Goal: Task Accomplishment & Management: Complete application form

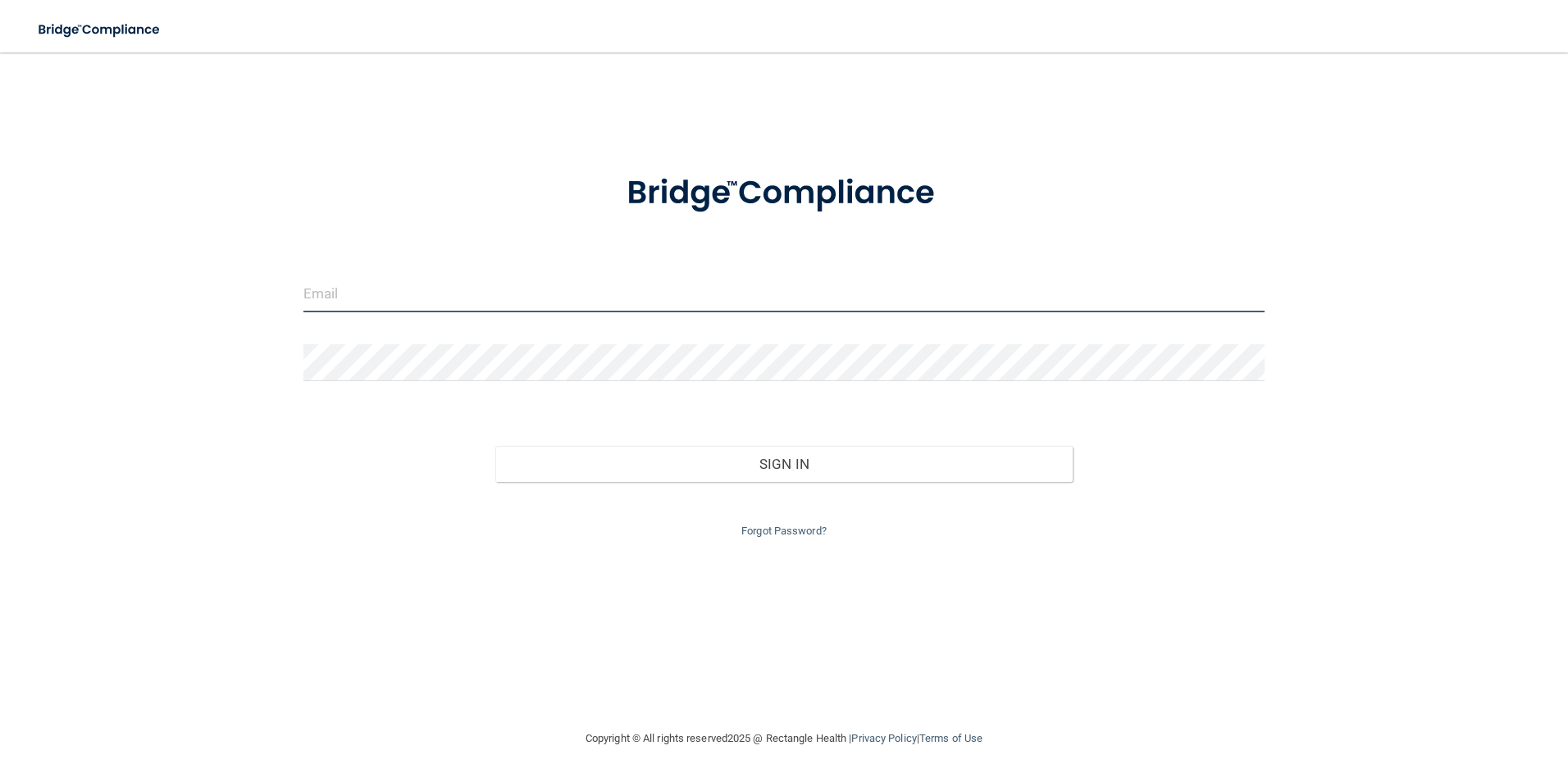
click at [386, 301] on input "email" at bounding box center [784, 293] width 962 height 37
type input "[PERSON_NAME][EMAIL_ADDRESS][PERSON_NAME][DOMAIN_NAME]"
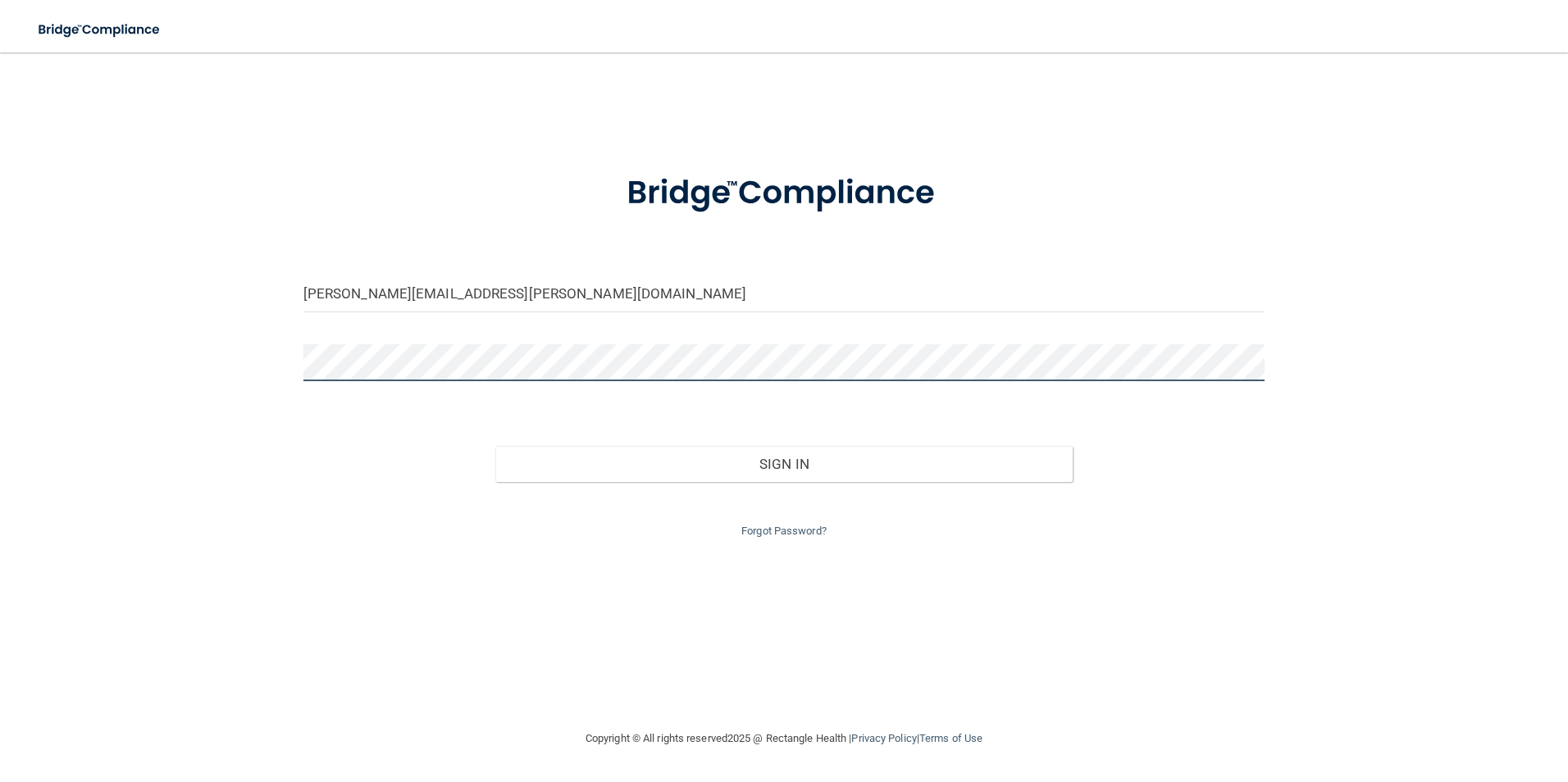
click at [495, 446] on button "Sign In" at bounding box center [783, 464] width 577 height 36
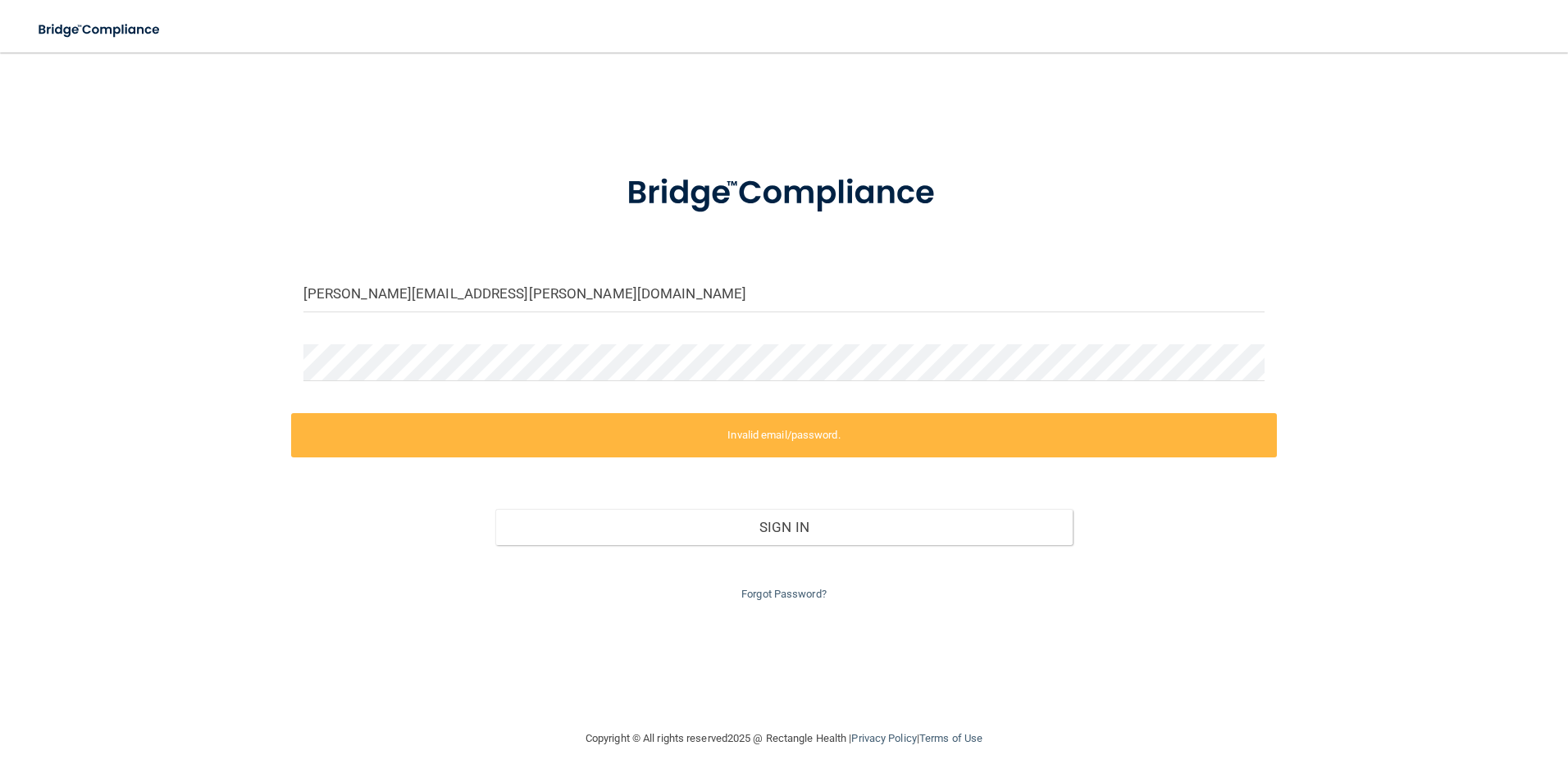
click at [756, 432] on label "Invalid email/password." at bounding box center [784, 435] width 987 height 44
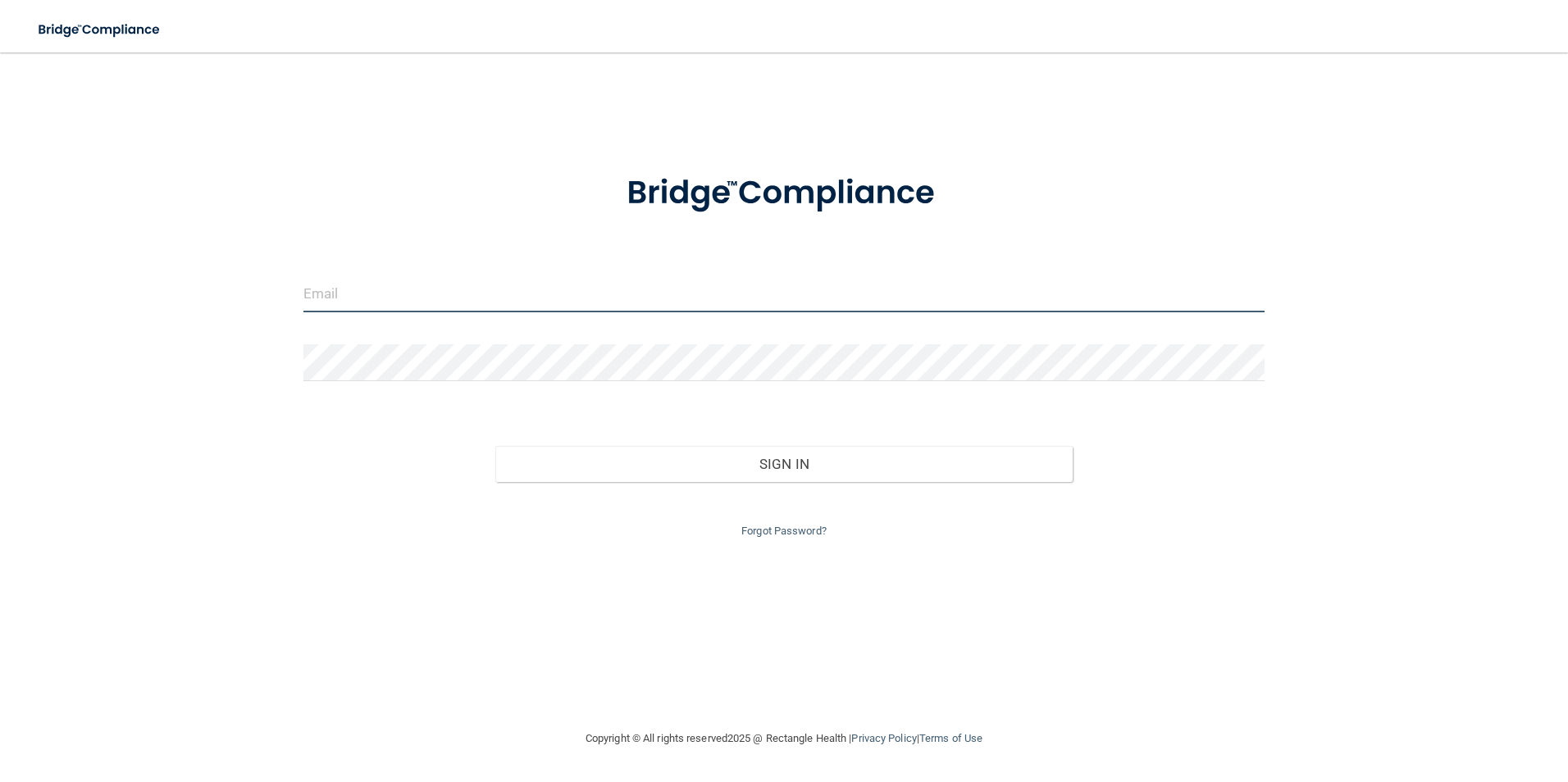
drag, startPoint x: 372, startPoint y: 289, endPoint x: 383, endPoint y: 292, distance: 11.4
click at [372, 289] on input "email" at bounding box center [784, 293] width 962 height 37
type input "[PERSON_NAME][EMAIL_ADDRESS][PERSON_NAME][DOMAIN_NAME]"
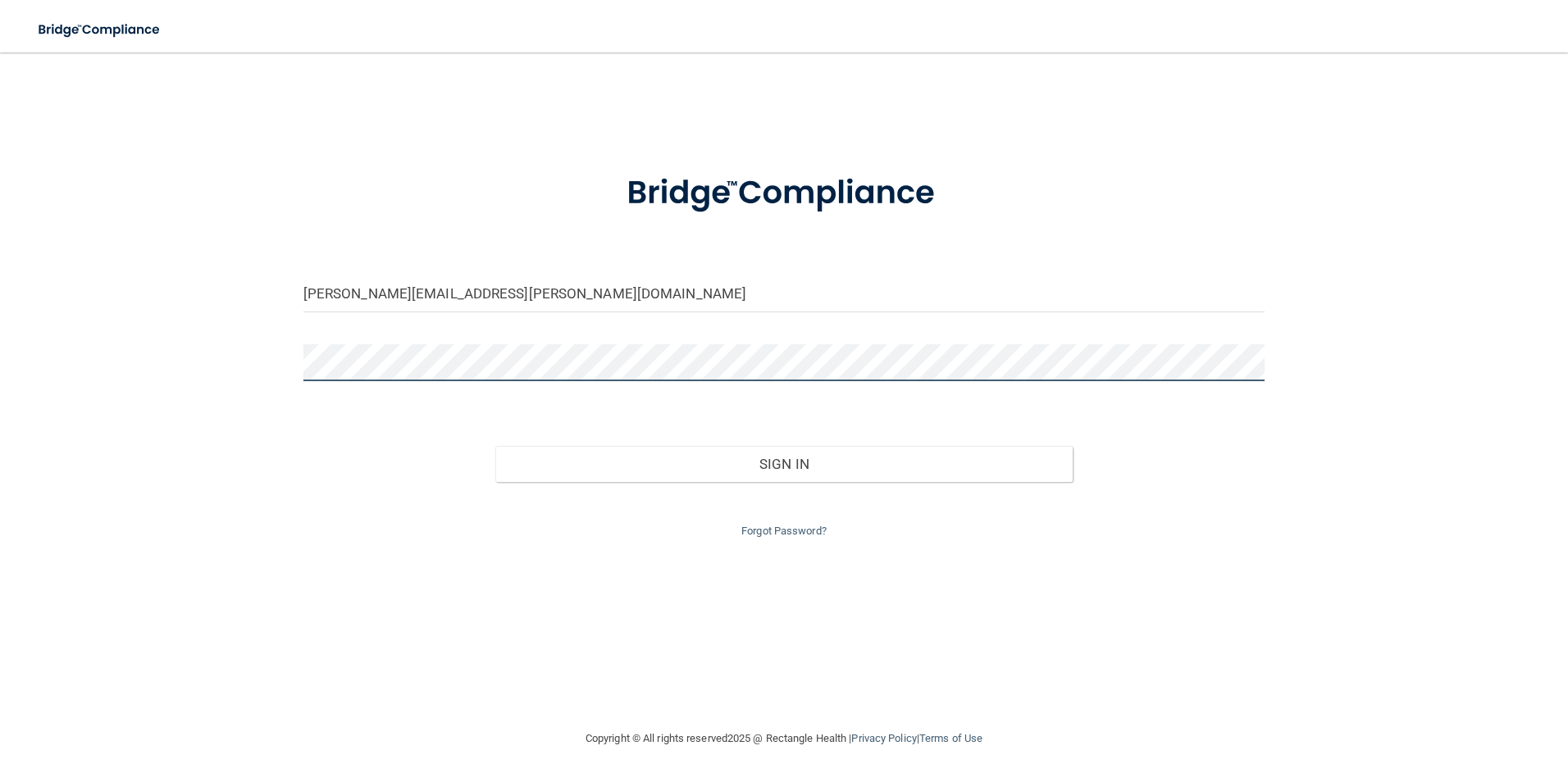
click at [495, 446] on button "Sign In" at bounding box center [783, 464] width 577 height 36
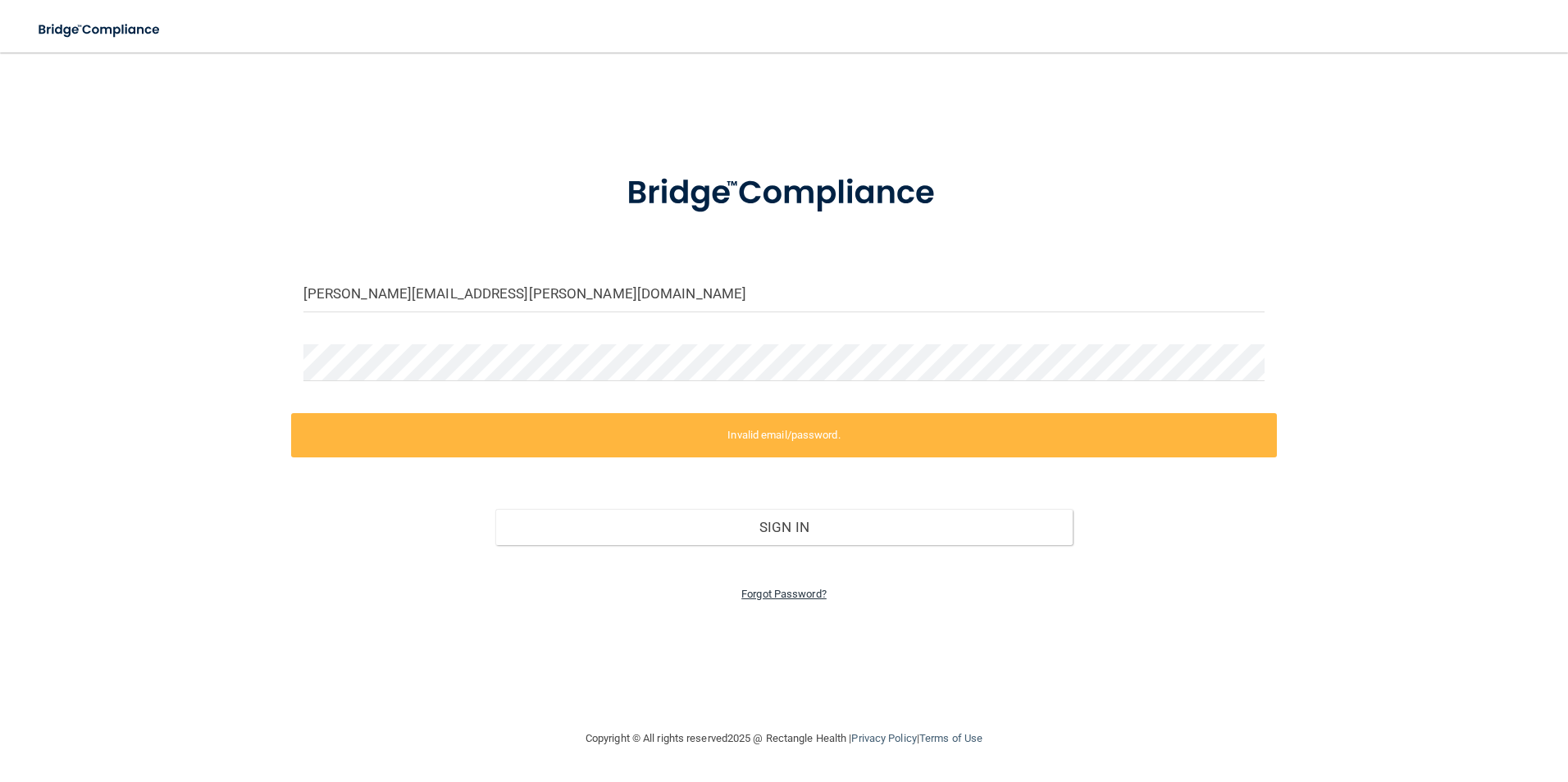
click at [765, 596] on link "Forgot Password?" at bounding box center [784, 594] width 86 height 13
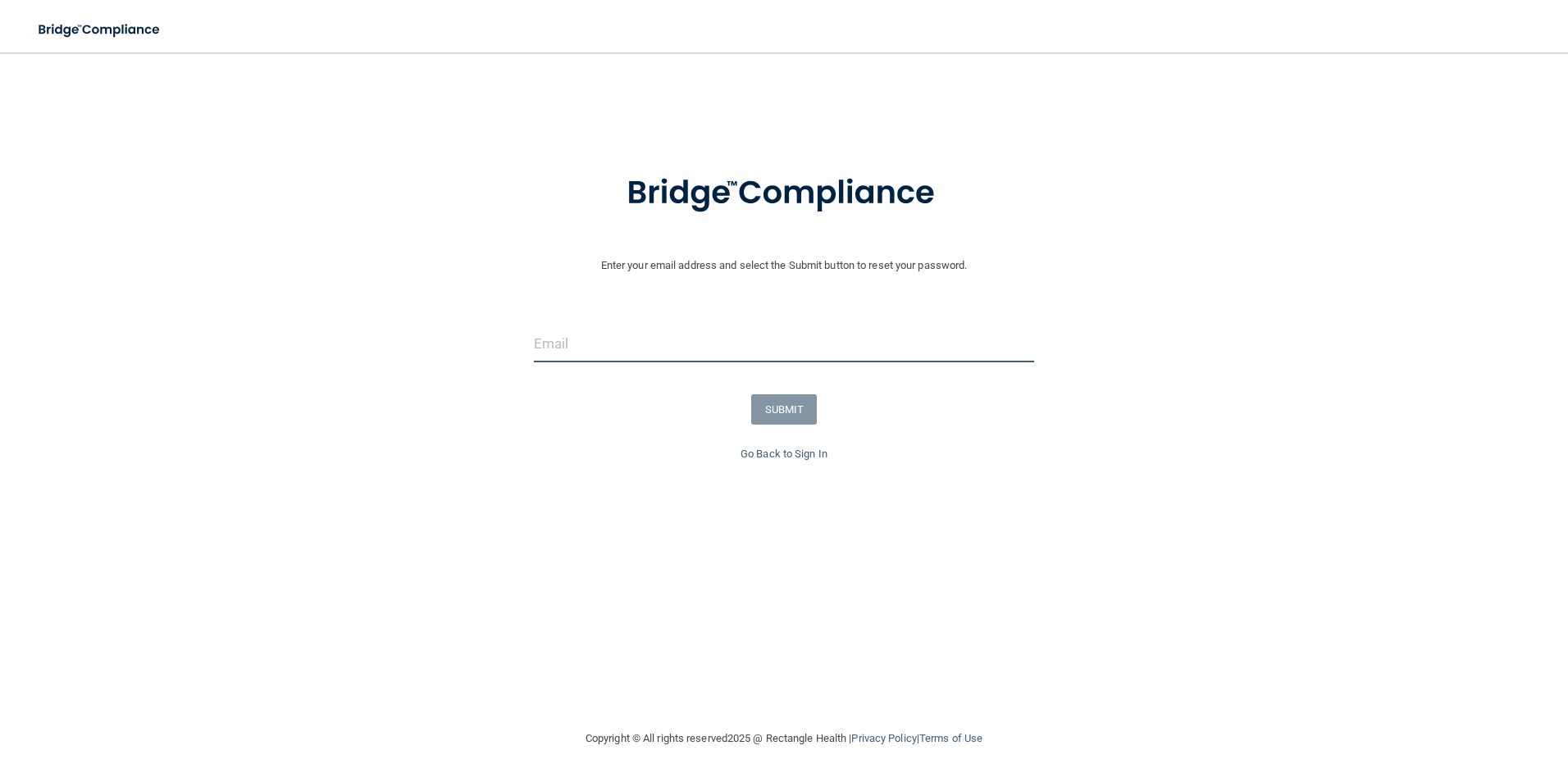
click at [567, 335] on input "email" at bounding box center [784, 344] width 501 height 37
type input "[PERSON_NAME][EMAIL_ADDRESS][PERSON_NAME][DOMAIN_NAME]"
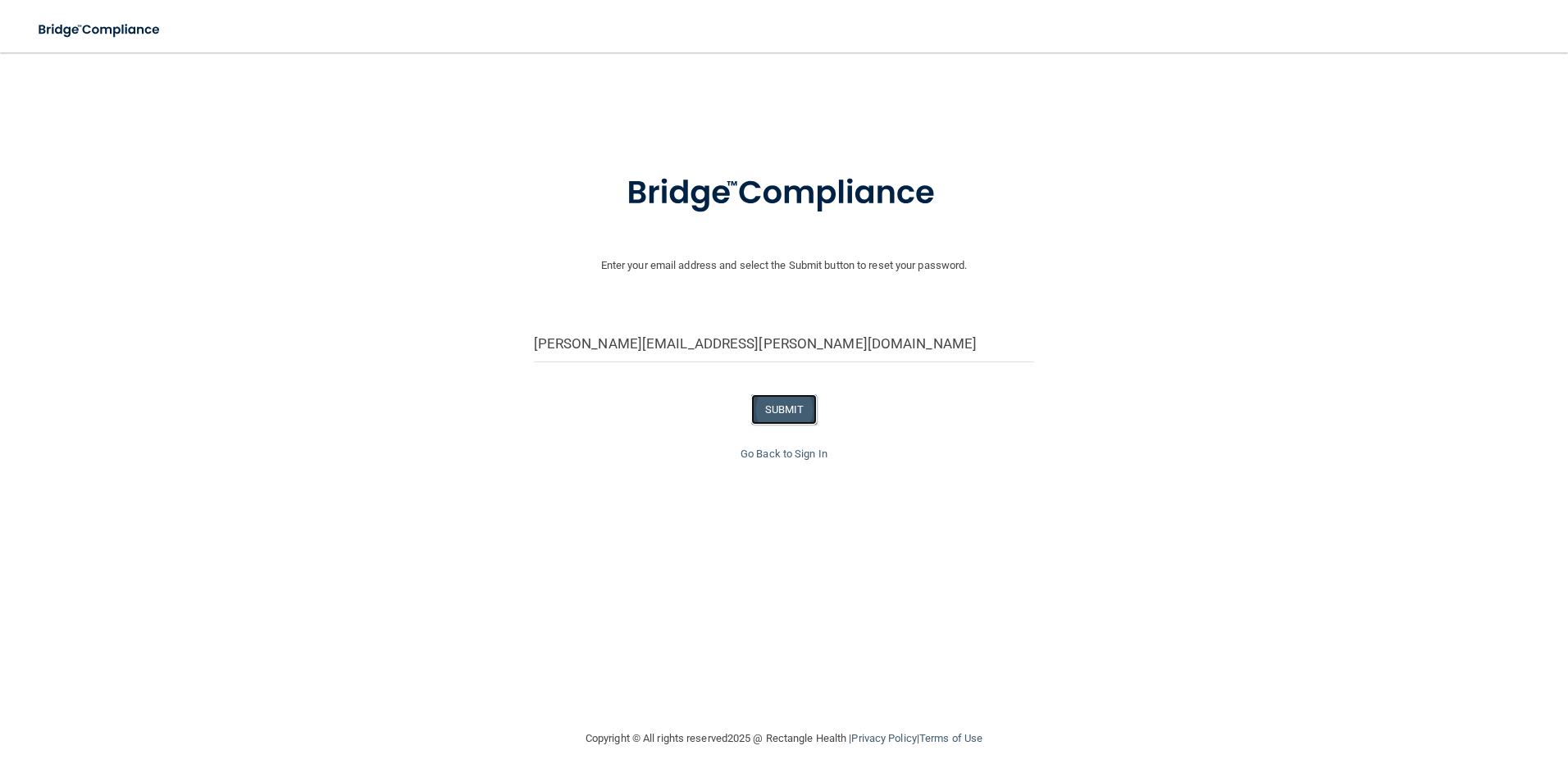
click at [777, 410] on button "SUBMIT" at bounding box center [785, 409] width 67 height 31
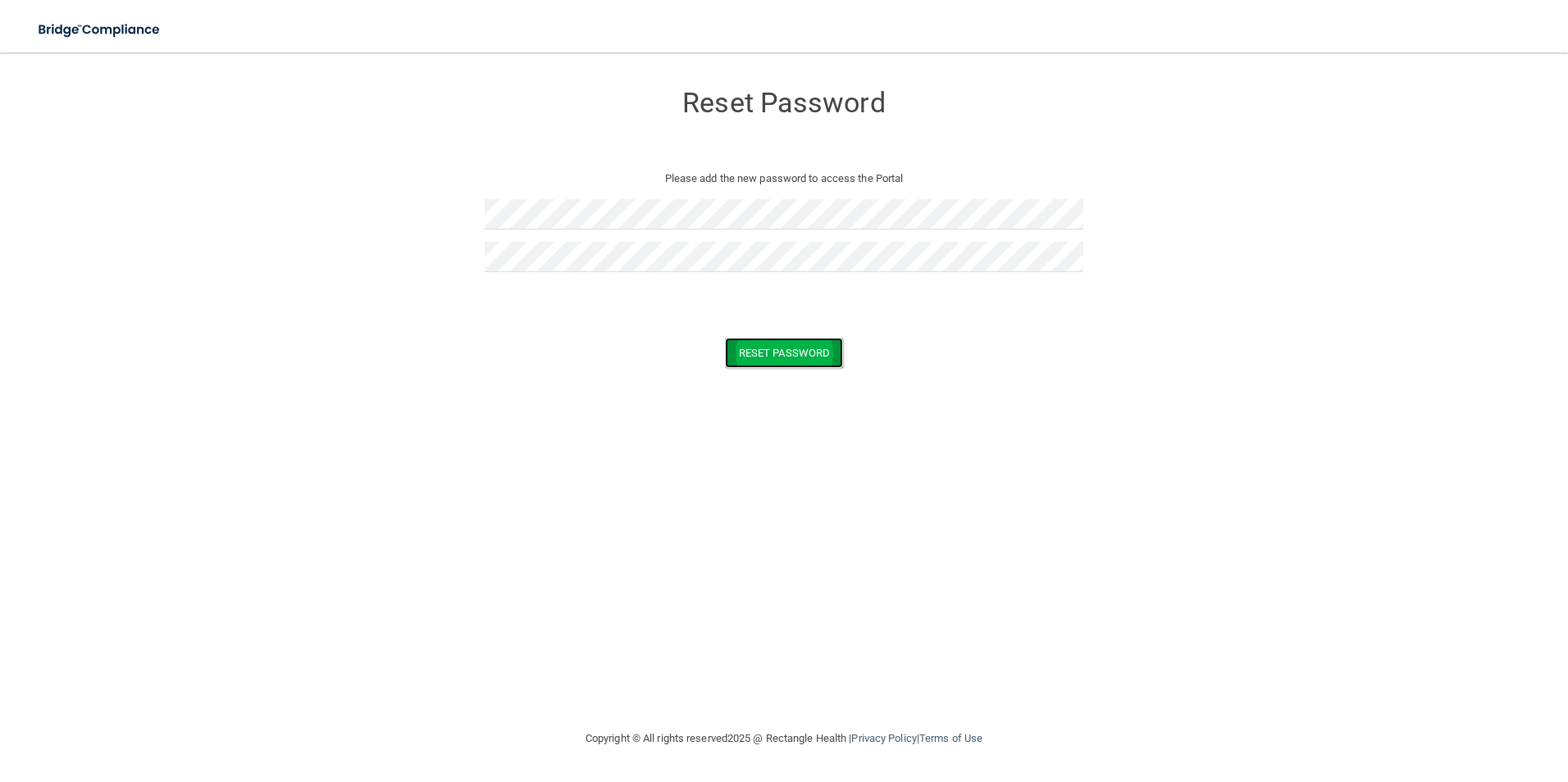
click at [787, 363] on button "Reset Password" at bounding box center [783, 353] width 118 height 31
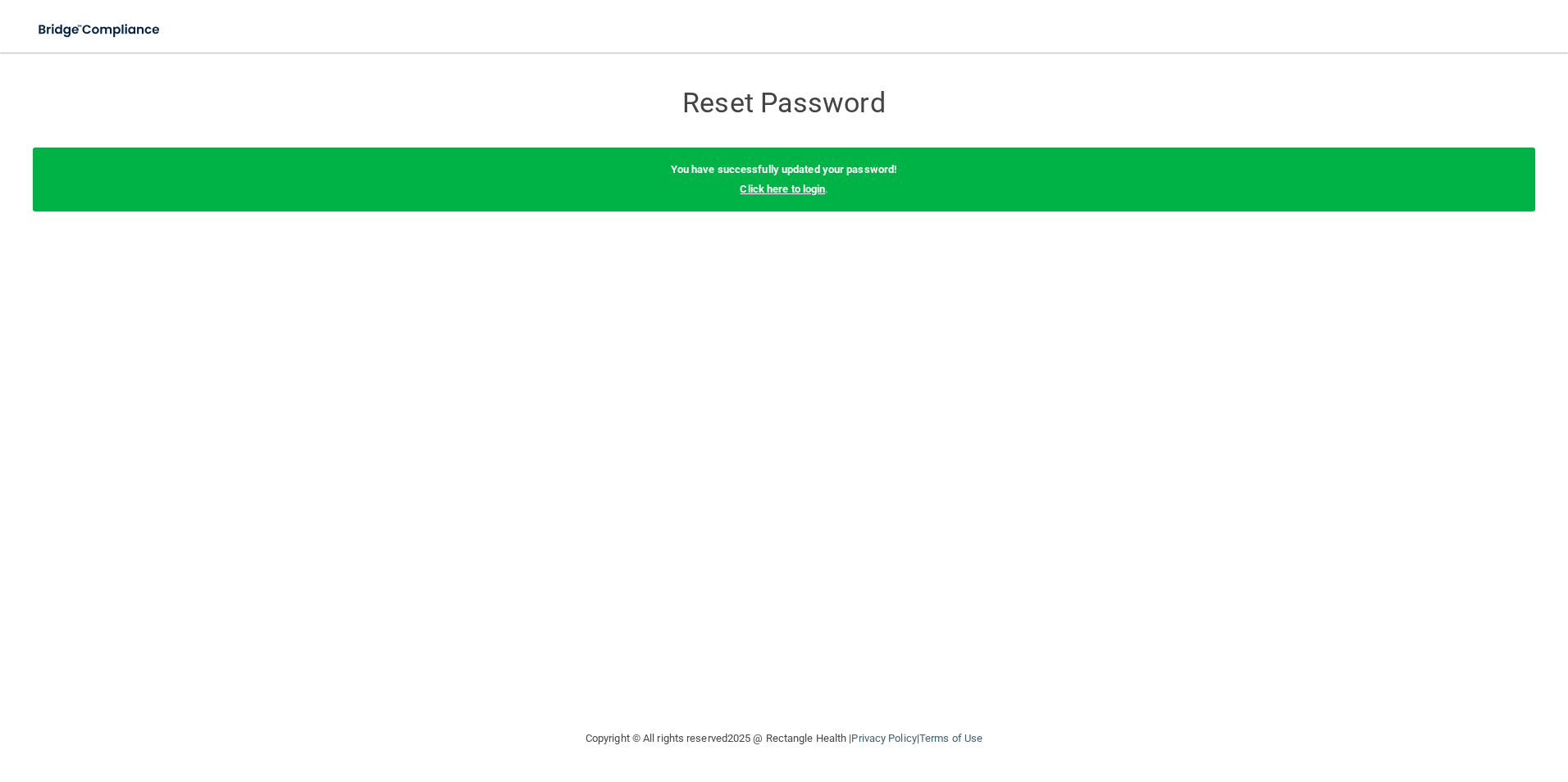
click at [809, 186] on link "Click here to login" at bounding box center [782, 189] width 86 height 13
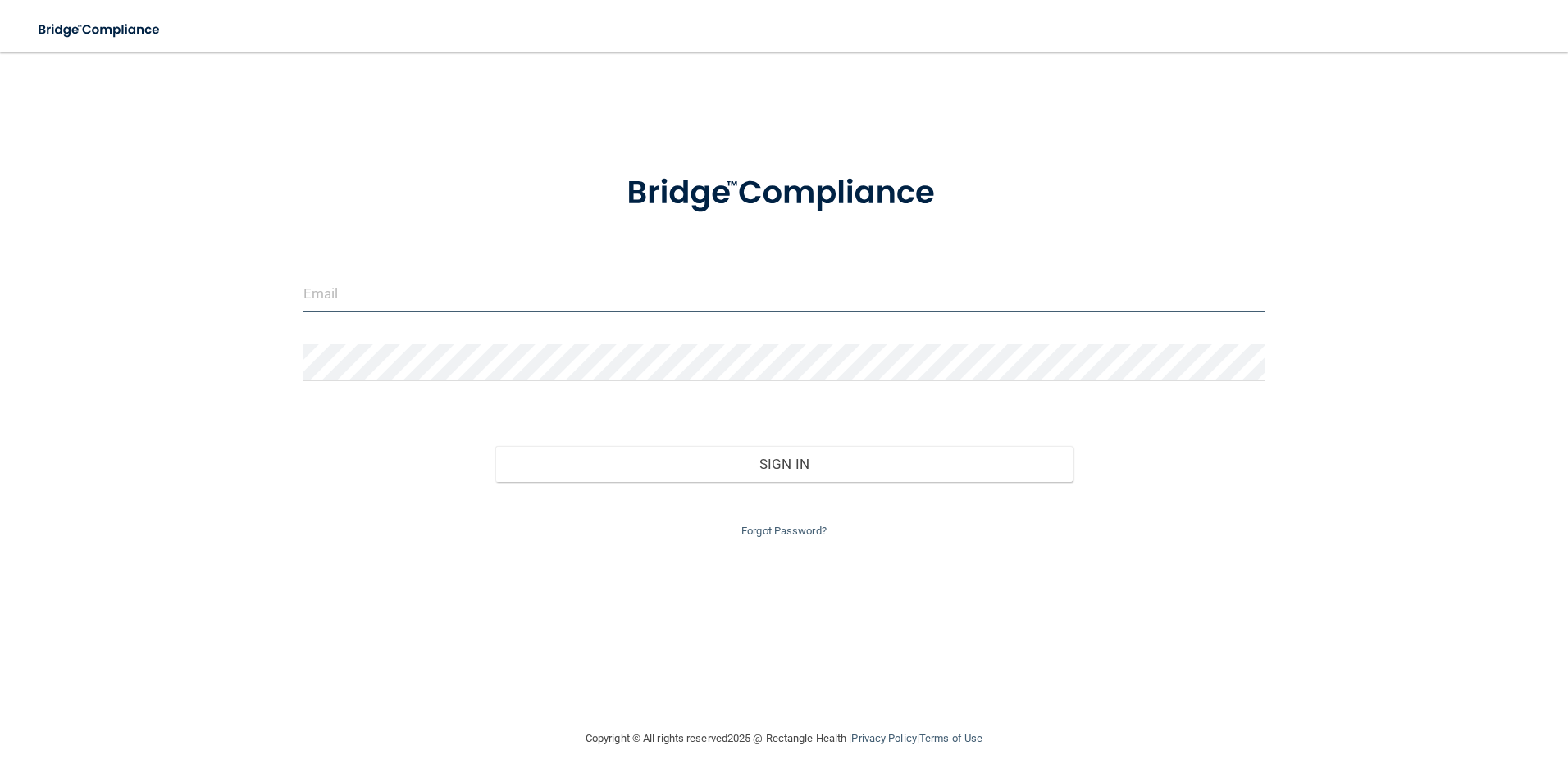
click at [431, 290] on input "email" at bounding box center [784, 293] width 962 height 37
type input "[PERSON_NAME][EMAIL_ADDRESS][PERSON_NAME][DOMAIN_NAME]"
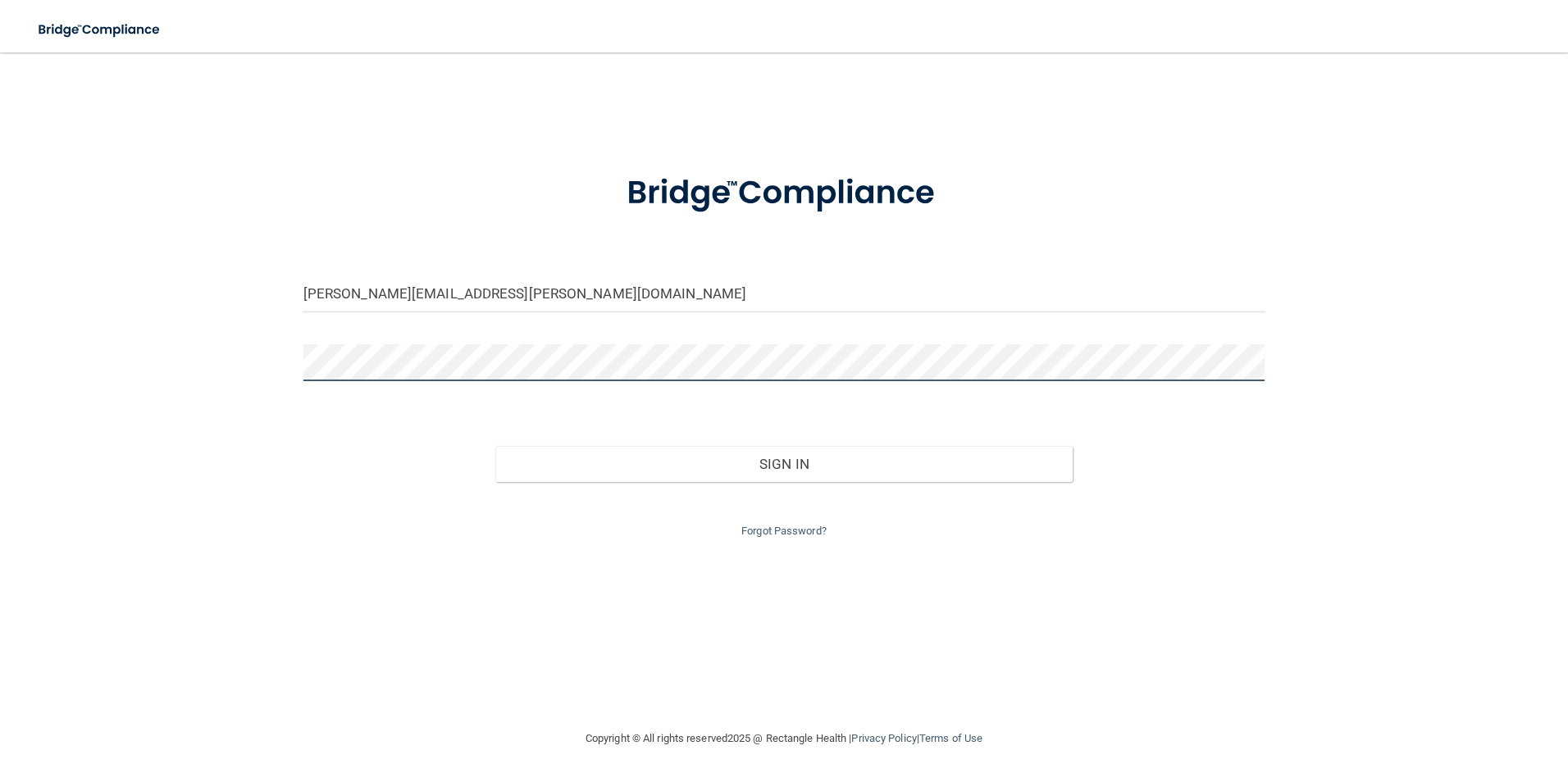
click at [495, 446] on button "Sign In" at bounding box center [783, 464] width 577 height 36
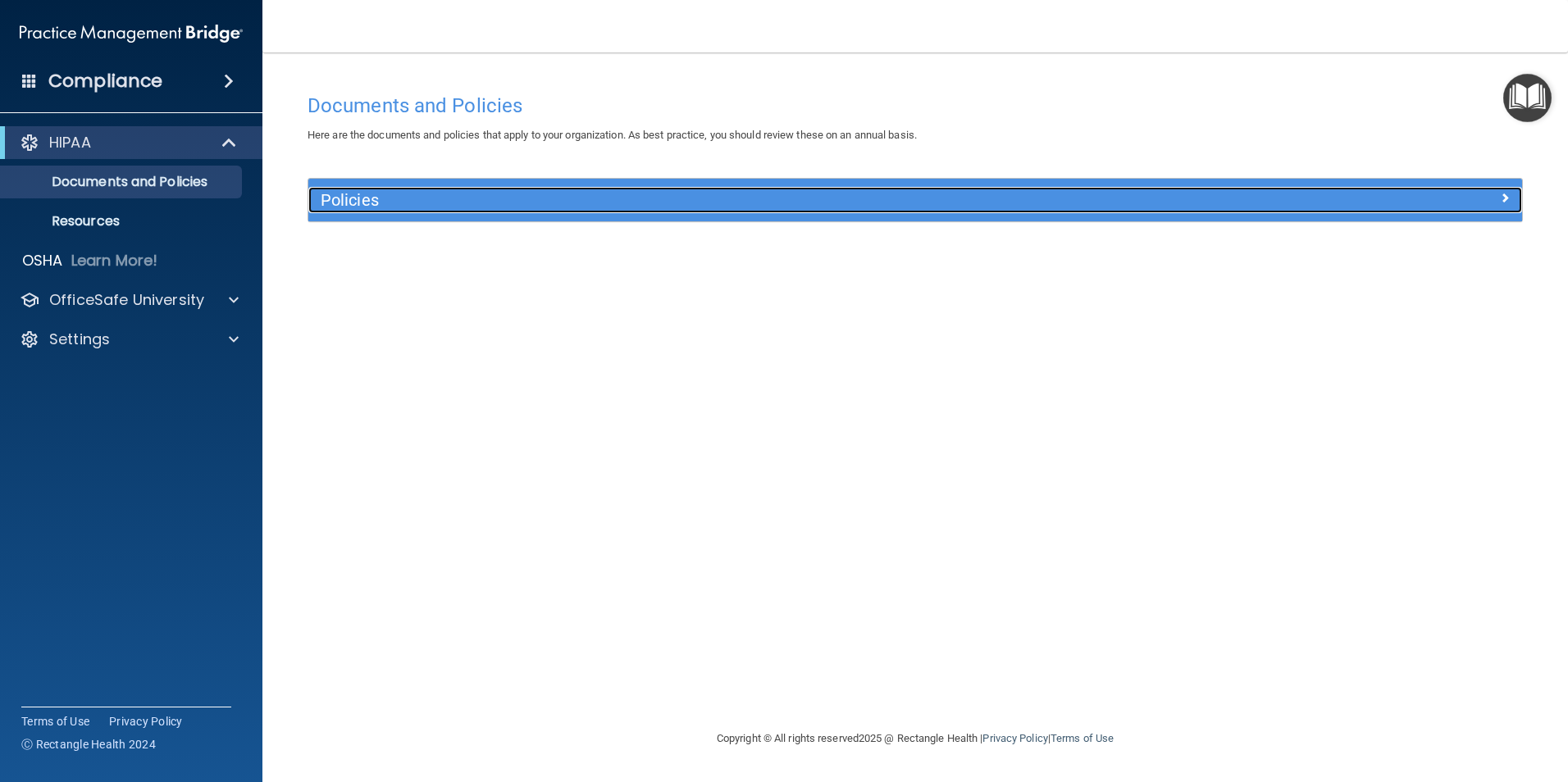
click at [373, 198] on h5 "Policies" at bounding box center [763, 200] width 886 height 18
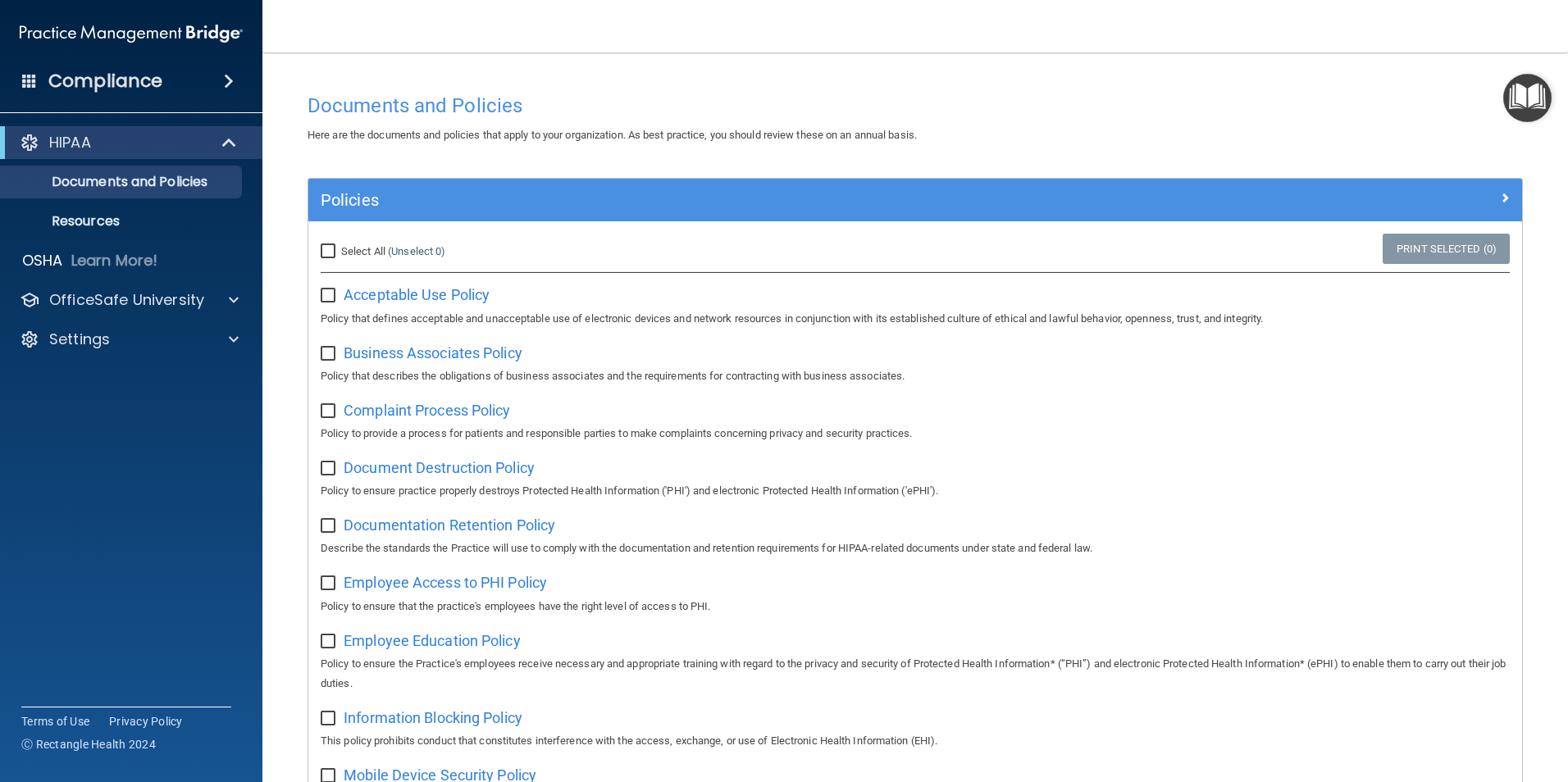
click at [329, 292] on input "checkbox" at bounding box center [329, 296] width 19 height 13
checkbox input "false"
click at [373, 297] on span "Acceptable Use Policy" at bounding box center [417, 294] width 146 height 17
drag, startPoint x: 322, startPoint y: 248, endPoint x: 332, endPoint y: 250, distance: 10.2
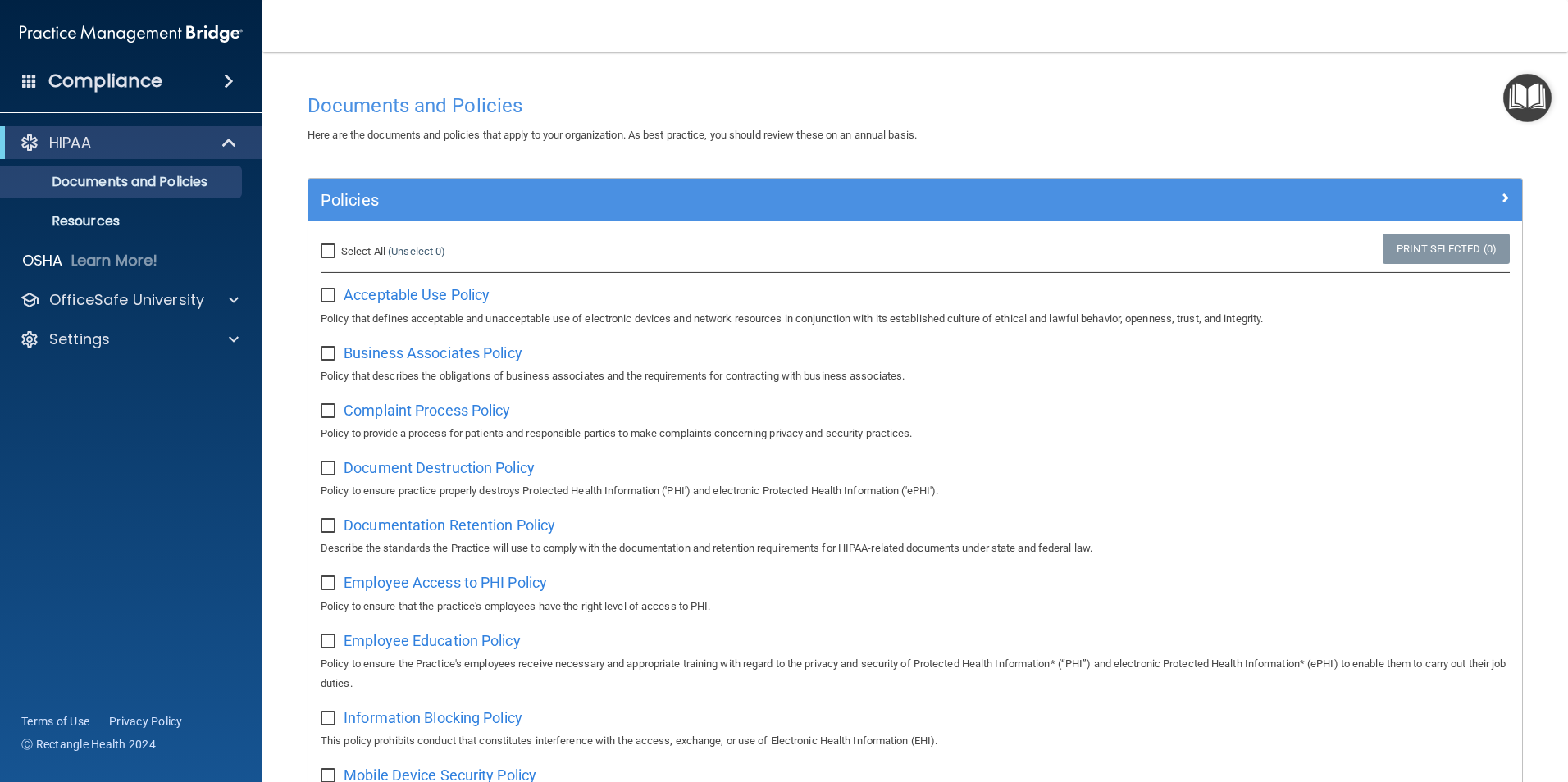
click at [322, 248] on input "Select All (Unselect 0) Unselect All" at bounding box center [329, 251] width 19 height 13
checkbox input "true"
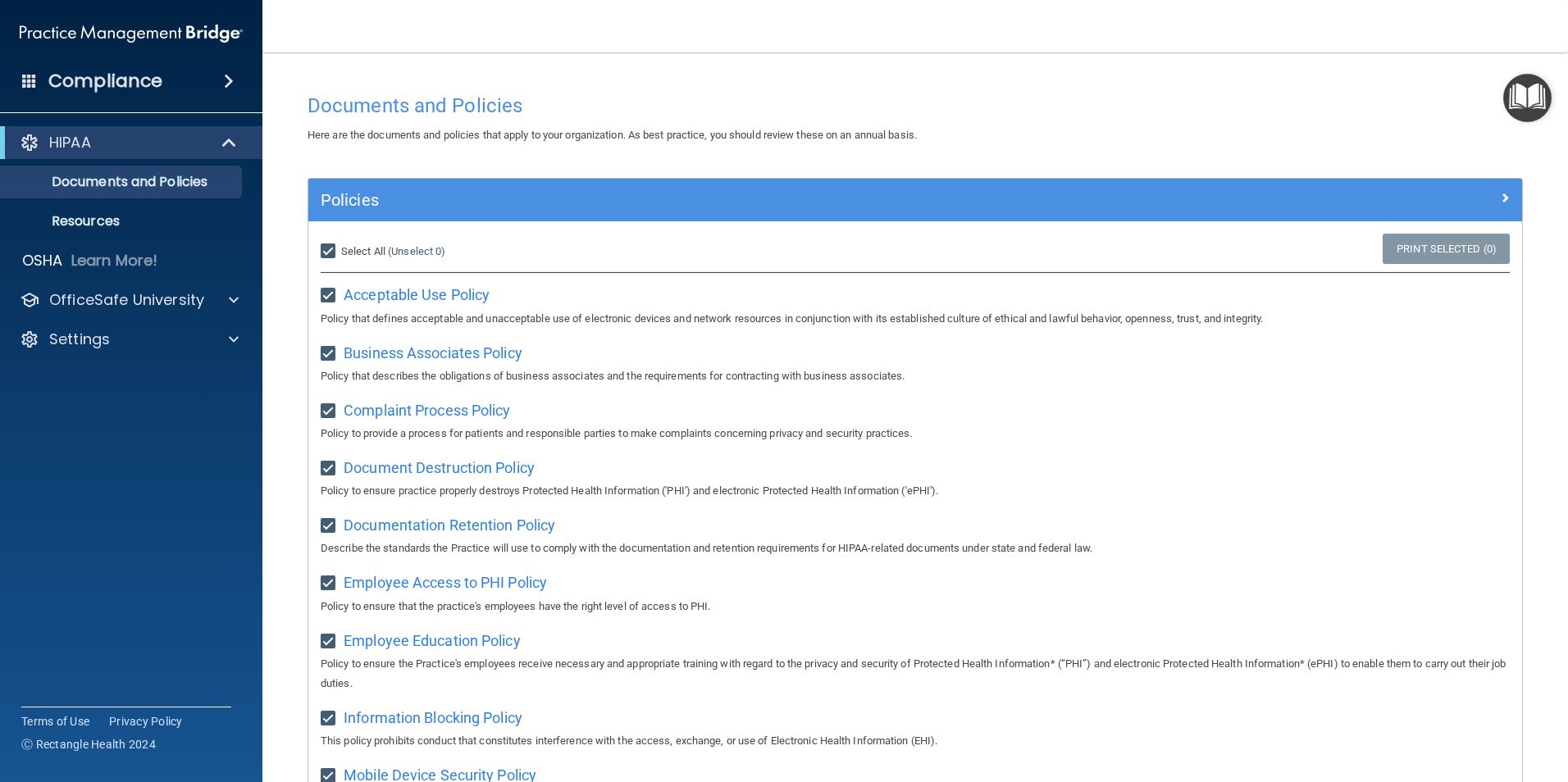
checkbox input "true"
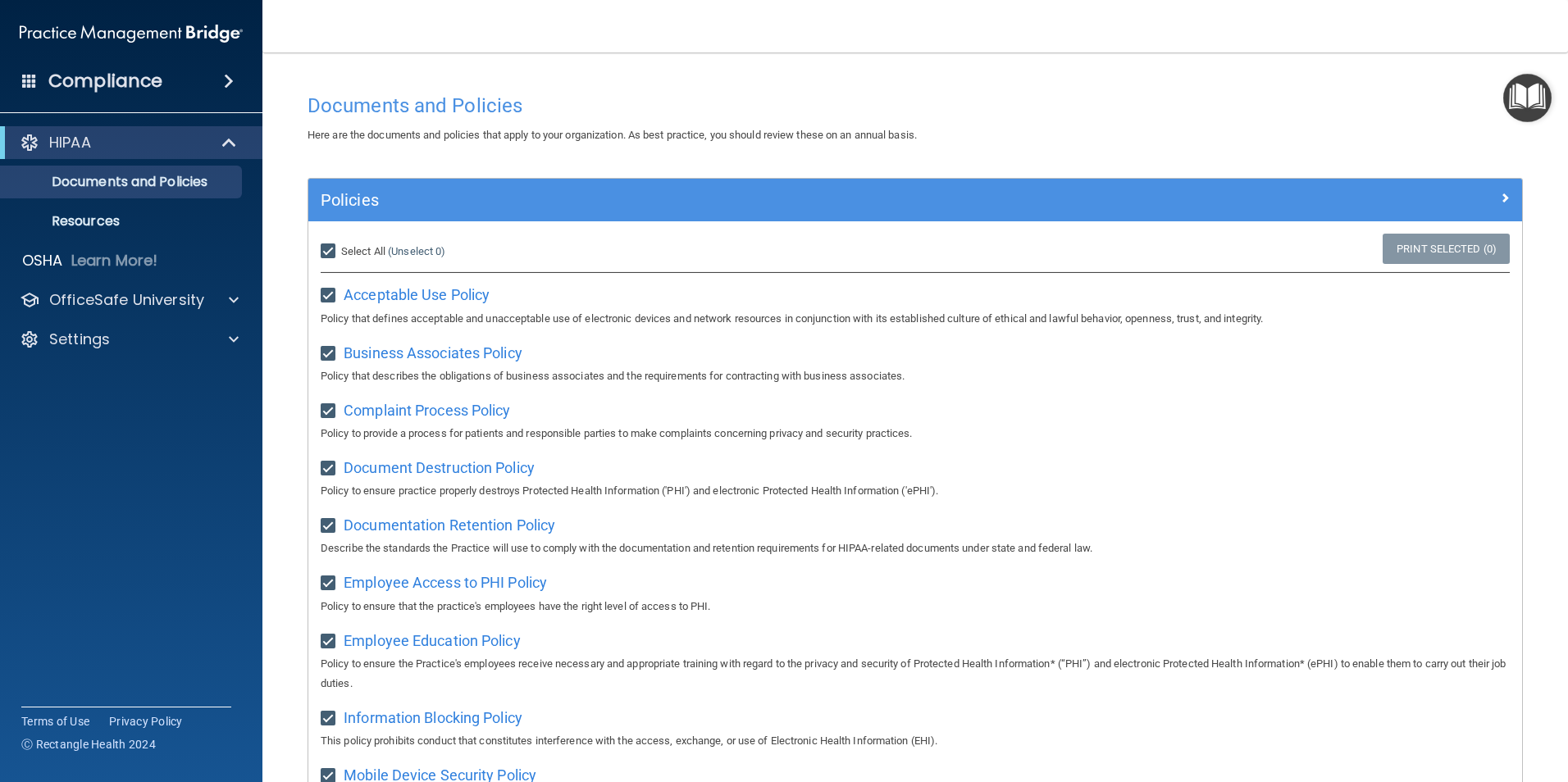
checkbox input "true"
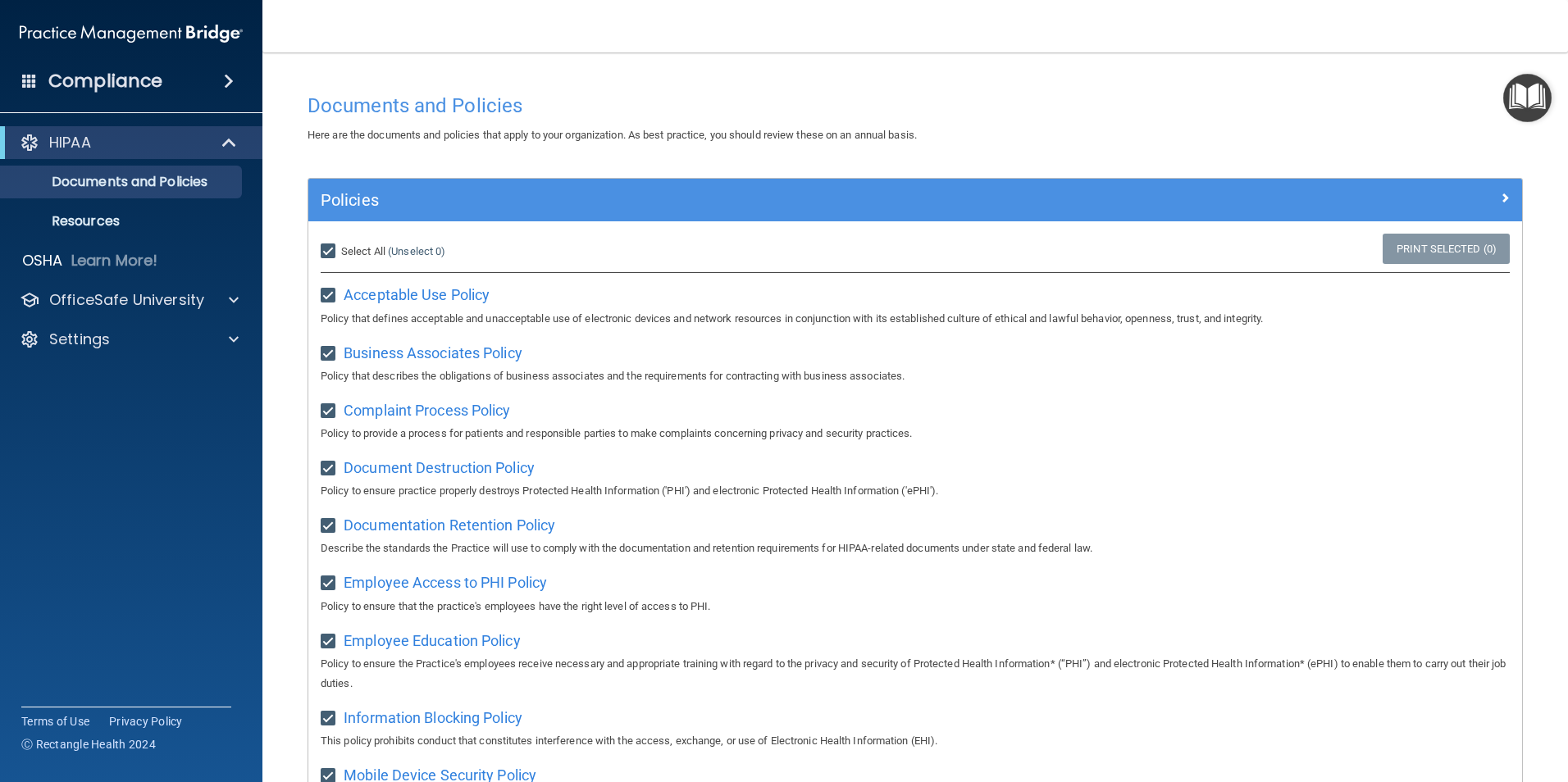
checkbox input "true"
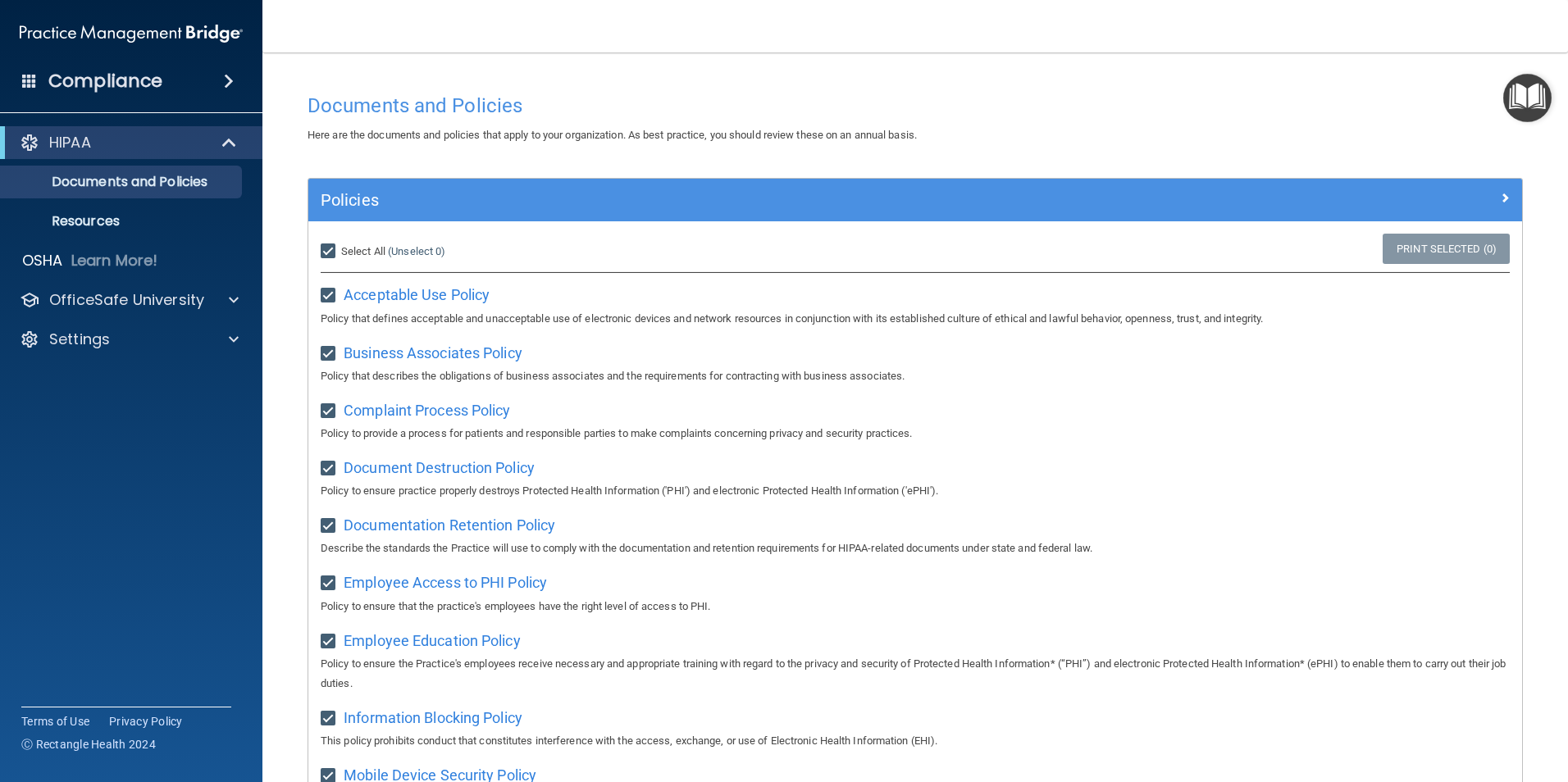
checkbox input "true"
click at [1444, 240] on link "Print Selected (21)" at bounding box center [1444, 249] width 133 height 31
click at [329, 249] on input "Select All (Unselect 21) Unselect All" at bounding box center [329, 251] width 19 height 13
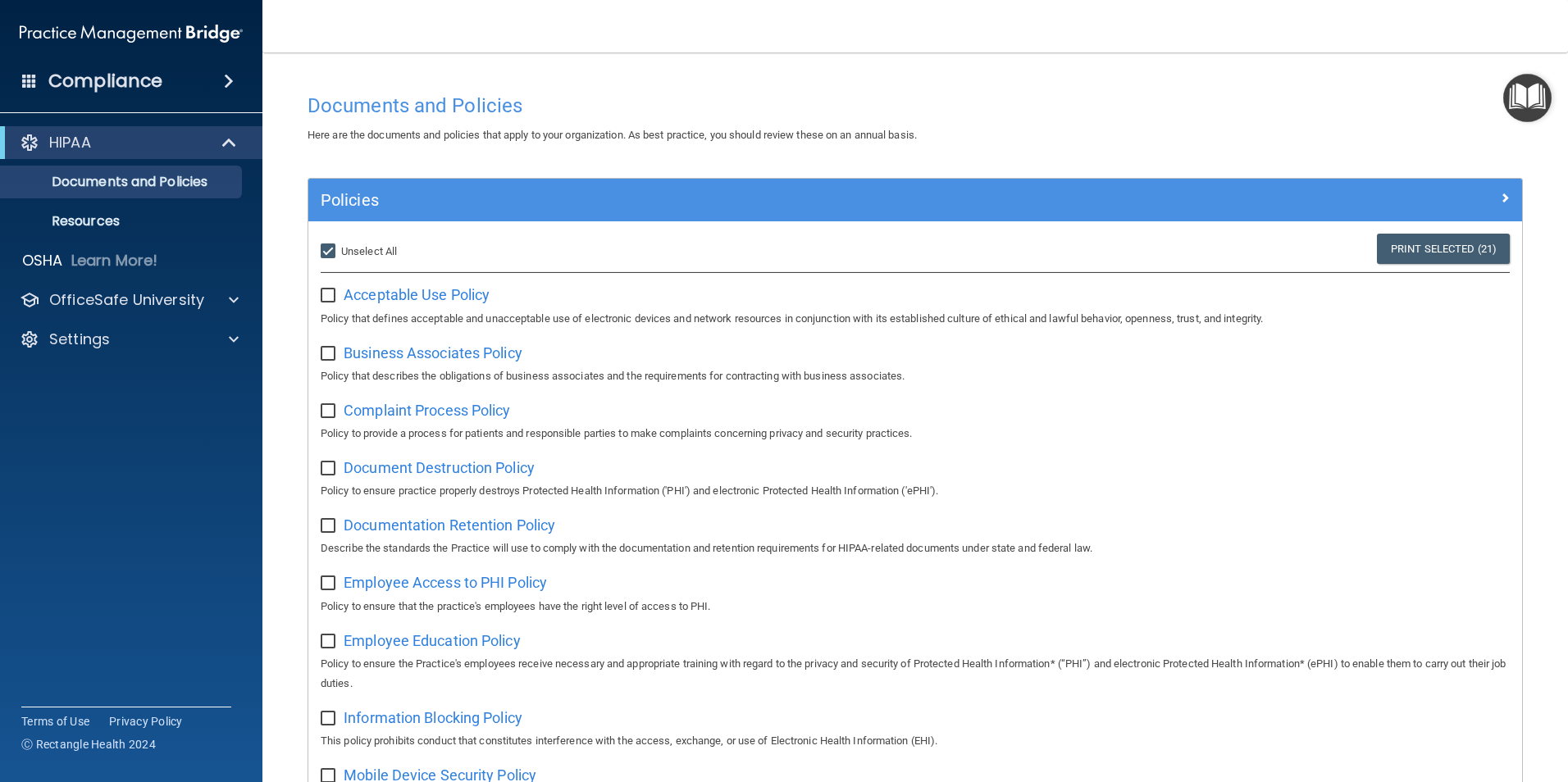
checkbox input "false"
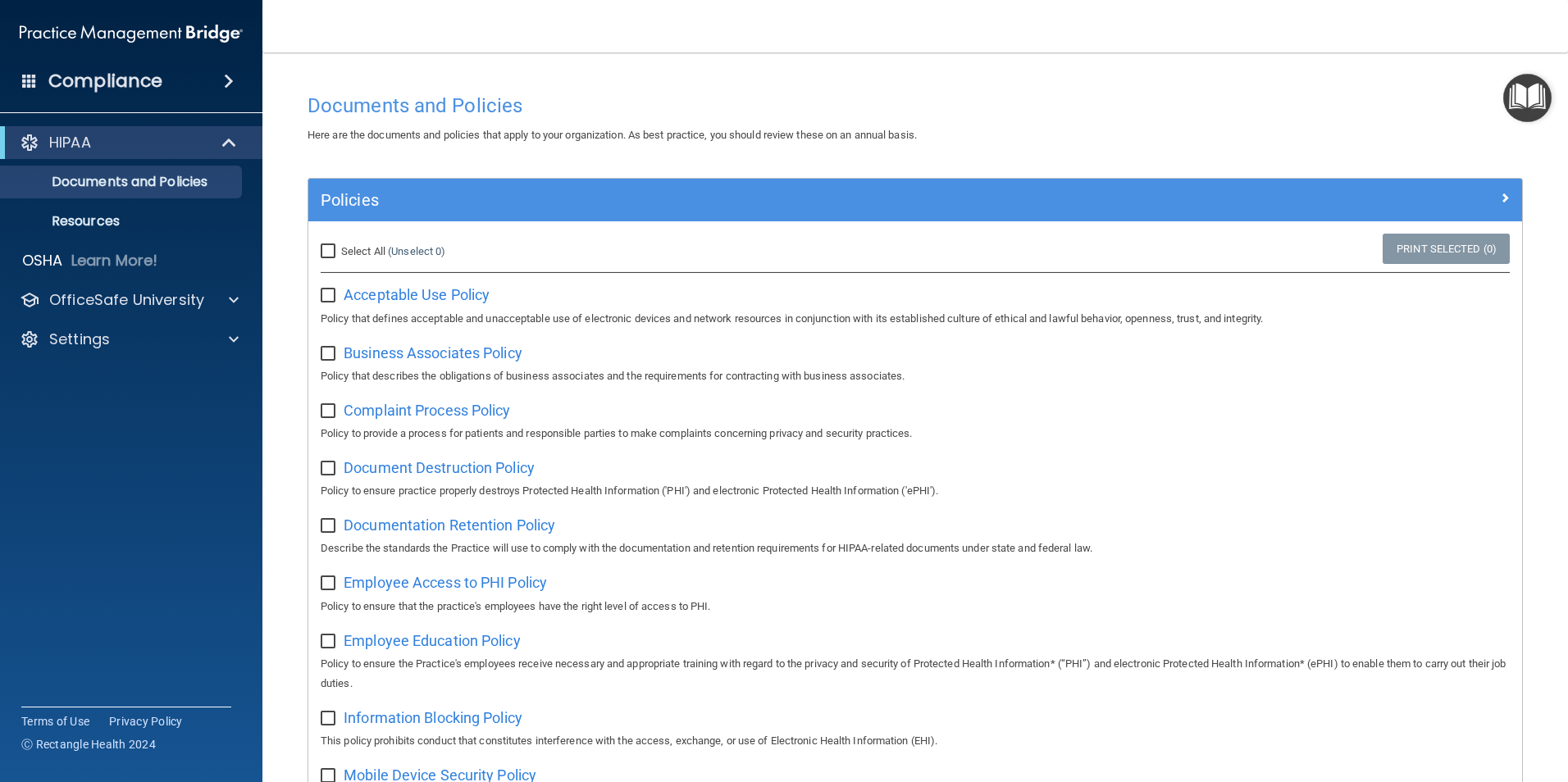
checkbox input "false"
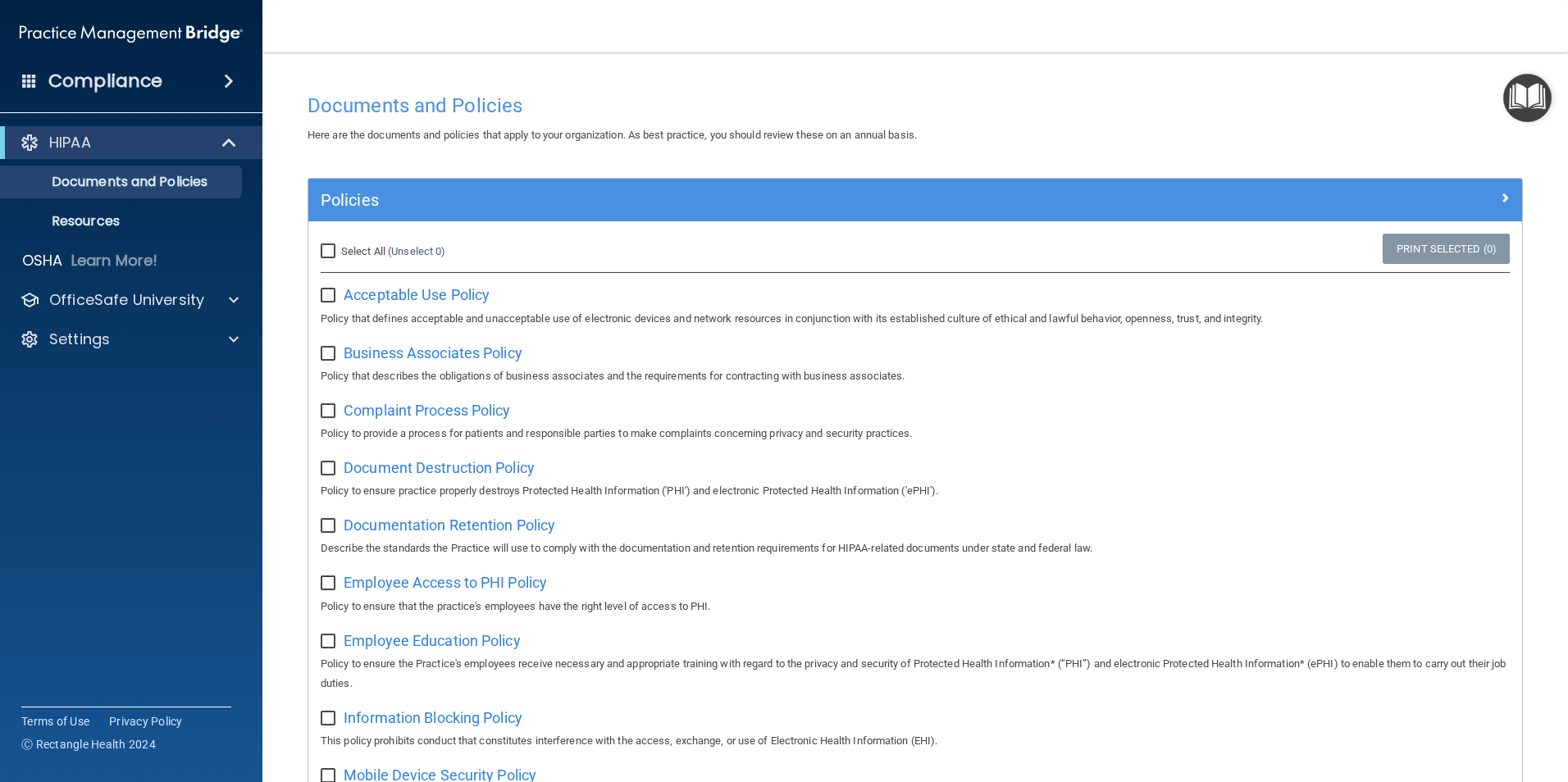
checkbox input "false"
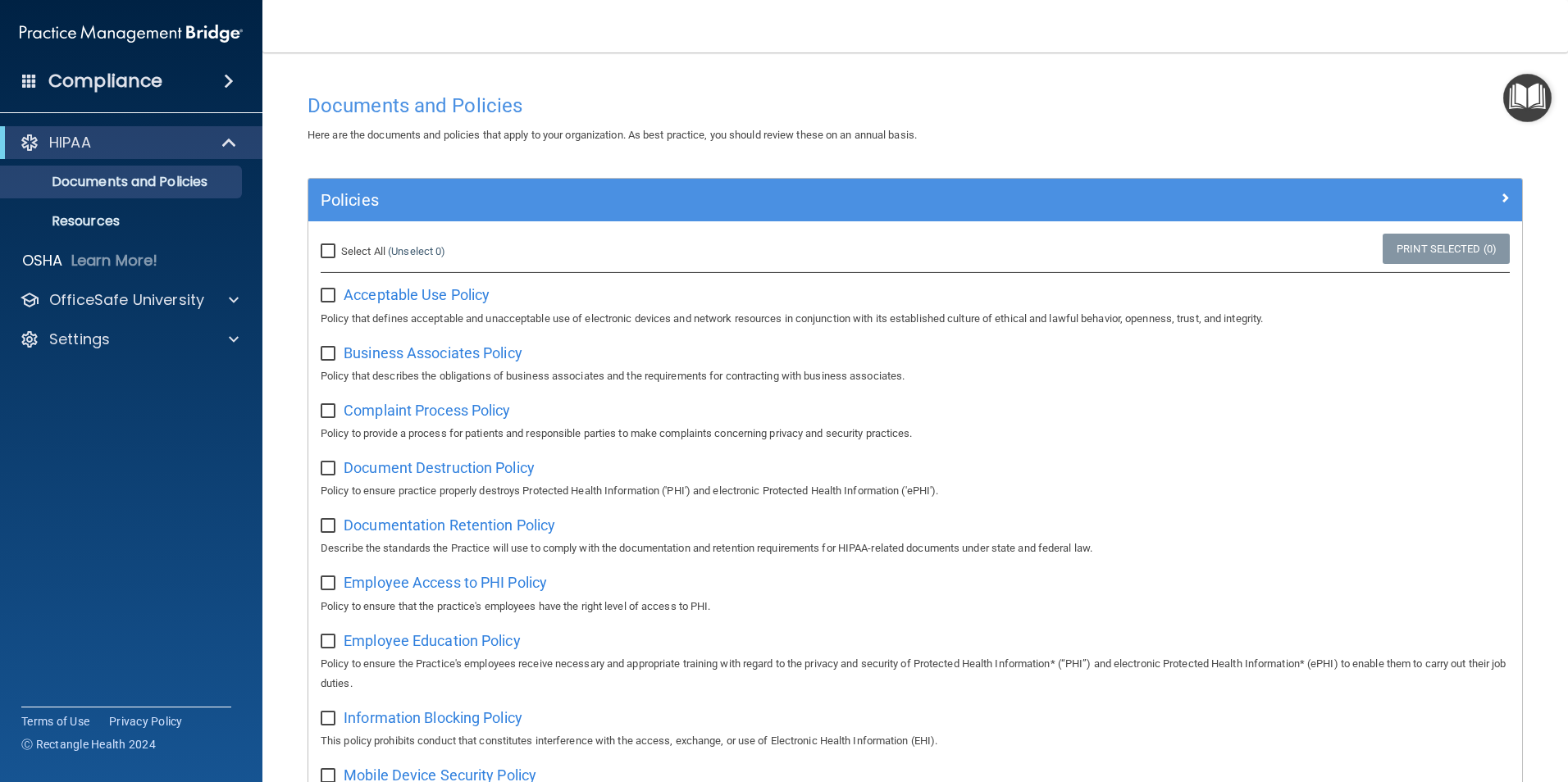
checkbox input "false"
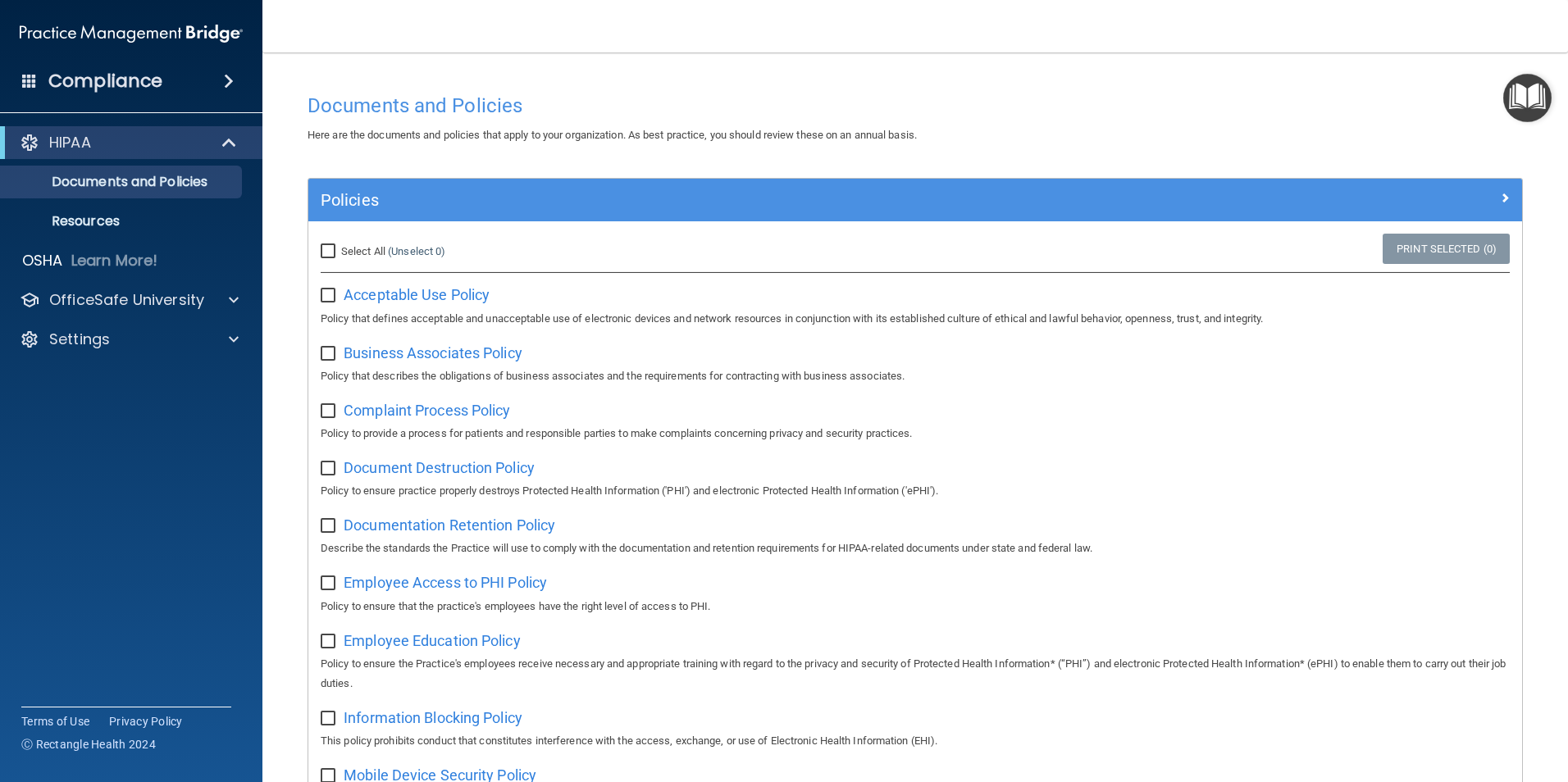
checkbox input "false"
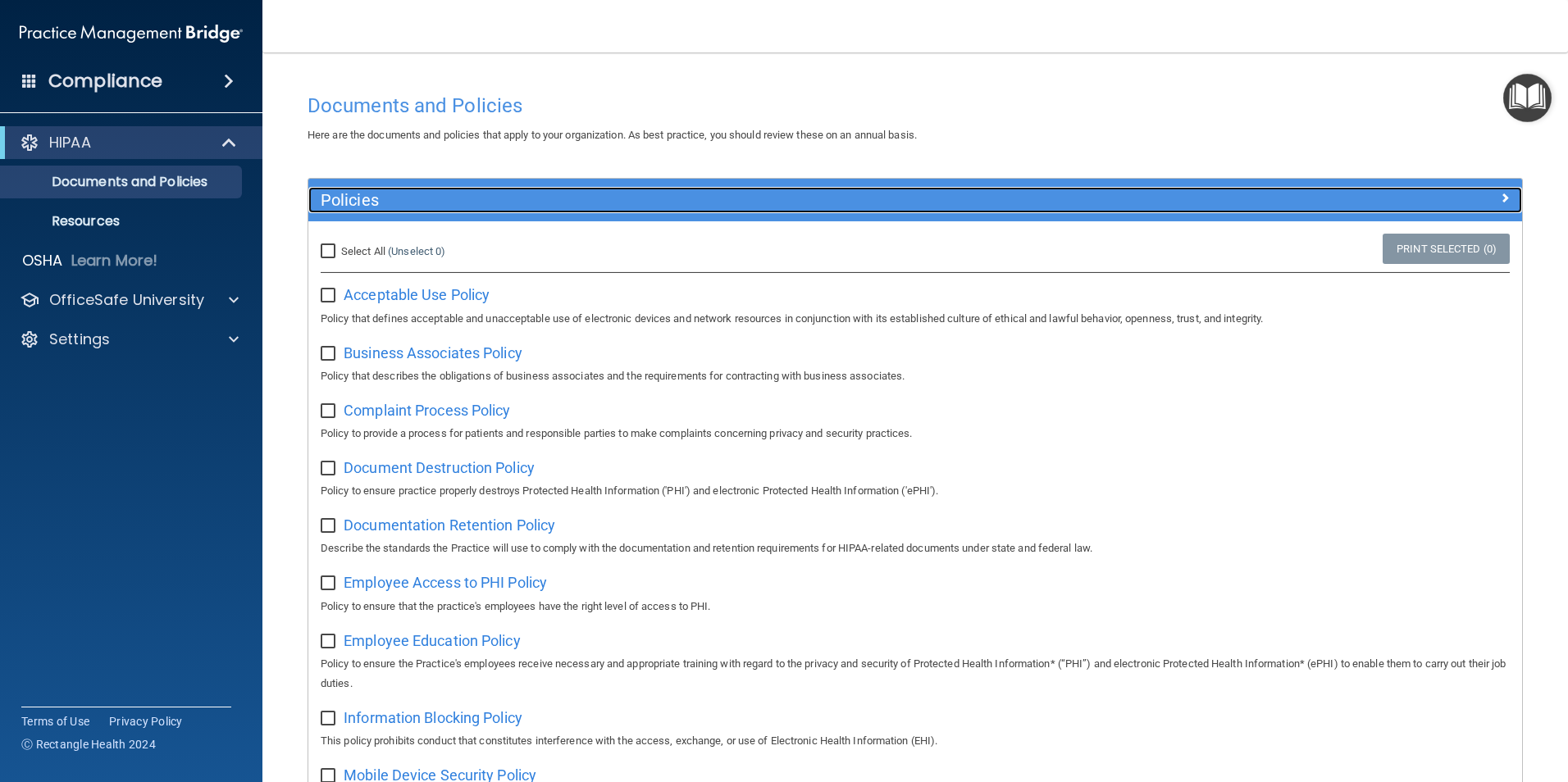
click at [1484, 194] on div at bounding box center [1370, 197] width 303 height 20
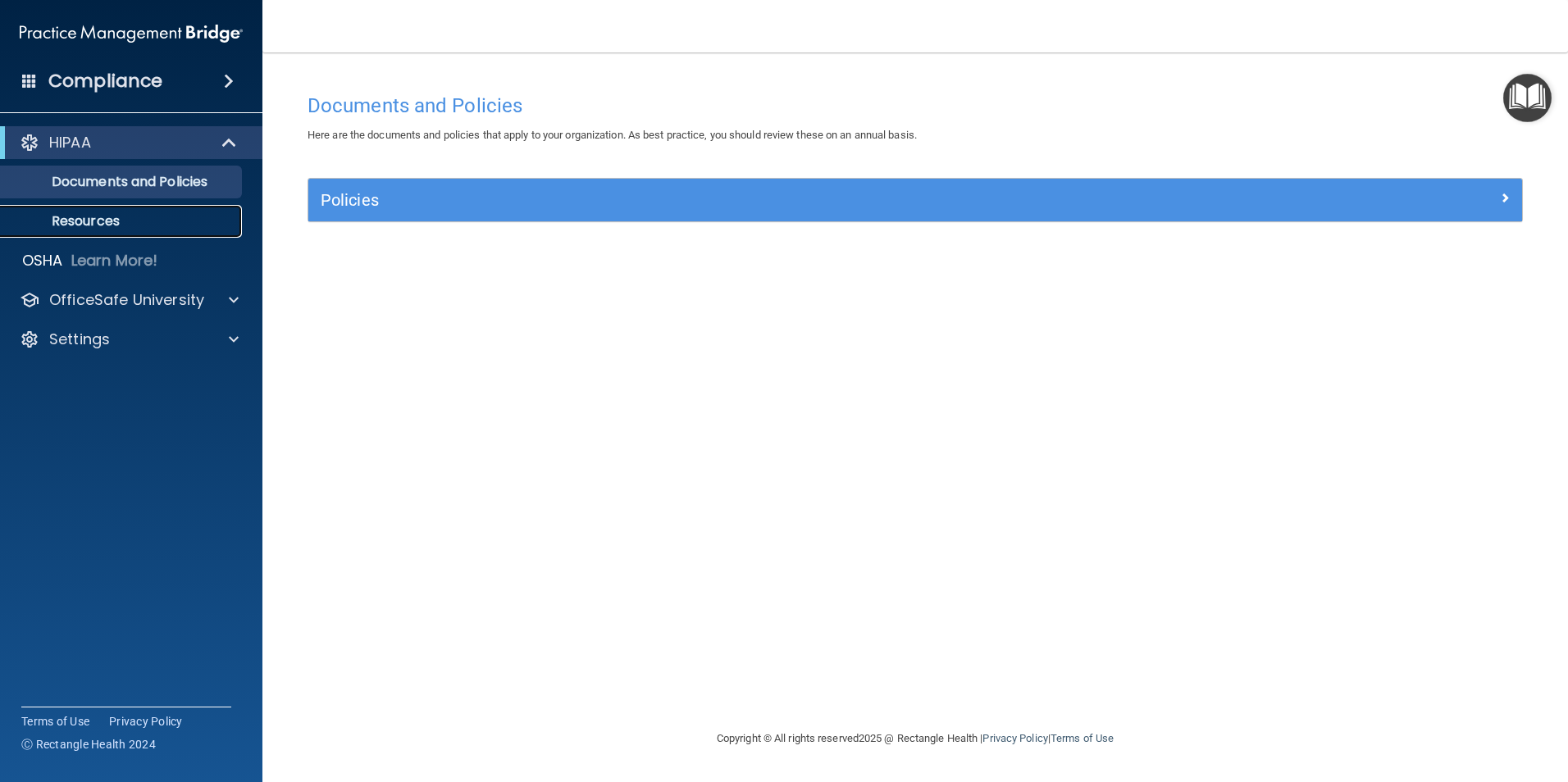
click at [105, 213] on p "Resources" at bounding box center [122, 221] width 224 height 16
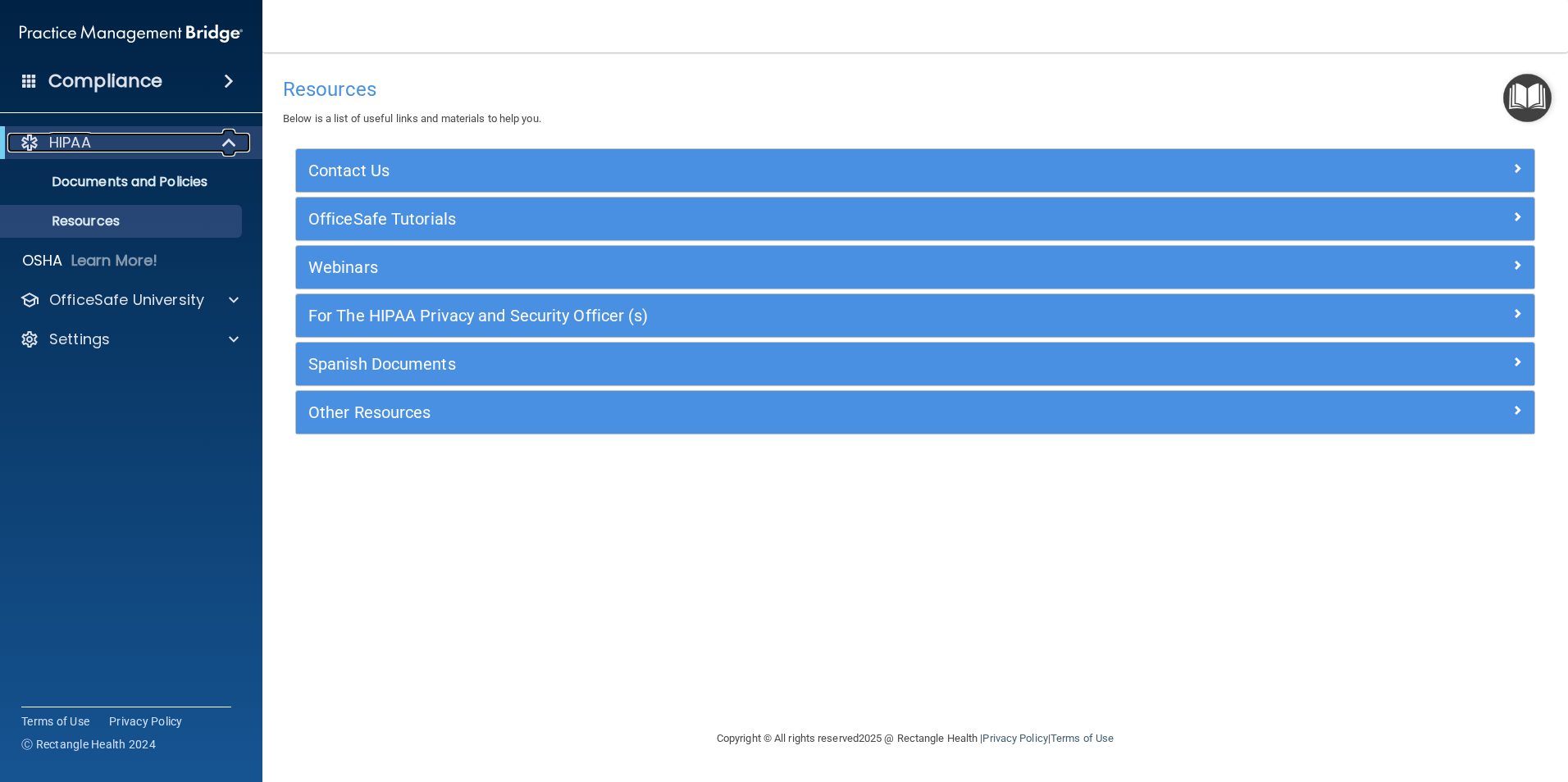
click at [69, 144] on p "HIPAA" at bounding box center [70, 143] width 41 height 20
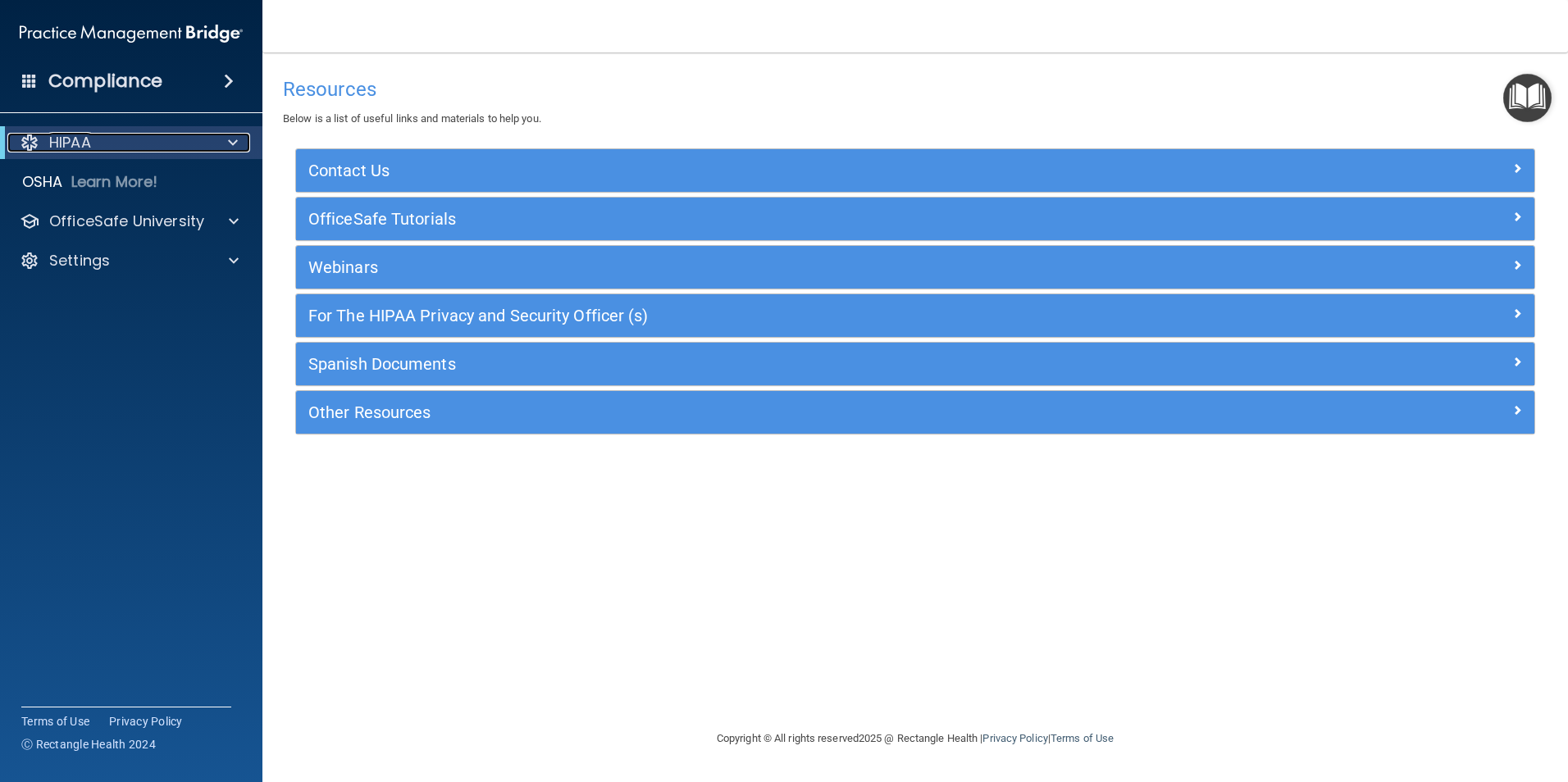
click at [226, 141] on div at bounding box center [230, 143] width 41 height 20
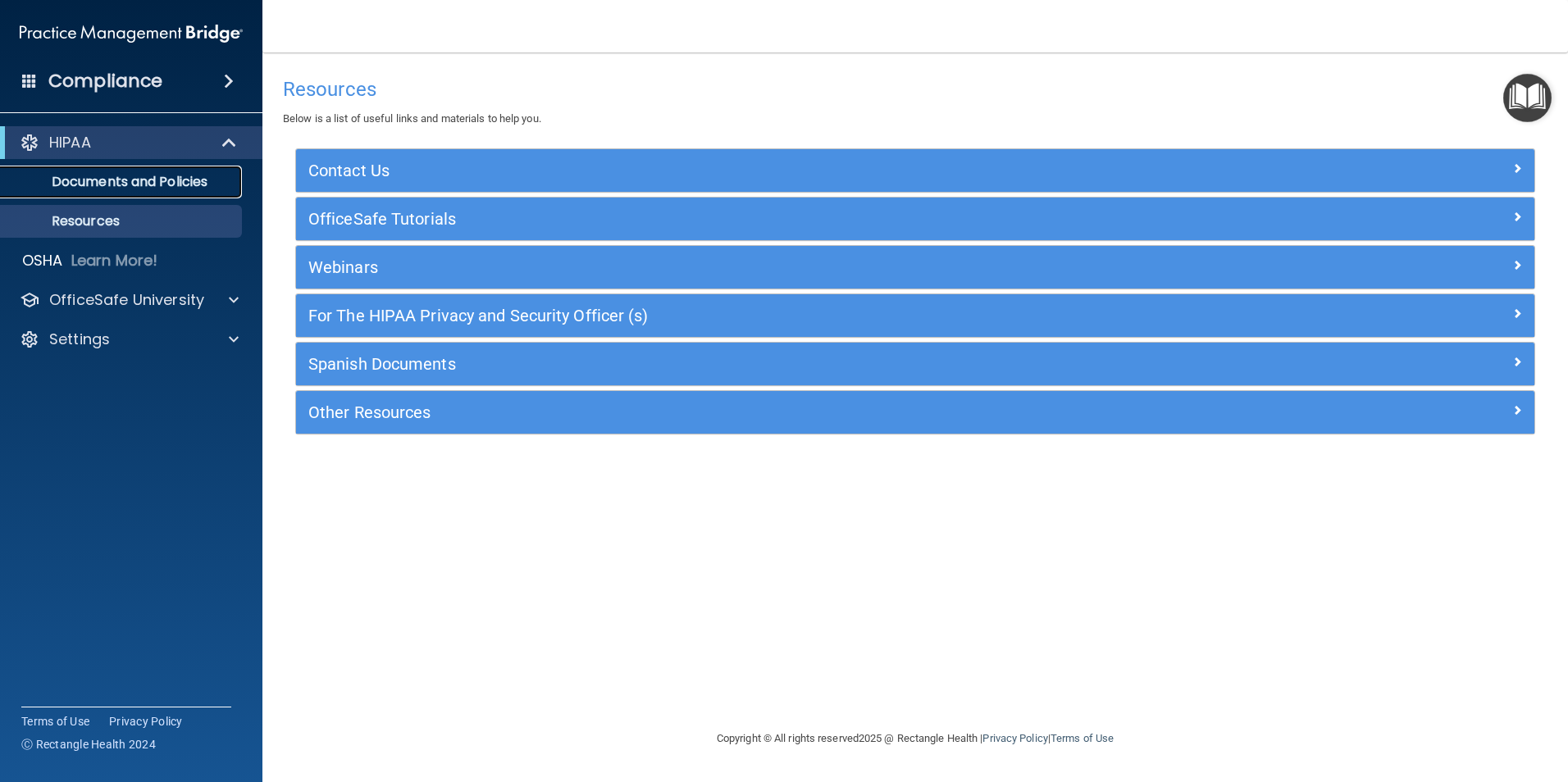
click at [195, 178] on p "Documents and Policies" at bounding box center [122, 182] width 224 height 16
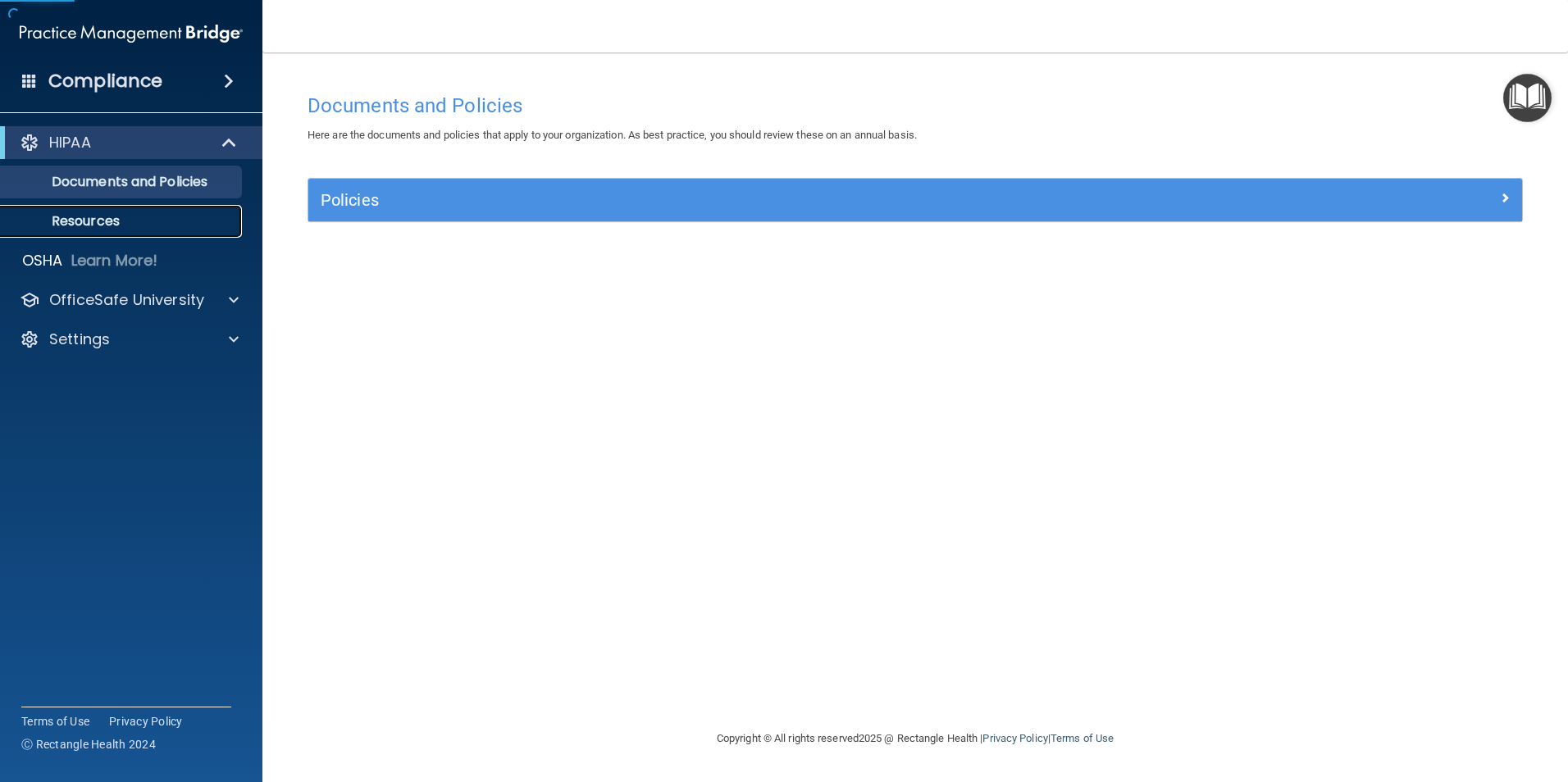
click at [98, 220] on p "Resources" at bounding box center [122, 221] width 224 height 16
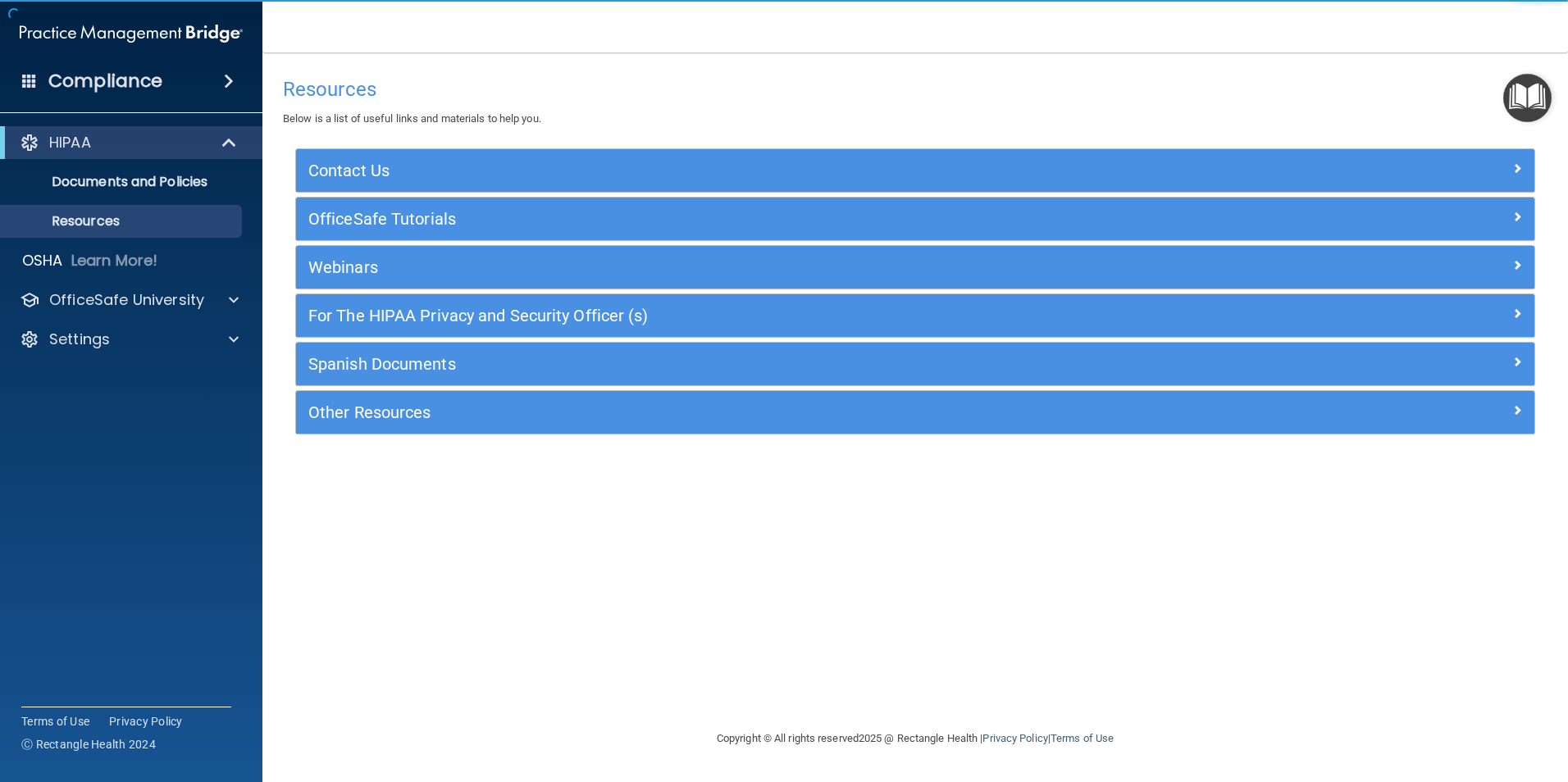
click at [146, 85] on h4 "Compliance" at bounding box center [105, 81] width 114 height 23
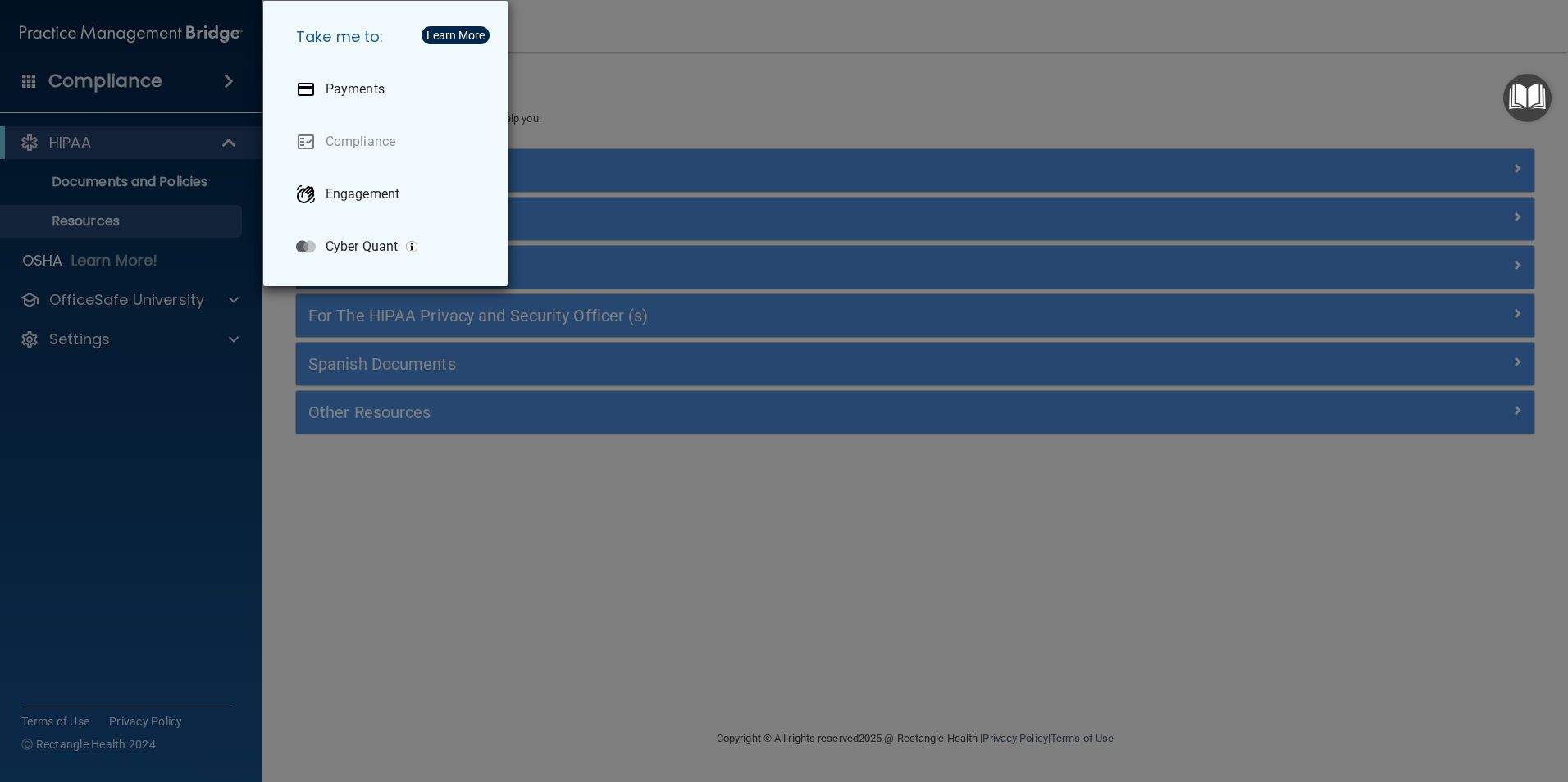
click at [458, 31] on div "Learn More" at bounding box center [455, 35] width 59 height 12
click at [354, 141] on link "Compliance" at bounding box center [388, 141] width 212 height 46
click at [447, 493] on div "Take me to: Payments Compliance Engagement Cyber Quant" at bounding box center [784, 391] width 1568 height 782
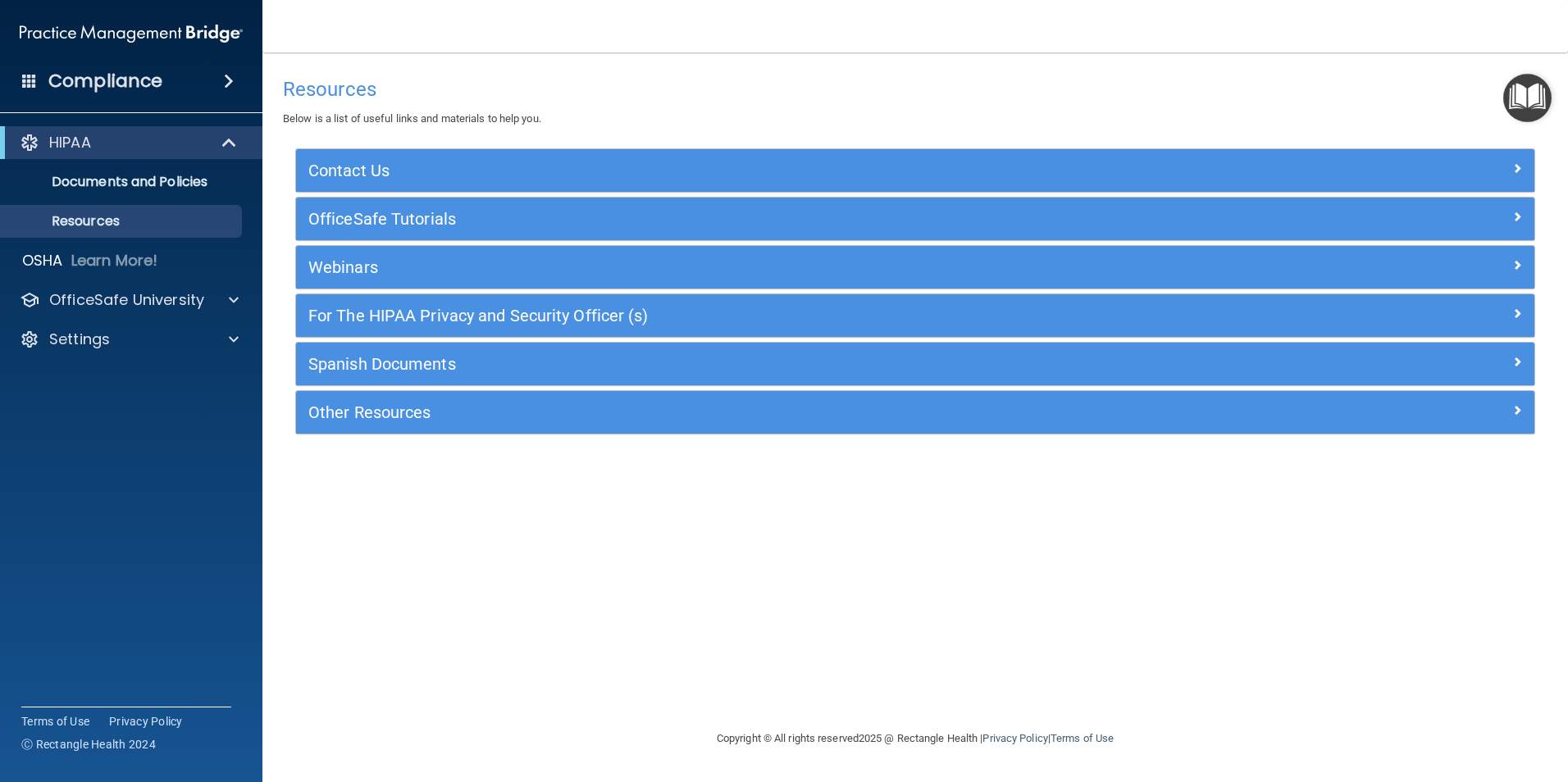
click at [1519, 97] on img "Open Resource Center" at bounding box center [1527, 98] width 49 height 49
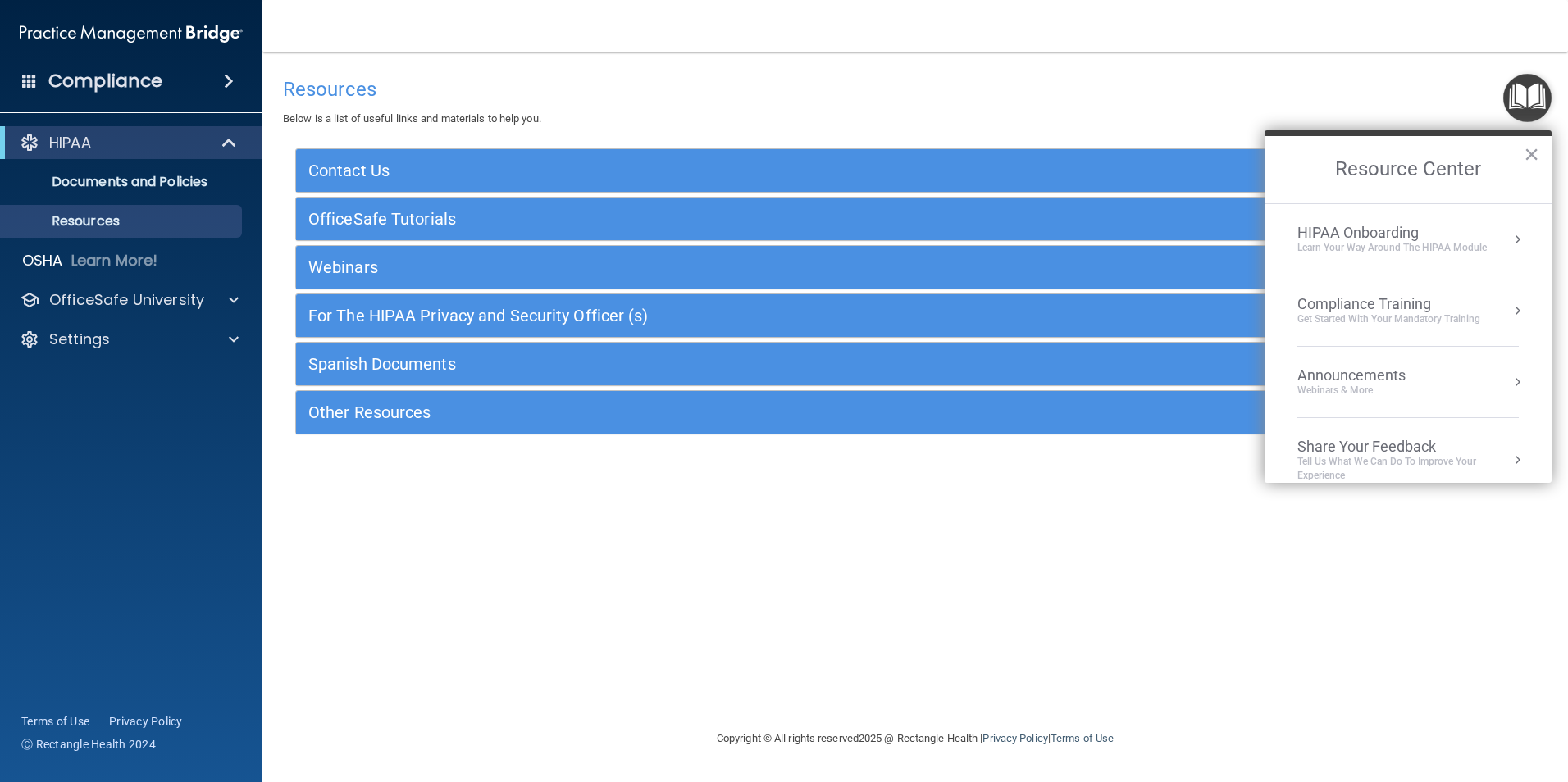
click at [1373, 300] on div "Compliance Training" at bounding box center [1388, 304] width 183 height 18
click at [1313, 231] on div "HIPAA Training for Members" at bounding box center [1368, 231] width 183 height 14
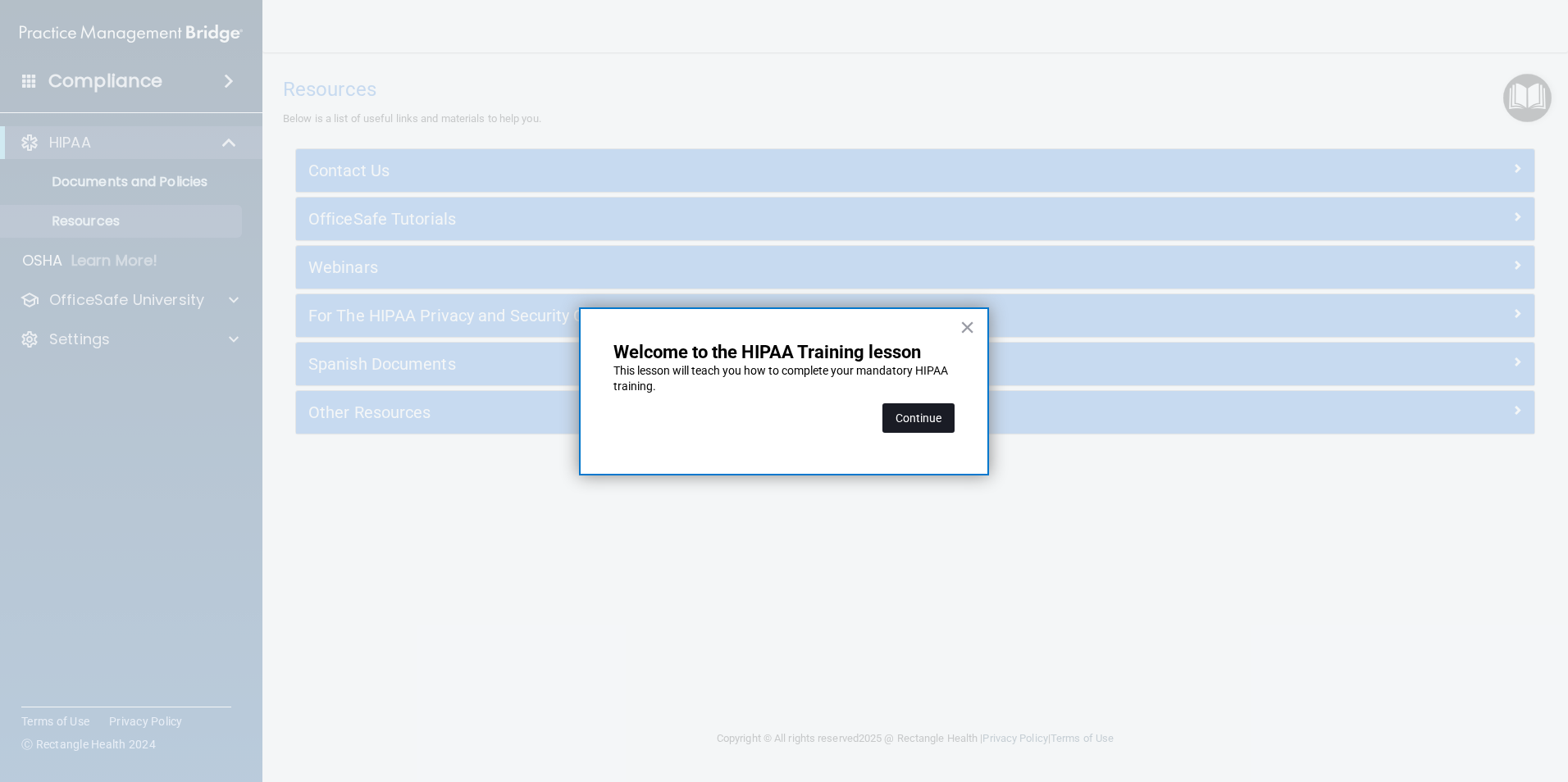
click at [928, 417] on button "Continue" at bounding box center [918, 418] width 72 height 30
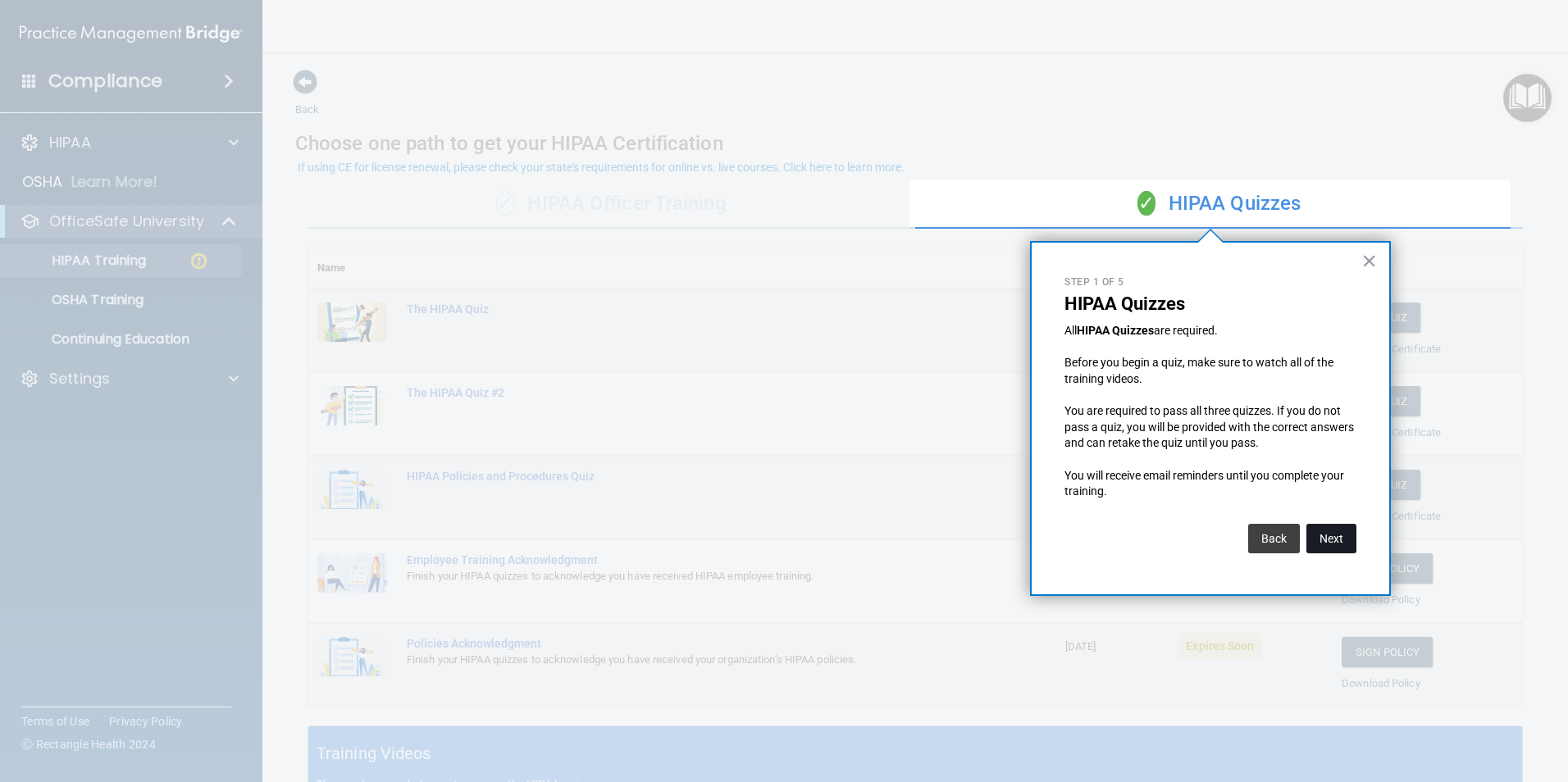
click at [1333, 539] on button "Next" at bounding box center [1331, 538] width 50 height 30
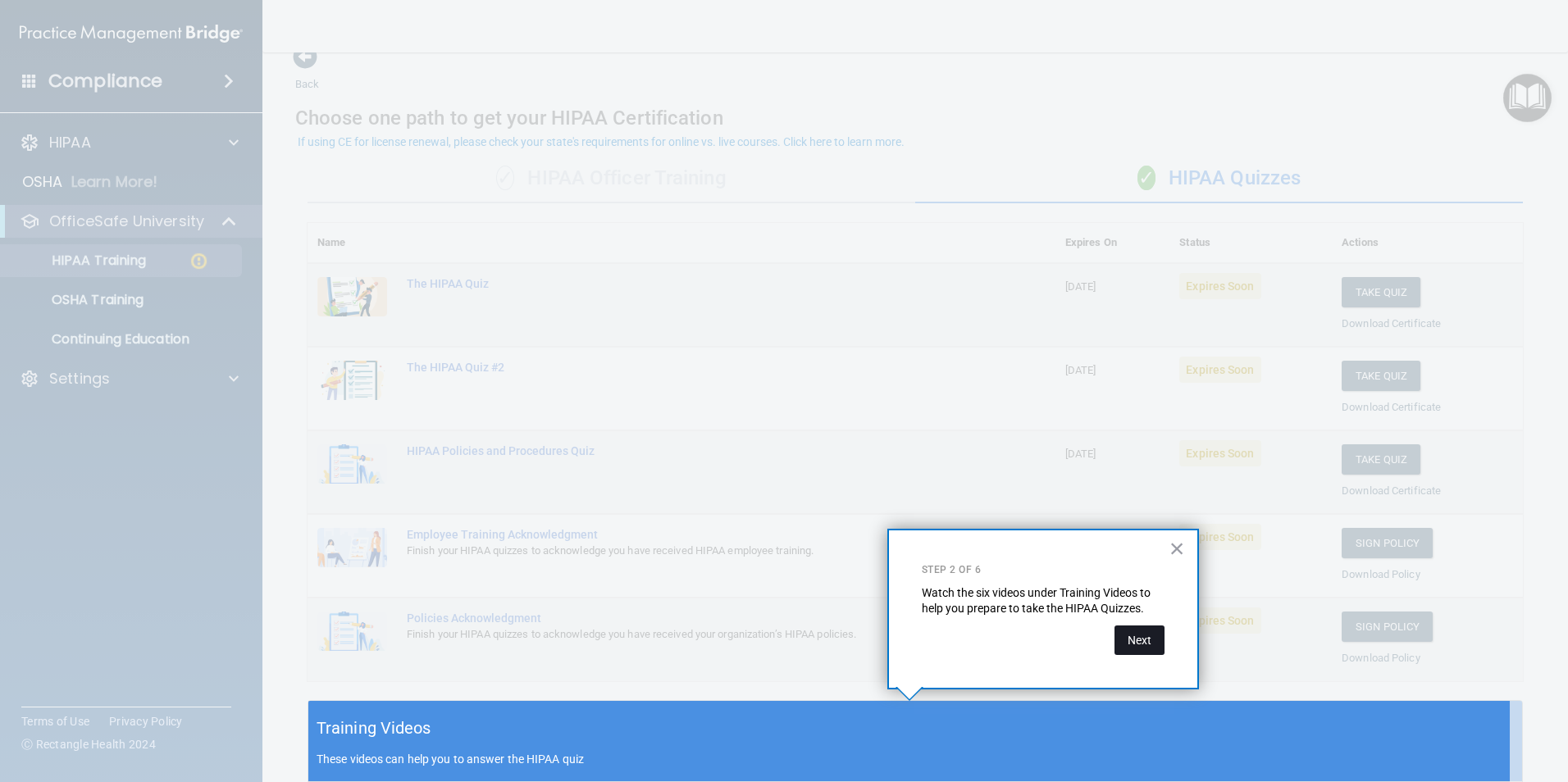
click at [1146, 634] on button "Next" at bounding box center [1140, 640] width 50 height 30
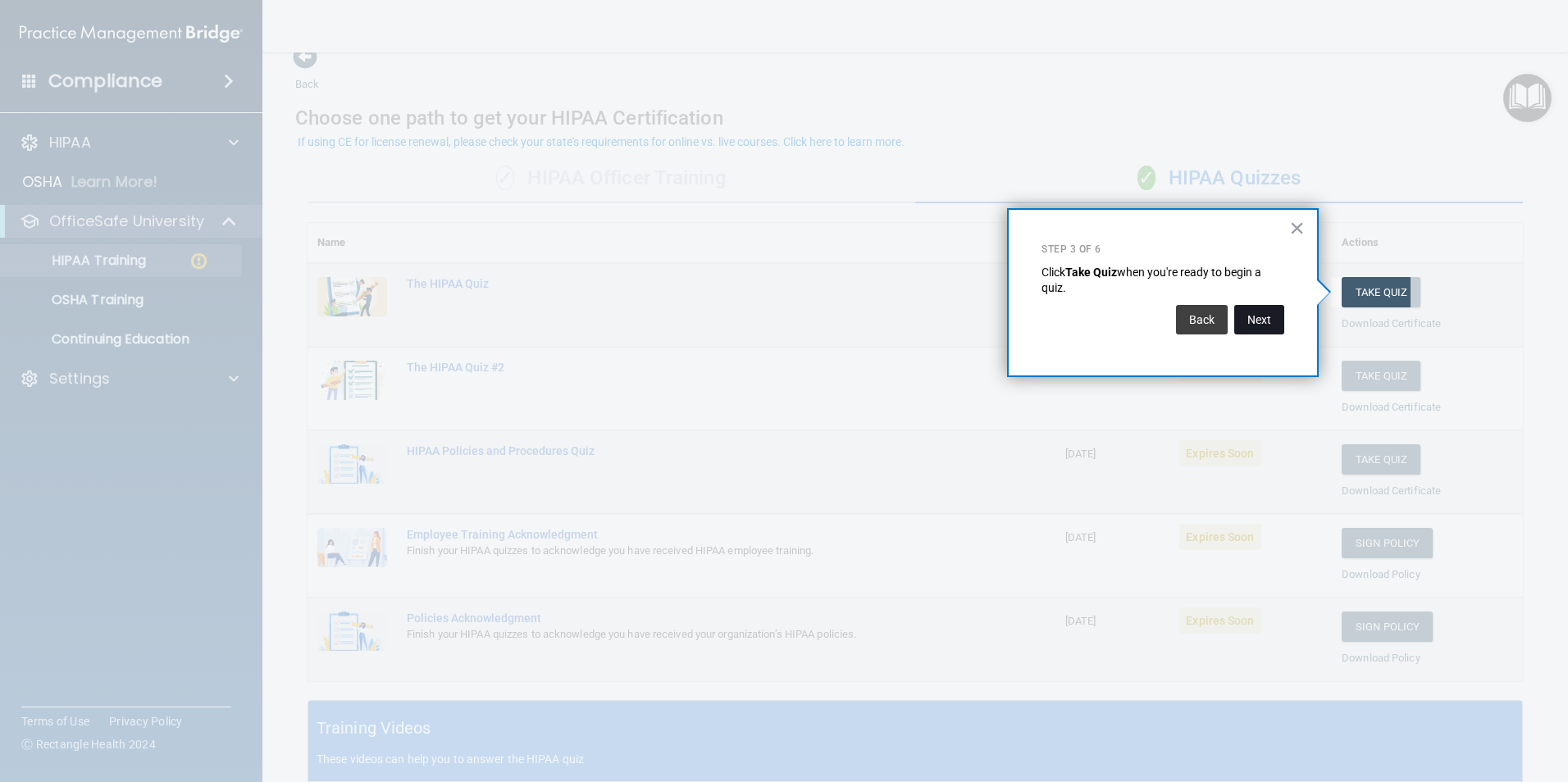
click at [1260, 319] on button "Next" at bounding box center [1259, 319] width 50 height 30
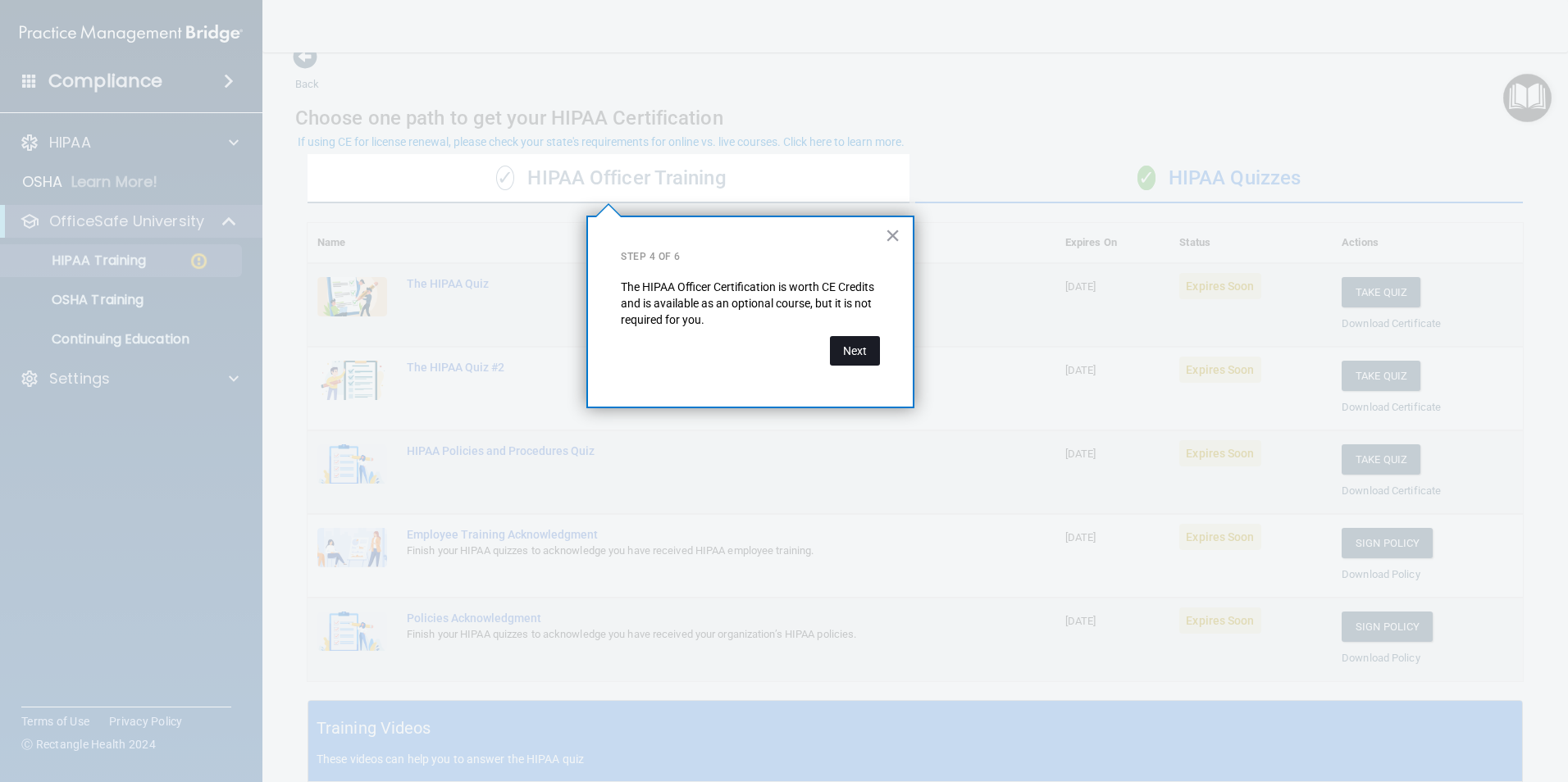
click at [861, 352] on button "Next" at bounding box center [855, 351] width 50 height 30
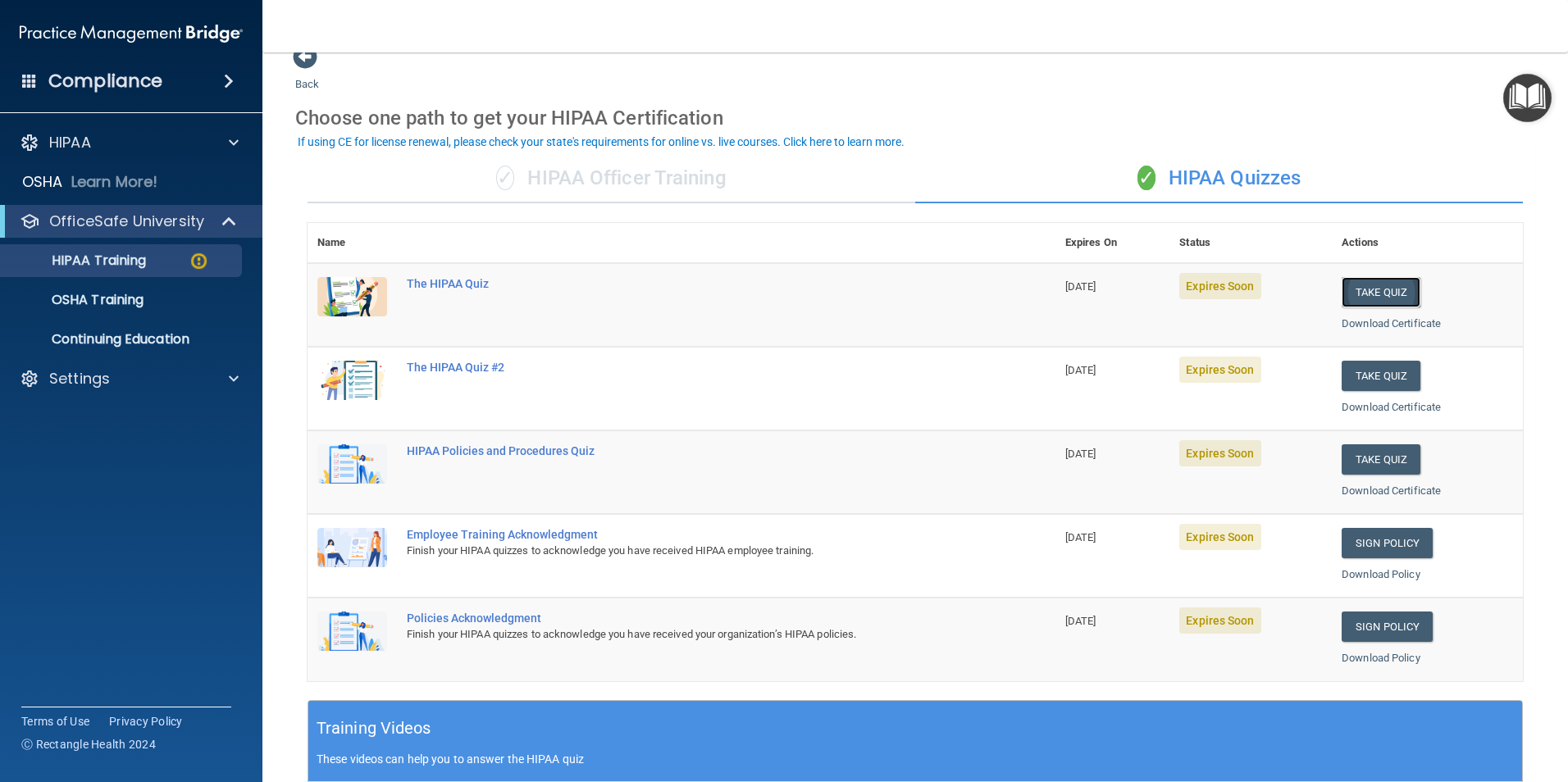
click at [1370, 291] on button "Take Quiz" at bounding box center [1381, 292] width 78 height 31
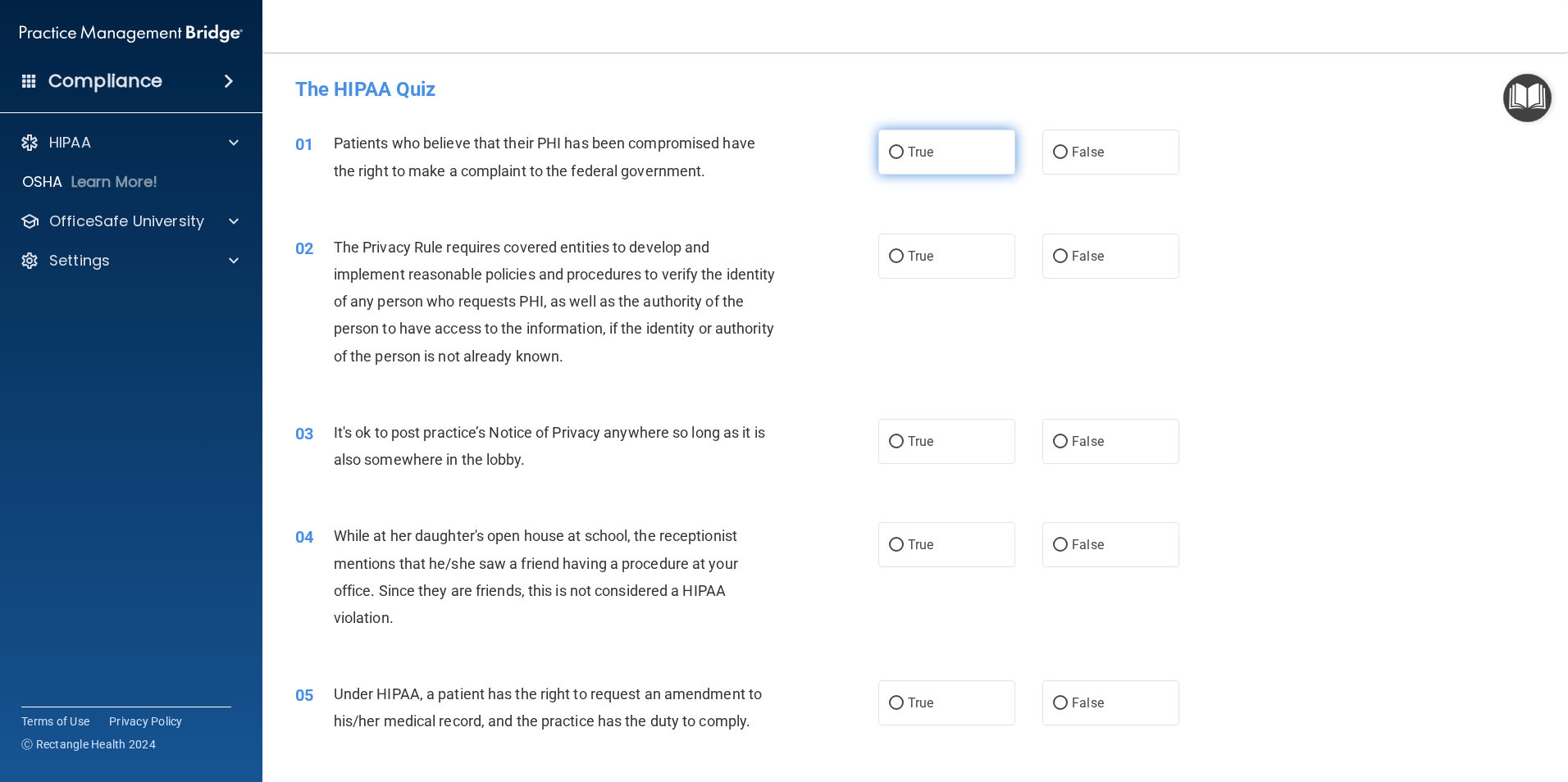
click at [948, 146] on label "True" at bounding box center [947, 152] width 137 height 45
click at [904, 147] on input "True" at bounding box center [897, 153] width 14 height 13
radio input "true"
click at [992, 253] on label "True" at bounding box center [947, 256] width 137 height 45
click at [904, 253] on input "True" at bounding box center [897, 257] width 14 height 13
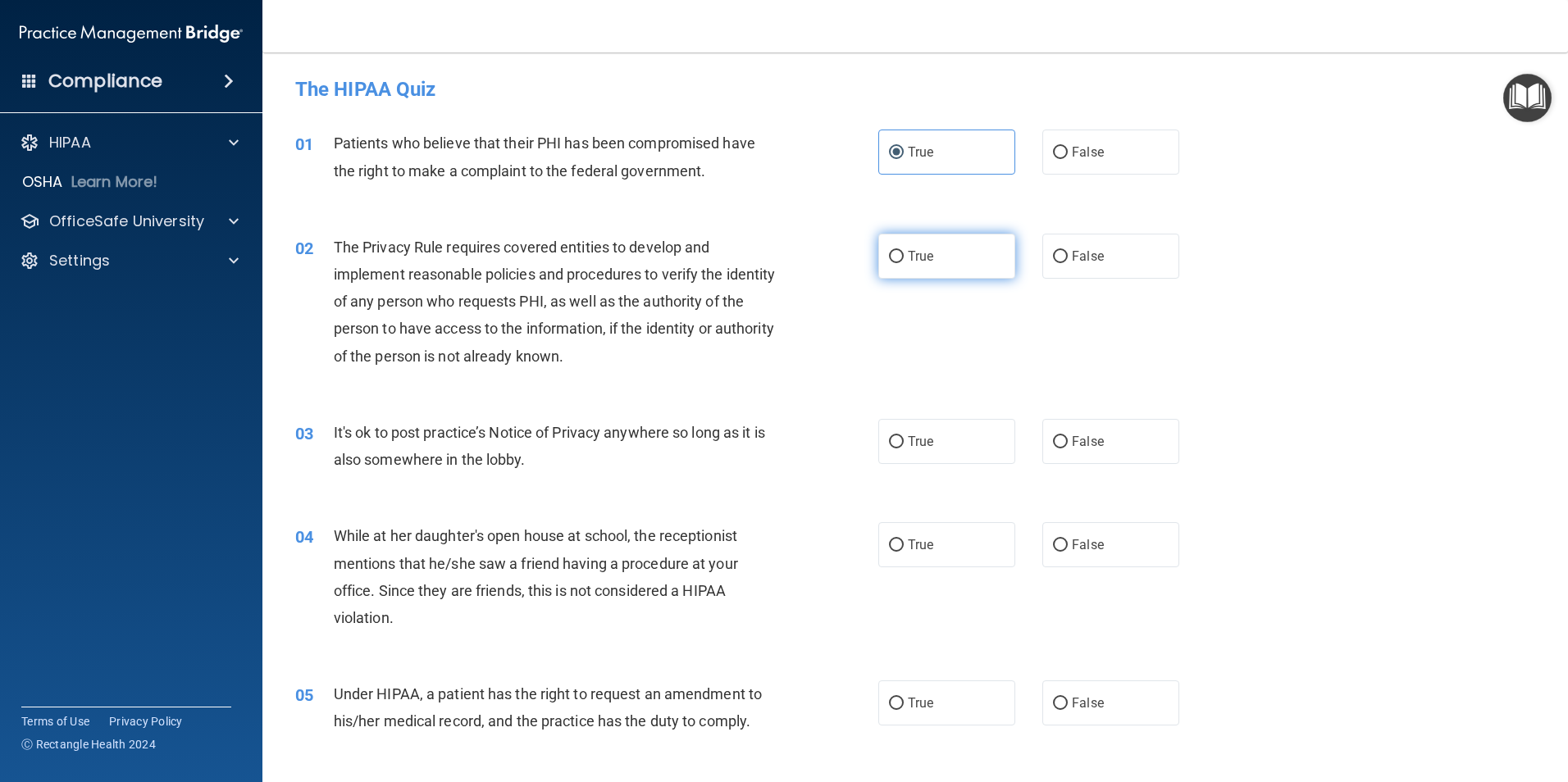
radio input "true"
click at [1077, 433] on label "False" at bounding box center [1111, 442] width 137 height 45
click at [1068, 436] on input "False" at bounding box center [1060, 443] width 14 height 13
radio input "true"
click at [1063, 532] on label "False" at bounding box center [1111, 544] width 137 height 45
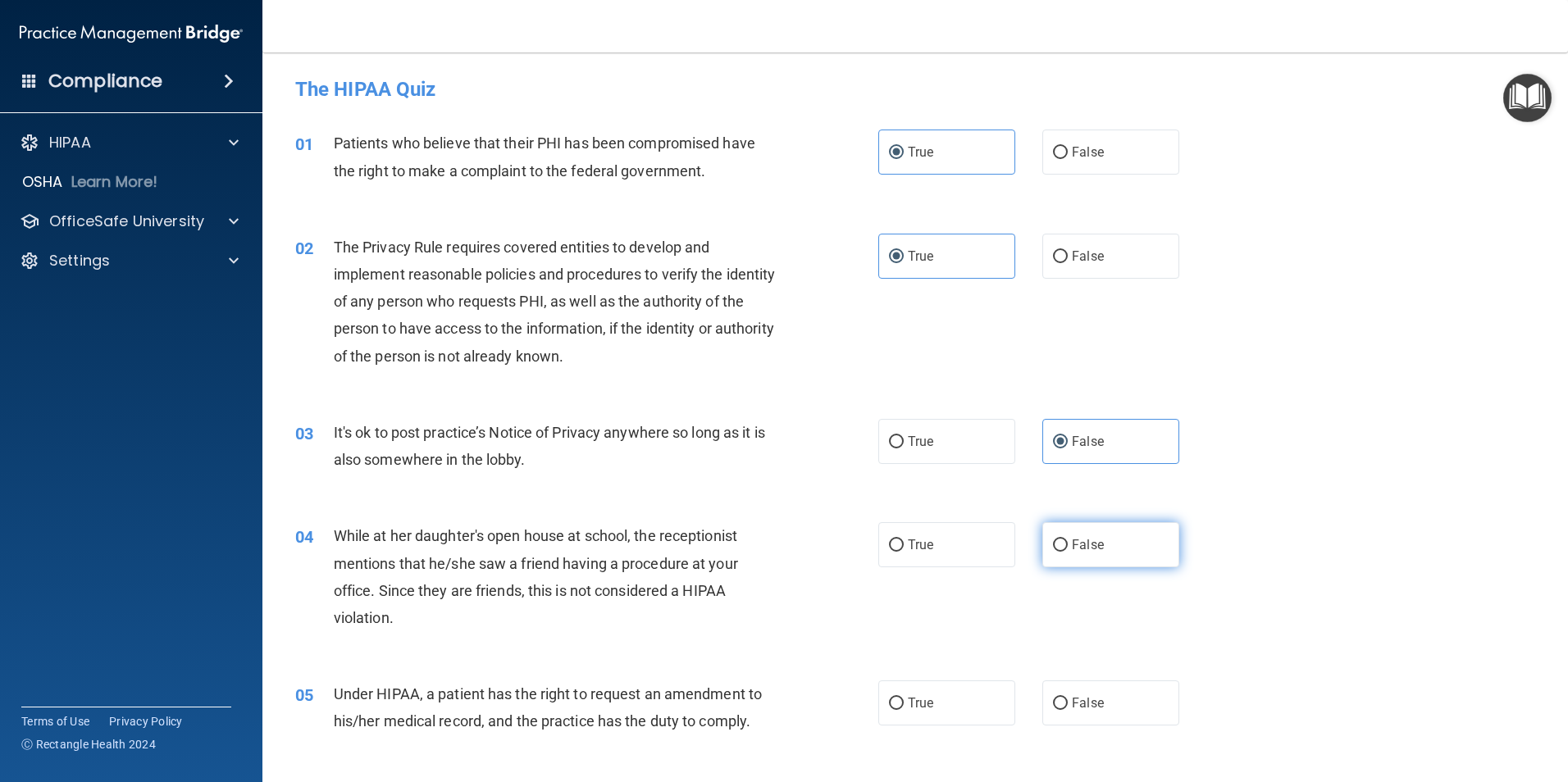
click at [1063, 539] on input "False" at bounding box center [1060, 545] width 14 height 13
radio input "true"
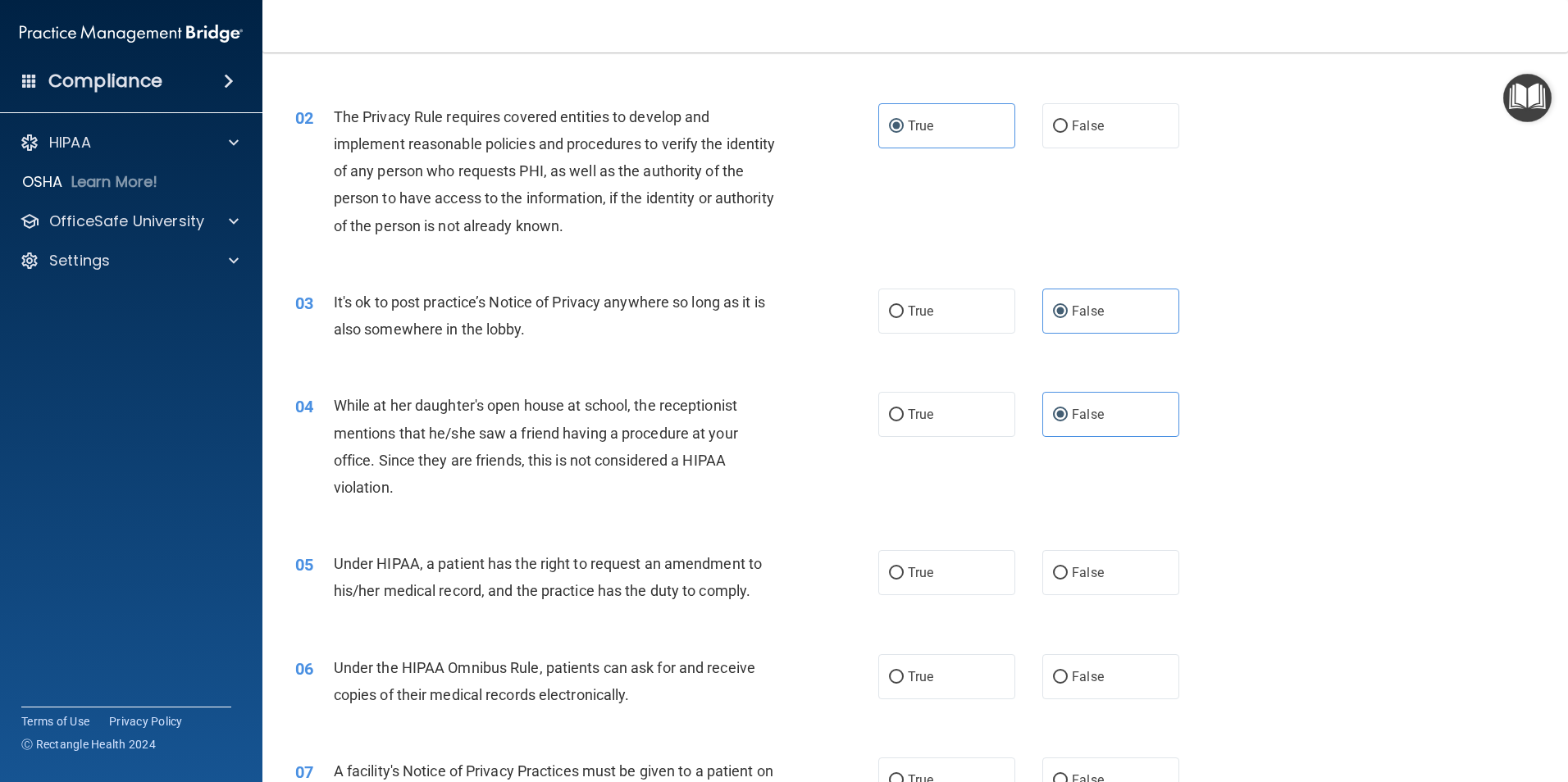
scroll to position [143, 0]
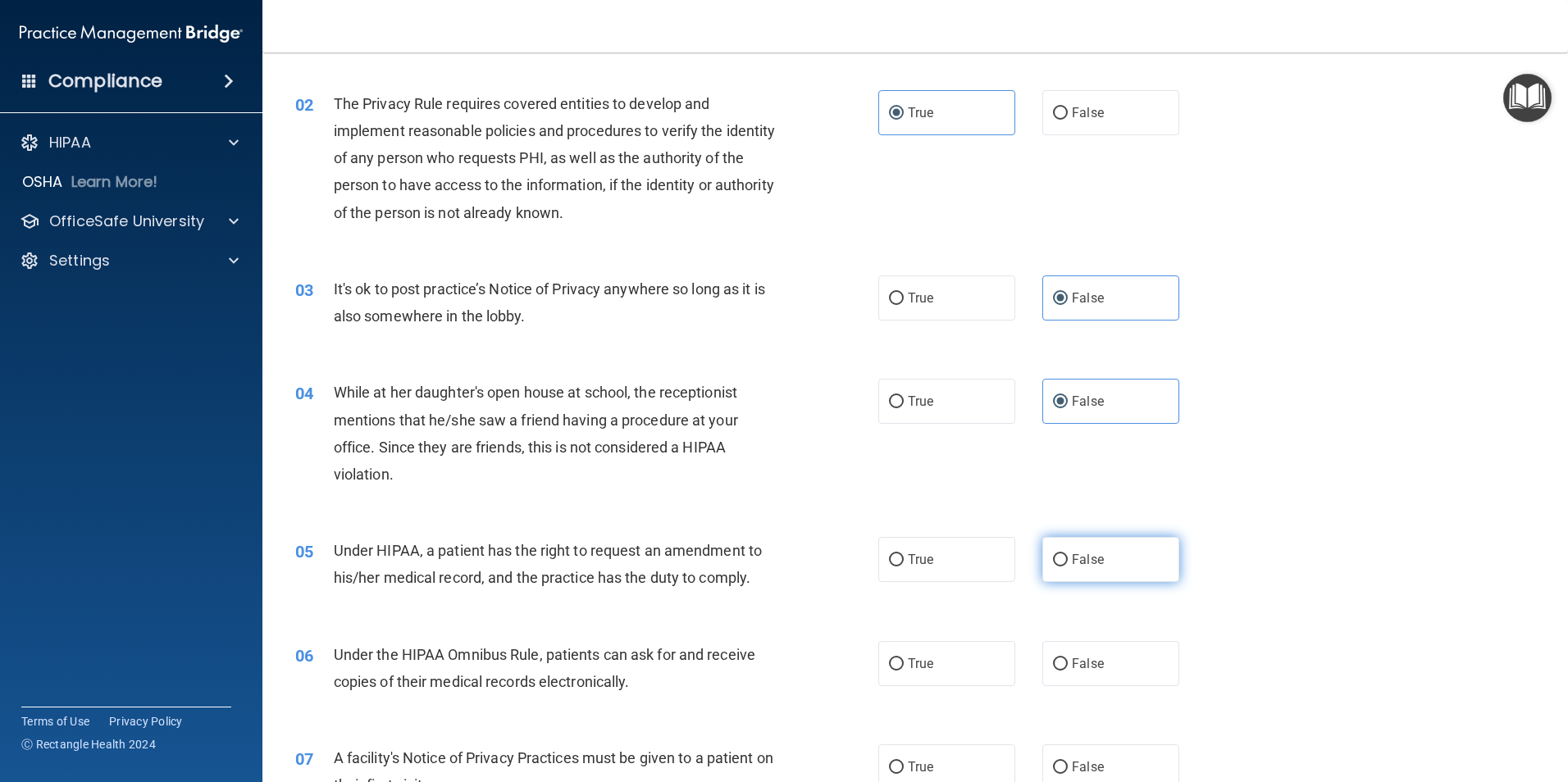
click at [1113, 547] on label "False" at bounding box center [1111, 560] width 137 height 45
click at [1068, 554] on input "False" at bounding box center [1060, 561] width 14 height 13
radio input "true"
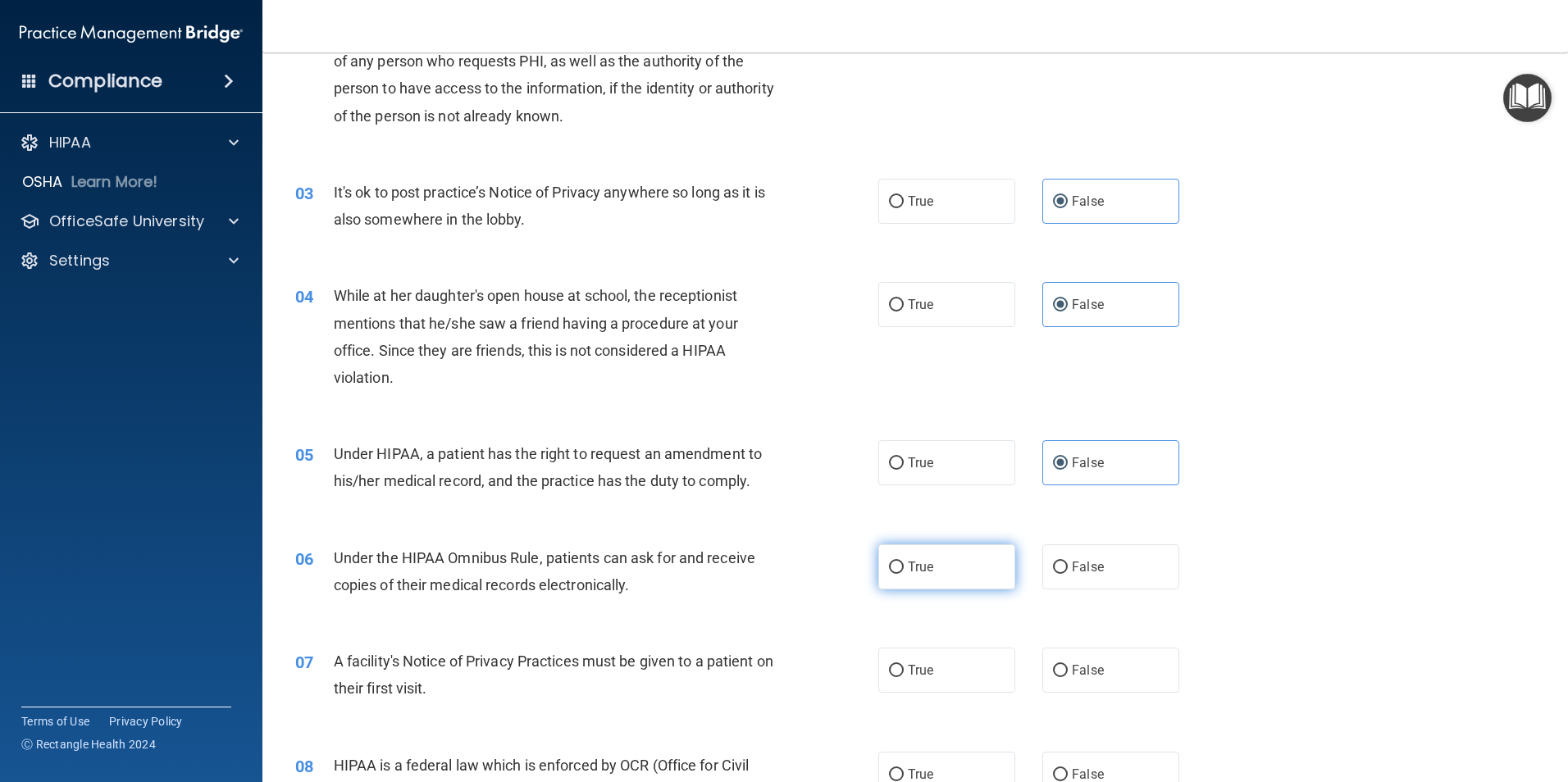
scroll to position [287, 0]
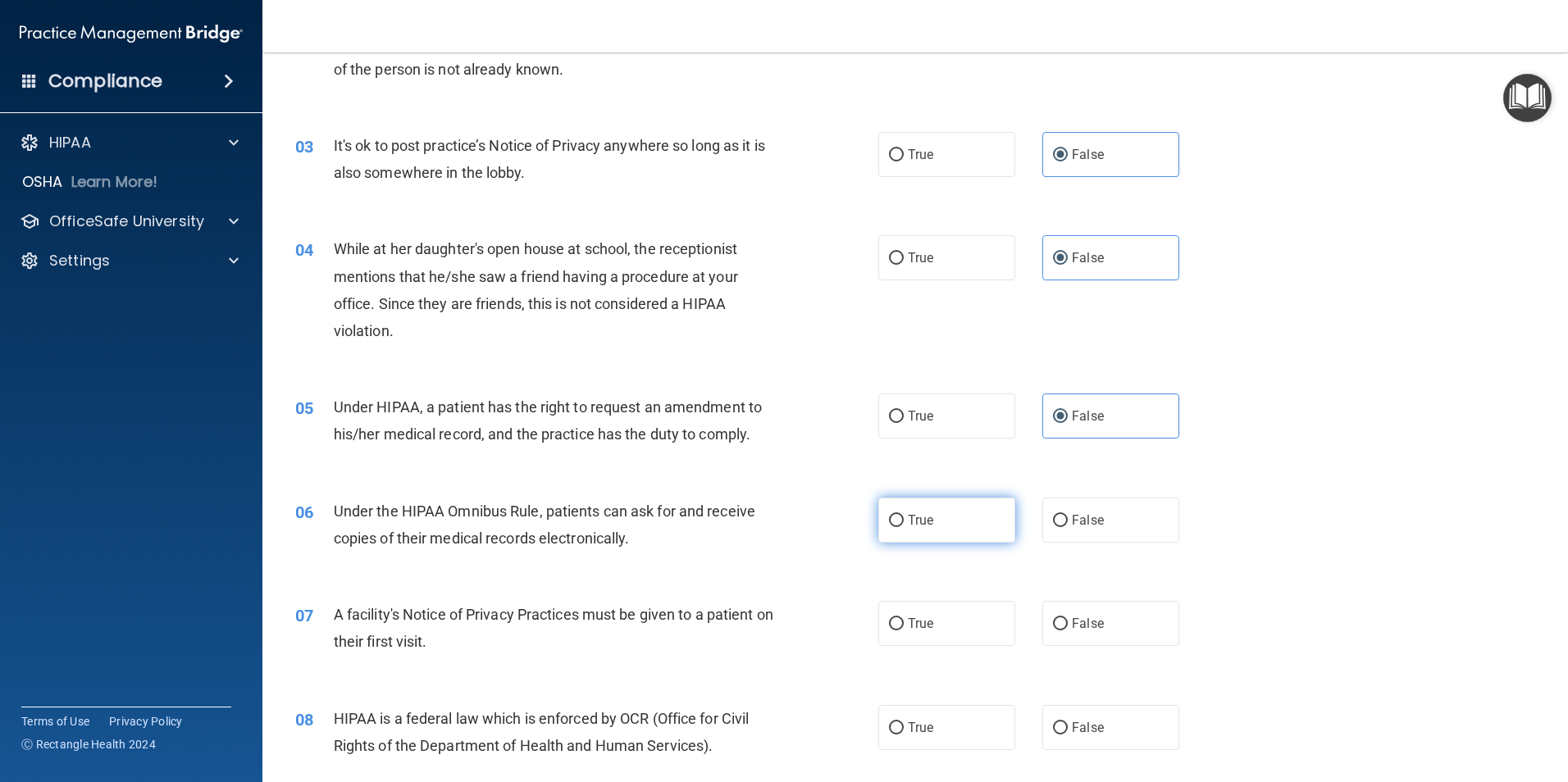
click at [889, 518] on input "True" at bounding box center [897, 521] width 14 height 13
radio input "true"
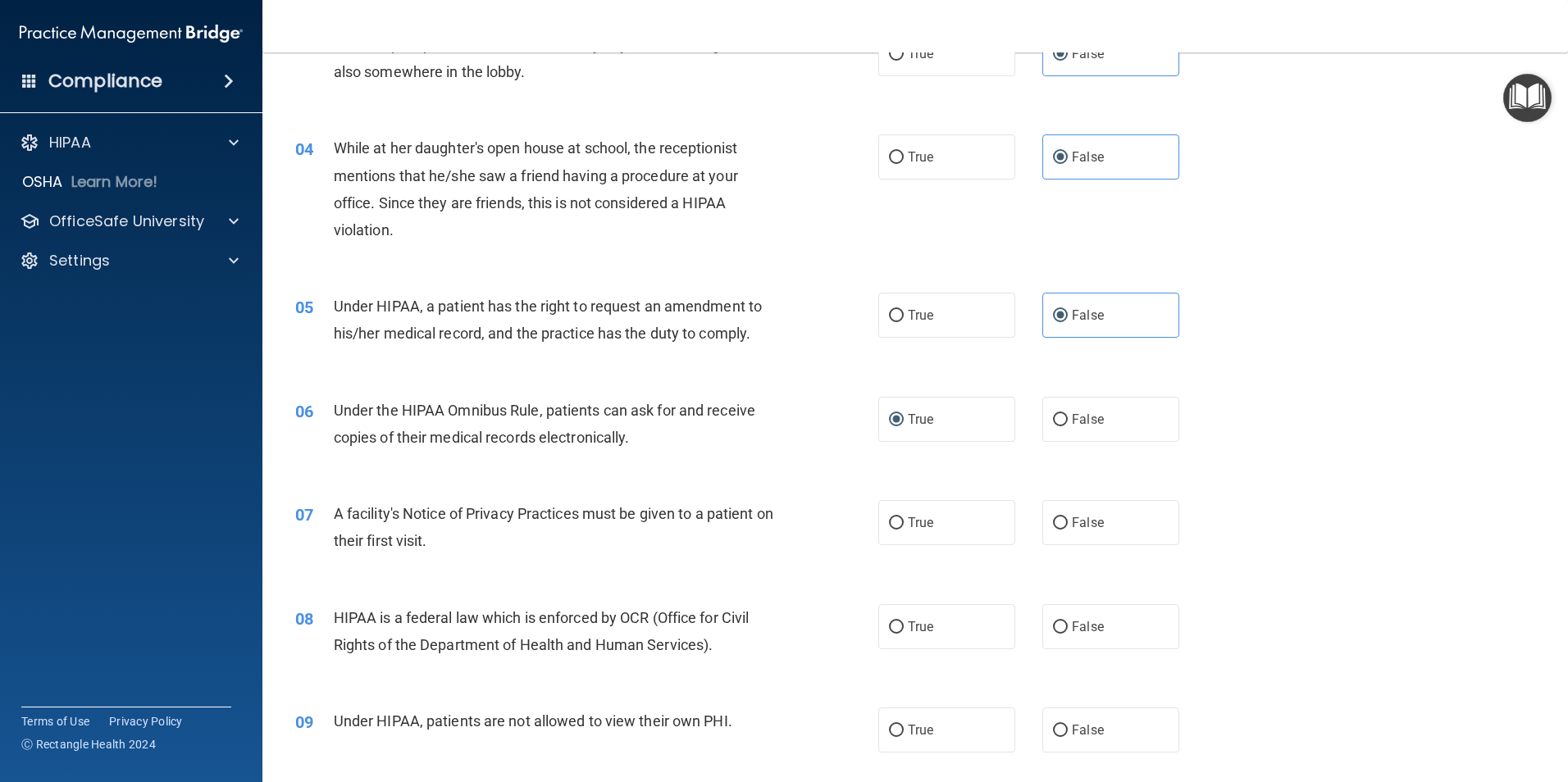
scroll to position [390, 0]
click at [908, 515] on span "True" at bounding box center [921, 520] width 25 height 15
click at [904, 516] on input "True" at bounding box center [897, 522] width 14 height 13
radio input "true"
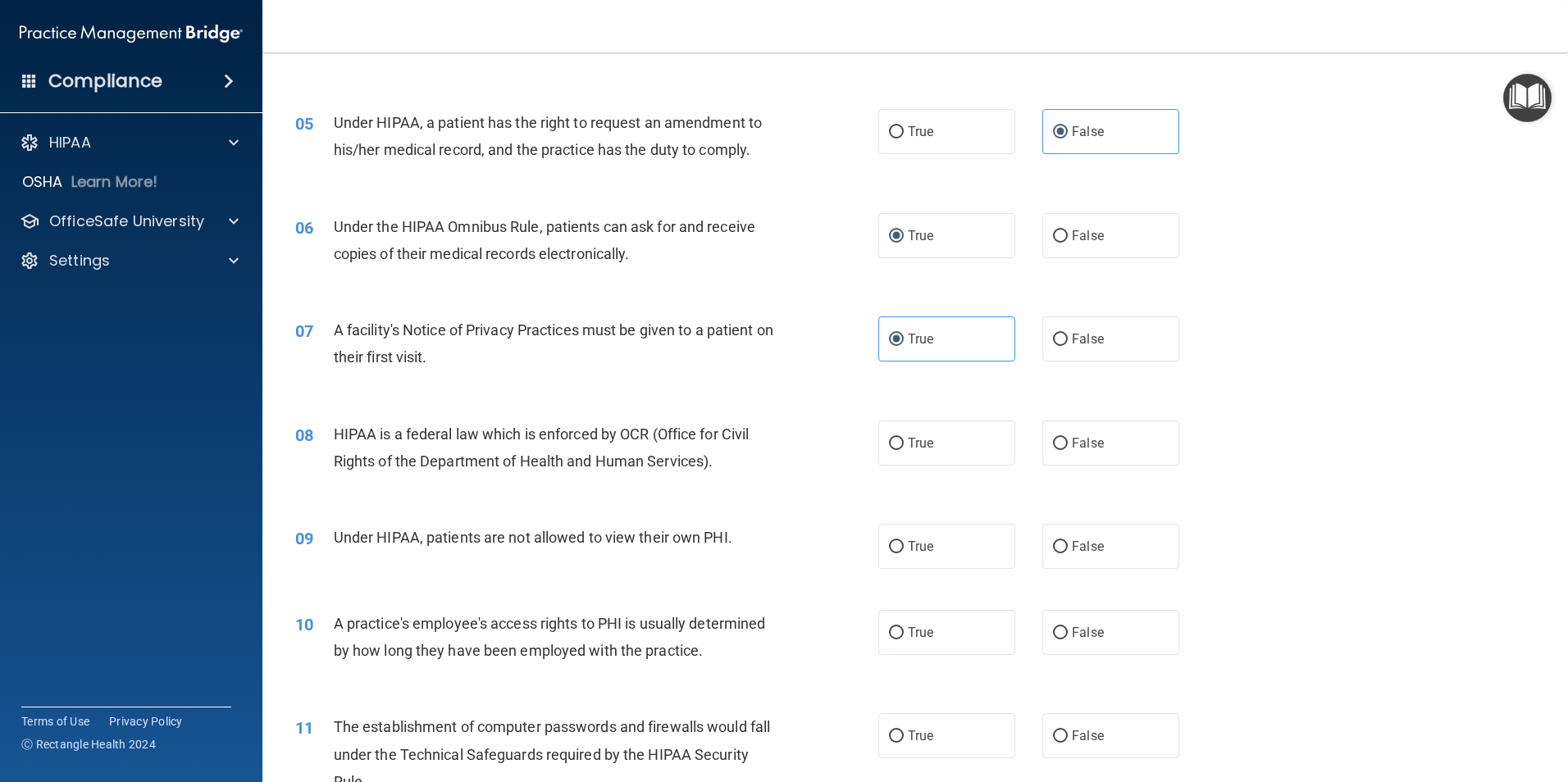
scroll to position [574, 0]
click at [931, 432] on label "True" at bounding box center [947, 441] width 137 height 45
click at [904, 436] on input "True" at bounding box center [897, 442] width 14 height 13
radio input "true"
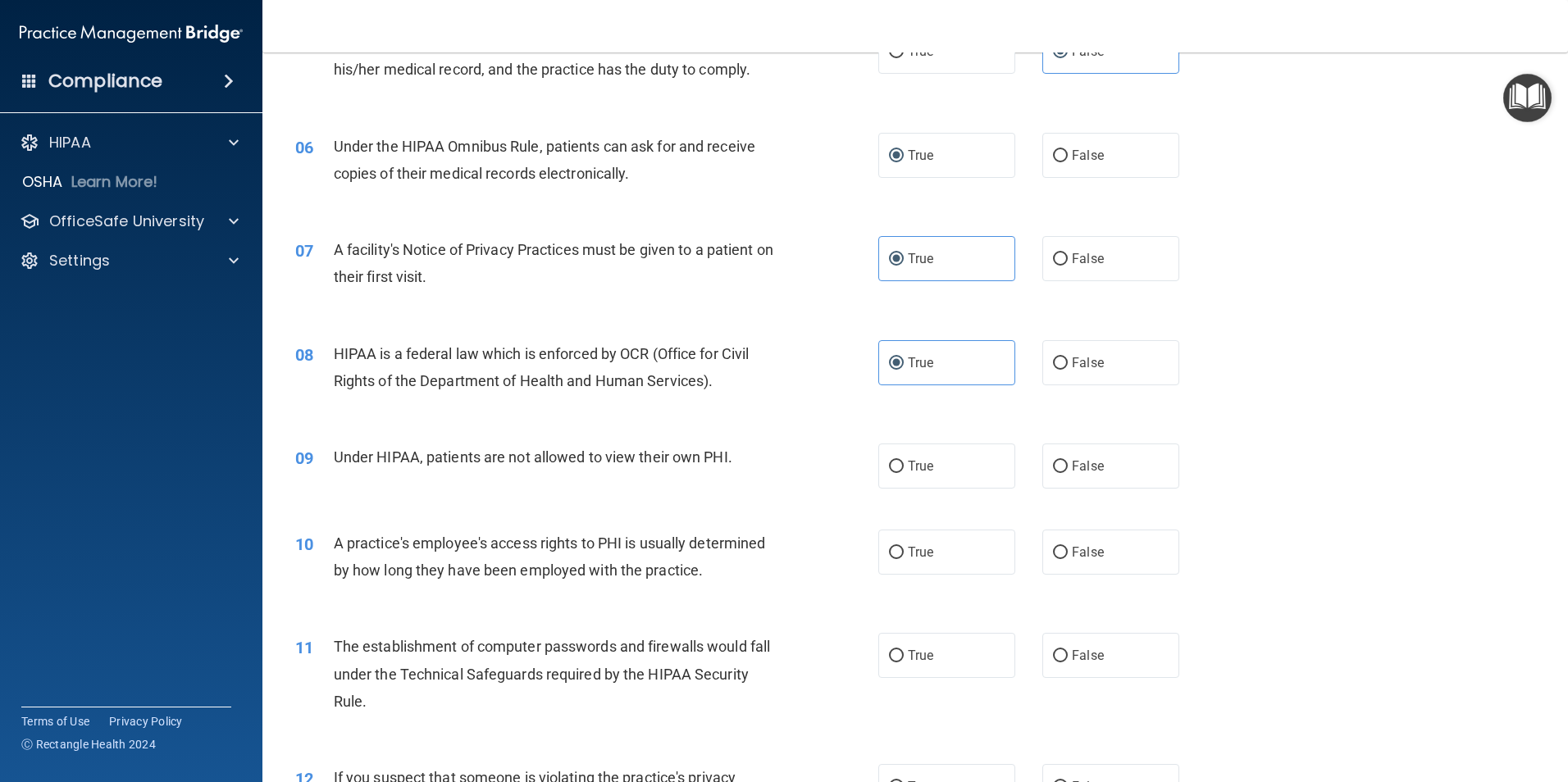
scroll to position [656, 0]
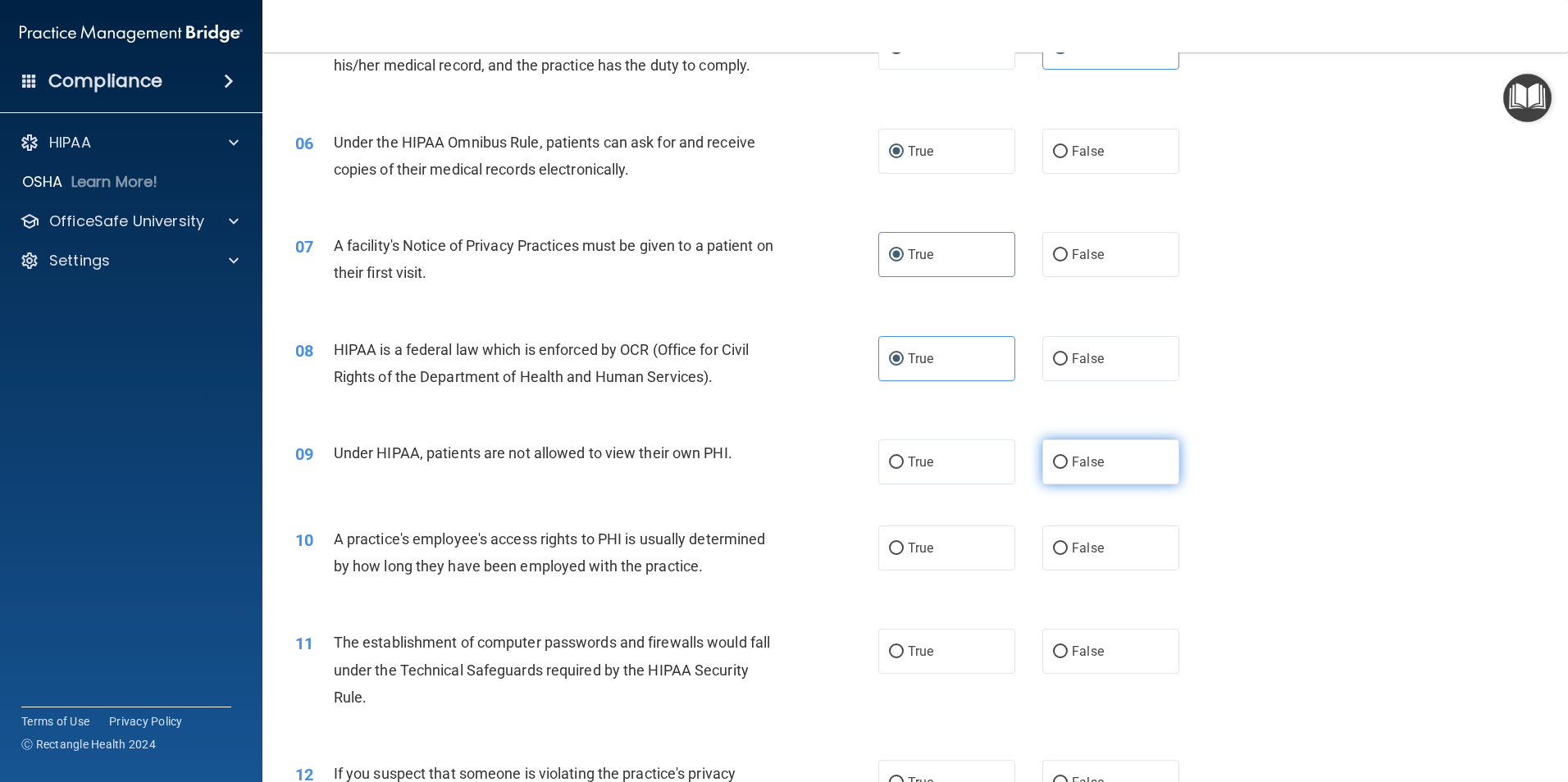
click at [1072, 457] on span "False" at bounding box center [1088, 462] width 32 height 15
click at [1068, 457] on input "False" at bounding box center [1060, 463] width 14 height 13
radio input "true"
click at [1084, 550] on span "False" at bounding box center [1088, 547] width 32 height 15
click at [1068, 550] on input "False" at bounding box center [1060, 549] width 14 height 13
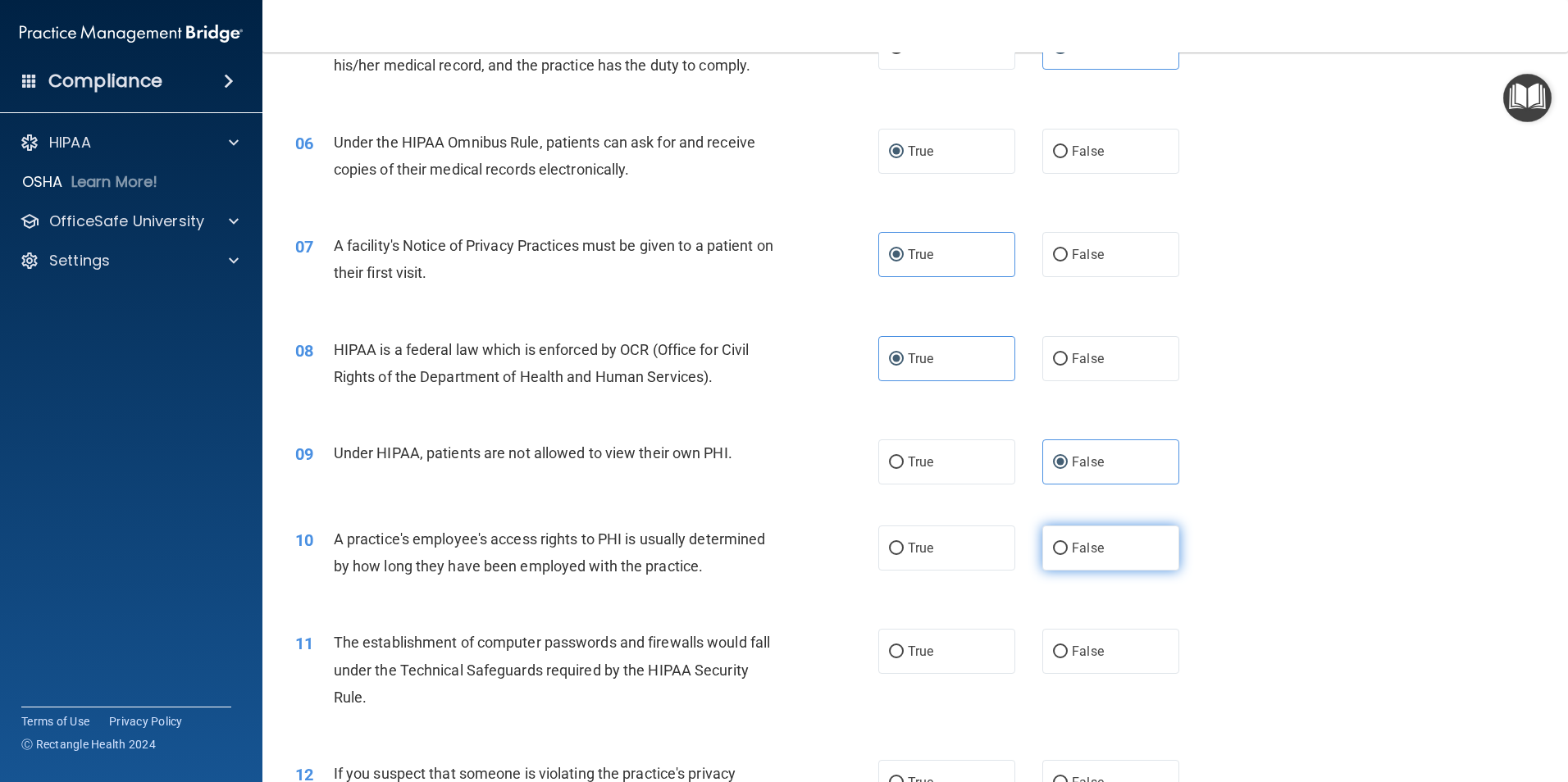
radio input "true"
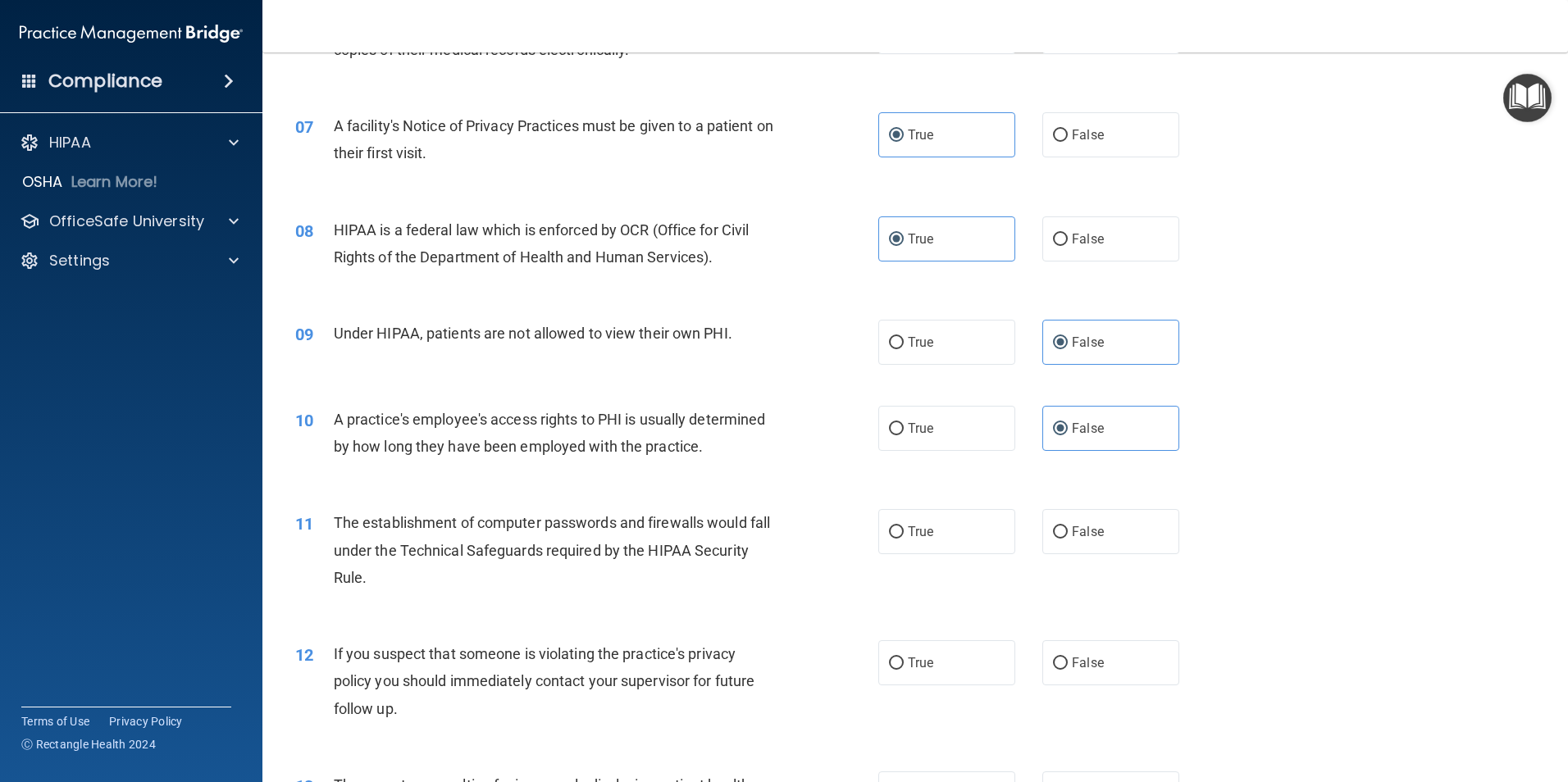
scroll to position [840, 0]
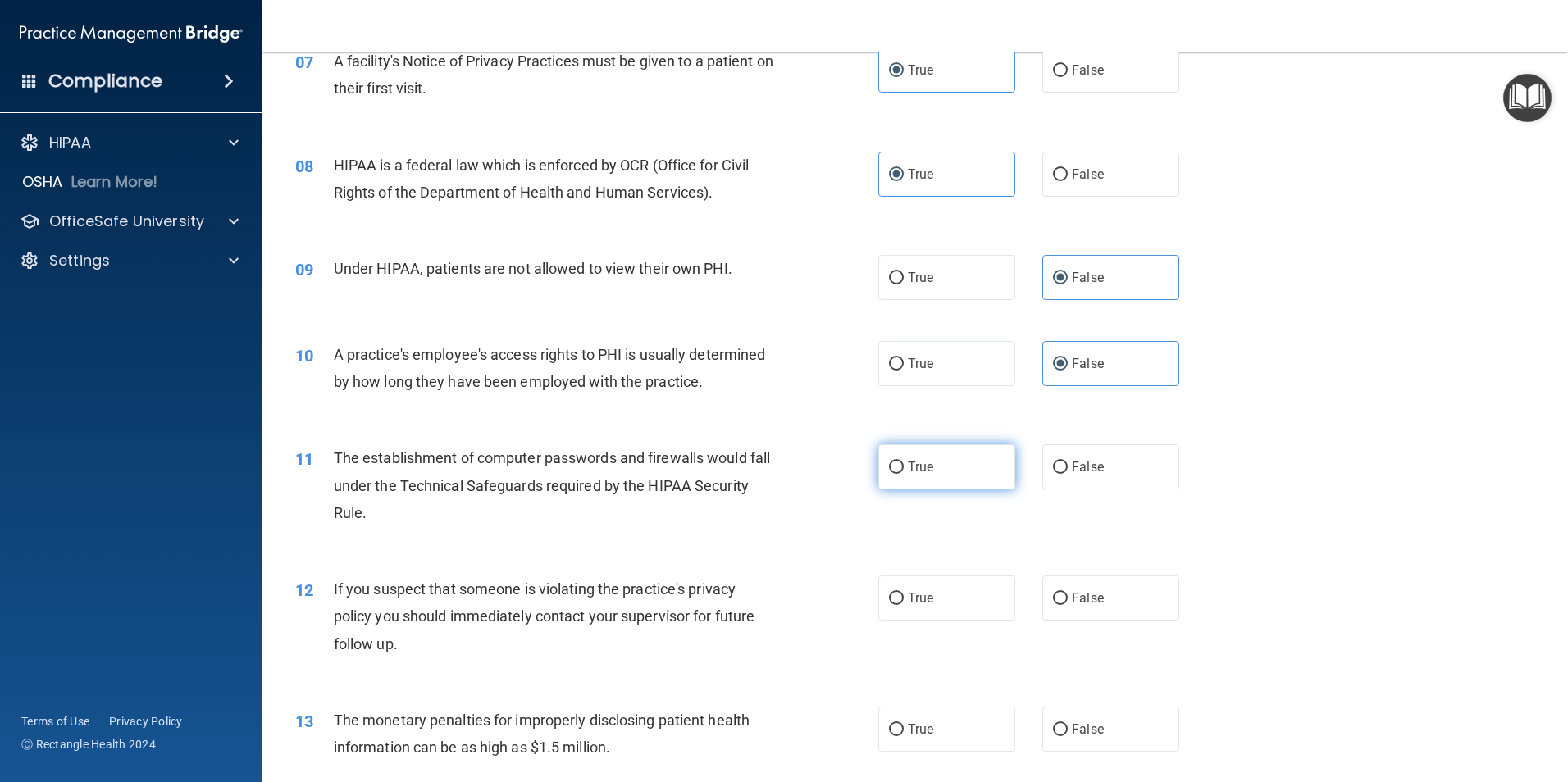
click at [910, 468] on span "True" at bounding box center [921, 466] width 25 height 15
click at [904, 468] on input "True" at bounding box center [897, 468] width 14 height 13
radio input "true"
click at [982, 597] on label "True" at bounding box center [947, 598] width 137 height 45
click at [904, 597] on input "True" at bounding box center [897, 599] width 14 height 13
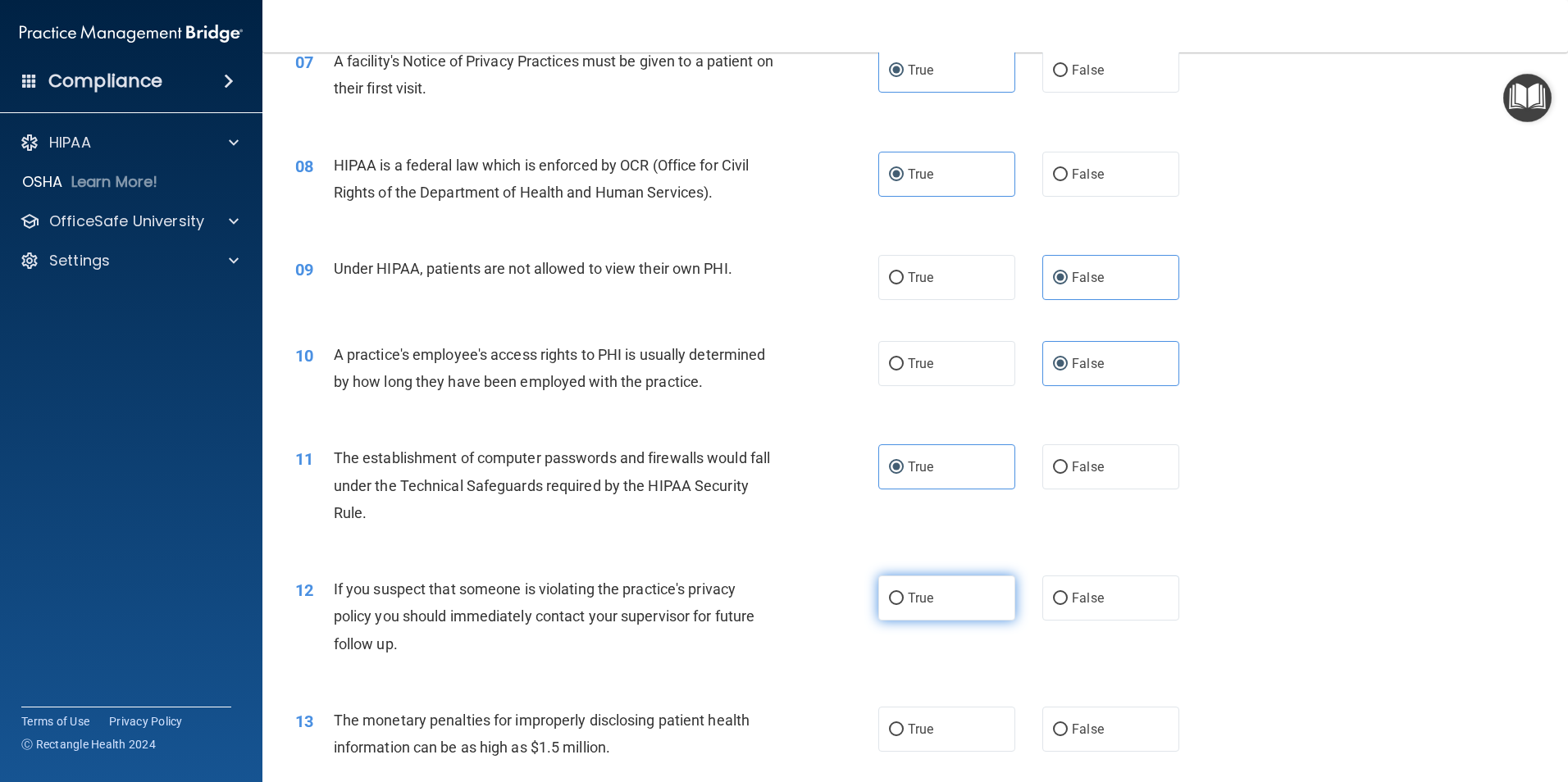
radio input "true"
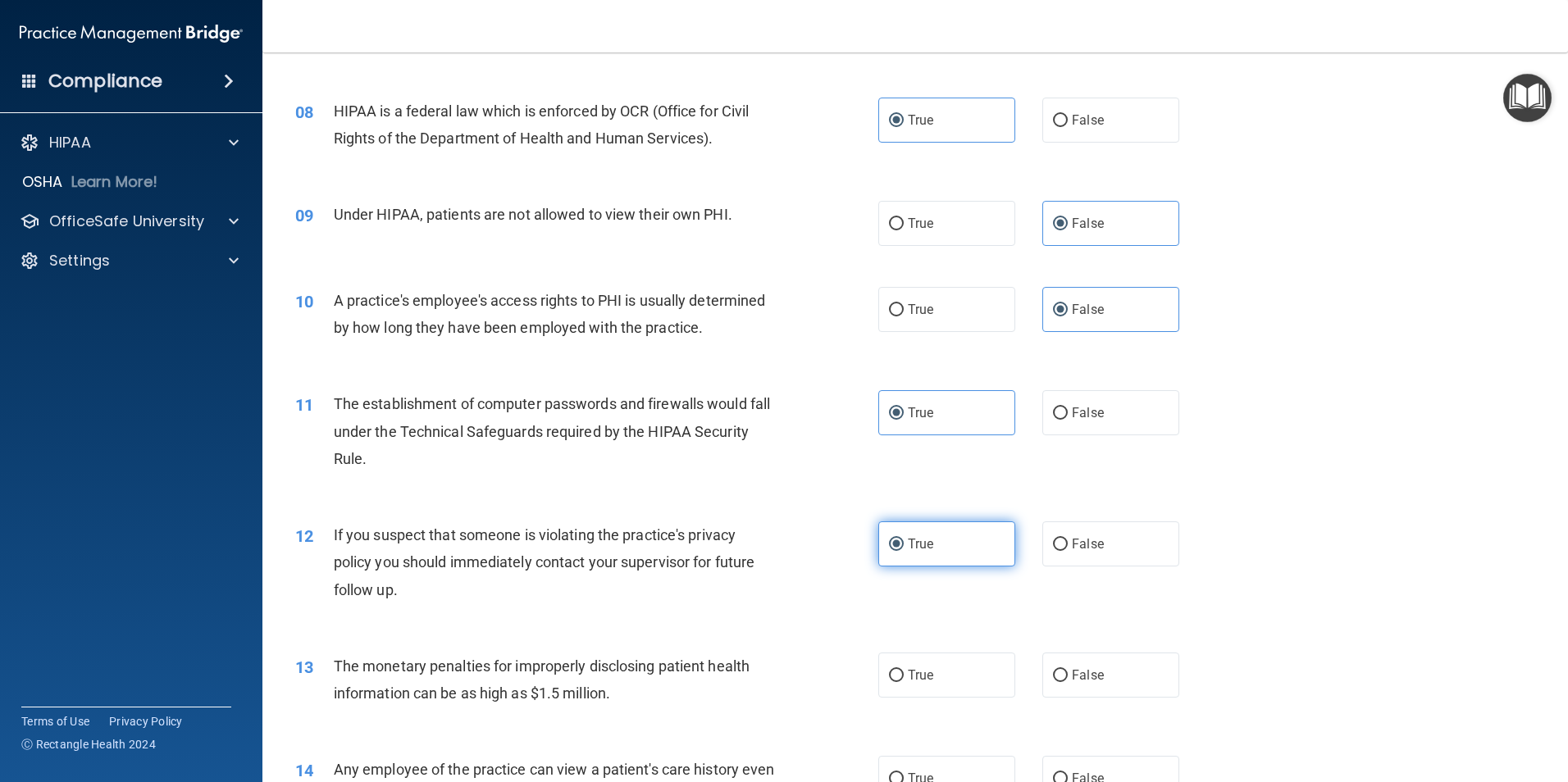
scroll to position [1107, 0]
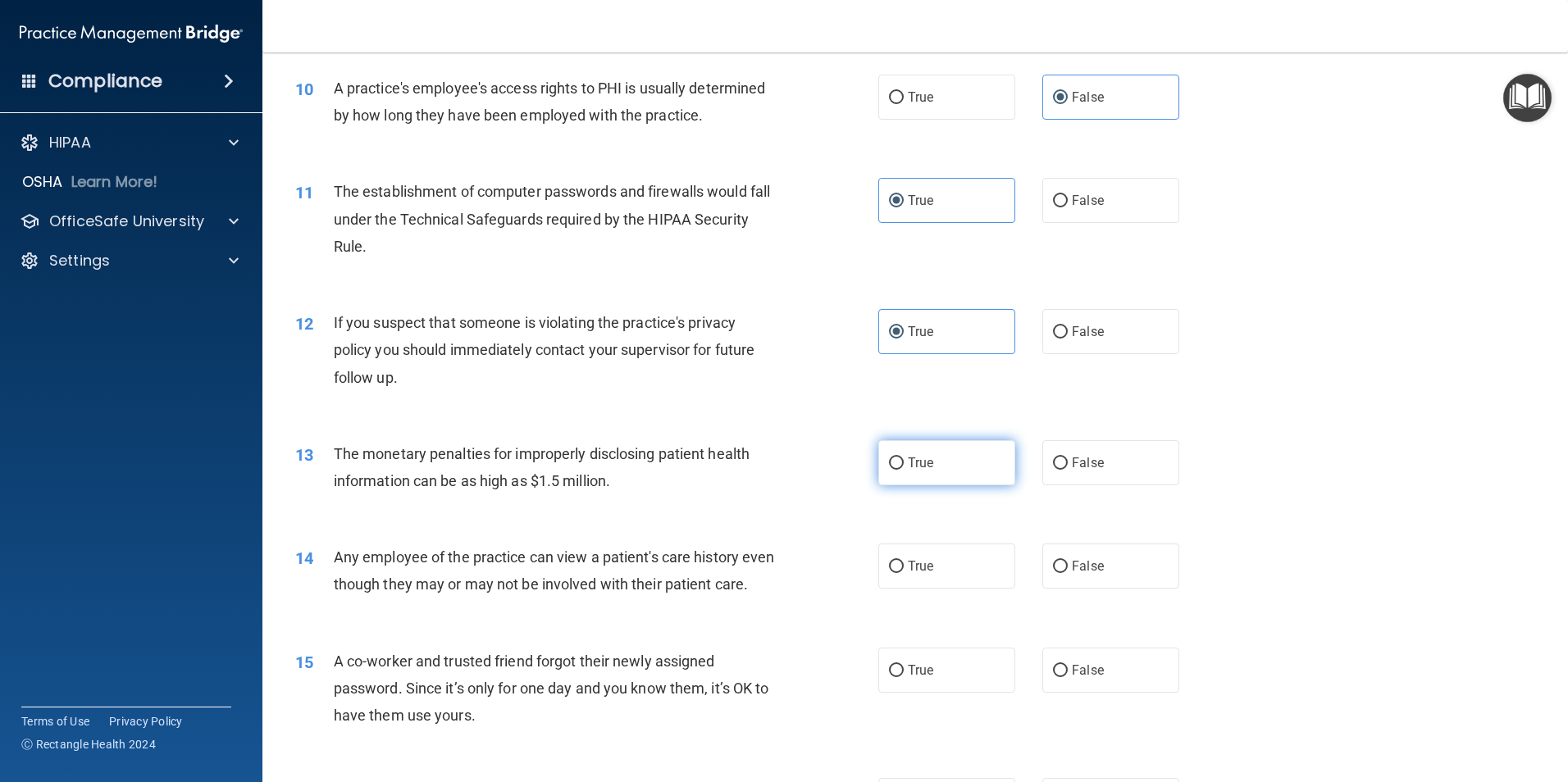
click at [944, 458] on label "True" at bounding box center [947, 463] width 137 height 45
click at [904, 458] on input "True" at bounding box center [897, 463] width 14 height 13
radio input "true"
click at [1132, 573] on label "False" at bounding box center [1111, 566] width 137 height 45
click at [1068, 573] on input "False" at bounding box center [1060, 567] width 14 height 13
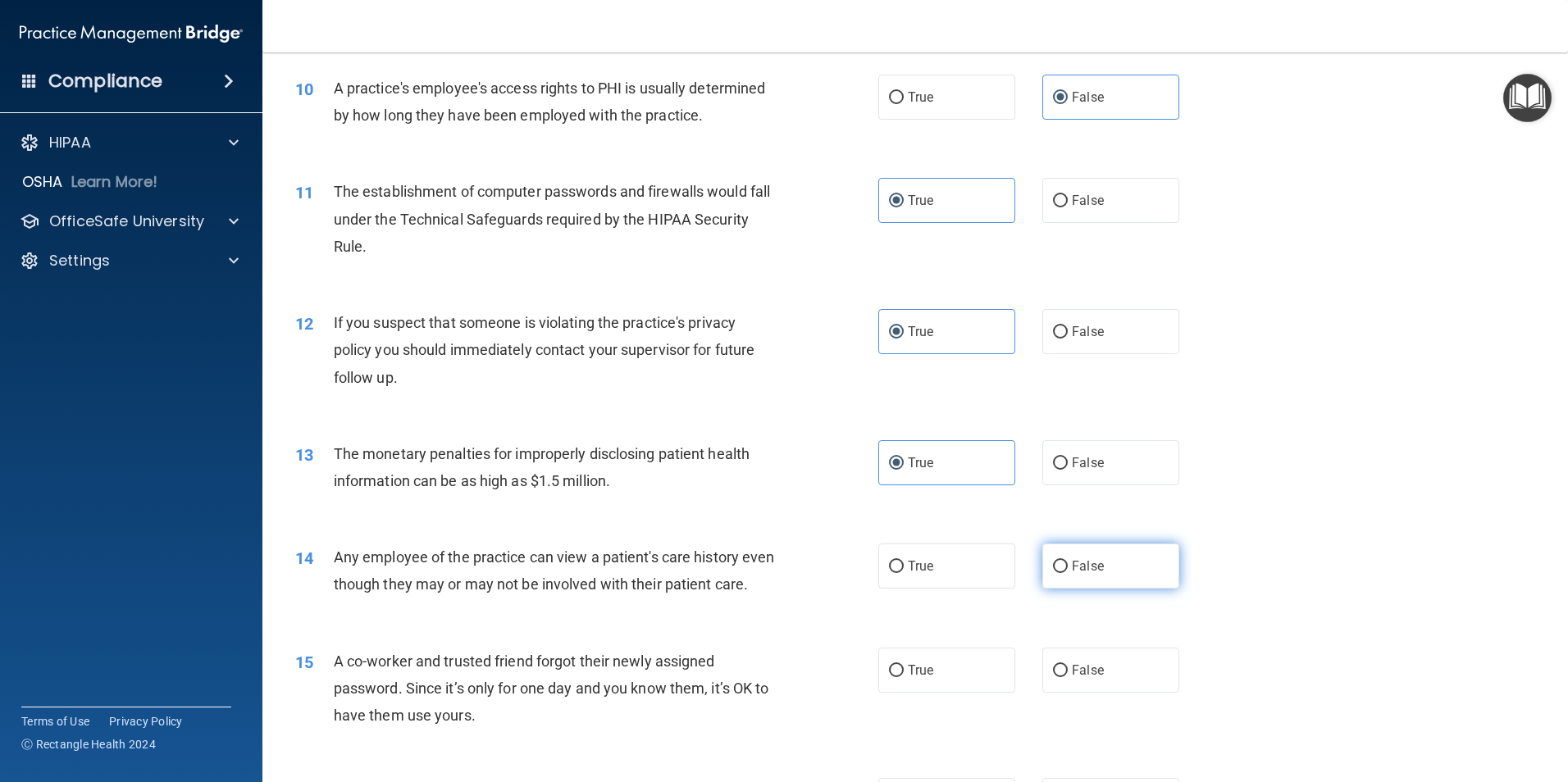
radio input "true"
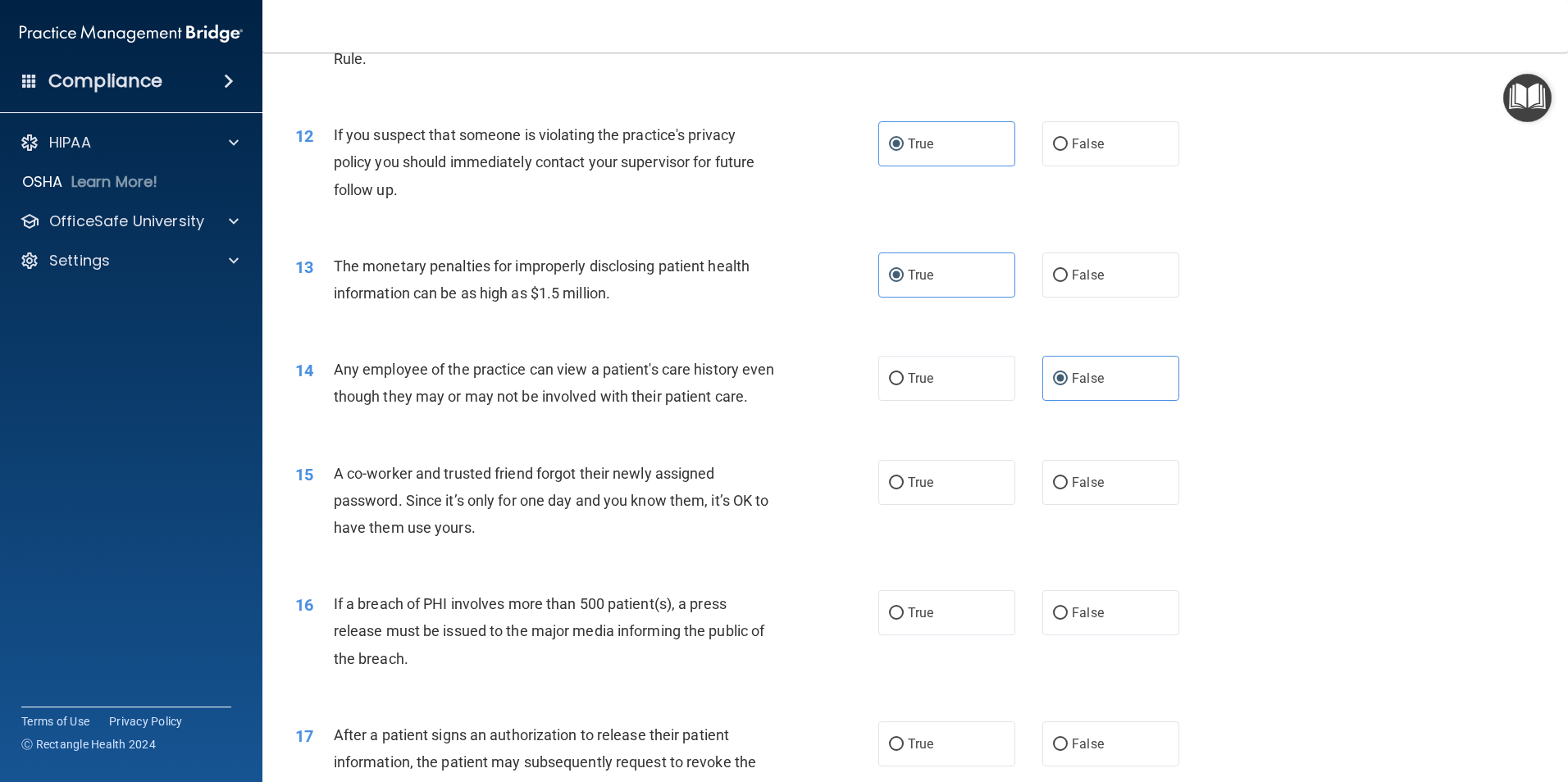
scroll to position [1333, 0]
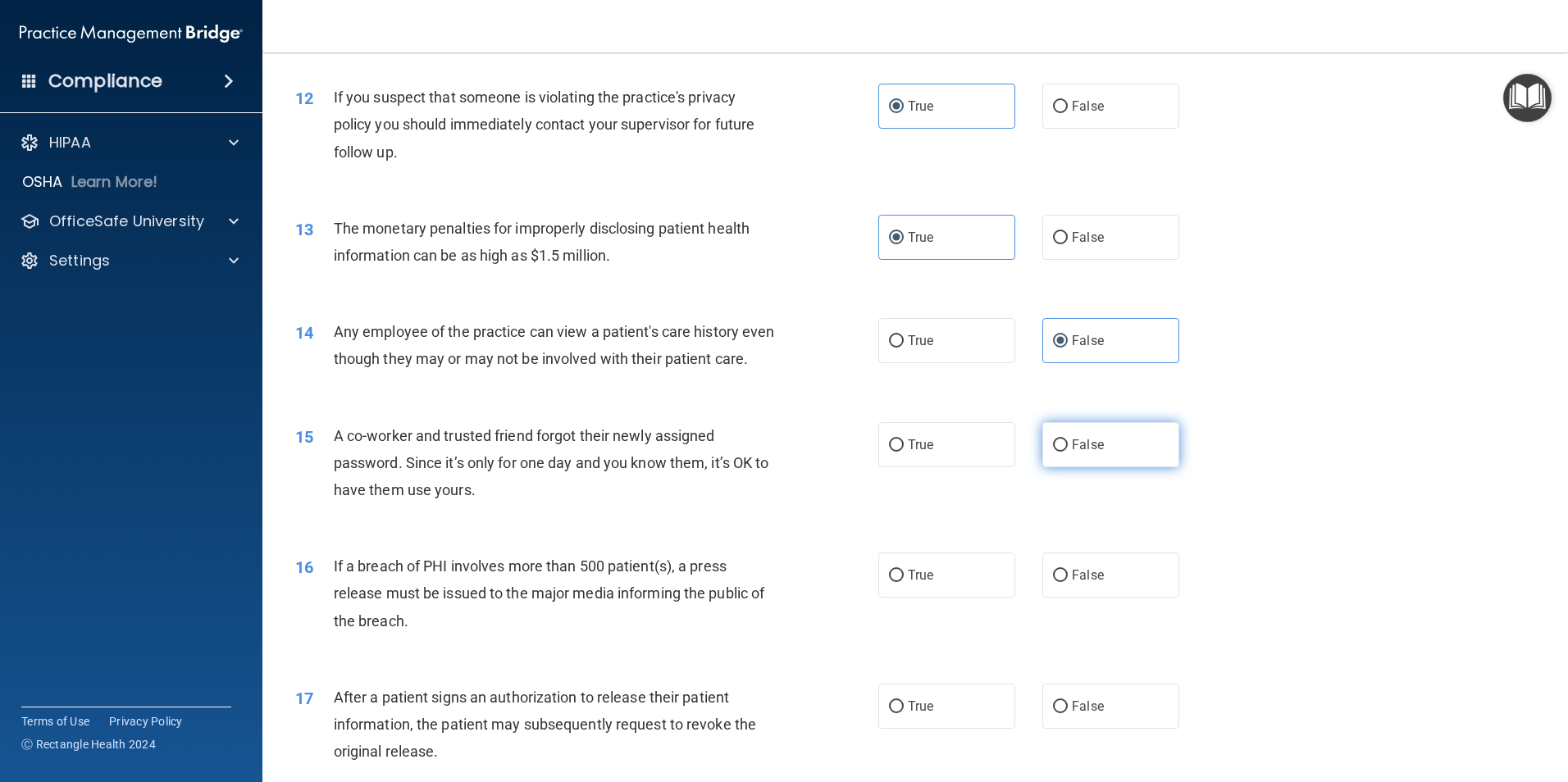
click at [1114, 467] on label "False" at bounding box center [1111, 445] width 137 height 45
click at [1068, 452] on input "False" at bounding box center [1060, 445] width 14 height 13
radio input "true"
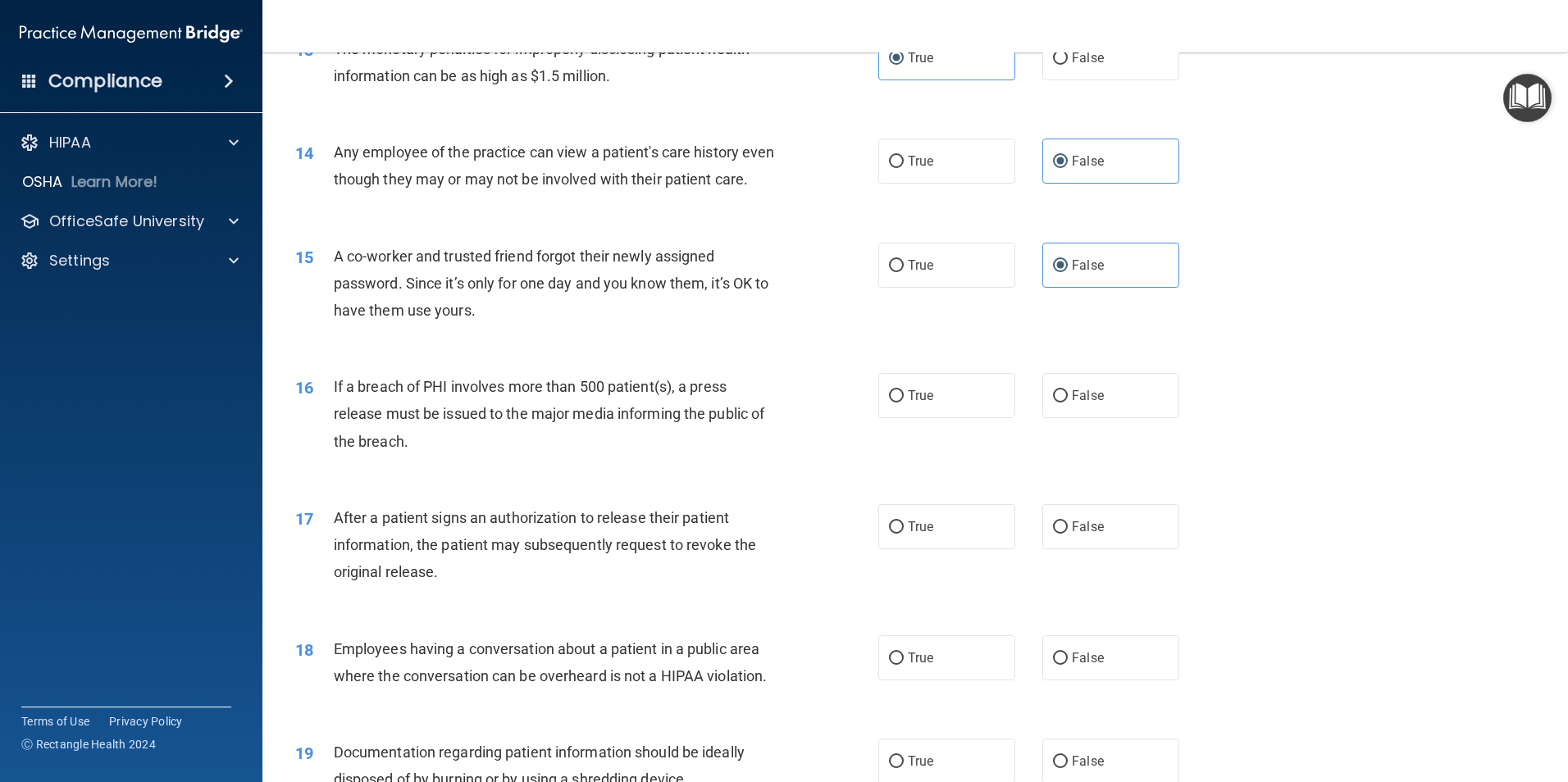
scroll to position [1517, 0]
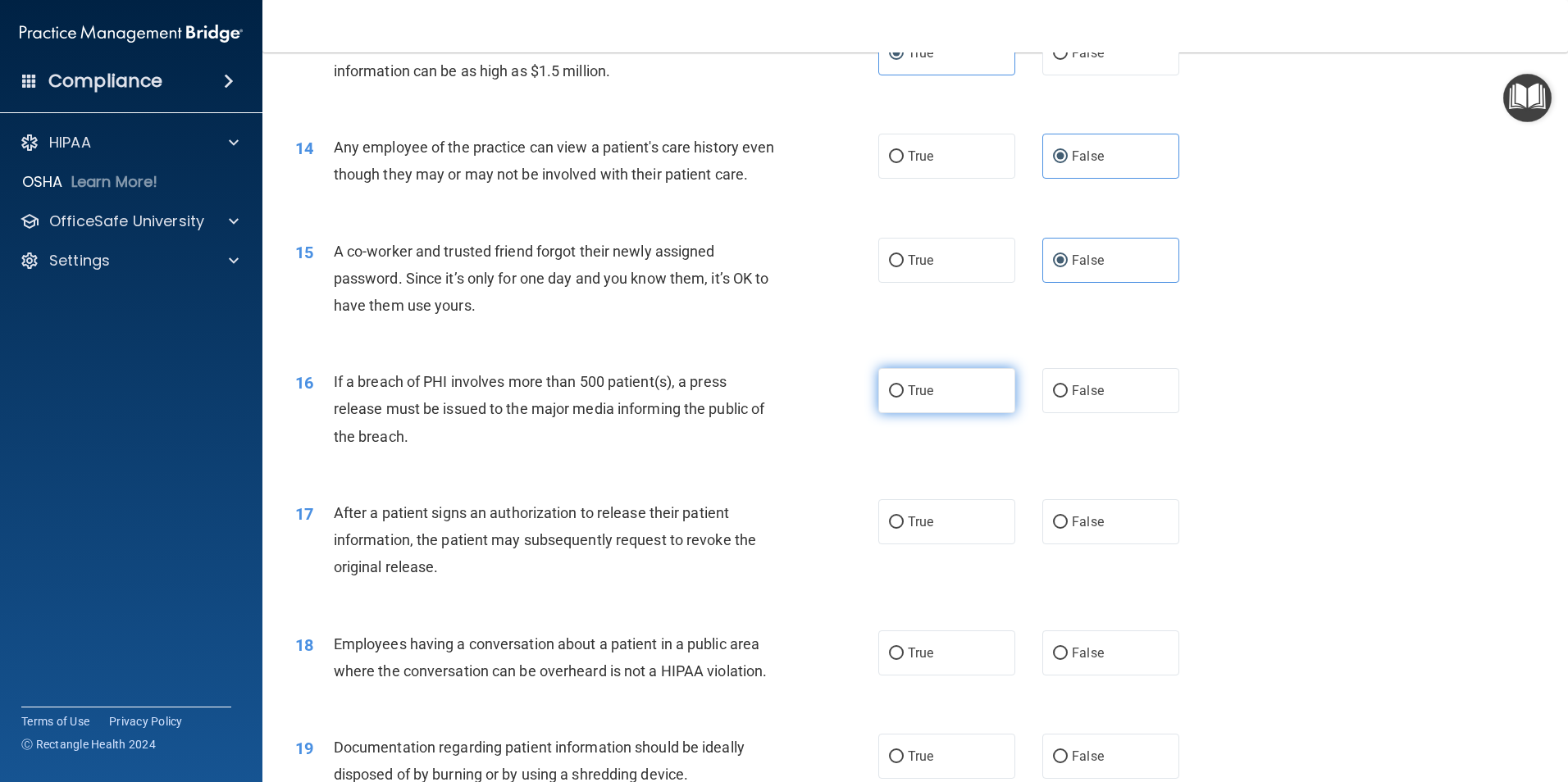
click at [943, 412] on label "True" at bounding box center [947, 391] width 137 height 45
click at [904, 398] on input "True" at bounding box center [897, 391] width 14 height 13
radio input "true"
click at [896, 529] on input "True" at bounding box center [897, 523] width 14 height 13
radio input "true"
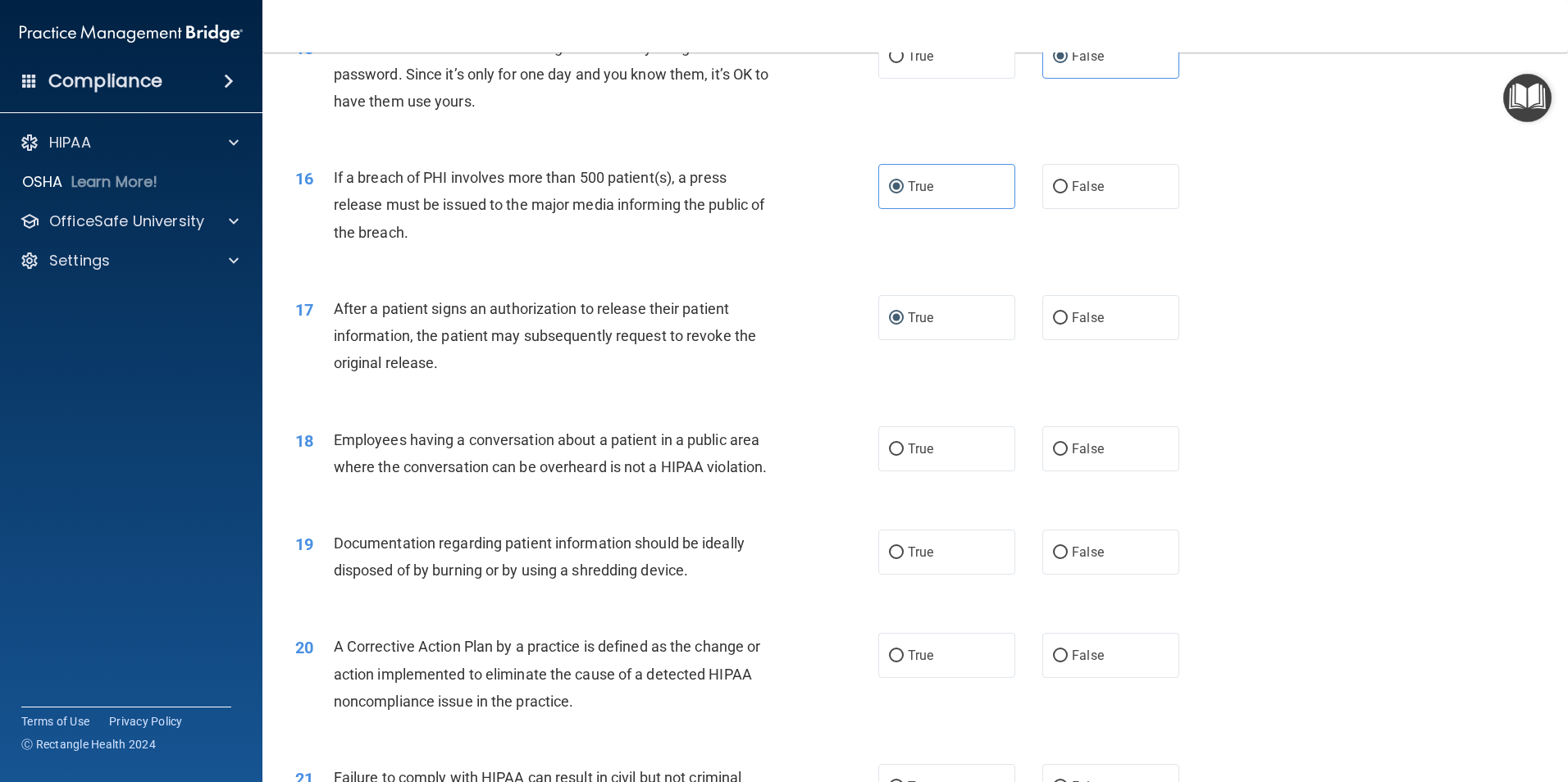
scroll to position [1721, 0]
click at [1086, 456] on span "False" at bounding box center [1088, 447] width 32 height 15
click at [1068, 455] on input "False" at bounding box center [1060, 449] width 14 height 13
radio input "true"
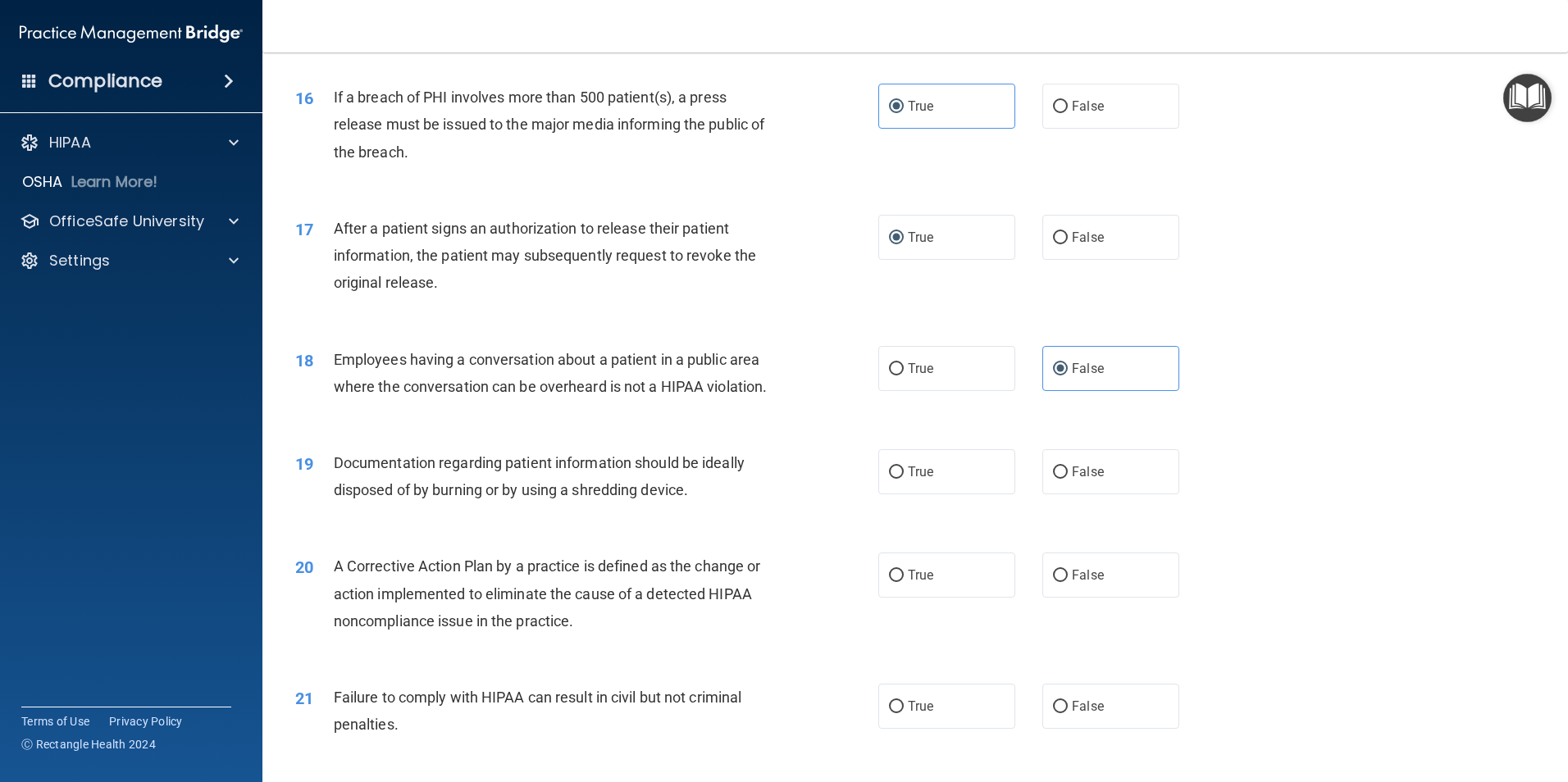
scroll to position [1845, 0]
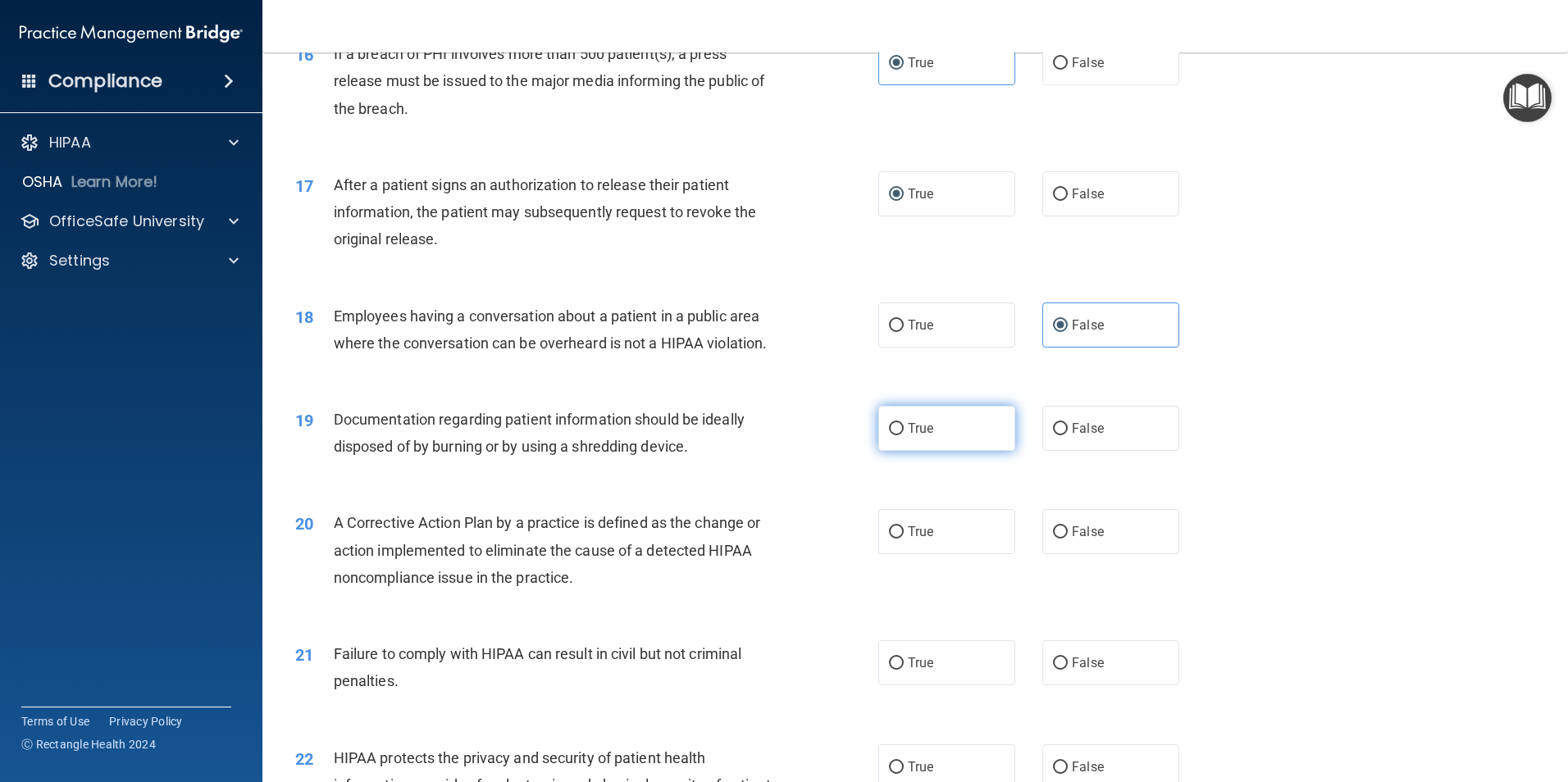
click at [926, 451] on label "True" at bounding box center [947, 428] width 137 height 45
click at [904, 436] on input "True" at bounding box center [897, 429] width 14 height 13
radio input "true"
click at [950, 554] on label "True" at bounding box center [947, 532] width 137 height 45
click at [904, 539] on input "True" at bounding box center [897, 533] width 14 height 13
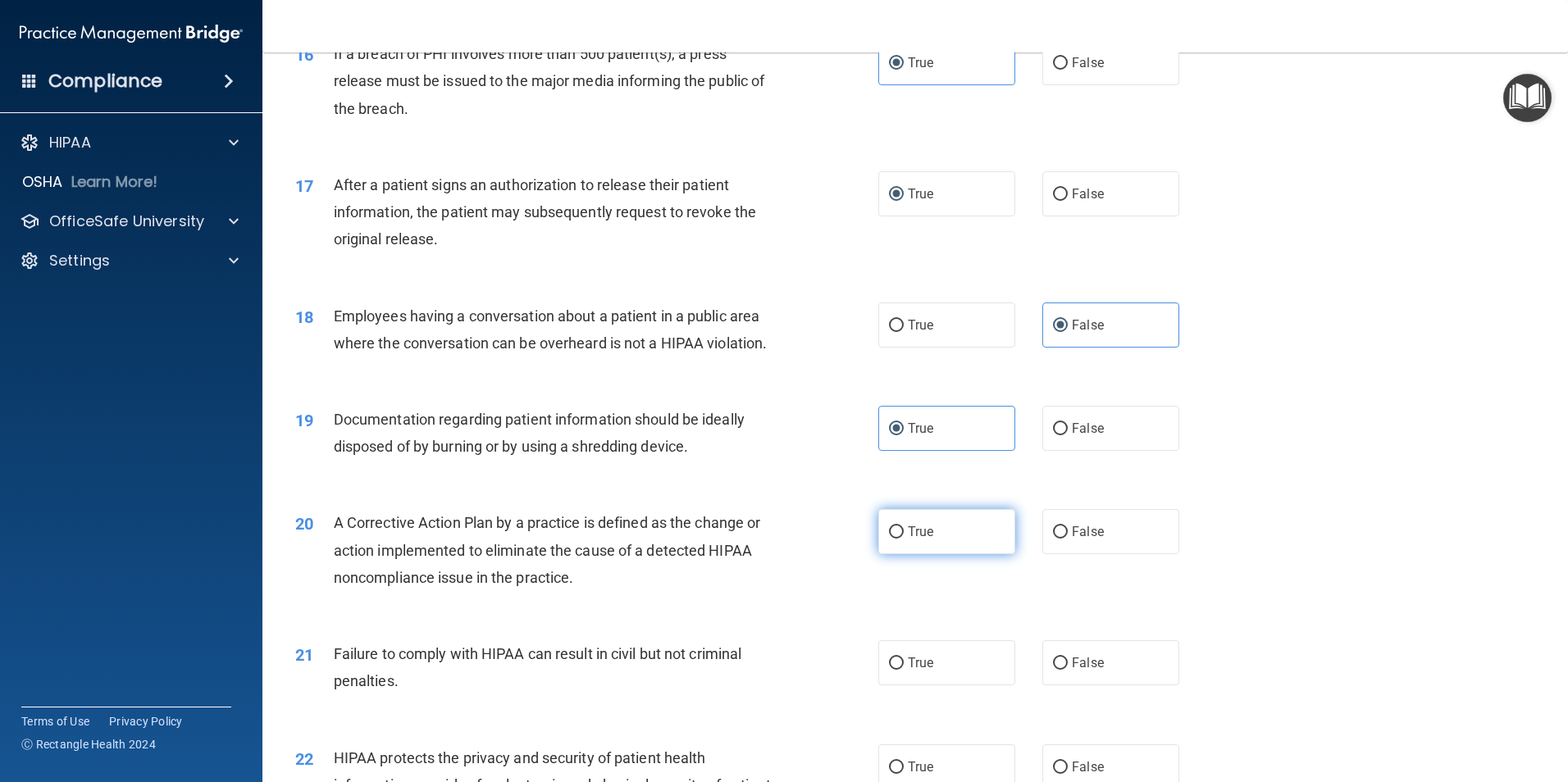
radio input "true"
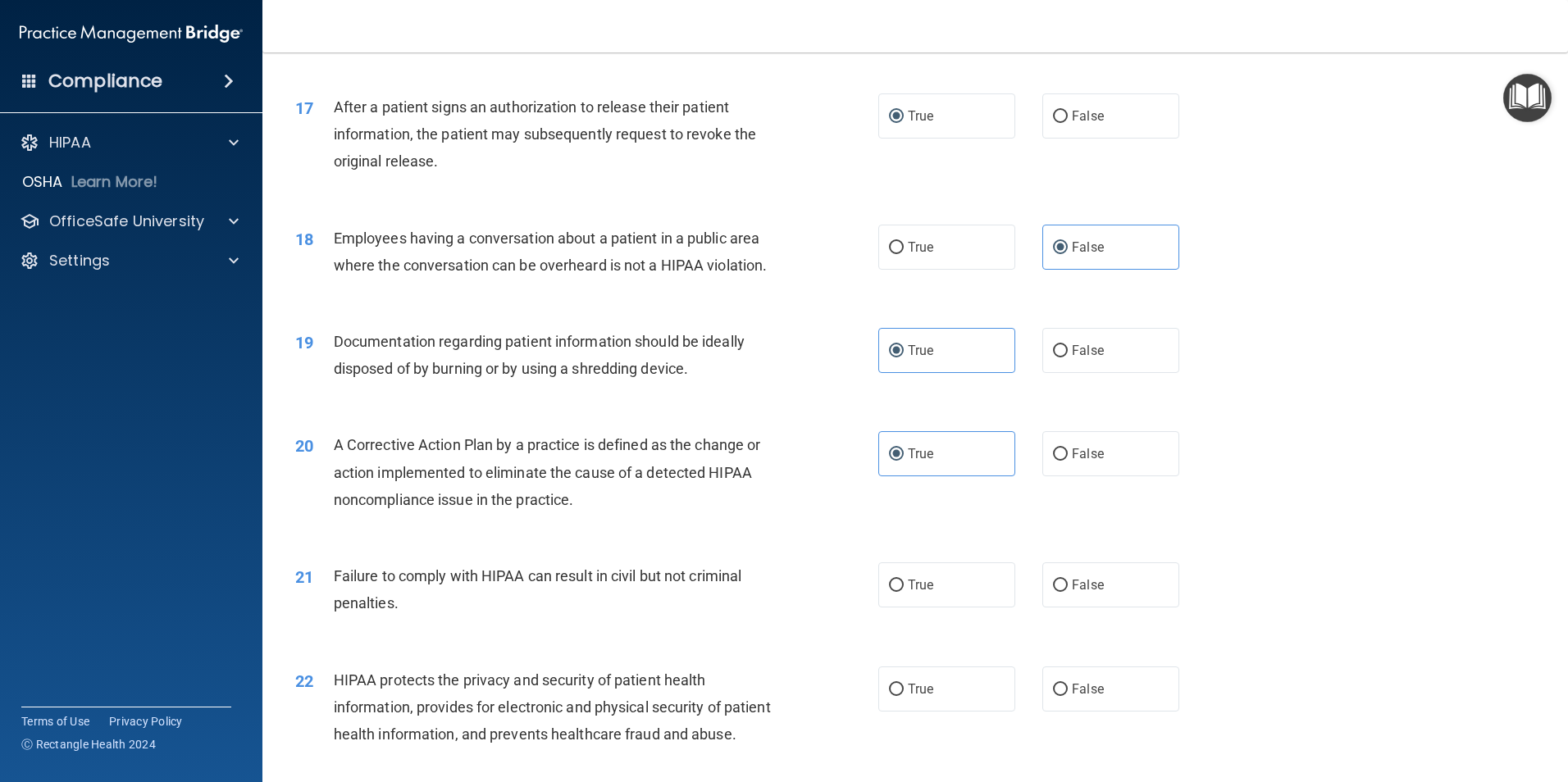
scroll to position [1927, 0]
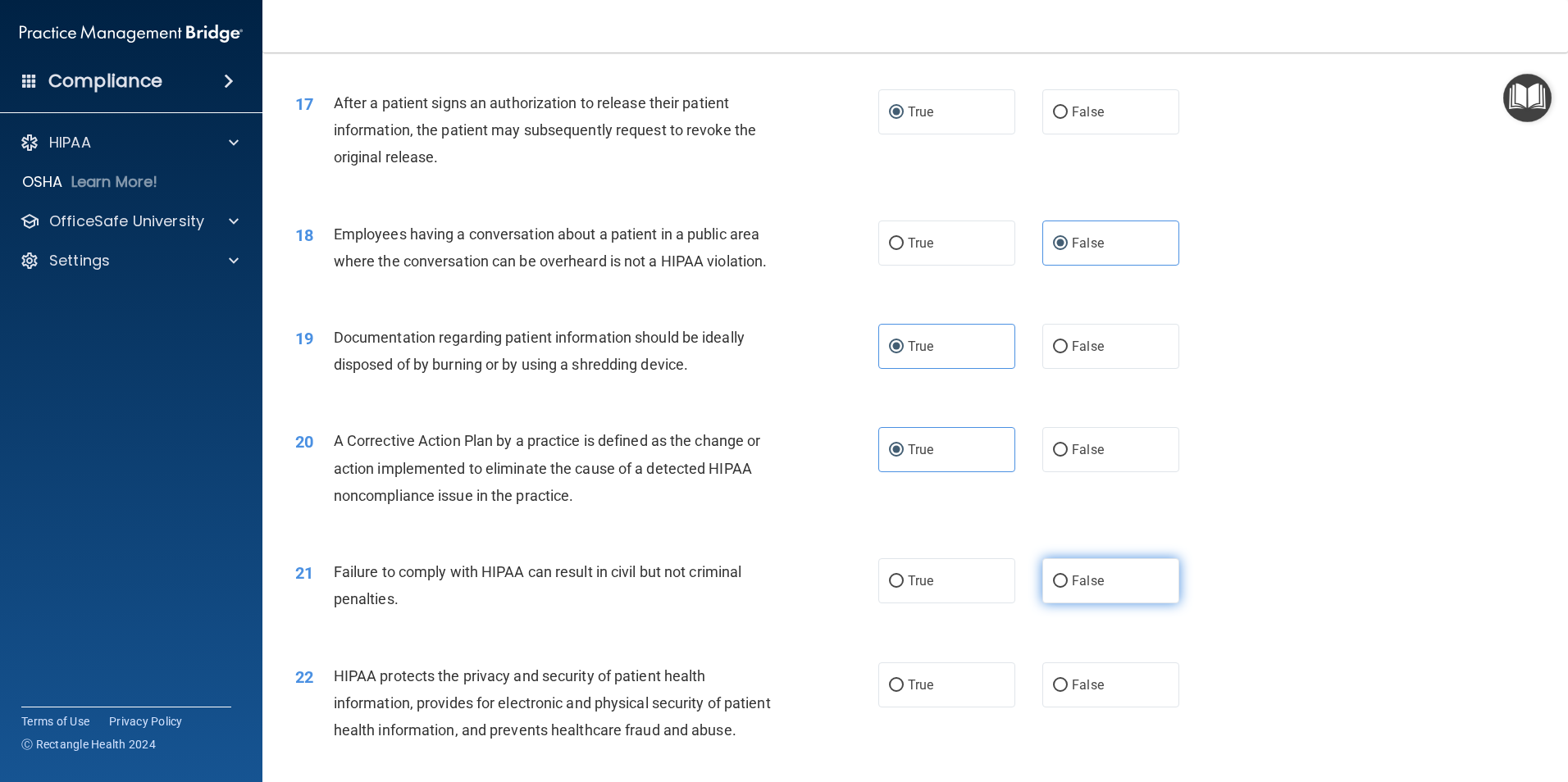
click at [1098, 604] on label "False" at bounding box center [1111, 580] width 137 height 45
click at [1068, 588] on input "False" at bounding box center [1060, 582] width 14 height 13
radio input "true"
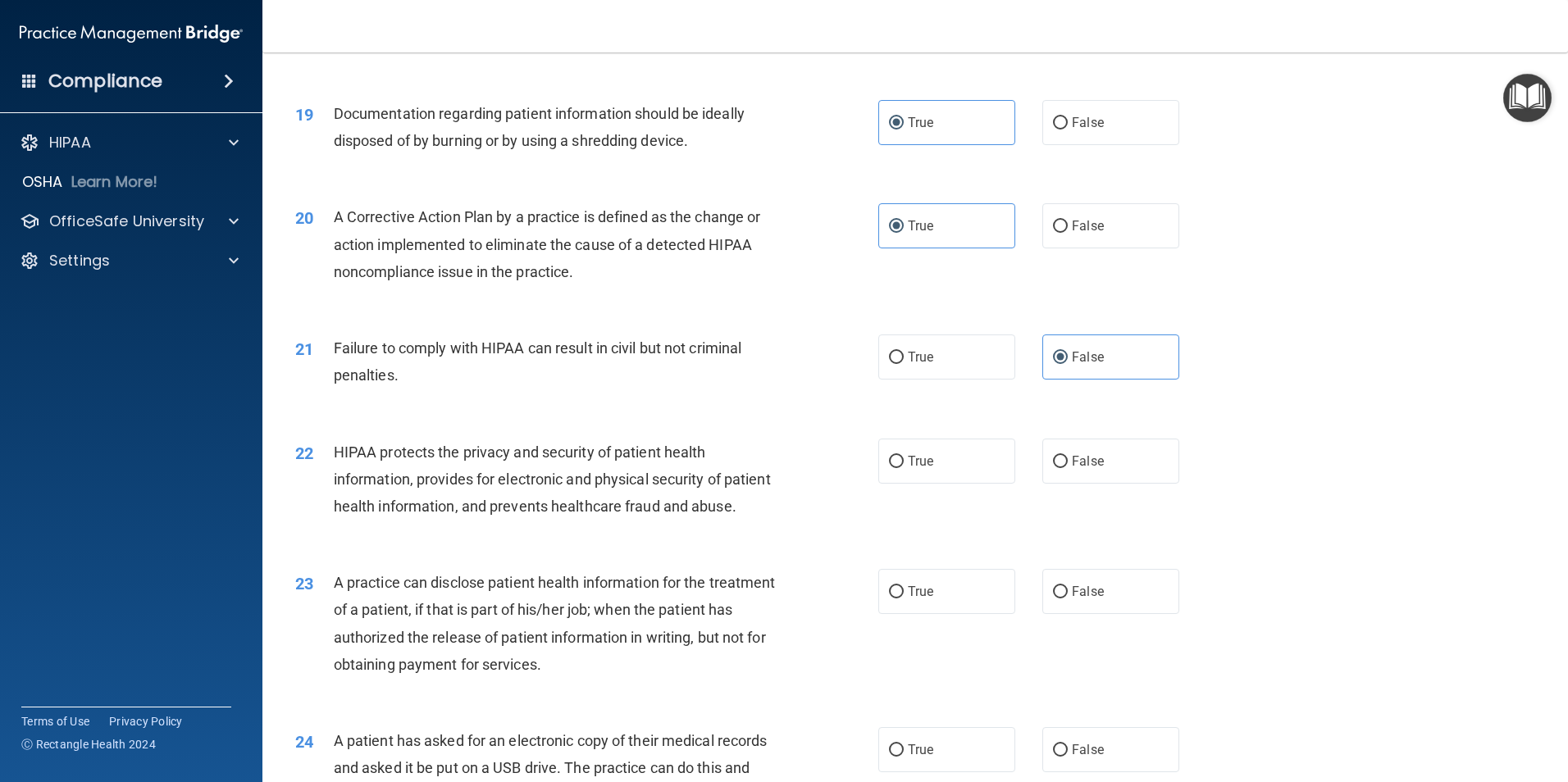
scroll to position [2153, 0]
click at [913, 467] on span "True" at bounding box center [921, 459] width 25 height 15
click at [904, 466] on input "True" at bounding box center [897, 461] width 14 height 13
radio input "true"
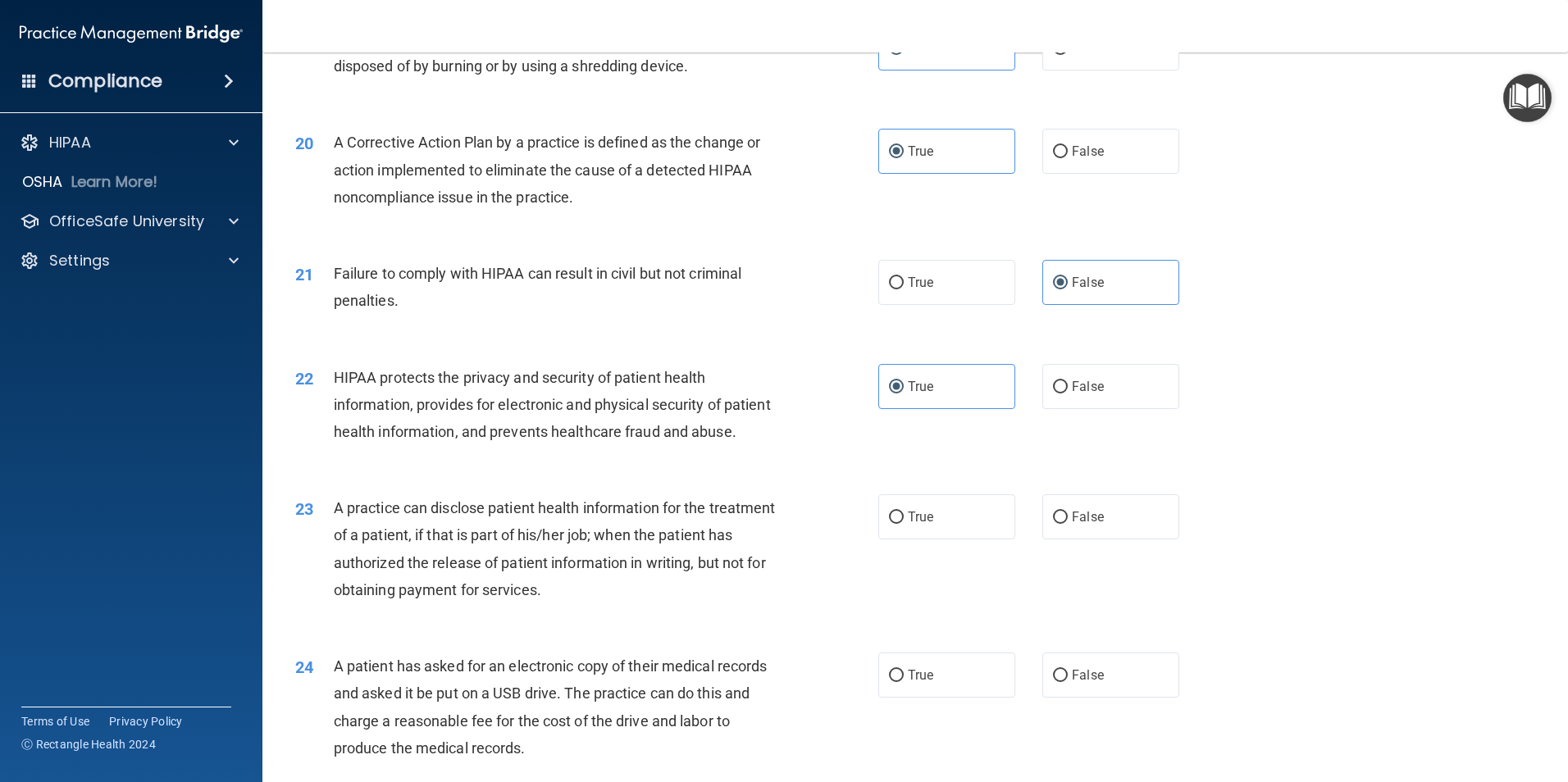
scroll to position [2234, 0]
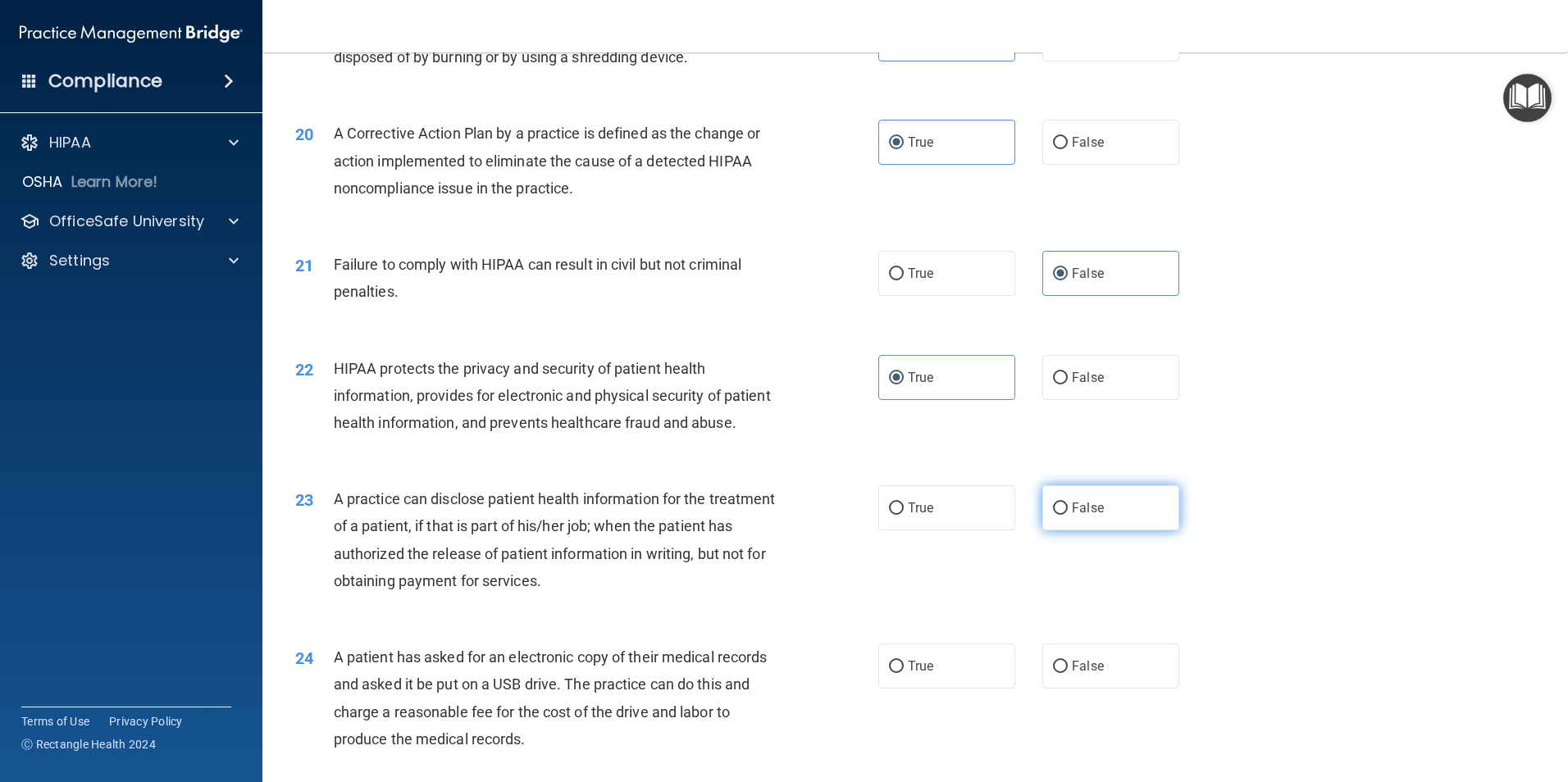
click at [1121, 530] on label "False" at bounding box center [1111, 508] width 137 height 45
click at [1068, 515] on input "False" at bounding box center [1060, 508] width 14 height 13
radio input "true"
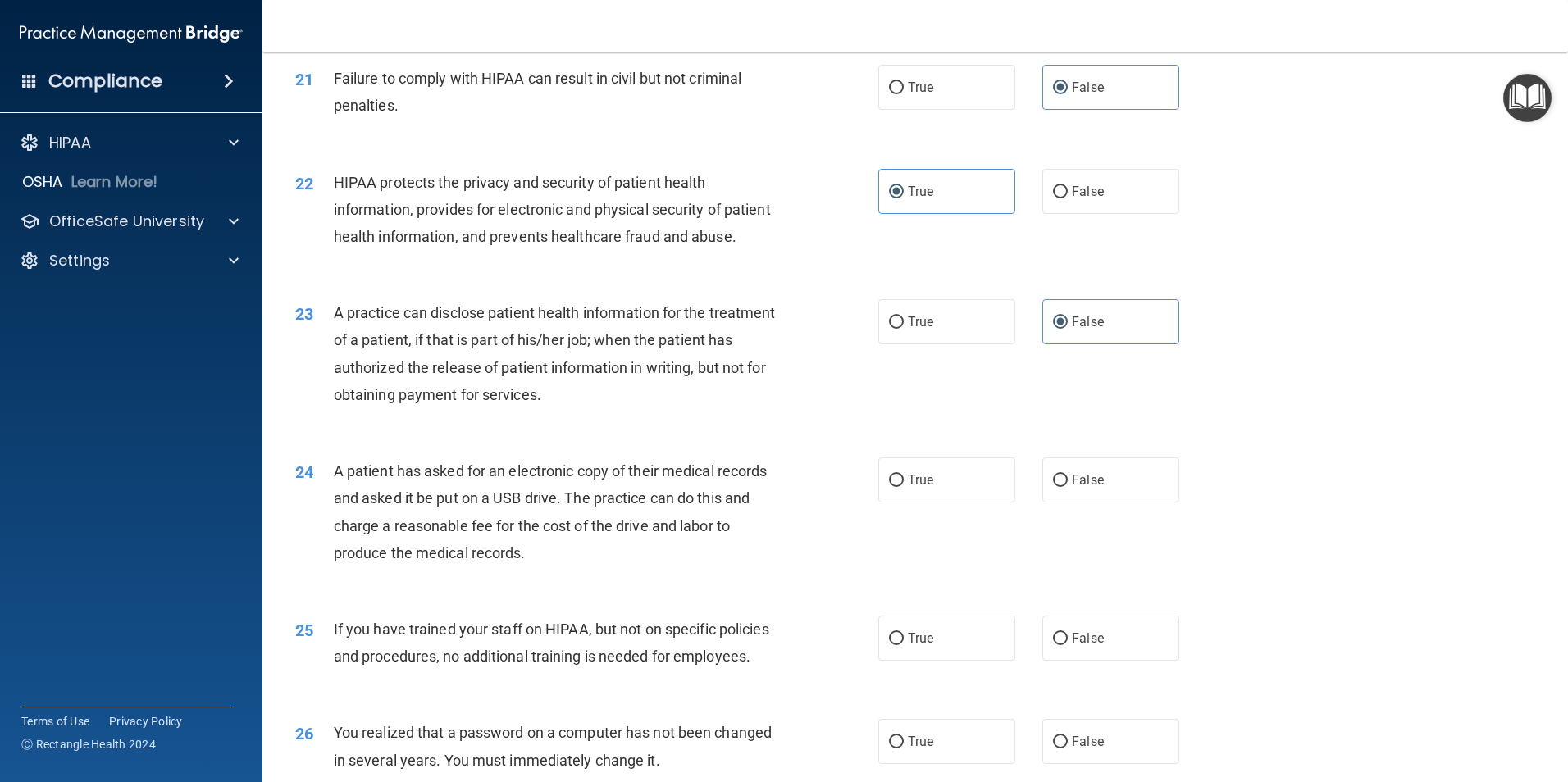
scroll to position [2439, 0]
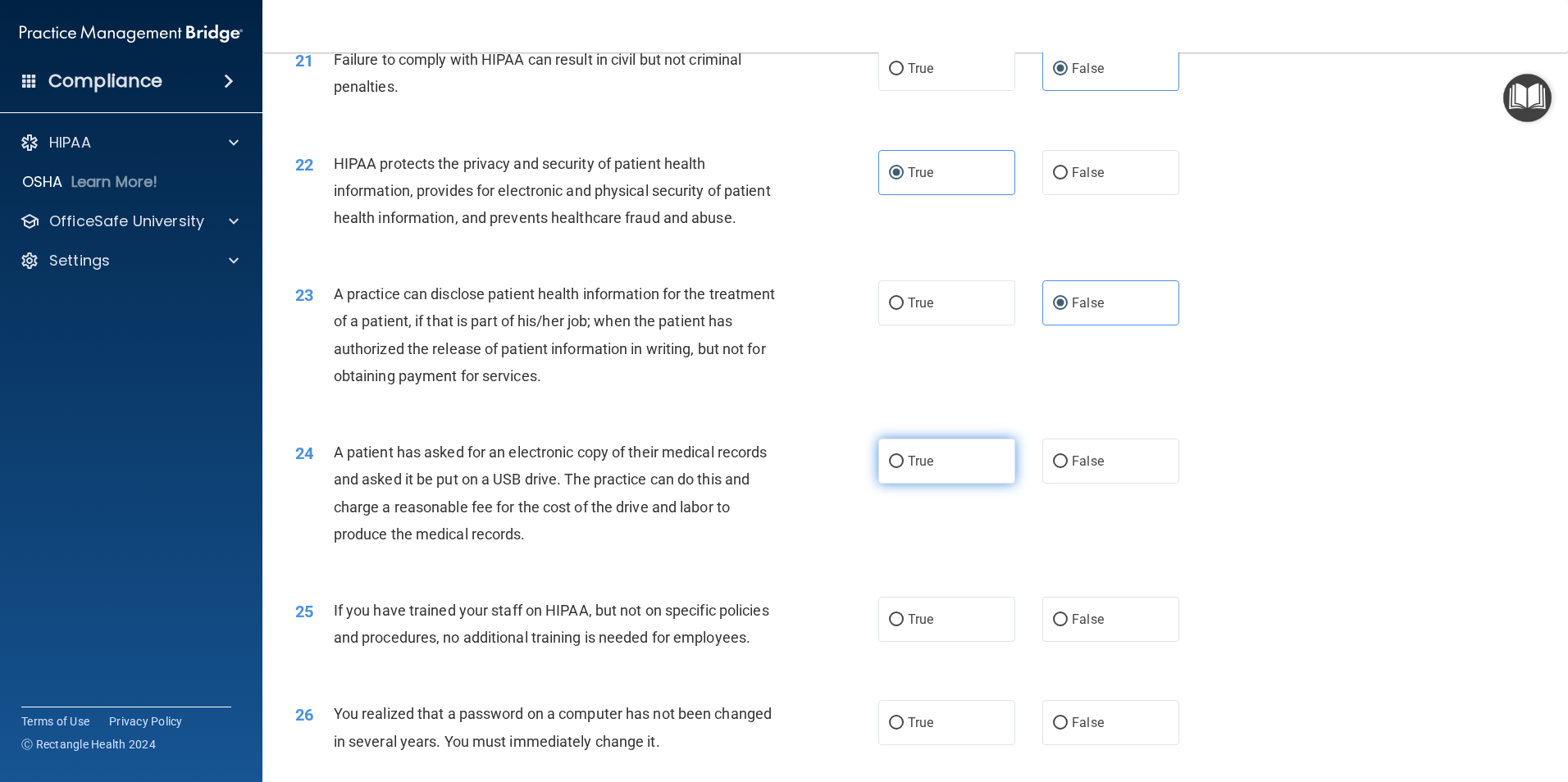
click at [925, 469] on span "True" at bounding box center [921, 461] width 25 height 15
click at [904, 468] on input "True" at bounding box center [897, 463] width 14 height 13
radio input "true"
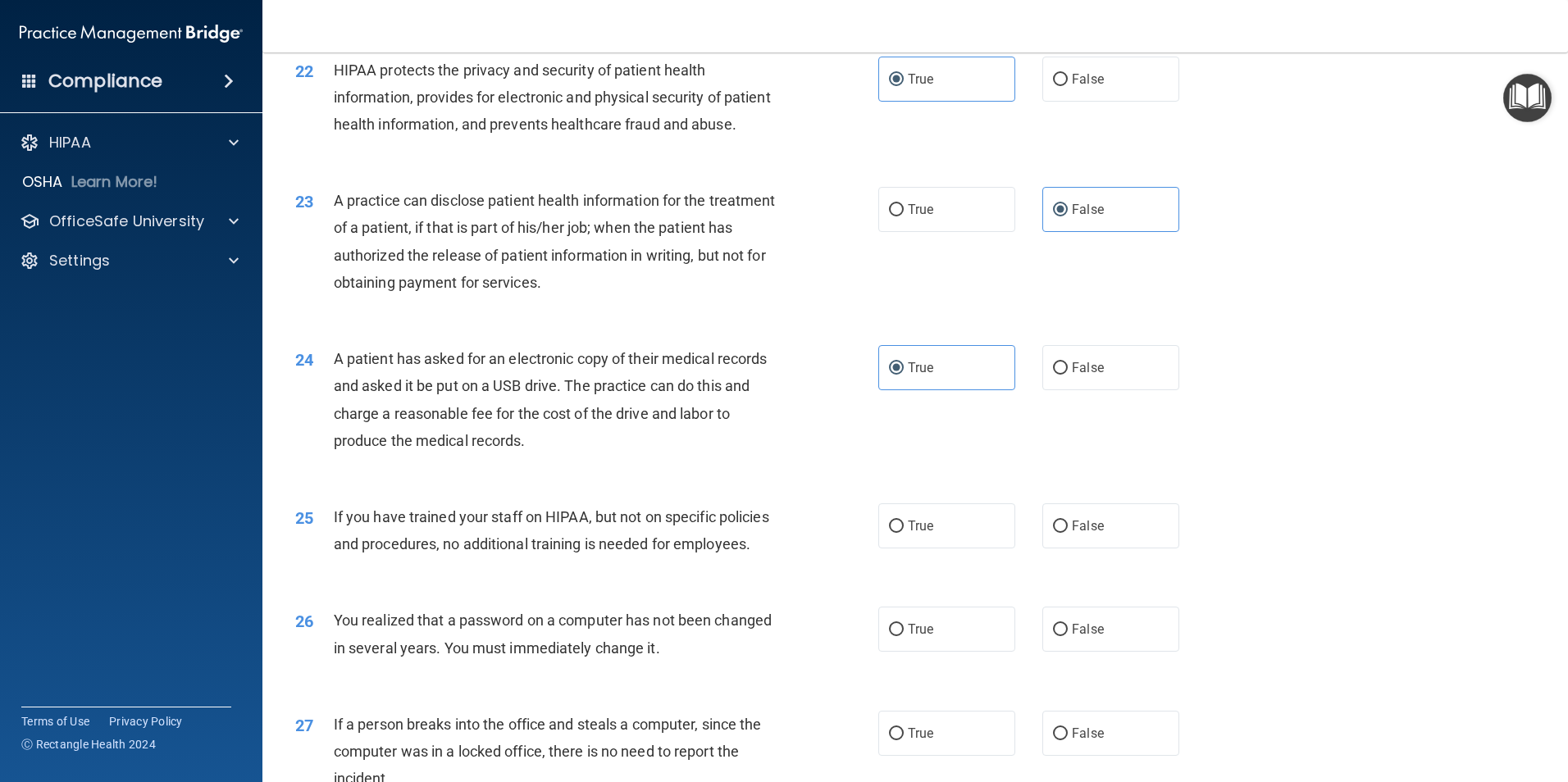
scroll to position [2562, 0]
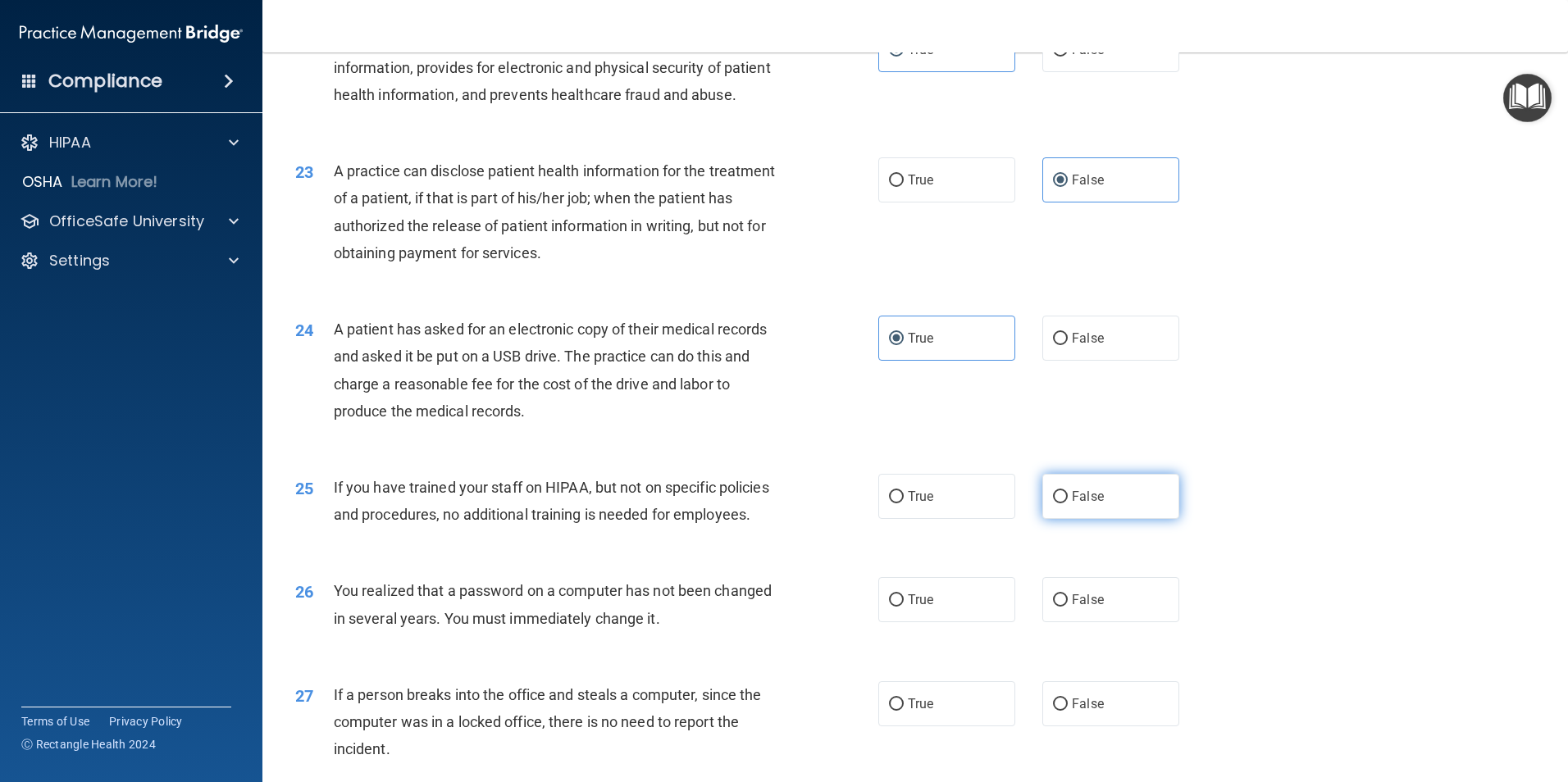
click at [1072, 504] on span "False" at bounding box center [1088, 496] width 32 height 15
click at [1068, 503] on input "False" at bounding box center [1060, 498] width 14 height 13
radio input "true"
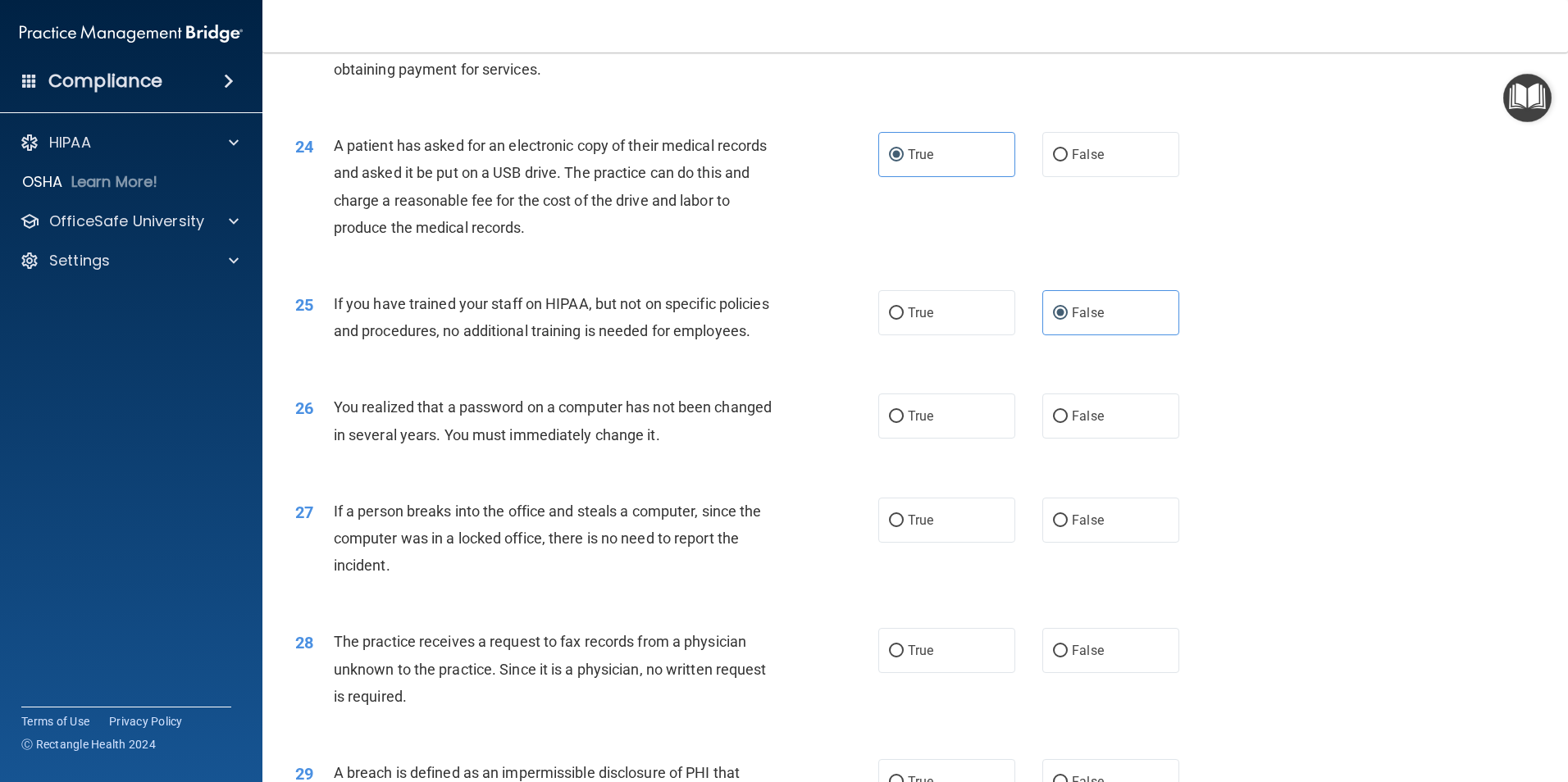
scroll to position [2746, 0]
click at [895, 422] on input "True" at bounding box center [897, 417] width 14 height 13
radio input "true"
click at [1113, 542] on label "False" at bounding box center [1111, 519] width 137 height 45
click at [1068, 526] on input "False" at bounding box center [1060, 520] width 14 height 13
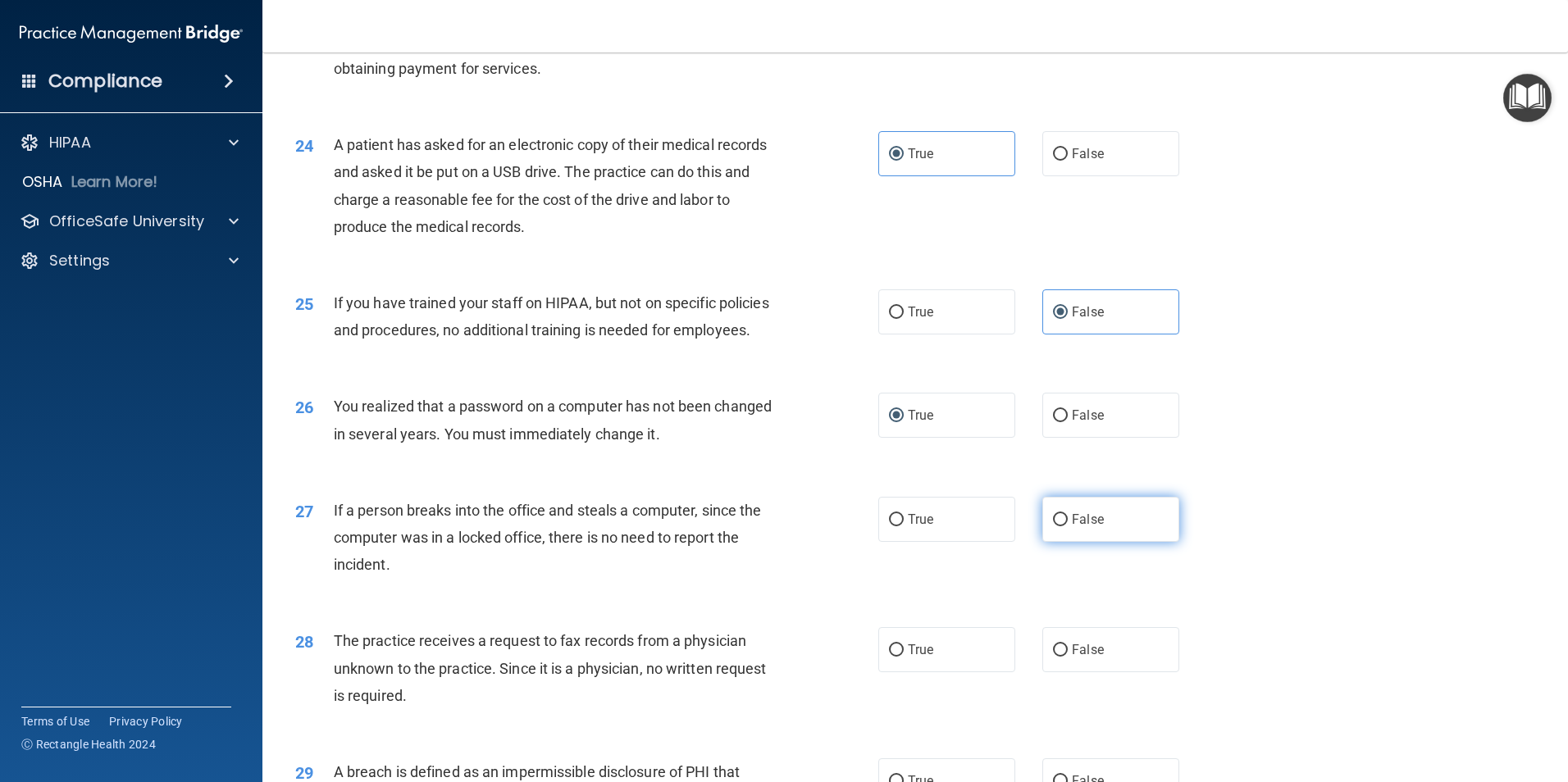
radio input "true"
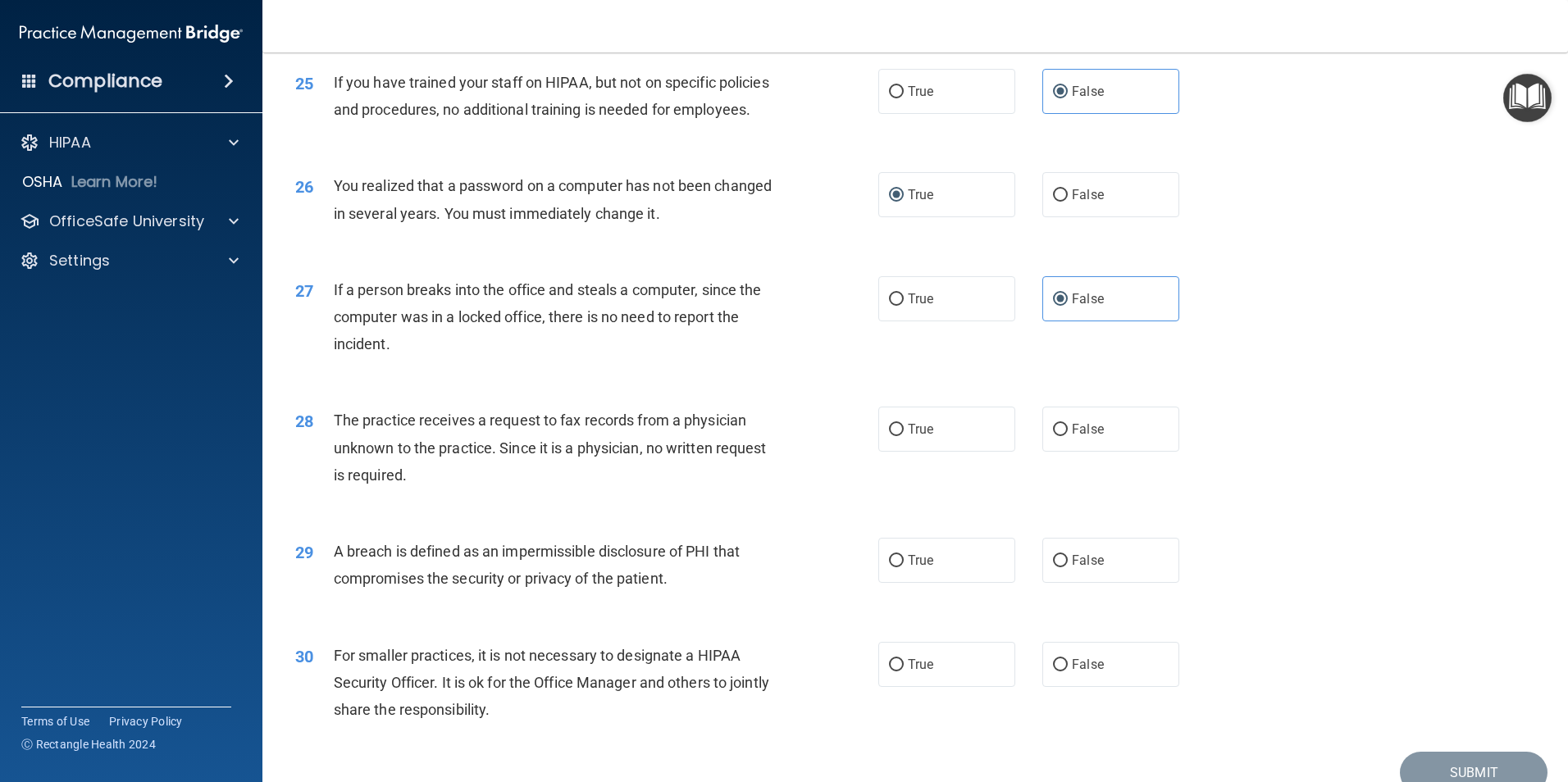
scroll to position [2972, 0]
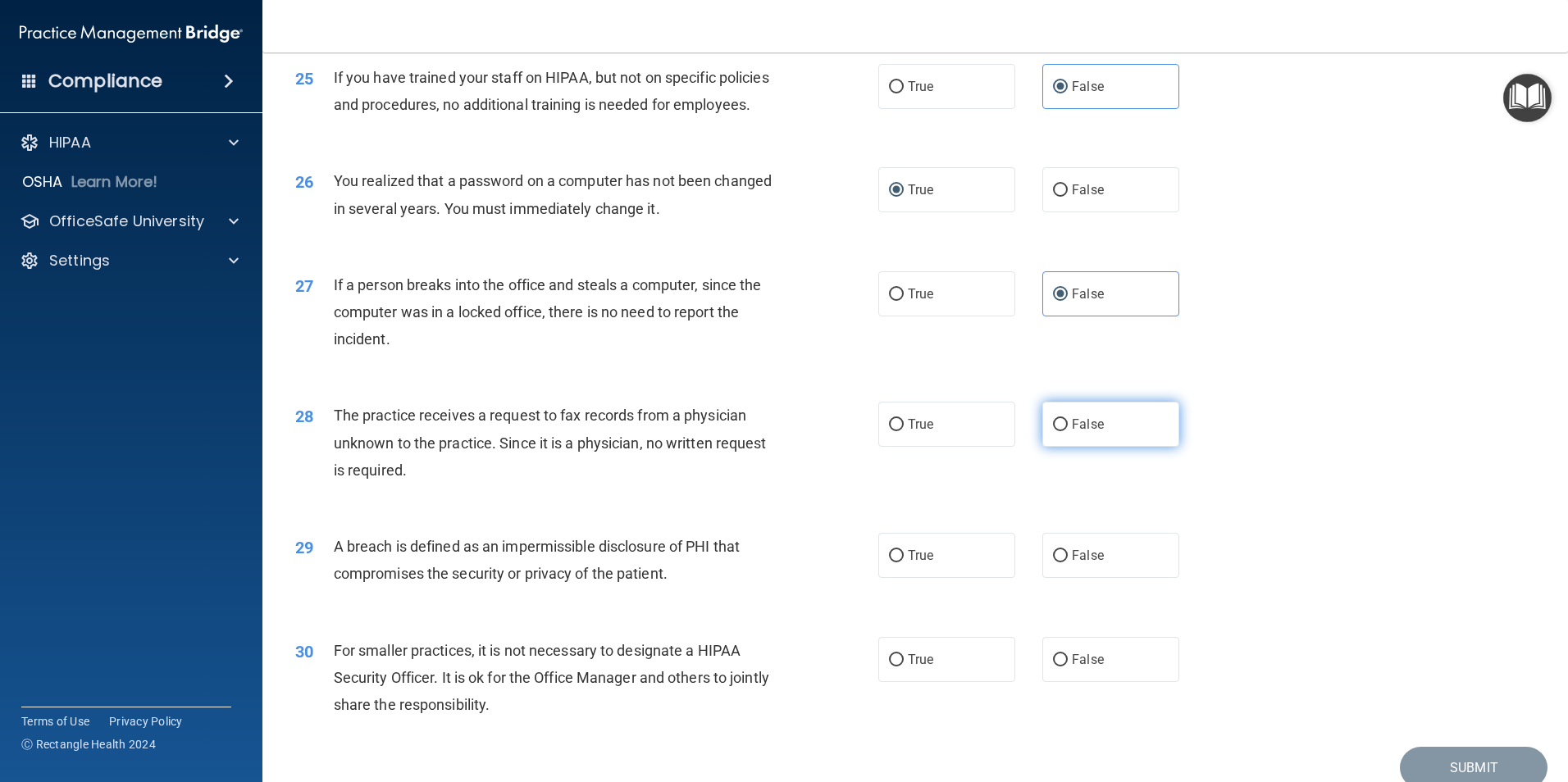
click at [1072, 432] on span "False" at bounding box center [1088, 424] width 32 height 15
click at [1065, 431] on input "False" at bounding box center [1060, 426] width 14 height 13
radio input "true"
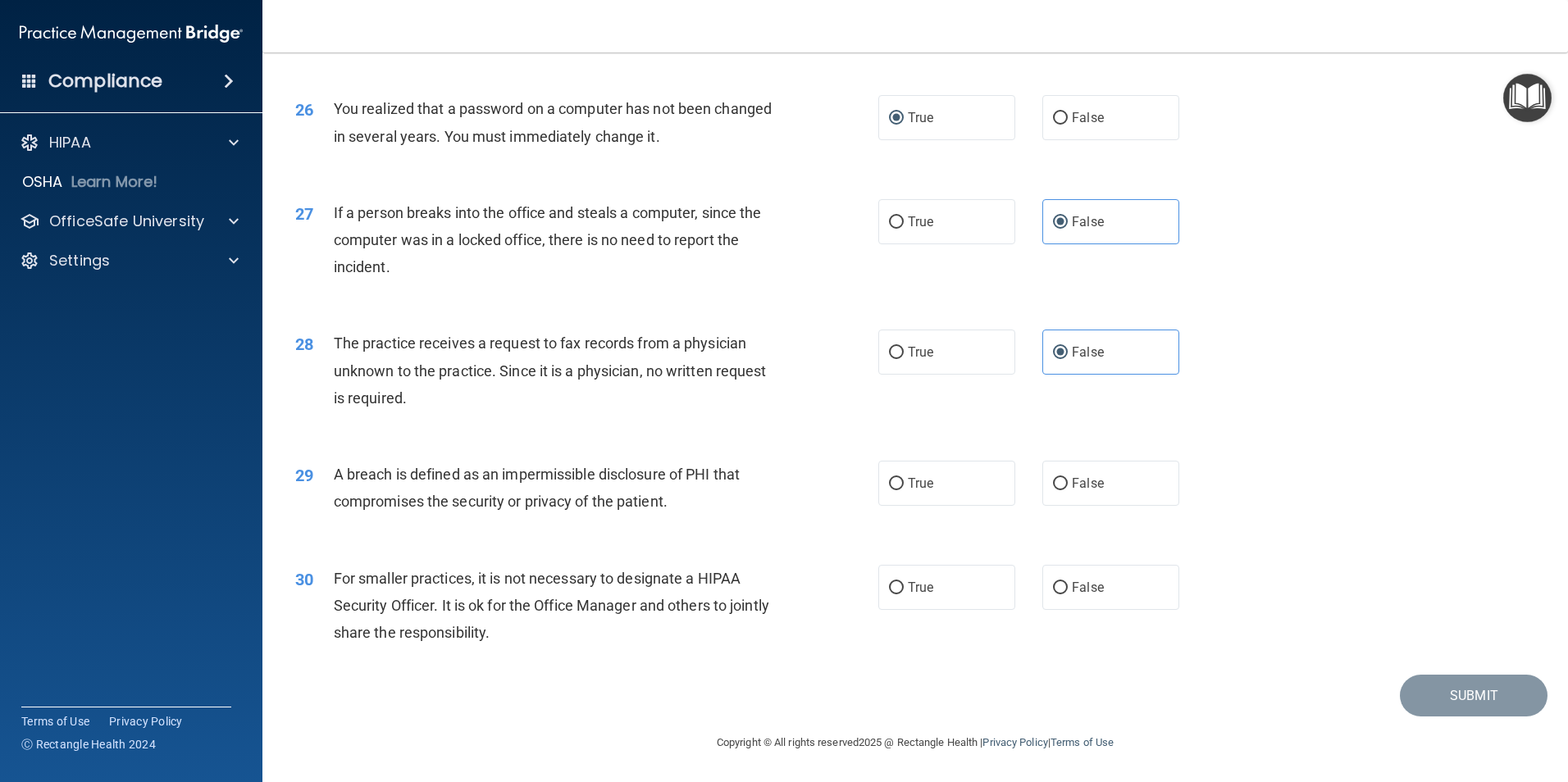
scroll to position [3115, 0]
click at [966, 493] on label "True" at bounding box center [947, 483] width 137 height 45
click at [904, 490] on input "True" at bounding box center [897, 484] width 14 height 13
radio input "true"
click at [1092, 595] on span "False" at bounding box center [1088, 587] width 32 height 15
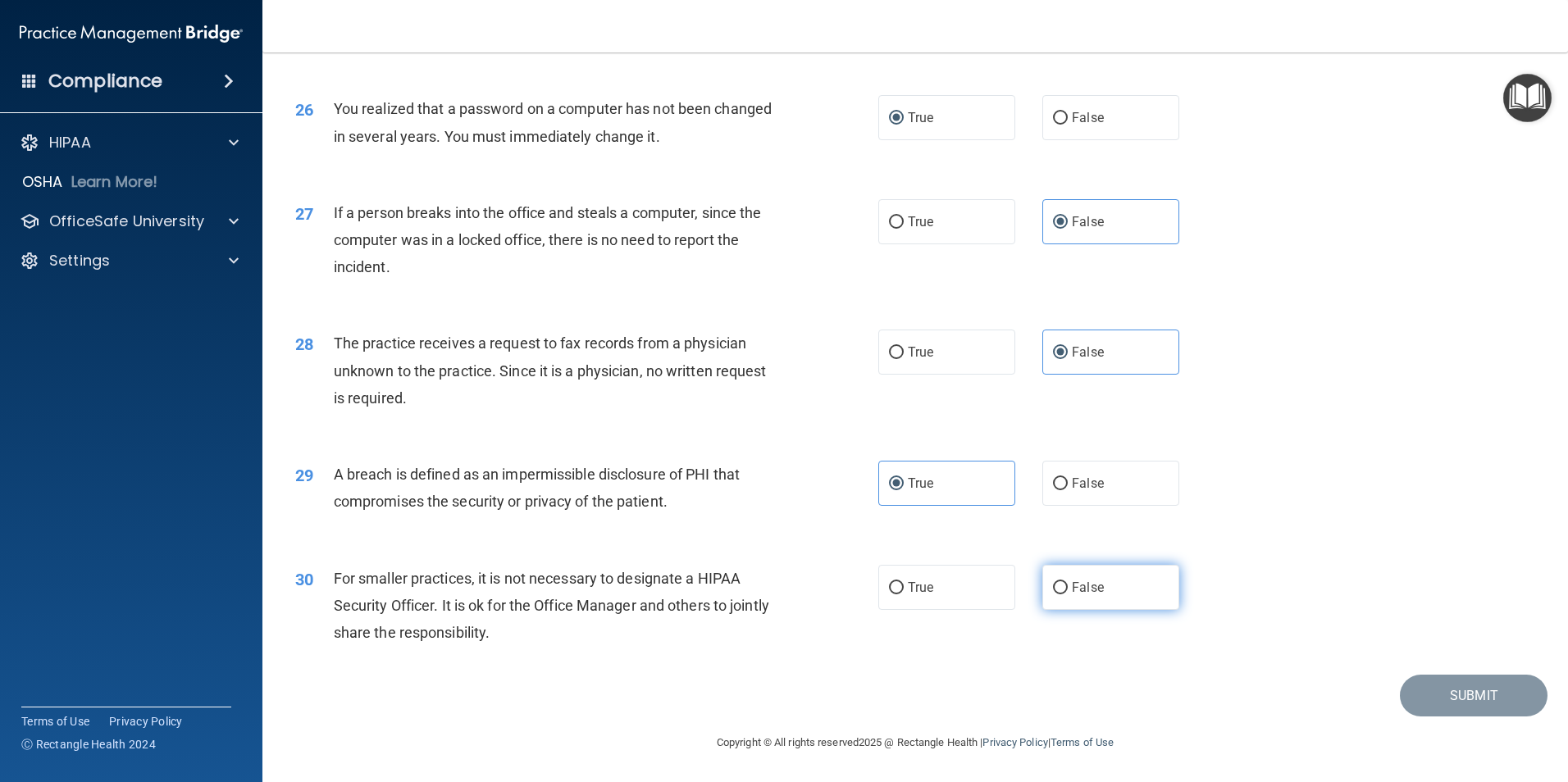
click at [1068, 595] on input "False" at bounding box center [1060, 589] width 14 height 13
radio input "true"
click at [1427, 689] on button "Submit" at bounding box center [1473, 696] width 148 height 41
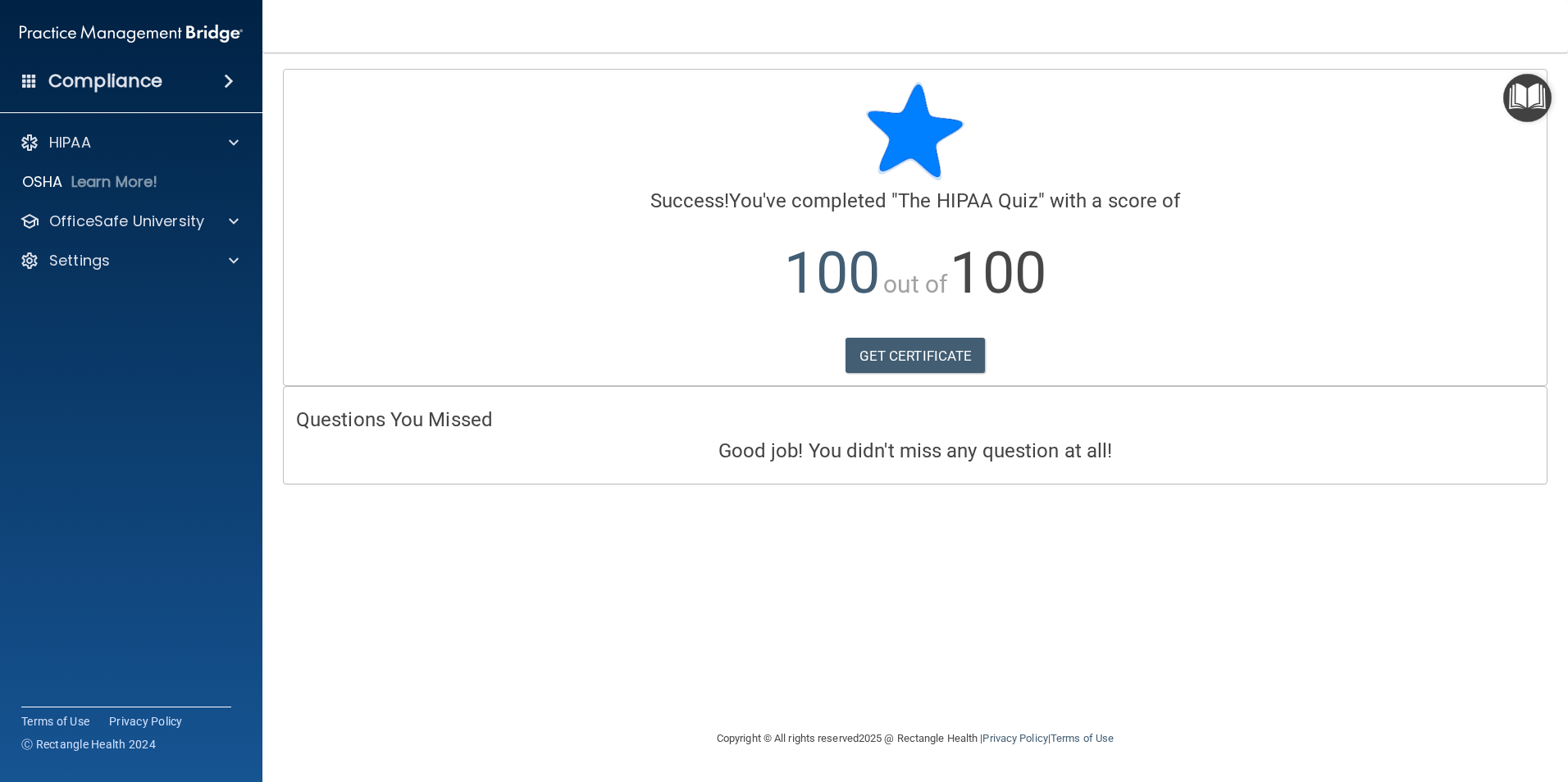
click at [112, 79] on h4 "Compliance" at bounding box center [105, 81] width 114 height 23
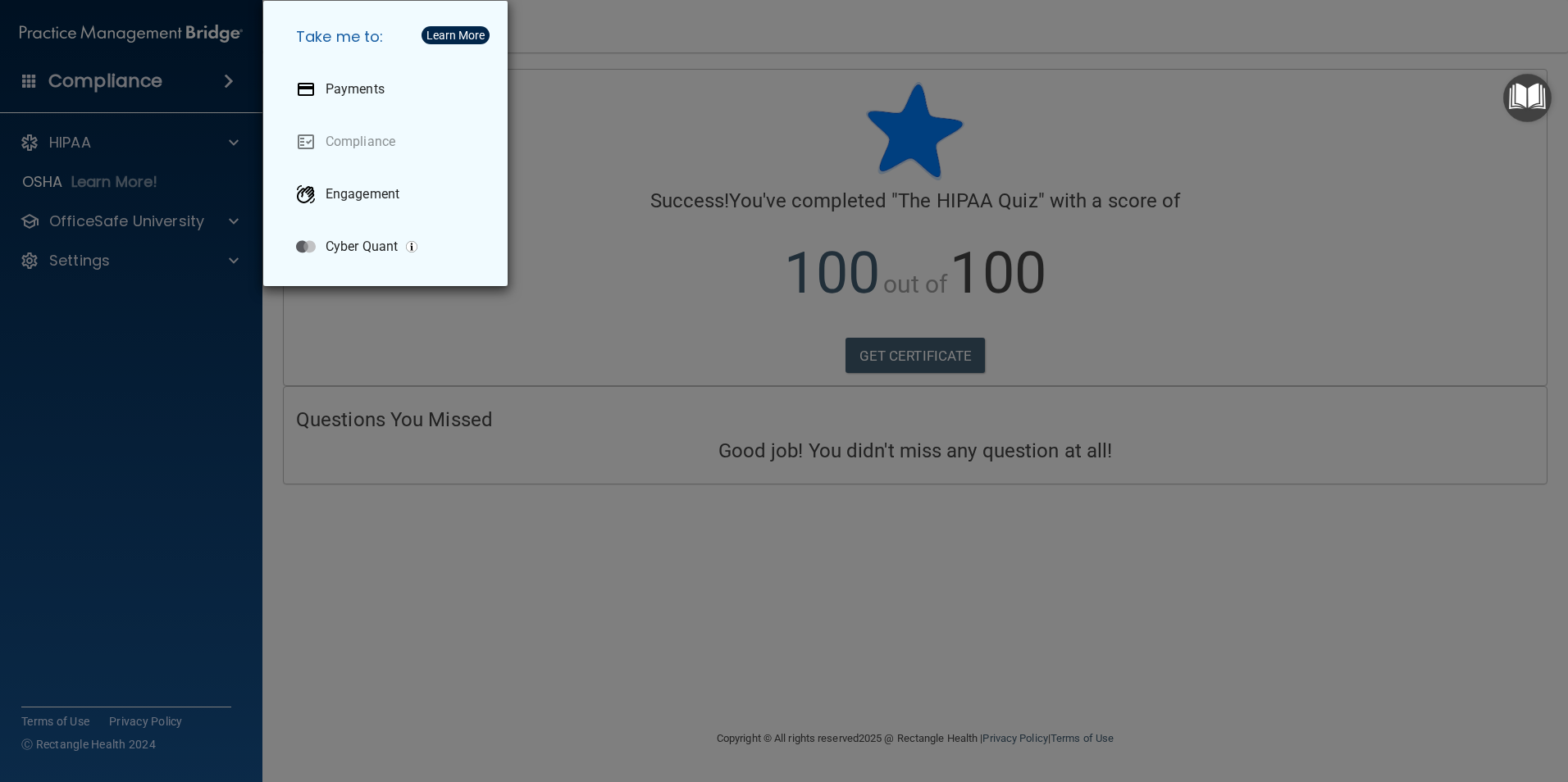
click at [71, 558] on div "Take me to: Payments Compliance Engagement Cyber Quant" at bounding box center [784, 391] width 1568 height 782
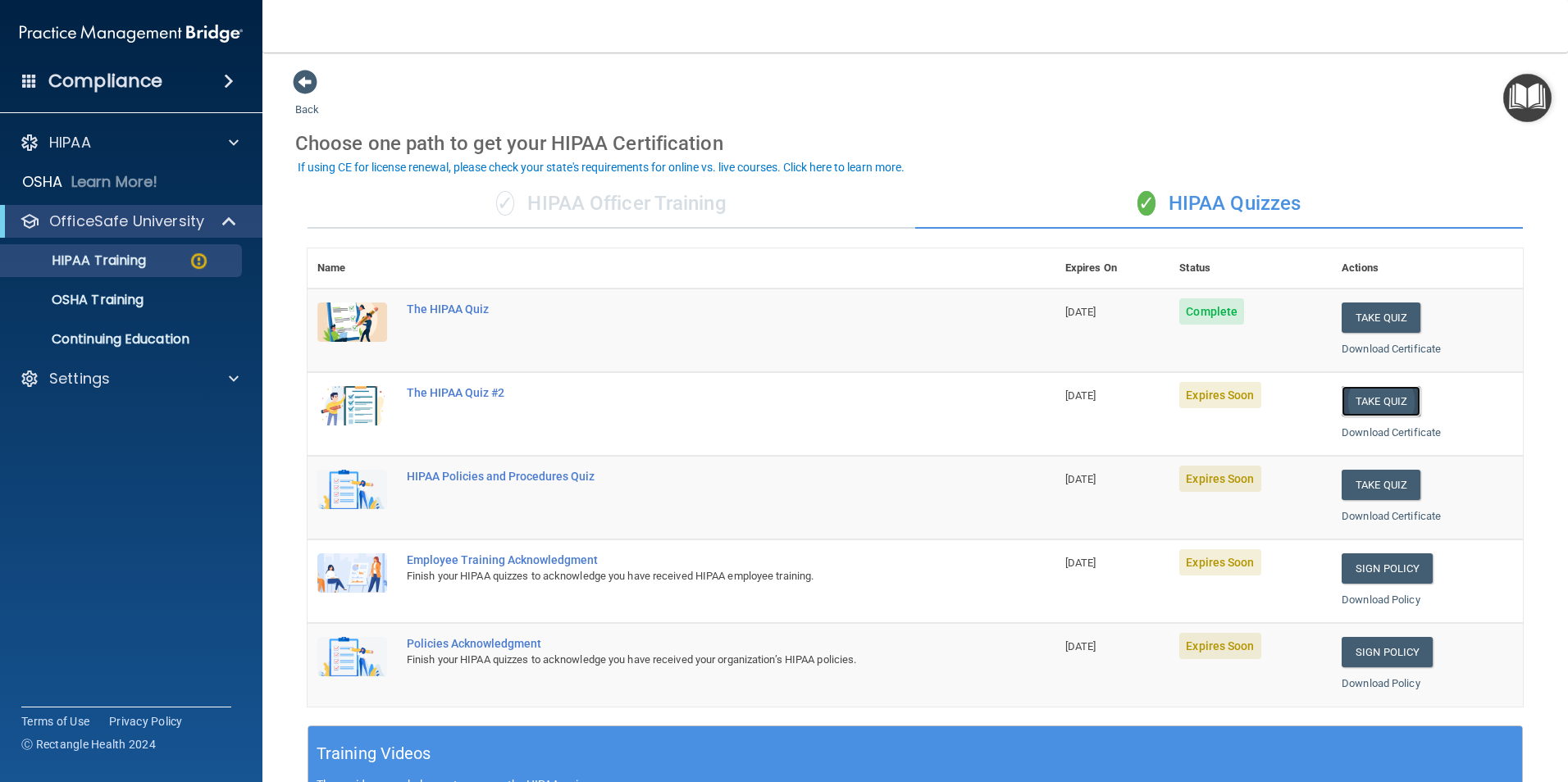
click at [1380, 404] on button "Take Quiz" at bounding box center [1381, 401] width 78 height 31
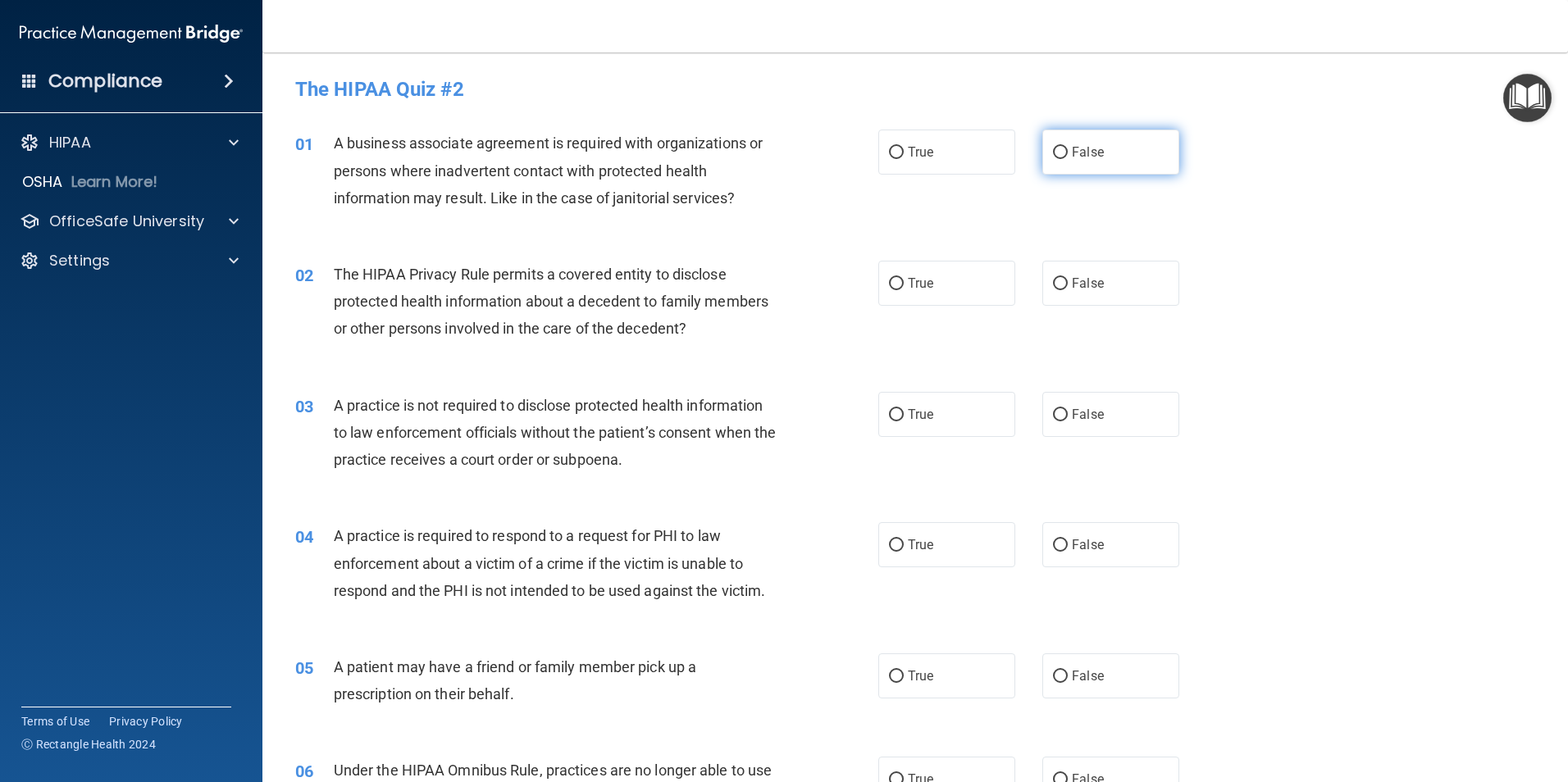
click at [1072, 152] on span "False" at bounding box center [1088, 151] width 32 height 15
click at [1068, 152] on input "False" at bounding box center [1060, 153] width 14 height 13
radio input "true"
click at [925, 287] on span "True" at bounding box center [921, 283] width 25 height 15
click at [904, 287] on input "True" at bounding box center [897, 284] width 14 height 13
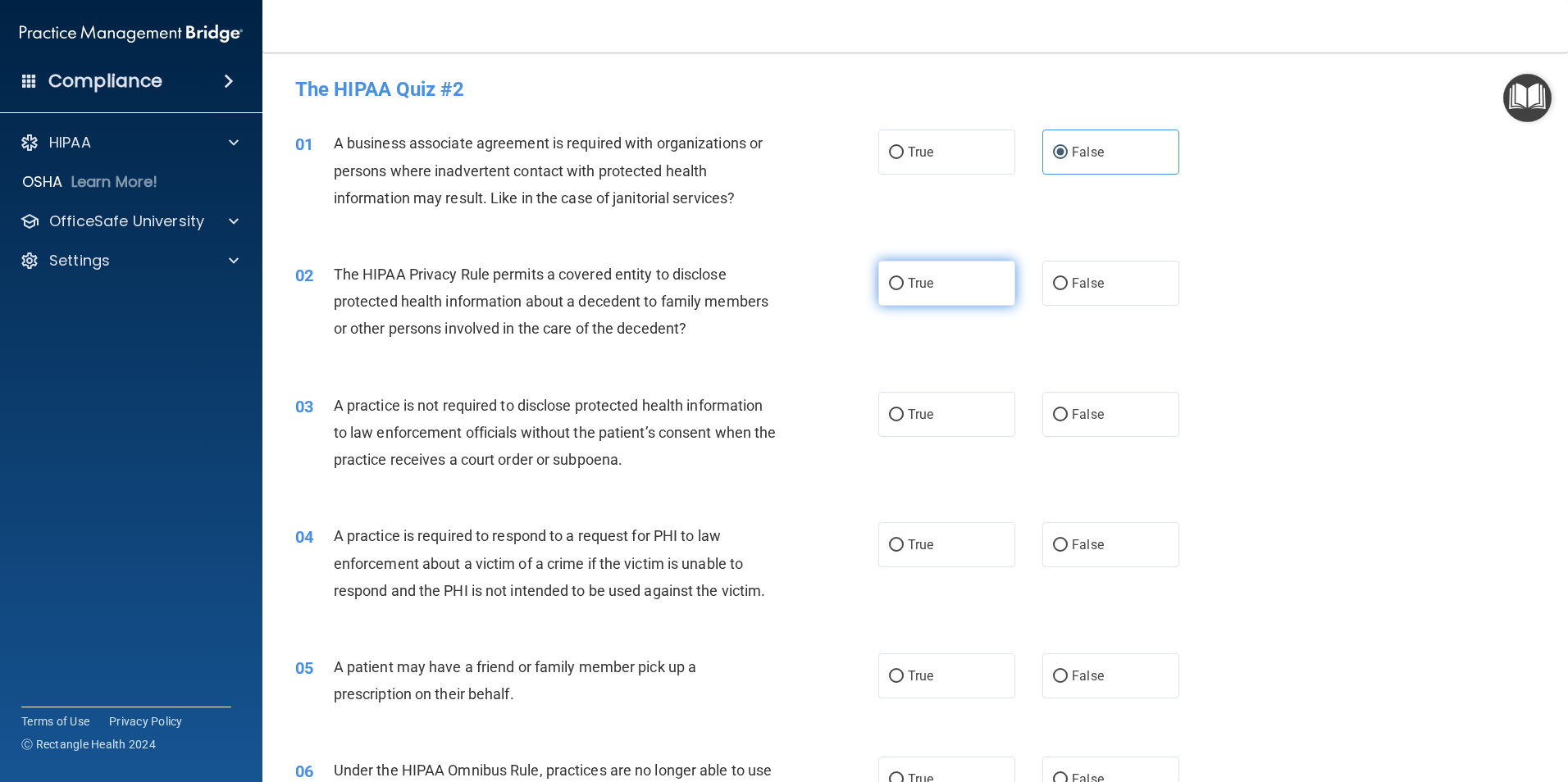
radio input "true"
click at [1129, 410] on label "False" at bounding box center [1111, 415] width 137 height 45
click at [1068, 410] on input "False" at bounding box center [1060, 416] width 14 height 13
radio input "true"
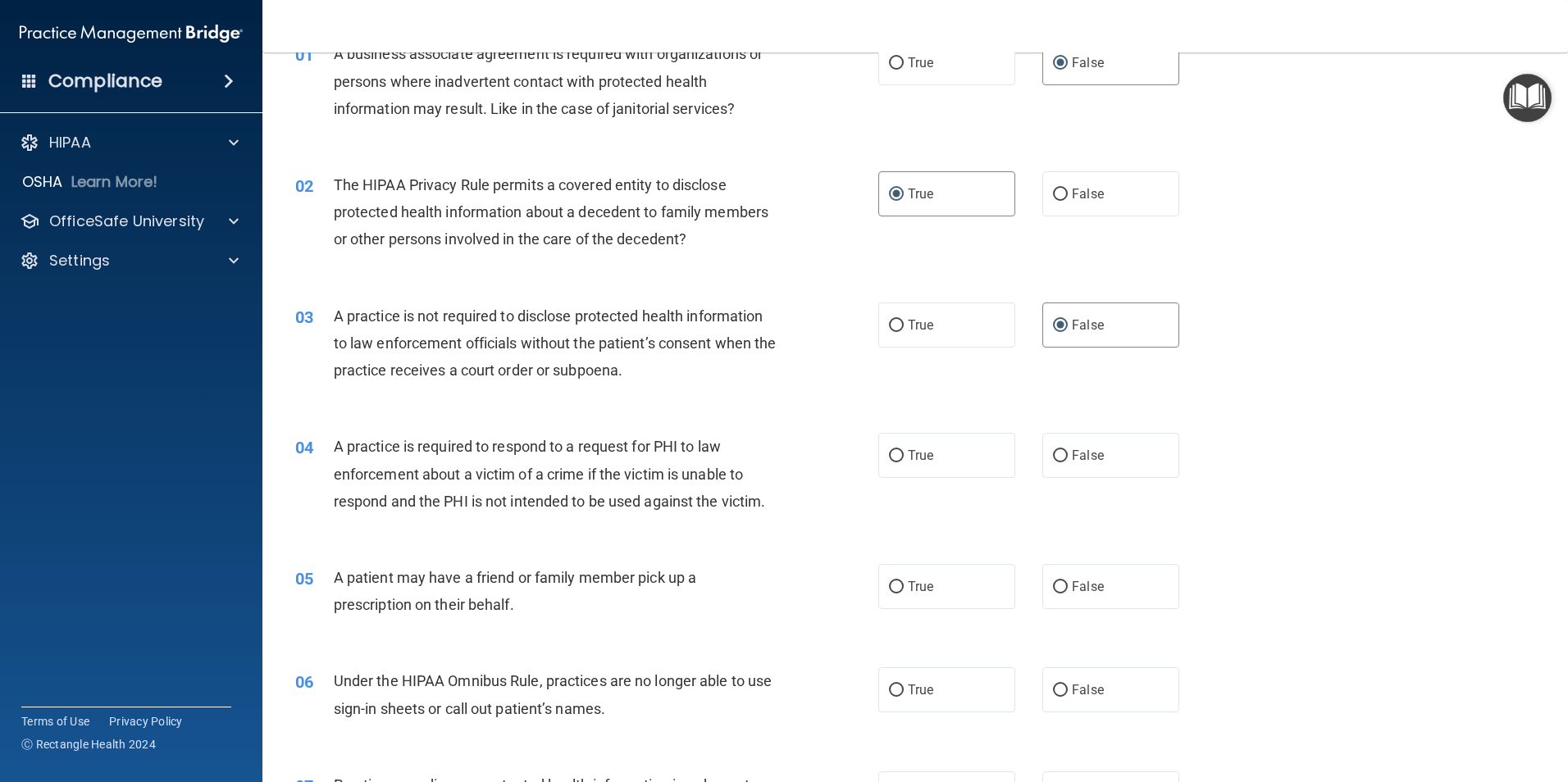
scroll to position [123, 0]
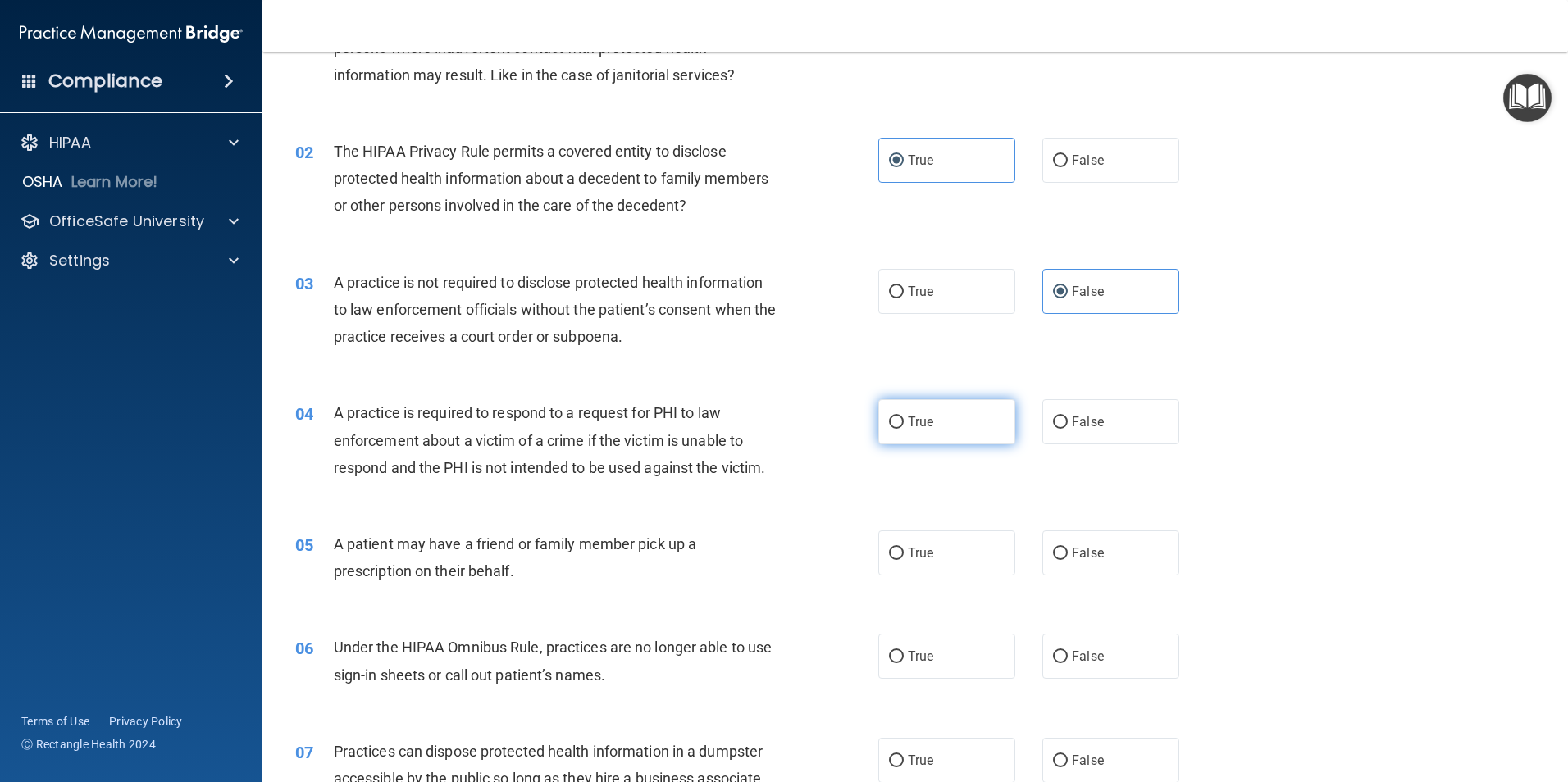
click at [961, 426] on label "True" at bounding box center [947, 422] width 137 height 45
click at [904, 426] on input "True" at bounding box center [897, 423] width 14 height 13
radio input "true"
click at [919, 557] on span "True" at bounding box center [921, 553] width 25 height 15
click at [904, 557] on input "True" at bounding box center [897, 554] width 14 height 13
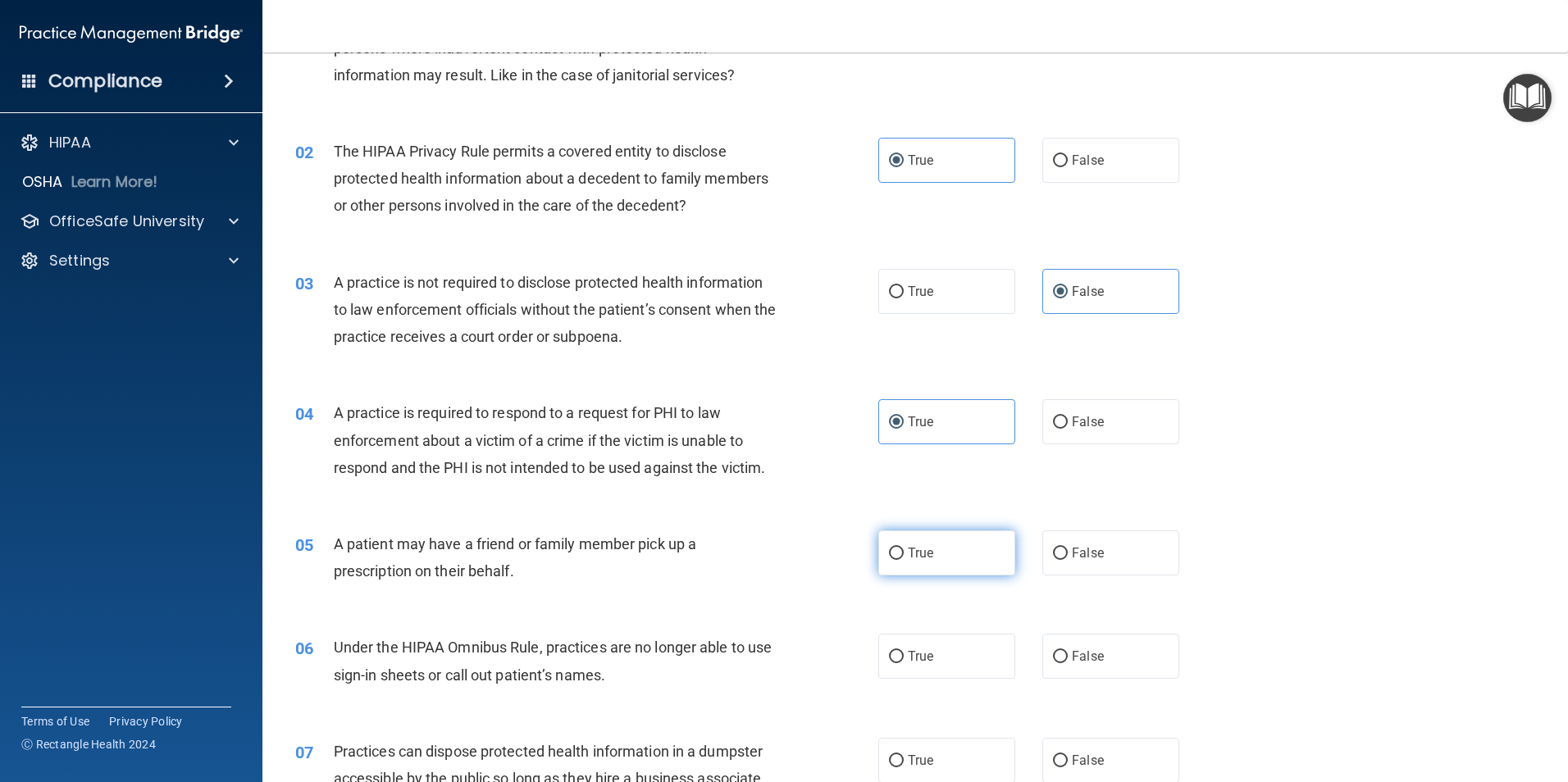
radio input "true"
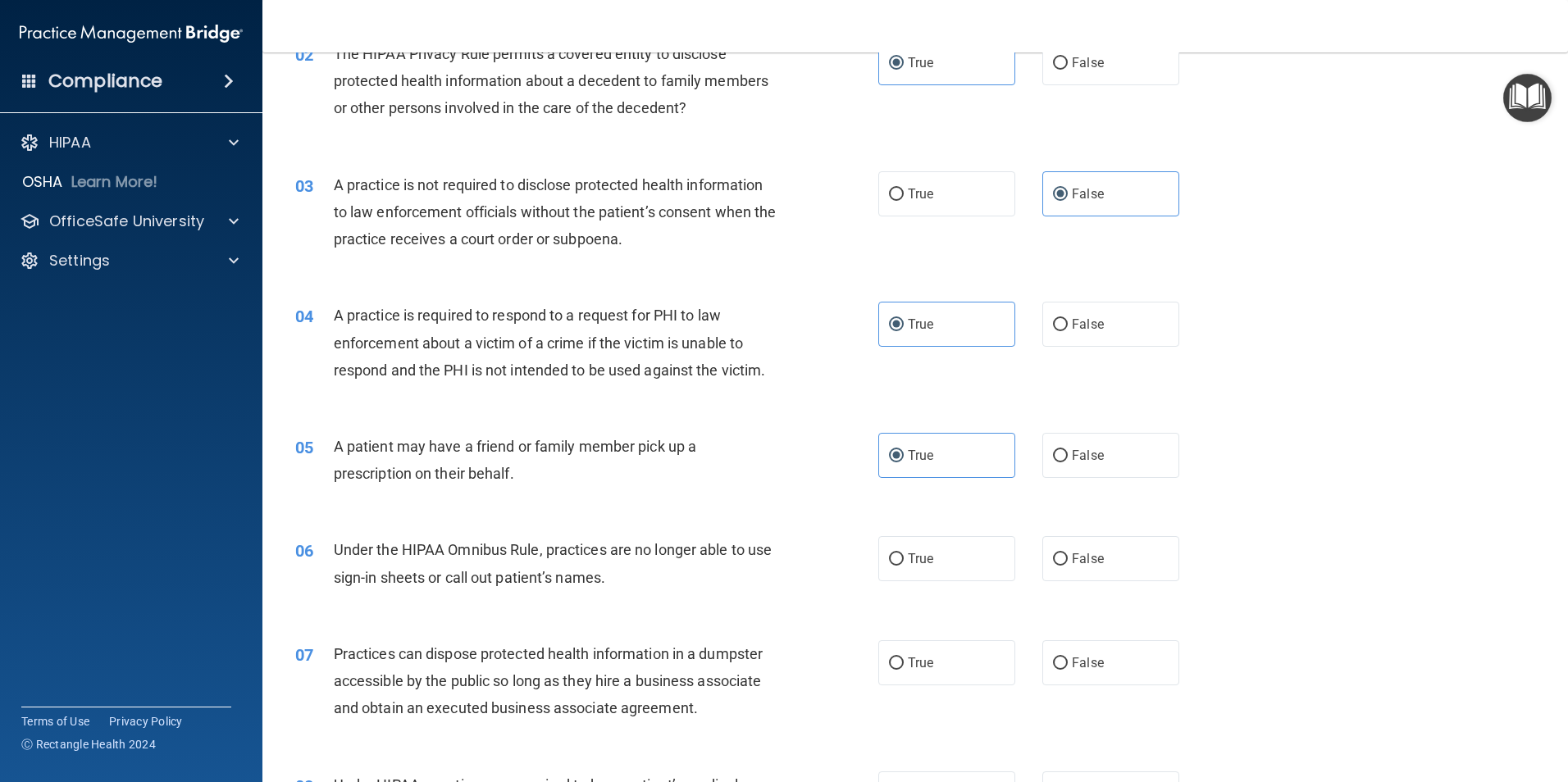
scroll to position [287, 0]
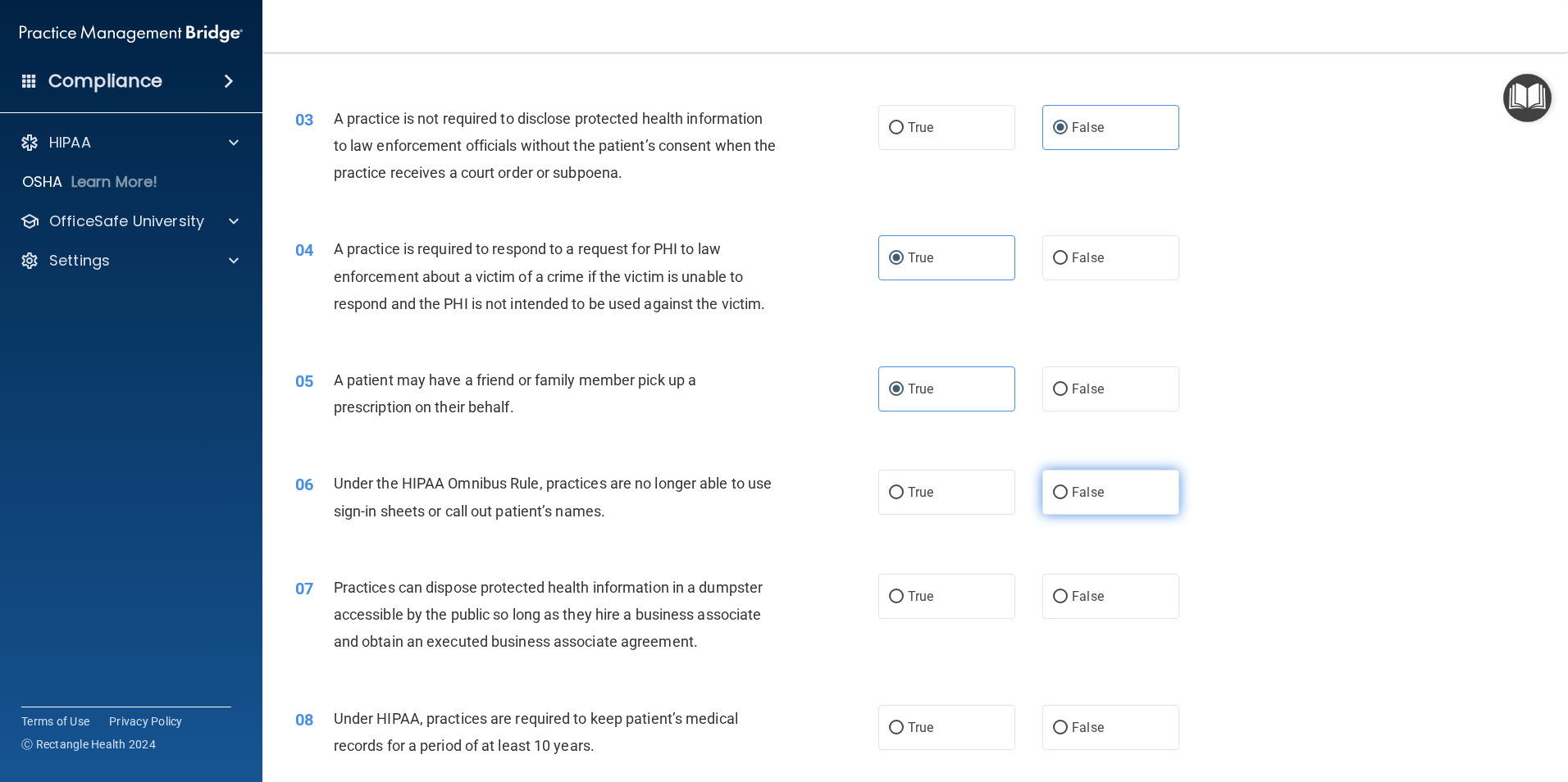
click at [1084, 490] on span "False" at bounding box center [1088, 491] width 32 height 15
click at [1068, 490] on input "False" at bounding box center [1060, 493] width 14 height 13
radio input "true"
click at [1081, 604] on label "False" at bounding box center [1111, 597] width 137 height 45
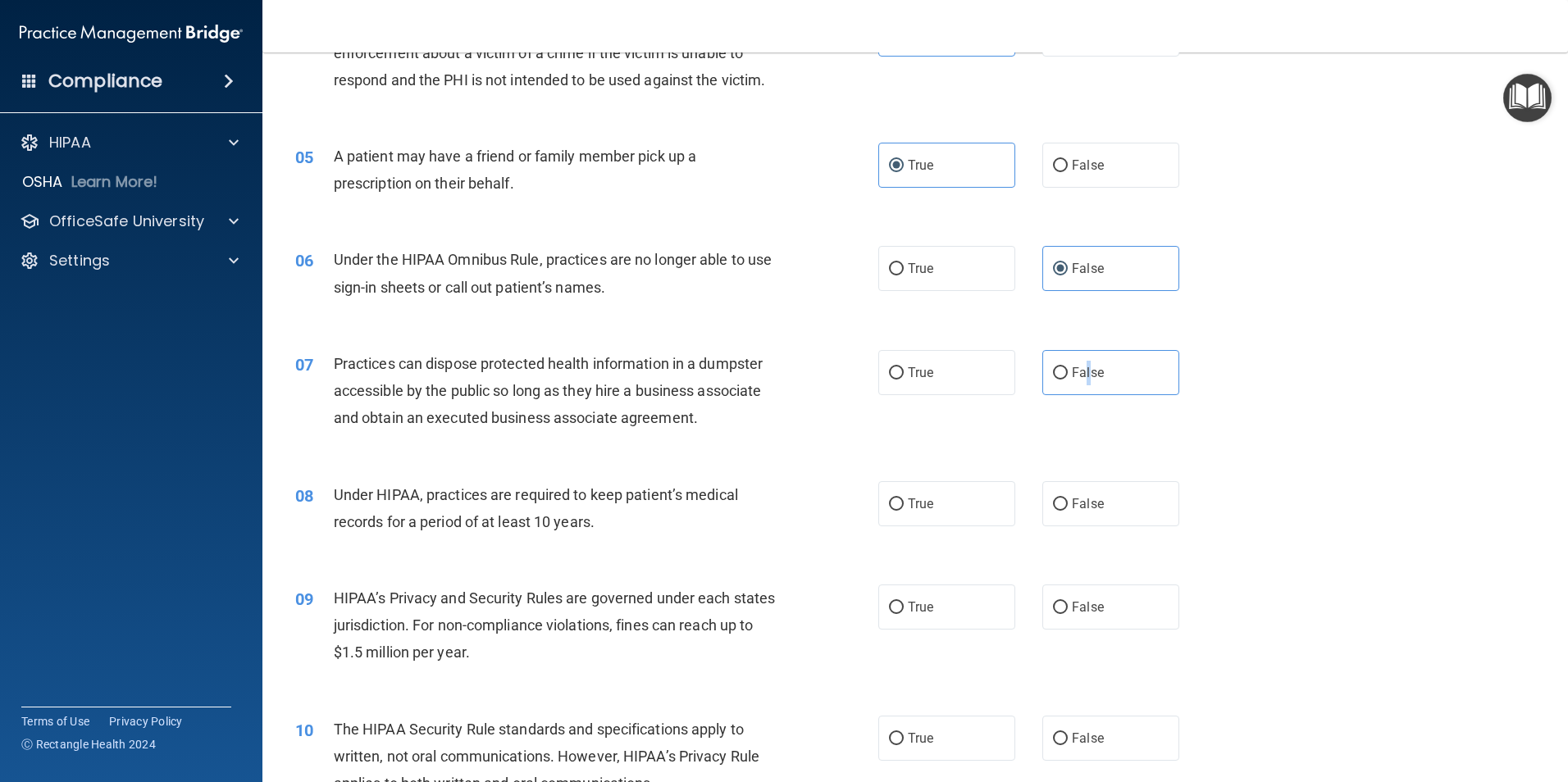
scroll to position [512, 0]
click at [1100, 509] on label "False" at bounding box center [1111, 502] width 137 height 45
click at [1068, 509] on input "False" at bounding box center [1060, 503] width 14 height 13
radio input "true"
click at [893, 609] on input "True" at bounding box center [897, 607] width 14 height 13
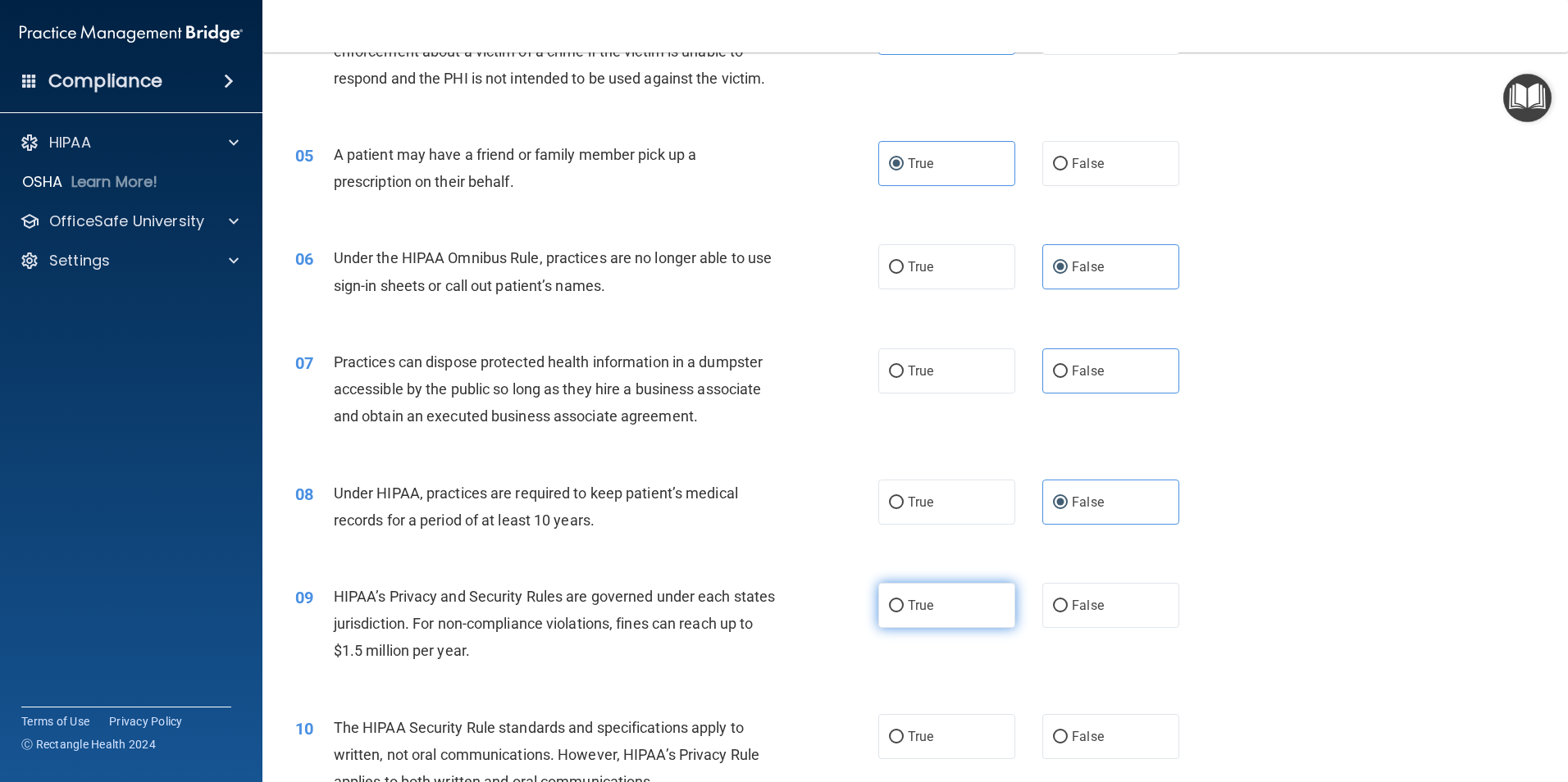
radio input "true"
click at [1076, 601] on span "False" at bounding box center [1088, 605] width 32 height 15
click at [1068, 601] on input "False" at bounding box center [1060, 607] width 14 height 13
radio input "true"
radio input "false"
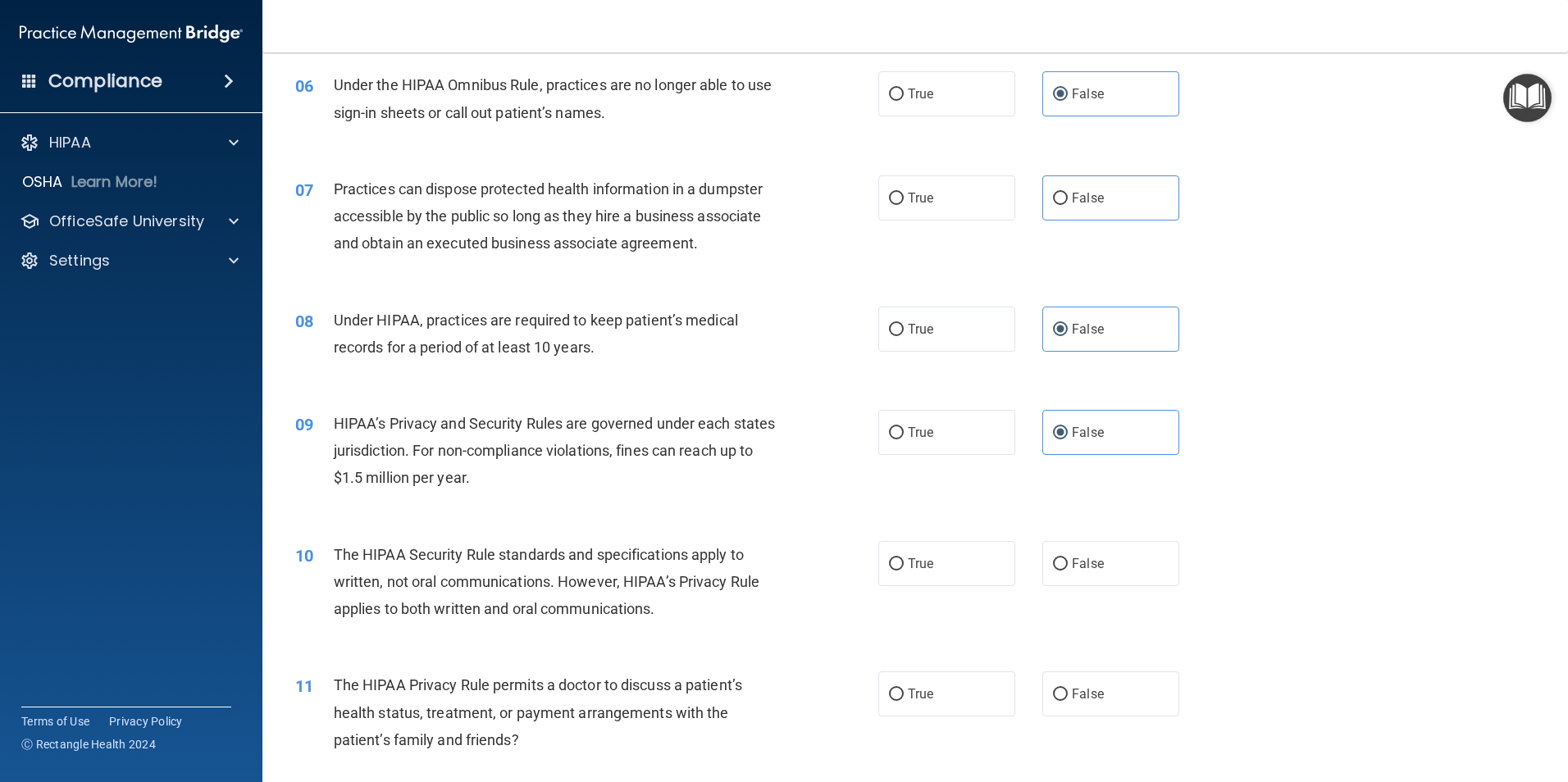
scroll to position [717, 0]
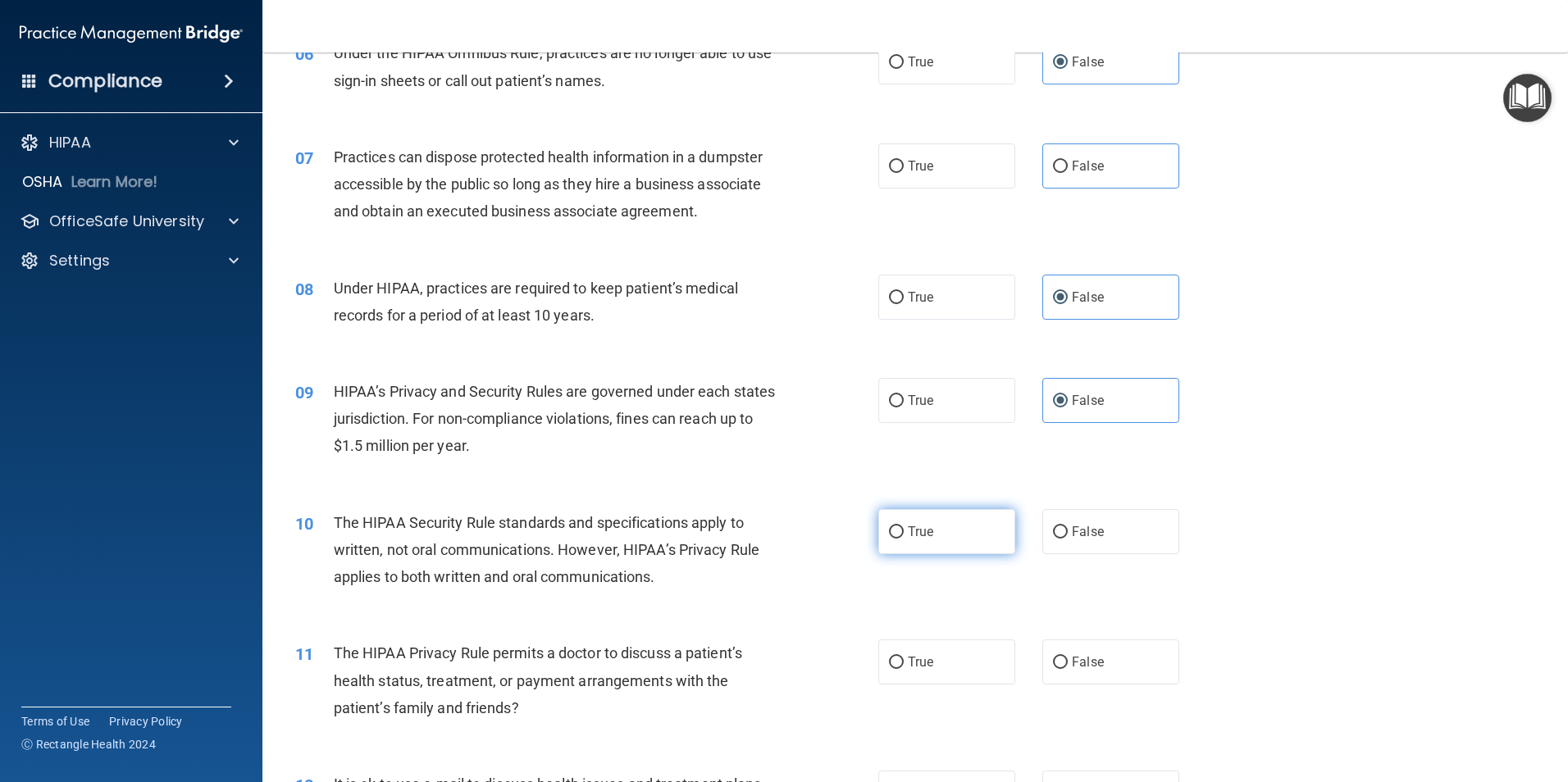
click at [920, 539] on label "True" at bounding box center [947, 532] width 137 height 45
click at [904, 539] on input "True" at bounding box center [897, 533] width 14 height 13
radio input "true"
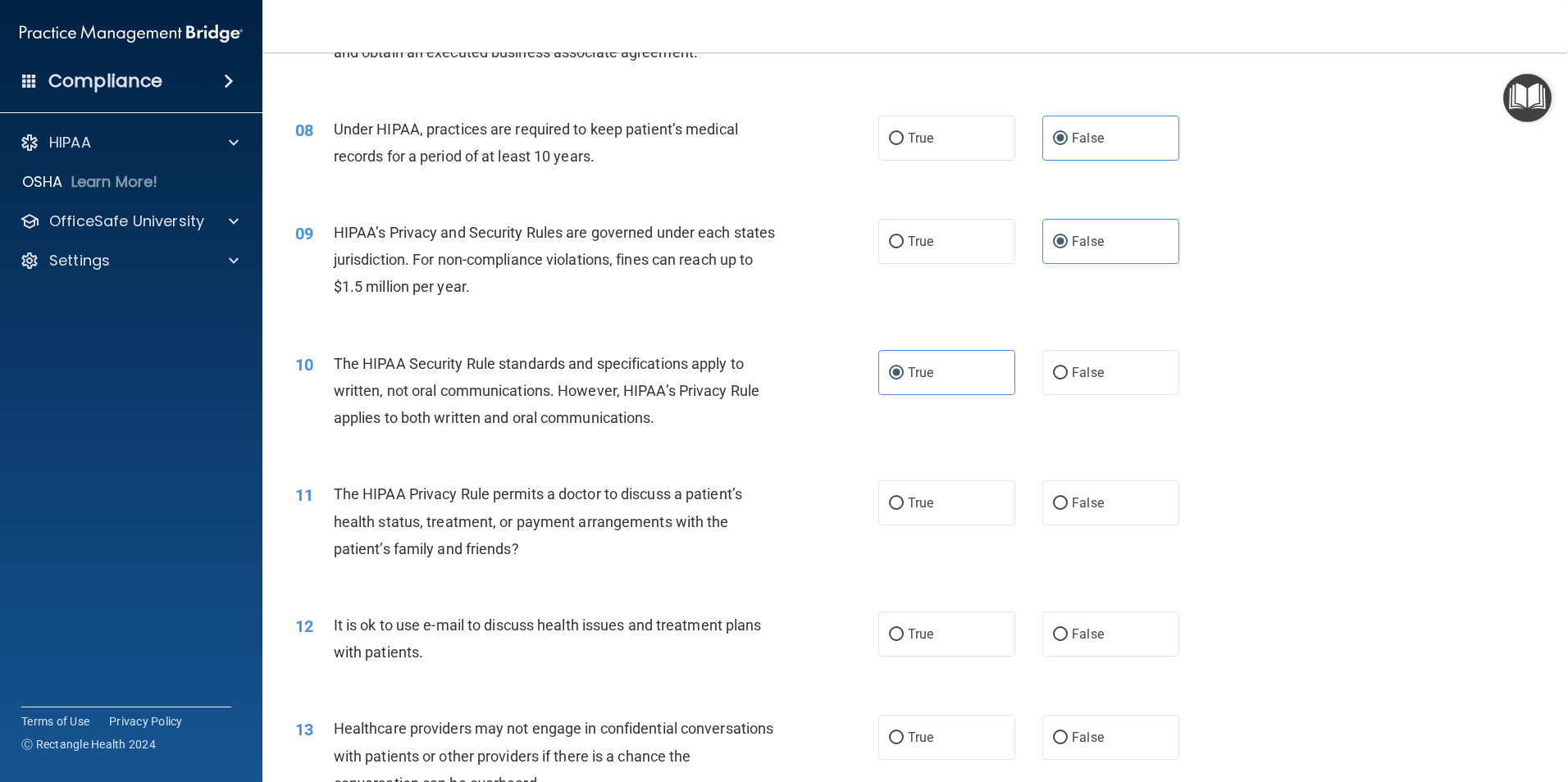
scroll to position [881, 0]
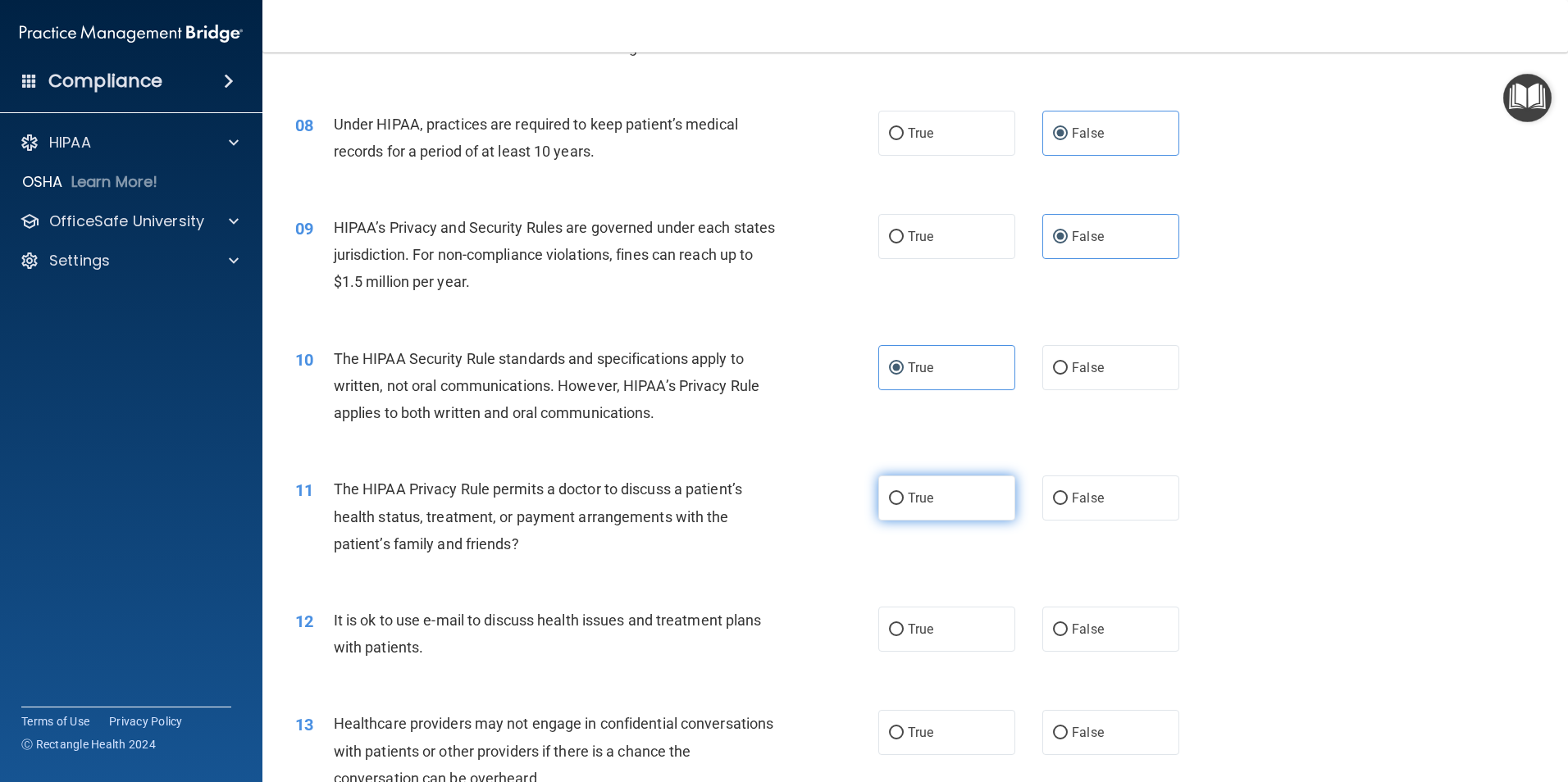
click at [915, 500] on span "True" at bounding box center [921, 498] width 25 height 15
click at [904, 500] on input "True" at bounding box center [897, 499] width 14 height 13
radio input "true"
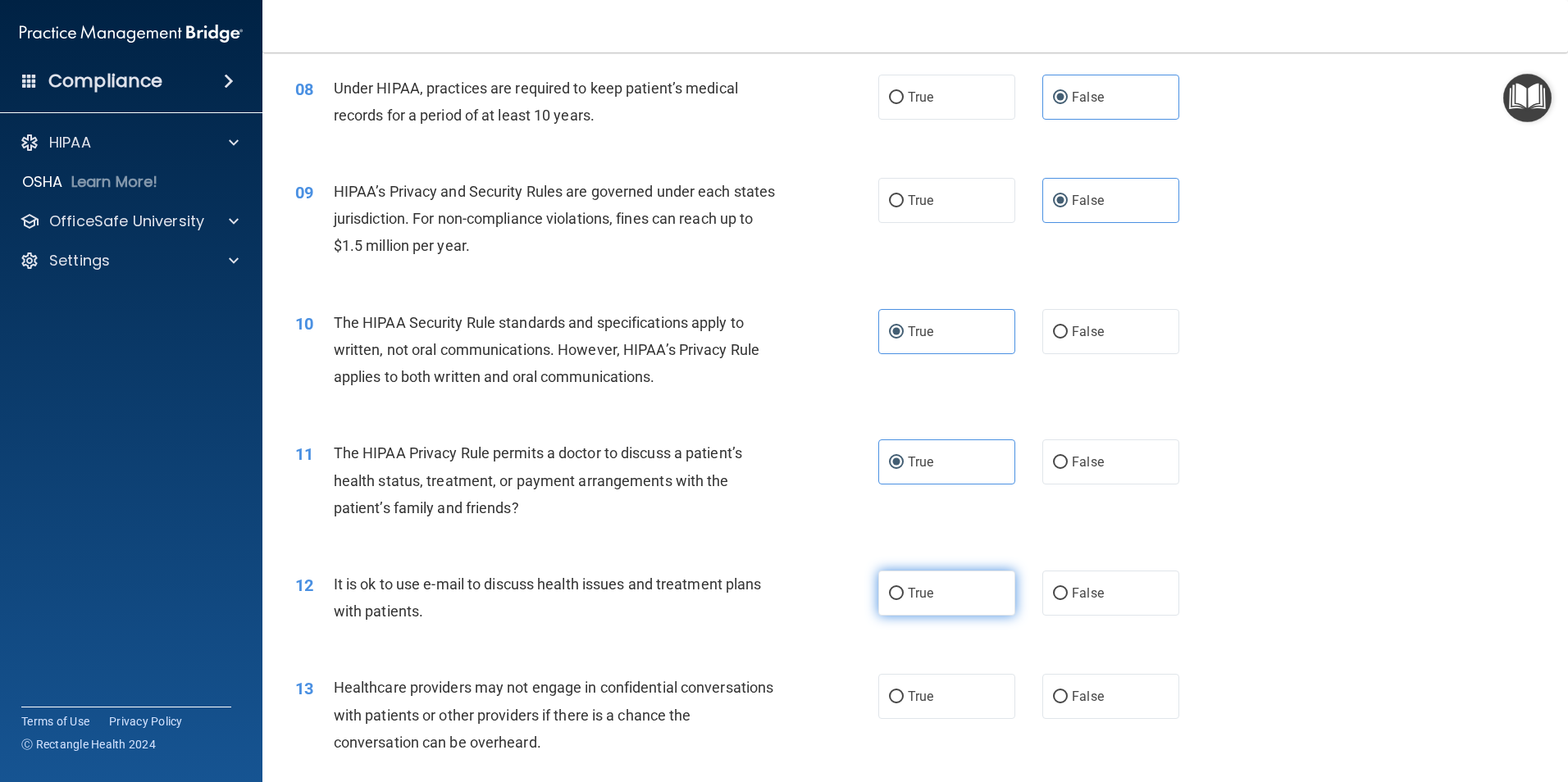
scroll to position [922, 0]
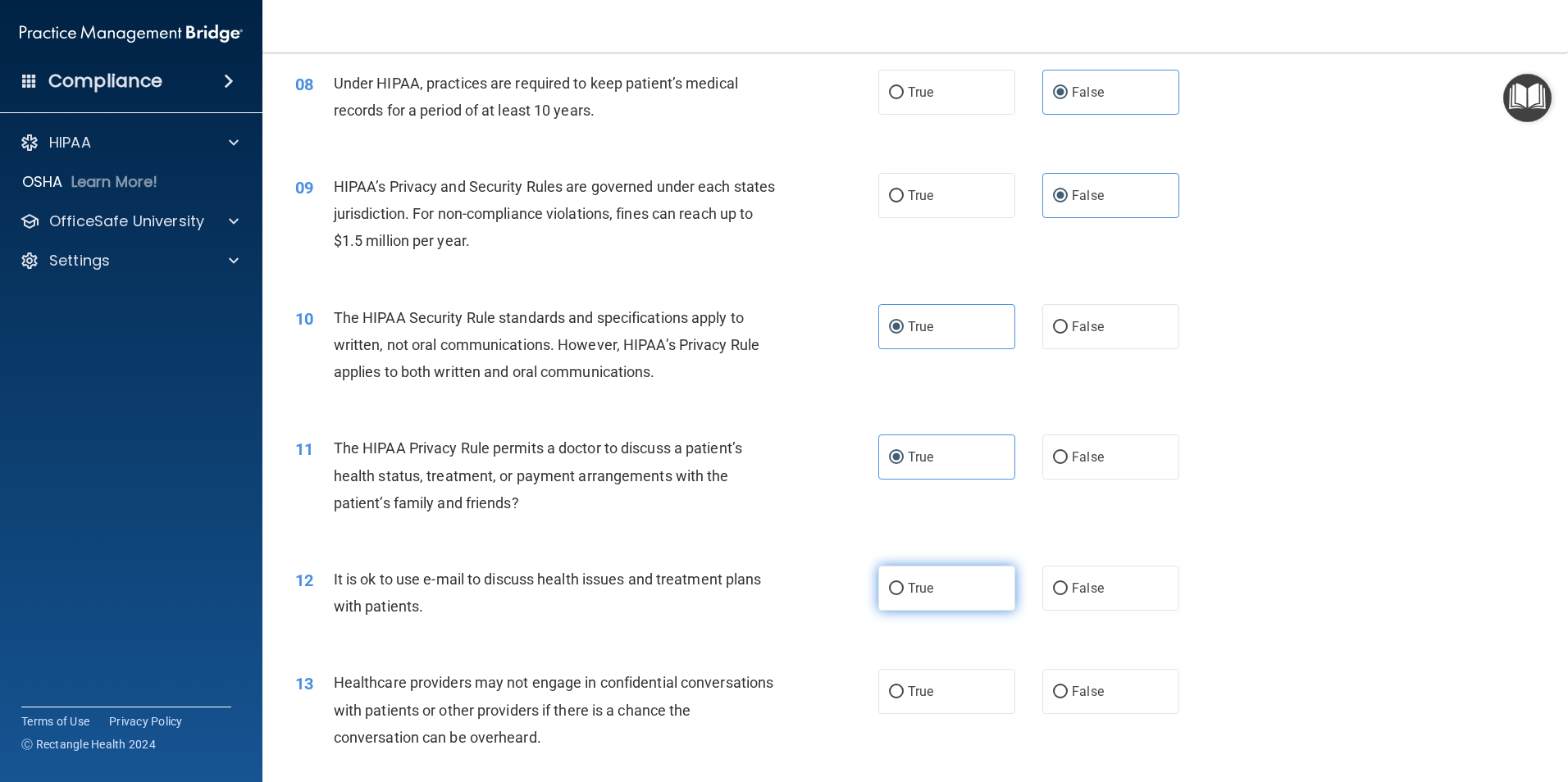
click at [972, 576] on label "True" at bounding box center [947, 589] width 137 height 45
click at [904, 583] on input "True" at bounding box center [897, 589] width 14 height 13
radio input "true"
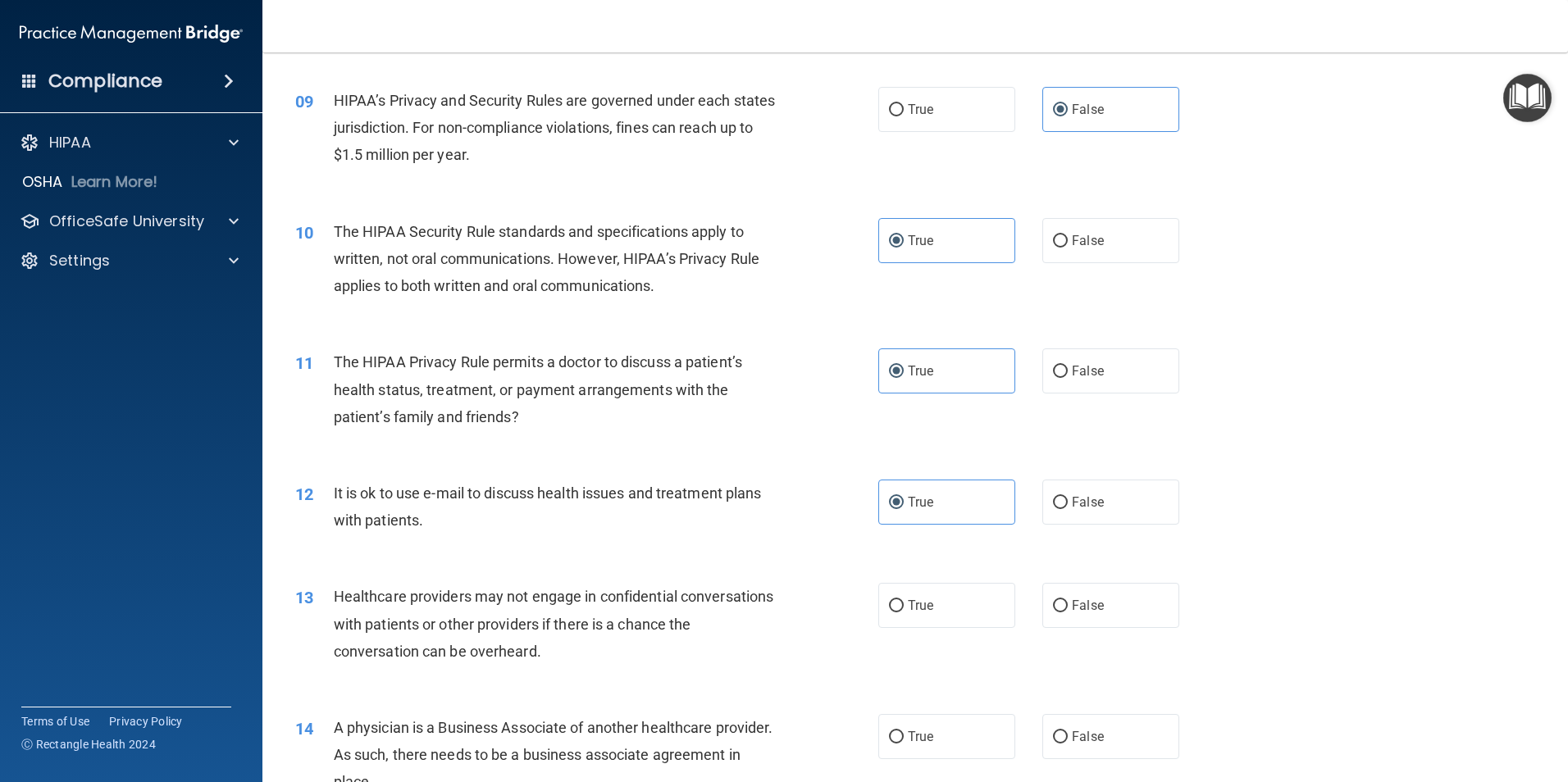
scroll to position [1046, 0]
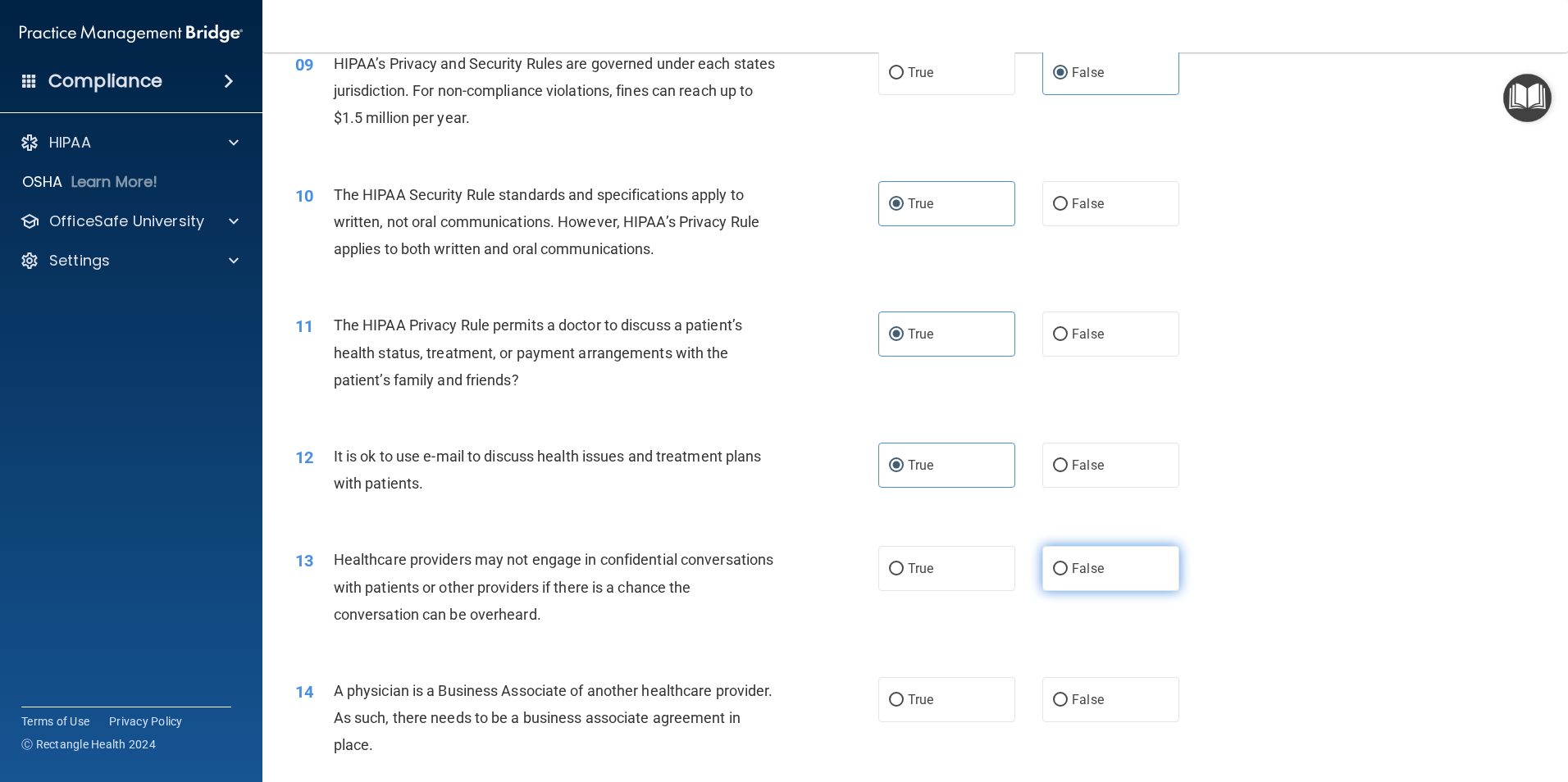
click at [1093, 561] on span "False" at bounding box center [1088, 568] width 32 height 15
click at [1068, 563] on input "False" at bounding box center [1060, 570] width 14 height 13
radio input "true"
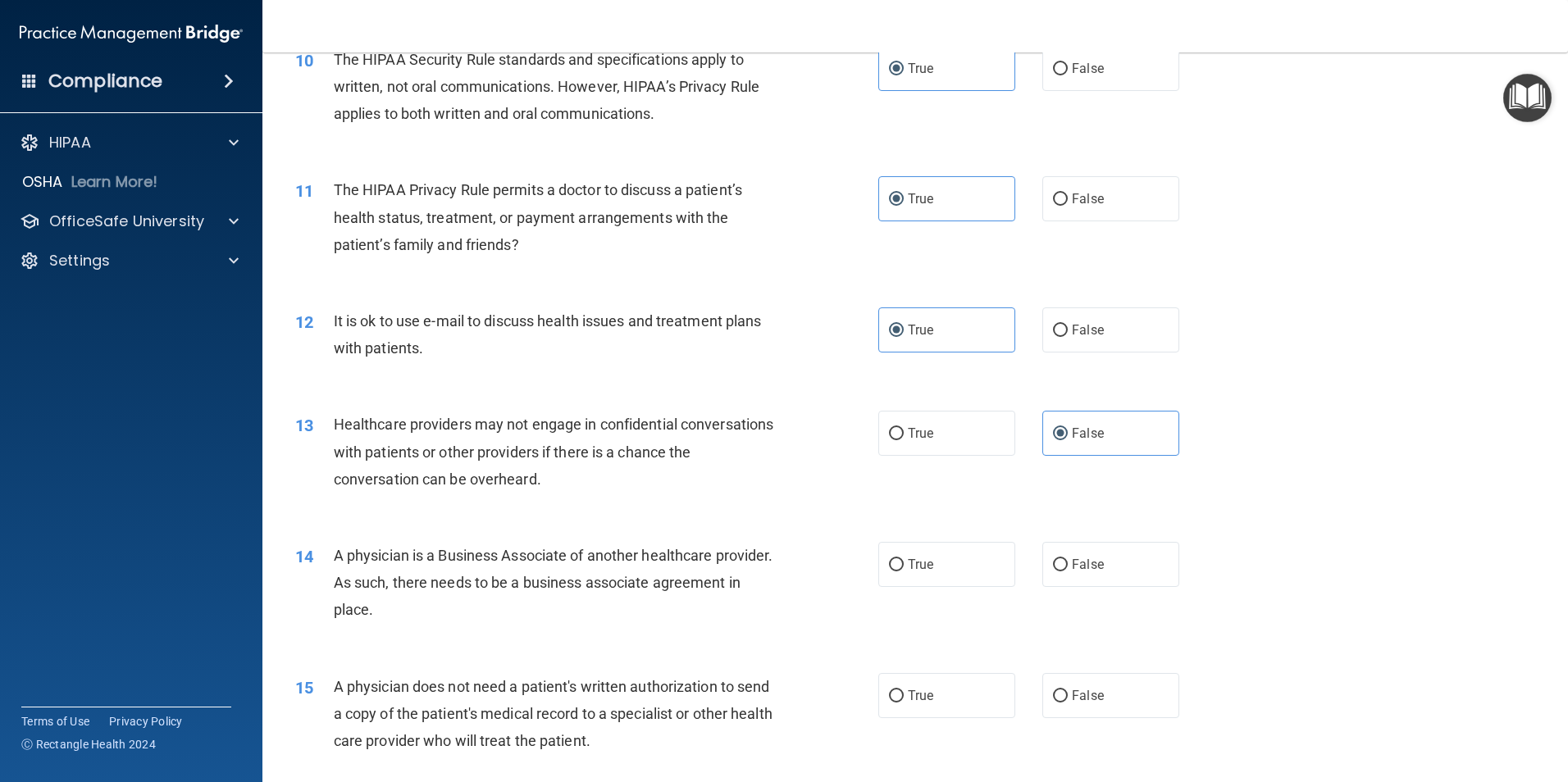
scroll to position [1189, 0]
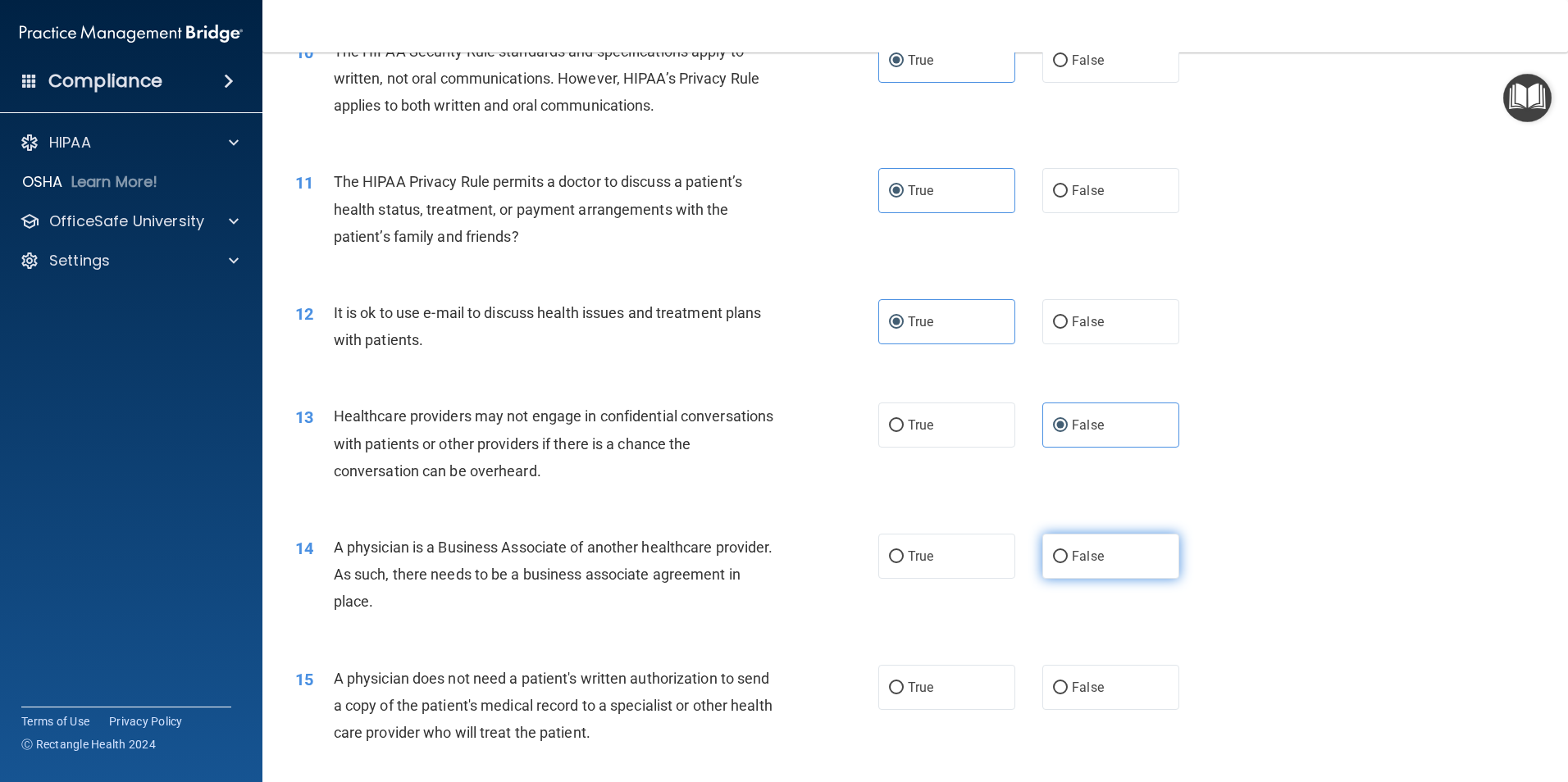
click at [1111, 552] on label "False" at bounding box center [1111, 556] width 137 height 45
click at [1068, 552] on input "False" at bounding box center [1060, 557] width 14 height 13
radio input "true"
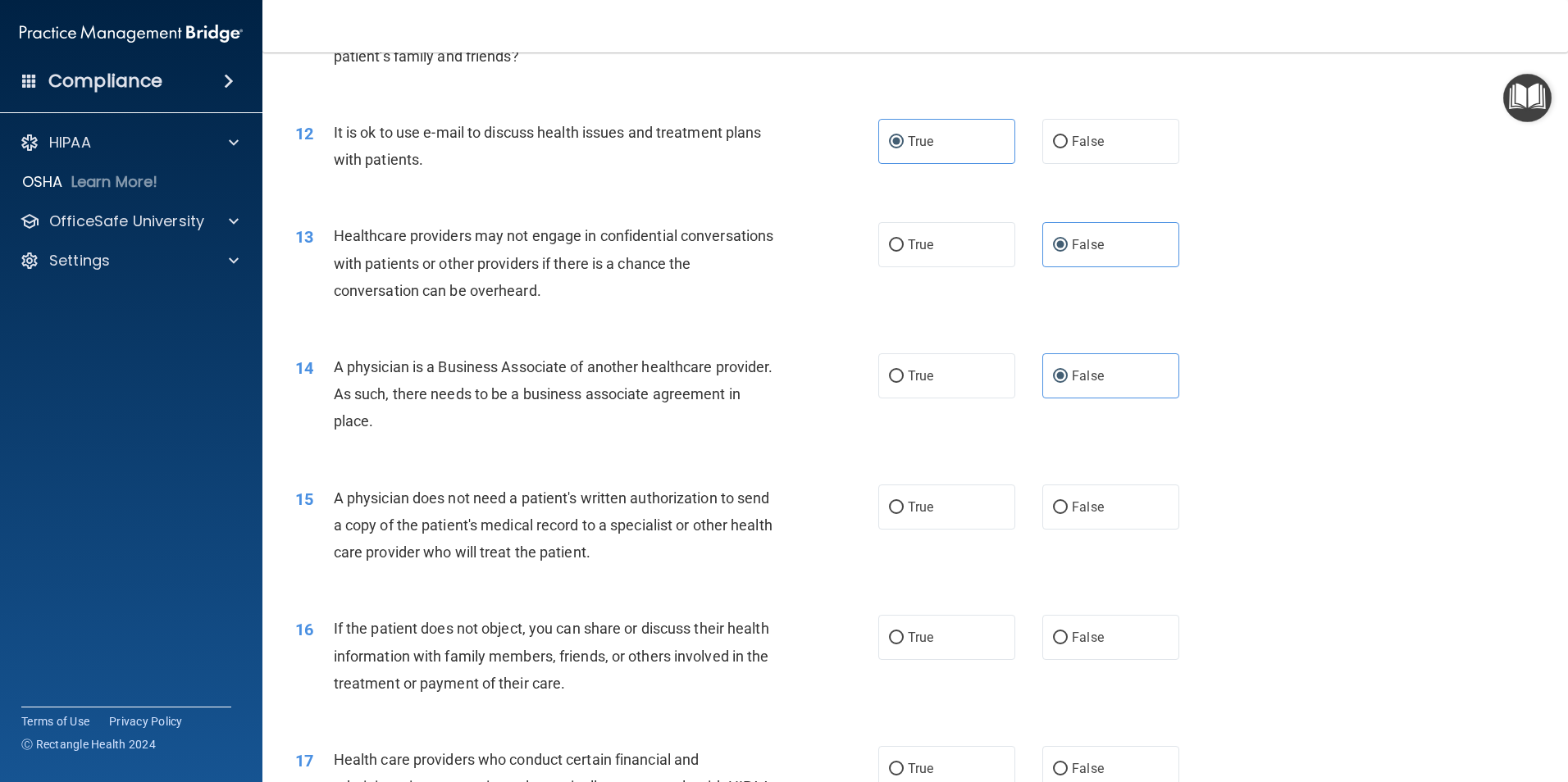
scroll to position [1373, 0]
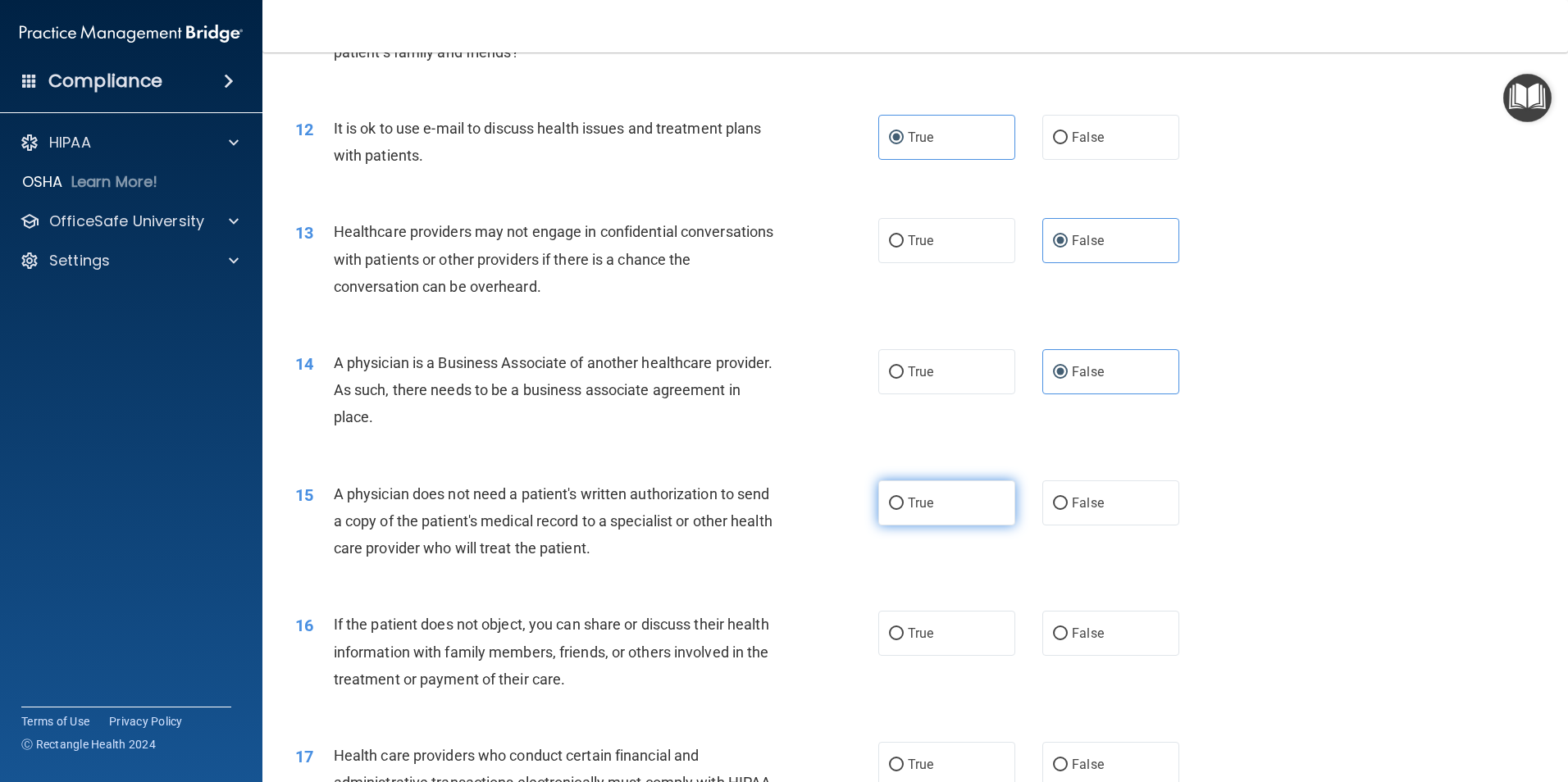
click at [910, 504] on span "True" at bounding box center [921, 502] width 25 height 15
click at [904, 504] on input "True" at bounding box center [897, 504] width 14 height 13
radio input "true"
click at [908, 635] on span "True" at bounding box center [921, 633] width 25 height 15
click at [902, 635] on input "True" at bounding box center [897, 634] width 14 height 13
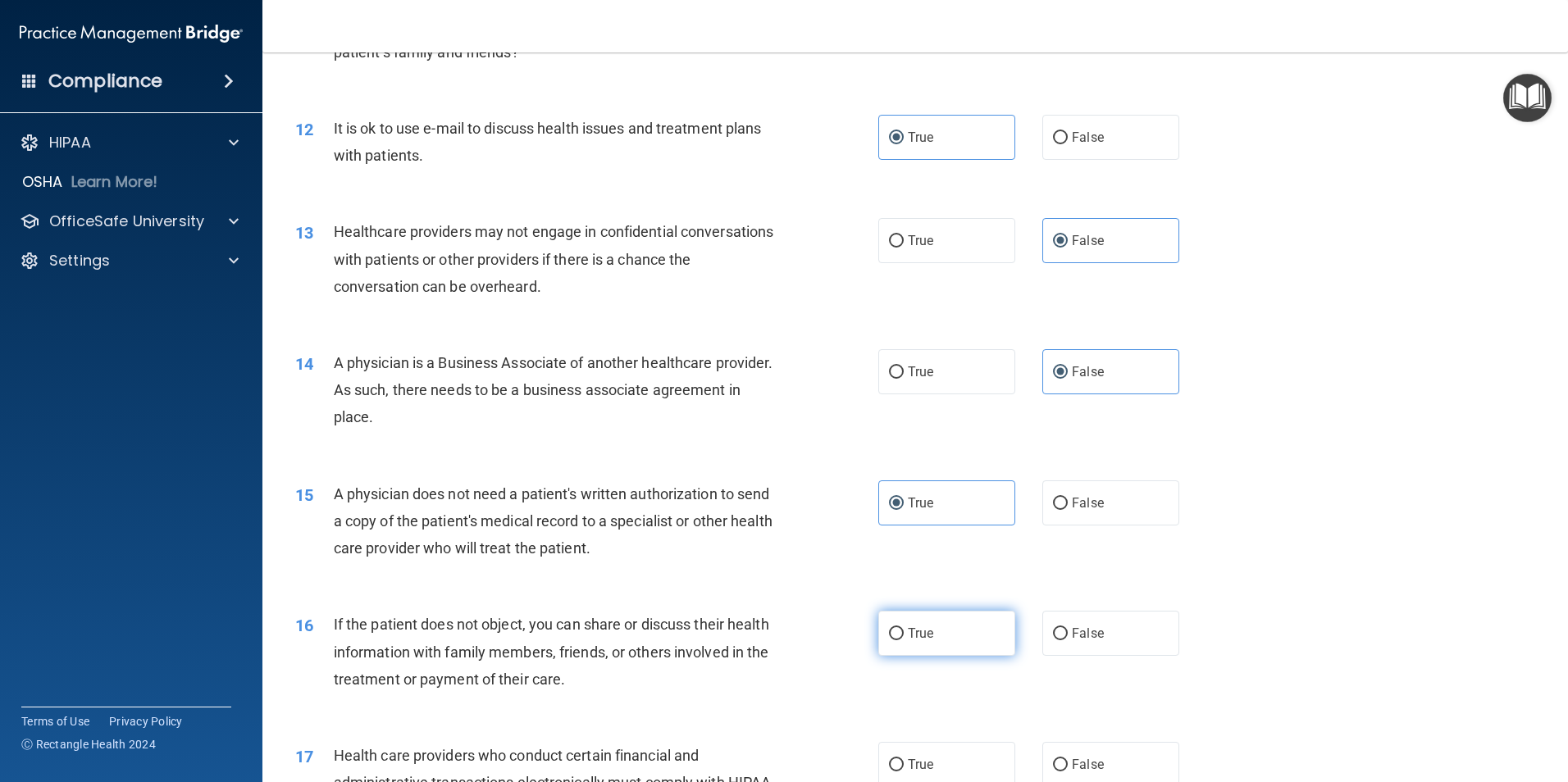
radio input "true"
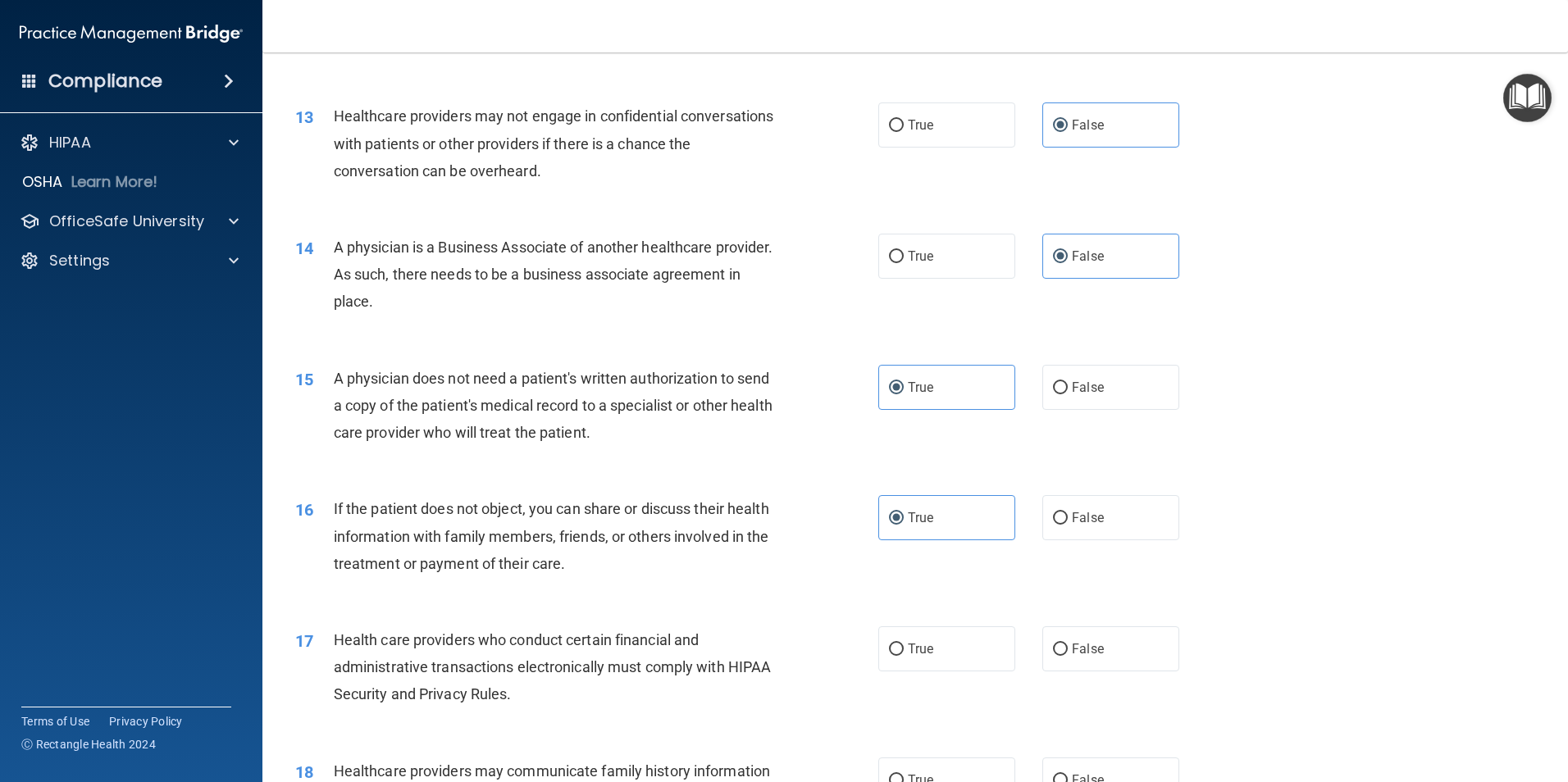
scroll to position [1558, 0]
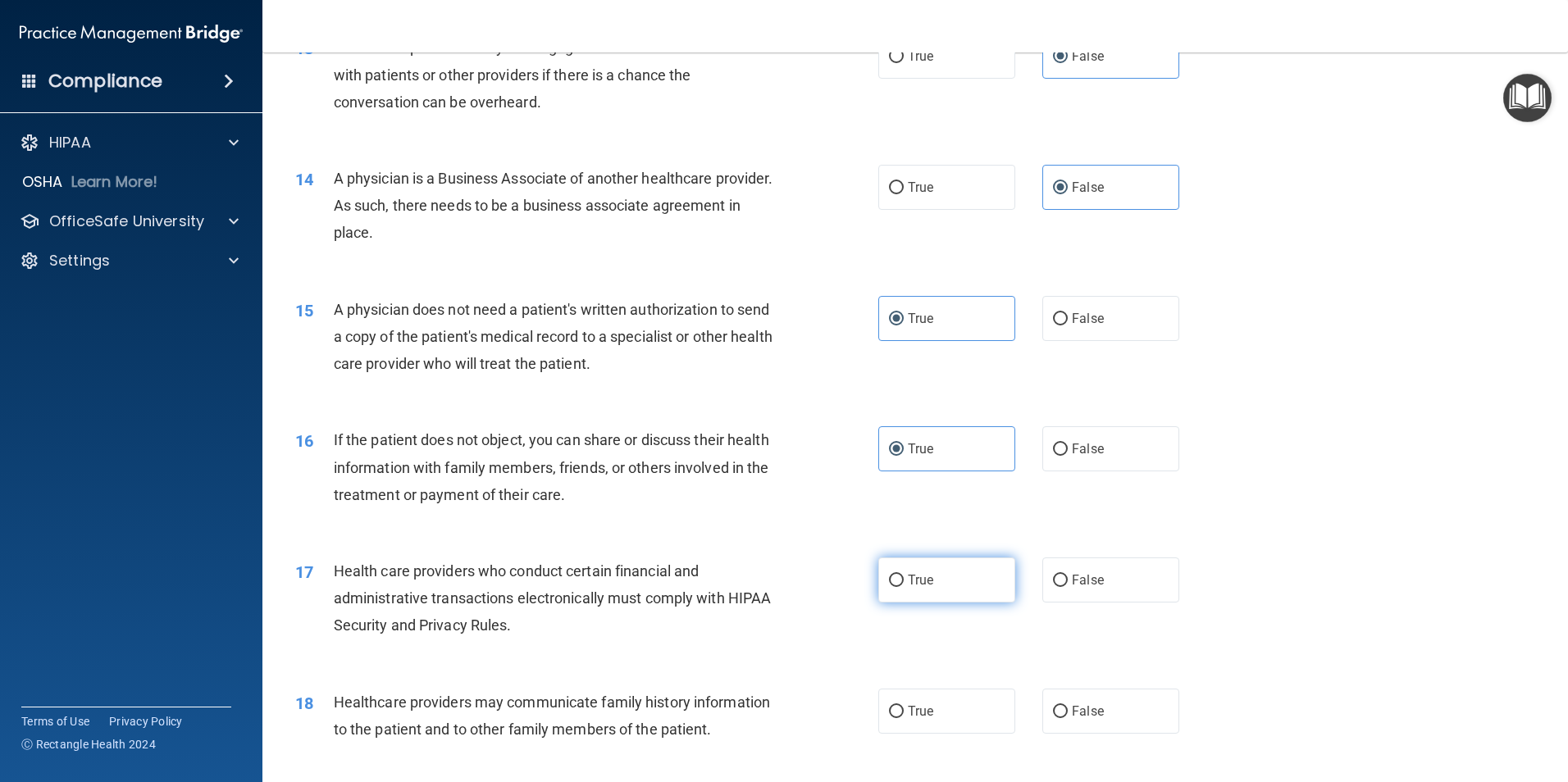
click at [942, 580] on label "True" at bounding box center [947, 580] width 137 height 45
click at [904, 580] on input "True" at bounding box center [897, 581] width 14 height 13
radio input "true"
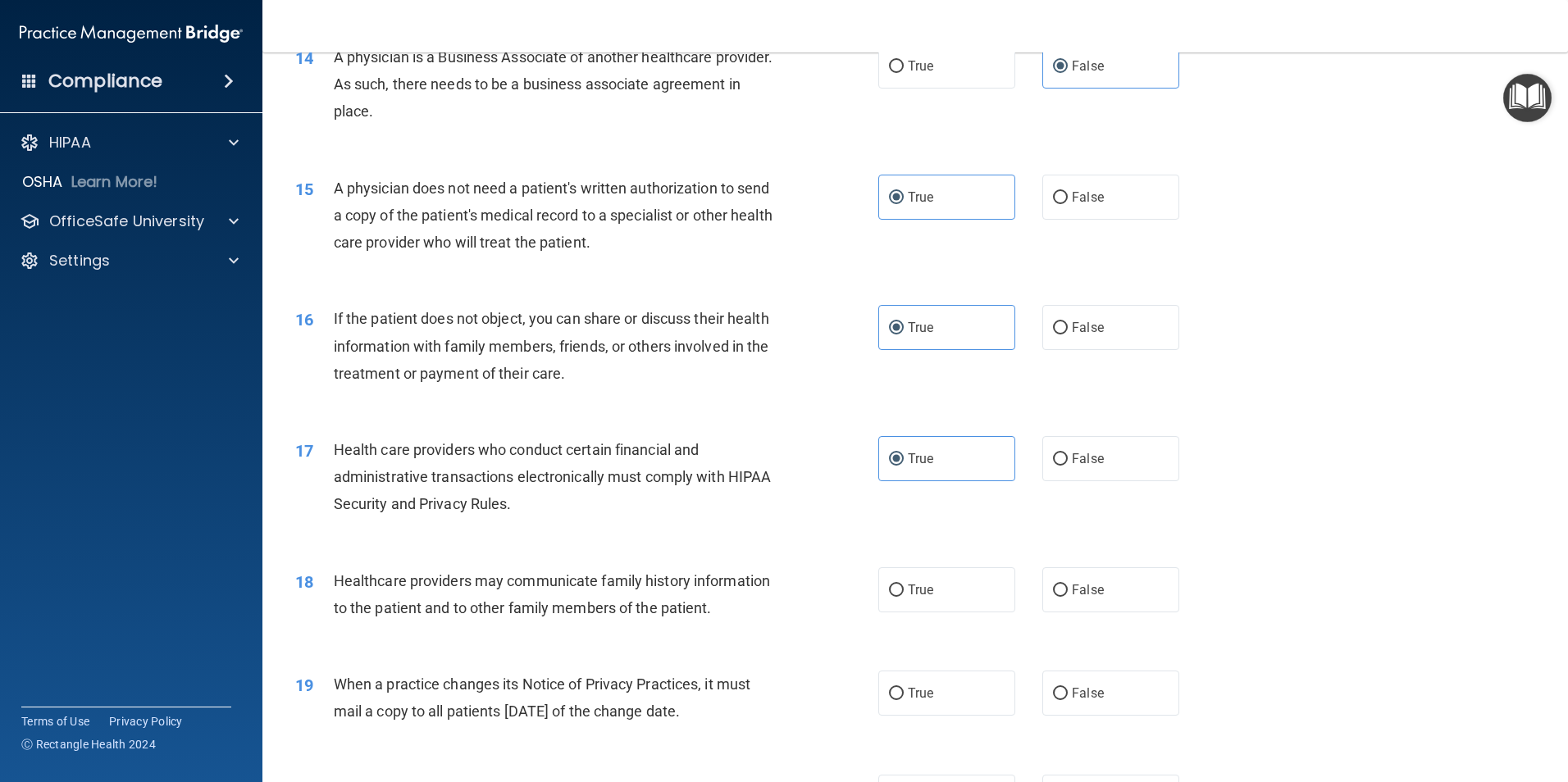
scroll to position [1681, 0]
click at [1084, 594] on span "False" at bounding box center [1088, 588] width 32 height 15
click at [1068, 594] on input "False" at bounding box center [1060, 589] width 14 height 13
radio input "true"
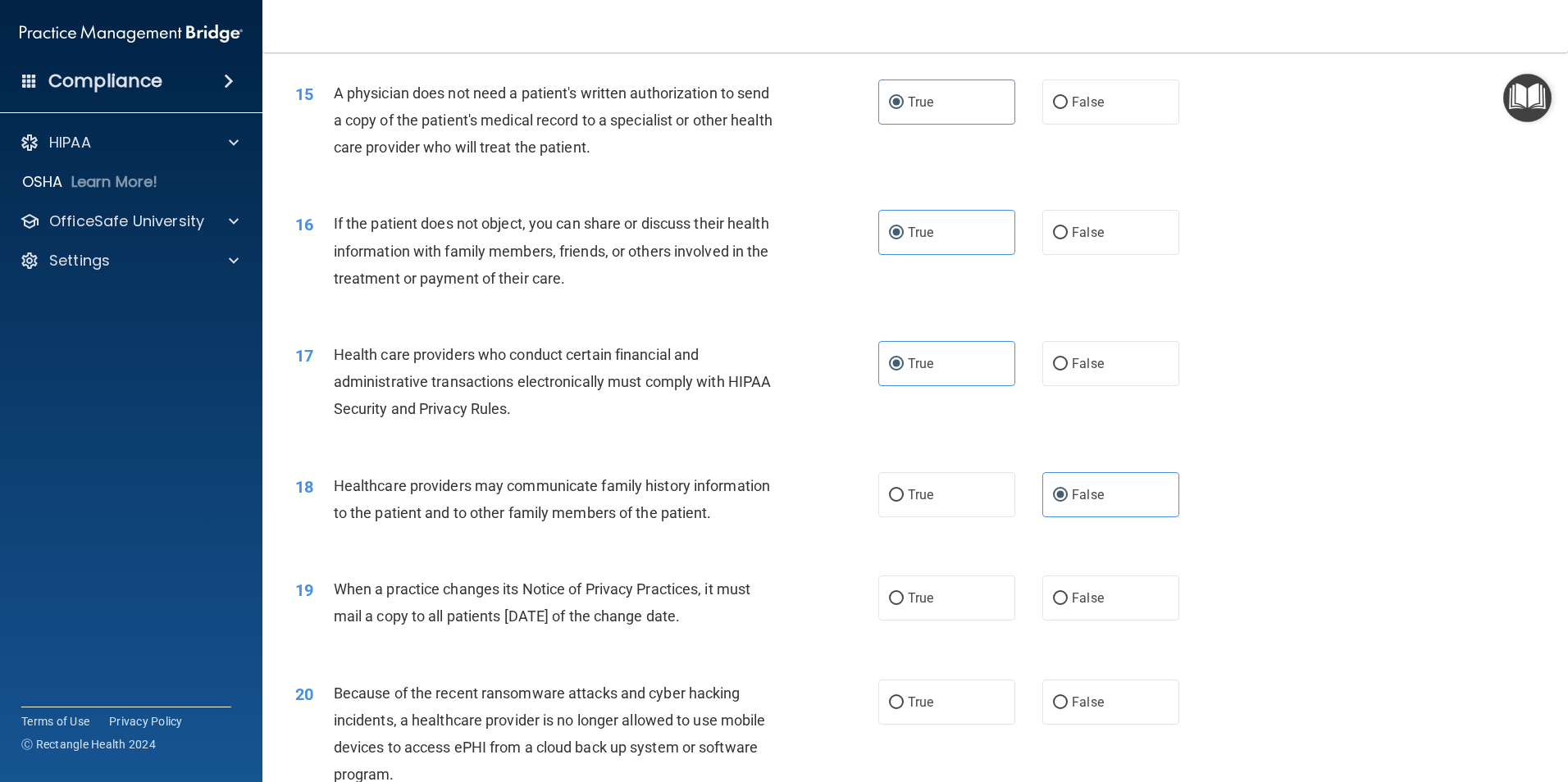
scroll to position [1784, 0]
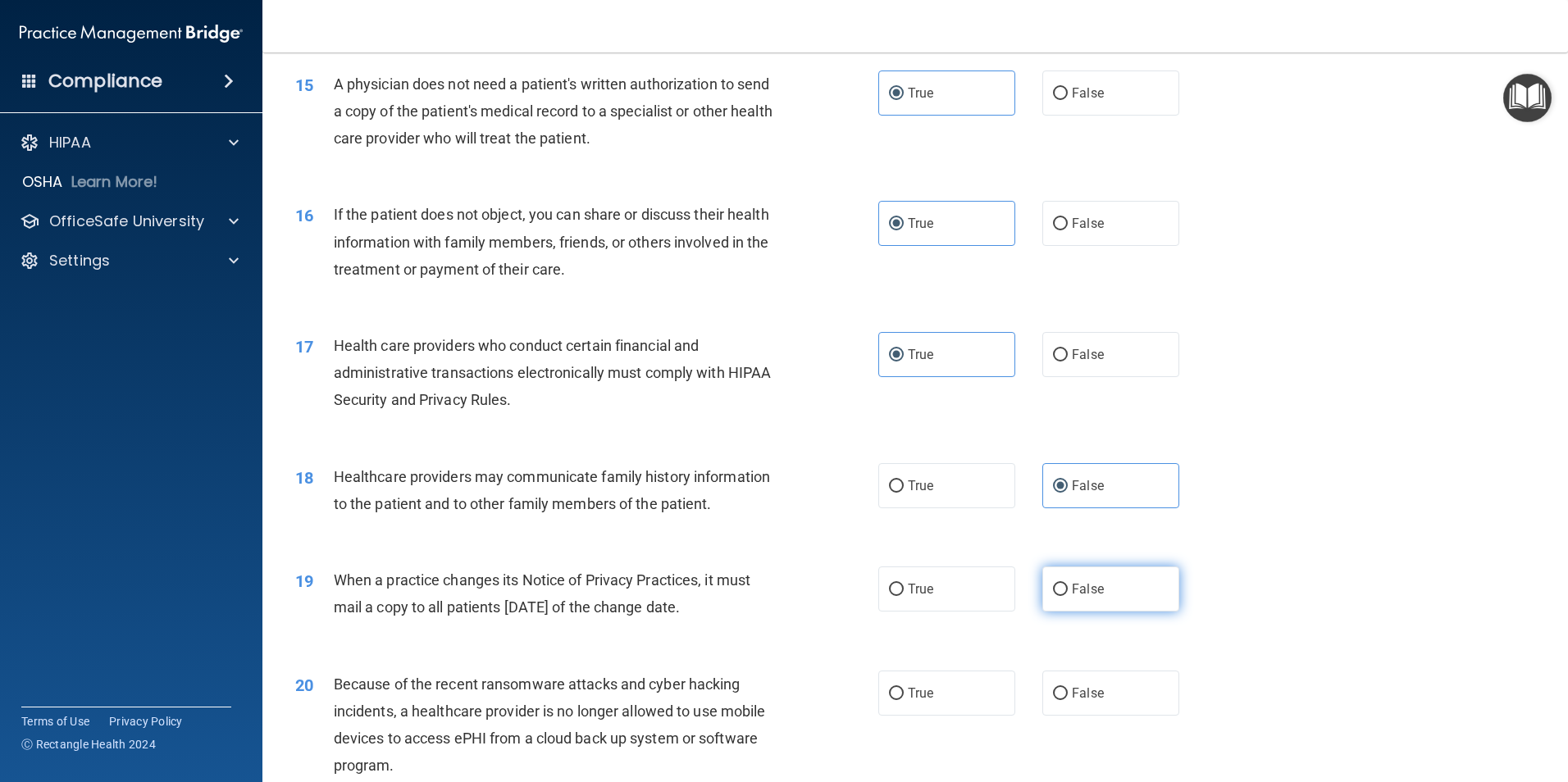
click at [1072, 582] on span "False" at bounding box center [1088, 589] width 32 height 15
click at [1068, 584] on input "False" at bounding box center [1060, 590] width 14 height 13
radio input "true"
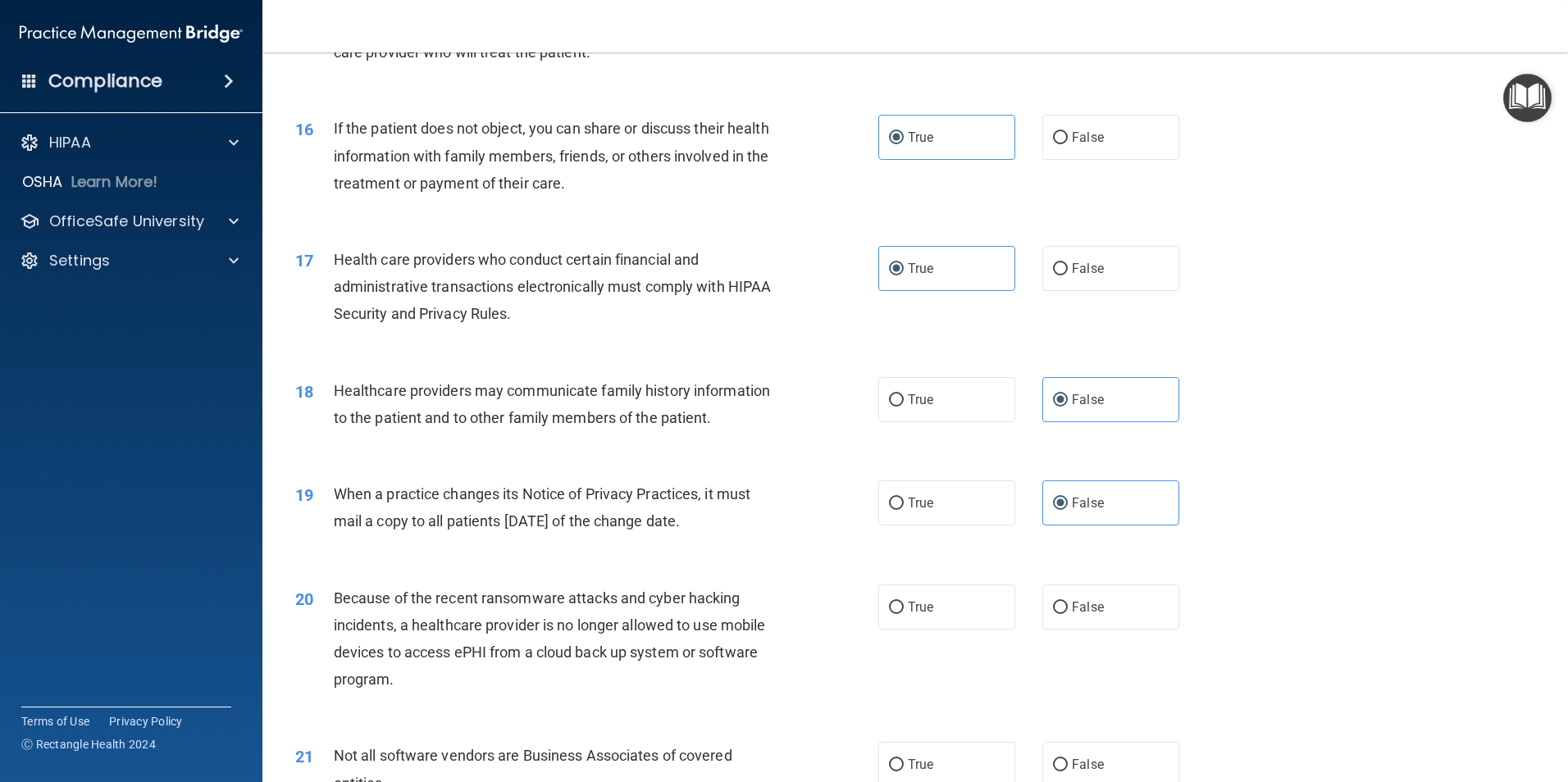
scroll to position [1927, 0]
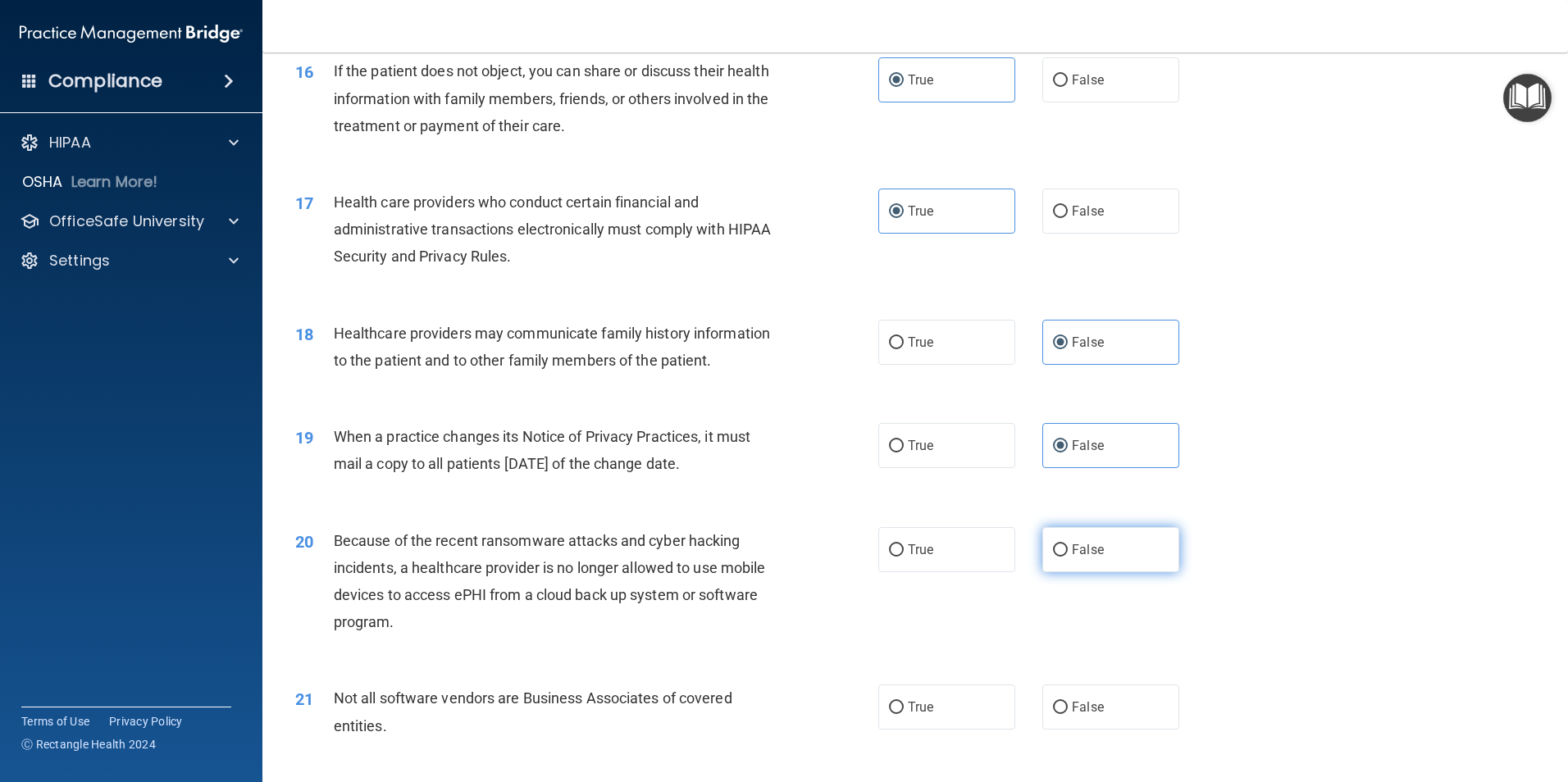
click at [1059, 558] on label "False" at bounding box center [1111, 550] width 137 height 45
click at [1059, 557] on input "False" at bounding box center [1060, 551] width 14 height 13
radio input "true"
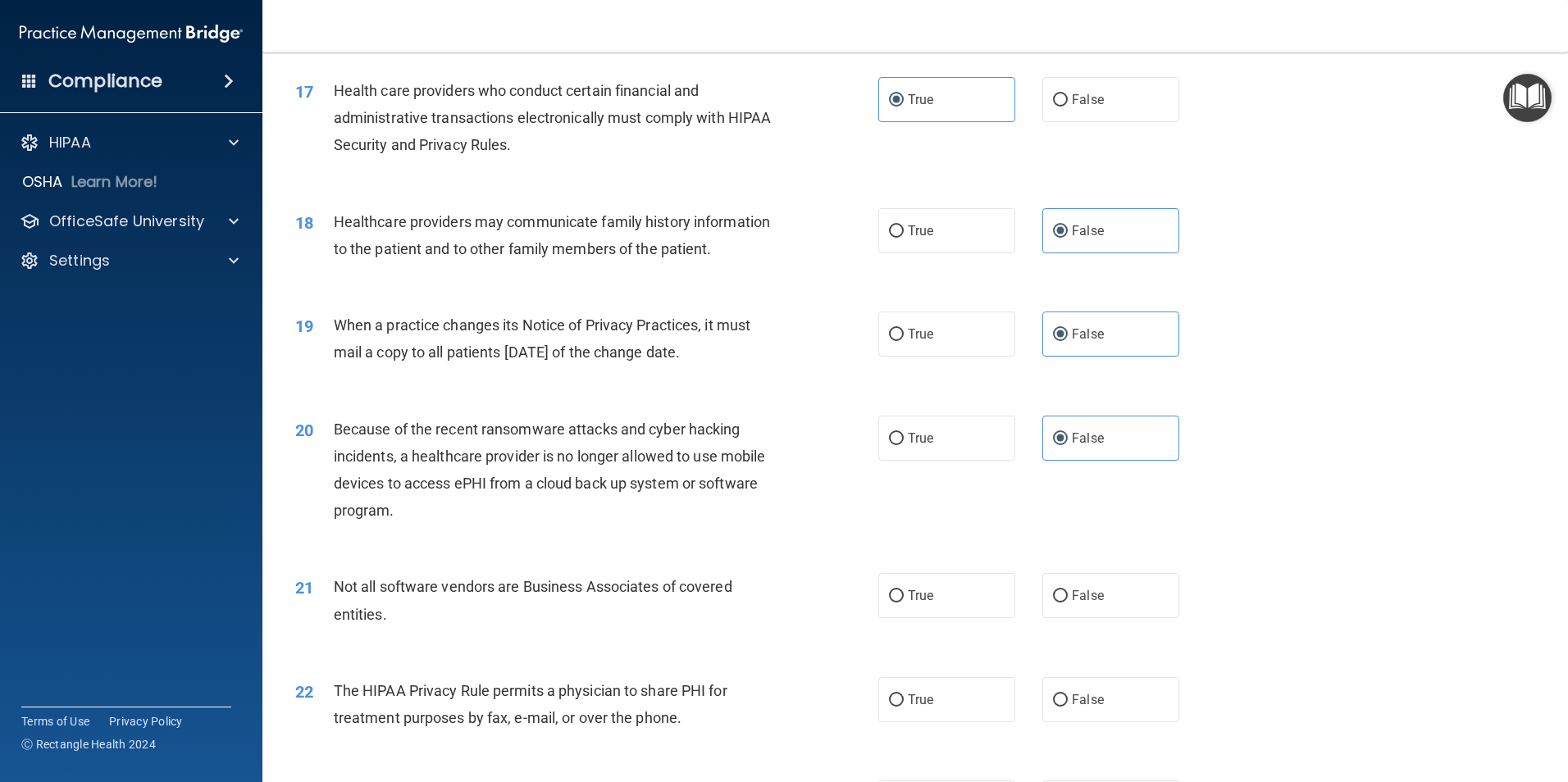
scroll to position [2090, 0]
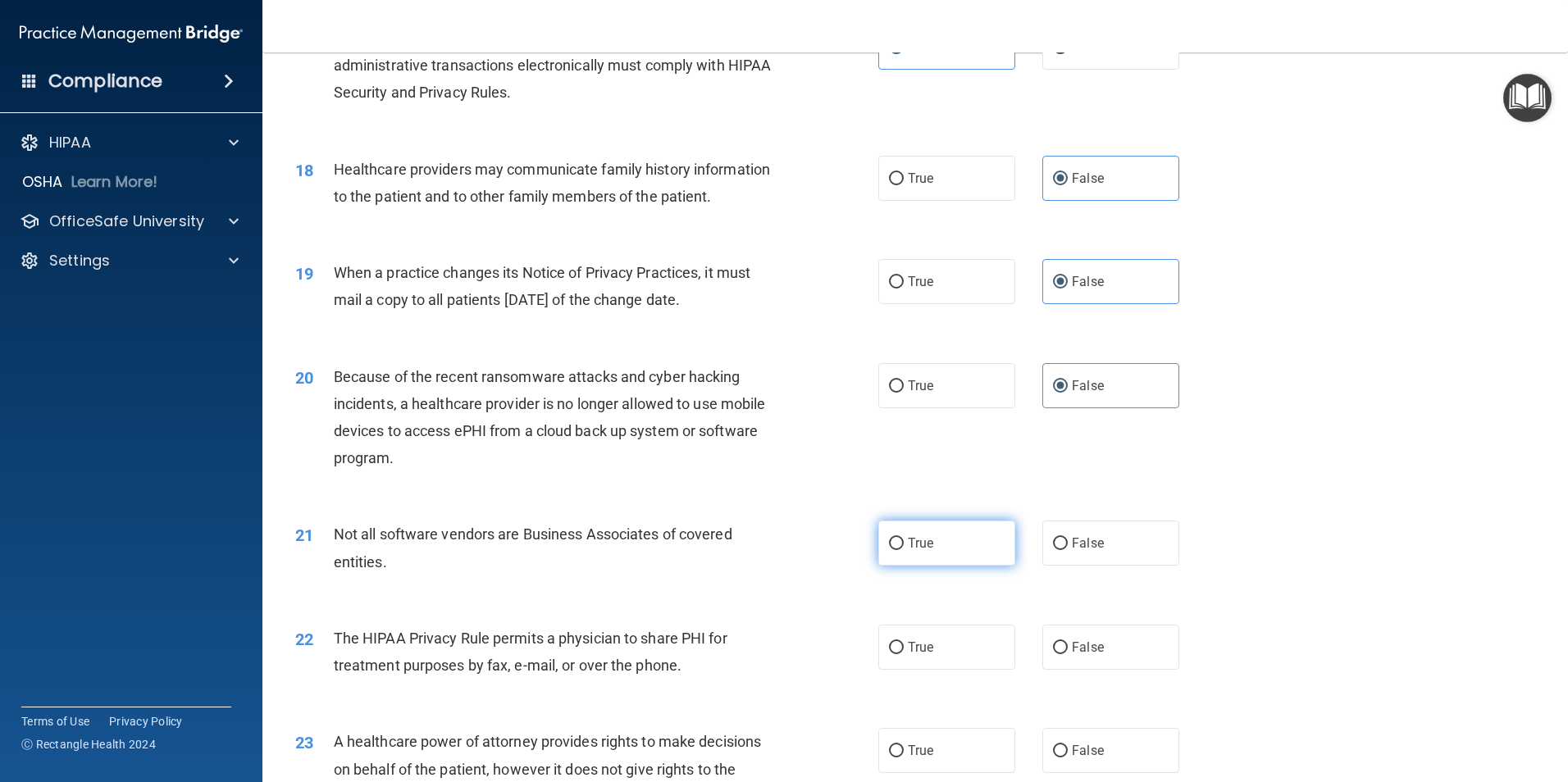
click at [896, 535] on label "True" at bounding box center [947, 544] width 137 height 45
click at [896, 538] on input "True" at bounding box center [897, 544] width 14 height 13
radio input "true"
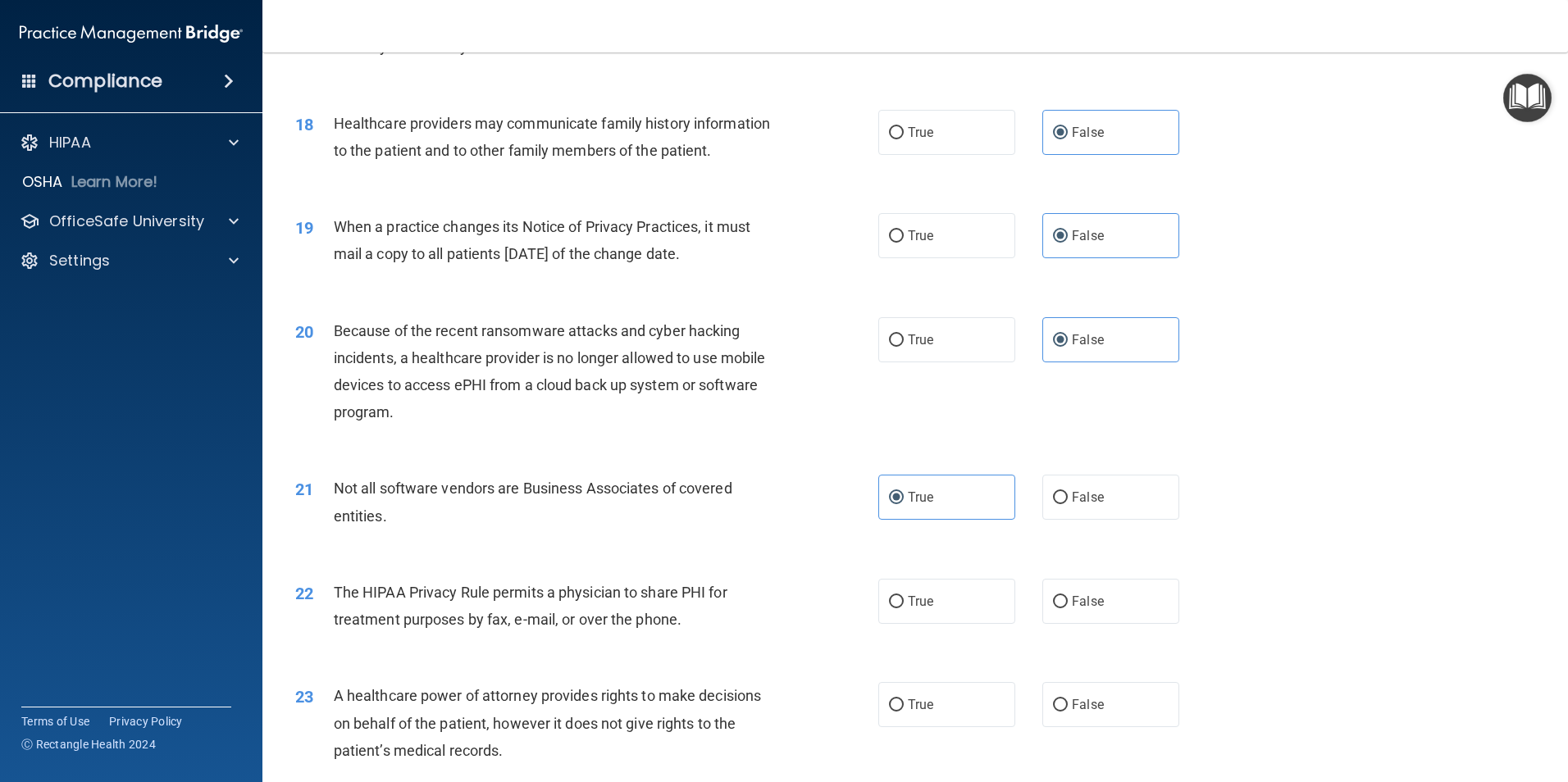
scroll to position [2153, 0]
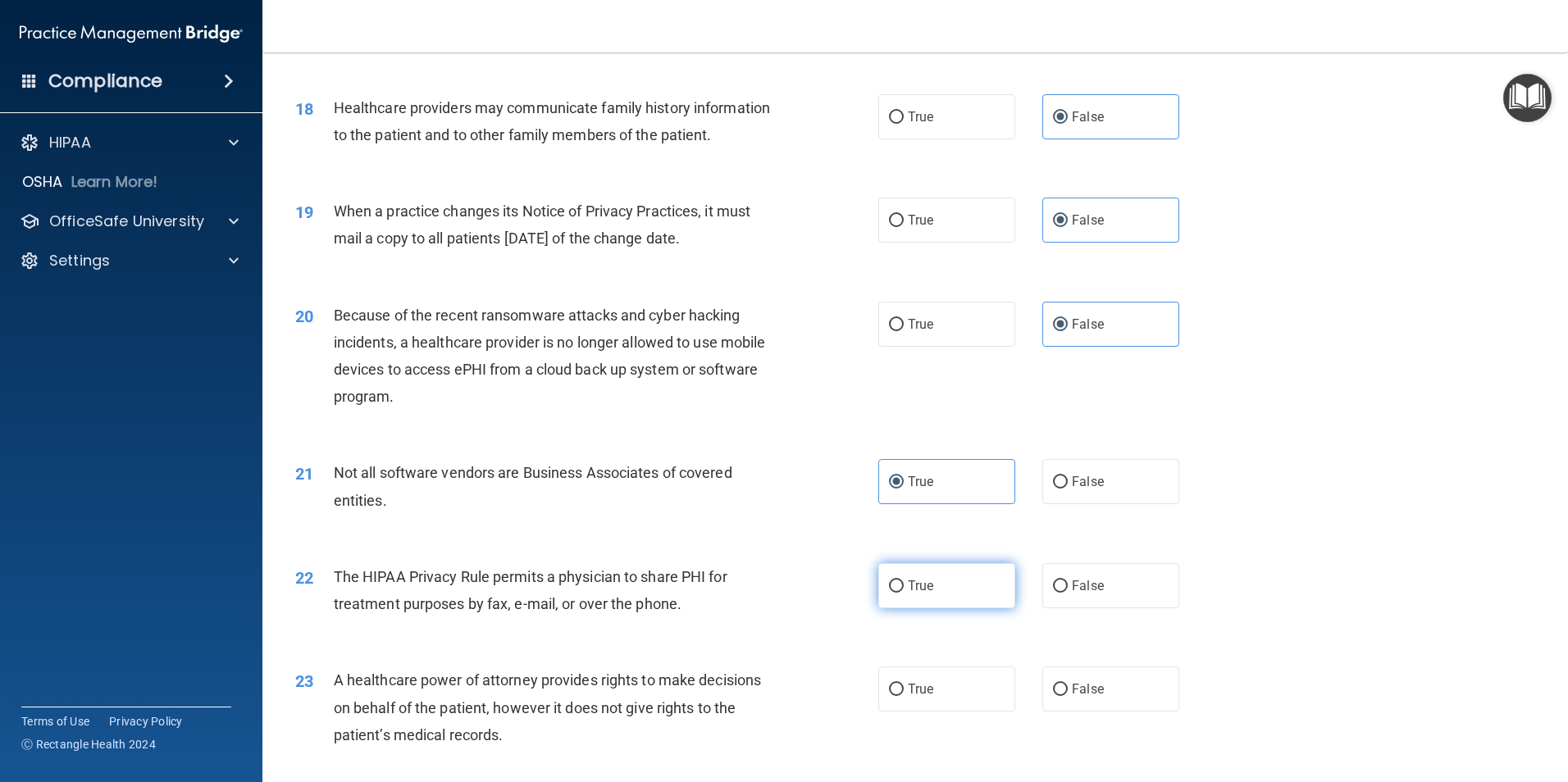
click at [914, 584] on span "True" at bounding box center [921, 585] width 25 height 15
click at [904, 584] on input "True" at bounding box center [897, 587] width 14 height 13
radio input "true"
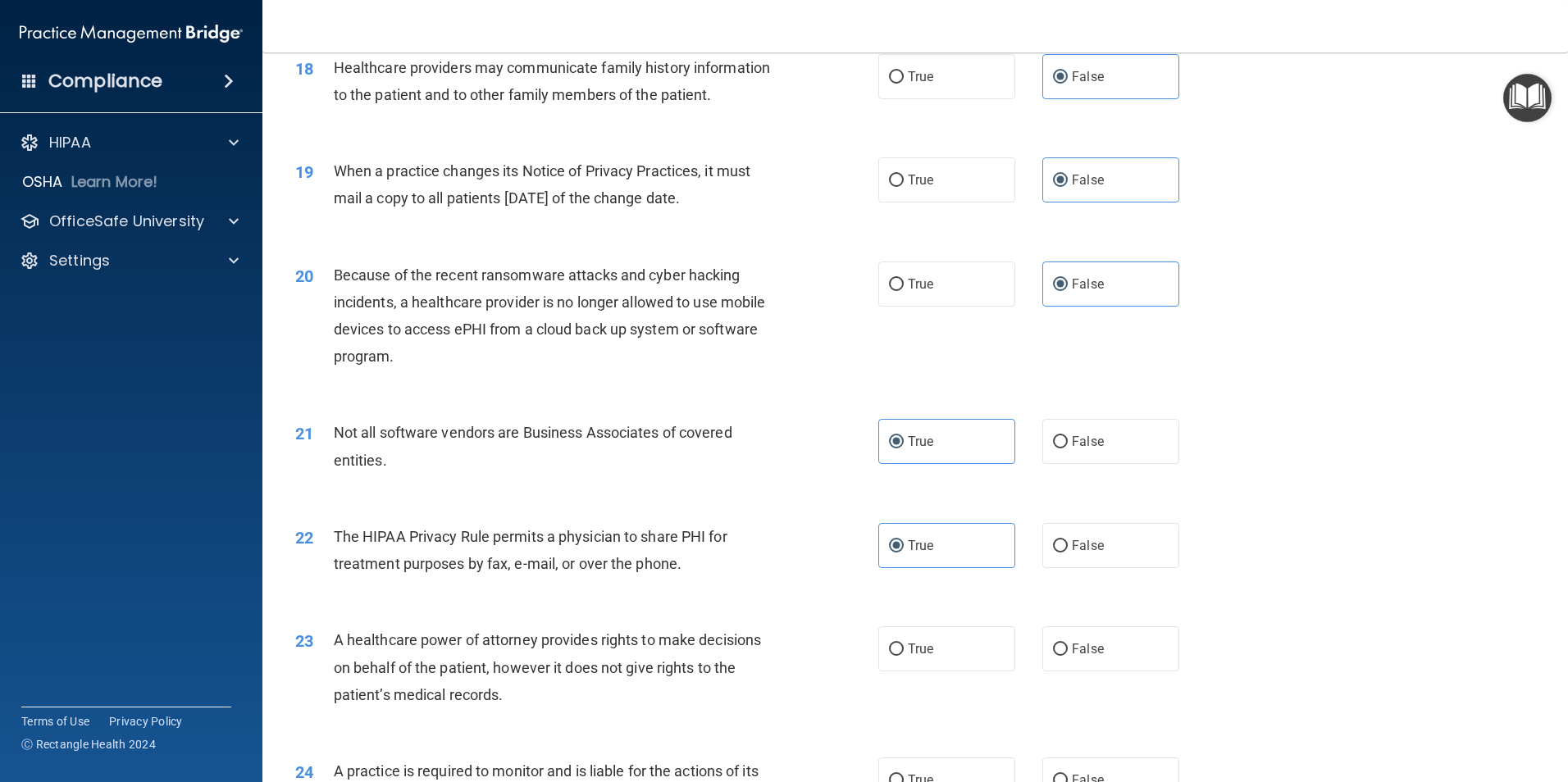
scroll to position [2214, 0]
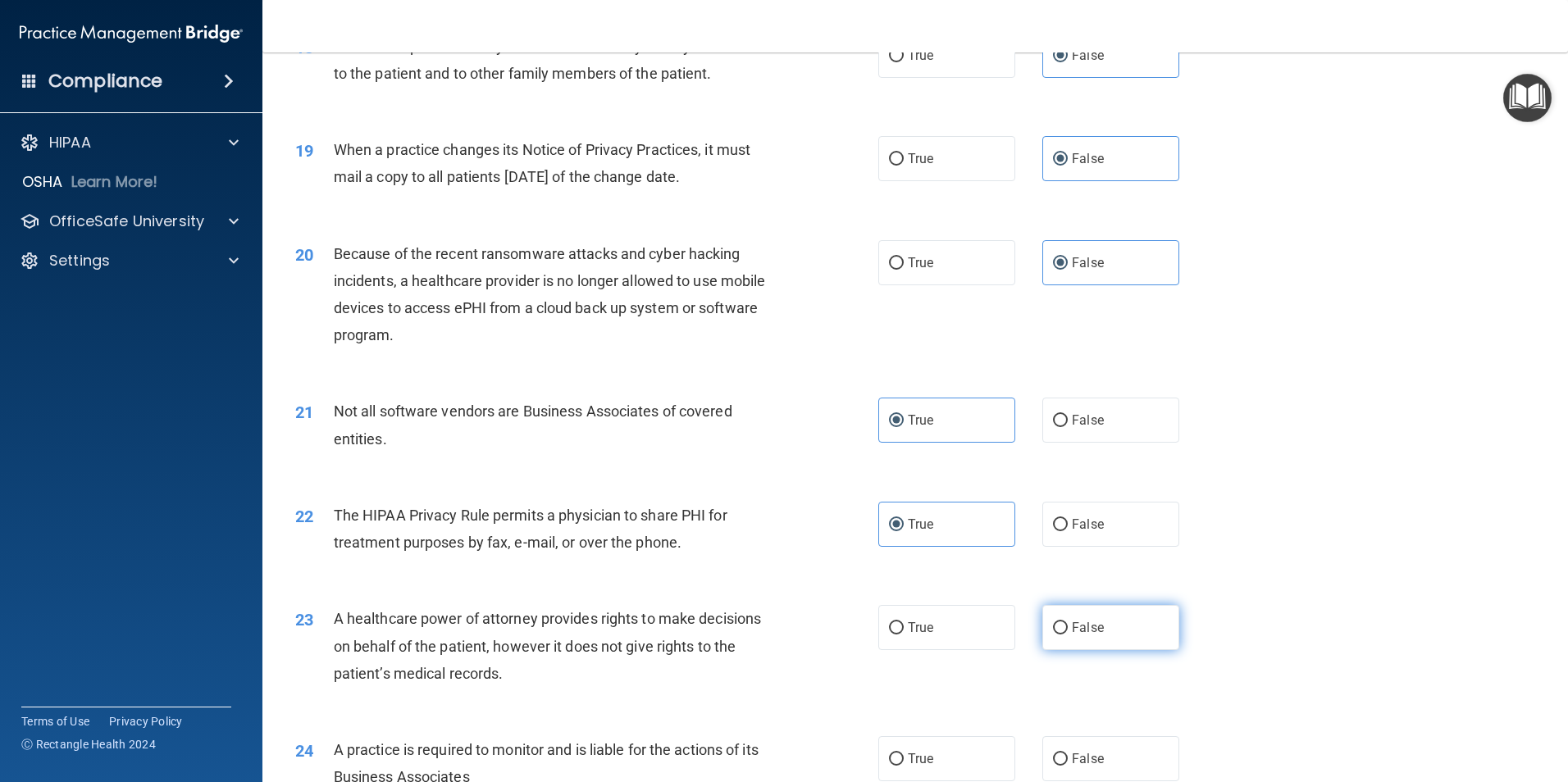
click at [1067, 619] on label "False" at bounding box center [1111, 627] width 137 height 45
click at [1067, 623] on input "False" at bounding box center [1060, 629] width 14 height 13
radio input "true"
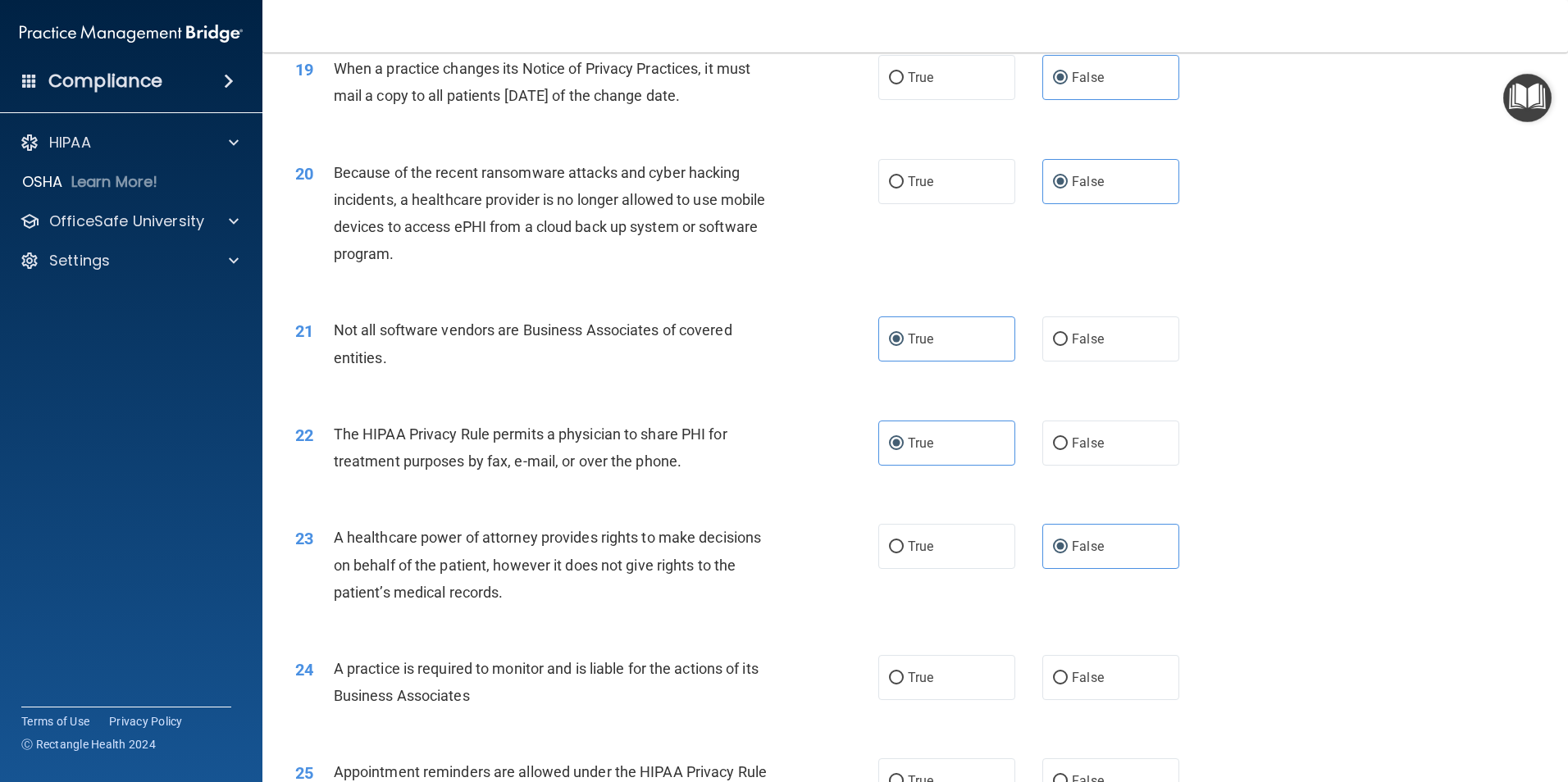
scroll to position [2316, 0]
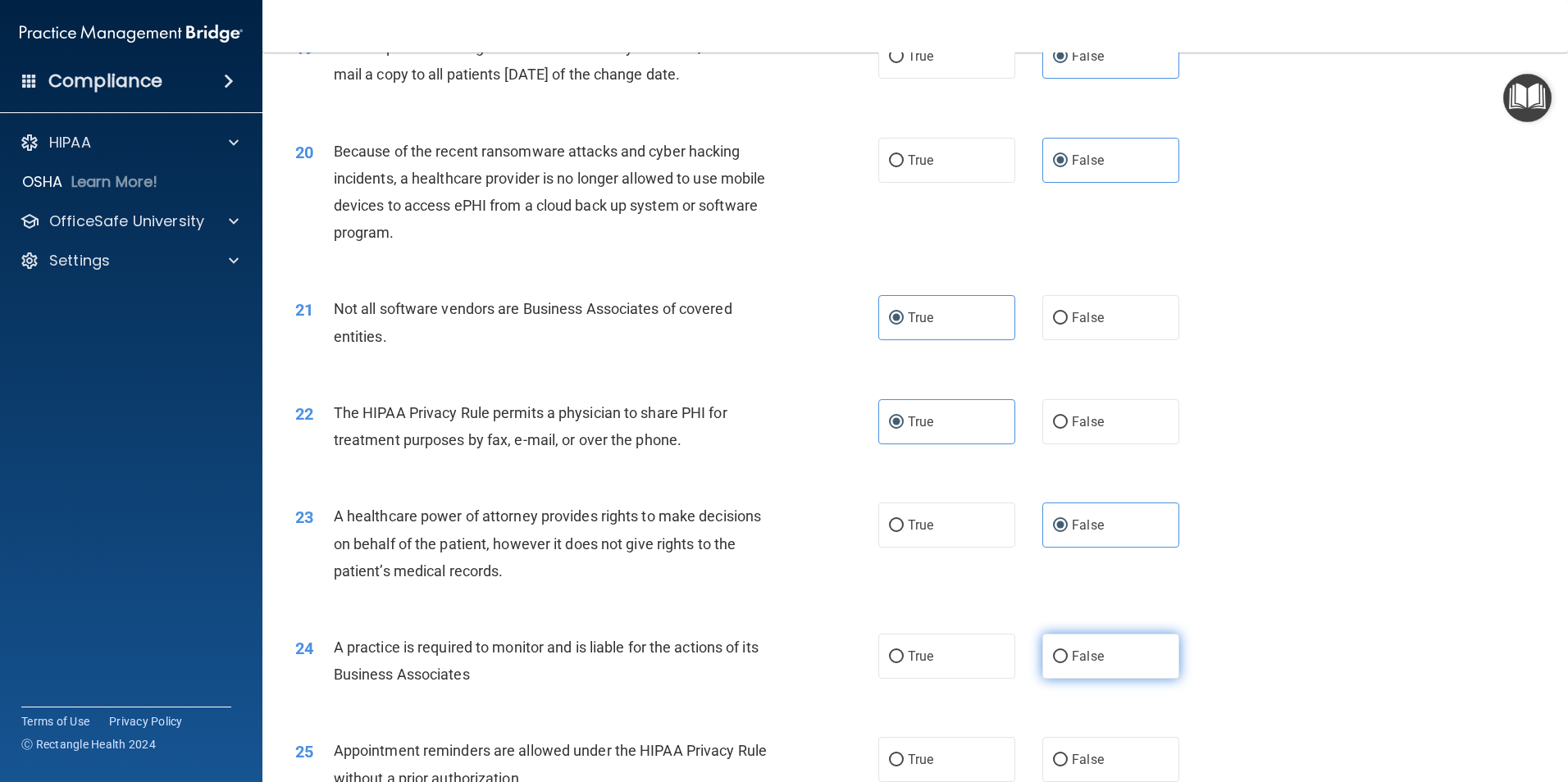
click at [1059, 657] on input "False" at bounding box center [1060, 657] width 14 height 13
radio input "true"
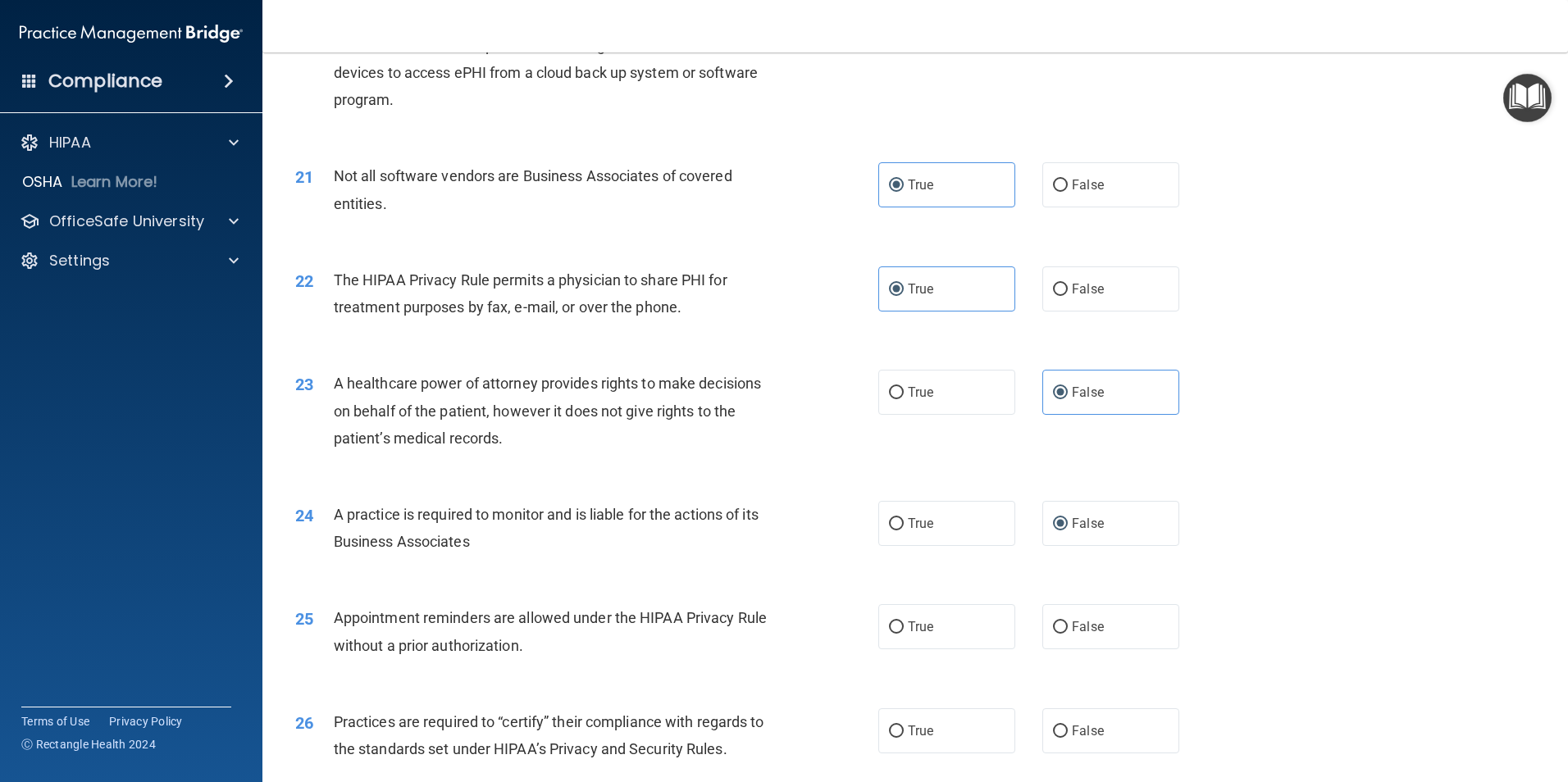
scroll to position [2459, 0]
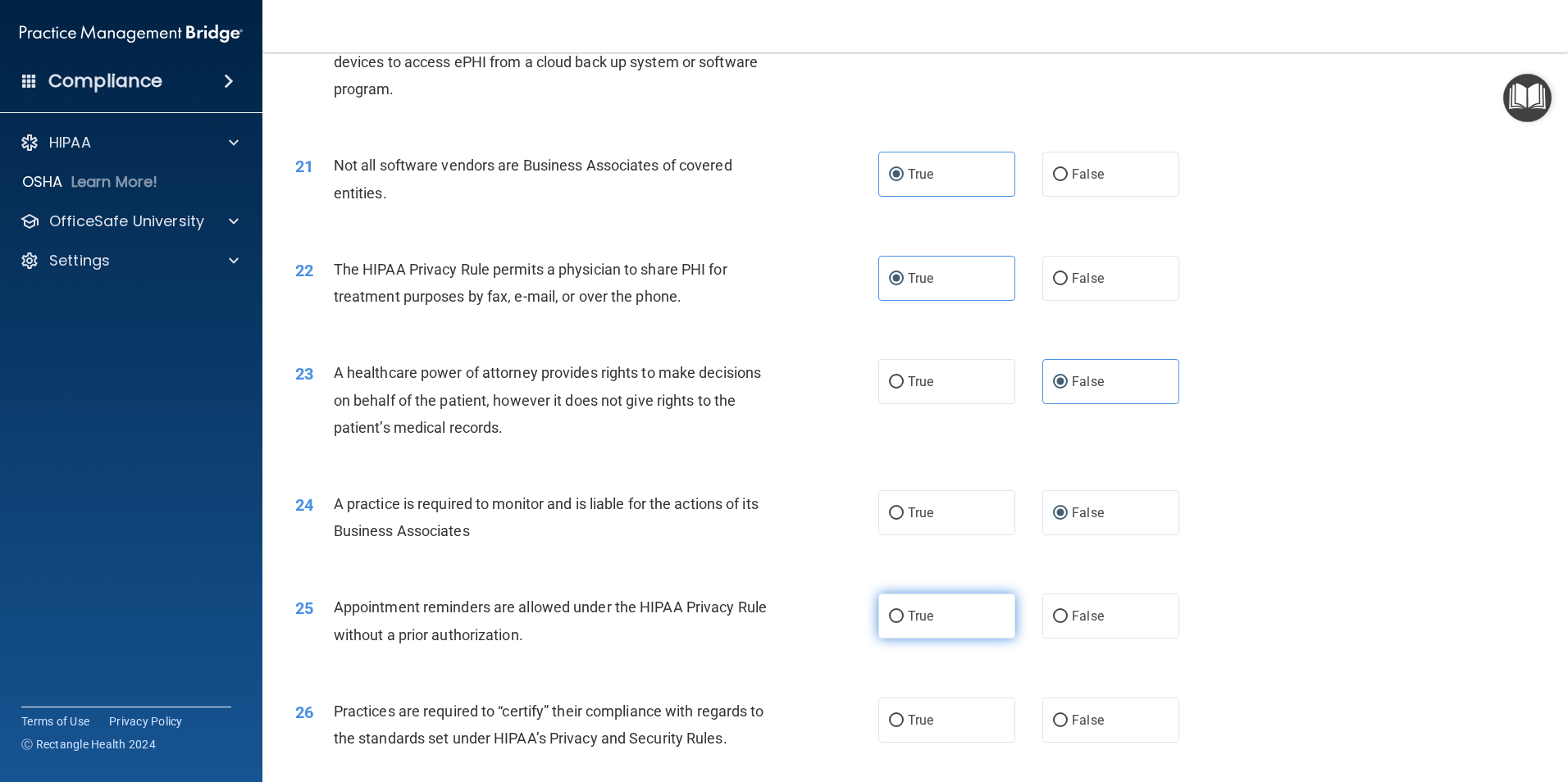
click at [918, 614] on span "True" at bounding box center [921, 616] width 25 height 15
click at [904, 614] on input "True" at bounding box center [897, 617] width 14 height 13
radio input "true"
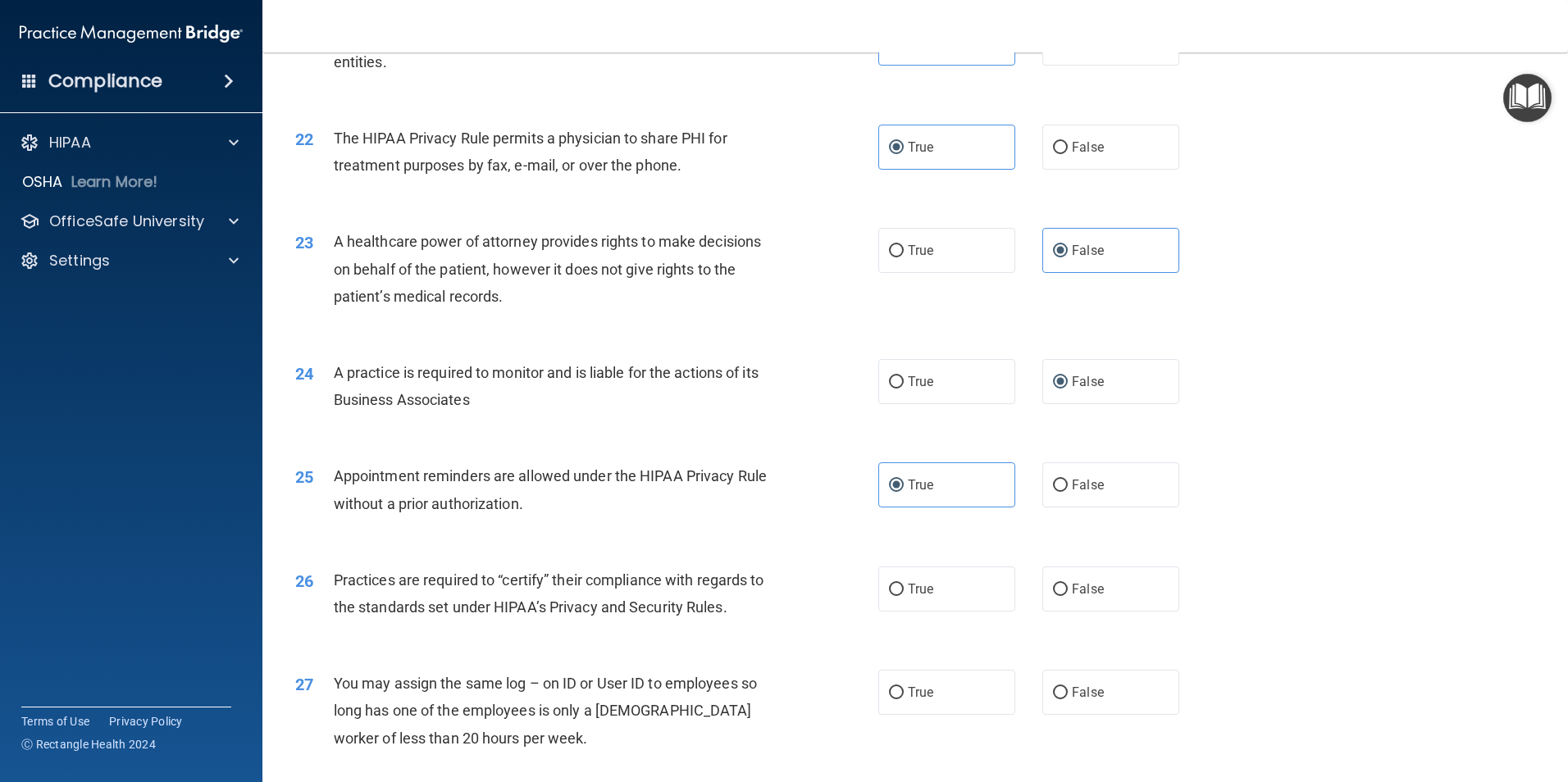
scroll to position [2644, 0]
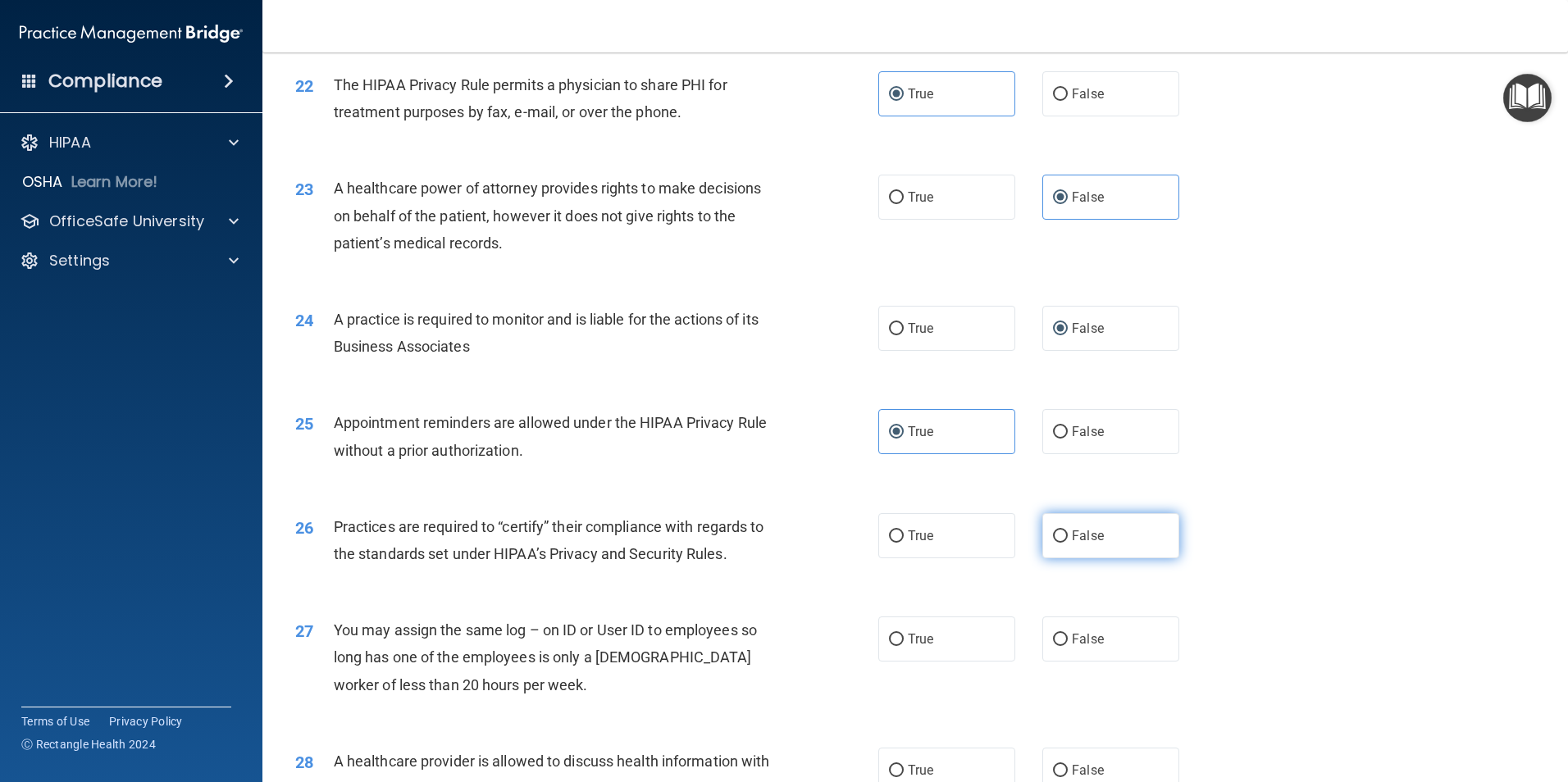
click at [1087, 549] on label "False" at bounding box center [1111, 535] width 137 height 45
click at [1068, 543] on input "False" at bounding box center [1060, 536] width 14 height 13
radio input "true"
click at [1059, 633] on label "False" at bounding box center [1111, 639] width 137 height 45
click at [1059, 634] on input "False" at bounding box center [1060, 640] width 14 height 13
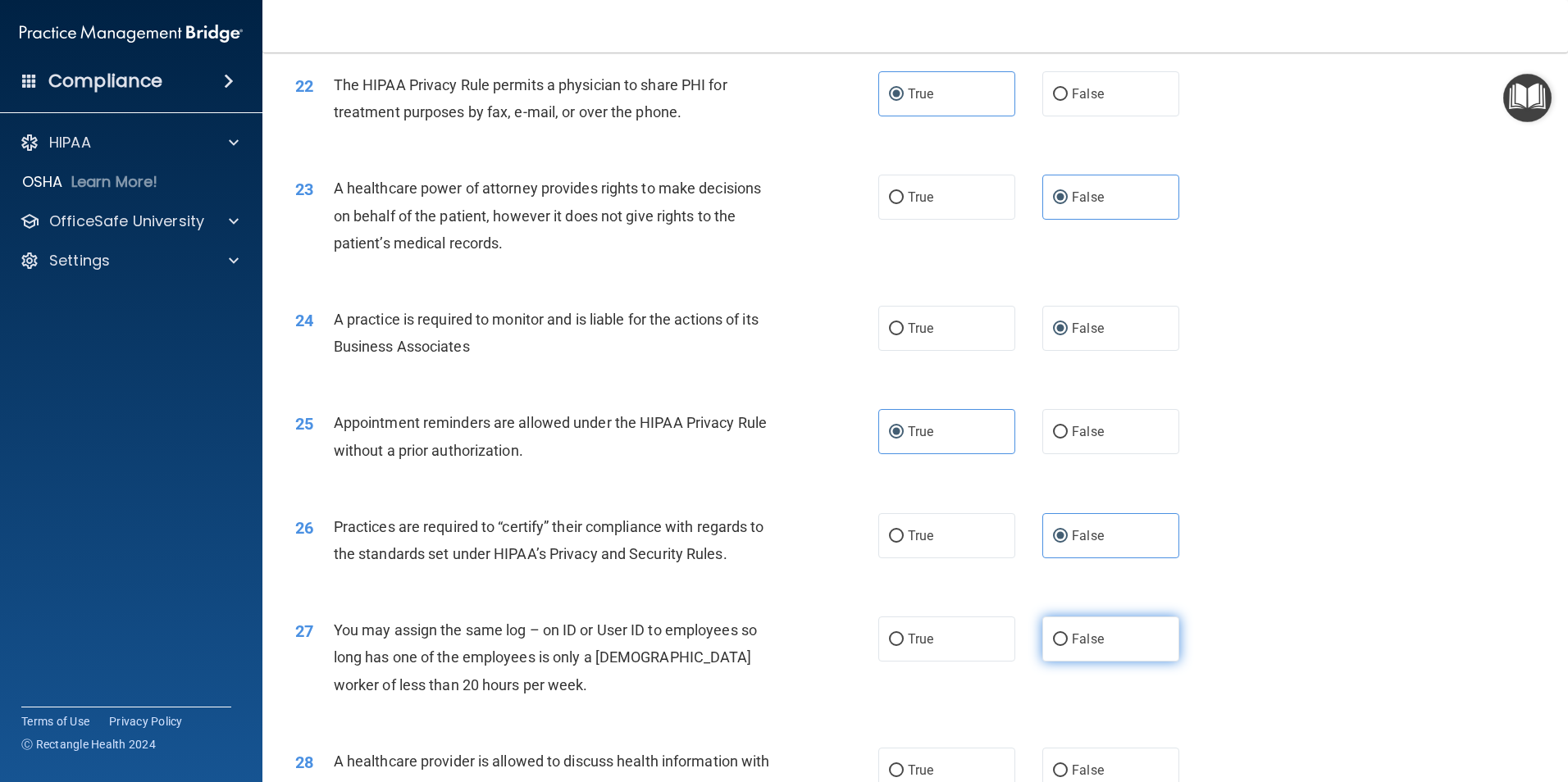
radio input "true"
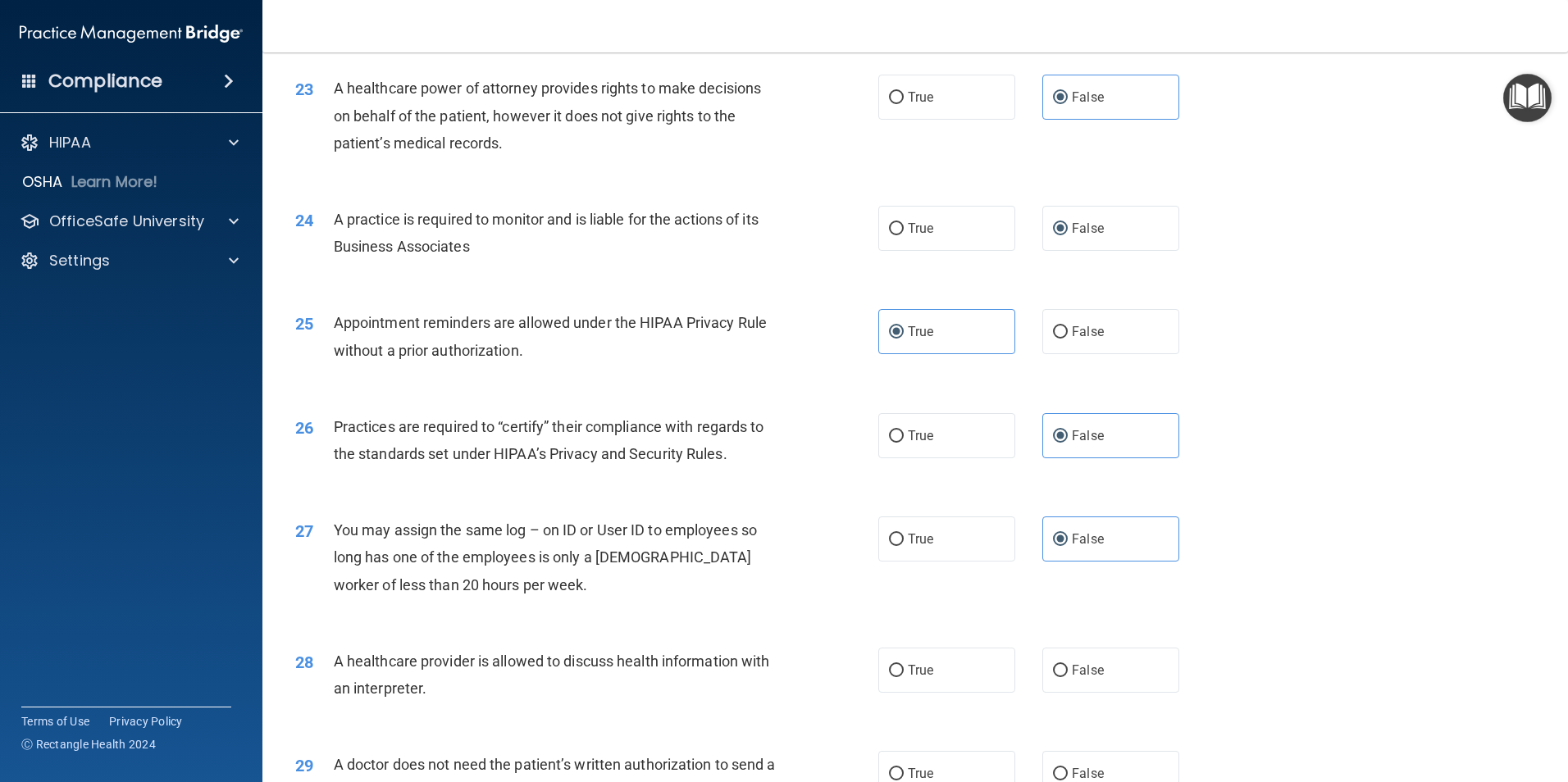
scroll to position [2746, 0]
click at [881, 671] on label "True" at bounding box center [947, 668] width 137 height 45
click at [889, 671] on input "True" at bounding box center [897, 669] width 14 height 13
radio input "true"
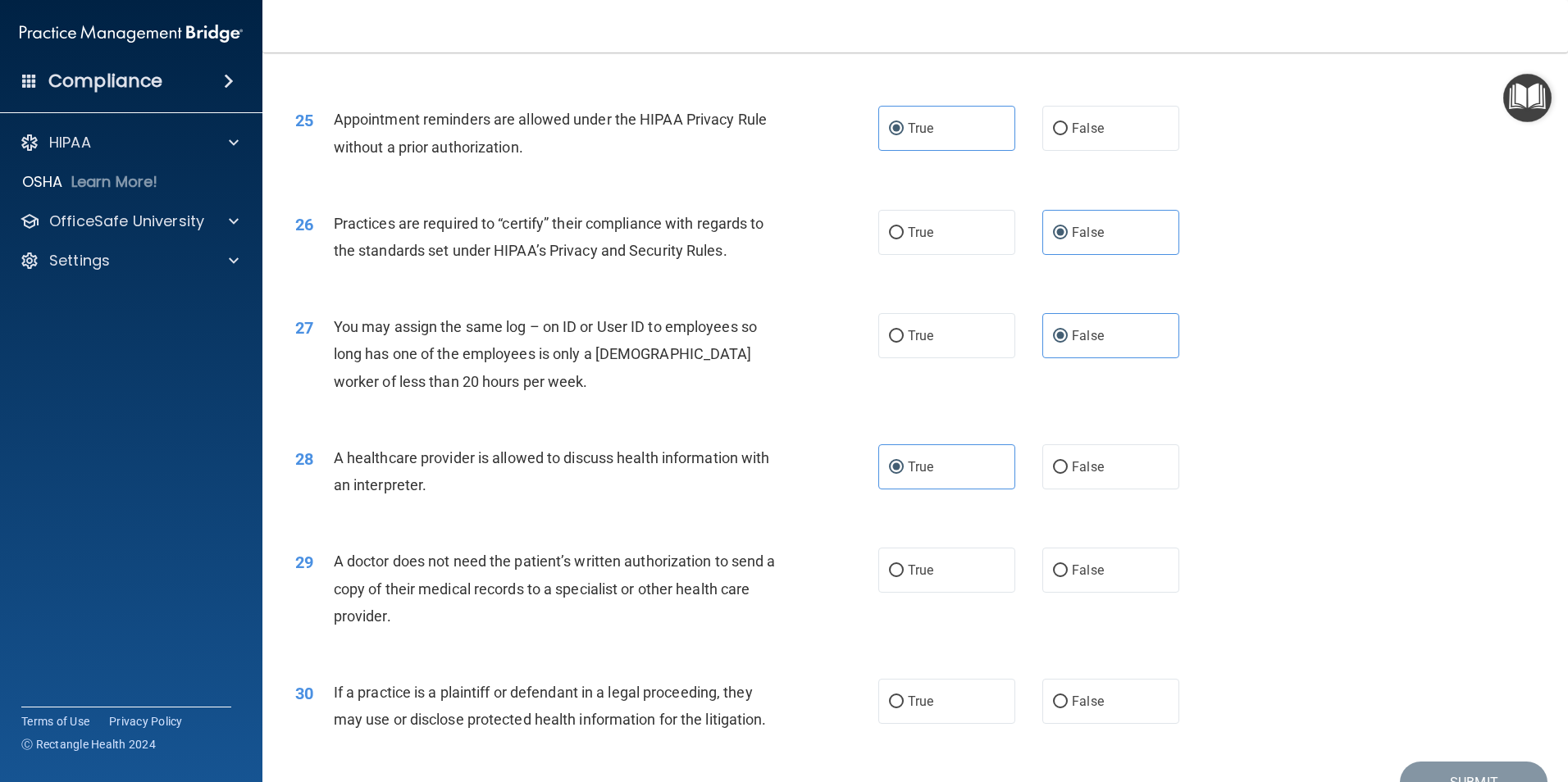
scroll to position [2952, 0]
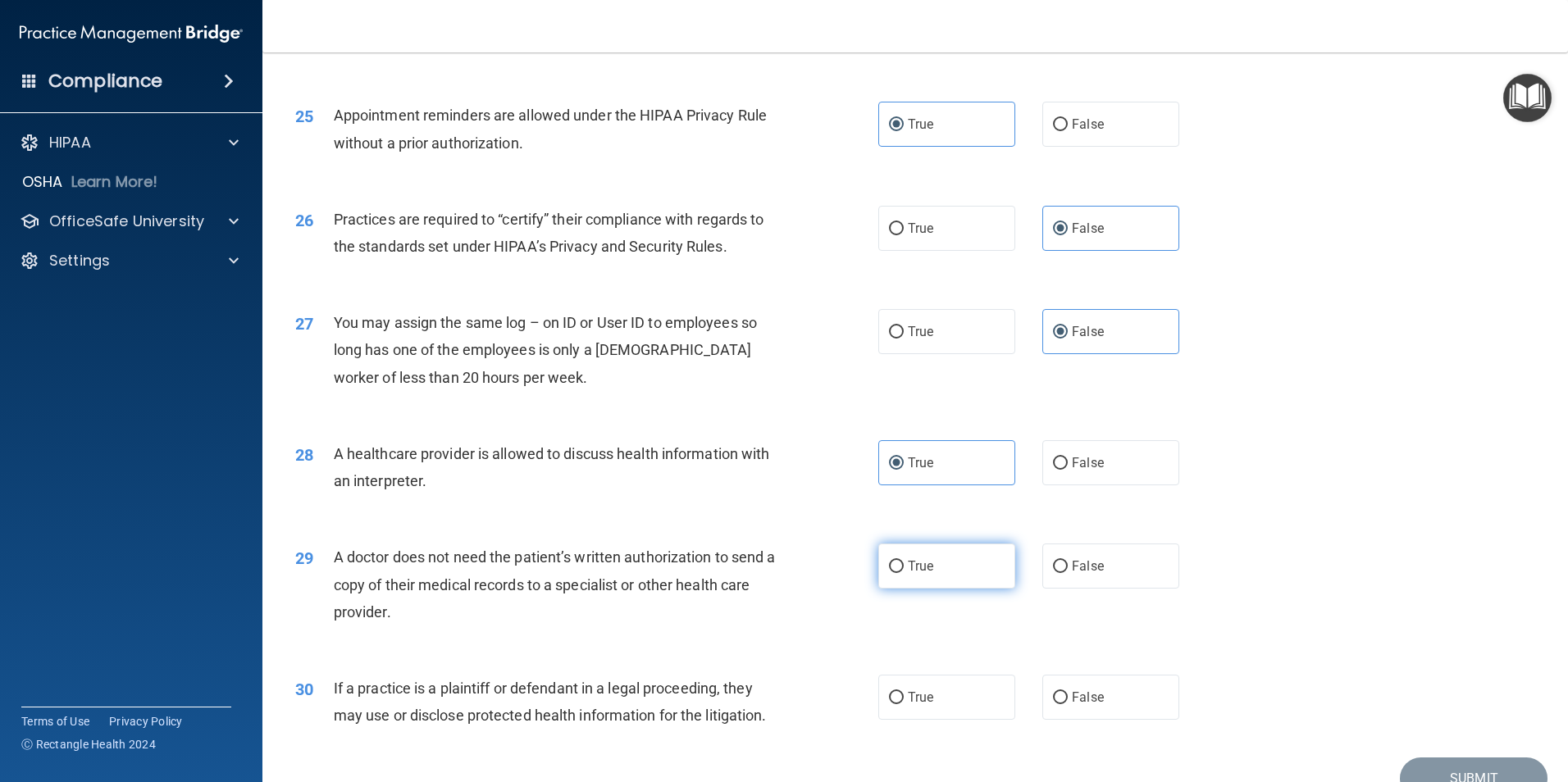
click at [954, 558] on label "True" at bounding box center [947, 566] width 137 height 45
click at [904, 561] on input "True" at bounding box center [897, 567] width 14 height 13
radio input "true"
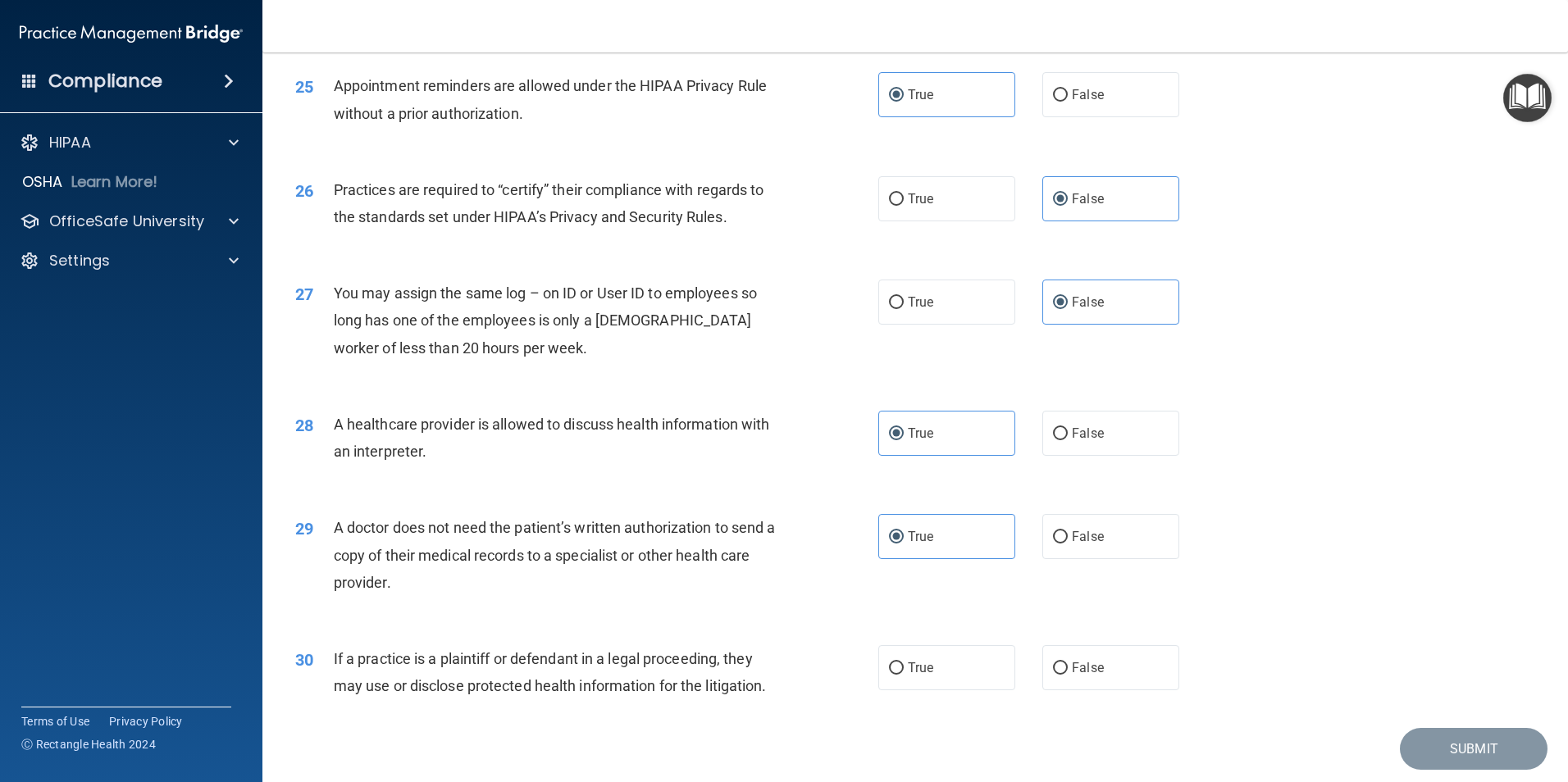
scroll to position [3034, 0]
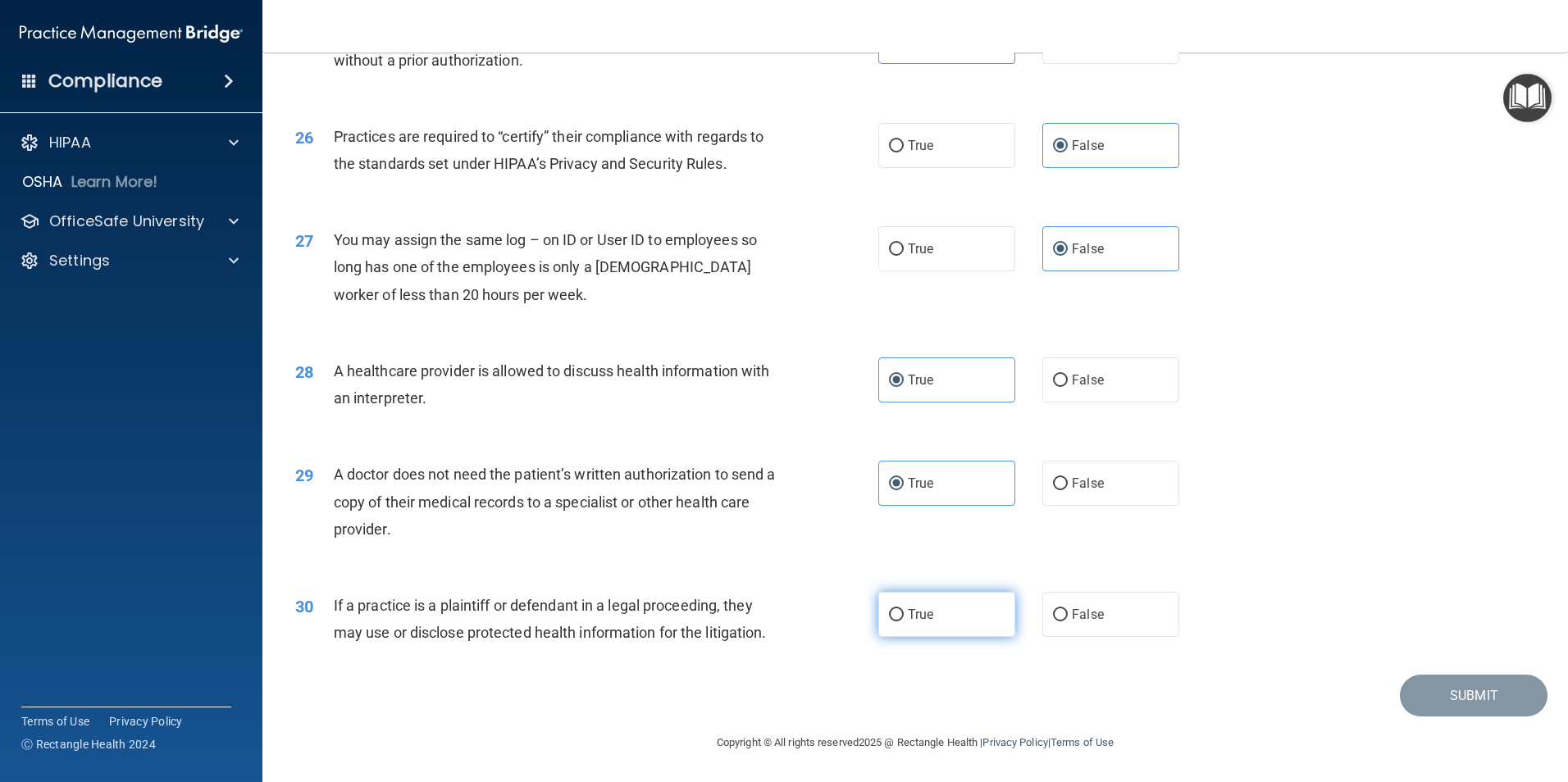
click at [943, 619] on label "True" at bounding box center [947, 615] width 137 height 45
click at [904, 619] on input "True" at bounding box center [897, 616] width 14 height 13
radio input "true"
click at [725, 676] on div "Submit" at bounding box center [915, 696] width 1265 height 41
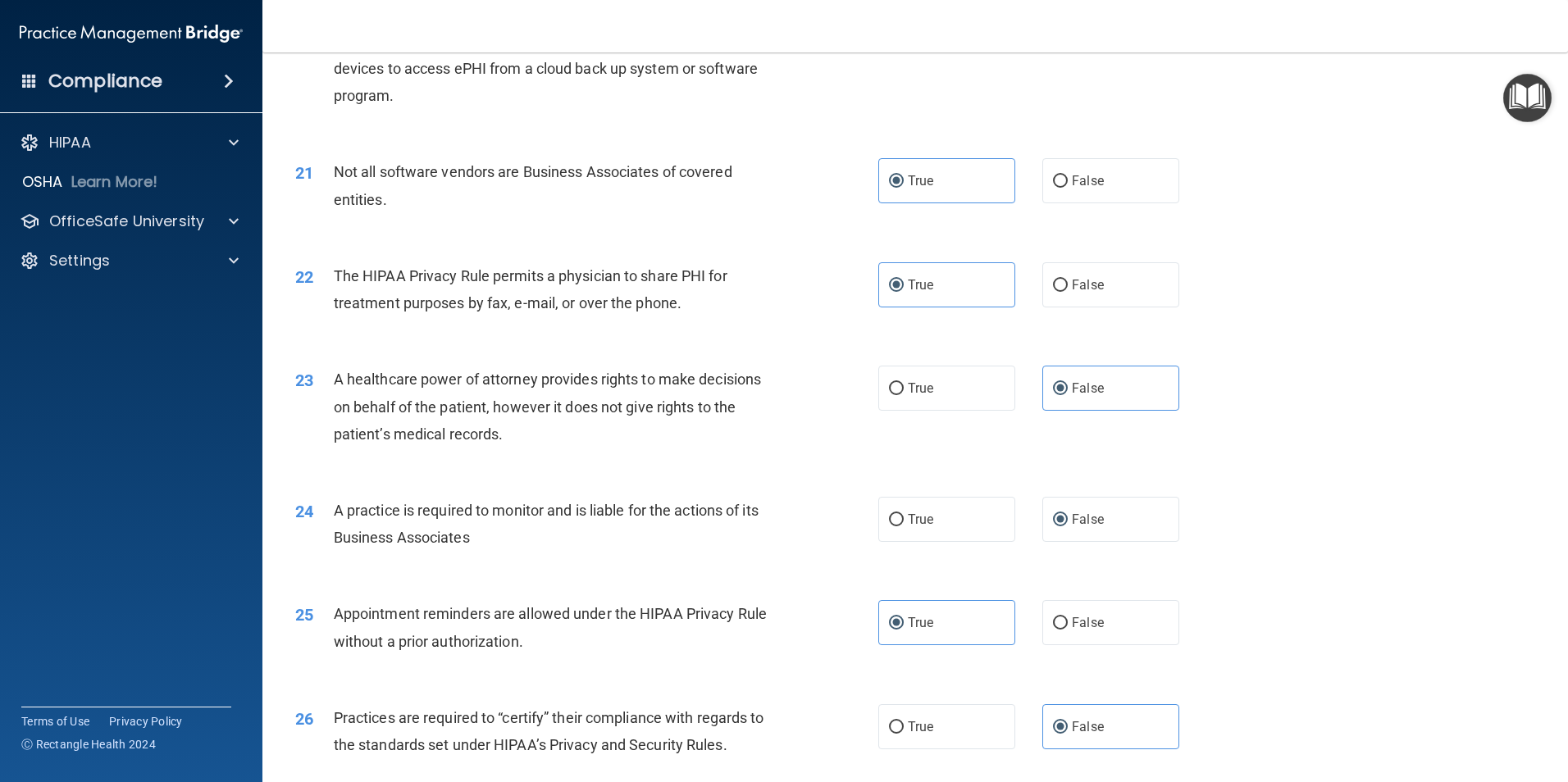
scroll to position [2459, 0]
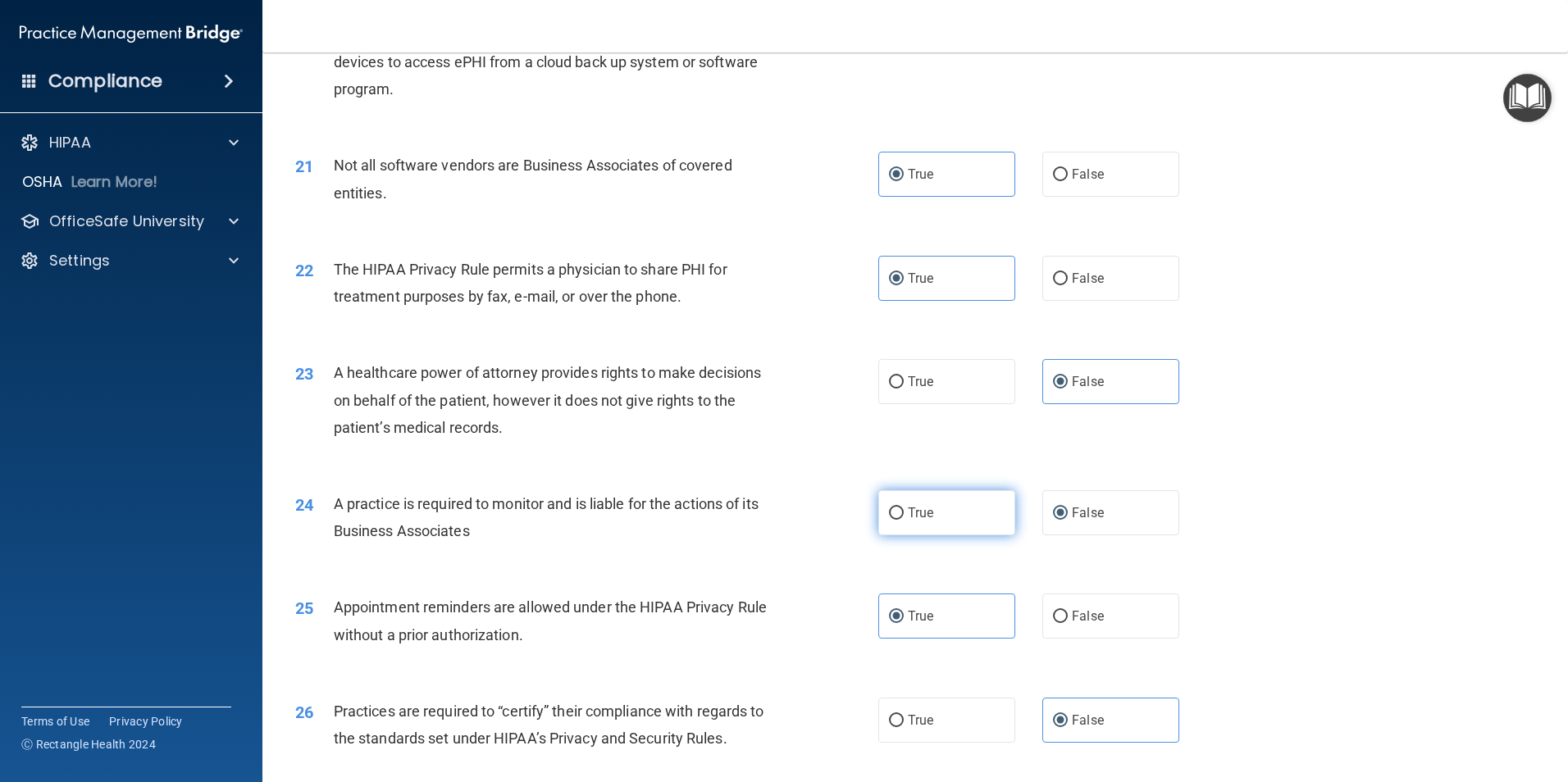
click at [904, 498] on label "True" at bounding box center [947, 513] width 137 height 45
click at [904, 508] on input "True" at bounding box center [897, 514] width 14 height 13
radio input "true"
radio input "false"
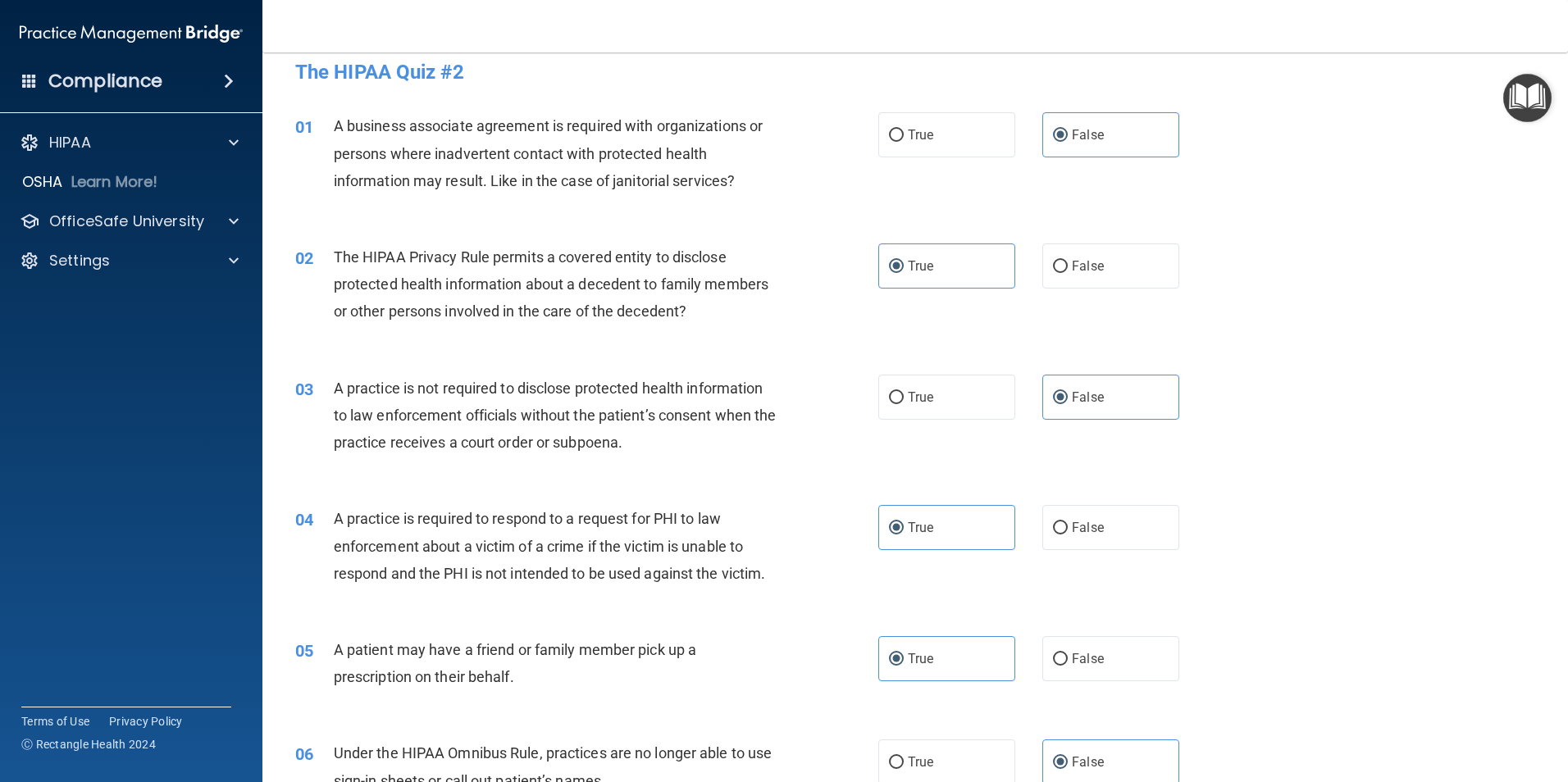
scroll to position [0, 0]
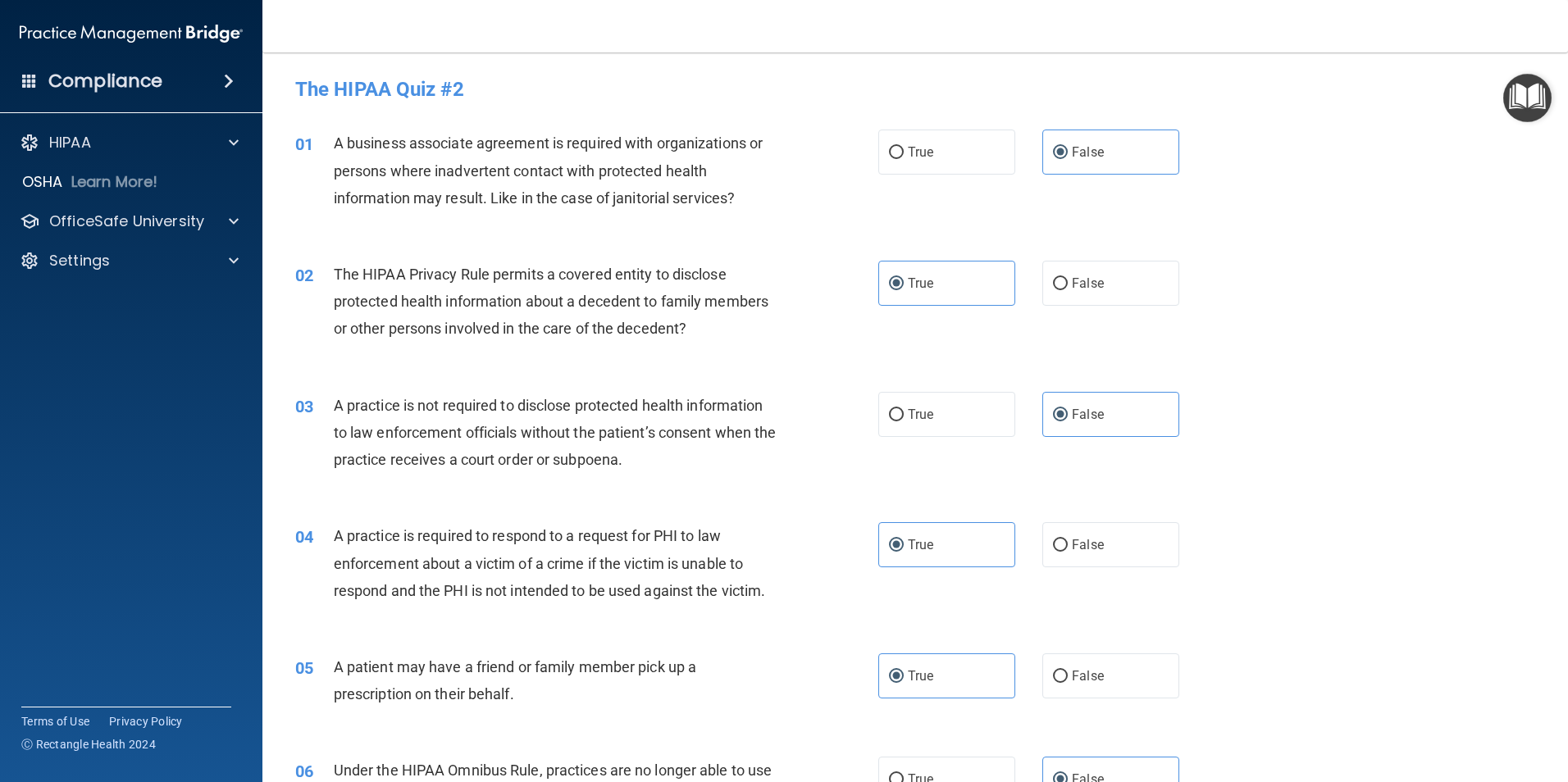
click at [1520, 93] on img "Open Resource Center" at bounding box center [1527, 98] width 49 height 49
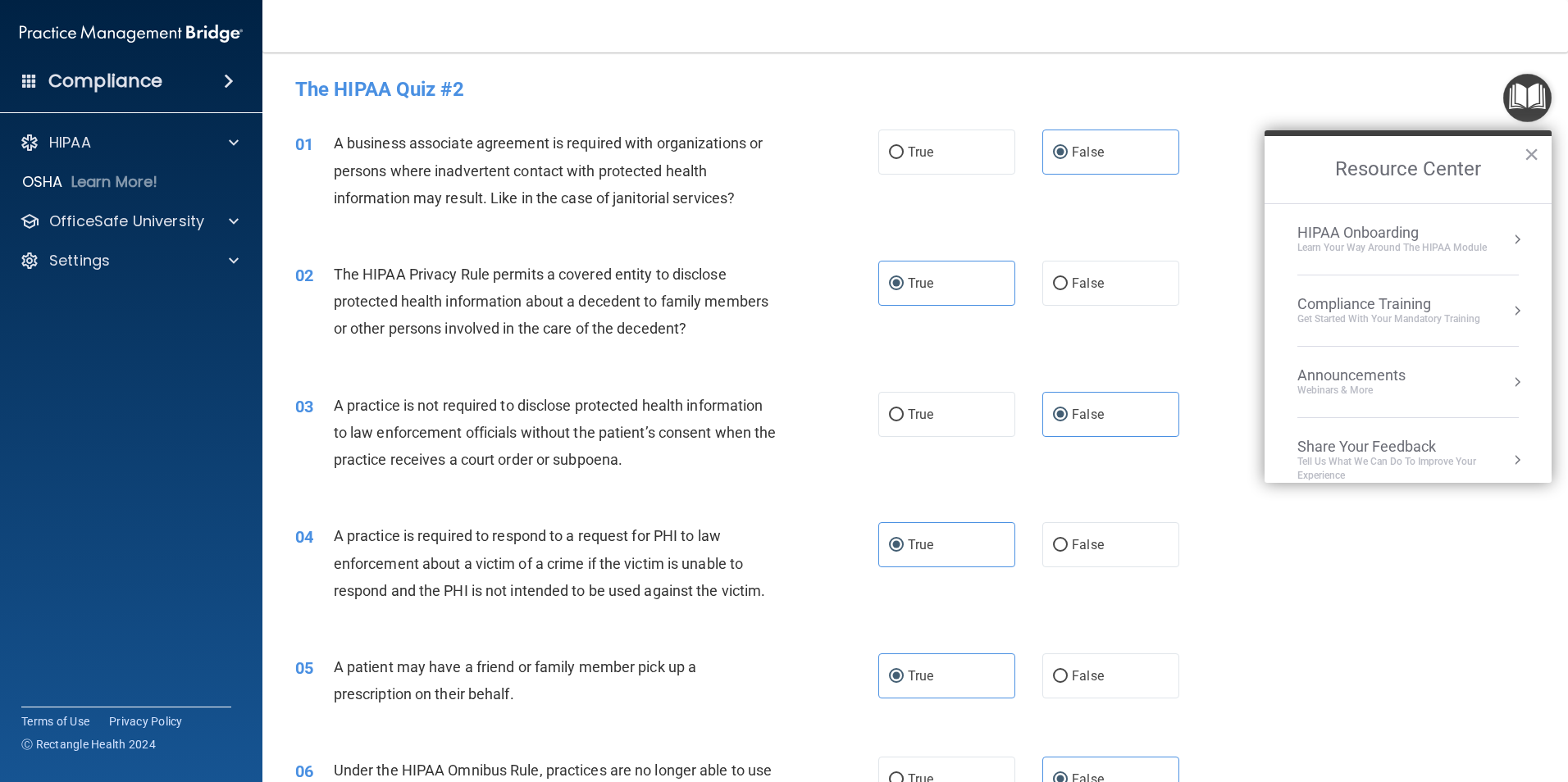
click at [1326, 301] on div "Compliance Training" at bounding box center [1388, 304] width 183 height 18
click at [1314, 233] on div "HIPAA Training for Members" at bounding box center [1368, 231] width 183 height 14
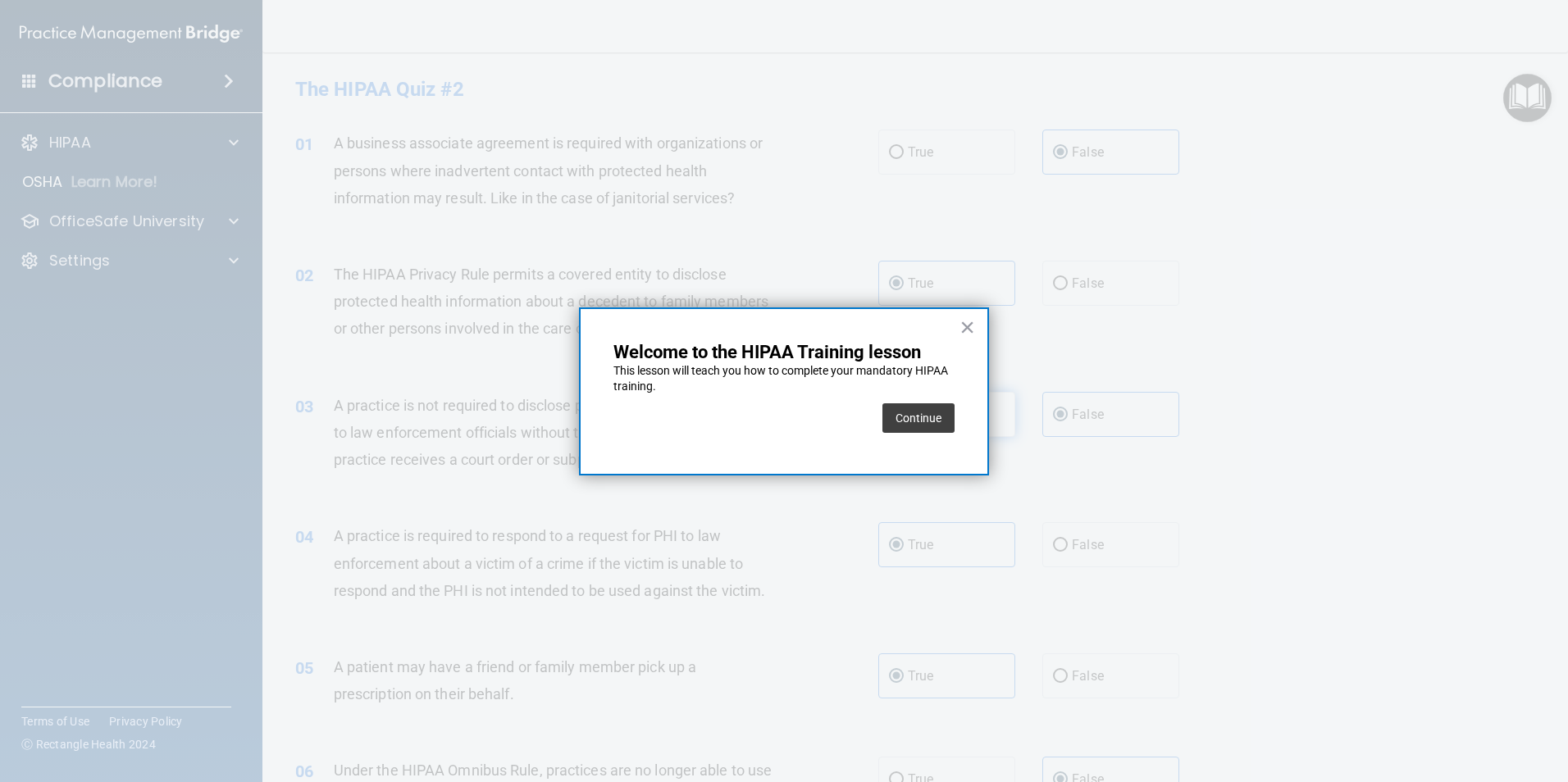
click at [937, 418] on button "Continue" at bounding box center [918, 418] width 72 height 30
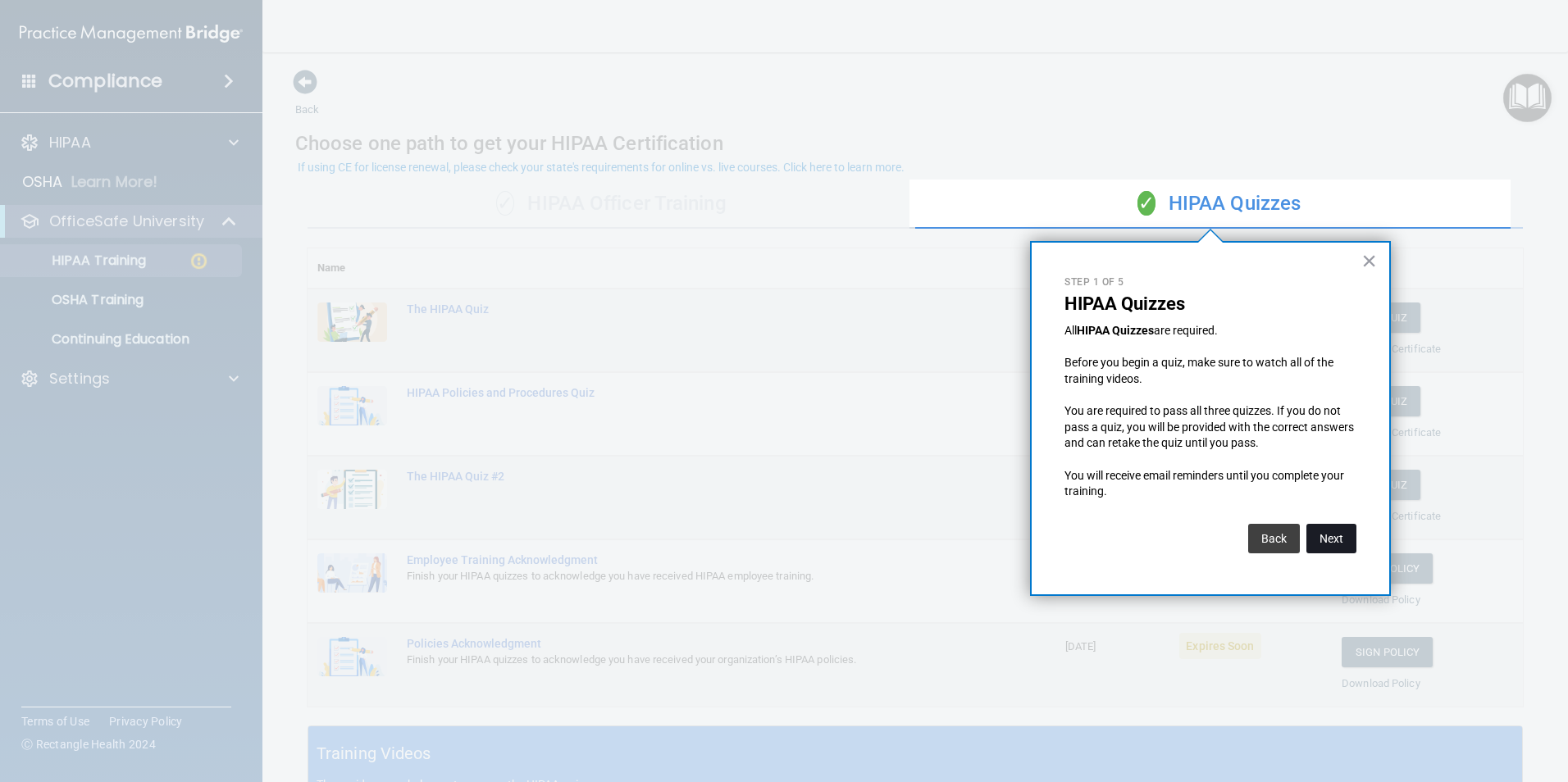
click at [1324, 532] on button "Next" at bounding box center [1331, 538] width 50 height 30
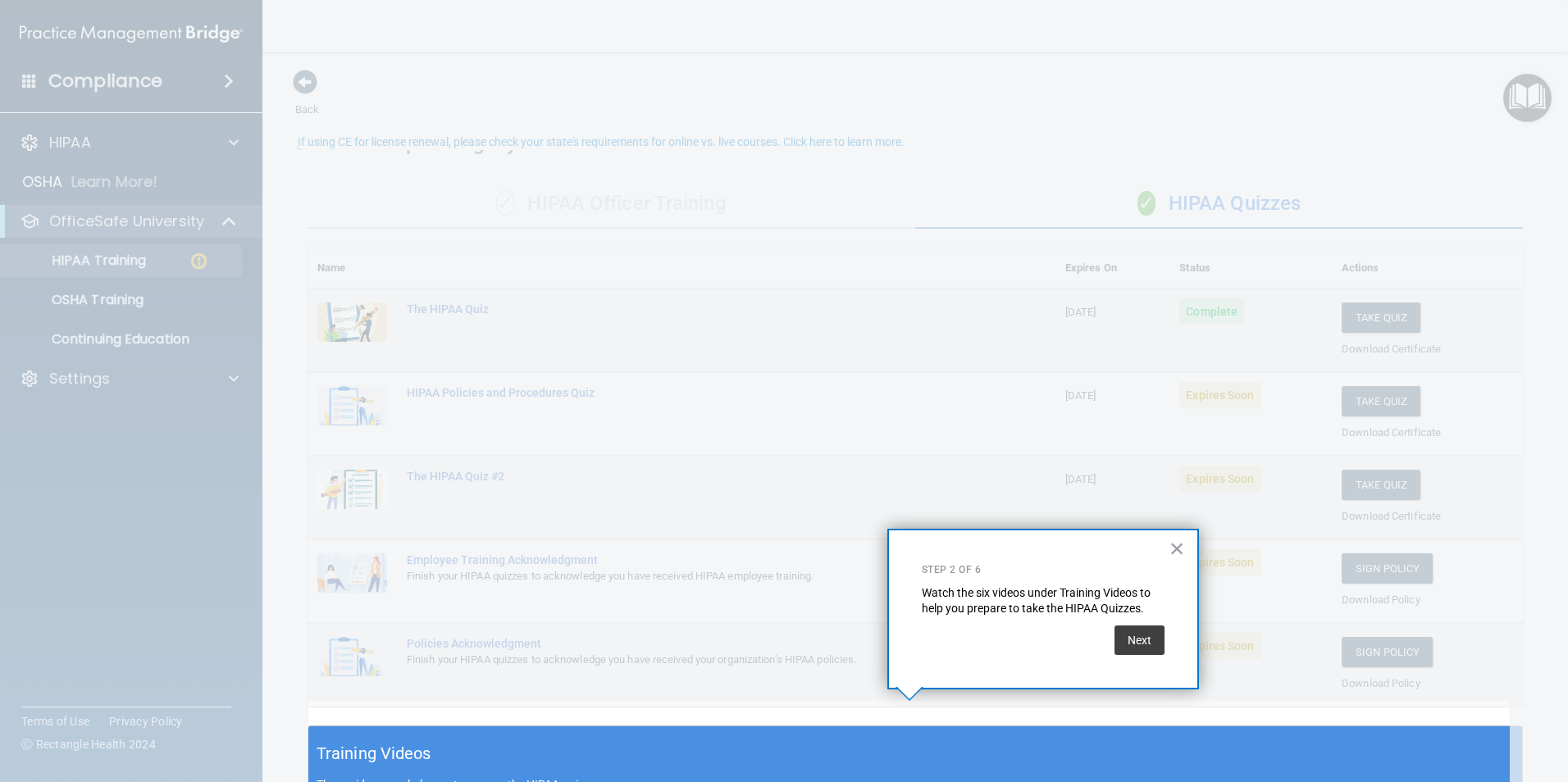
scroll to position [25, 0]
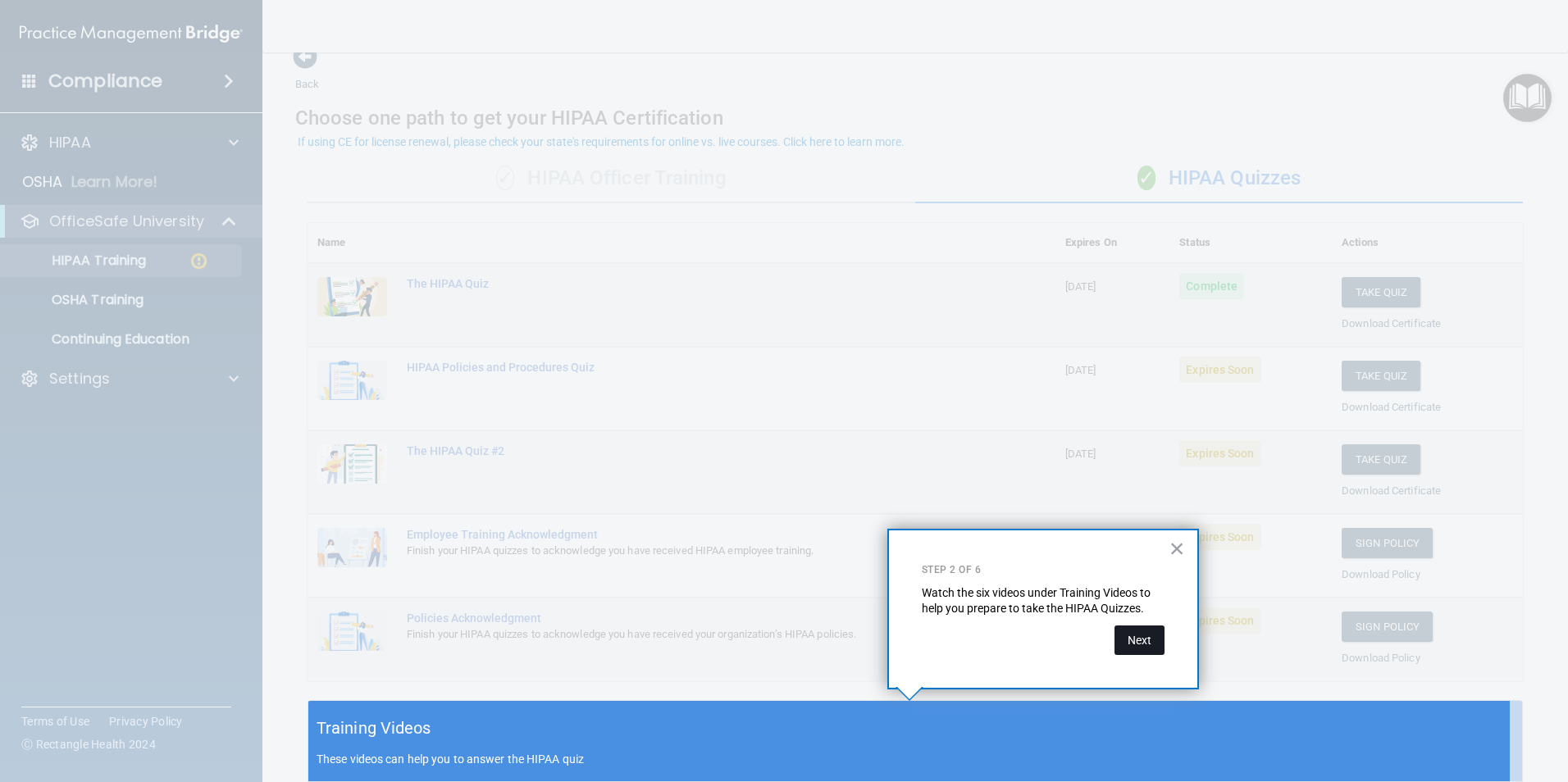
click at [1156, 641] on button "Next" at bounding box center [1140, 640] width 50 height 30
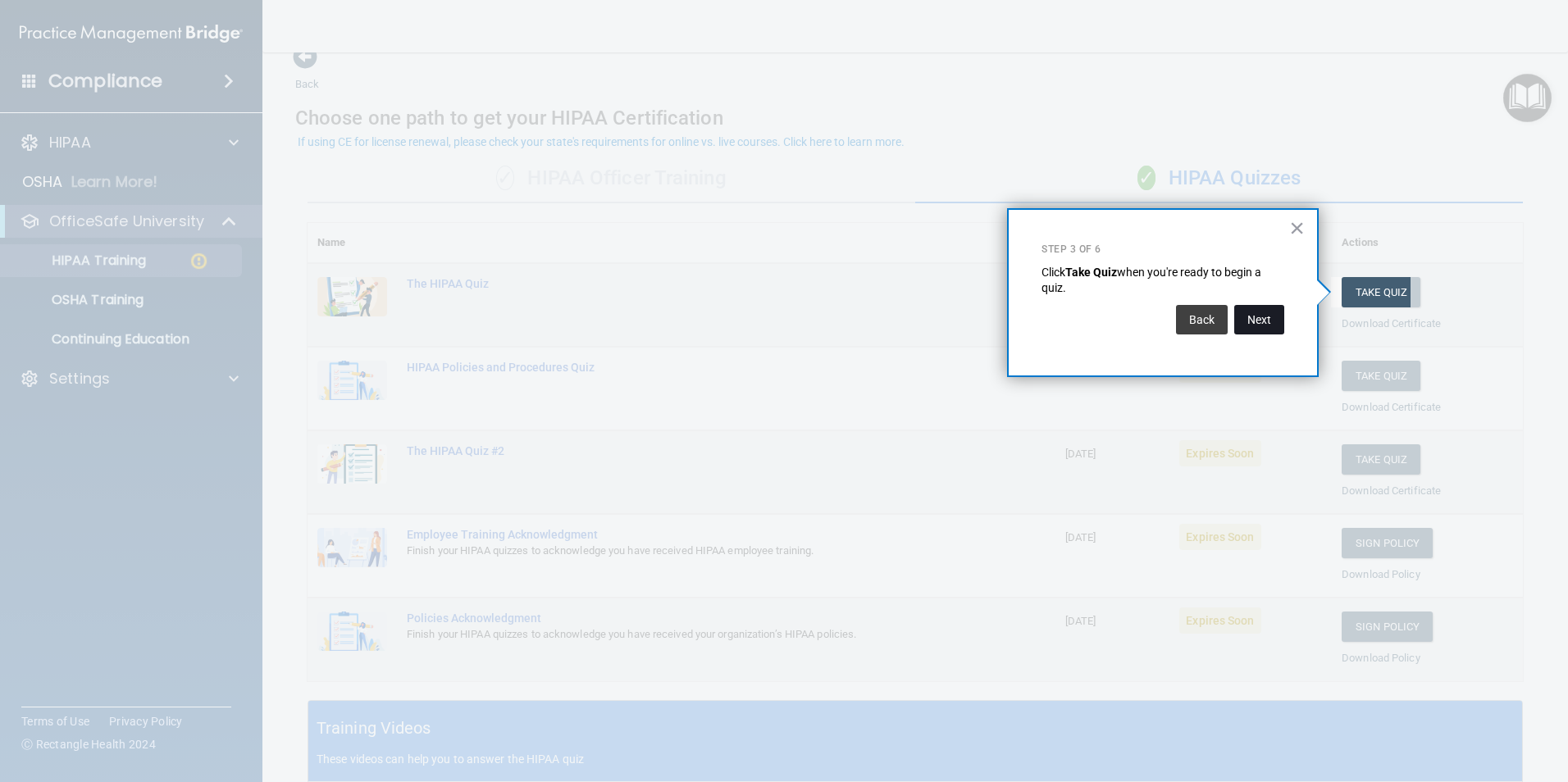
click at [1266, 321] on button "Next" at bounding box center [1259, 319] width 50 height 30
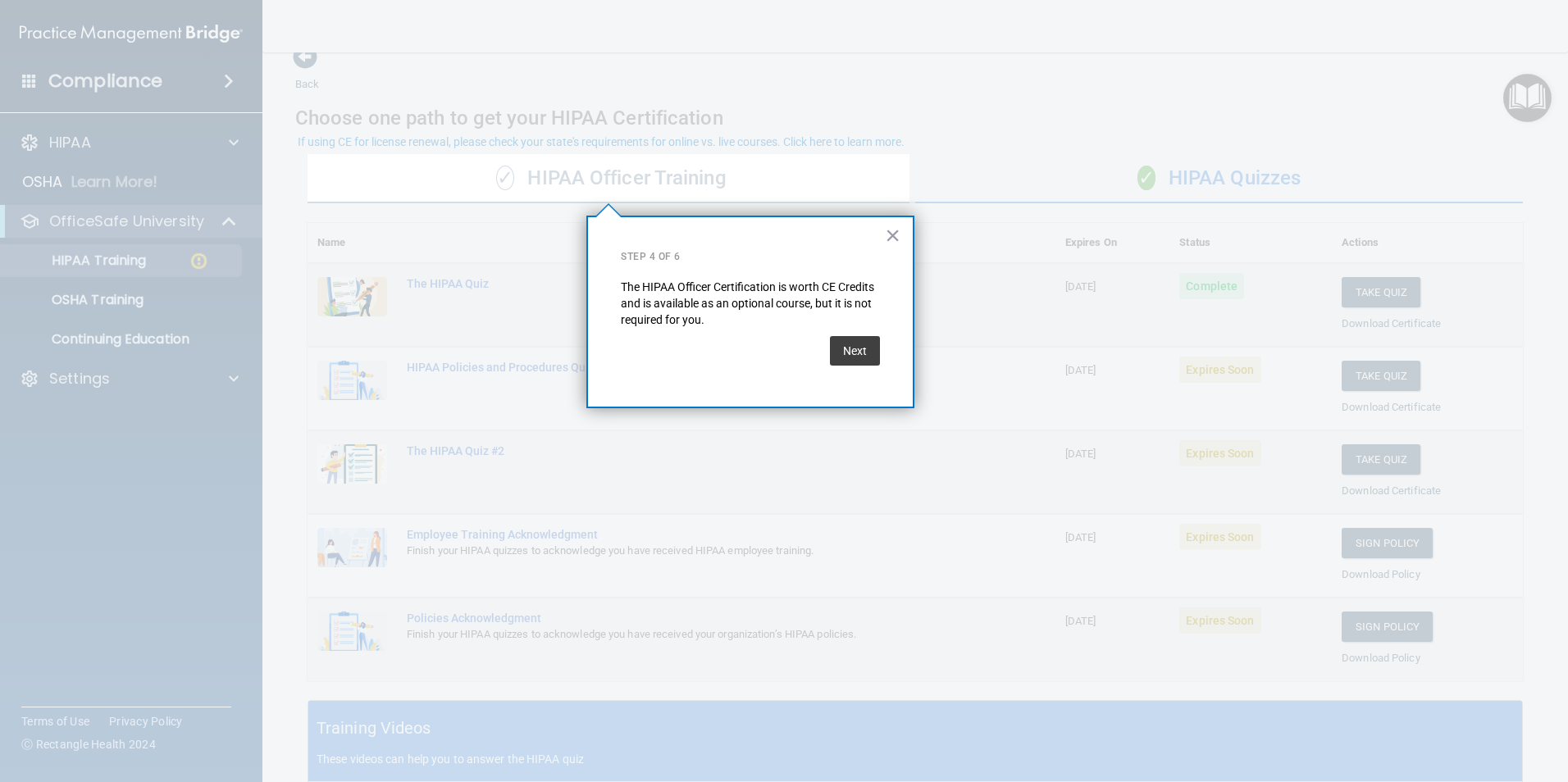
drag, startPoint x: 862, startPoint y: 347, endPoint x: 884, endPoint y: 341, distance: 22.8
click at [862, 347] on button "Next" at bounding box center [855, 351] width 50 height 30
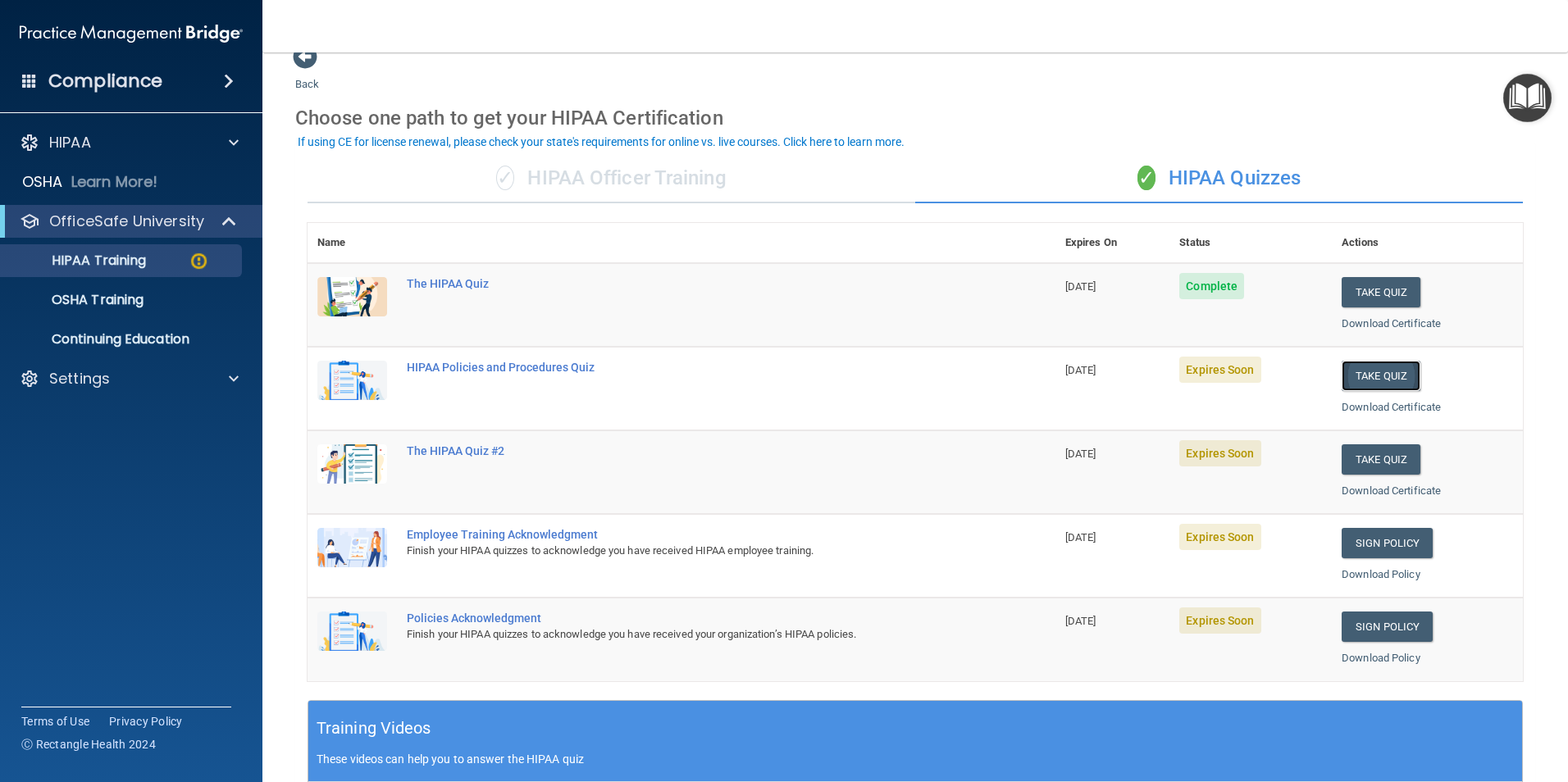
click at [1359, 368] on button "Take Quiz" at bounding box center [1381, 376] width 78 height 31
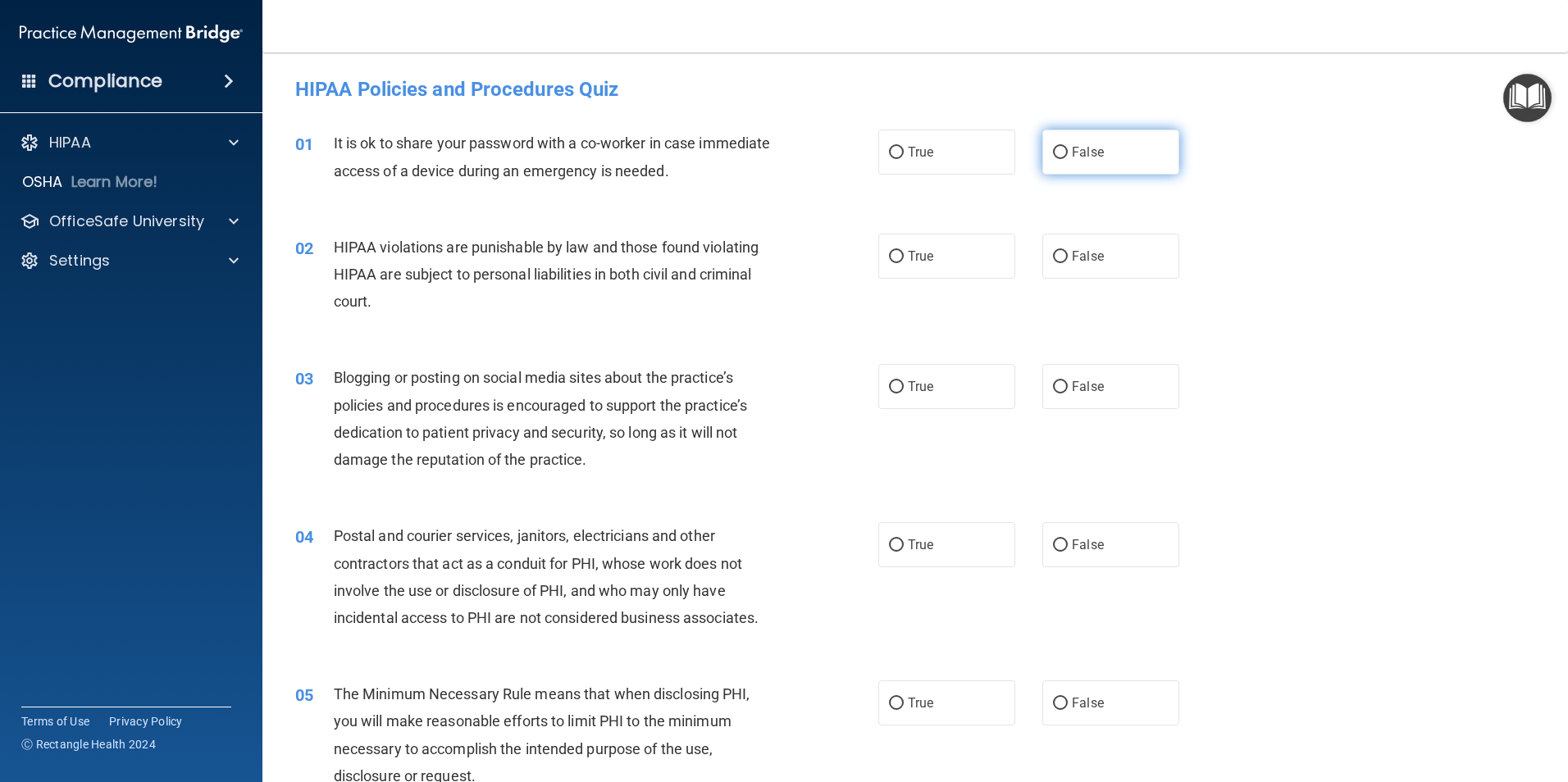
click at [1053, 157] on input "False" at bounding box center [1060, 153] width 14 height 13
radio input "true"
click at [915, 272] on label "True" at bounding box center [947, 256] width 137 height 45
click at [904, 263] on input "True" at bounding box center [897, 257] width 14 height 13
radio input "true"
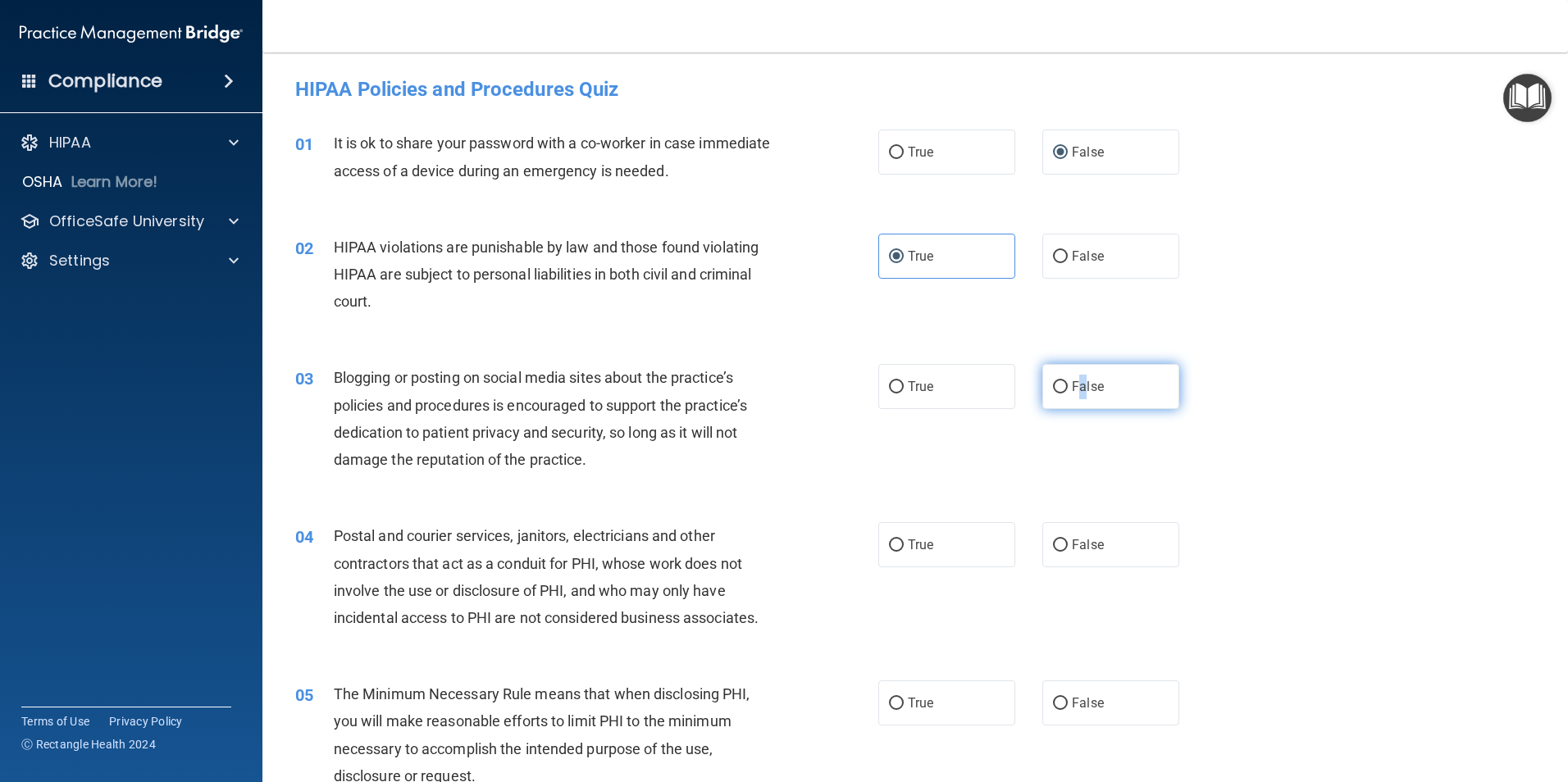
click at [1075, 379] on label "False" at bounding box center [1111, 387] width 137 height 45
click at [953, 554] on label "True" at bounding box center [947, 544] width 137 height 45
click at [904, 552] on input "True" at bounding box center [897, 545] width 14 height 13
radio input "true"
click at [1121, 386] on label "False" at bounding box center [1111, 387] width 137 height 45
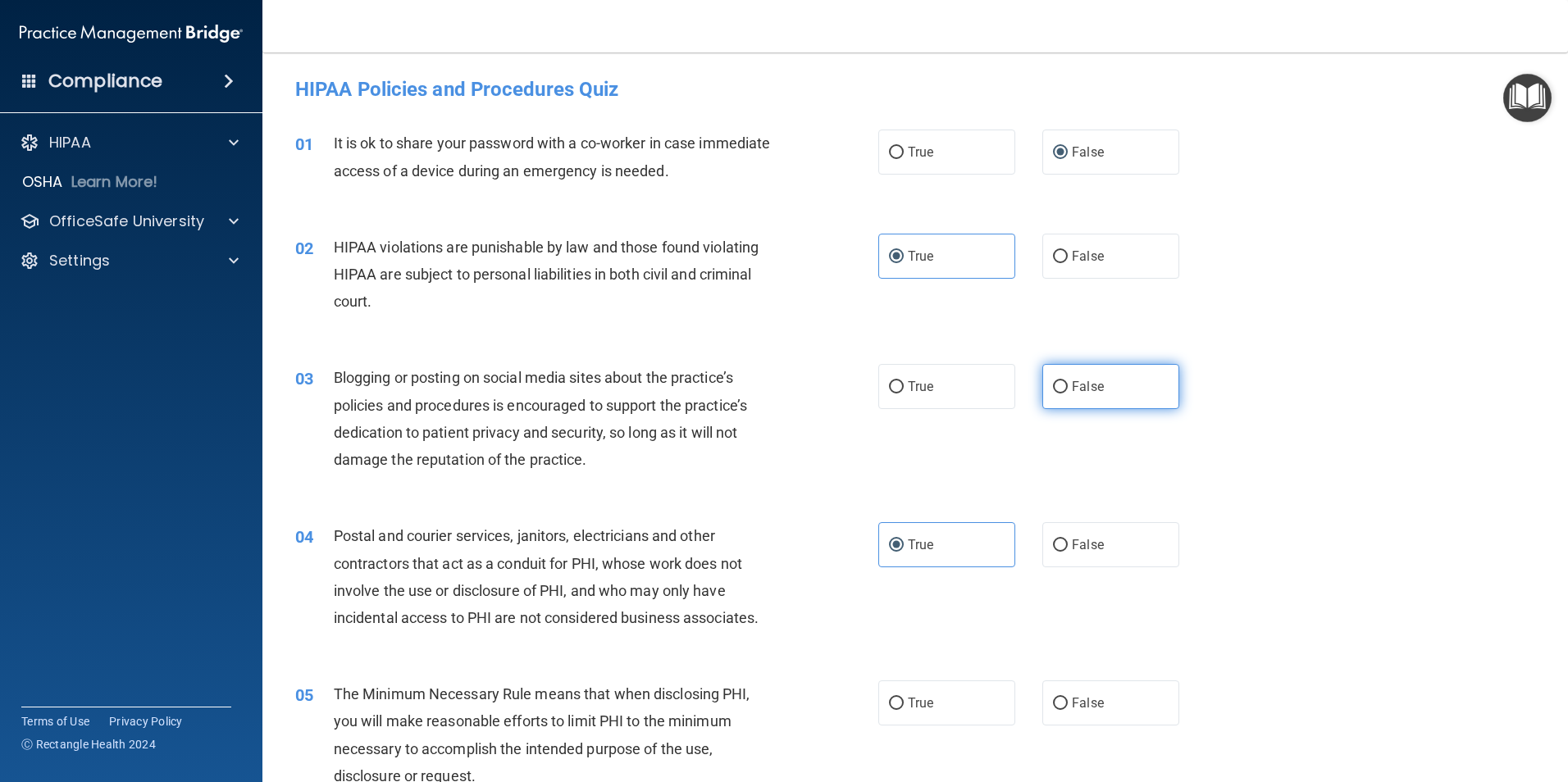
click at [1068, 386] on input "False" at bounding box center [1060, 388] width 14 height 13
radio input "true"
click at [946, 727] on div "05 The Minimum Necessary Rule means that when disclosing PHI, you will make rea…" at bounding box center [915, 739] width 1265 height 158
click at [935, 692] on label "True" at bounding box center [947, 703] width 137 height 45
click at [904, 697] on input "True" at bounding box center [897, 704] width 14 height 13
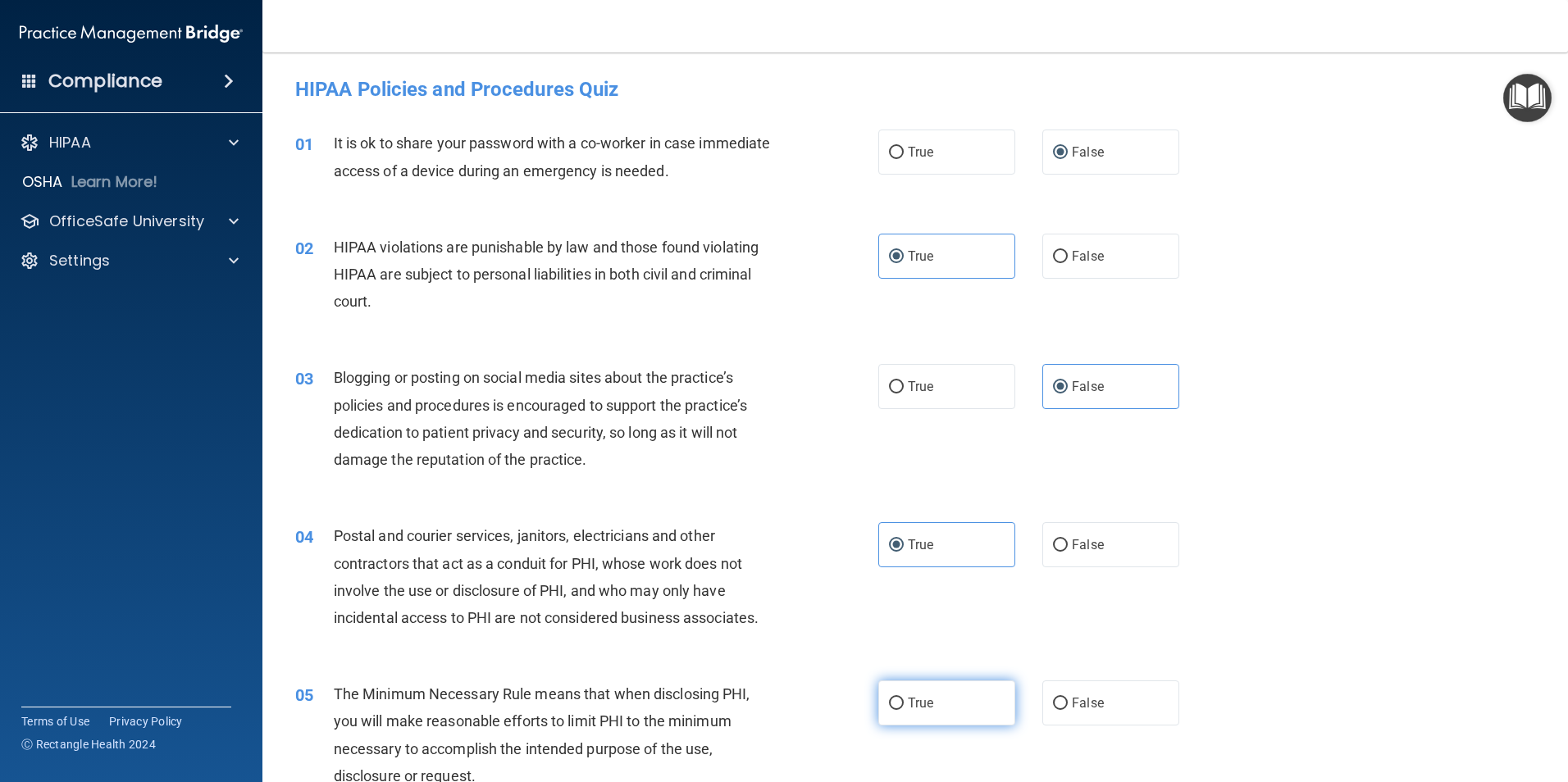
radio input "true"
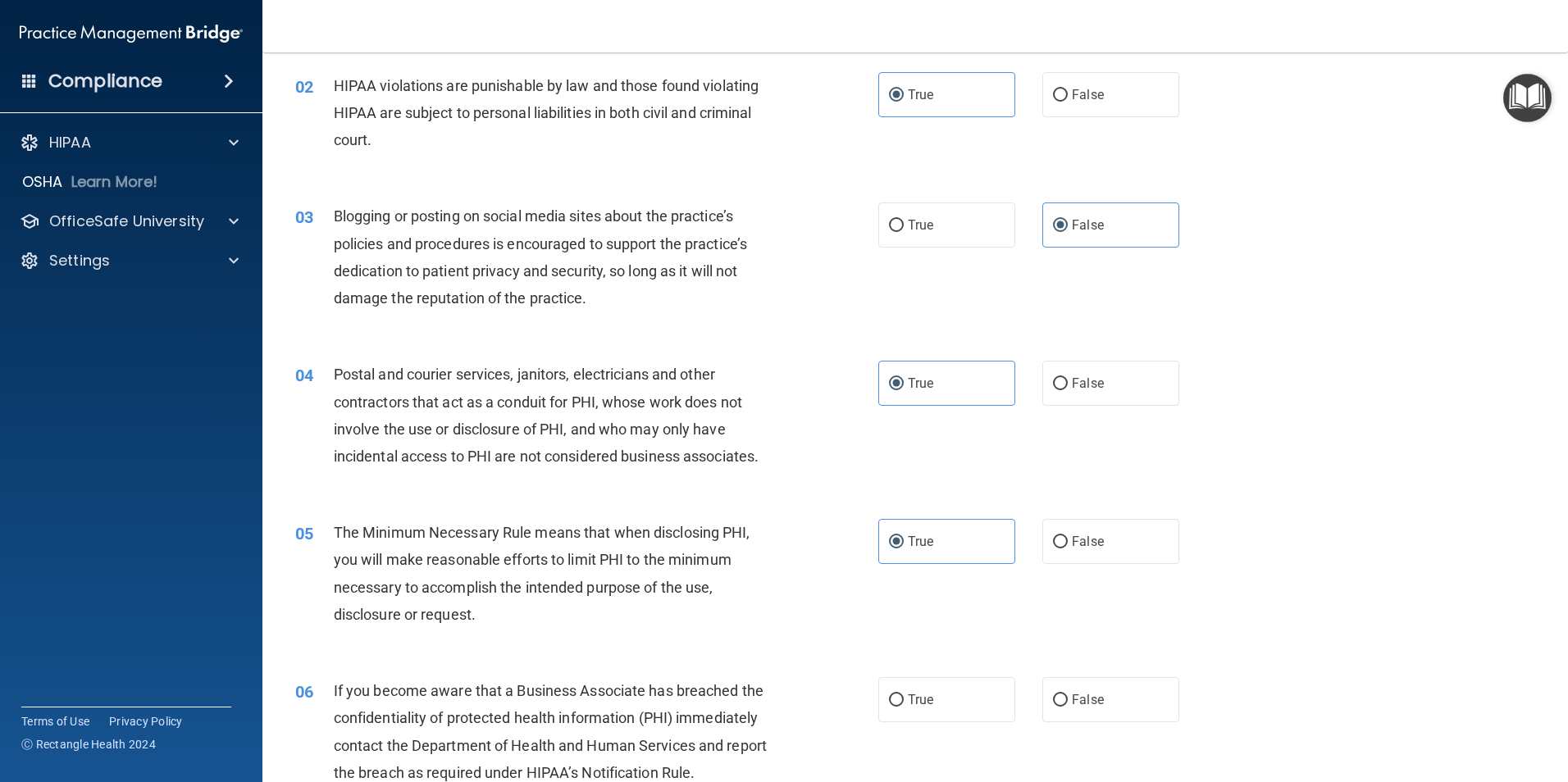
scroll to position [164, 0]
click at [1072, 698] on span "False" at bounding box center [1088, 697] width 32 height 15
click at [1066, 698] on input "False" at bounding box center [1060, 698] width 14 height 13
radio input "true"
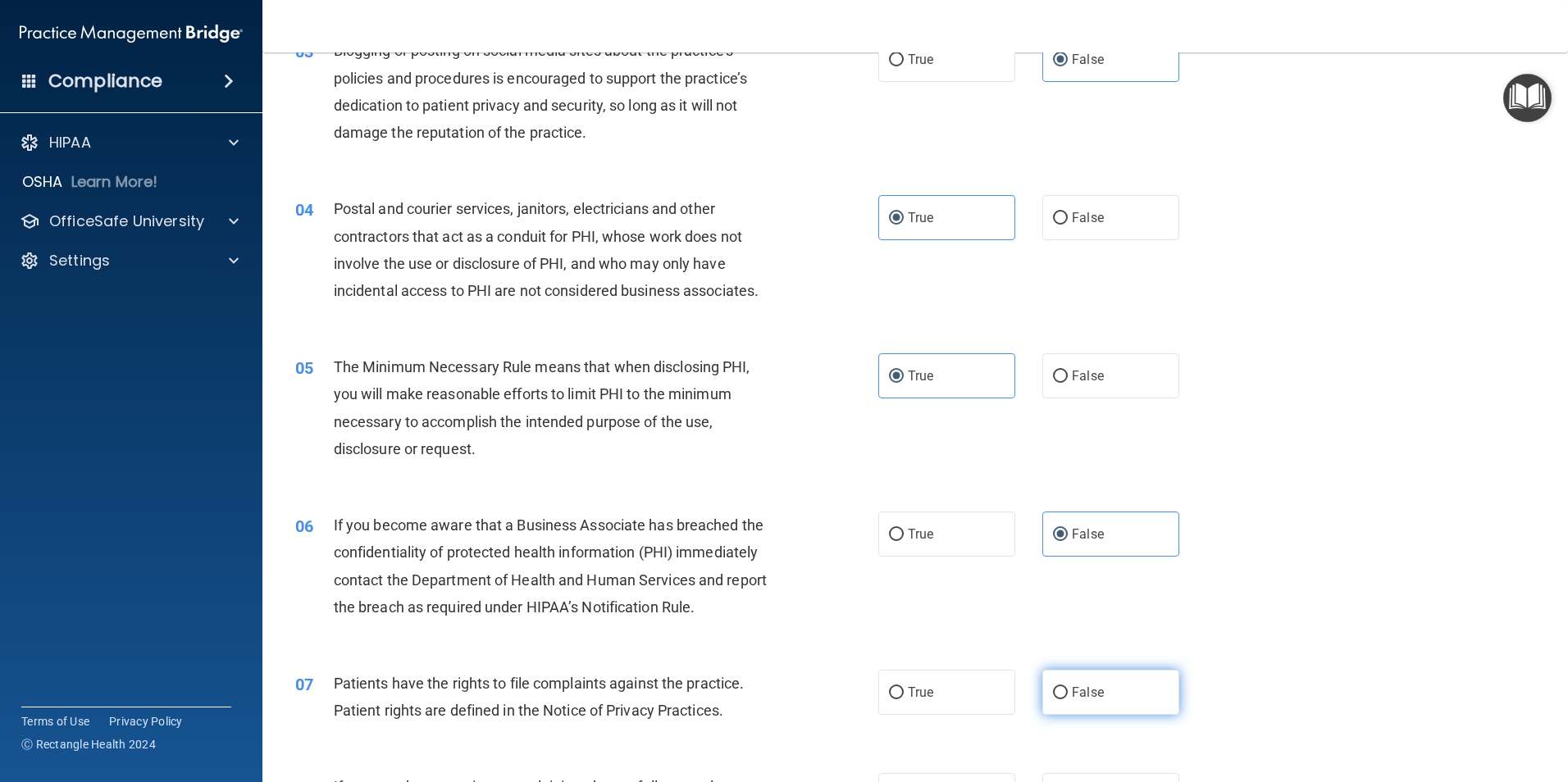
scroll to position [328, 0]
click at [1056, 693] on input "False" at bounding box center [1060, 693] width 14 height 13
radio input "true"
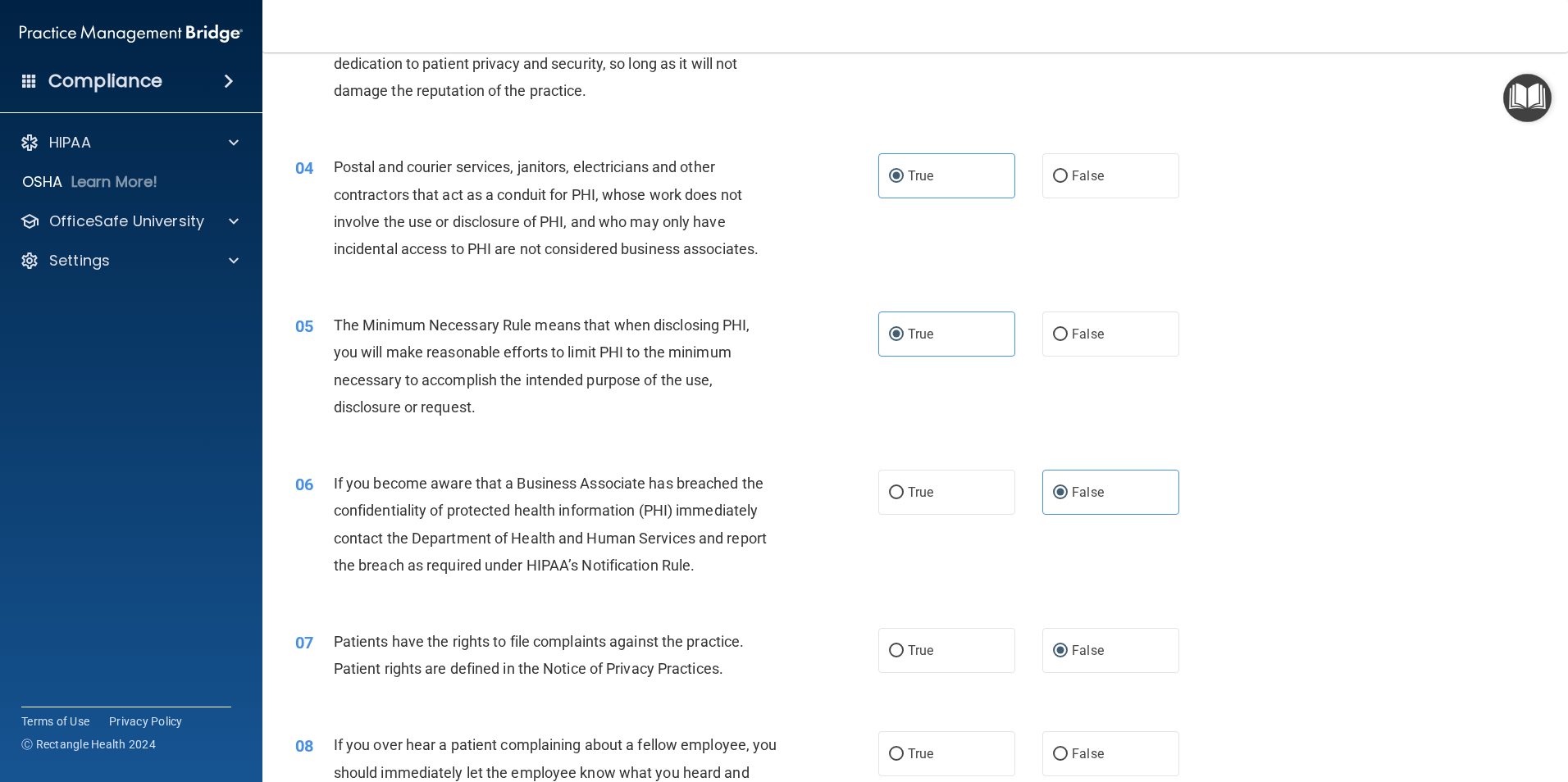
scroll to position [553, 0]
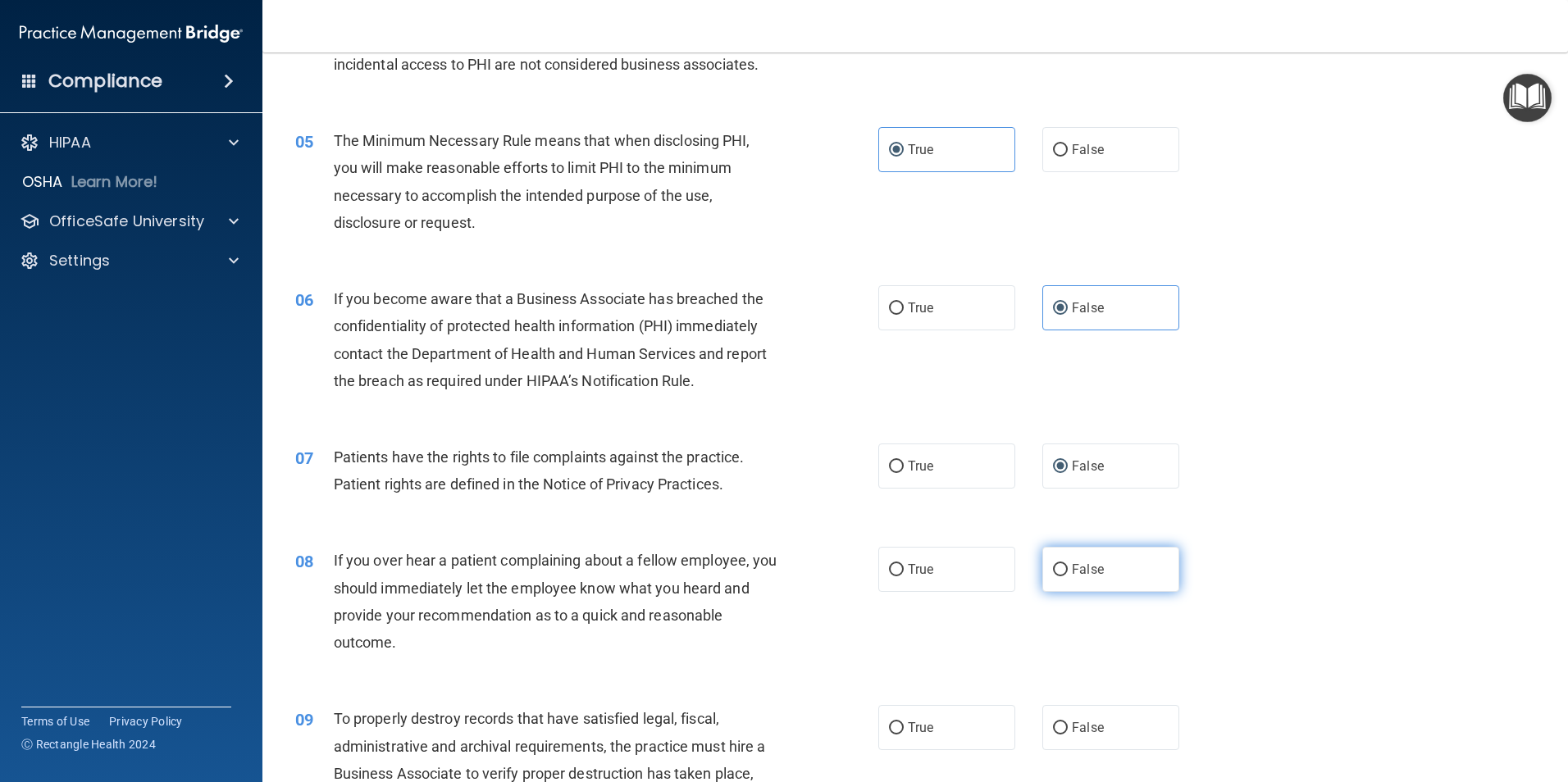
click at [1053, 573] on input "False" at bounding box center [1060, 571] width 14 height 13
radio input "true"
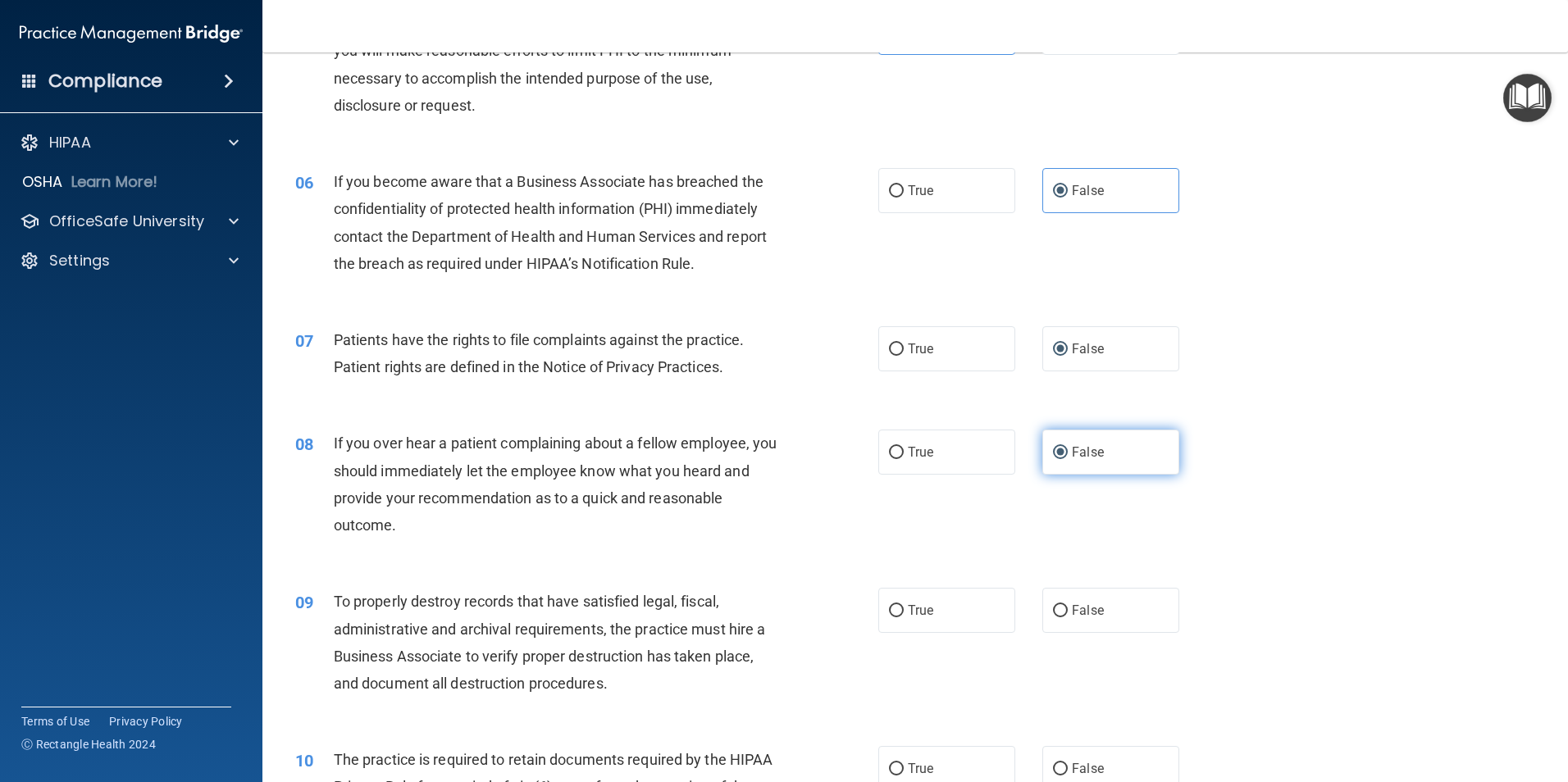
scroll to position [677, 0]
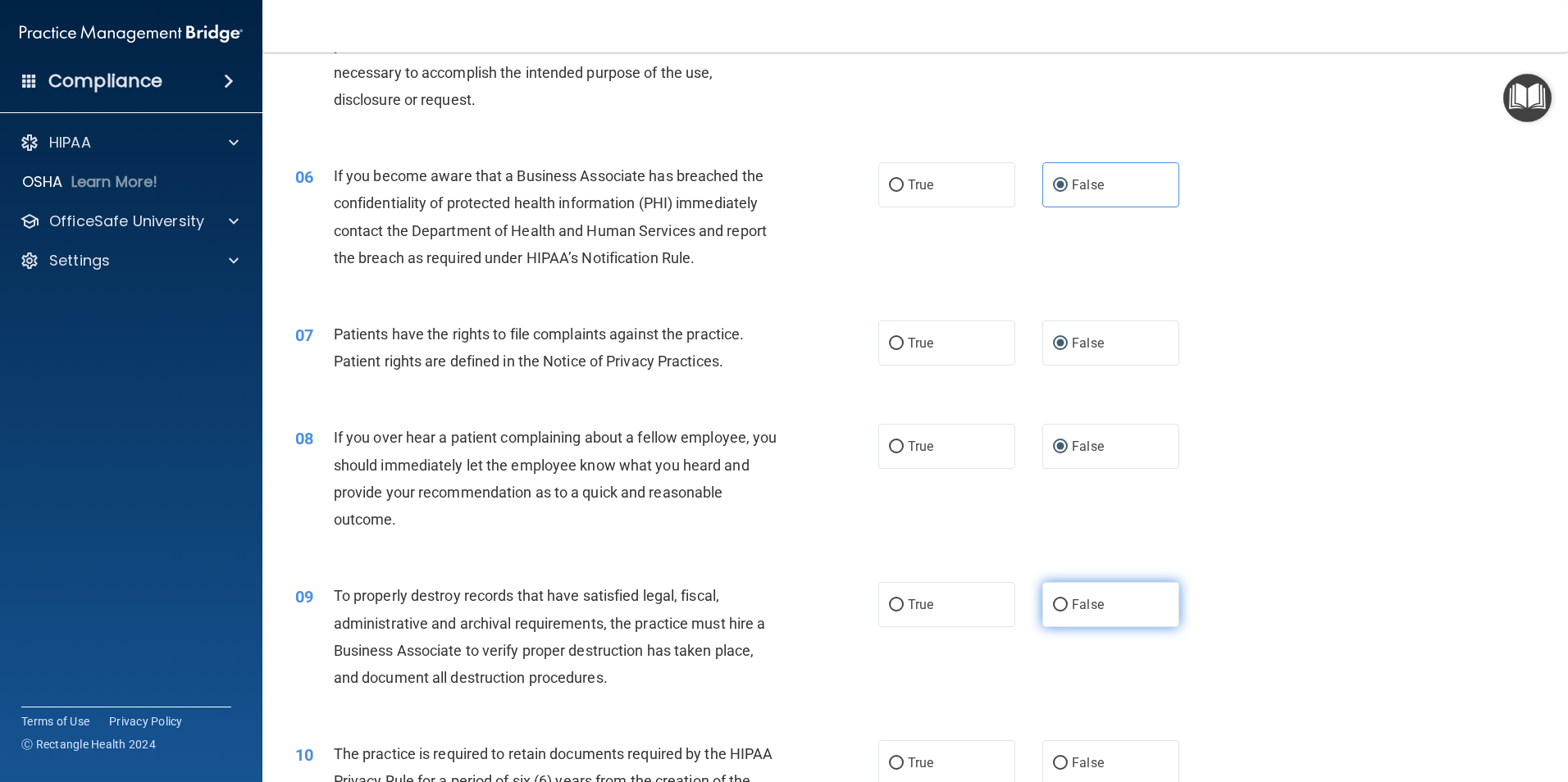
click at [1066, 595] on label "False" at bounding box center [1111, 605] width 137 height 45
click at [1066, 599] on input "False" at bounding box center [1060, 606] width 14 height 13
radio input "true"
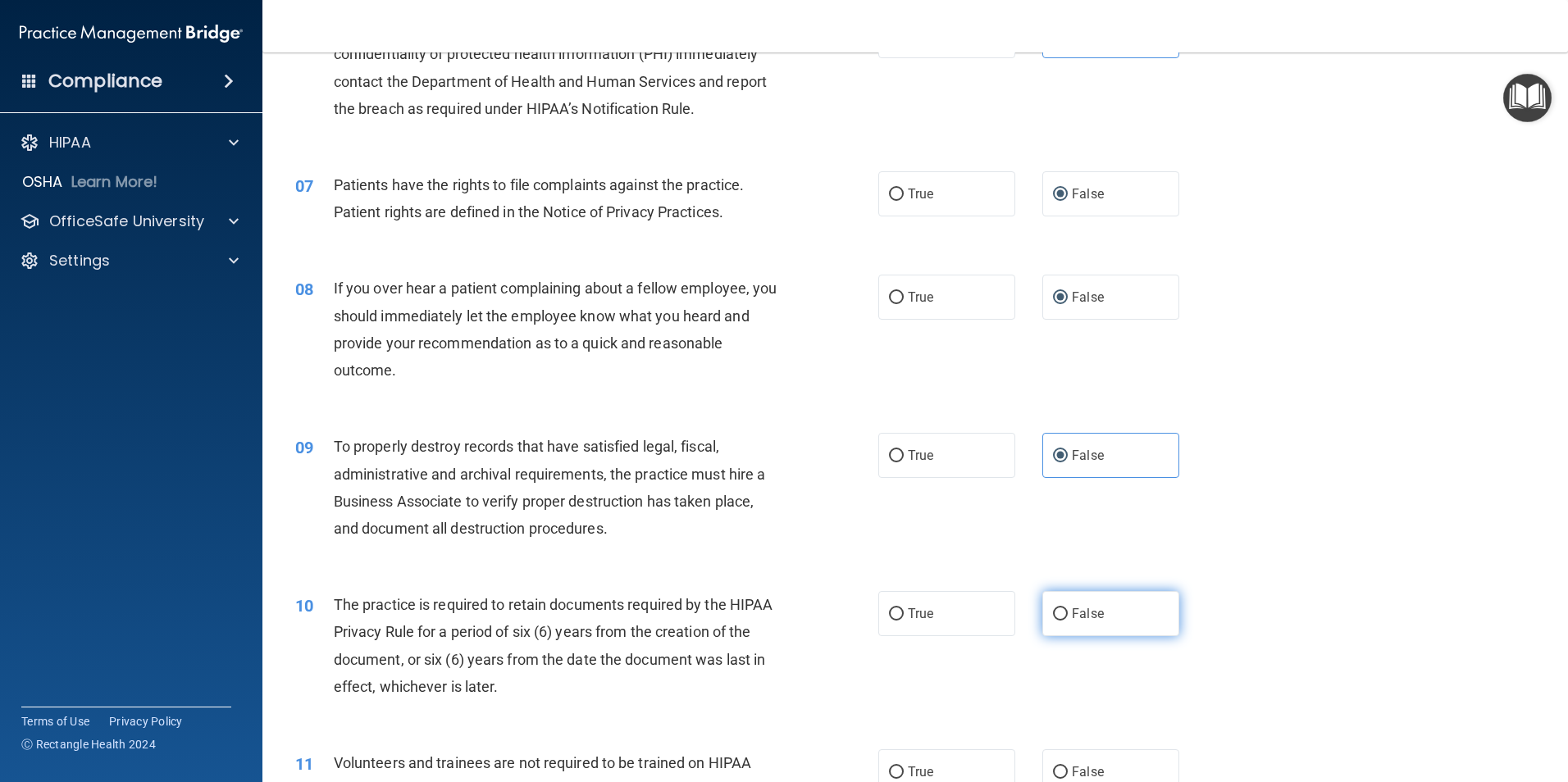
scroll to position [861, 0]
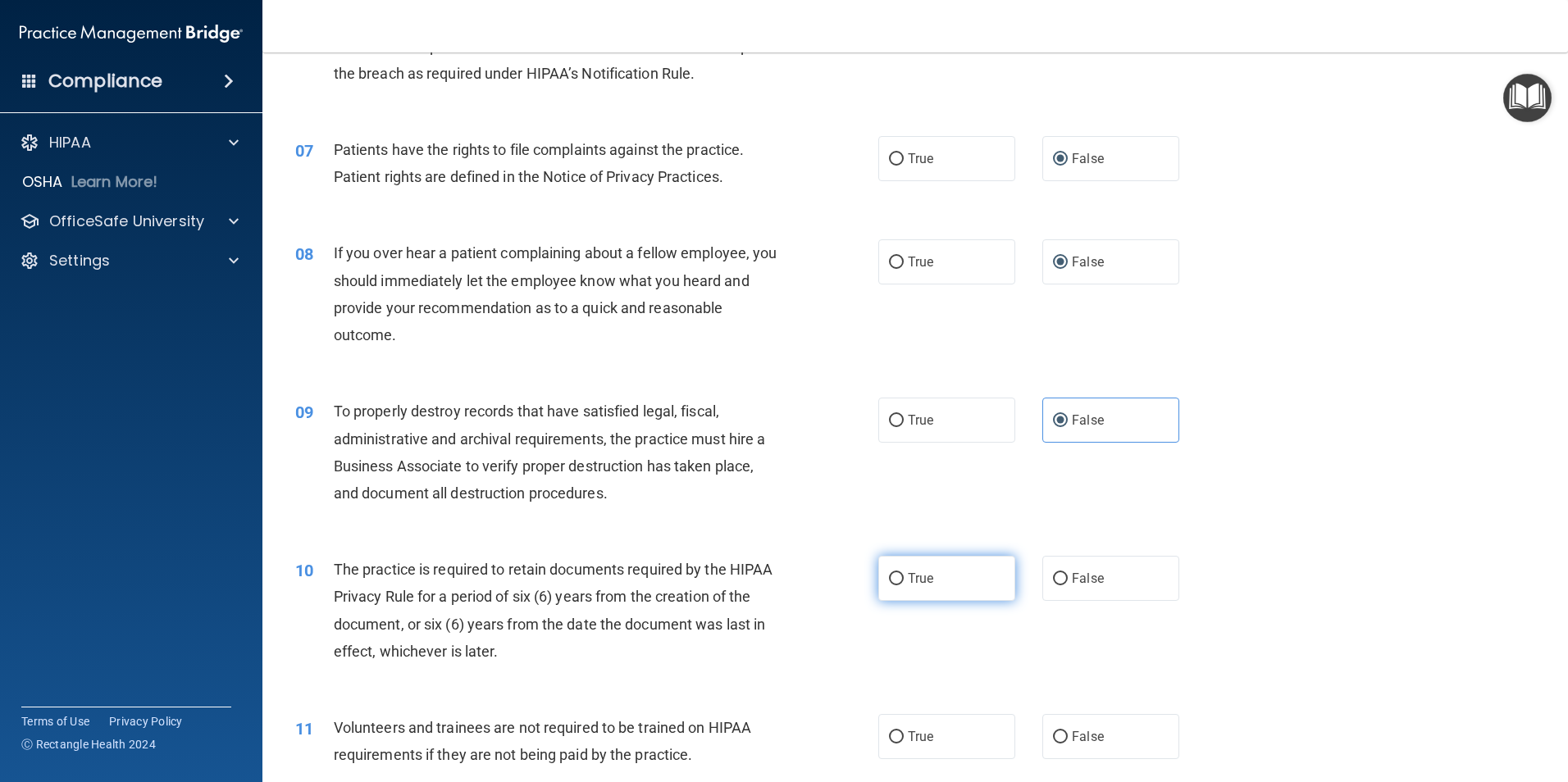
click at [936, 575] on label "True" at bounding box center [947, 579] width 137 height 45
click at [904, 575] on input "True" at bounding box center [897, 580] width 14 height 13
radio input "true"
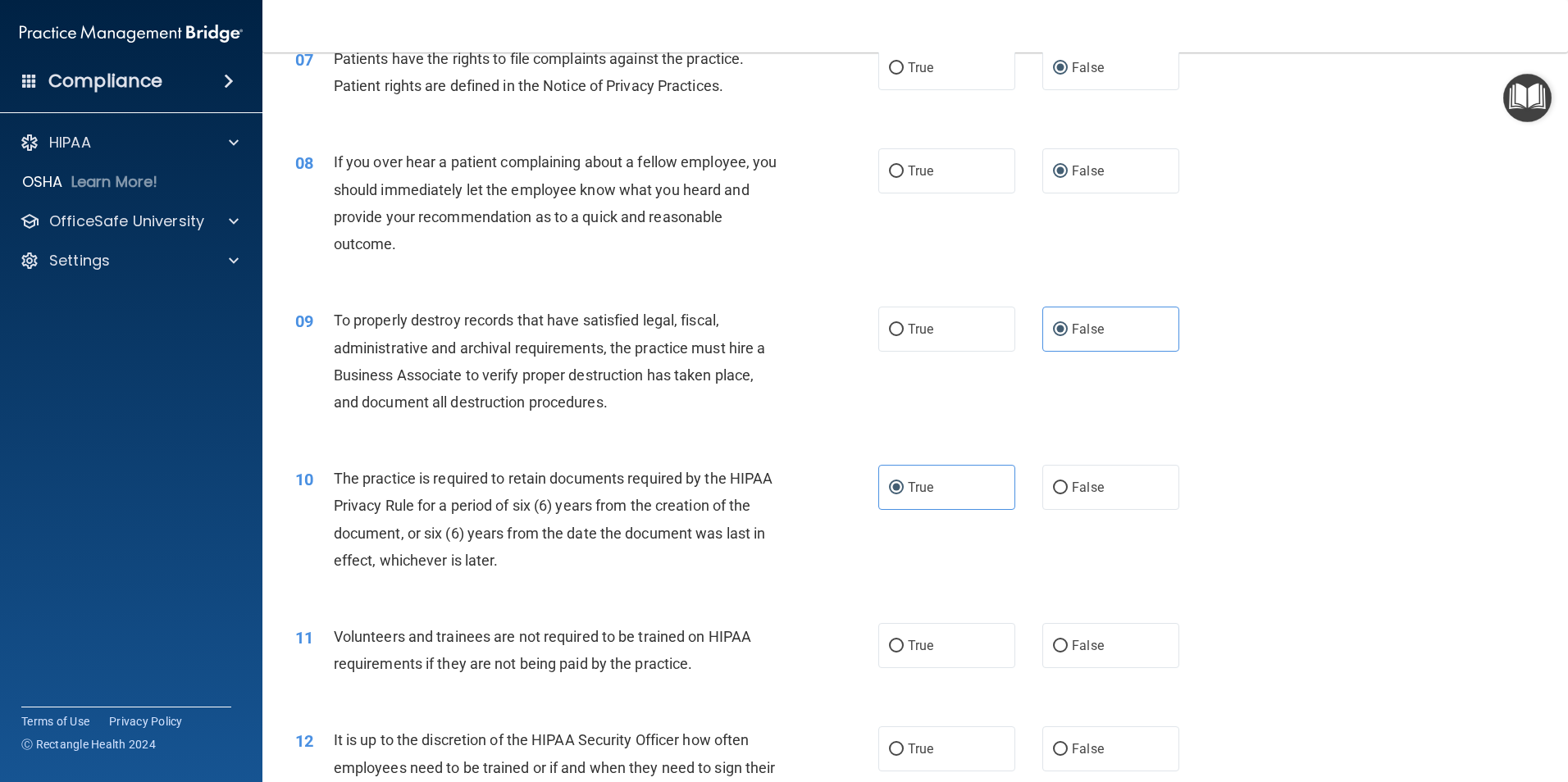
scroll to position [984, 0]
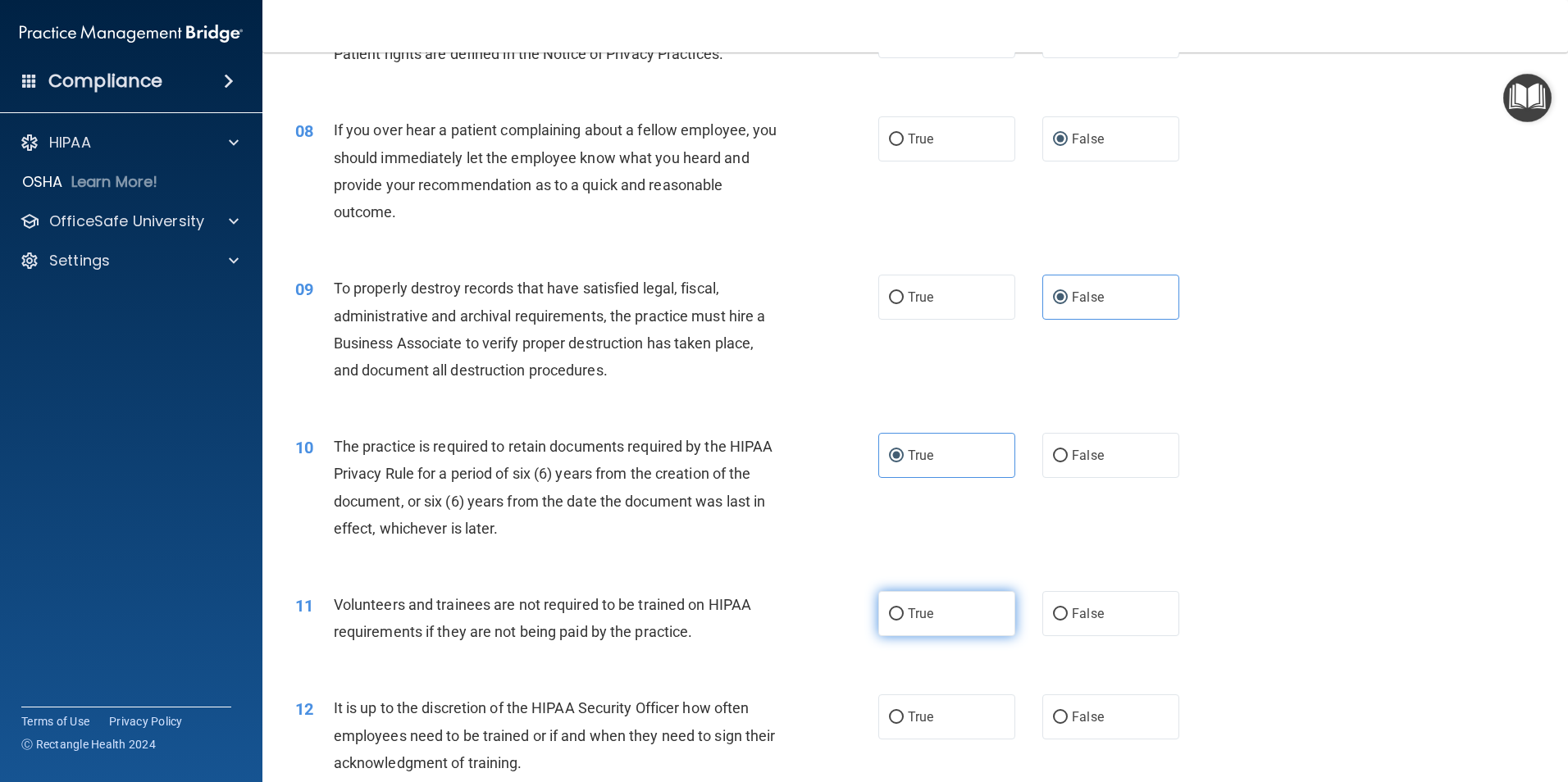
click at [973, 621] on label "True" at bounding box center [947, 614] width 137 height 45
click at [904, 621] on input "True" at bounding box center [897, 615] width 14 height 13
radio input "true"
click at [933, 708] on label "True" at bounding box center [947, 717] width 137 height 45
click at [904, 712] on input "True" at bounding box center [897, 718] width 14 height 13
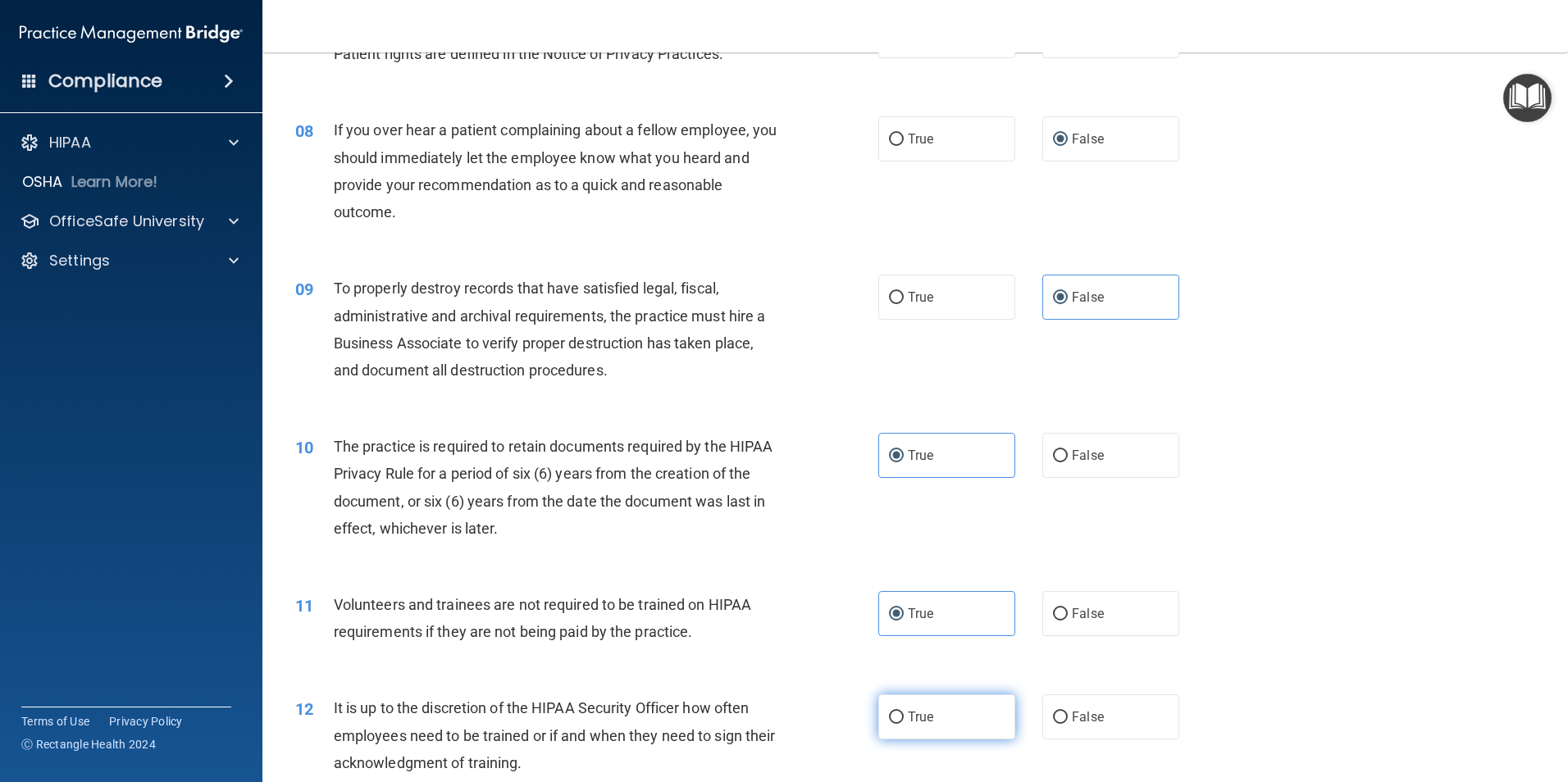
radio input "true"
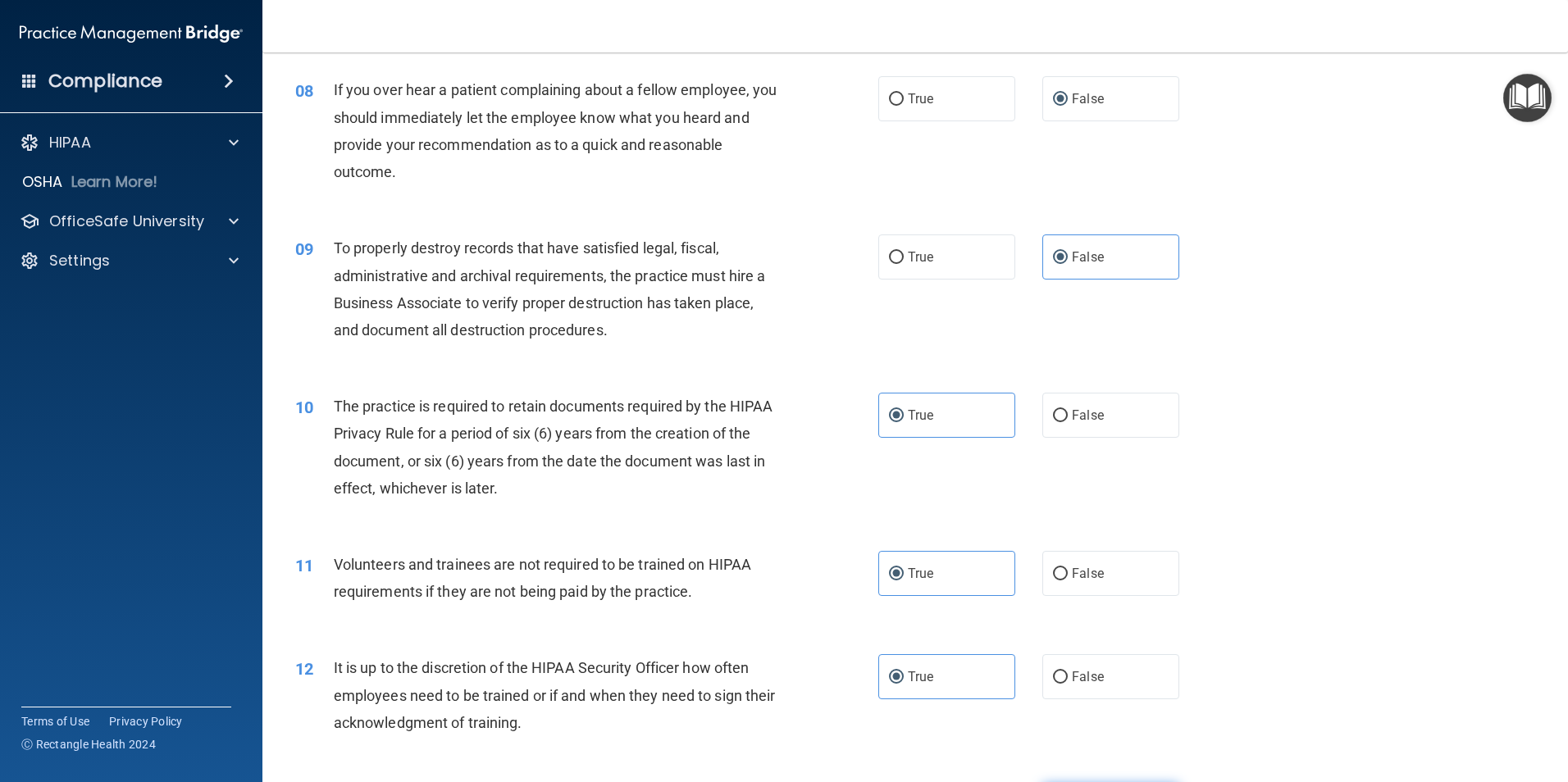
scroll to position [1148, 0]
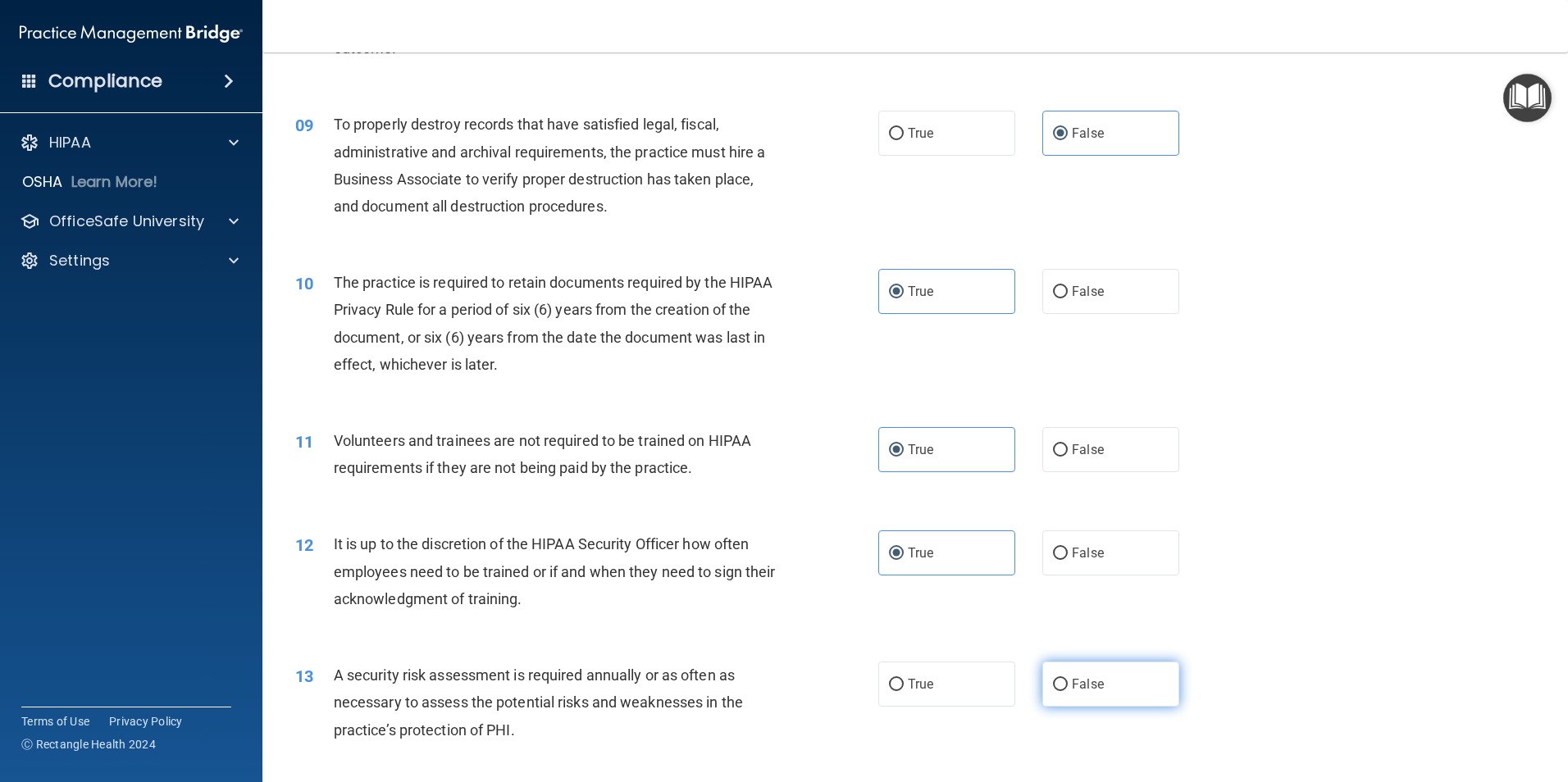
click at [1072, 683] on span "False" at bounding box center [1088, 684] width 32 height 15
click at [1068, 683] on input "False" at bounding box center [1060, 685] width 14 height 13
radio input "true"
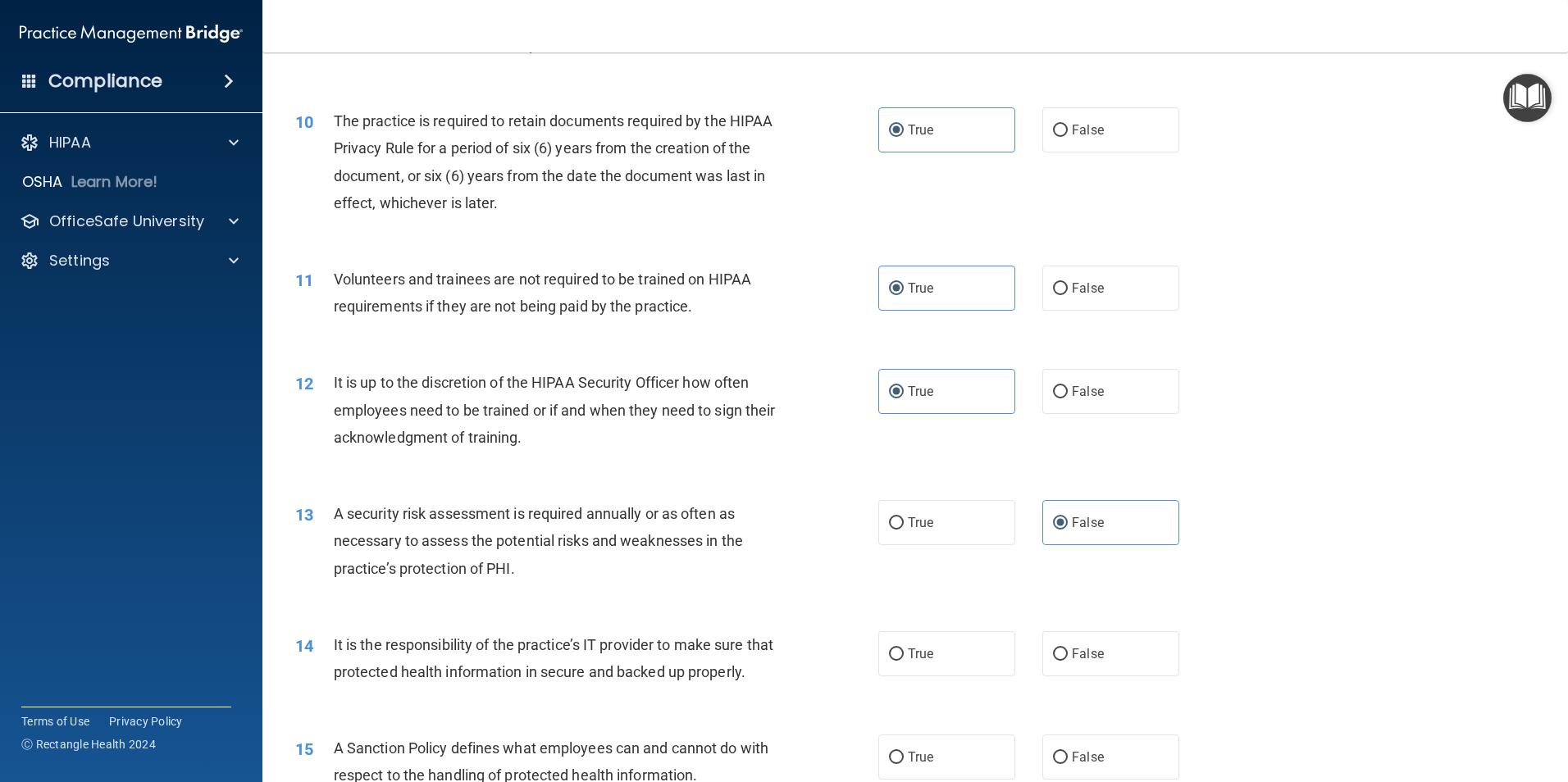
scroll to position [1373, 0]
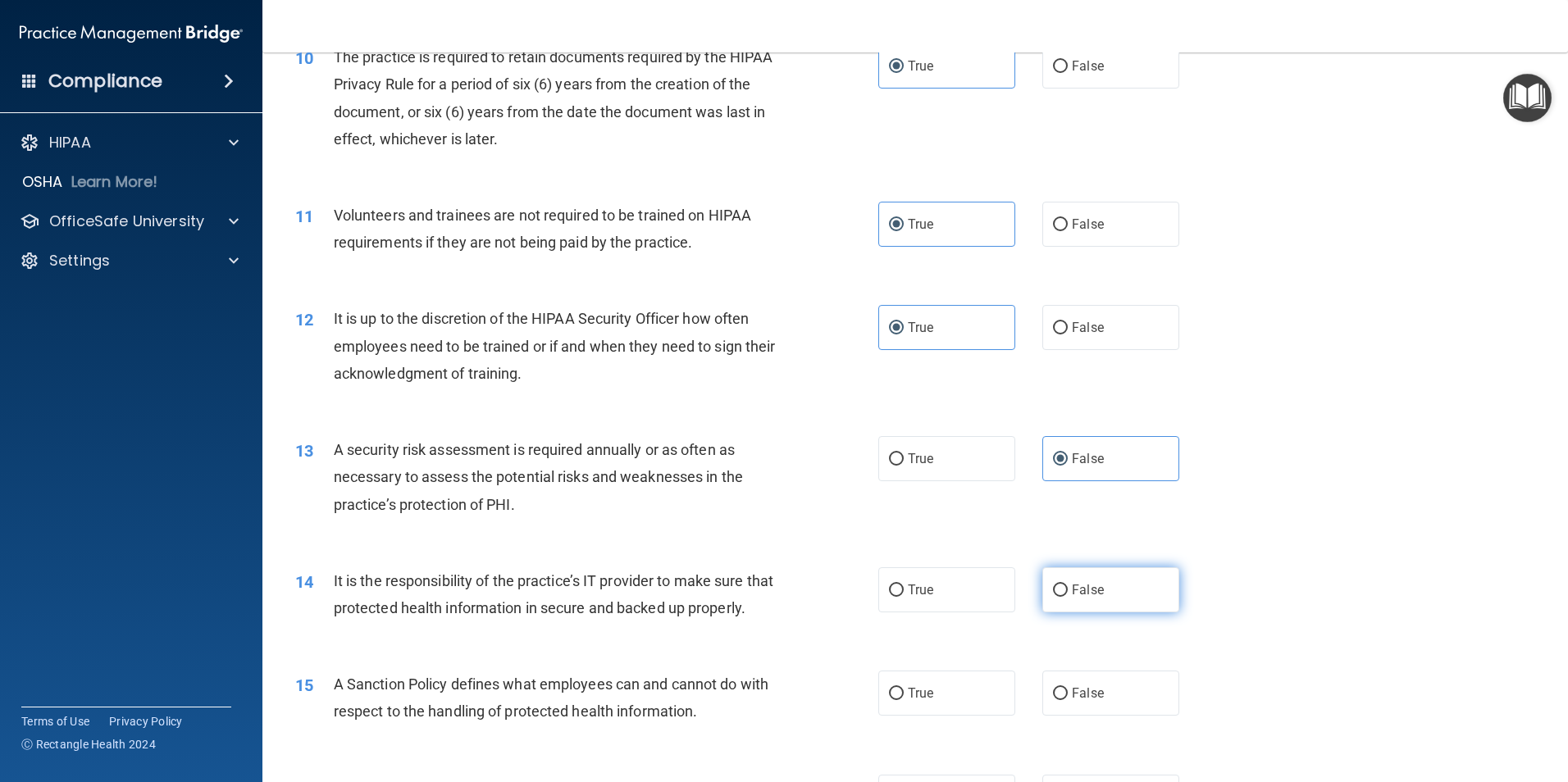
click at [1059, 599] on label "False" at bounding box center [1111, 589] width 137 height 45
click at [1059, 597] on input "False" at bounding box center [1060, 591] width 14 height 13
radio input "true"
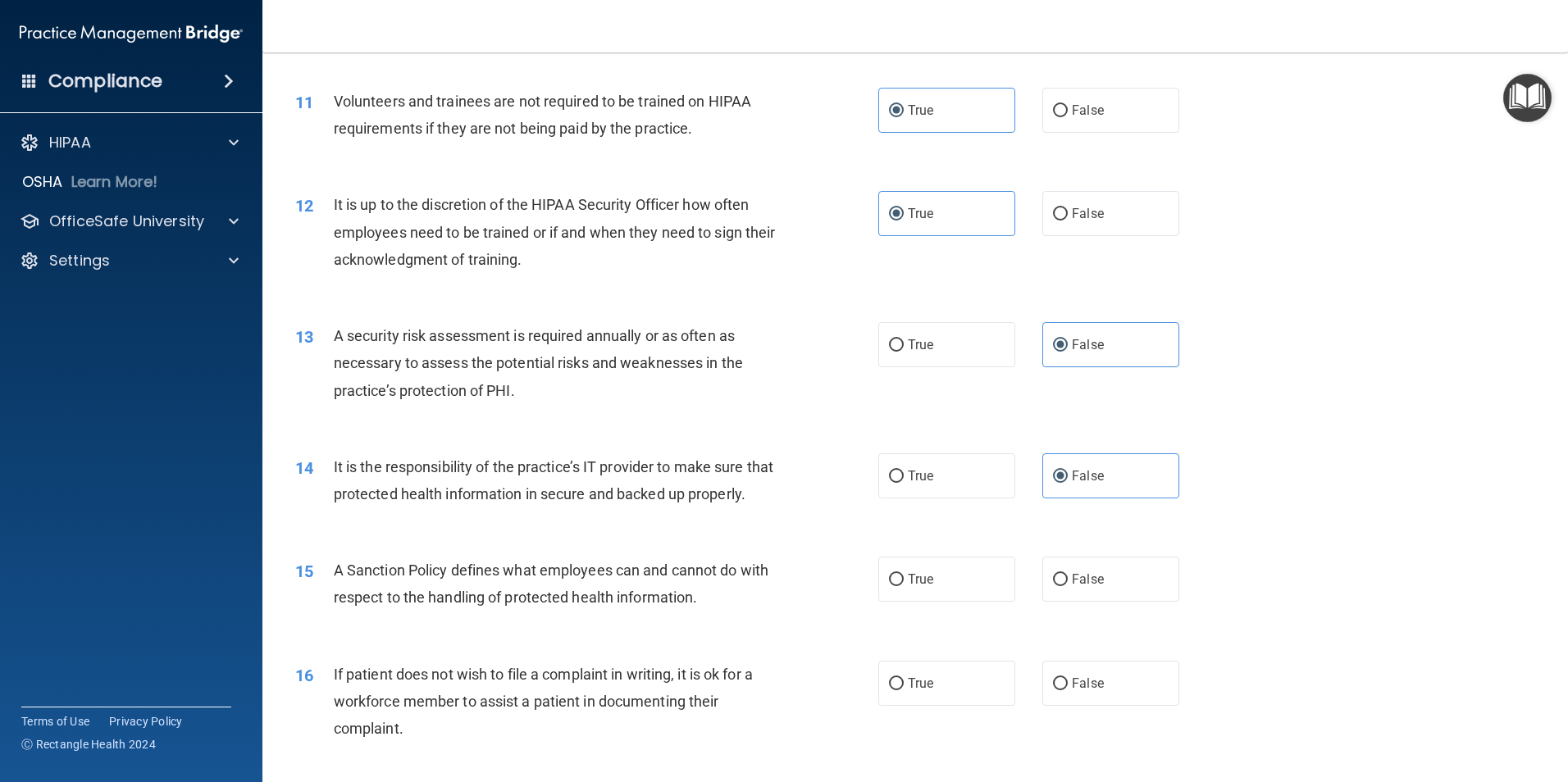
scroll to position [1537, 0]
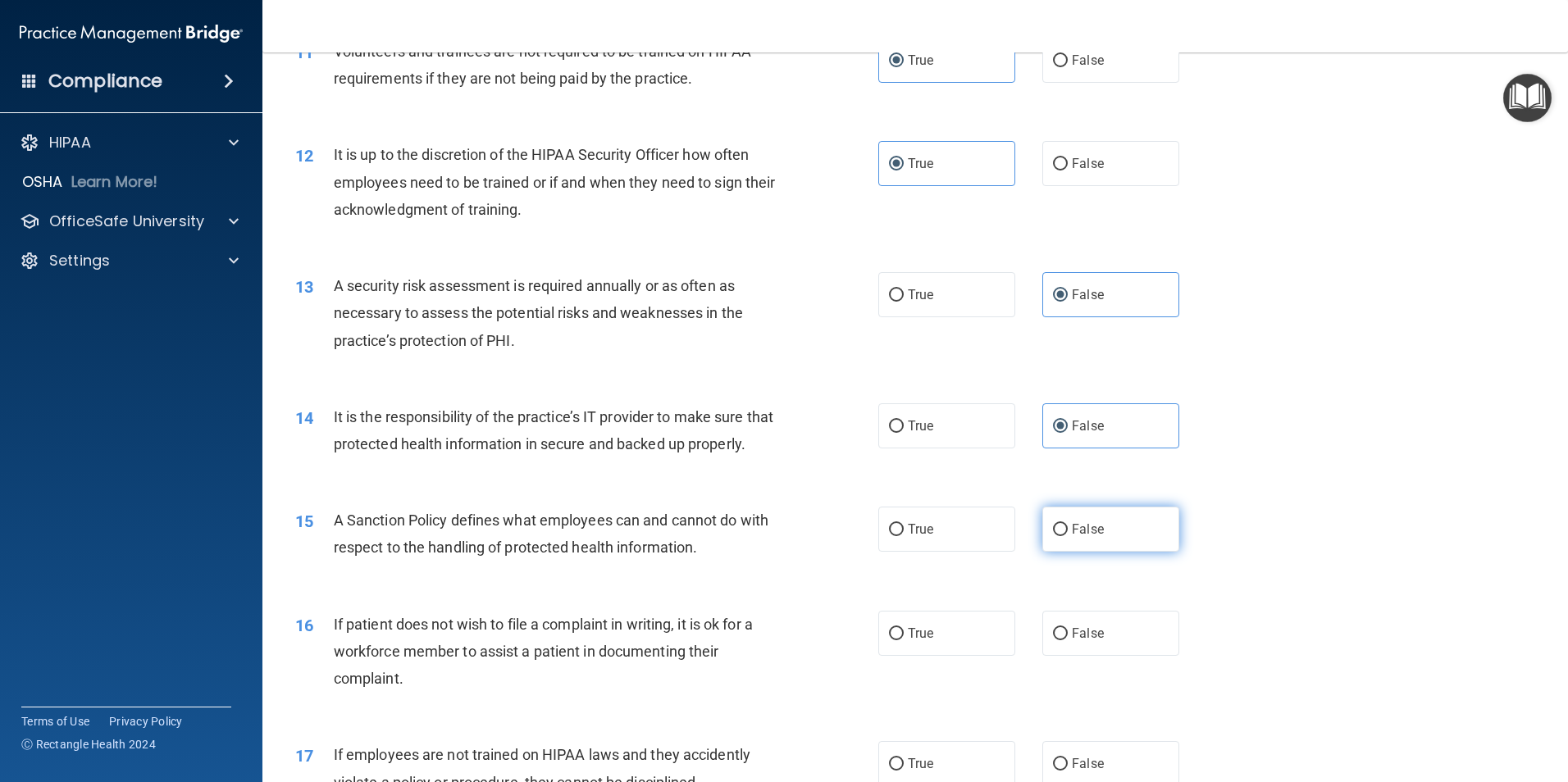
click at [1063, 552] on label "False" at bounding box center [1111, 529] width 137 height 45
click at [1063, 536] on input "False" at bounding box center [1060, 530] width 14 height 13
radio input "true"
click at [1059, 552] on label "False" at bounding box center [1111, 529] width 137 height 45
click at [1059, 536] on input "False" at bounding box center [1060, 530] width 14 height 13
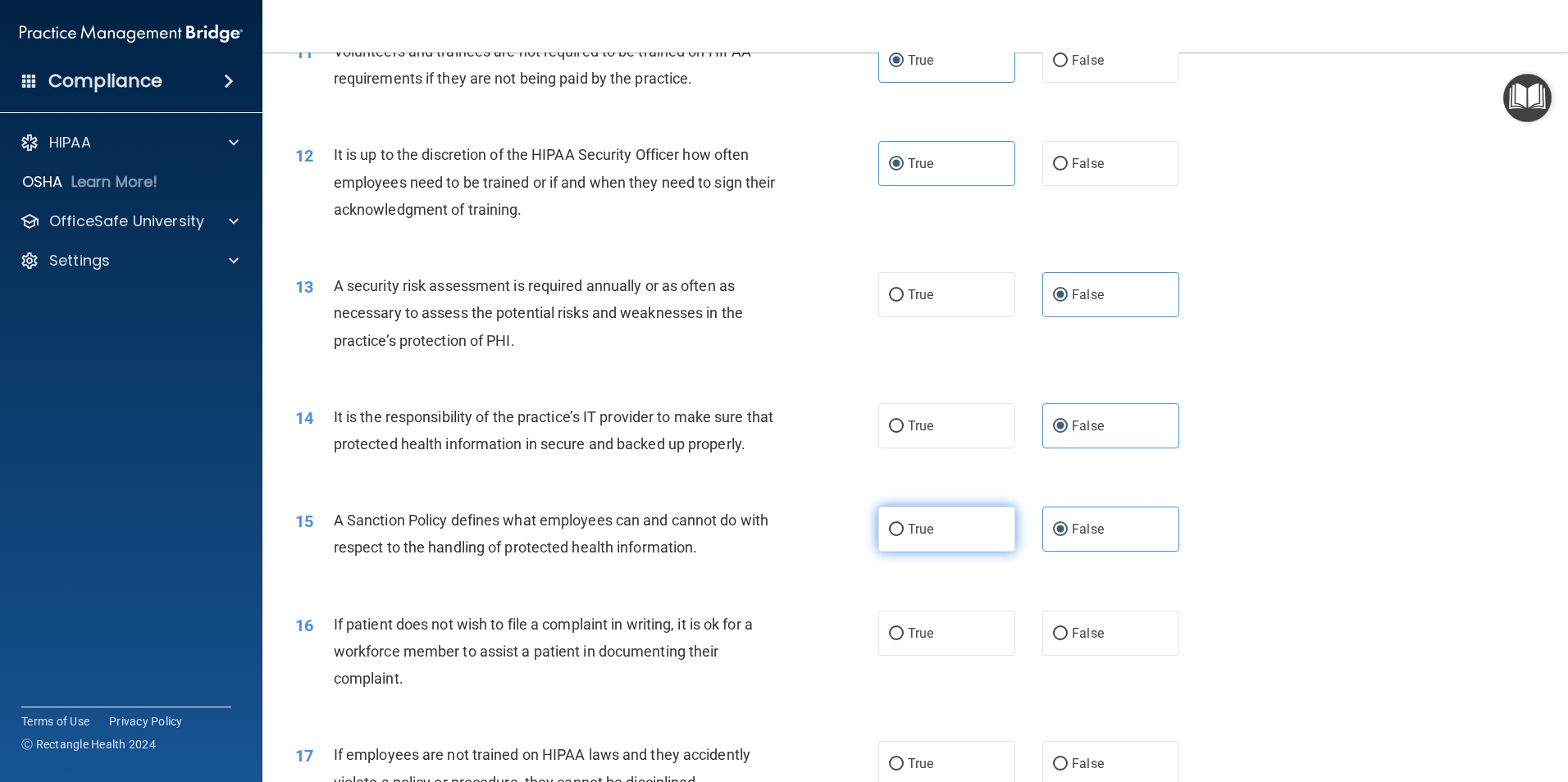
click at [961, 552] on label "True" at bounding box center [947, 529] width 137 height 45
click at [904, 536] on input "True" at bounding box center [897, 530] width 14 height 13
radio input "true"
radio input "false"
click at [952, 656] on label "True" at bounding box center [947, 634] width 137 height 45
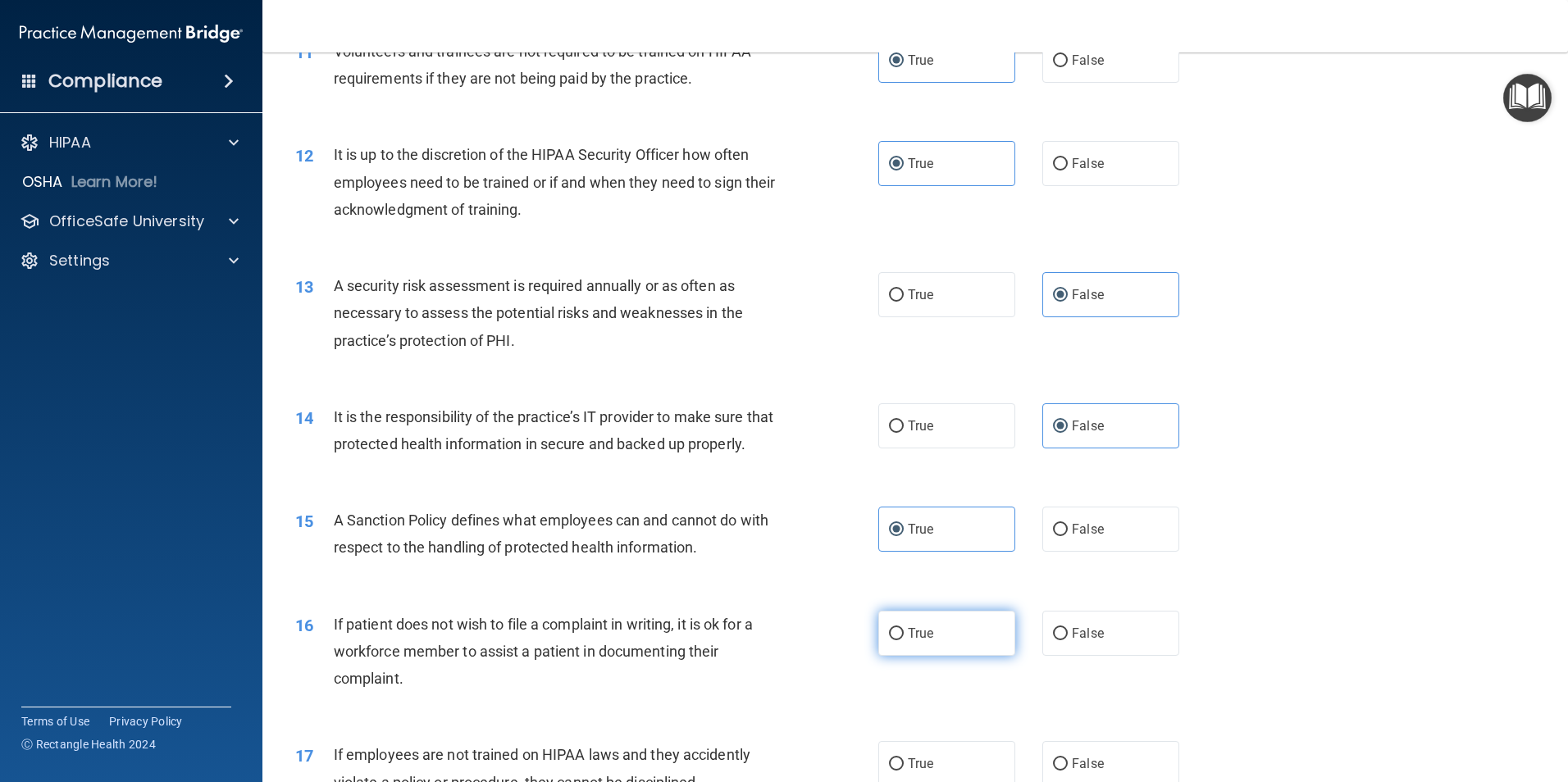
click at [904, 641] on input "True" at bounding box center [897, 634] width 14 height 13
radio input "true"
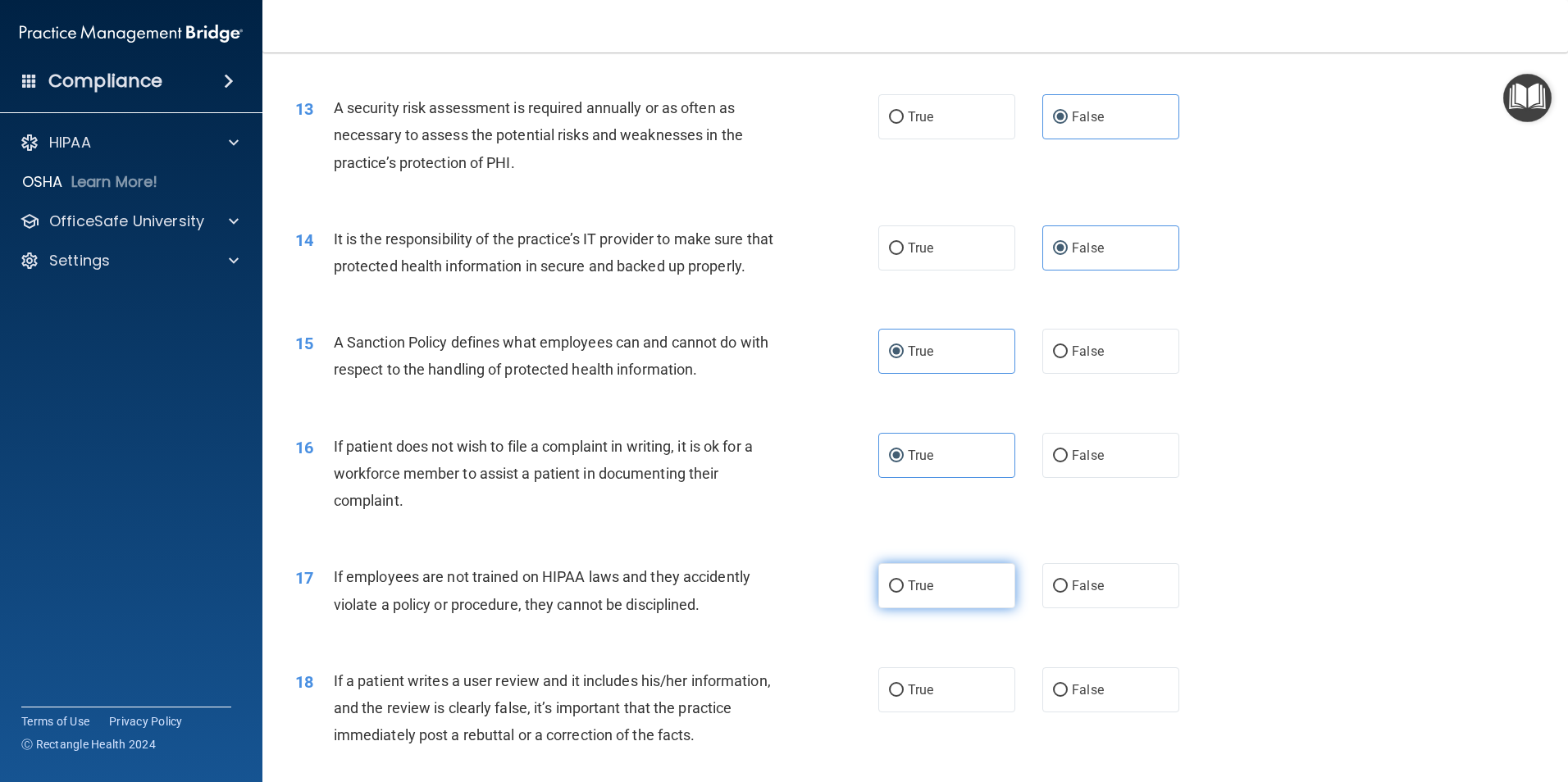
scroll to position [1763, 0]
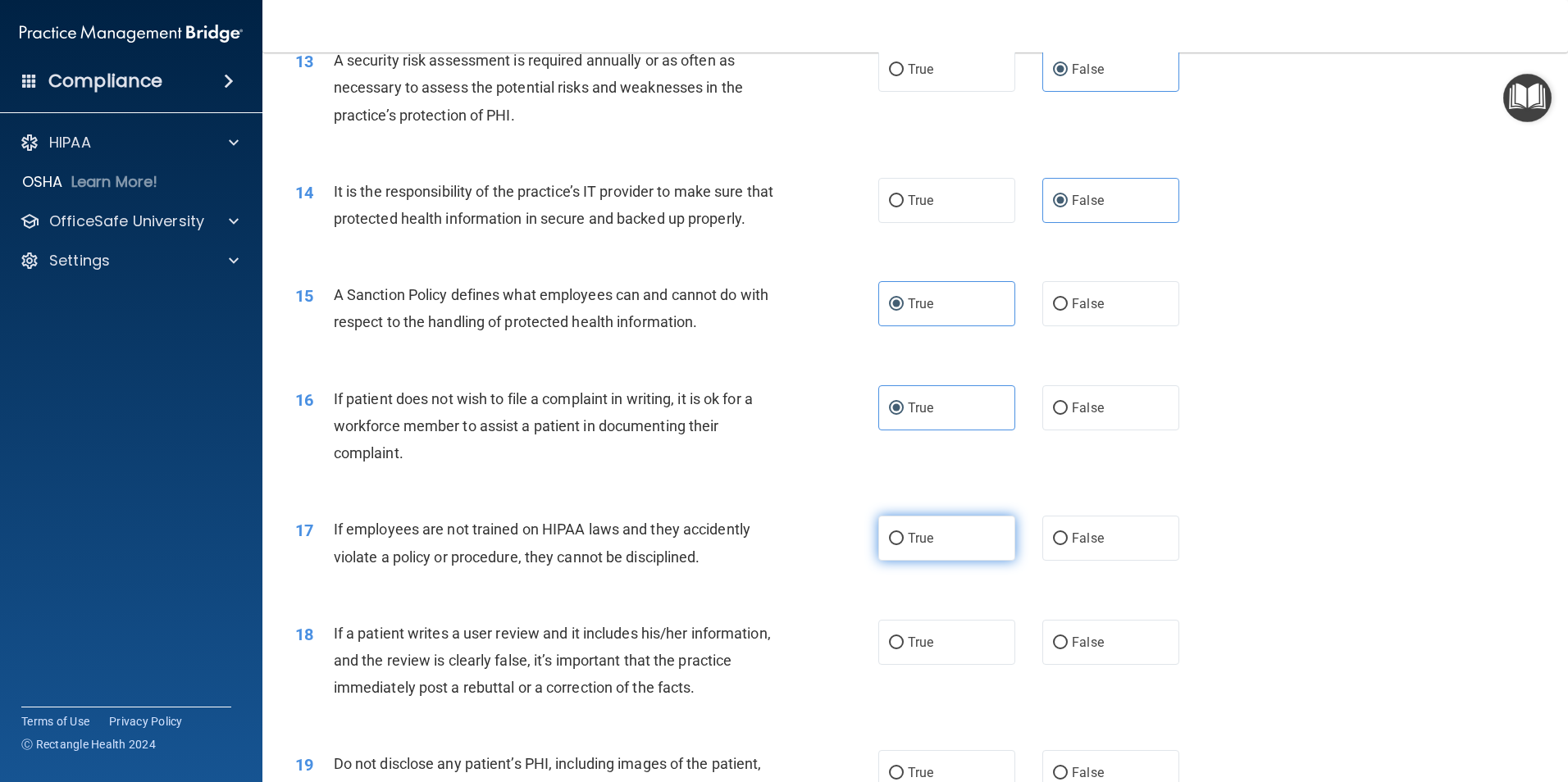
click at [931, 561] on label "True" at bounding box center [947, 538] width 137 height 45
click at [904, 545] on input "True" at bounding box center [897, 539] width 14 height 13
radio input "true"
click at [1061, 655] on label "False" at bounding box center [1111, 643] width 137 height 45
click at [1061, 650] on input "False" at bounding box center [1060, 643] width 14 height 13
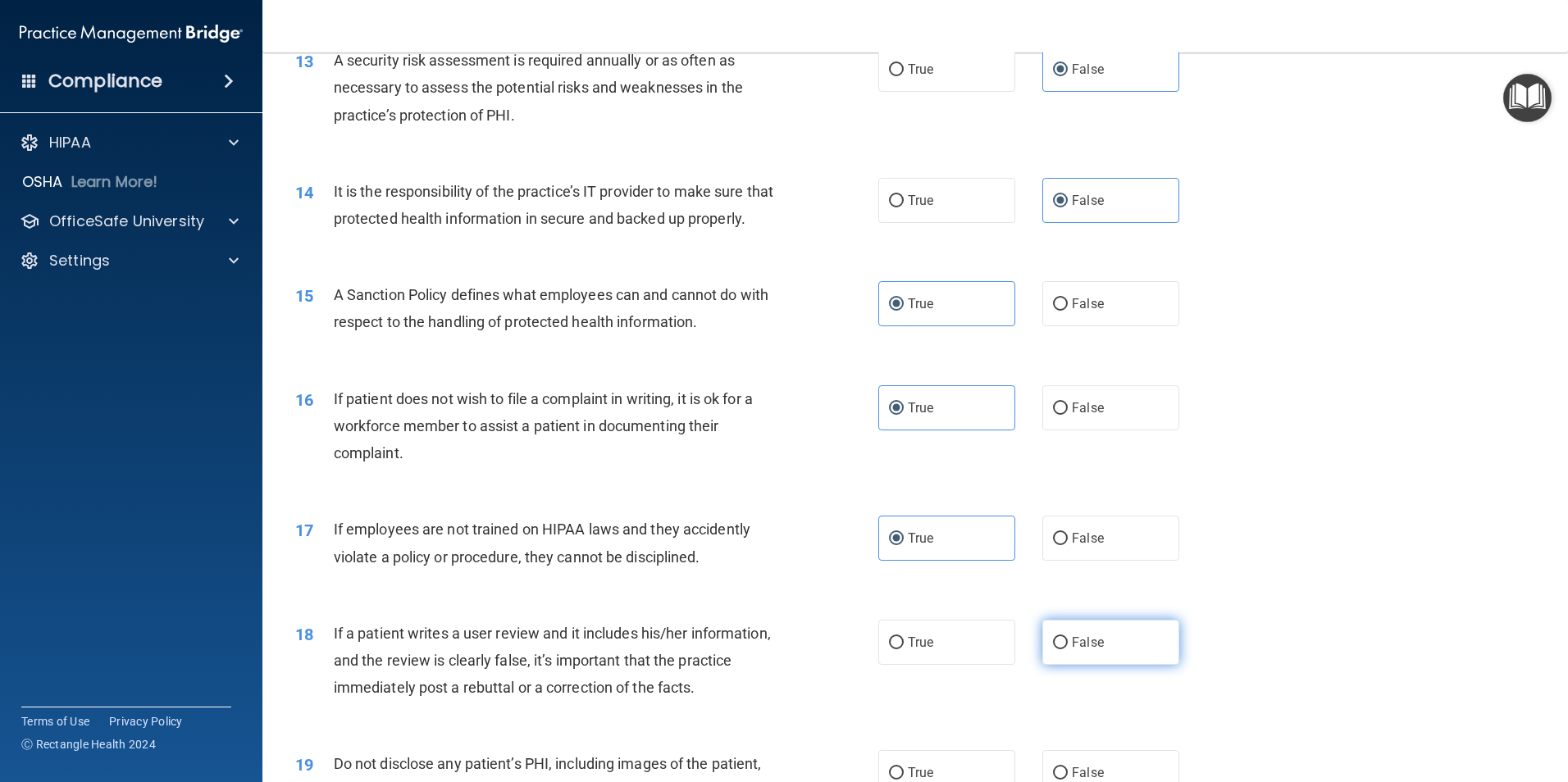
radio input "true"
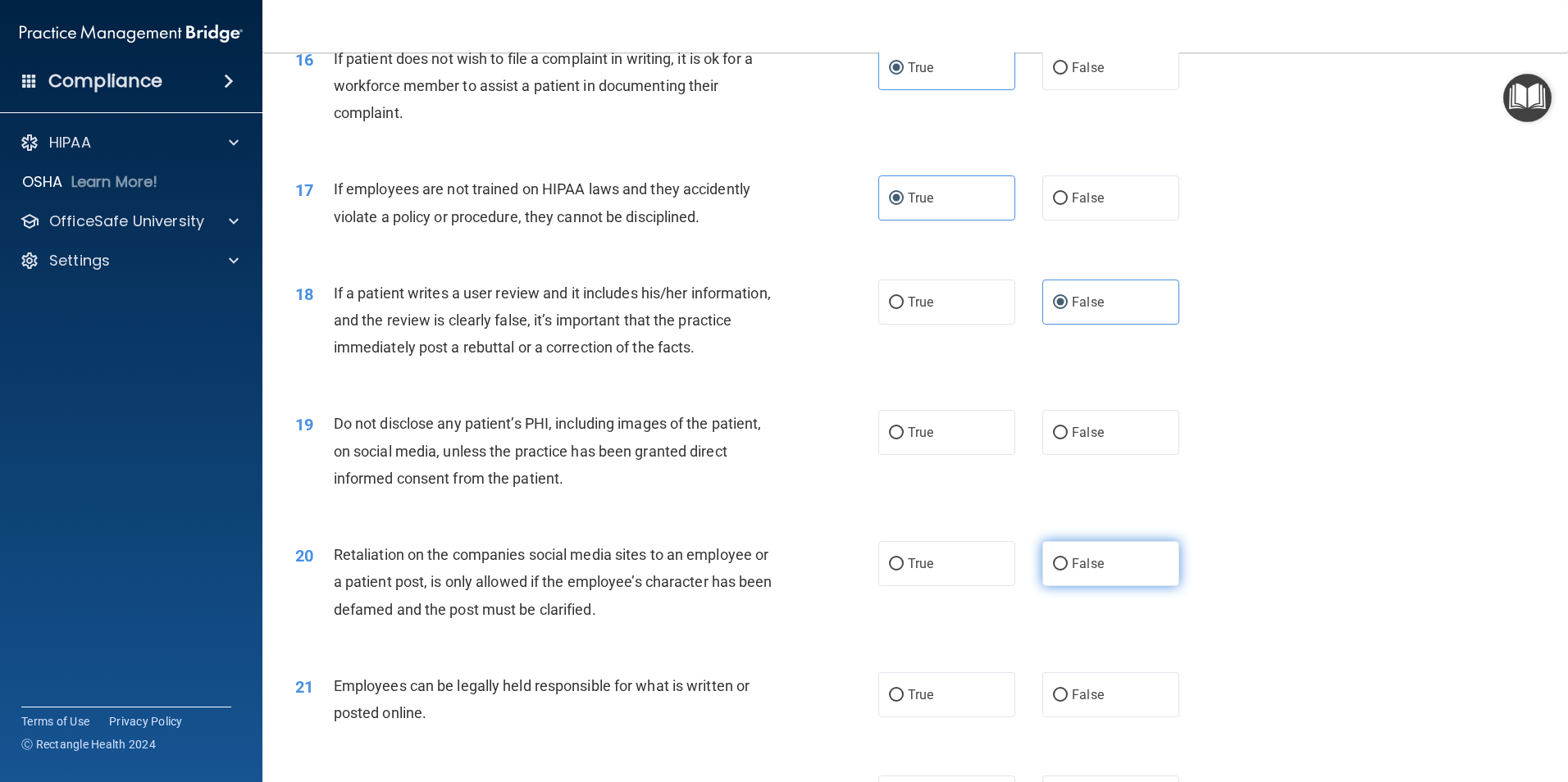
scroll to position [2111, 0]
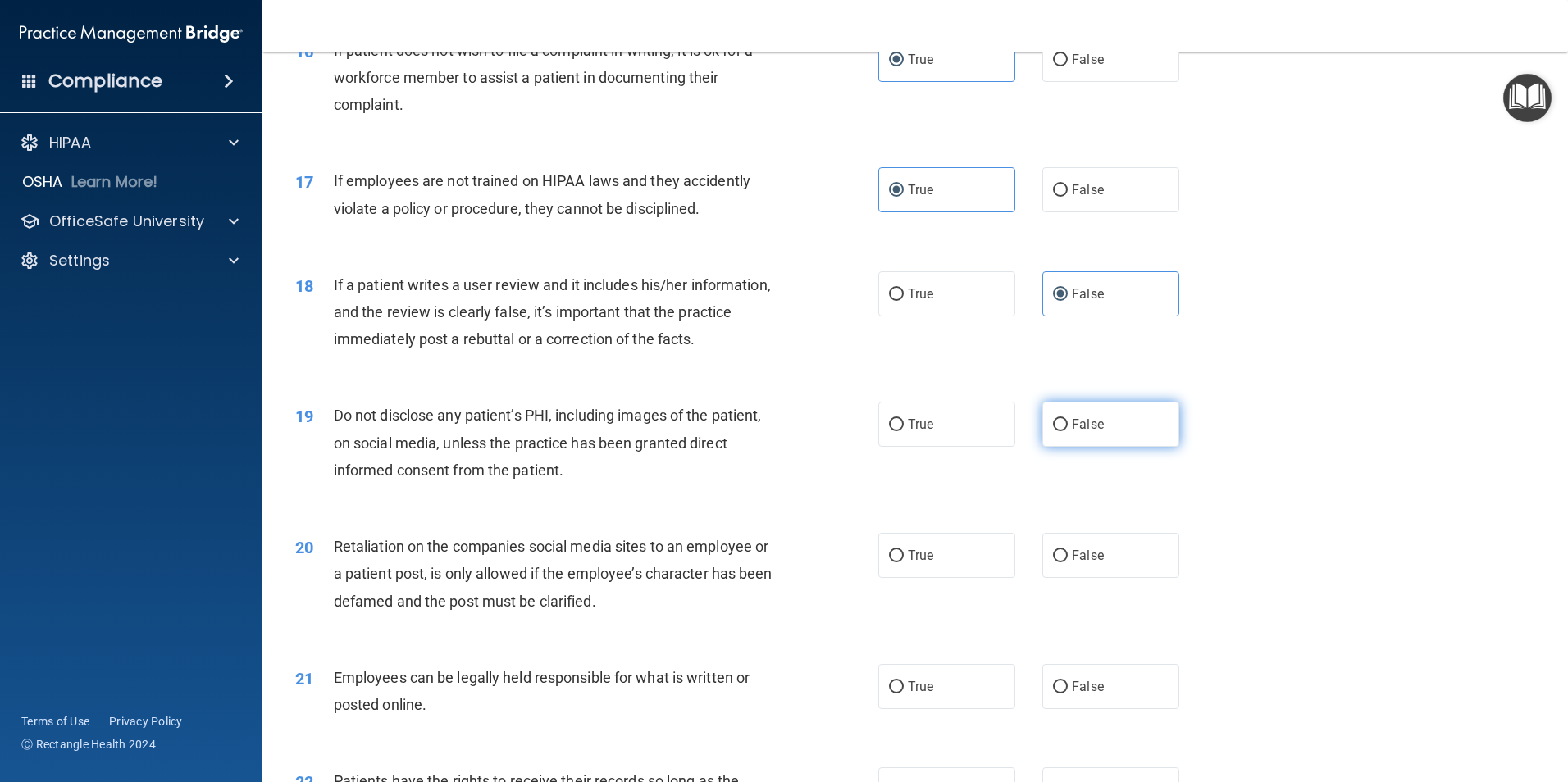
click at [1091, 432] on span "False" at bounding box center [1088, 424] width 32 height 15
click at [1068, 431] on input "False" at bounding box center [1060, 426] width 14 height 13
radio input "true"
click at [1072, 563] on span "False" at bounding box center [1088, 555] width 32 height 15
click at [1067, 562] on input "False" at bounding box center [1060, 556] width 14 height 13
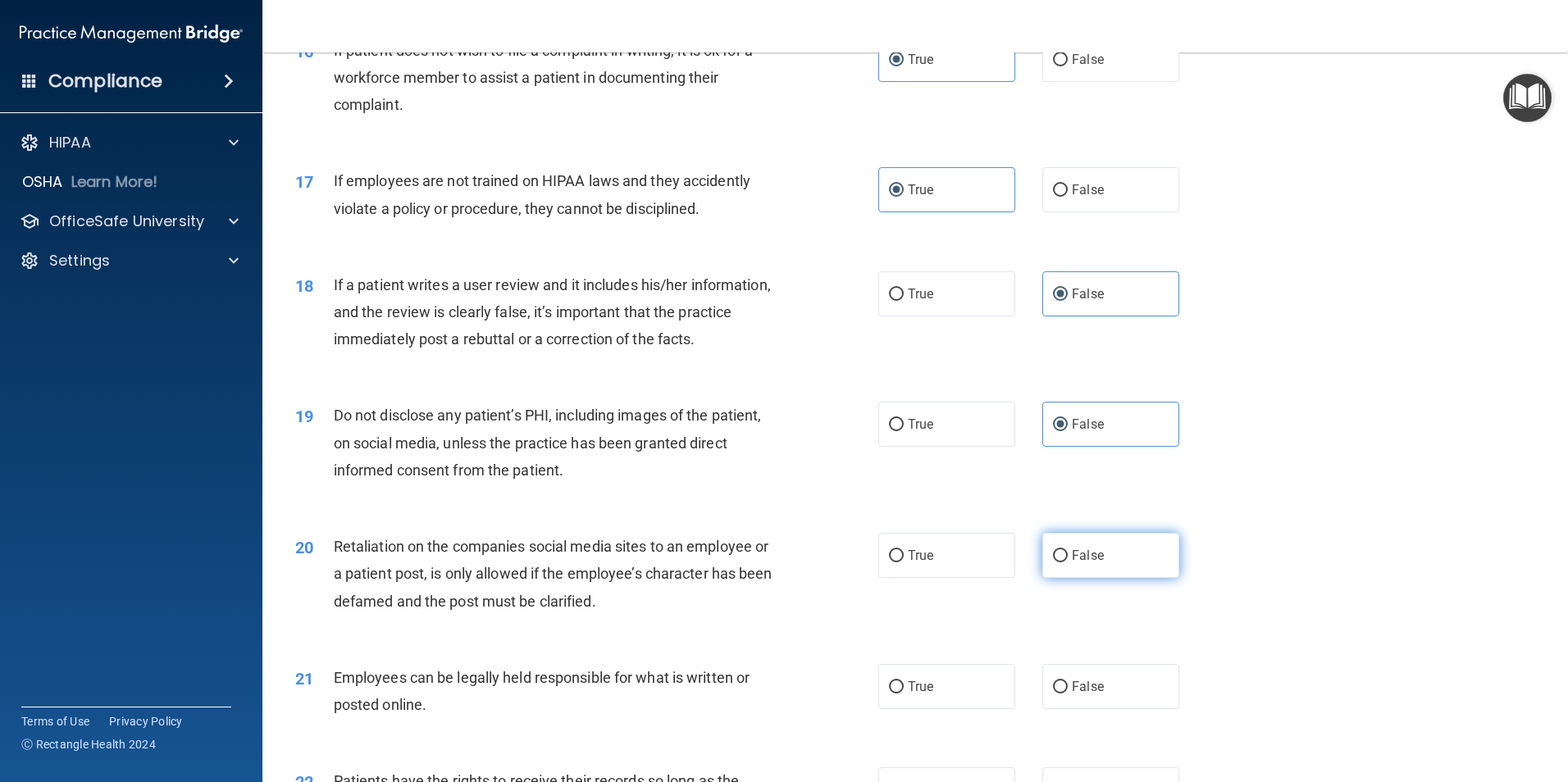
radio input "true"
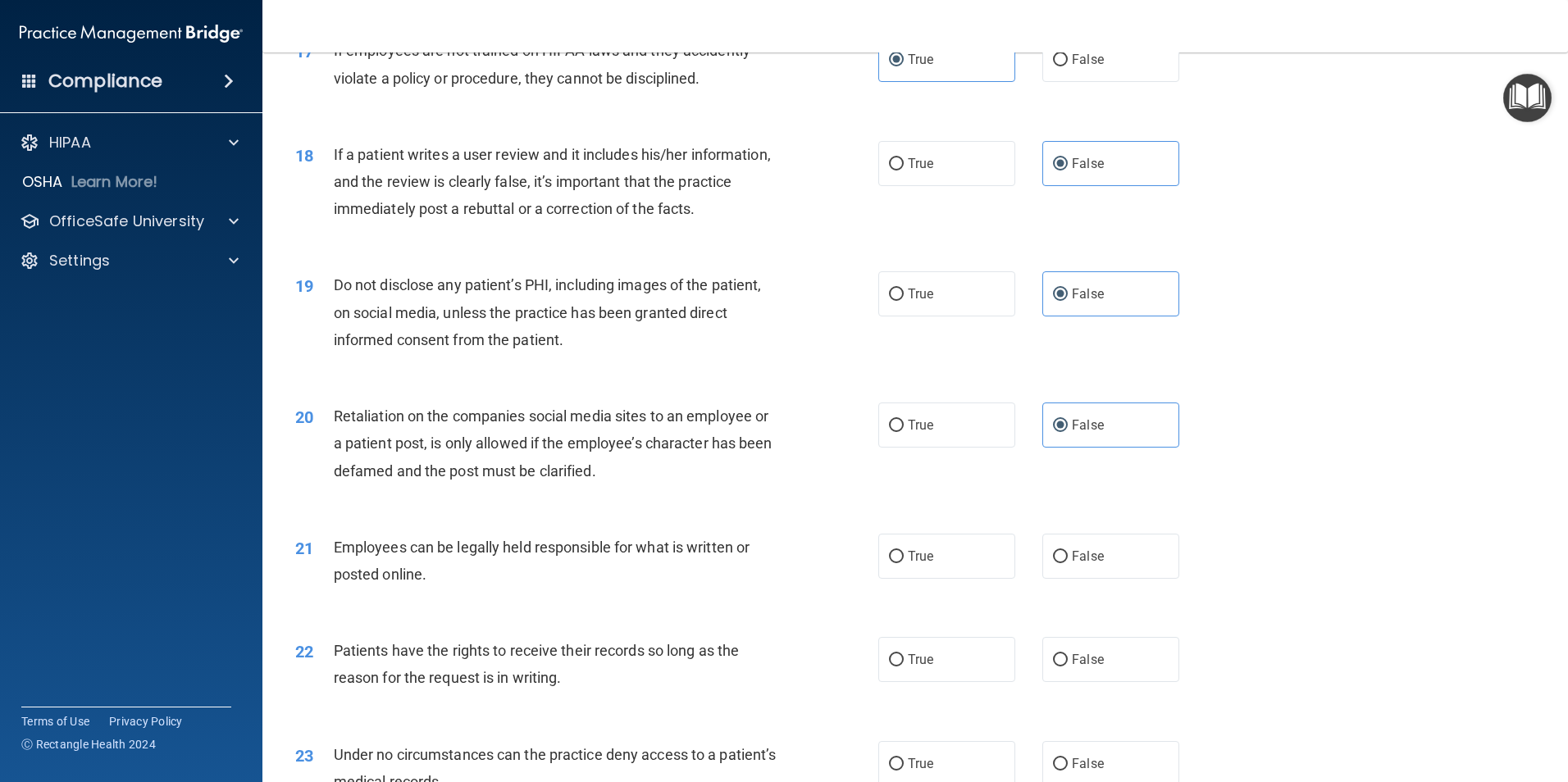
scroll to position [2275, 0]
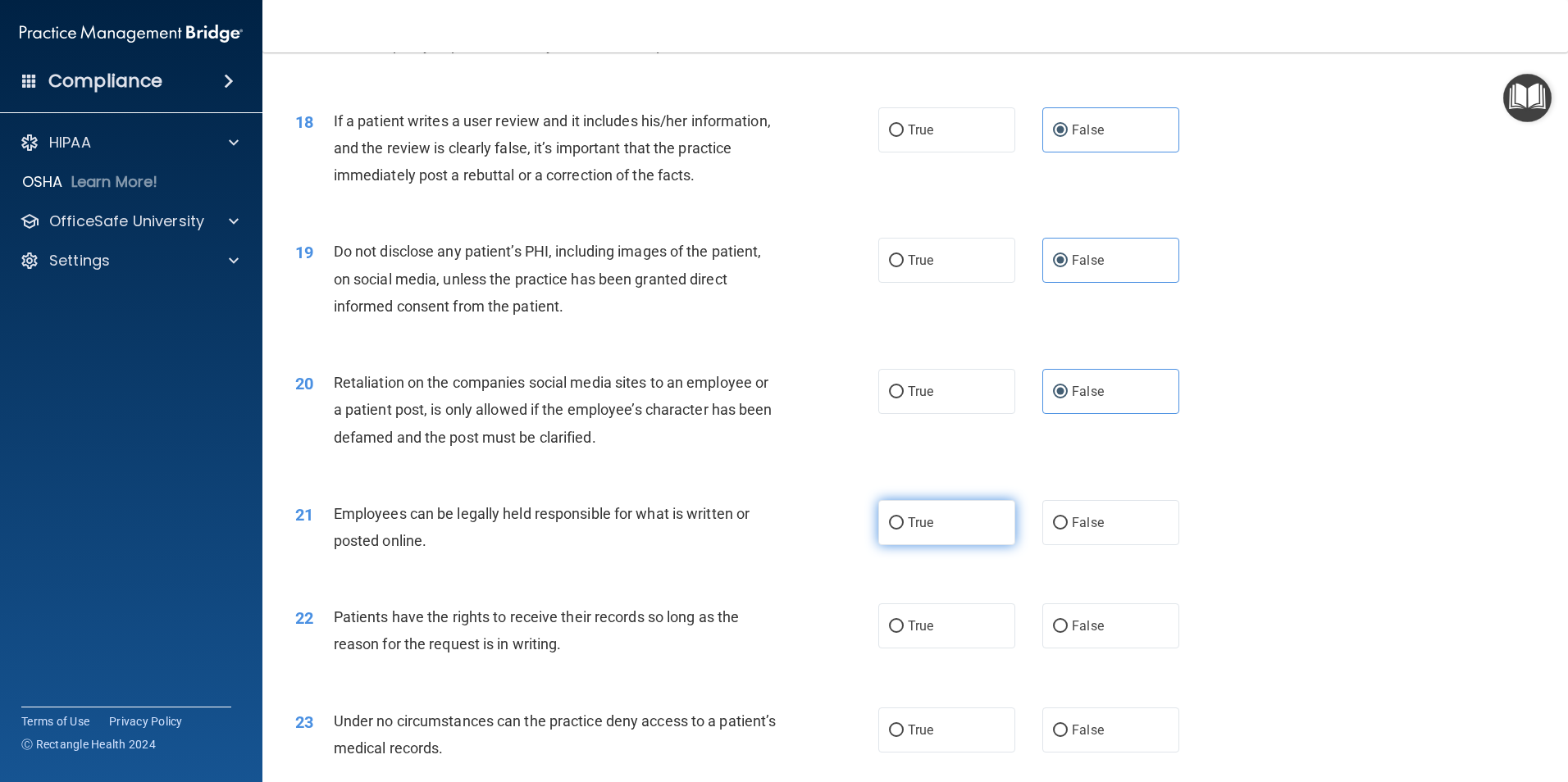
click at [944, 545] on label "True" at bounding box center [947, 523] width 137 height 45
click at [904, 530] on input "True" at bounding box center [897, 524] width 14 height 13
radio input "true"
click at [945, 641] on label "True" at bounding box center [947, 626] width 137 height 45
click at [904, 633] on input "True" at bounding box center [897, 627] width 14 height 13
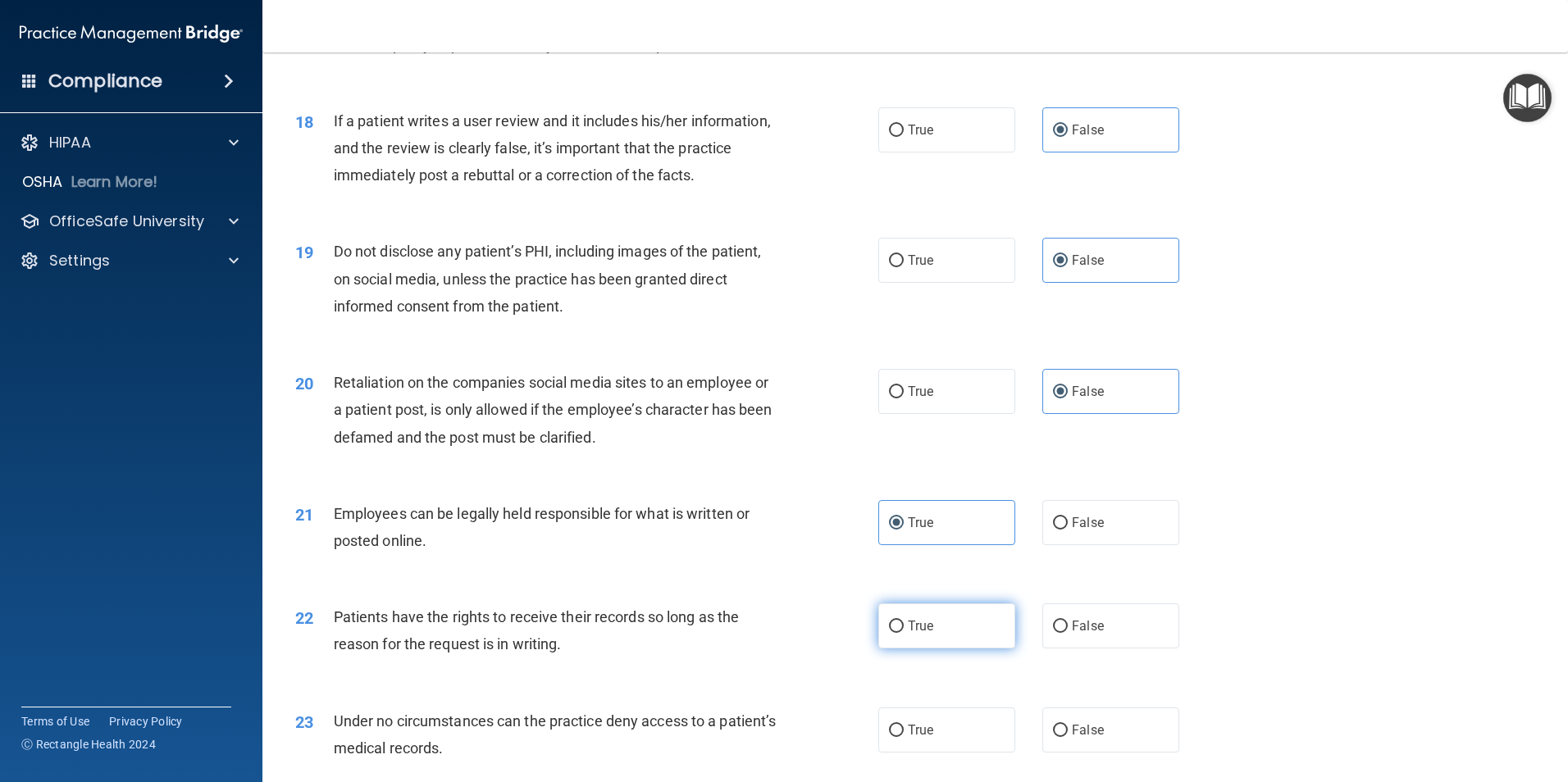
radio input "true"
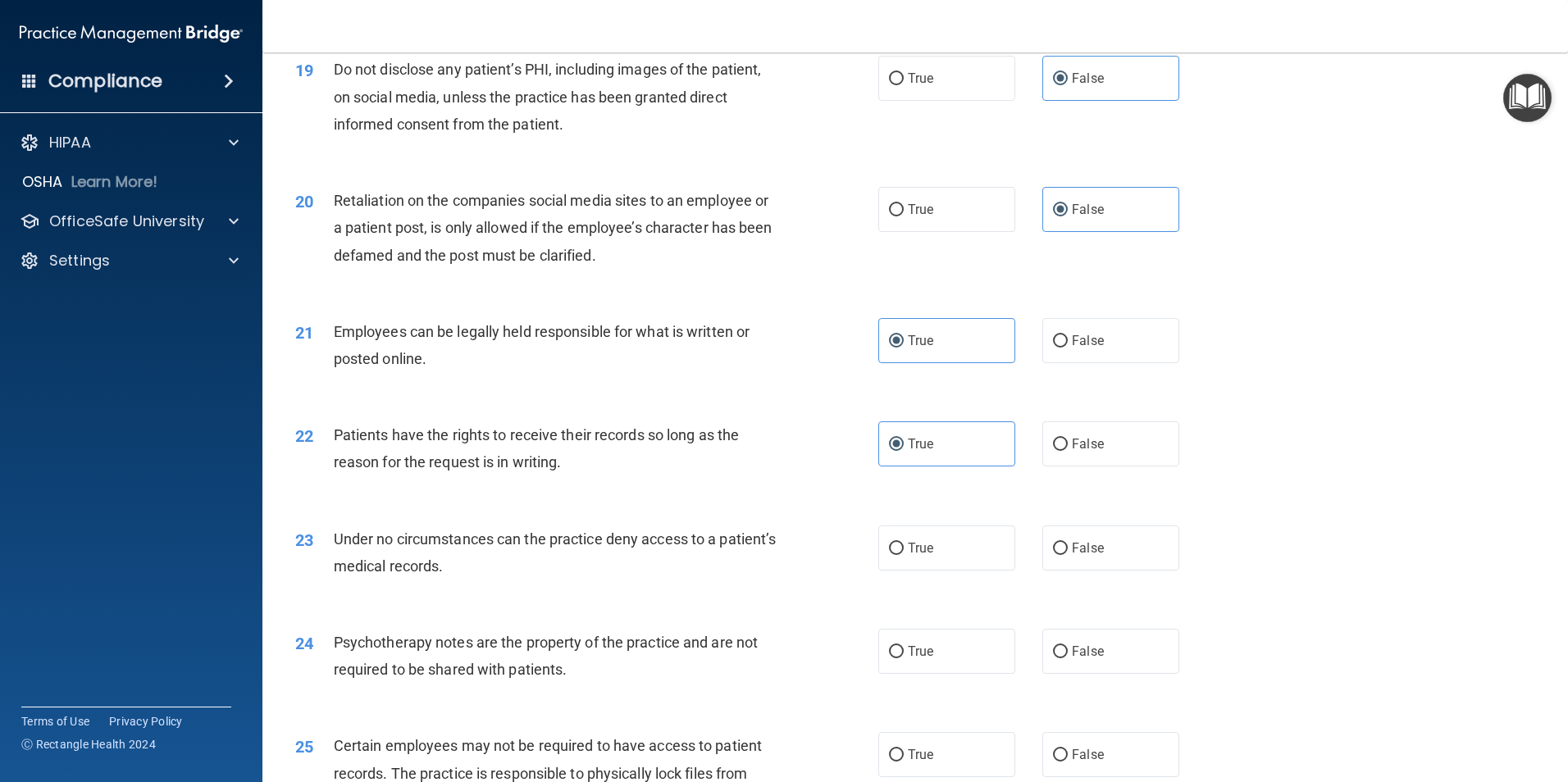
scroll to position [2459, 0]
click at [1051, 568] on label "False" at bounding box center [1111, 545] width 137 height 45
click at [1053, 553] on input "False" at bounding box center [1060, 546] width 14 height 13
radio input "true"
click at [1077, 657] on span "False" at bounding box center [1088, 648] width 32 height 15
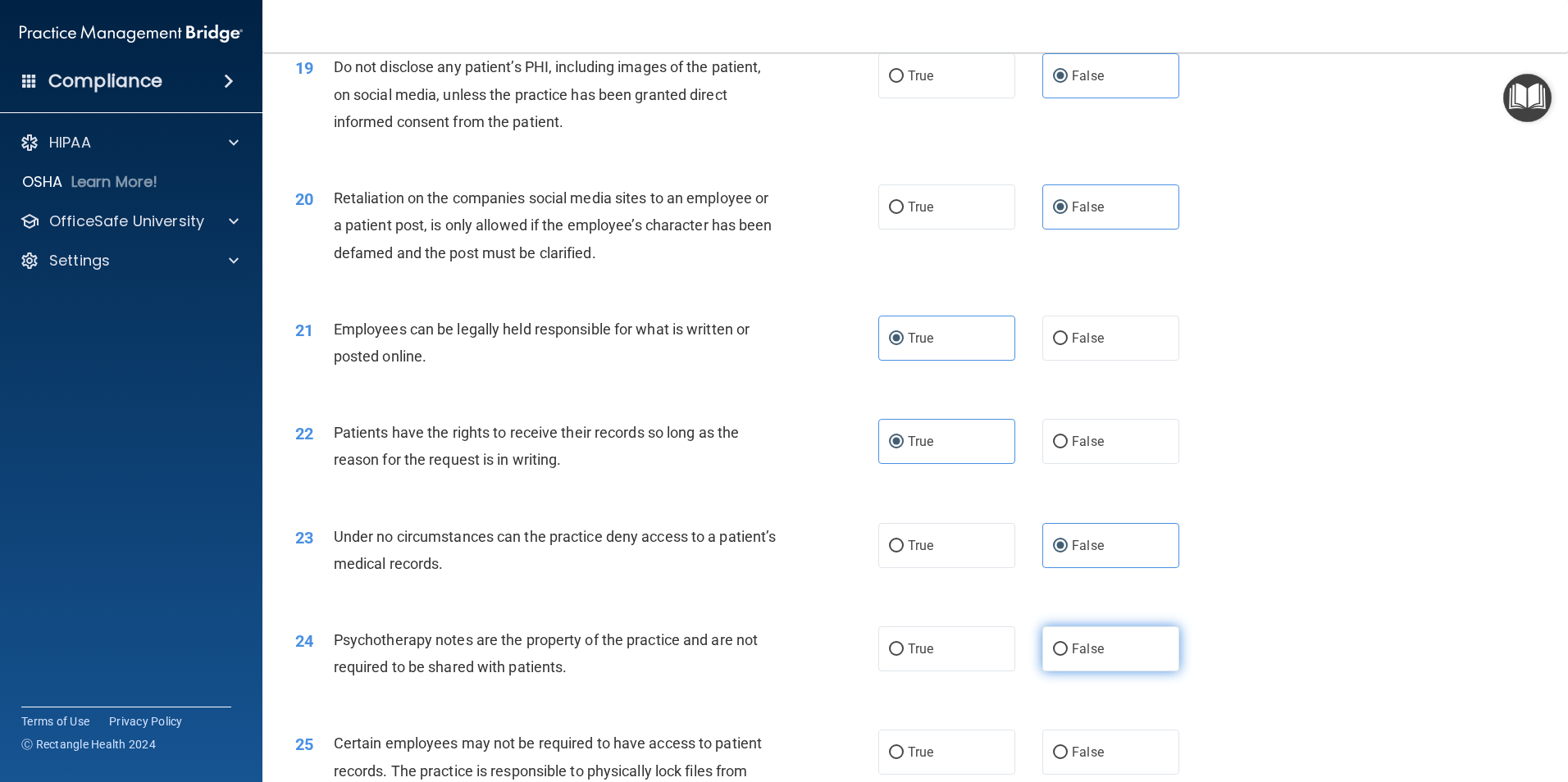
click at [1068, 656] on input "False" at bounding box center [1060, 650] width 14 height 13
radio input "true"
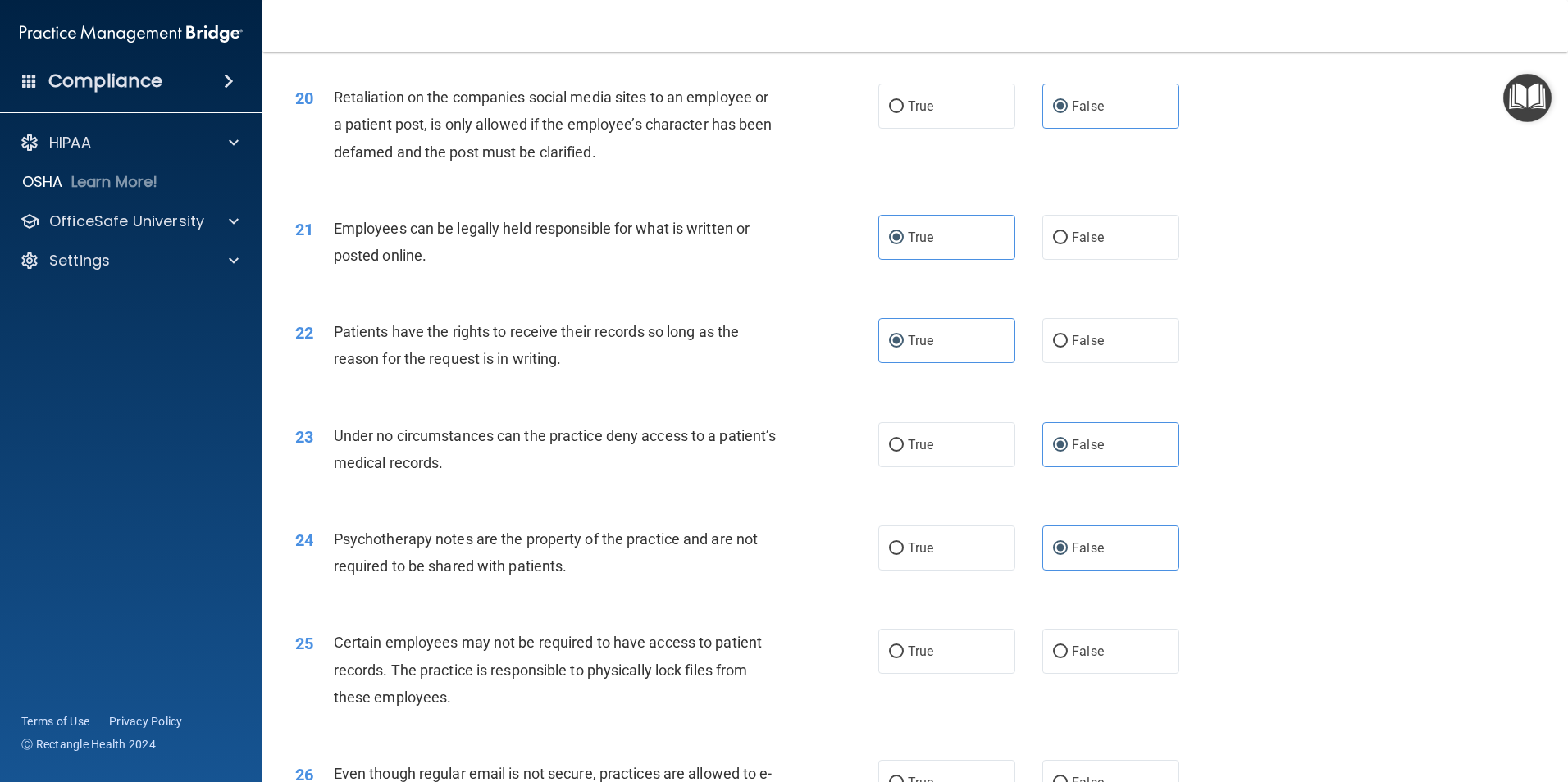
scroll to position [2623, 0]
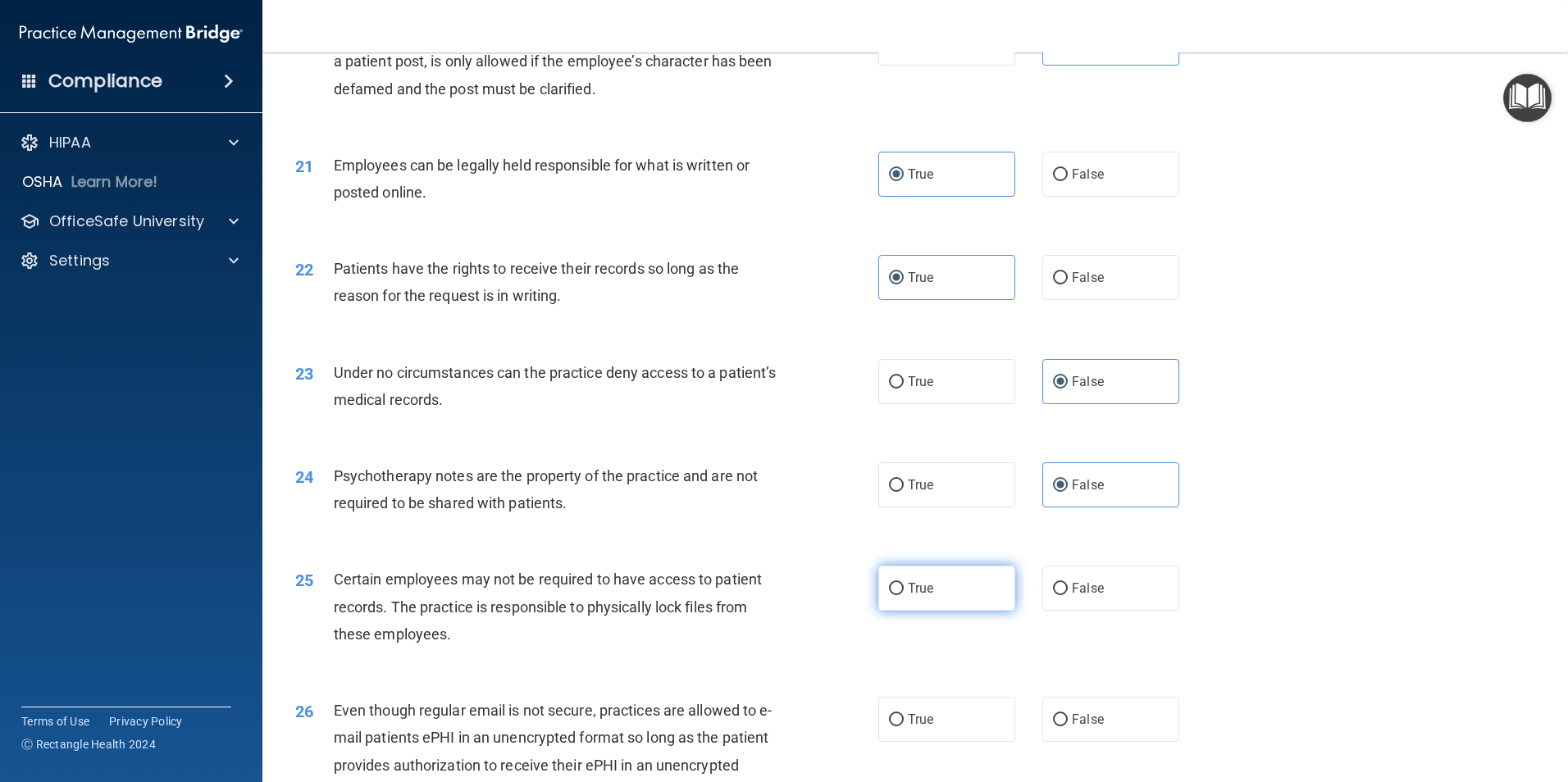
click at [917, 596] on span "True" at bounding box center [921, 588] width 25 height 15
click at [904, 595] on input "True" at bounding box center [897, 589] width 14 height 13
radio input "true"
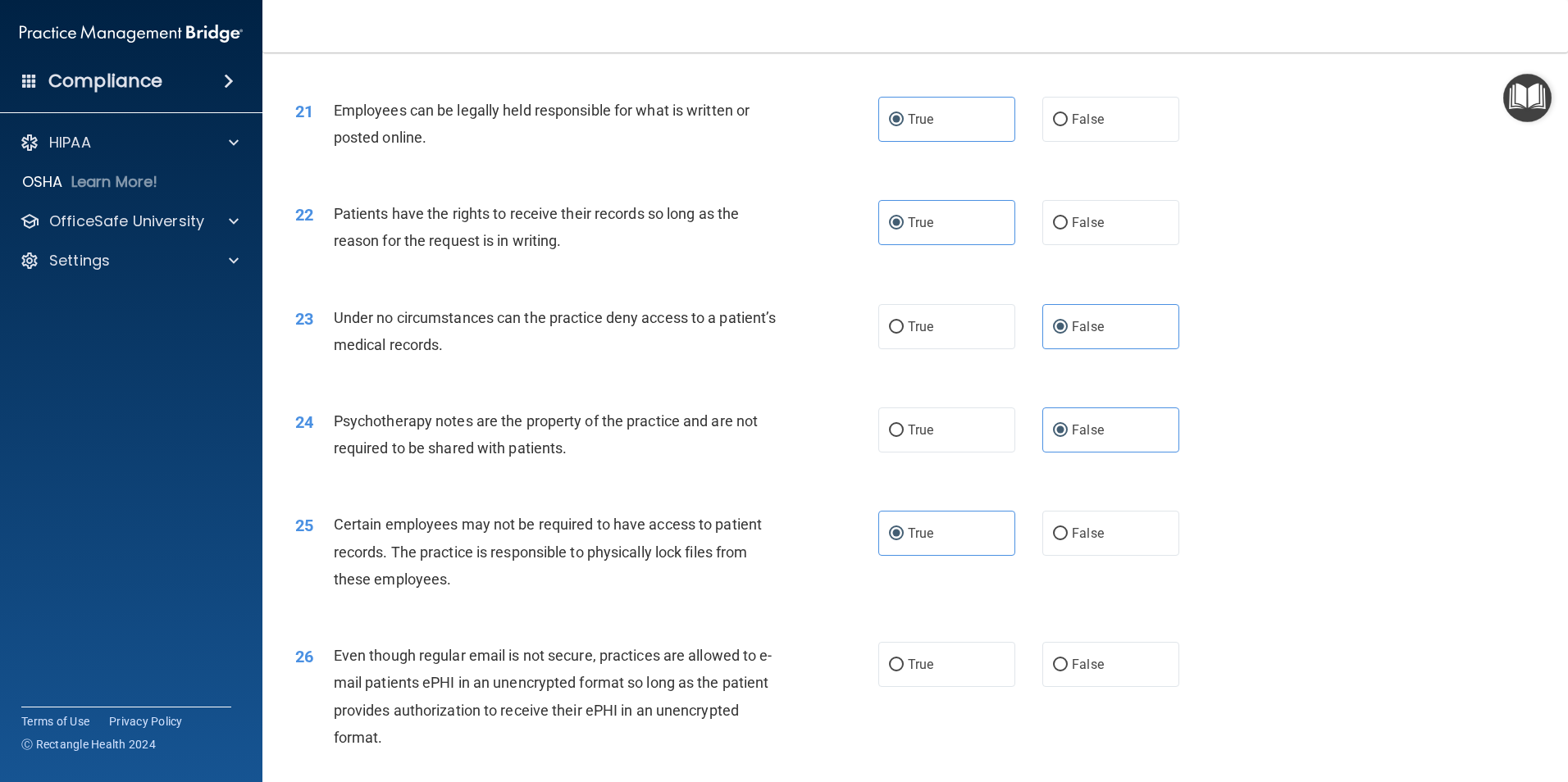
scroll to position [2706, 0]
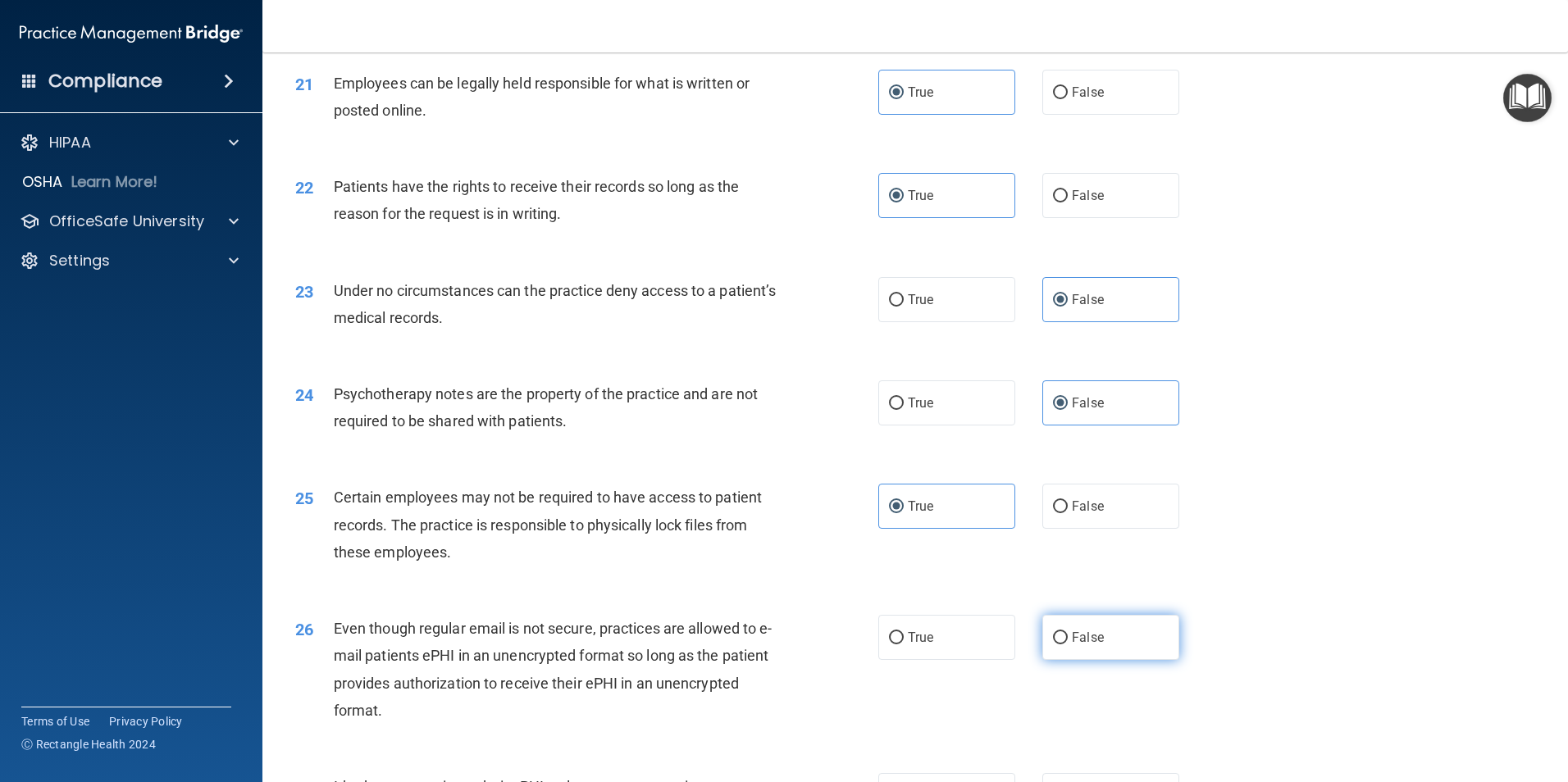
click at [1060, 656] on label "False" at bounding box center [1111, 637] width 137 height 45
click at [1060, 644] on input "False" at bounding box center [1060, 638] width 14 height 13
radio input "true"
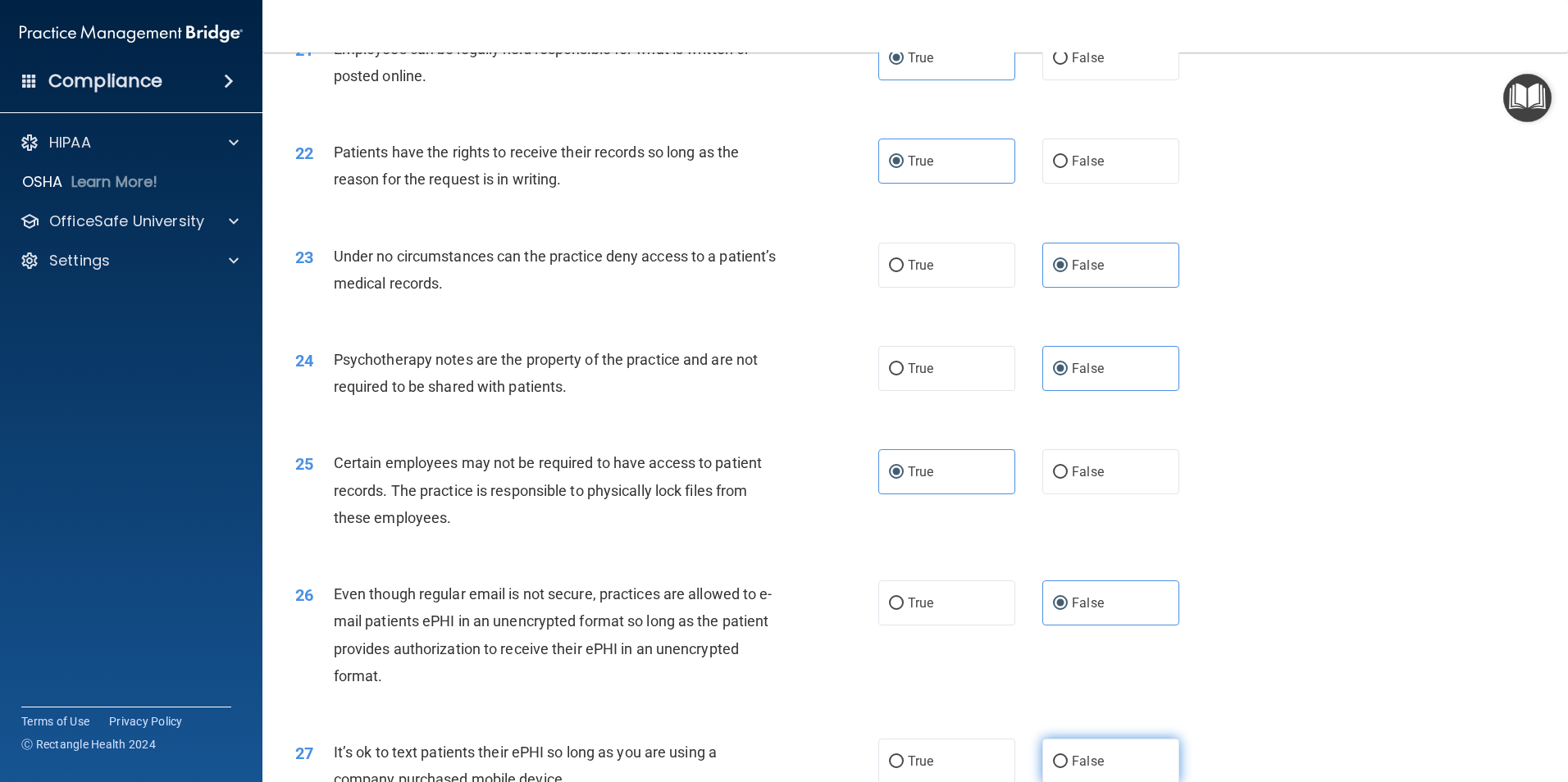
scroll to position [2870, 0]
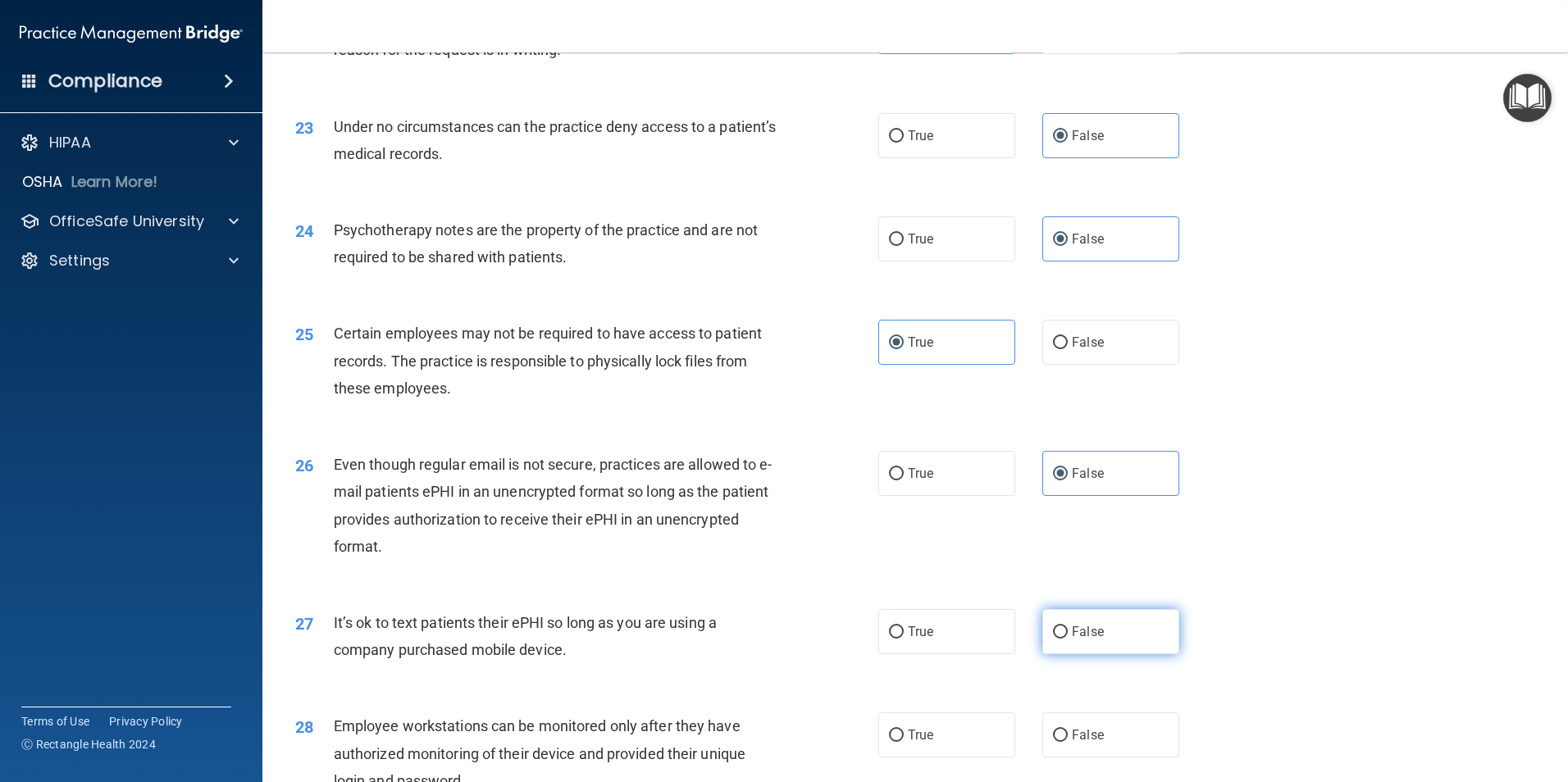
click at [1075, 640] on span "False" at bounding box center [1088, 631] width 32 height 15
click at [1068, 639] on input "False" at bounding box center [1060, 633] width 14 height 13
radio input "true"
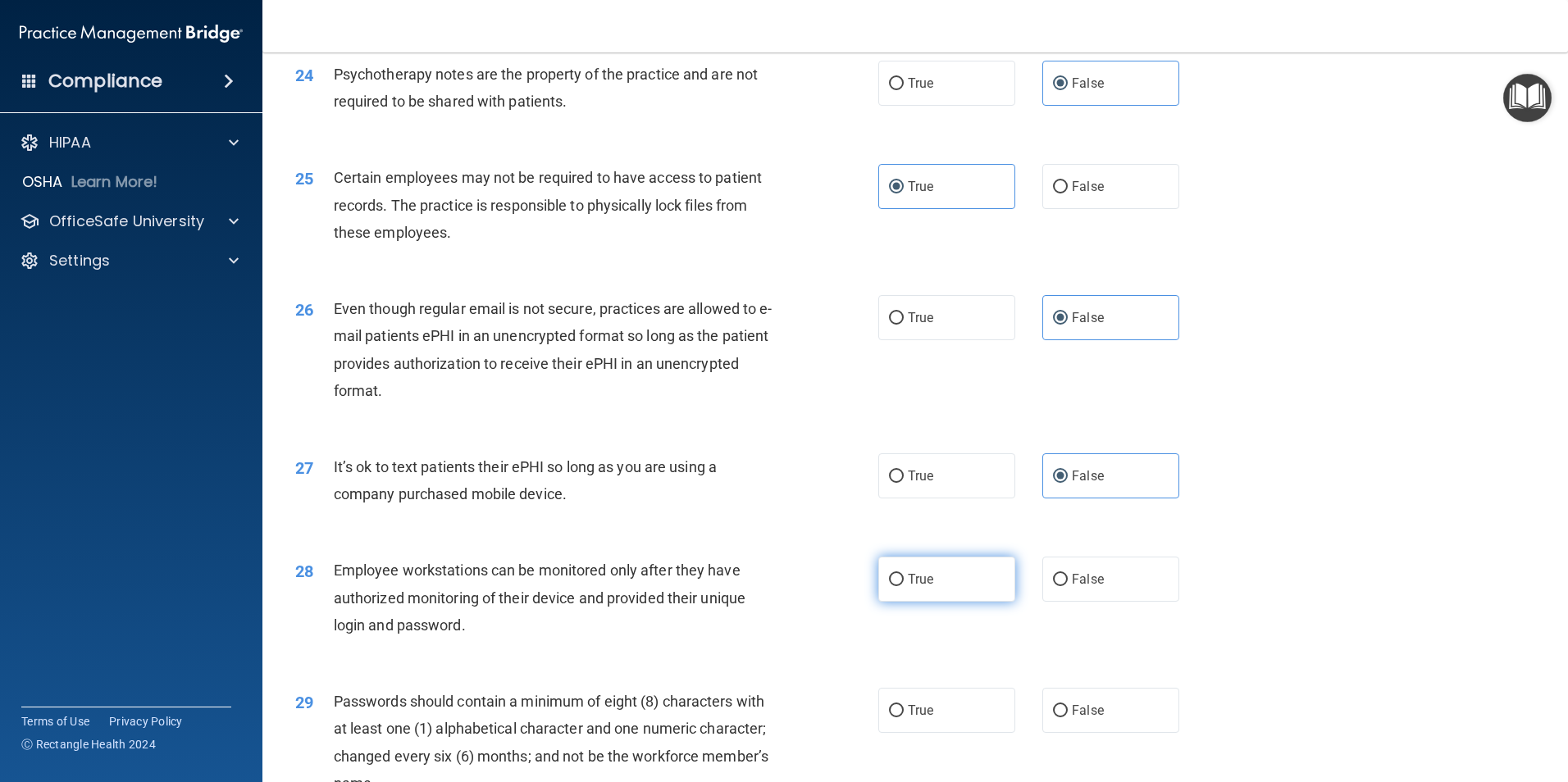
scroll to position [3034, 0]
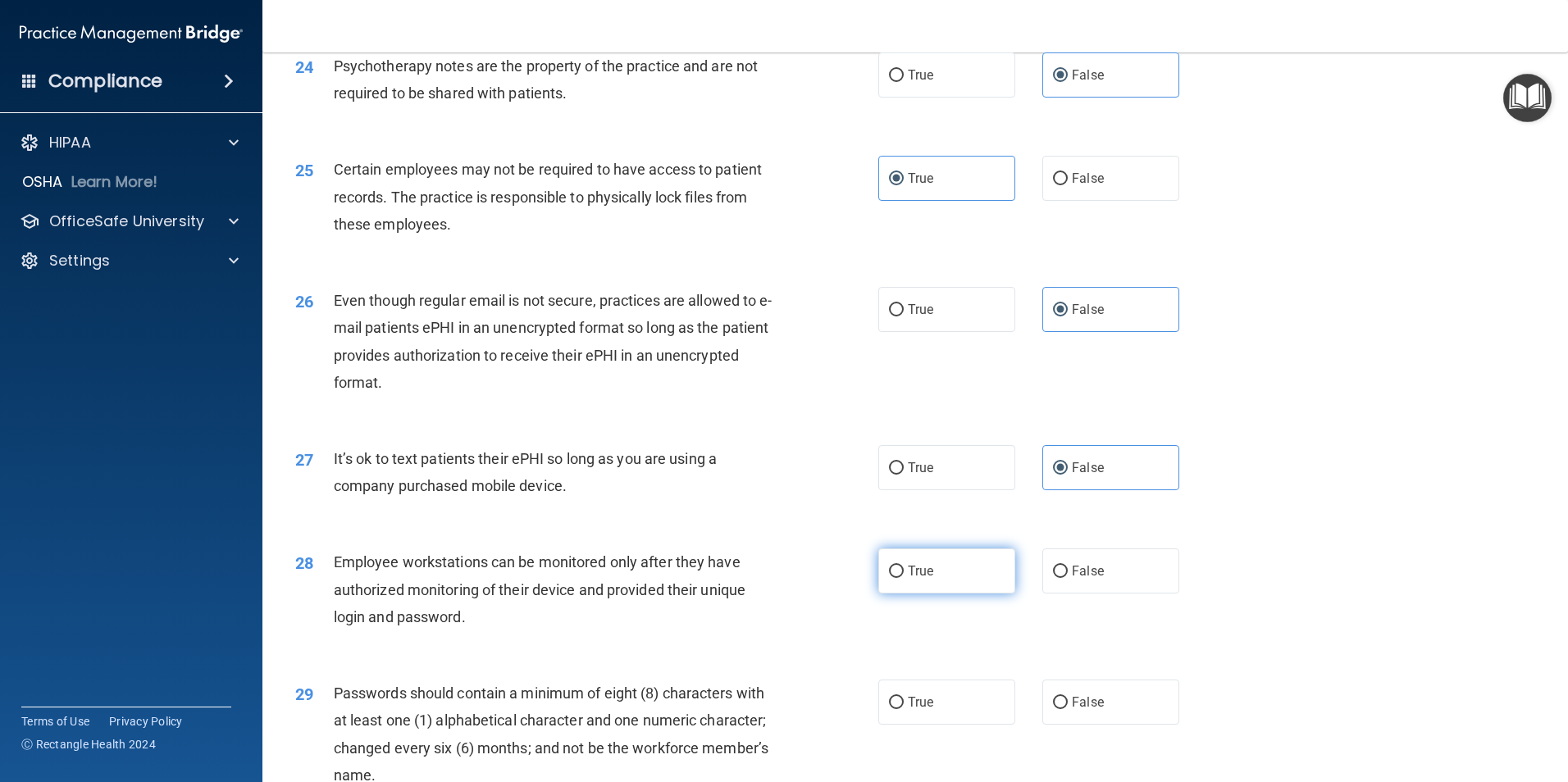
click at [939, 594] on label "True" at bounding box center [947, 571] width 137 height 45
click at [904, 578] on input "True" at bounding box center [897, 572] width 14 height 13
radio input "true"
click at [953, 724] on label "True" at bounding box center [947, 702] width 137 height 45
click at [904, 709] on input "True" at bounding box center [897, 703] width 14 height 13
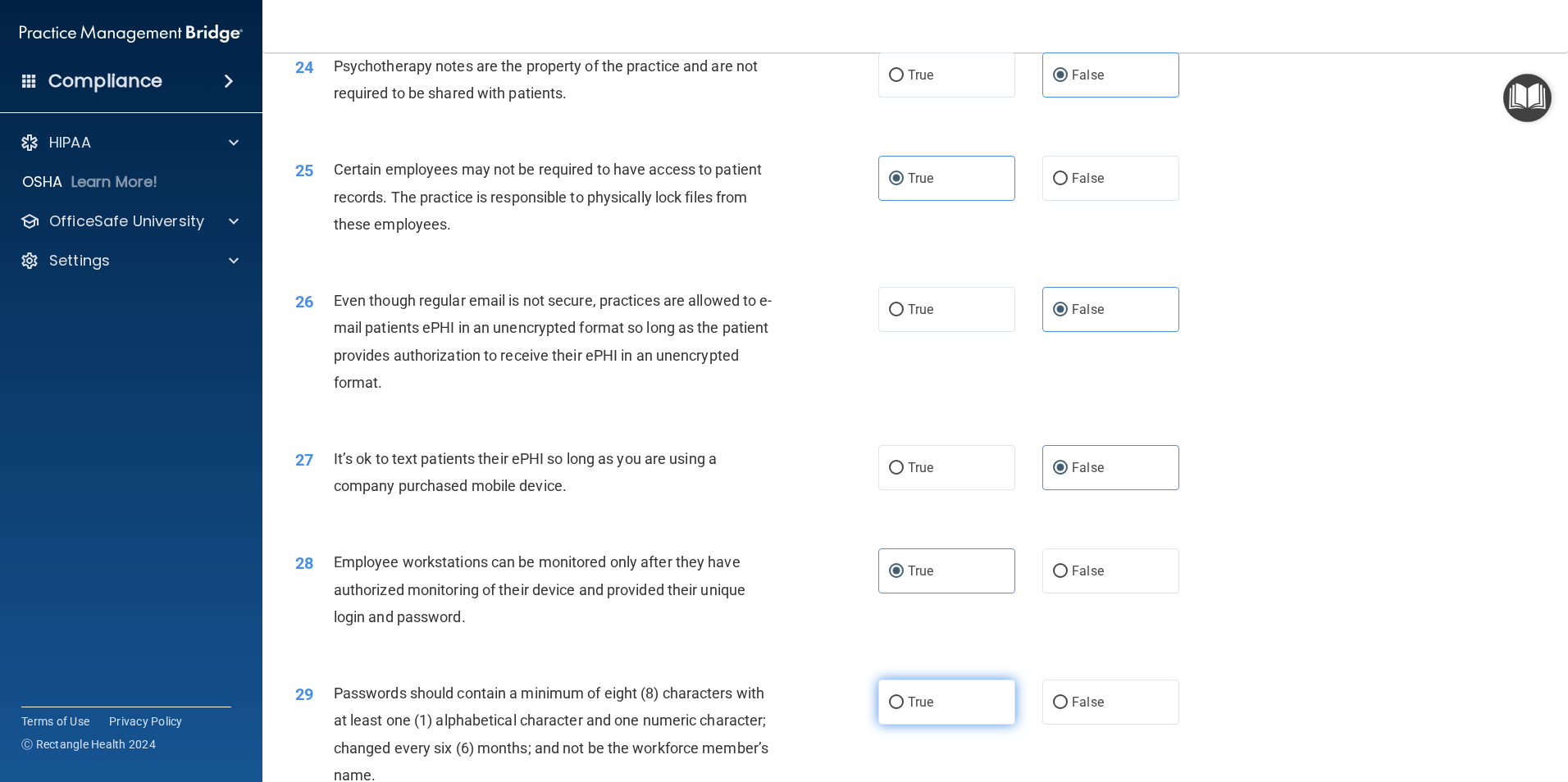
radio input "true"
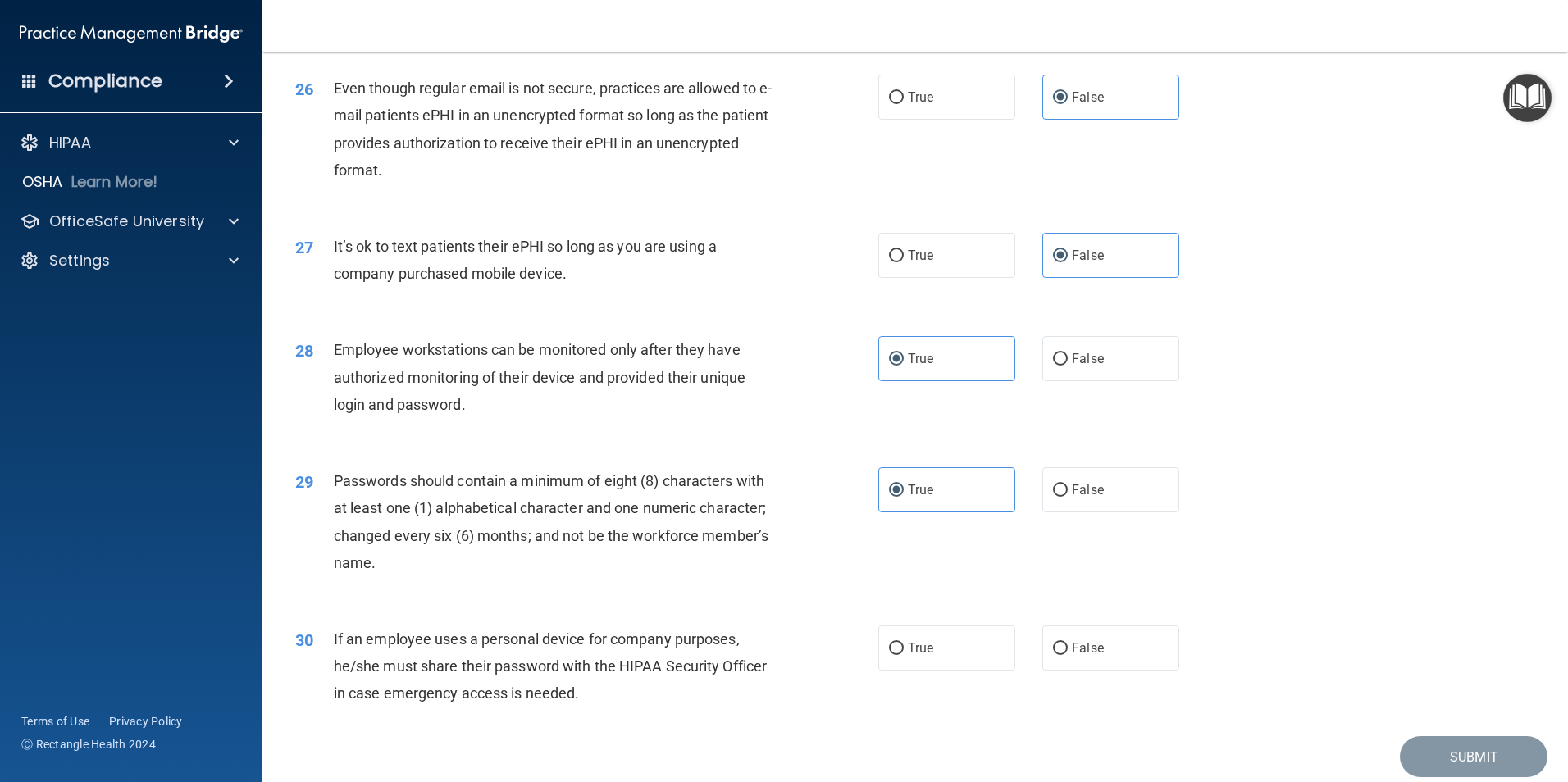
scroll to position [3279, 0]
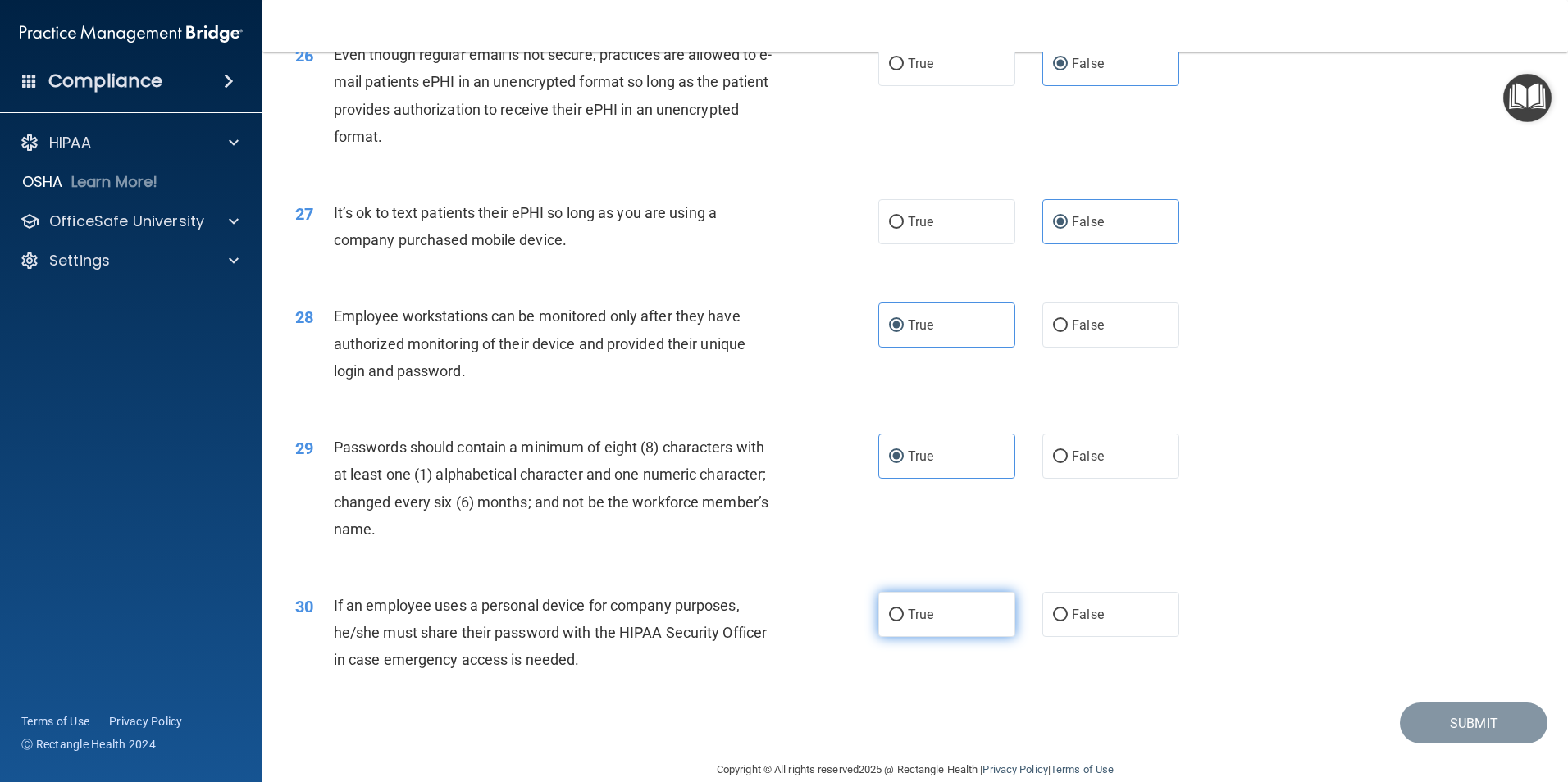
click at [936, 637] on label "True" at bounding box center [947, 615] width 137 height 45
click at [904, 622] on input "True" at bounding box center [897, 616] width 14 height 13
radio input "true"
click at [1421, 744] on button "Submit" at bounding box center [1473, 724] width 148 height 41
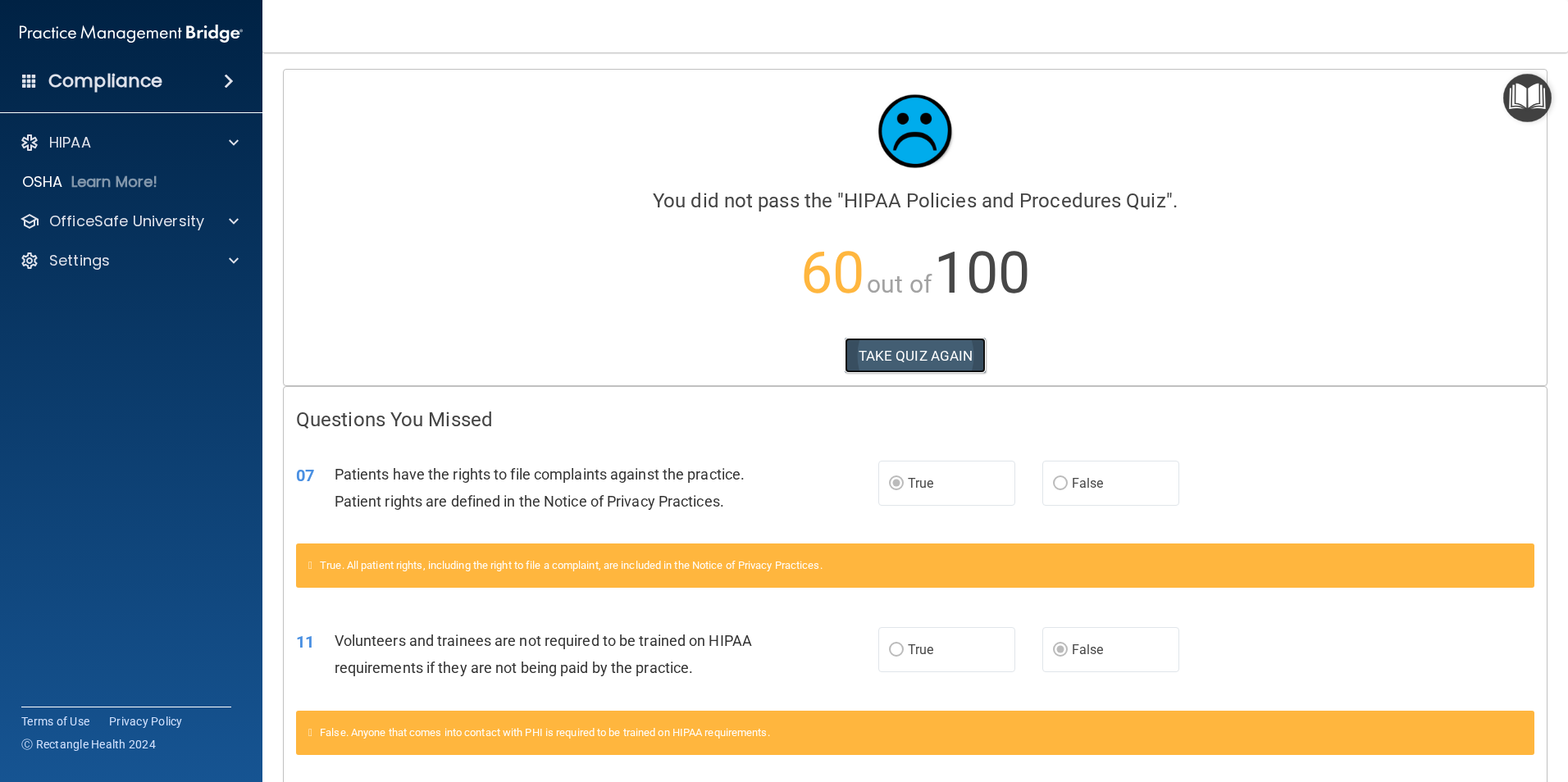
click at [889, 354] on button "TAKE QUIZ AGAIN" at bounding box center [915, 355] width 142 height 36
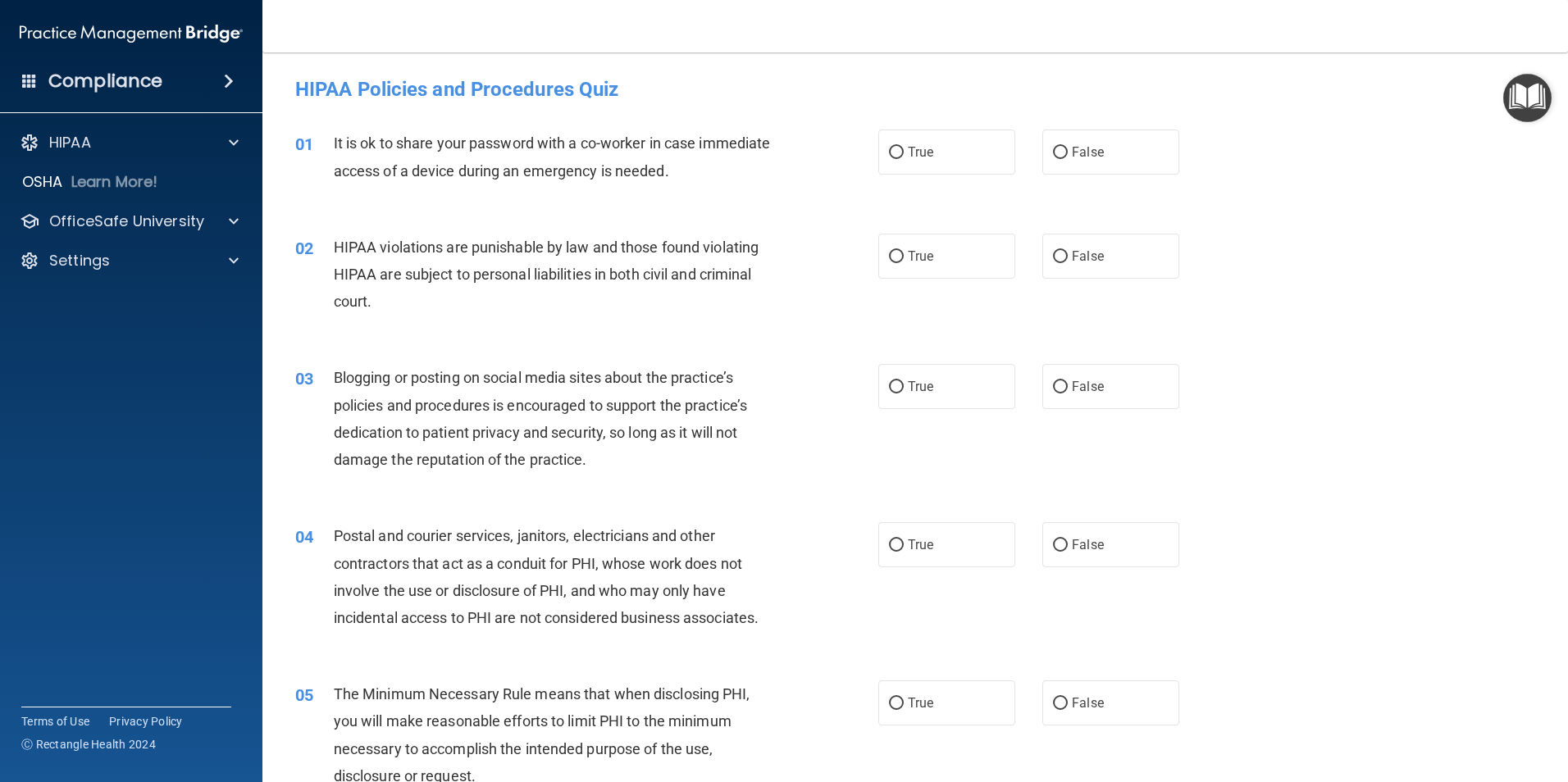
click at [1521, 96] on img "Open Resource Center" at bounding box center [1527, 98] width 49 height 49
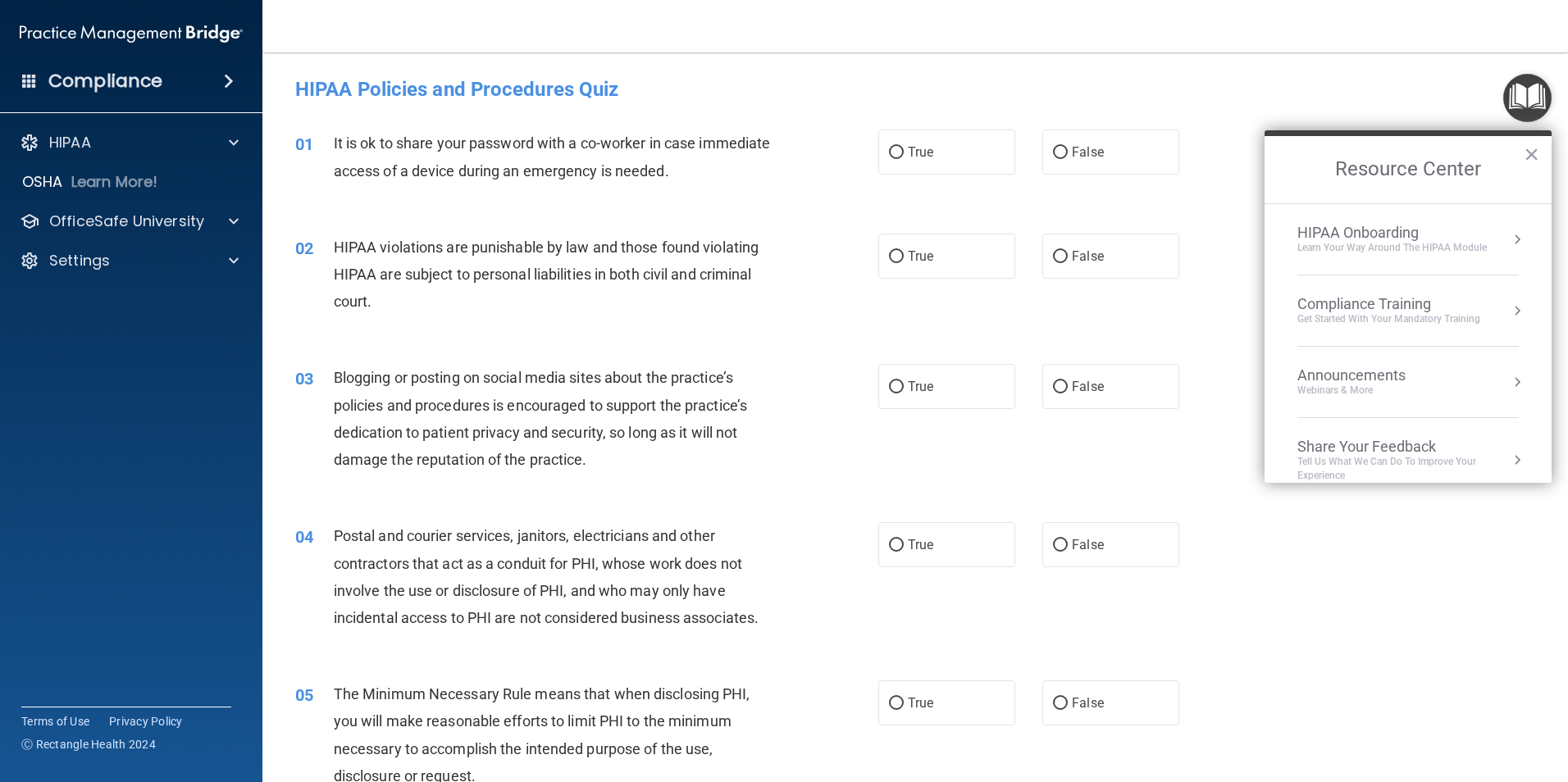
click at [1337, 304] on div "Compliance Training" at bounding box center [1388, 304] width 183 height 18
click at [1332, 234] on div "HIPAA Training for Members" at bounding box center [1368, 231] width 183 height 14
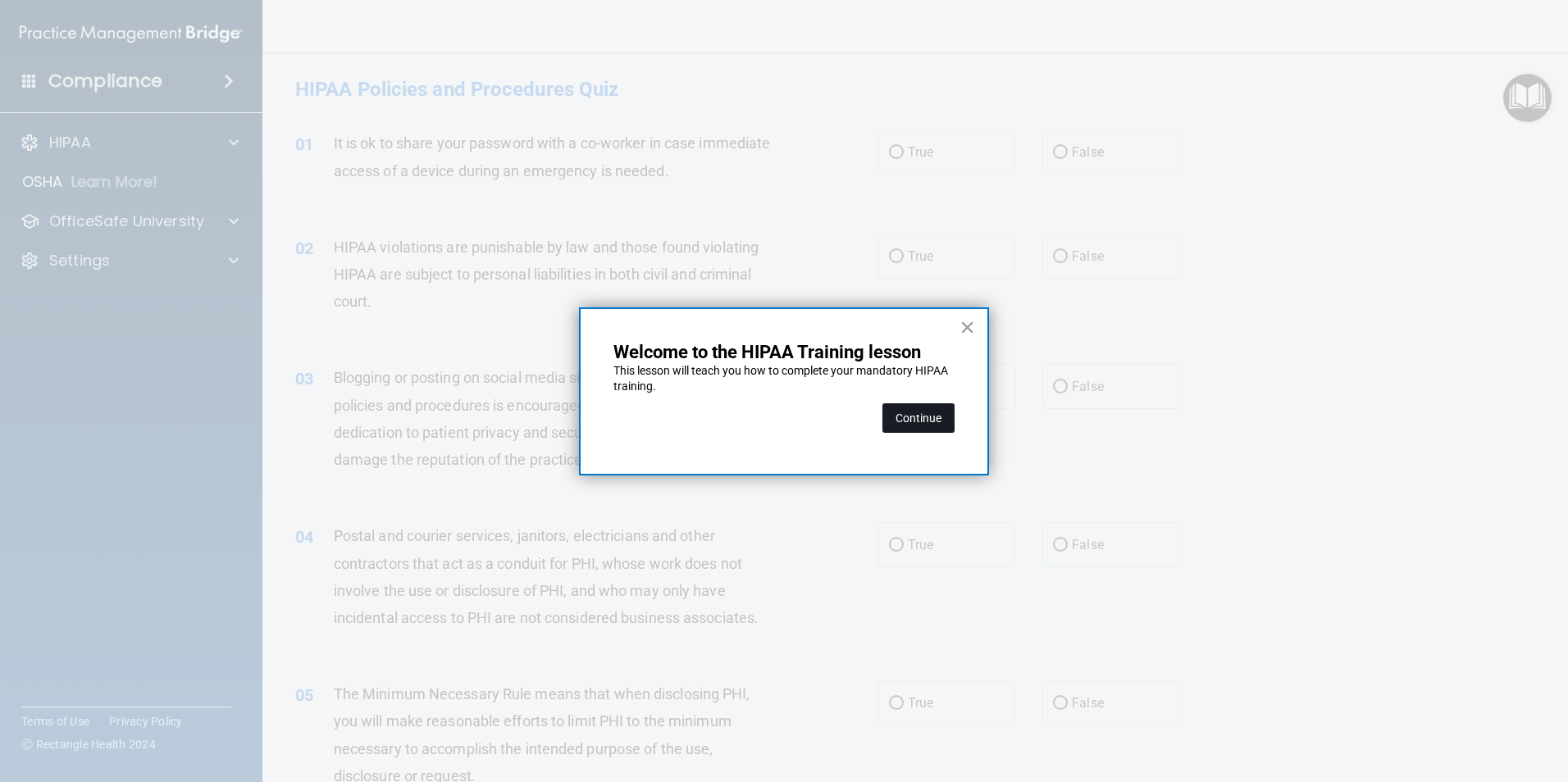
click at [909, 421] on button "Continue" at bounding box center [918, 418] width 72 height 30
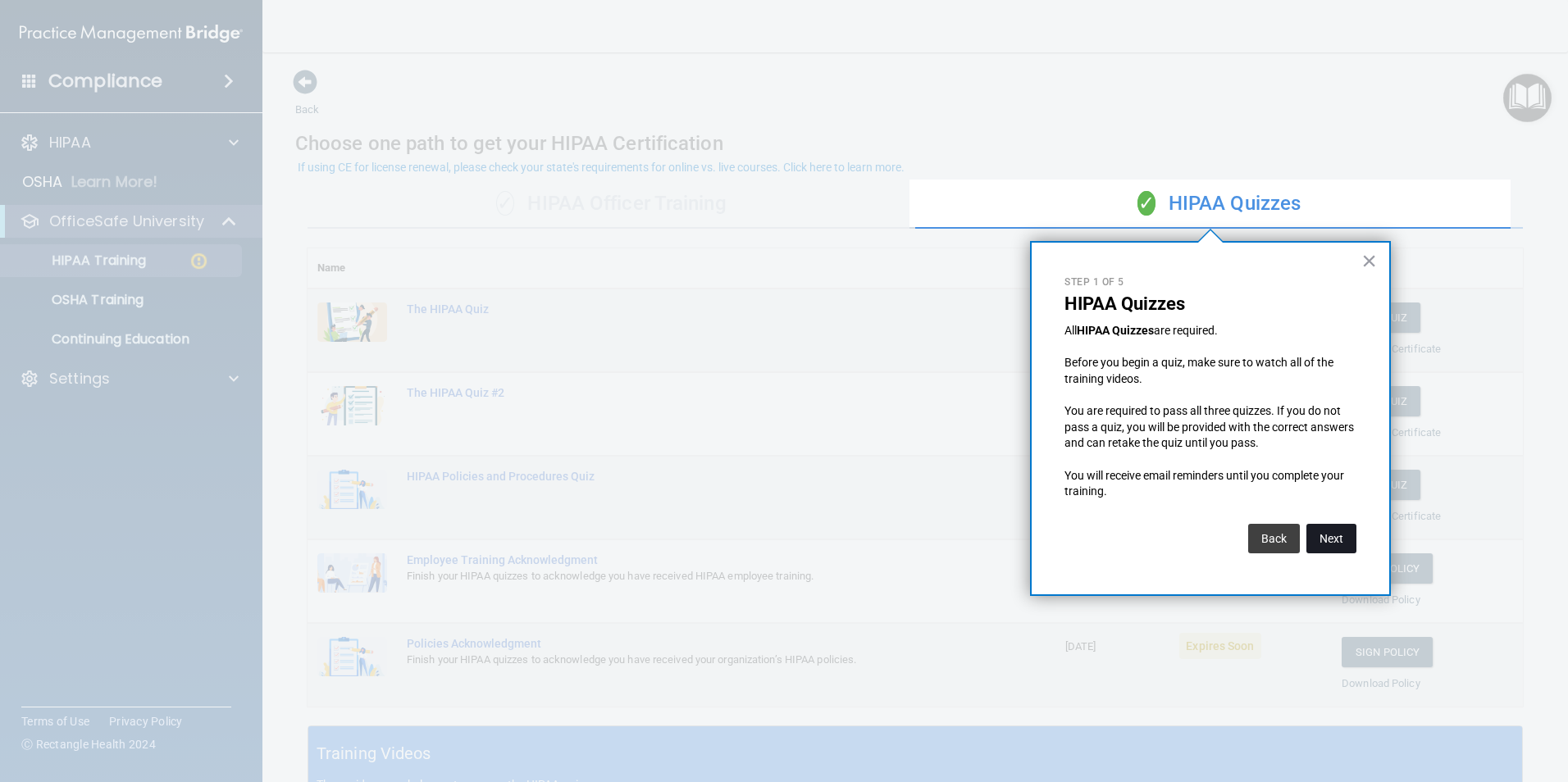
click at [1337, 545] on button "Next" at bounding box center [1331, 538] width 50 height 30
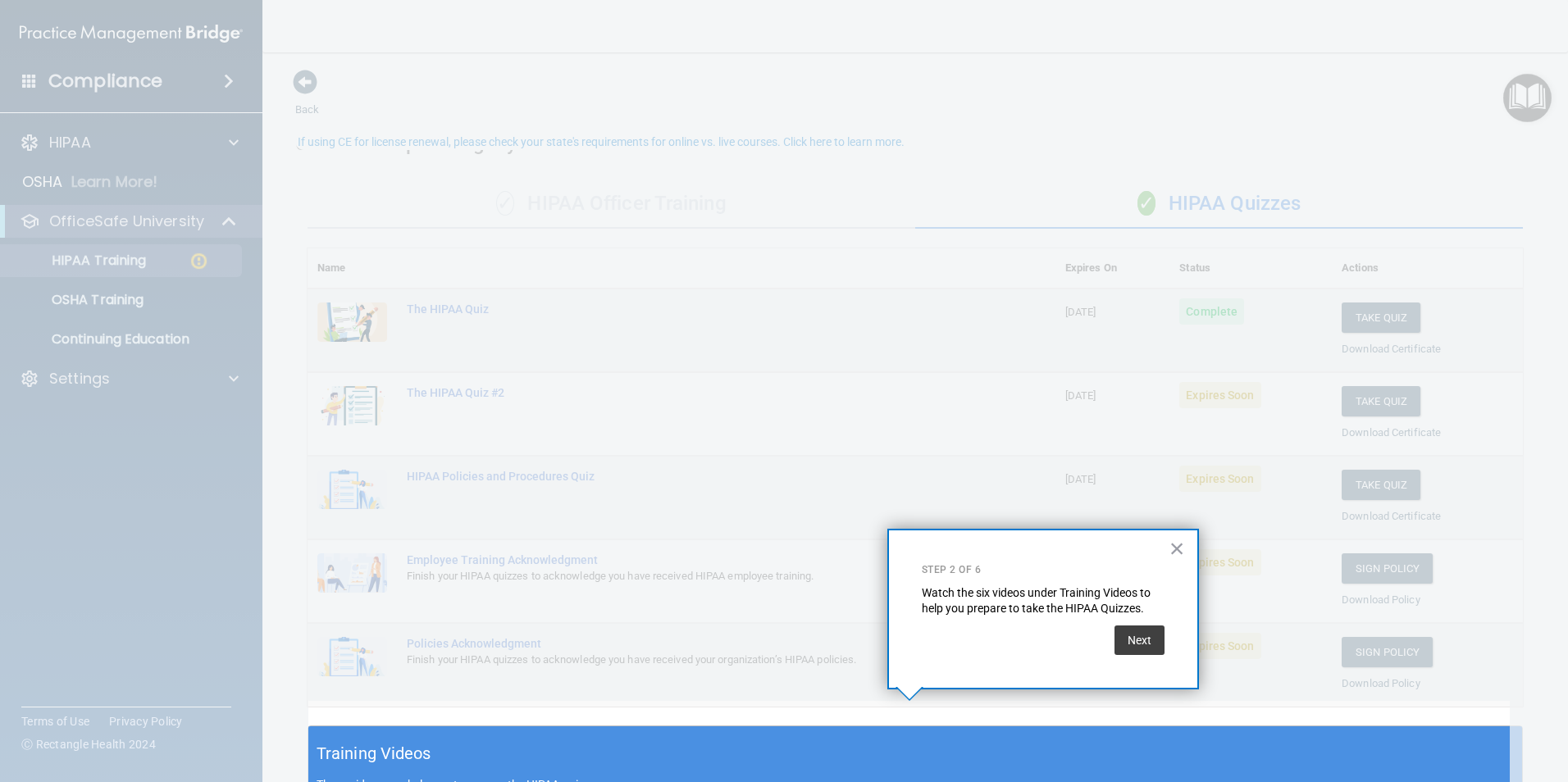
scroll to position [25, 0]
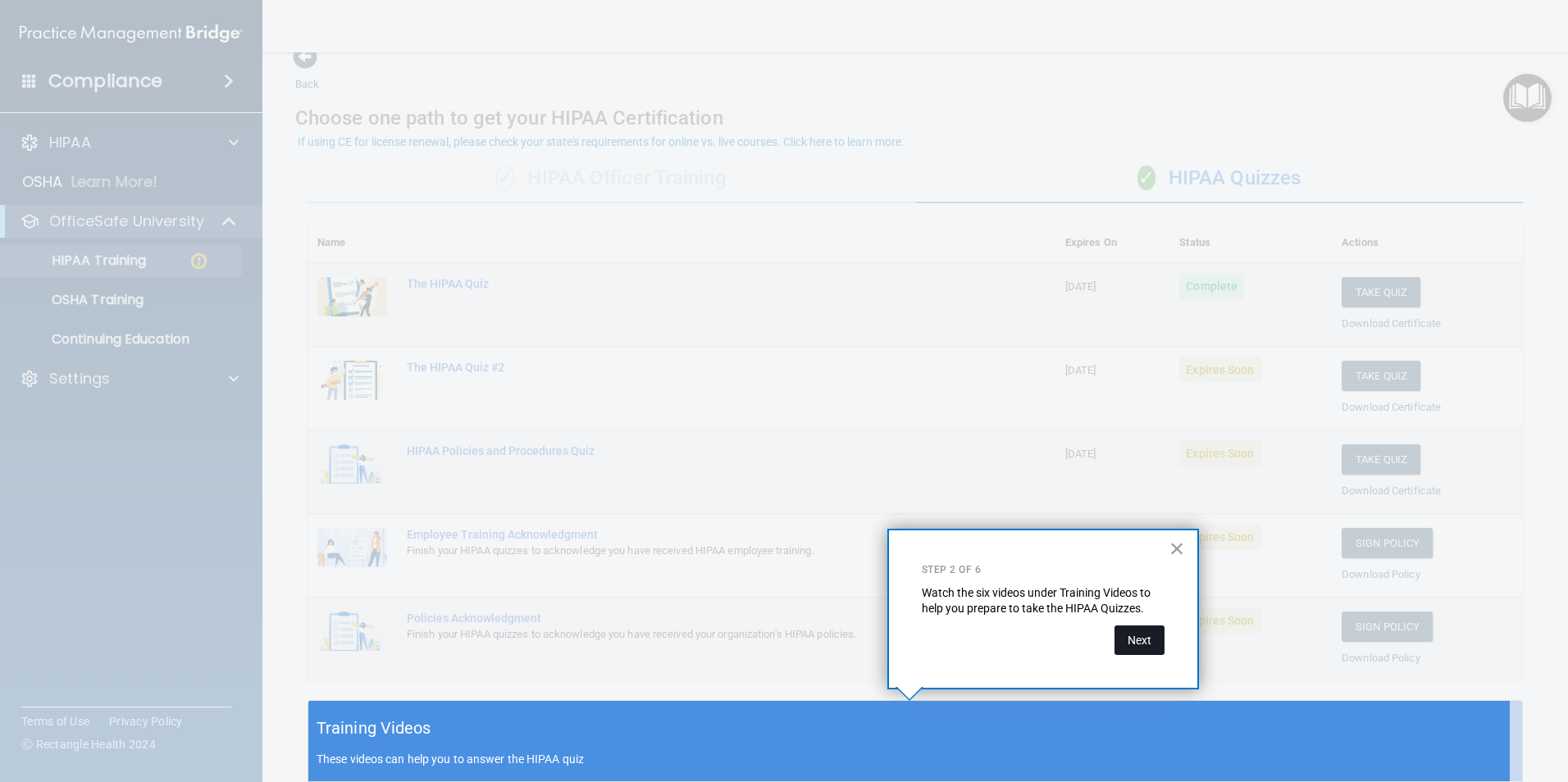
click at [1138, 634] on button "Next" at bounding box center [1140, 640] width 50 height 30
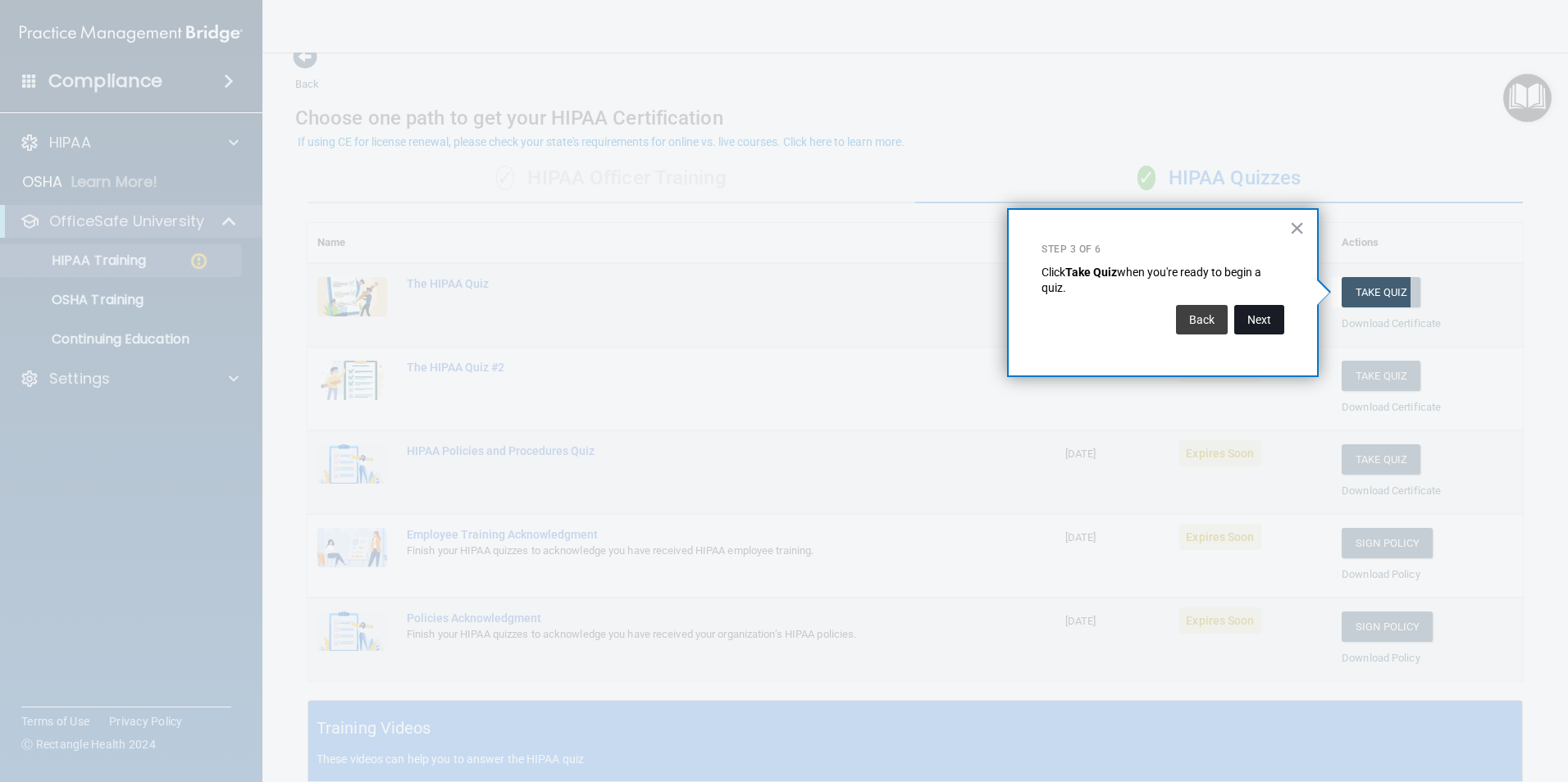
click at [1259, 323] on button "Next" at bounding box center [1259, 319] width 50 height 30
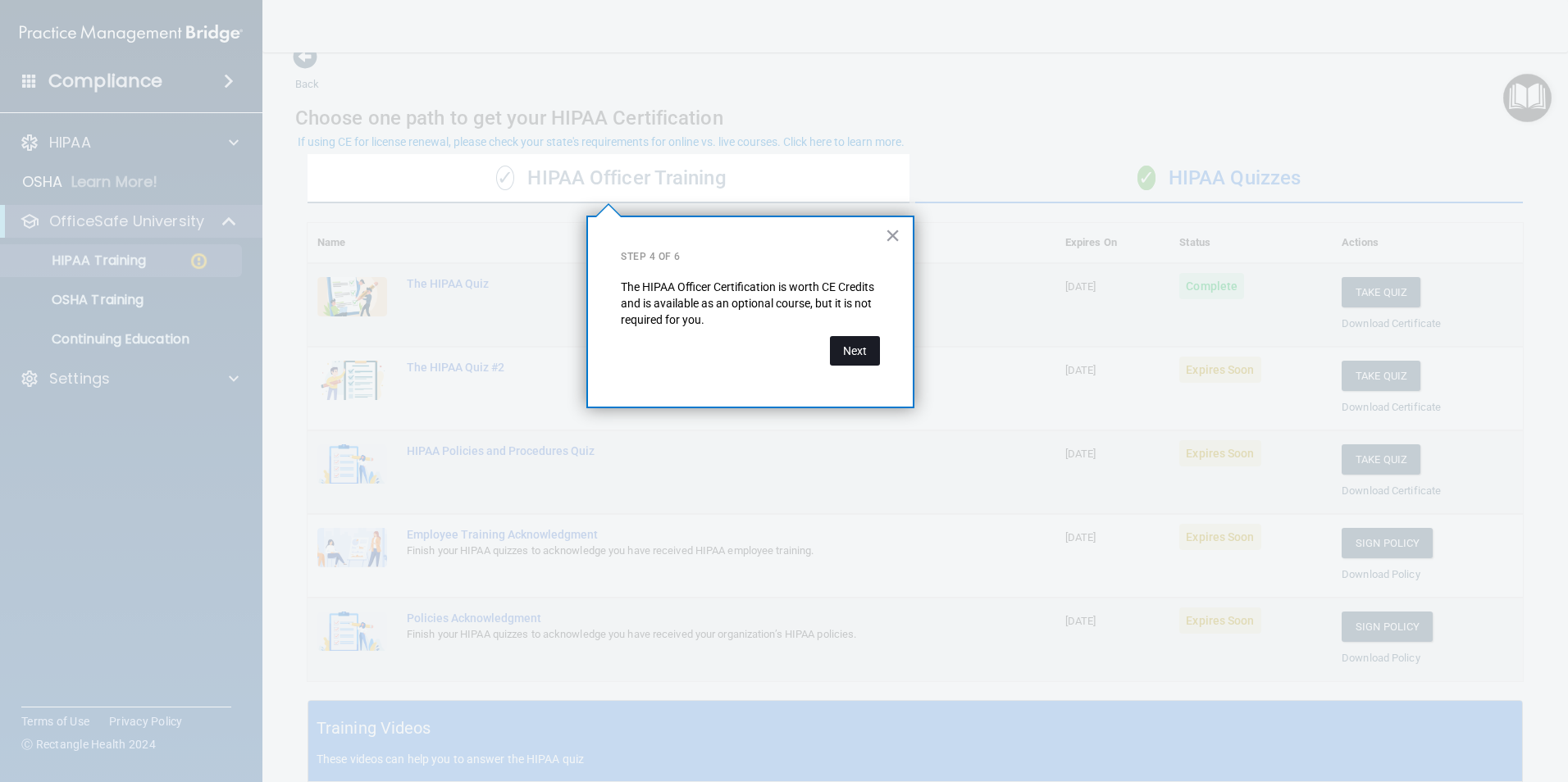
click at [859, 360] on button "Next" at bounding box center [855, 351] width 50 height 30
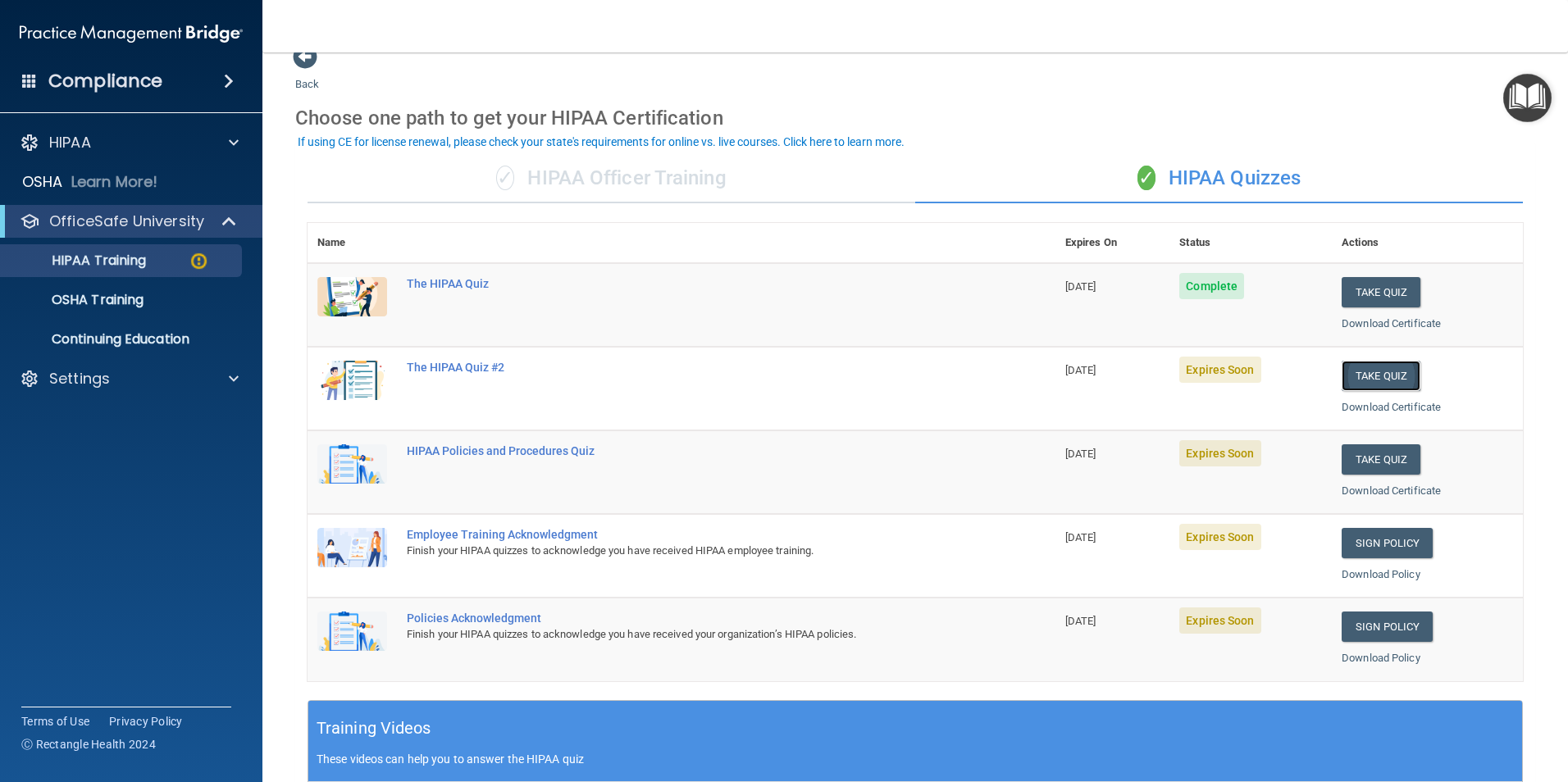
click at [1375, 371] on button "Take Quiz" at bounding box center [1381, 376] width 78 height 31
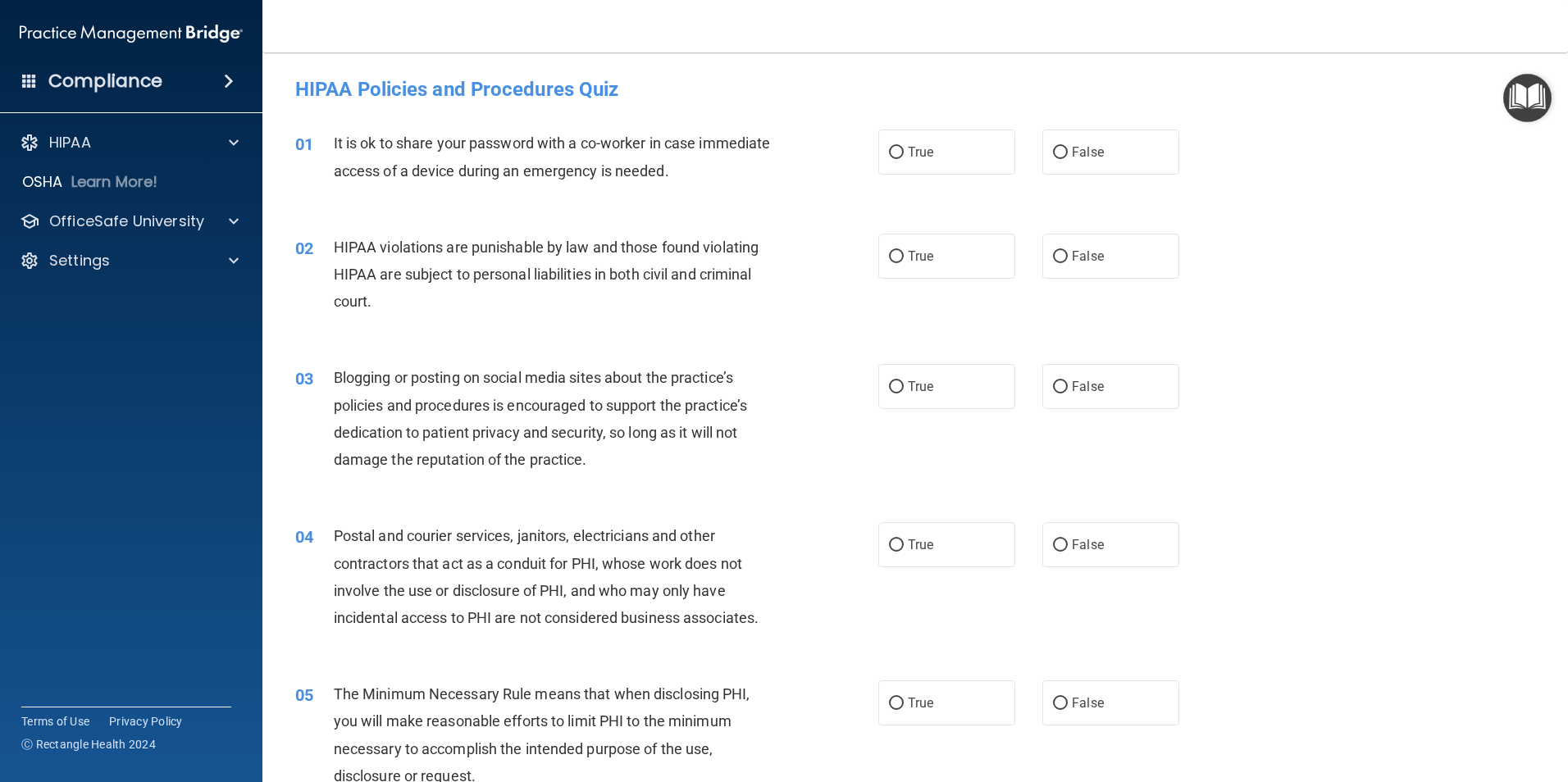
click at [1538, 102] on img "Open Resource Center" at bounding box center [1527, 98] width 49 height 49
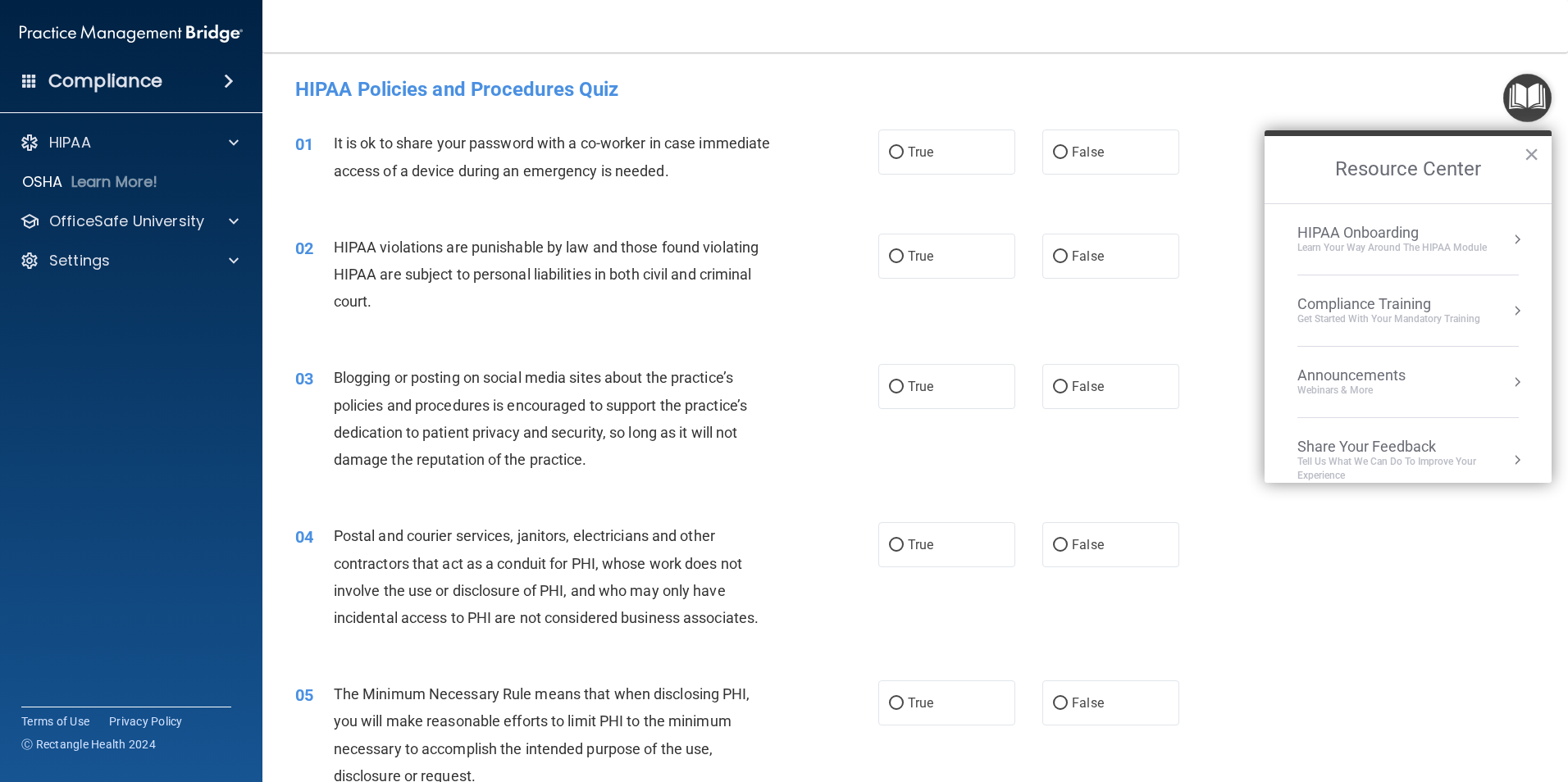
click at [1410, 303] on div "Compliance Training" at bounding box center [1388, 304] width 183 height 18
click at [1341, 230] on div "HIPAA Training for Members" at bounding box center [1368, 231] width 183 height 14
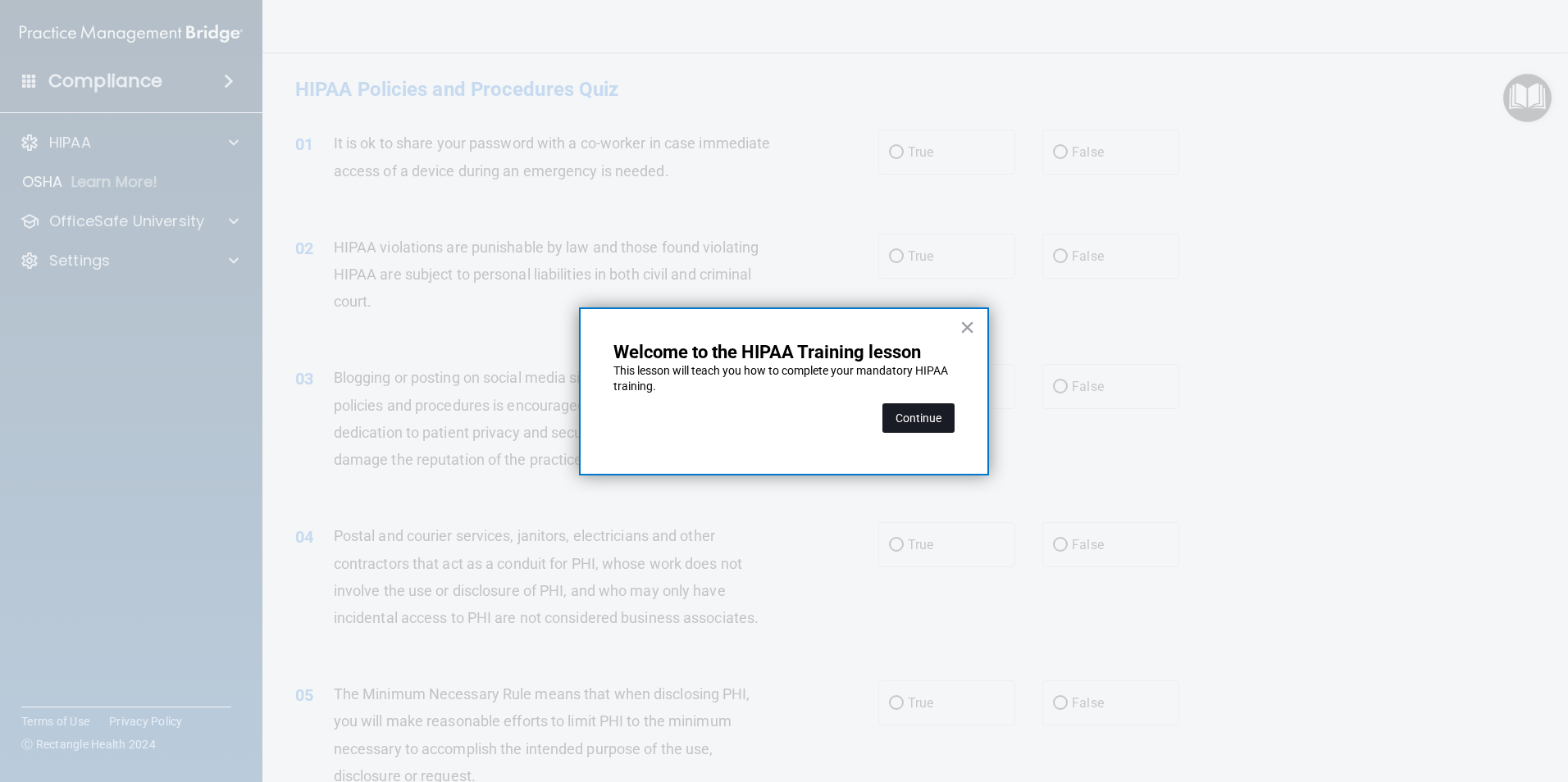
click at [899, 422] on button "Continue" at bounding box center [918, 418] width 72 height 30
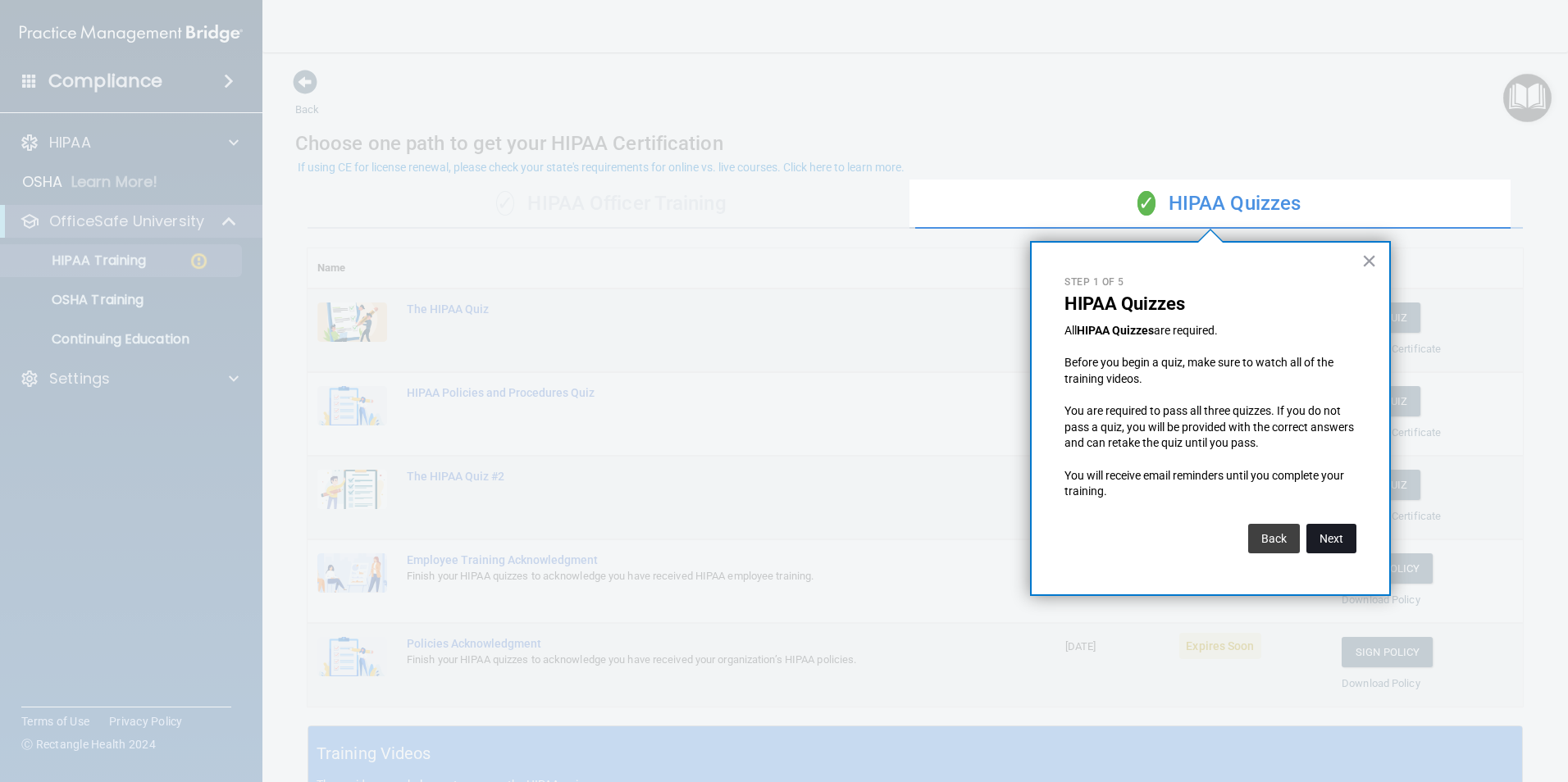
click at [1341, 530] on button "Next" at bounding box center [1331, 538] width 50 height 30
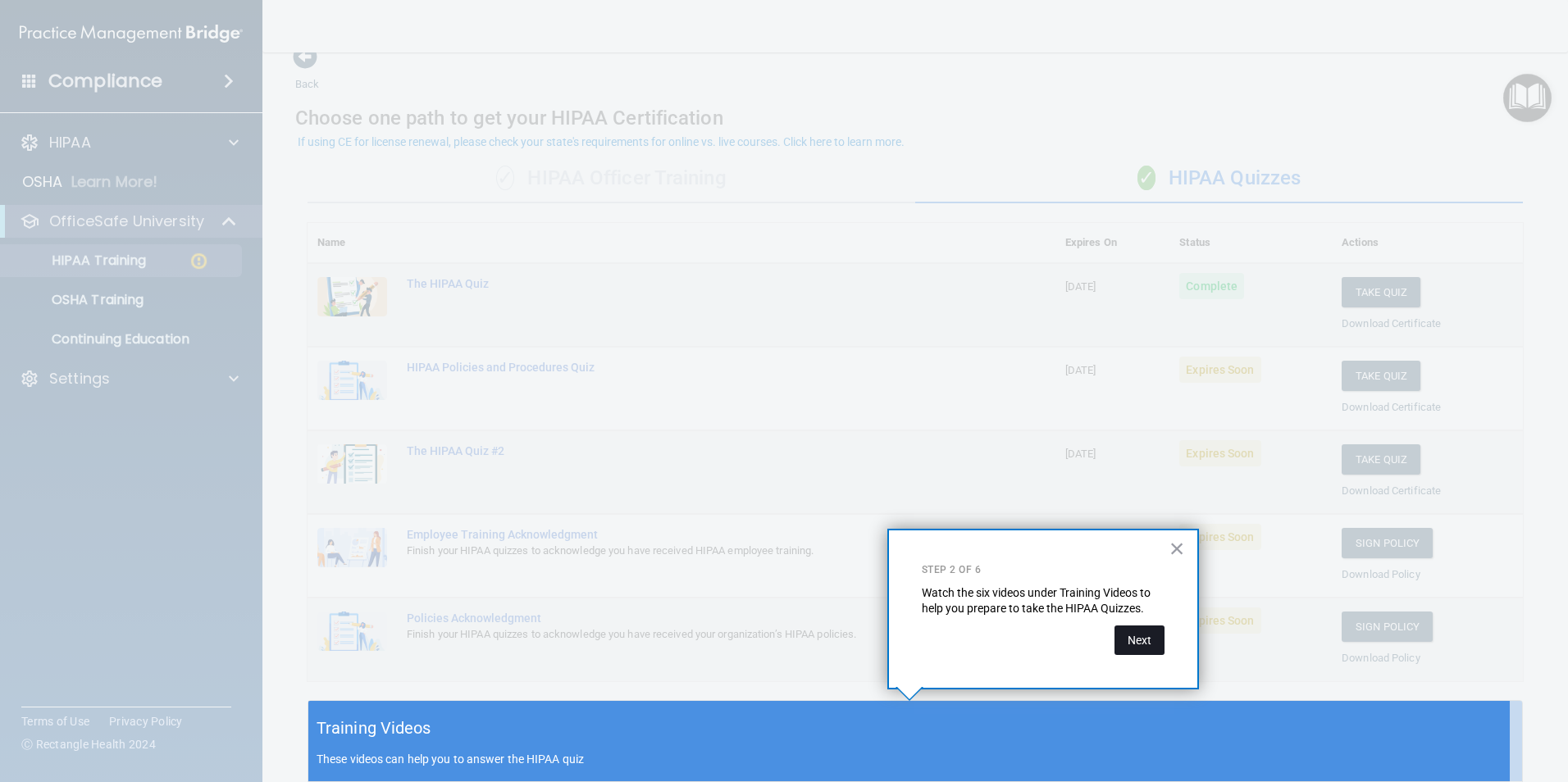
click at [1142, 638] on button "Next" at bounding box center [1140, 640] width 50 height 30
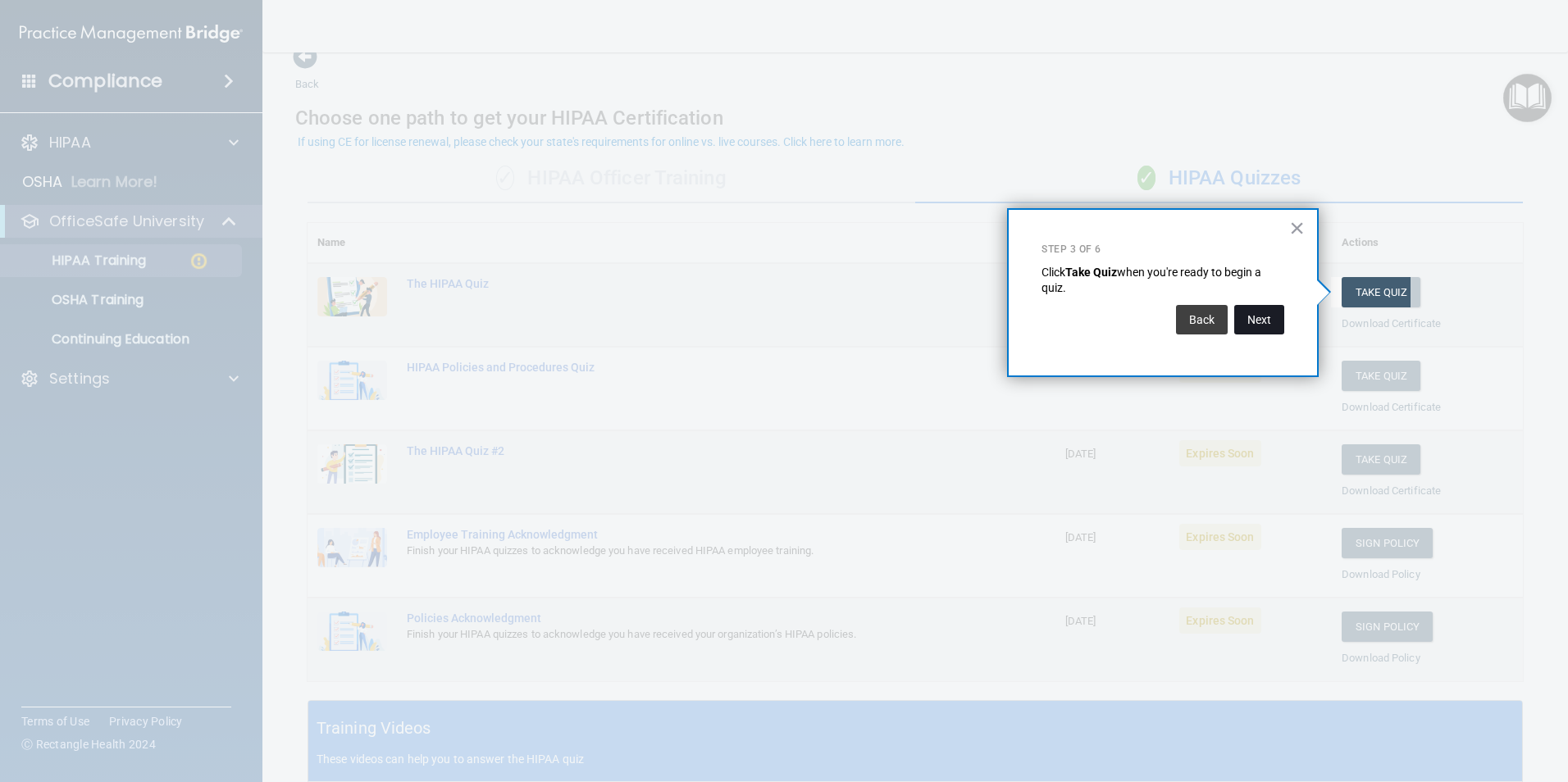
click at [1262, 319] on button "Next" at bounding box center [1259, 319] width 50 height 30
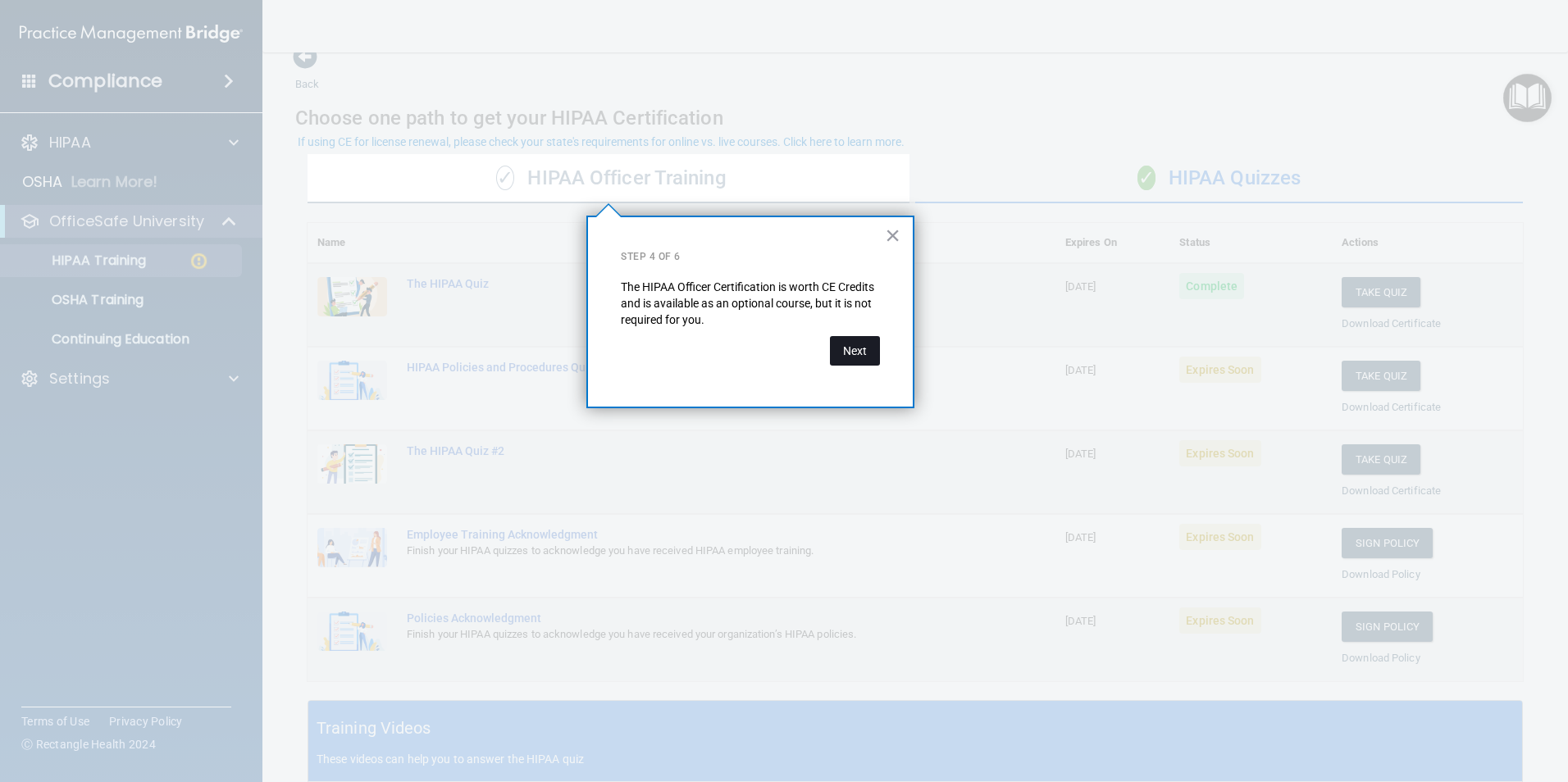
click at [851, 355] on button "Next" at bounding box center [855, 351] width 50 height 30
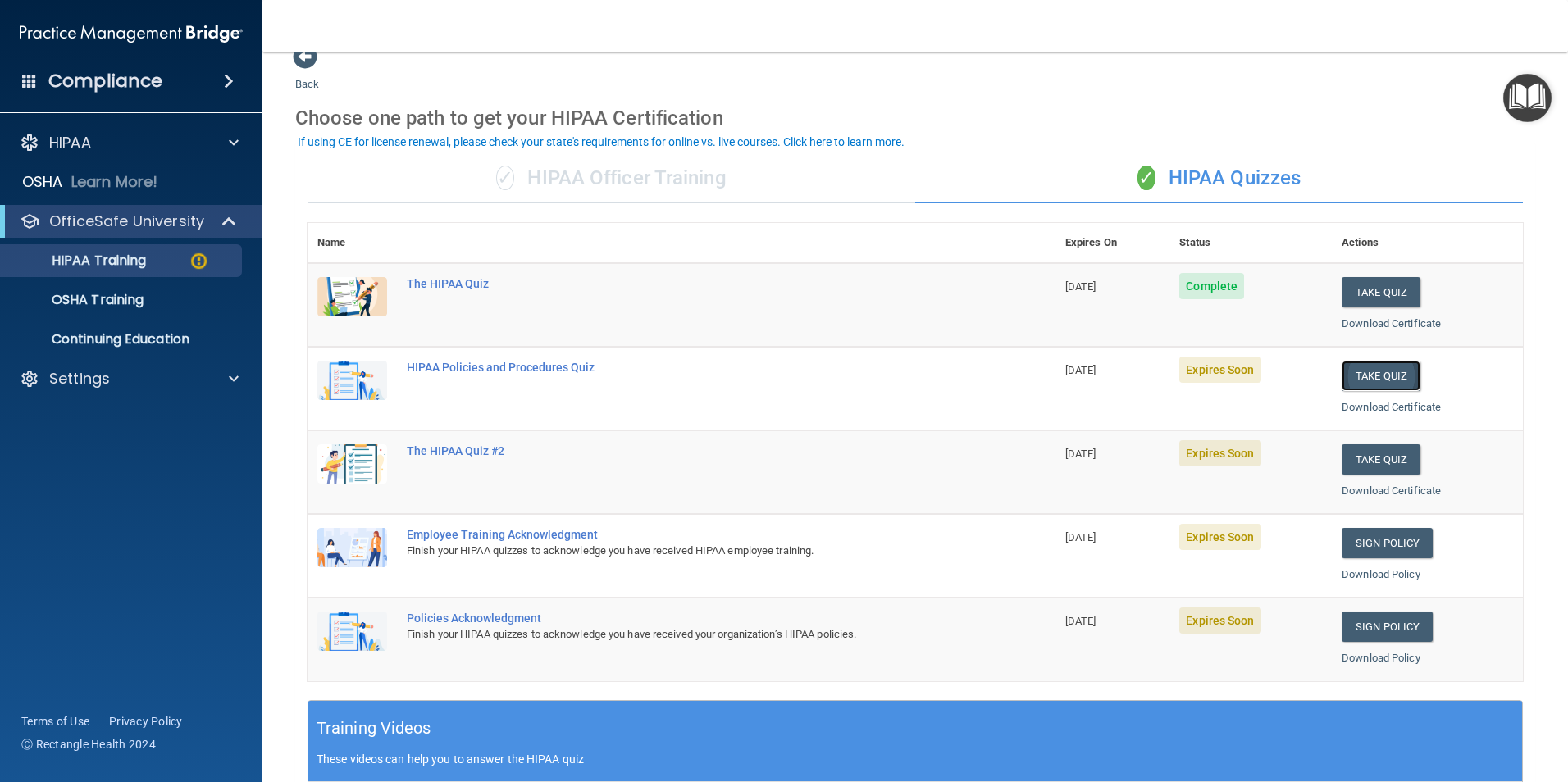
click at [1379, 373] on button "Take Quiz" at bounding box center [1381, 376] width 78 height 31
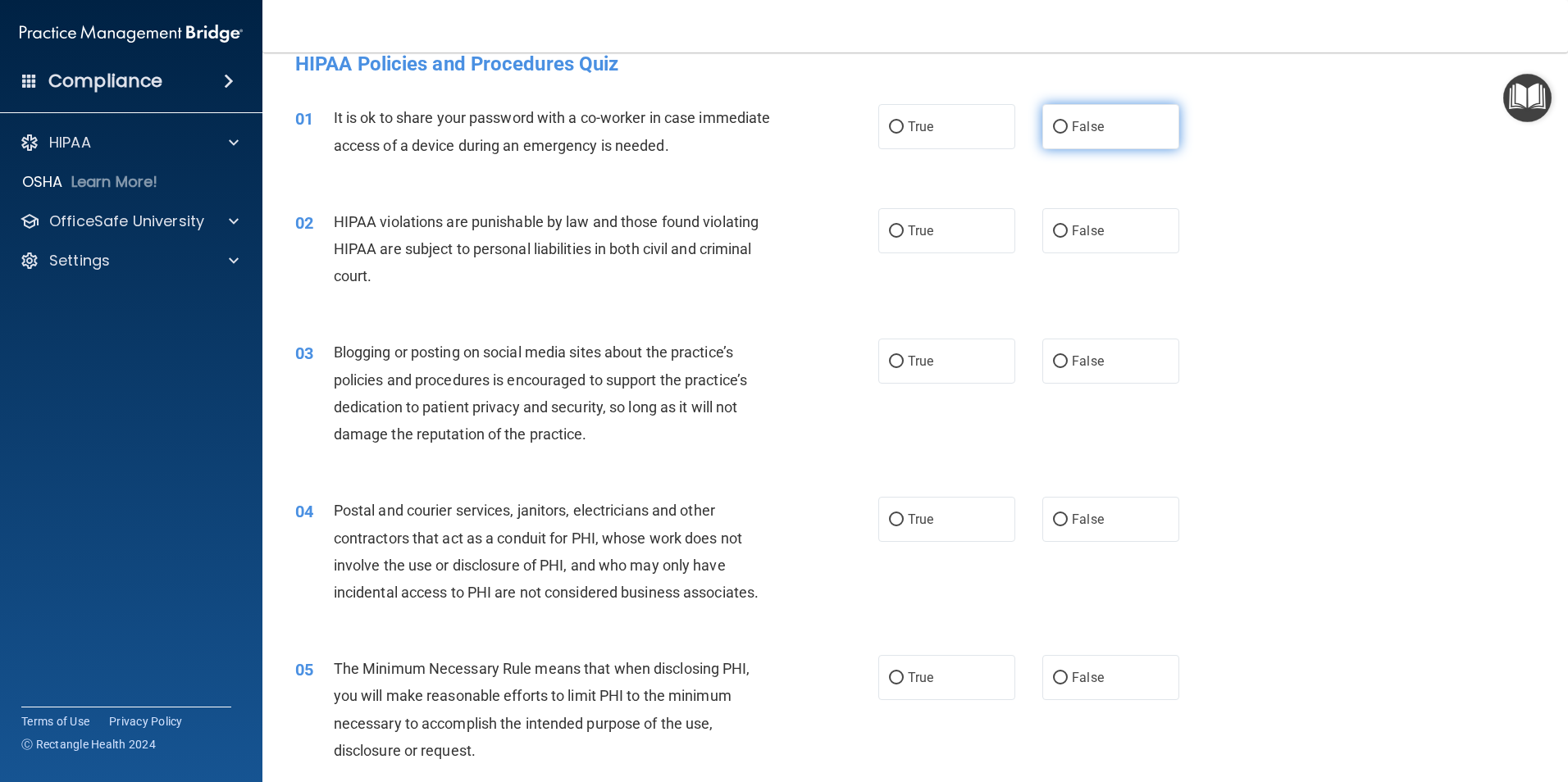
click at [1089, 115] on label "False" at bounding box center [1111, 127] width 137 height 45
click at [1068, 121] on input "False" at bounding box center [1060, 128] width 14 height 13
radio input "true"
click at [918, 234] on span "True" at bounding box center [921, 230] width 25 height 15
click at [904, 234] on input "True" at bounding box center [897, 232] width 14 height 13
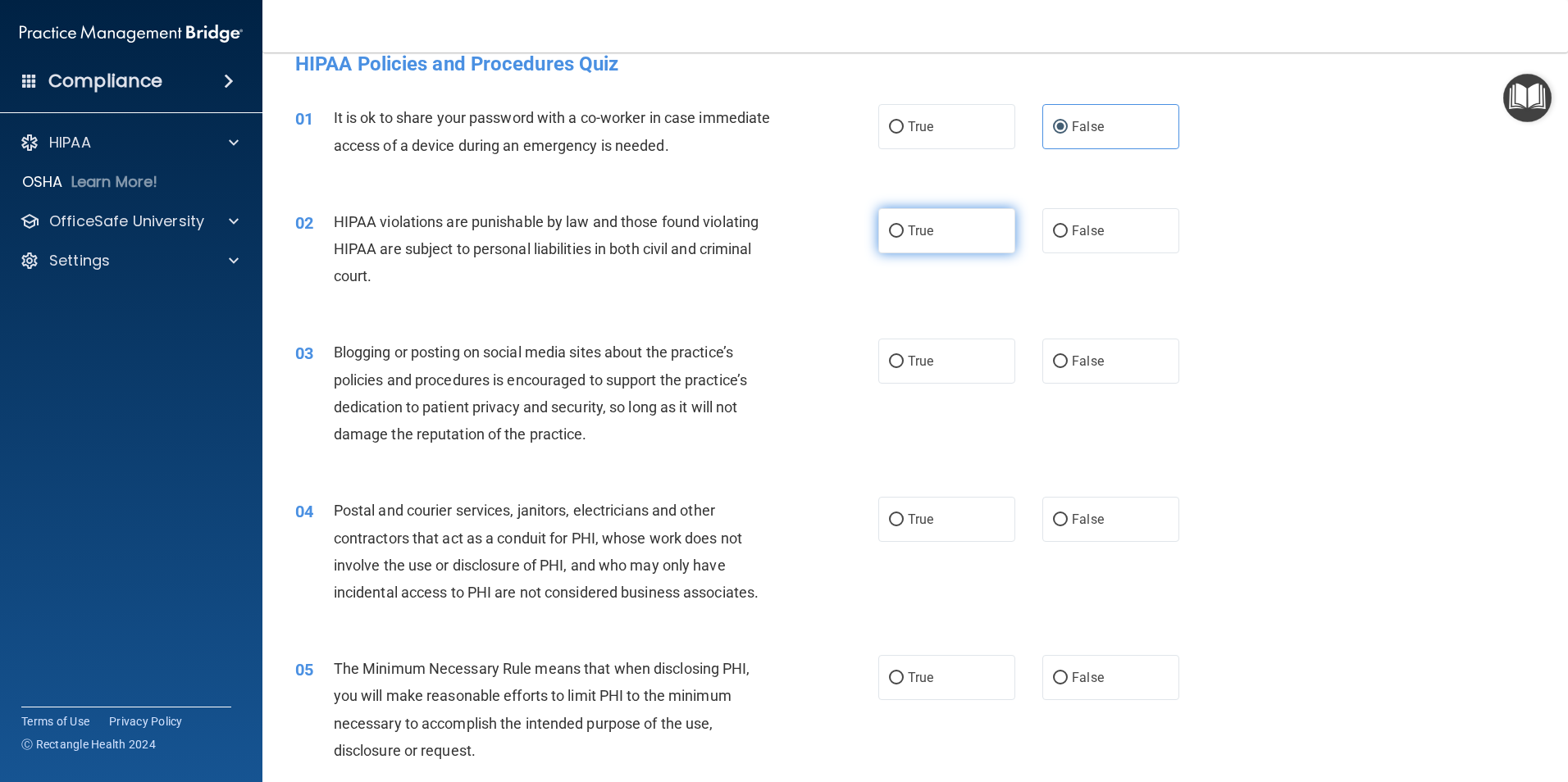
radio input "true"
click at [1072, 367] on span "False" at bounding box center [1088, 361] width 32 height 15
click at [1068, 367] on input "False" at bounding box center [1060, 362] width 14 height 13
radio input "true"
click at [950, 523] on label "True" at bounding box center [947, 519] width 137 height 45
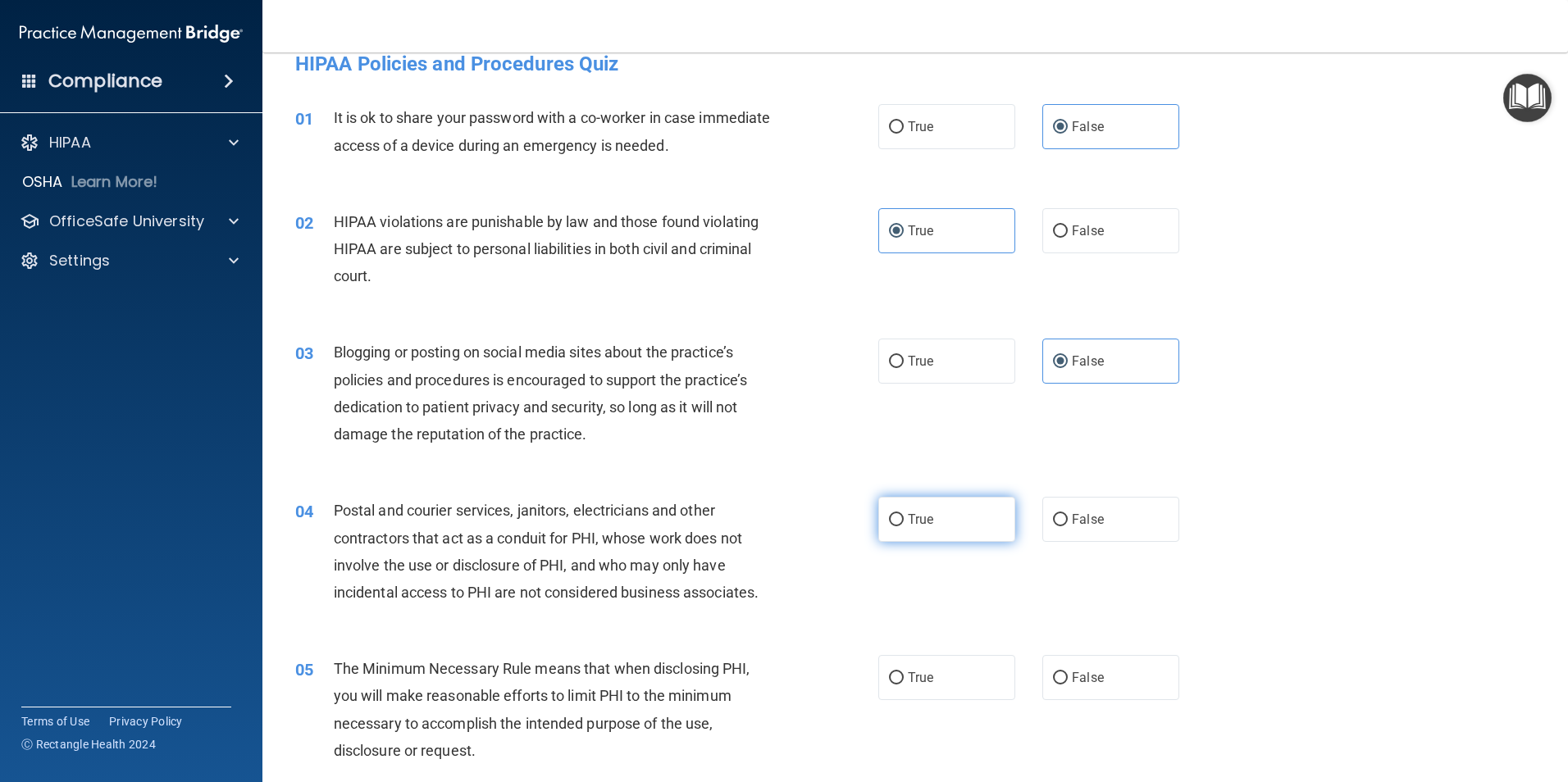
click at [904, 523] on input "True" at bounding box center [897, 520] width 14 height 13
radio input "true"
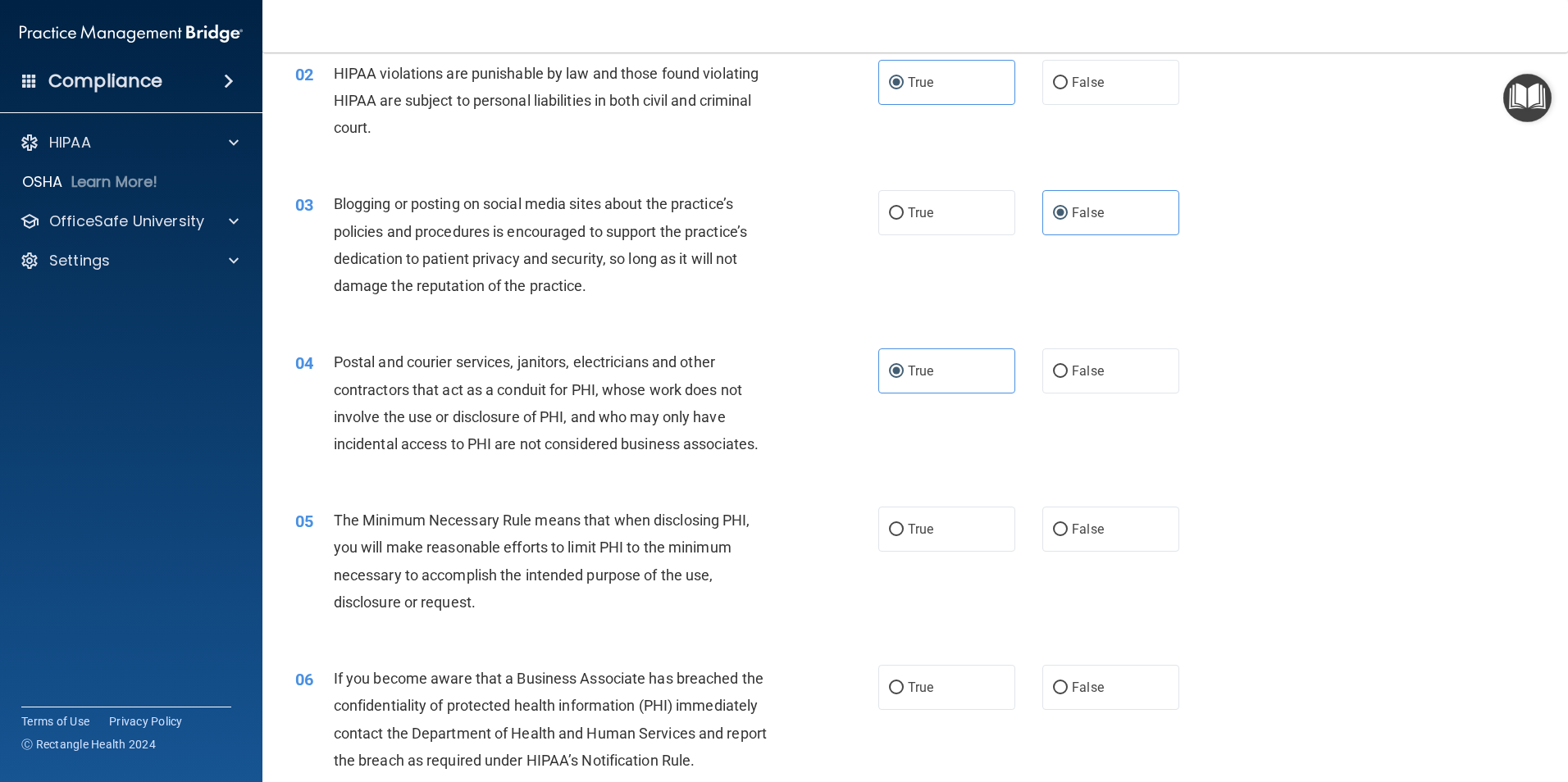
scroll to position [210, 0]
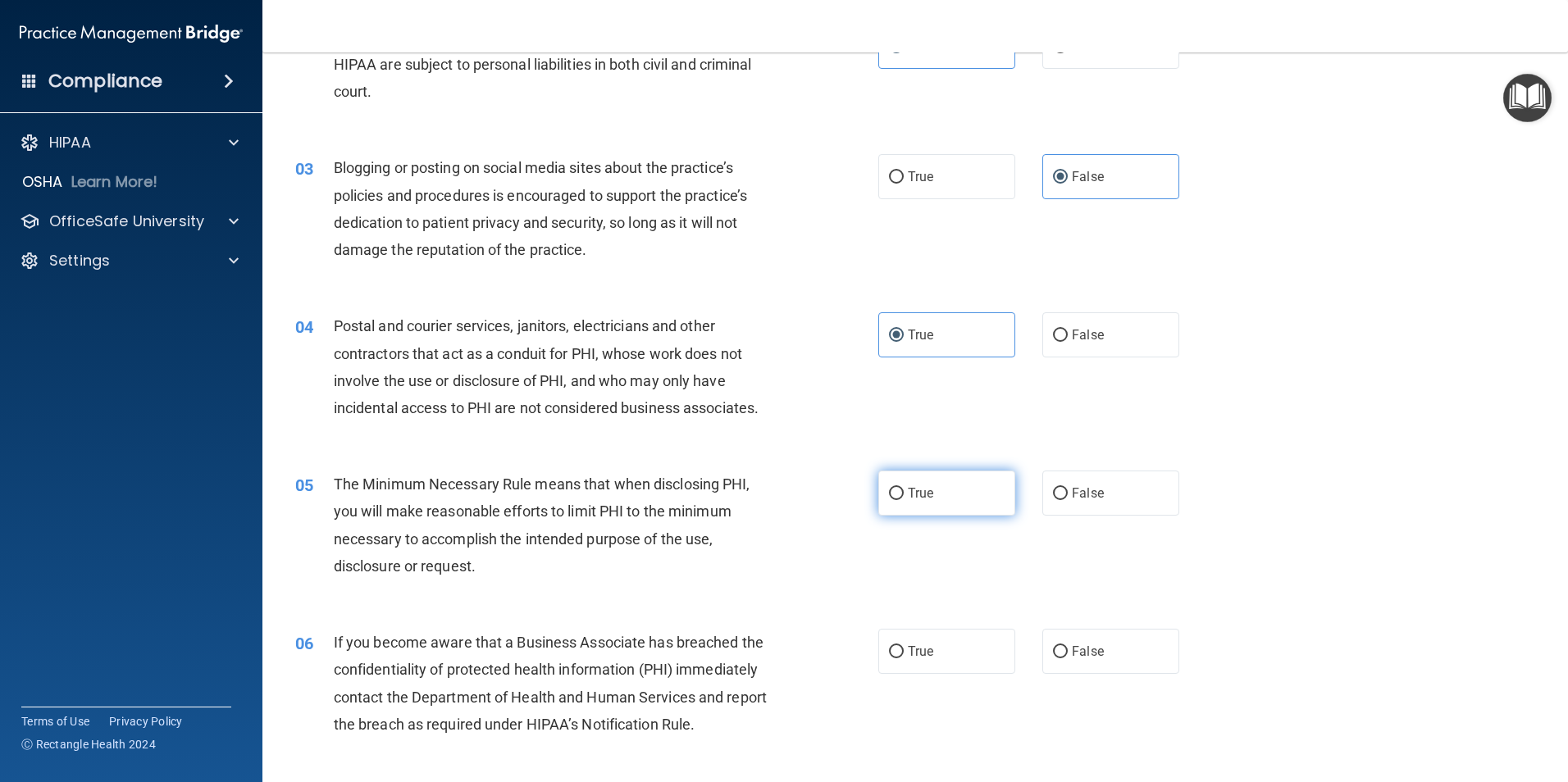
click at [924, 489] on span "True" at bounding box center [921, 492] width 25 height 15
click at [904, 489] on input "True" at bounding box center [897, 494] width 14 height 13
radio input "true"
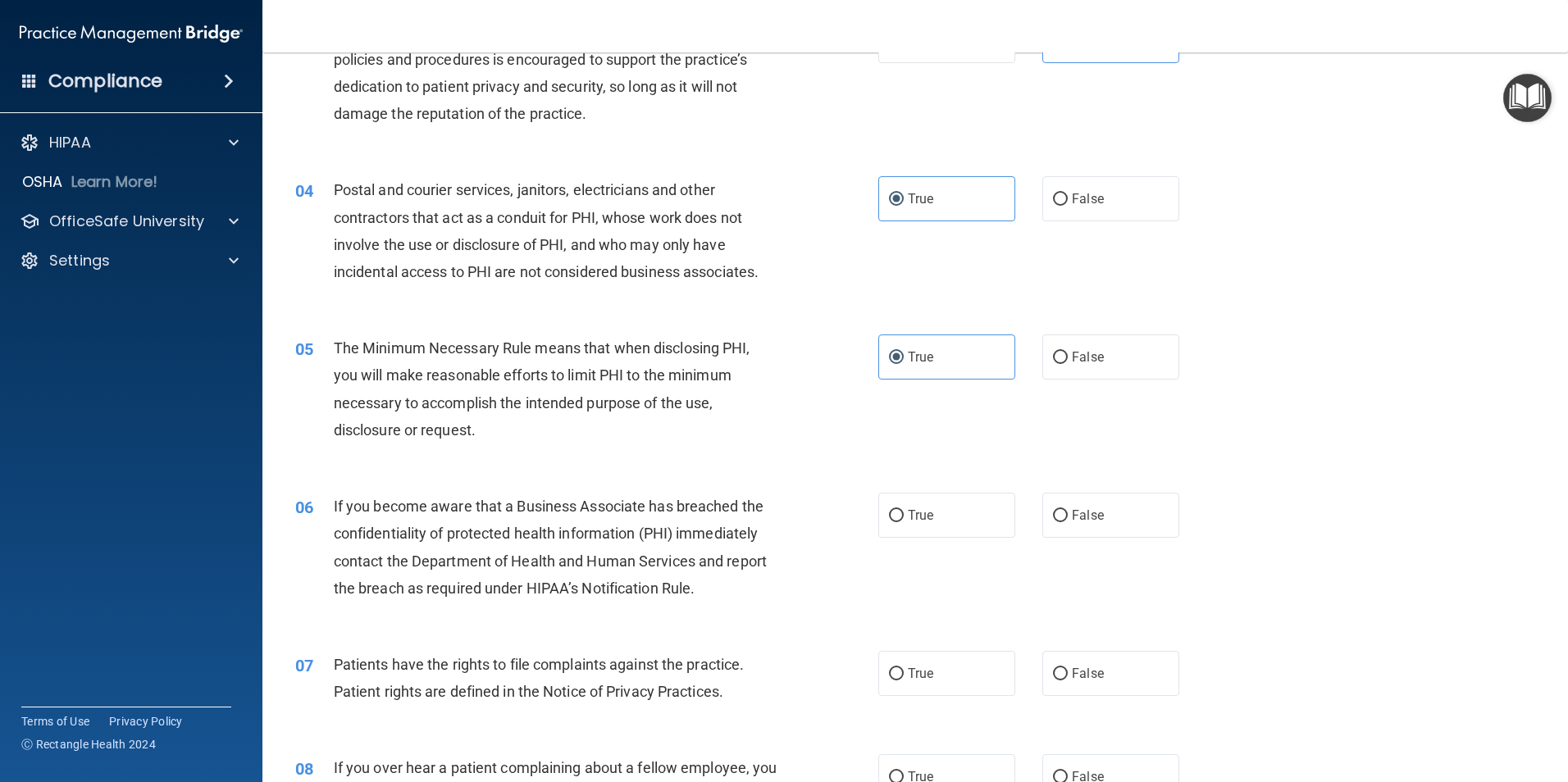
scroll to position [354, 0]
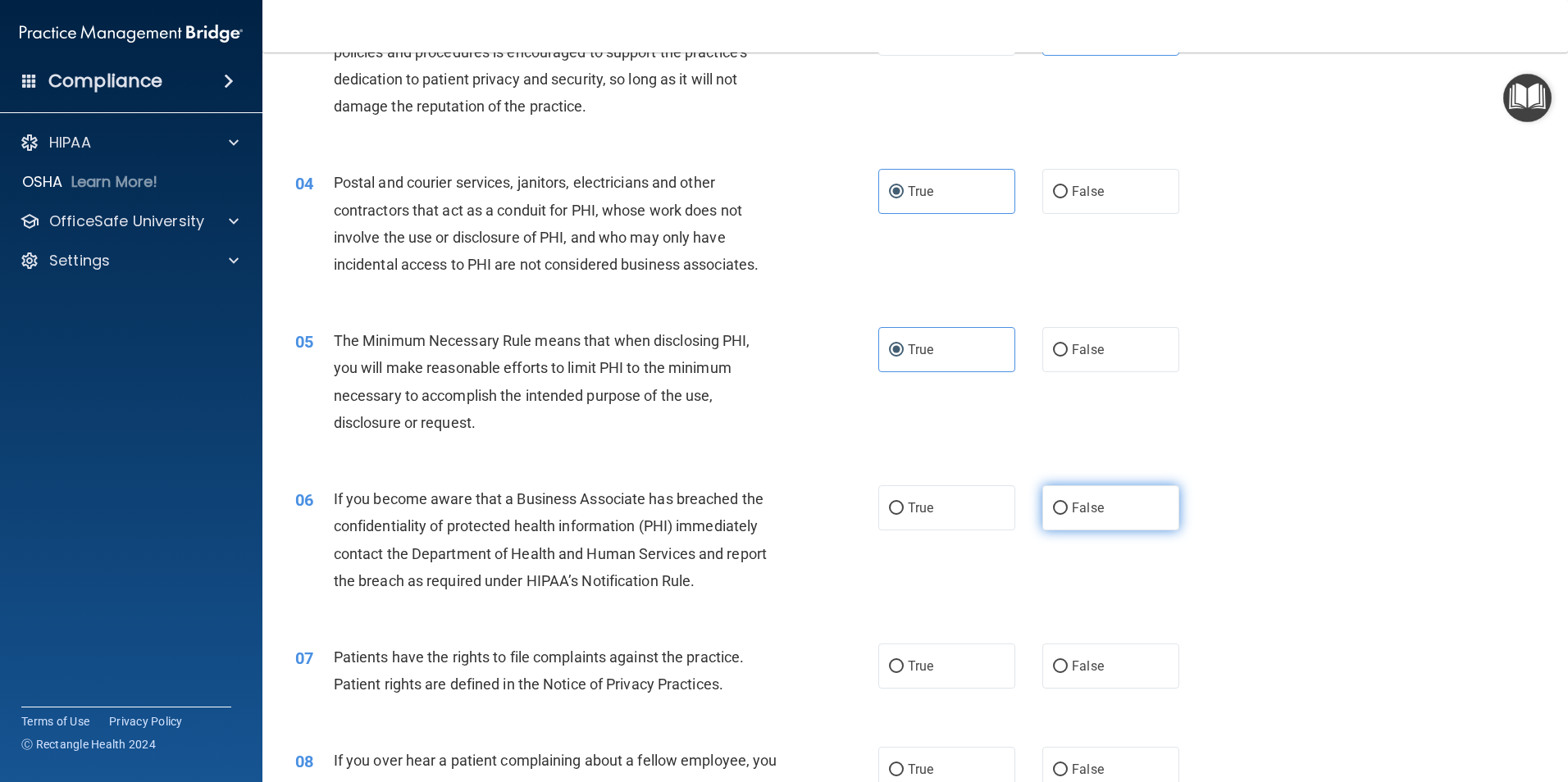
click at [1084, 512] on span "False" at bounding box center [1088, 508] width 32 height 15
click at [1068, 512] on input "False" at bounding box center [1060, 508] width 14 height 13
radio input "true"
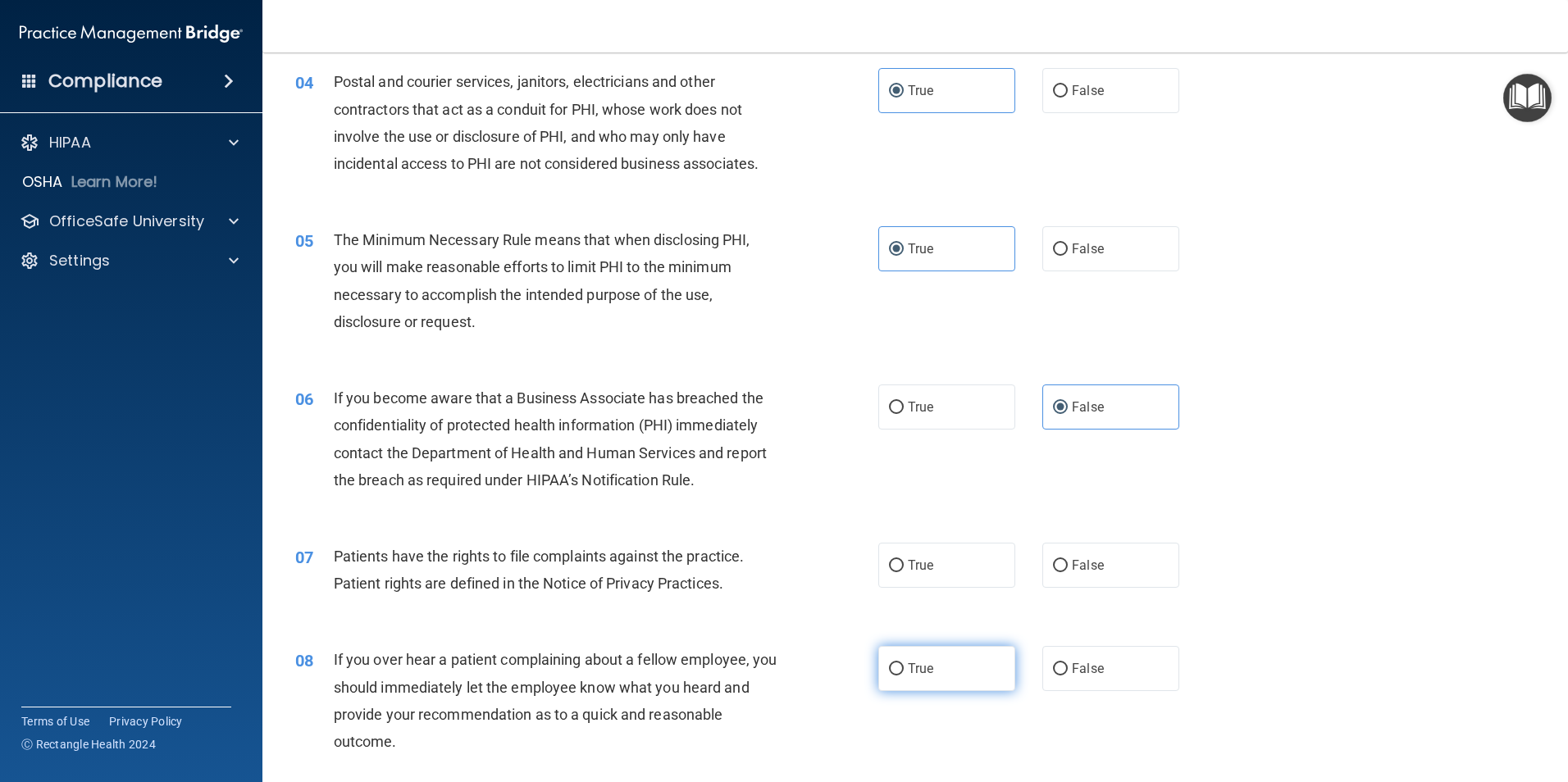
scroll to position [517, 0]
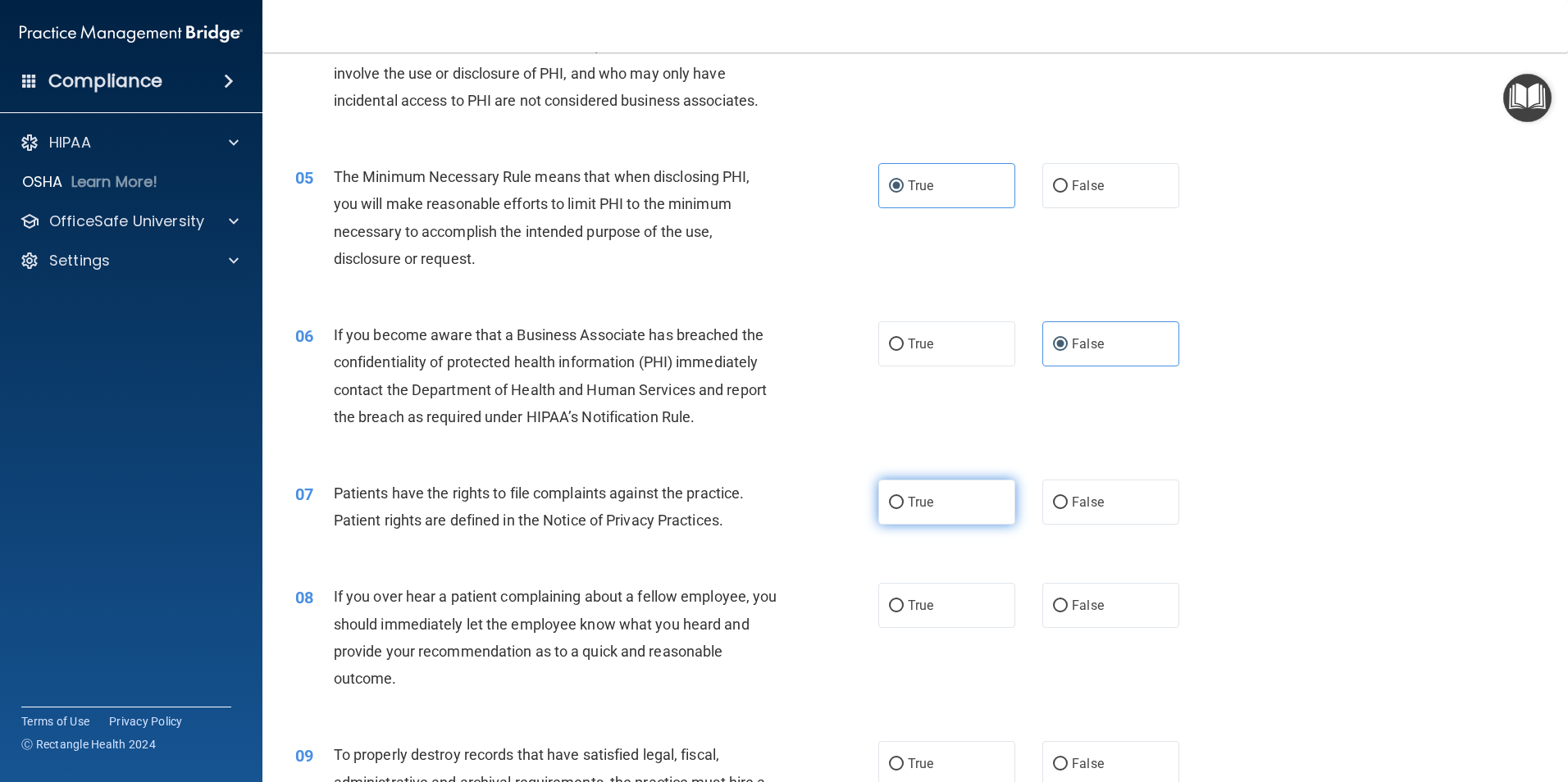
click at [909, 500] on span "True" at bounding box center [921, 501] width 25 height 15
click at [904, 500] on input "True" at bounding box center [897, 503] width 14 height 13
radio input "true"
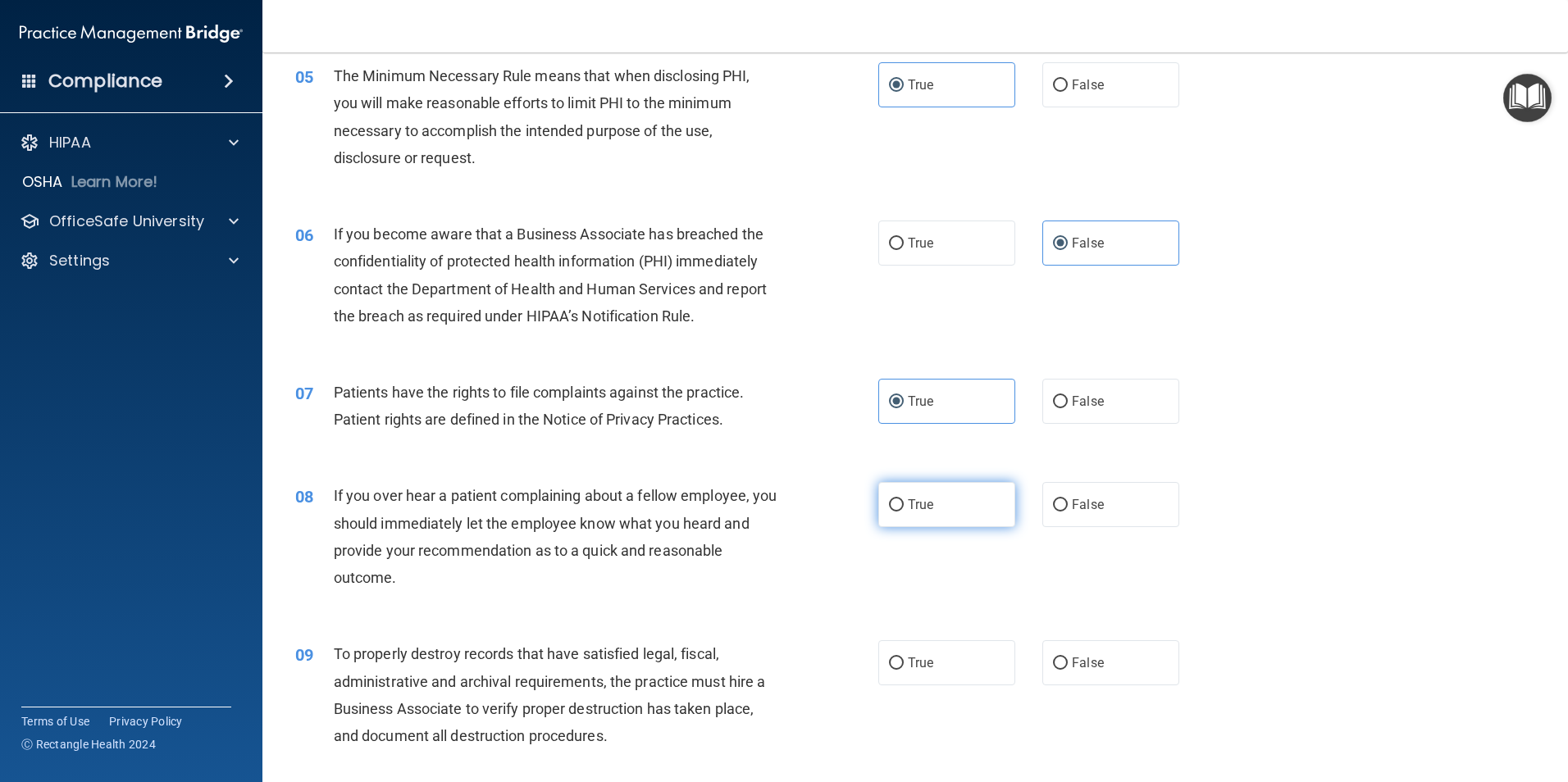
scroll to position [620, 0]
click at [1072, 495] on span "False" at bounding box center [1088, 502] width 32 height 15
click at [1065, 498] on input "False" at bounding box center [1060, 504] width 14 height 13
radio input "true"
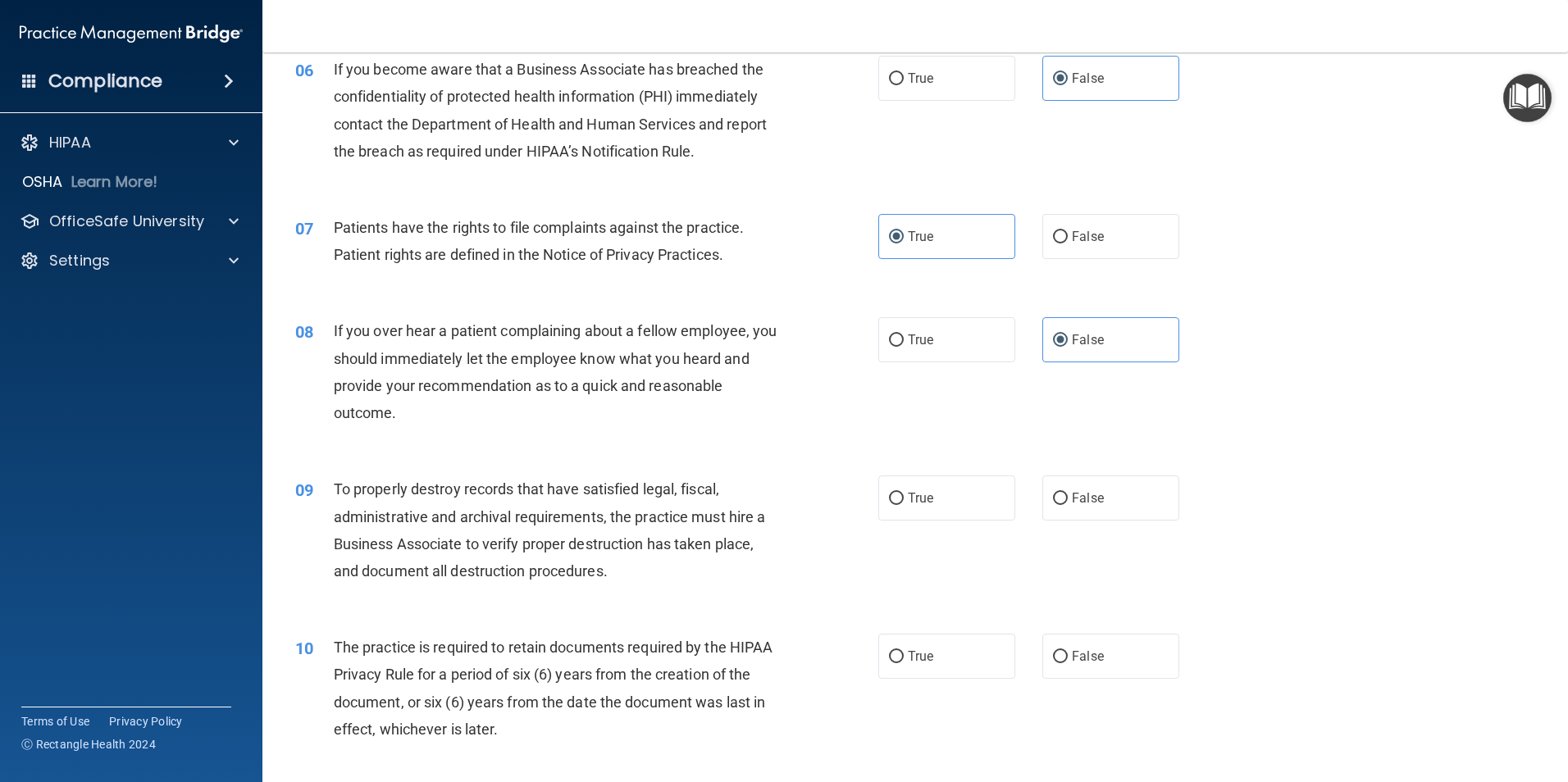
scroll to position [784, 0]
click at [1065, 498] on label "False" at bounding box center [1111, 498] width 137 height 45
click at [1065, 498] on input "False" at bounding box center [1060, 499] width 14 height 13
radio input "true"
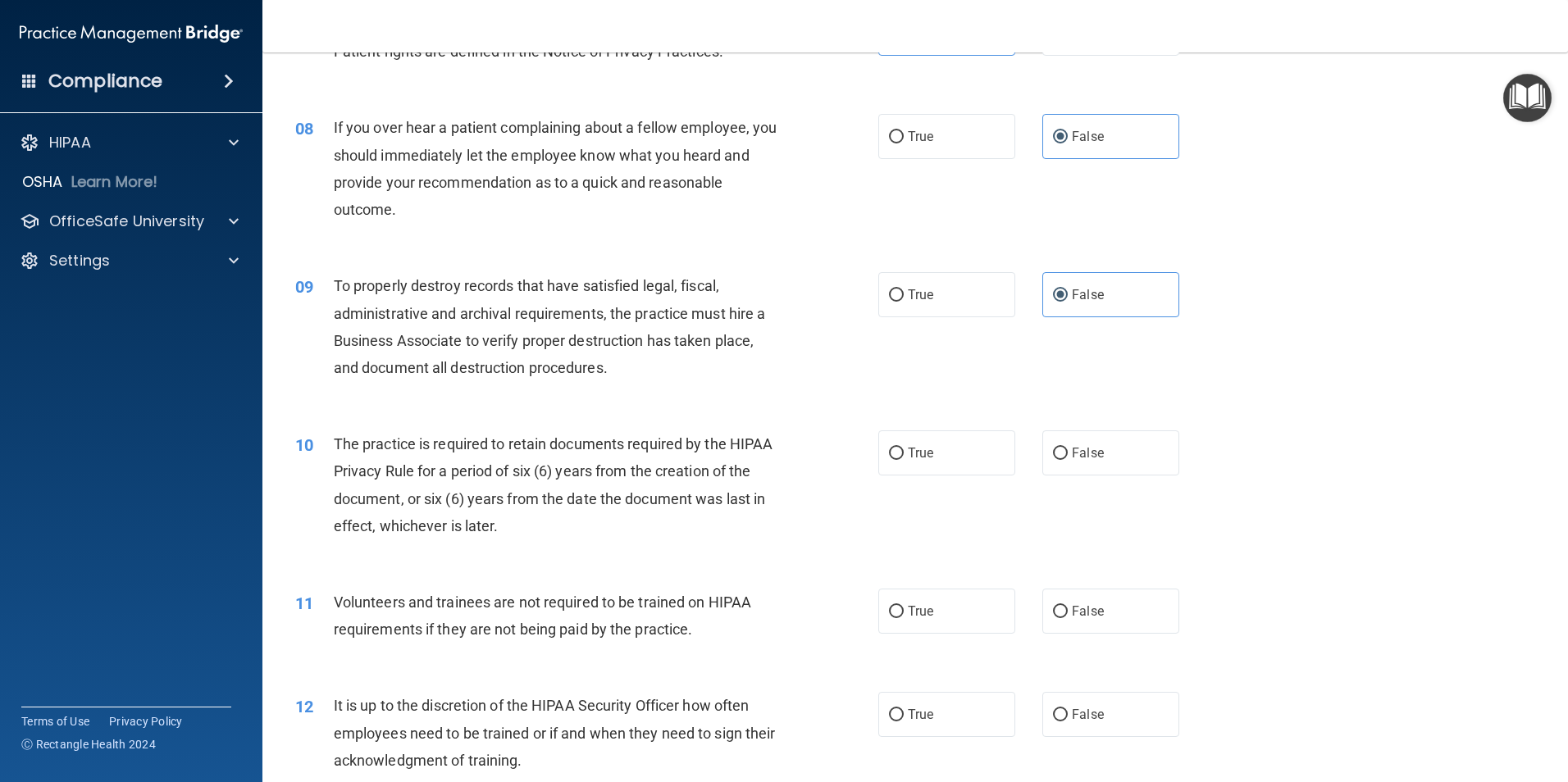
scroll to position [989, 0]
click at [917, 460] on label "True" at bounding box center [947, 451] width 137 height 45
click at [904, 457] on input "True" at bounding box center [897, 452] width 14 height 13
radio input "true"
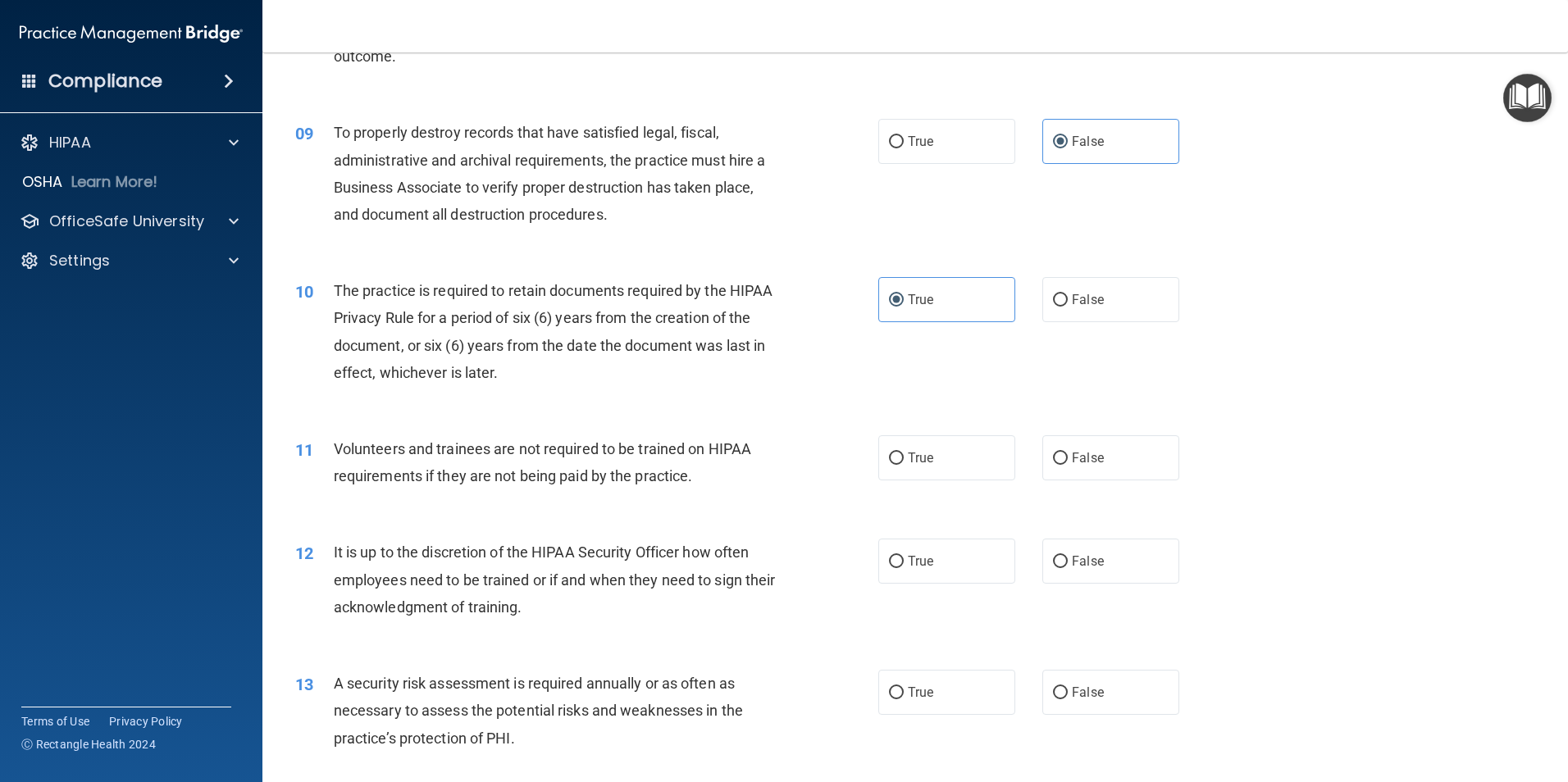
scroll to position [1173, 0]
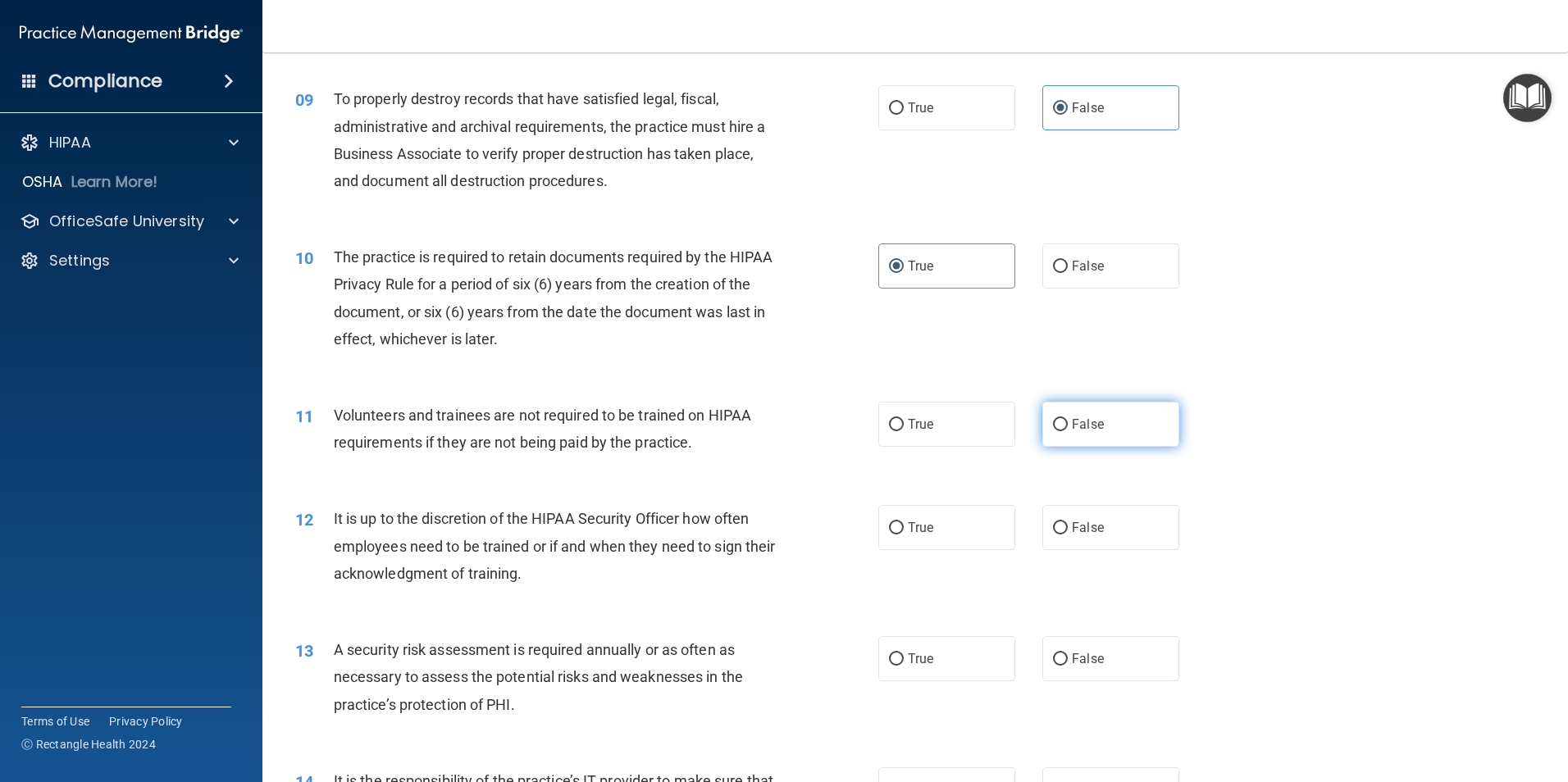
click at [1081, 434] on label "False" at bounding box center [1111, 424] width 137 height 45
click at [1068, 431] on input "False" at bounding box center [1060, 426] width 14 height 13
radio input "true"
click at [1073, 521] on span "False" at bounding box center [1088, 527] width 32 height 15
click at [1068, 522] on input "False" at bounding box center [1060, 528] width 14 height 13
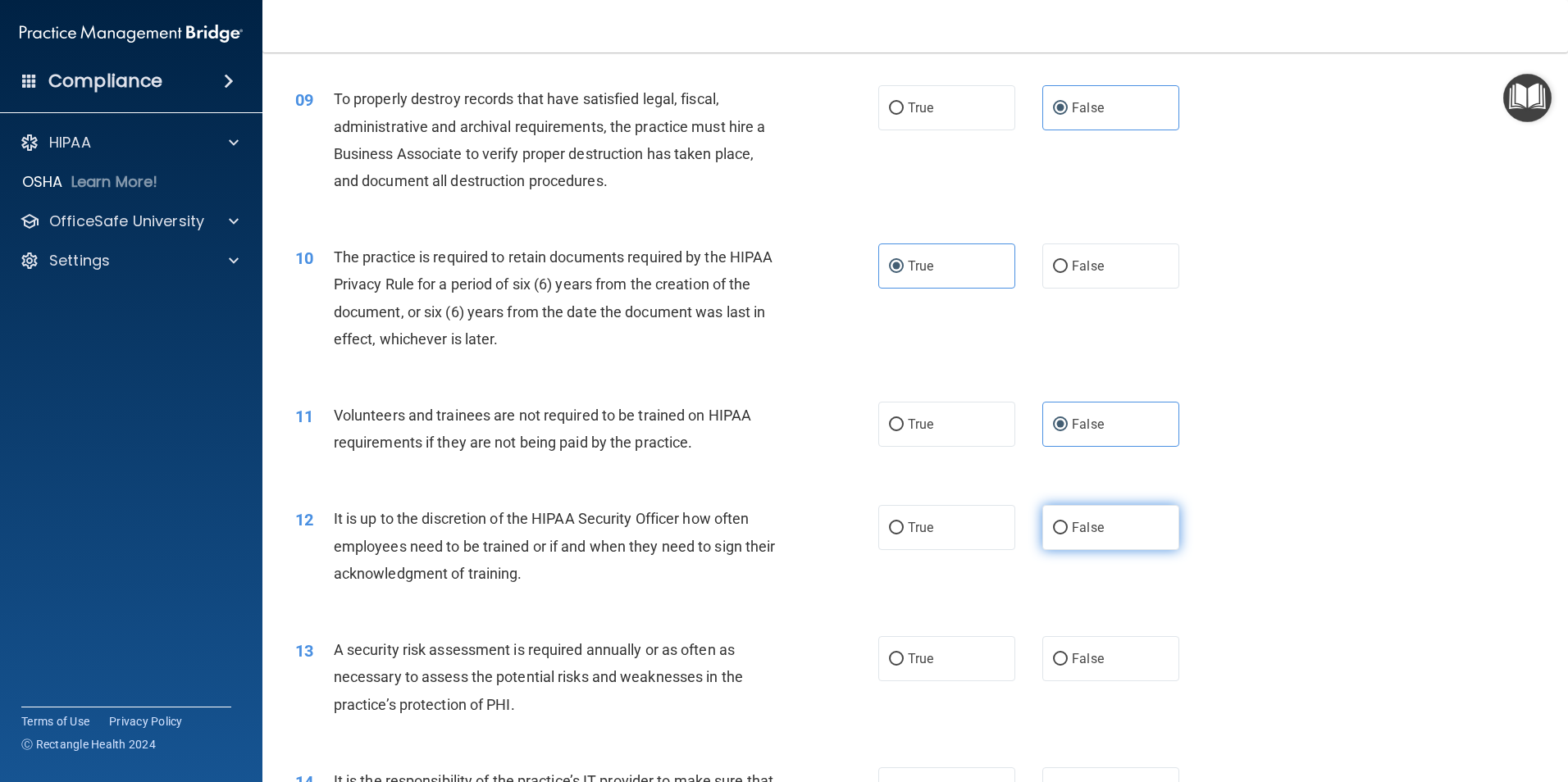
radio input "true"
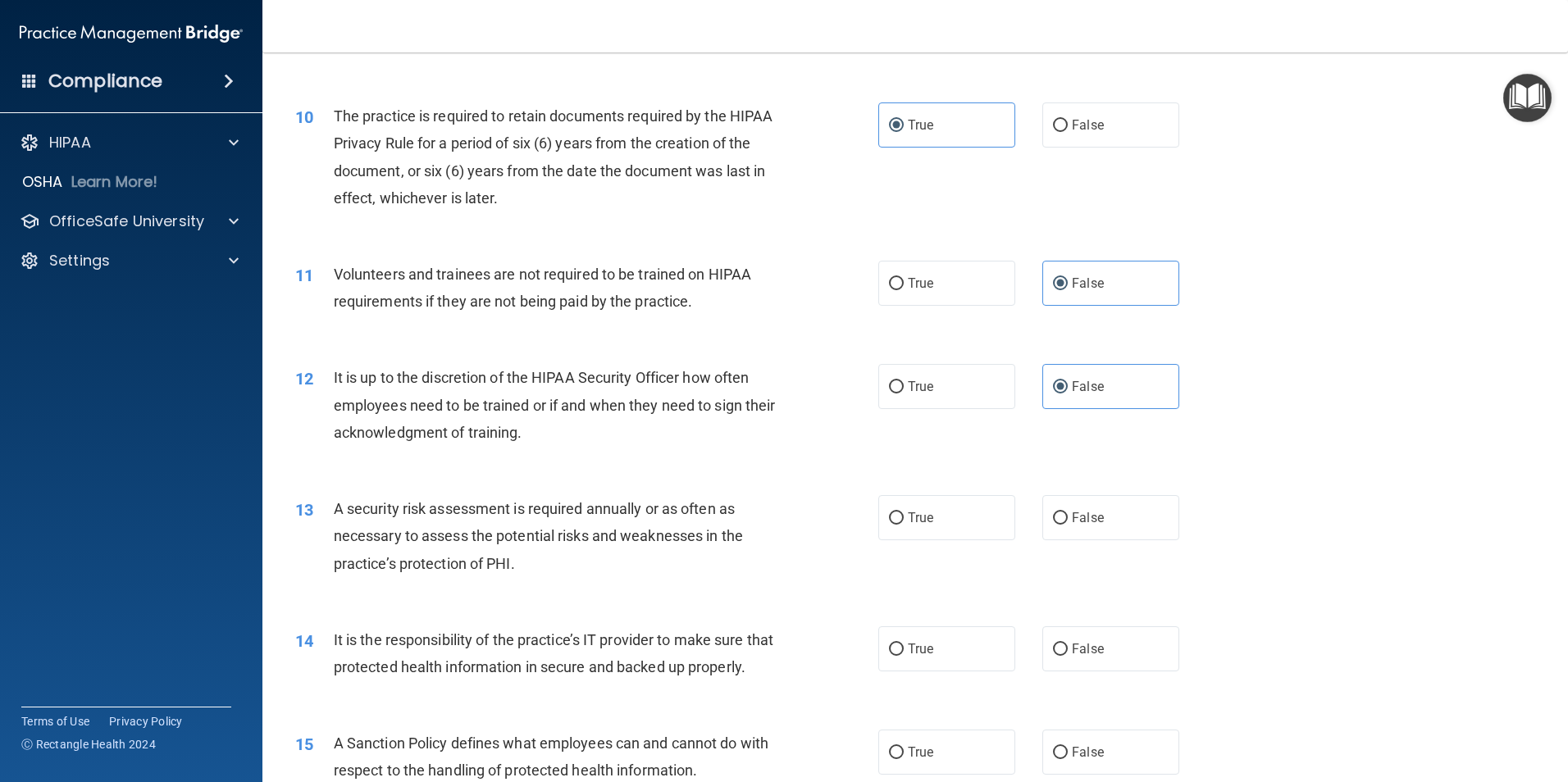
scroll to position [1317, 0]
click at [908, 526] on label "True" at bounding box center [947, 516] width 137 height 45
click at [904, 522] on input "True" at bounding box center [897, 517] width 14 height 13
radio input "true"
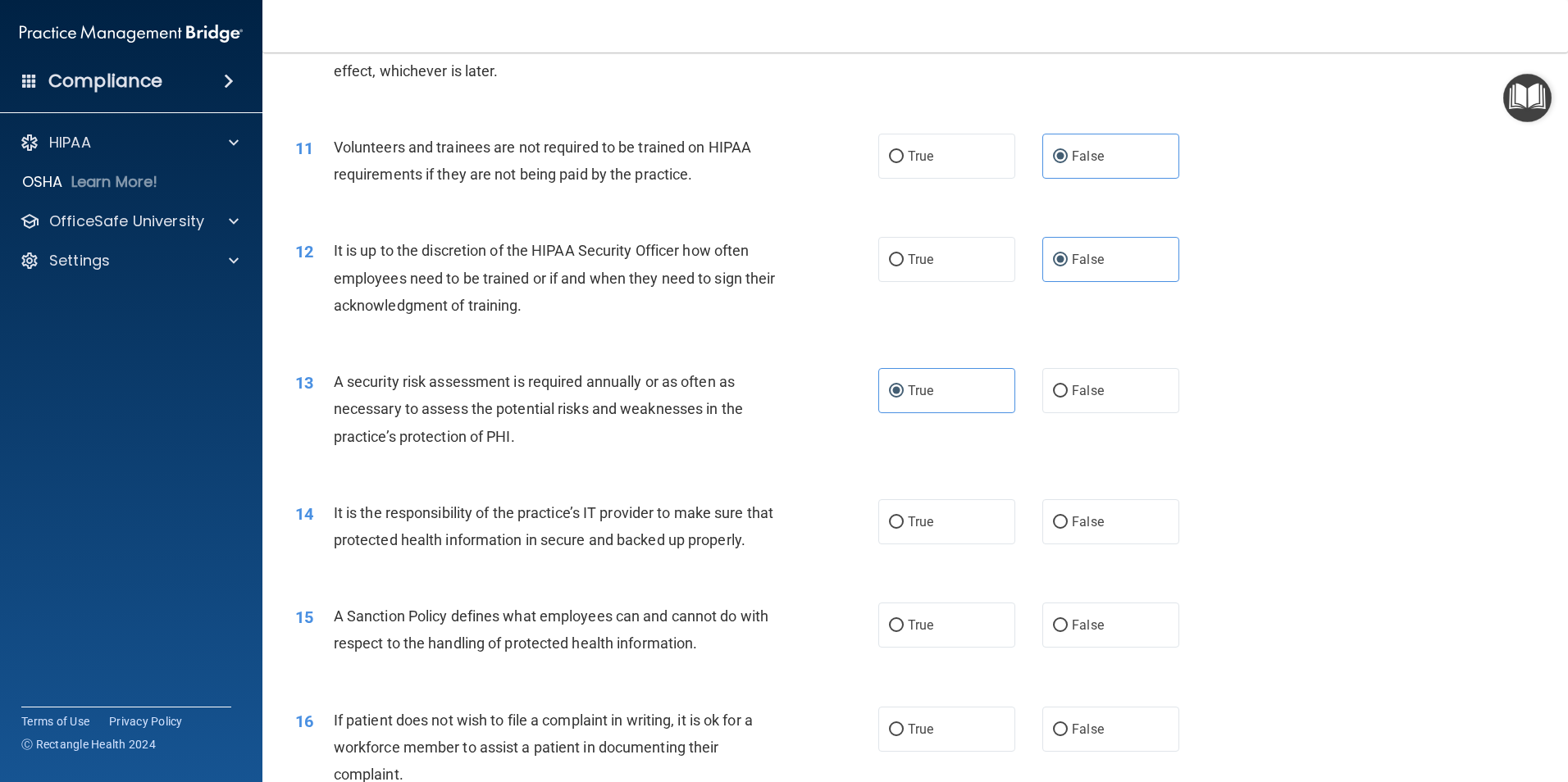
scroll to position [1461, 0]
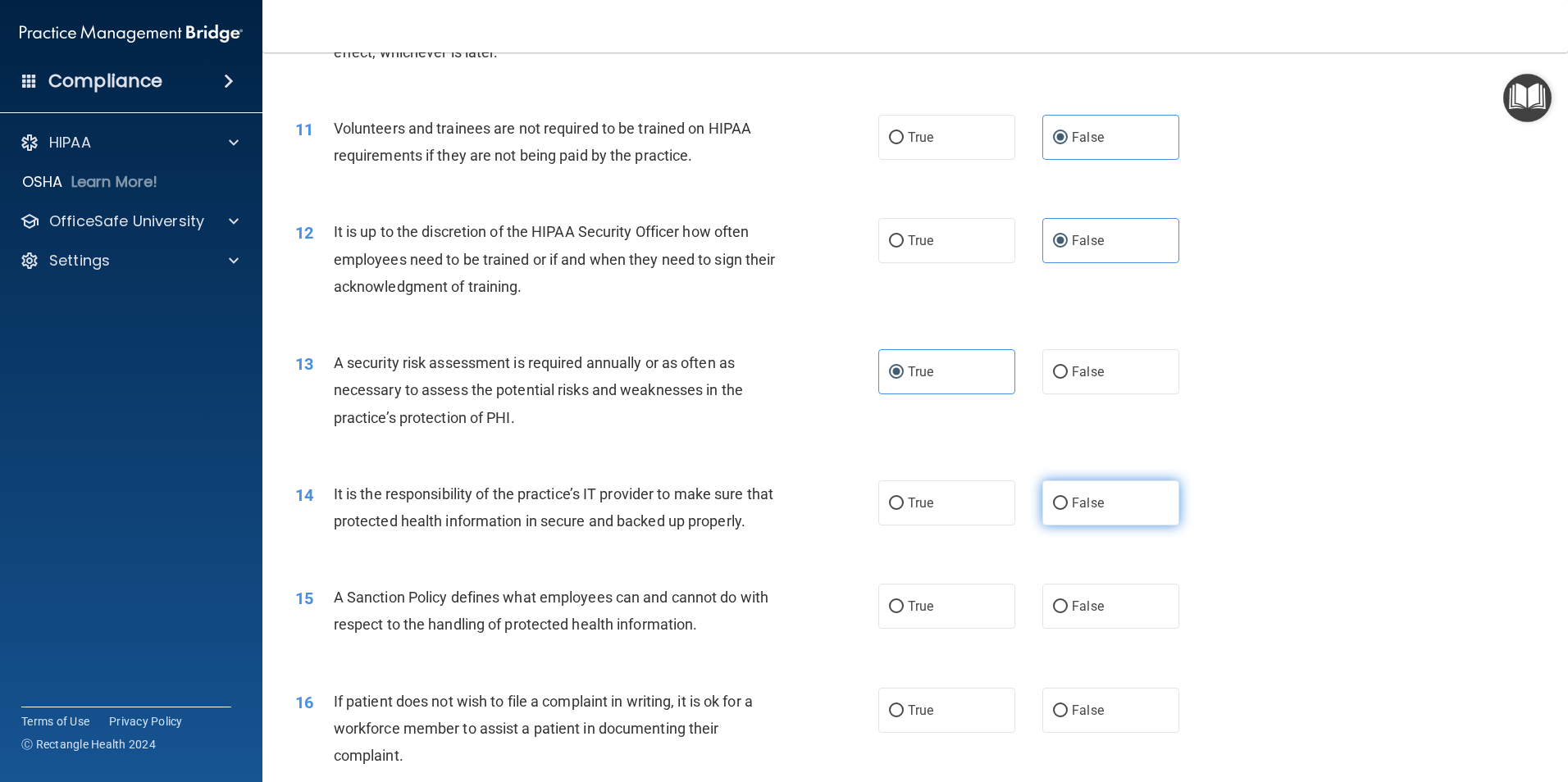
click at [1072, 503] on span "False" at bounding box center [1088, 502] width 32 height 15
click at [1068, 503] on input "False" at bounding box center [1060, 504] width 14 height 13
radio input "true"
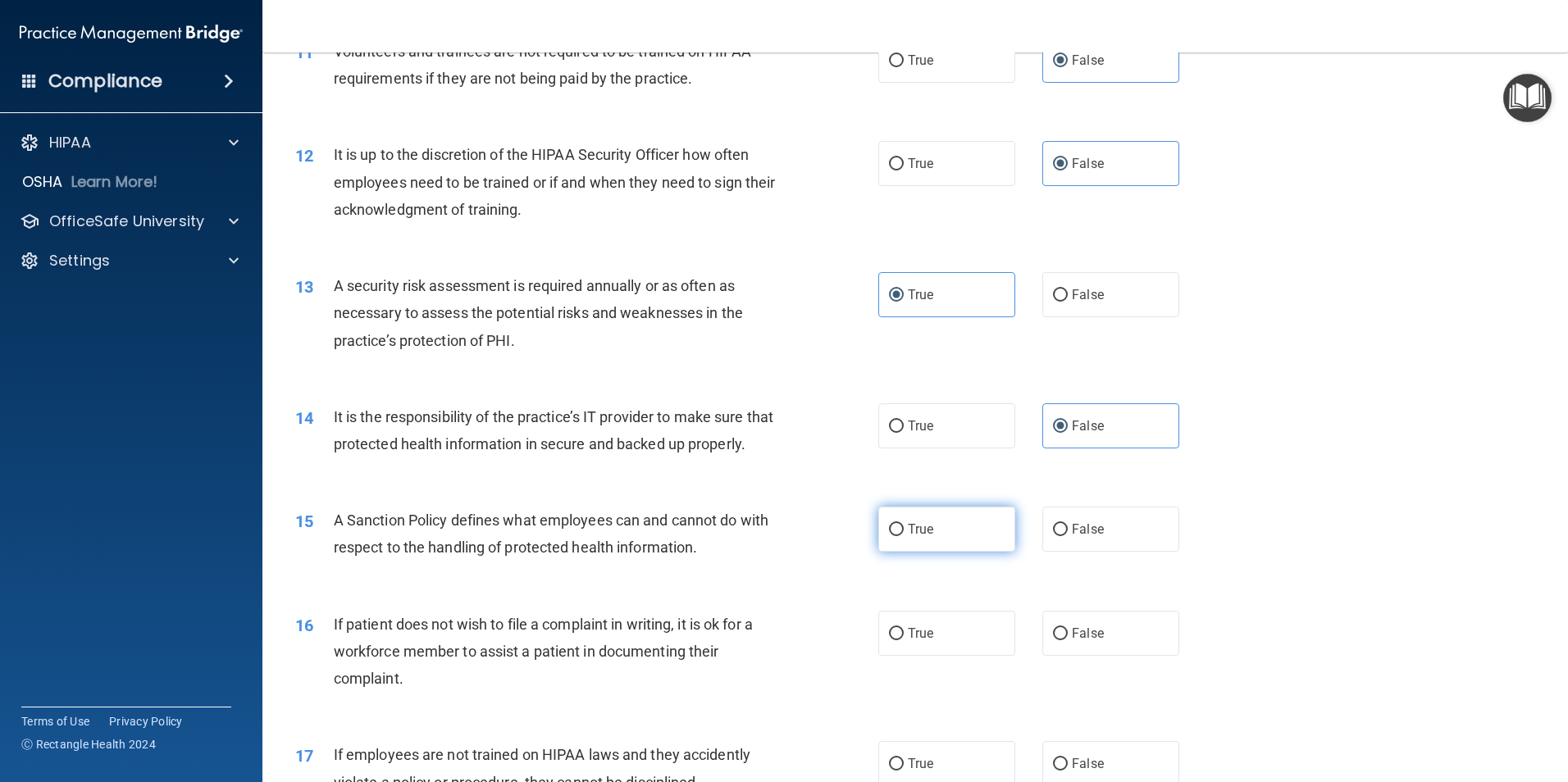
scroll to position [1542, 0]
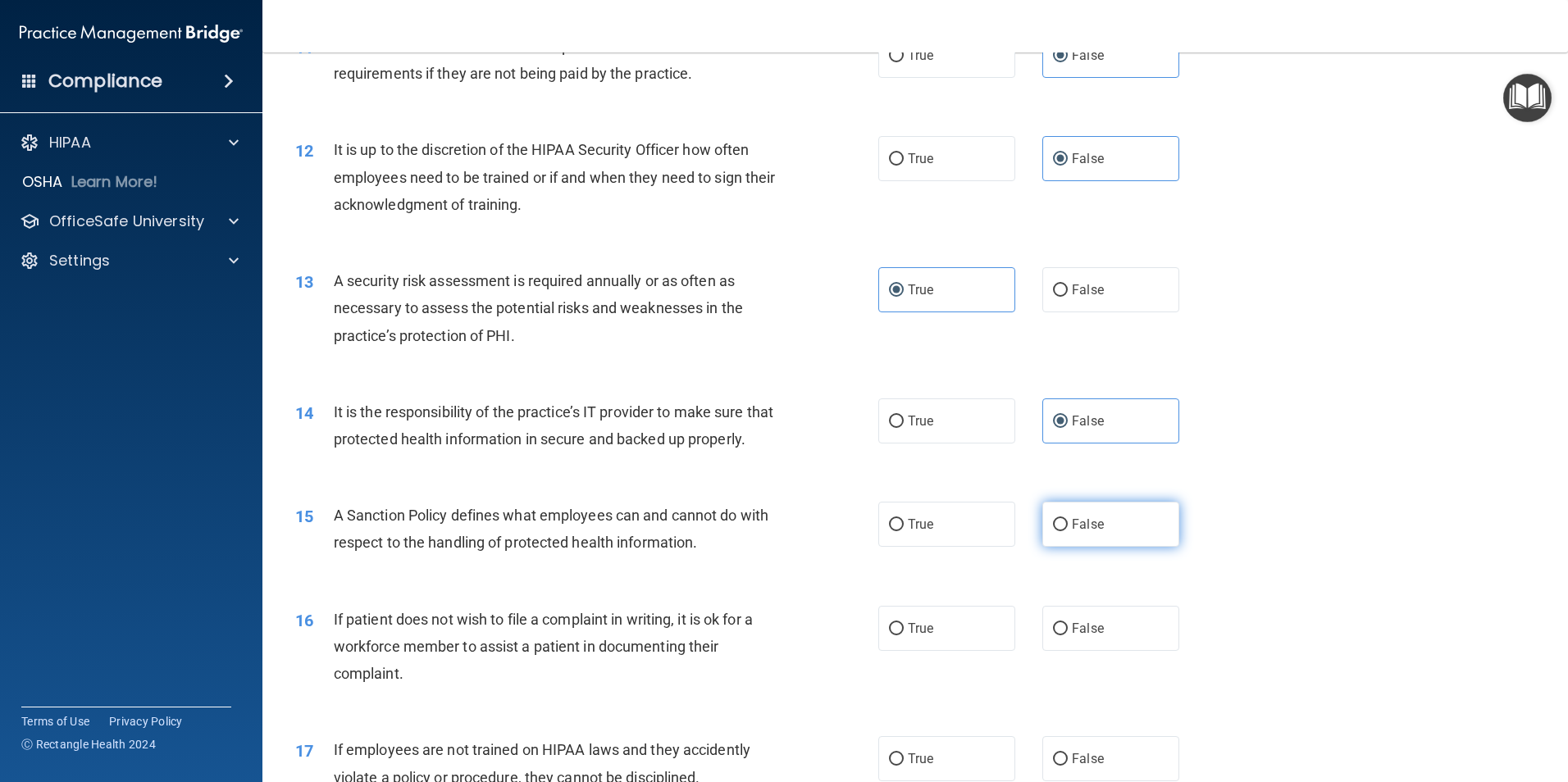
click at [1075, 543] on label "False" at bounding box center [1111, 525] width 137 height 45
click at [1068, 531] on input "False" at bounding box center [1060, 526] width 14 height 13
radio input "true"
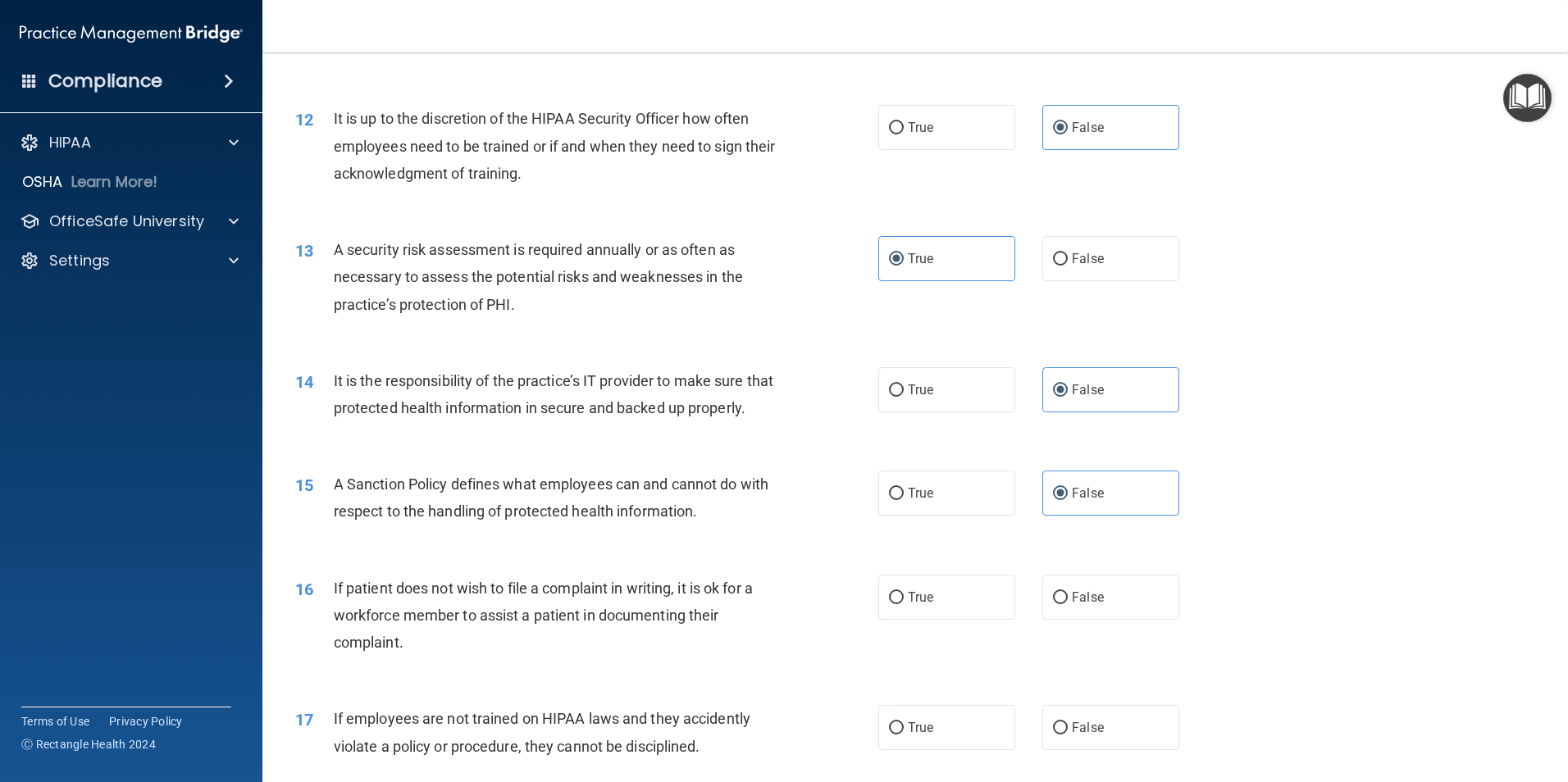
scroll to position [1685, 0]
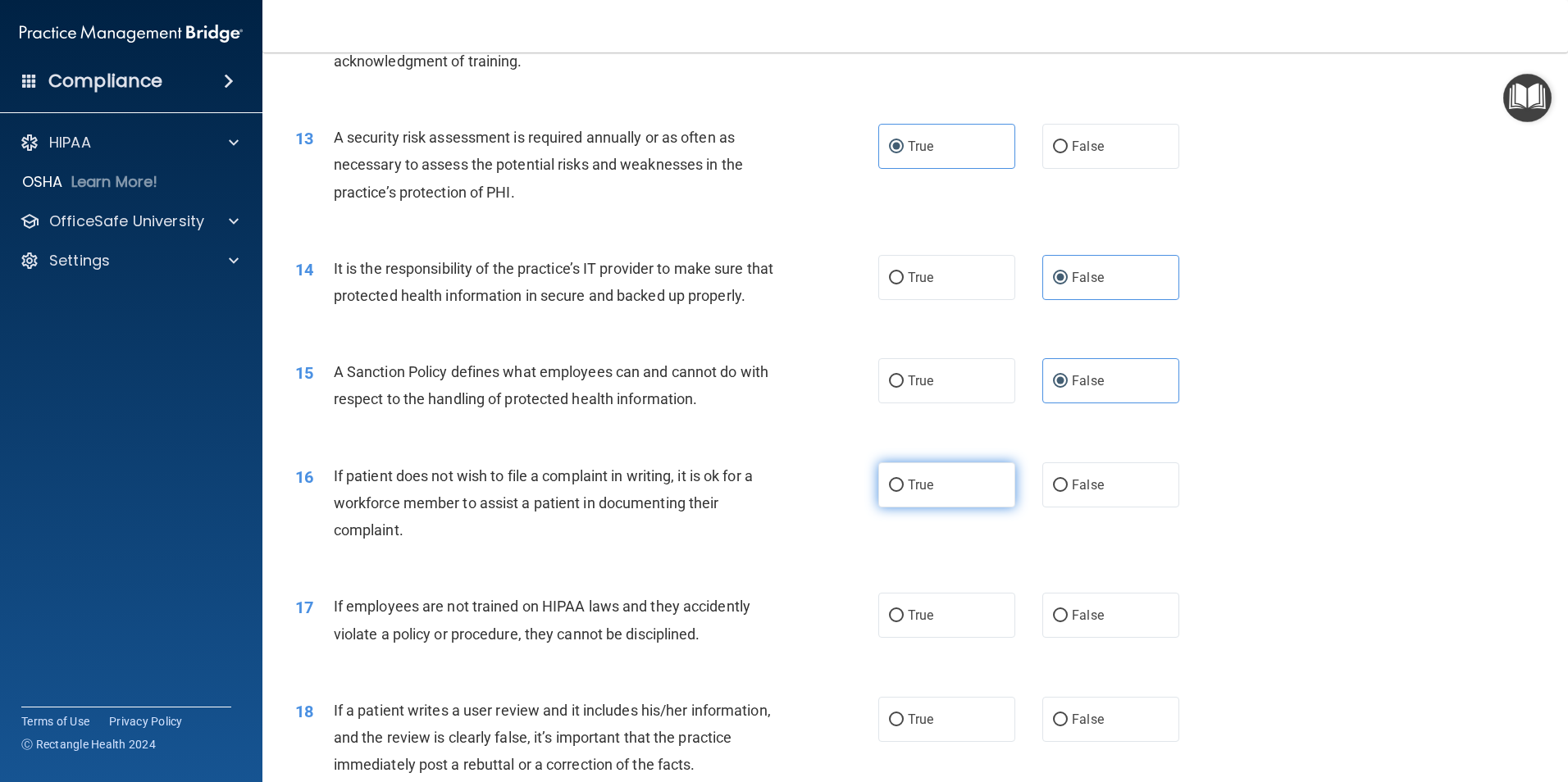
click at [903, 508] on label "True" at bounding box center [947, 485] width 137 height 45
click at [903, 492] on input "True" at bounding box center [897, 486] width 14 height 13
radio input "true"
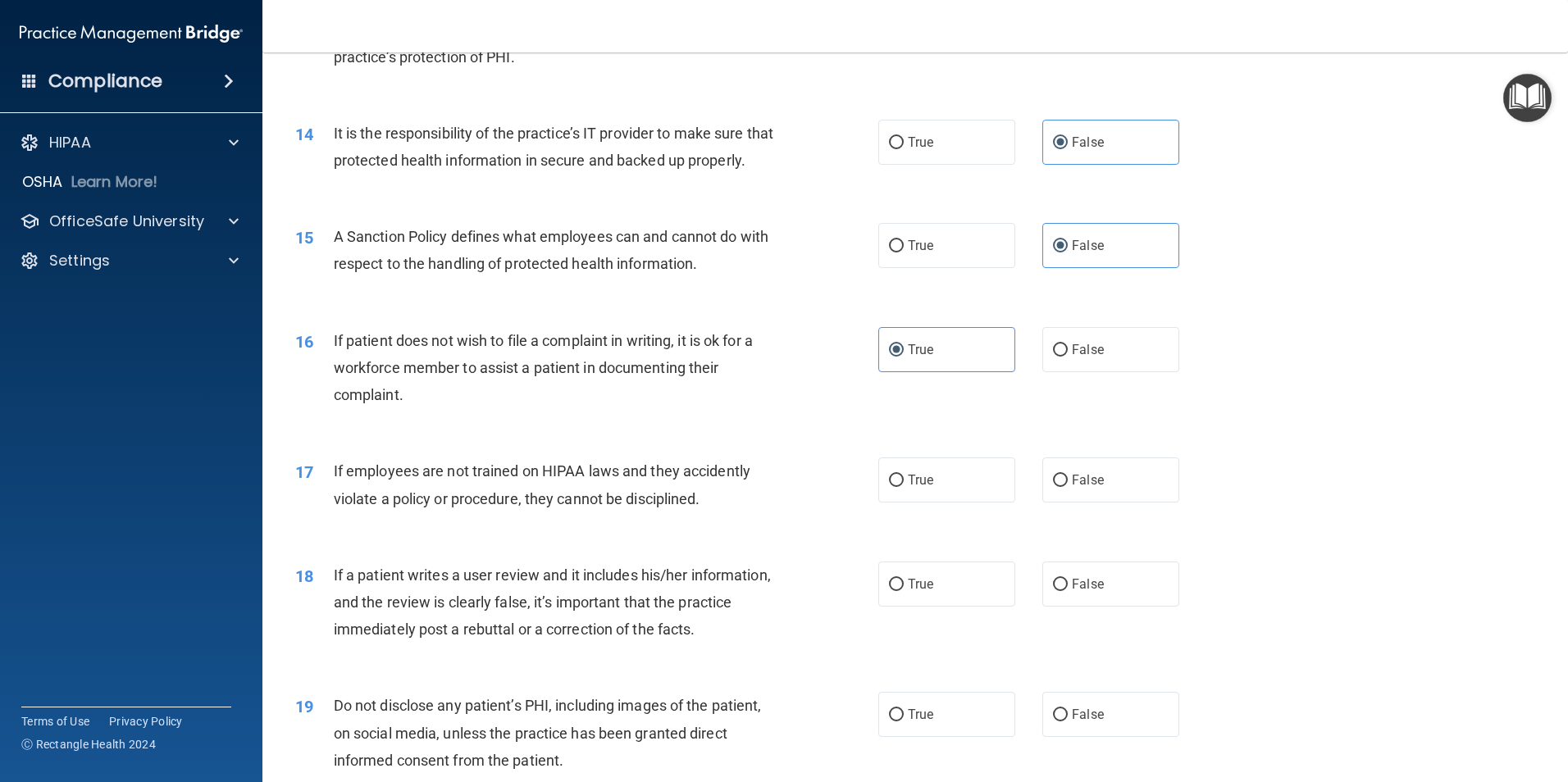
scroll to position [1829, 0]
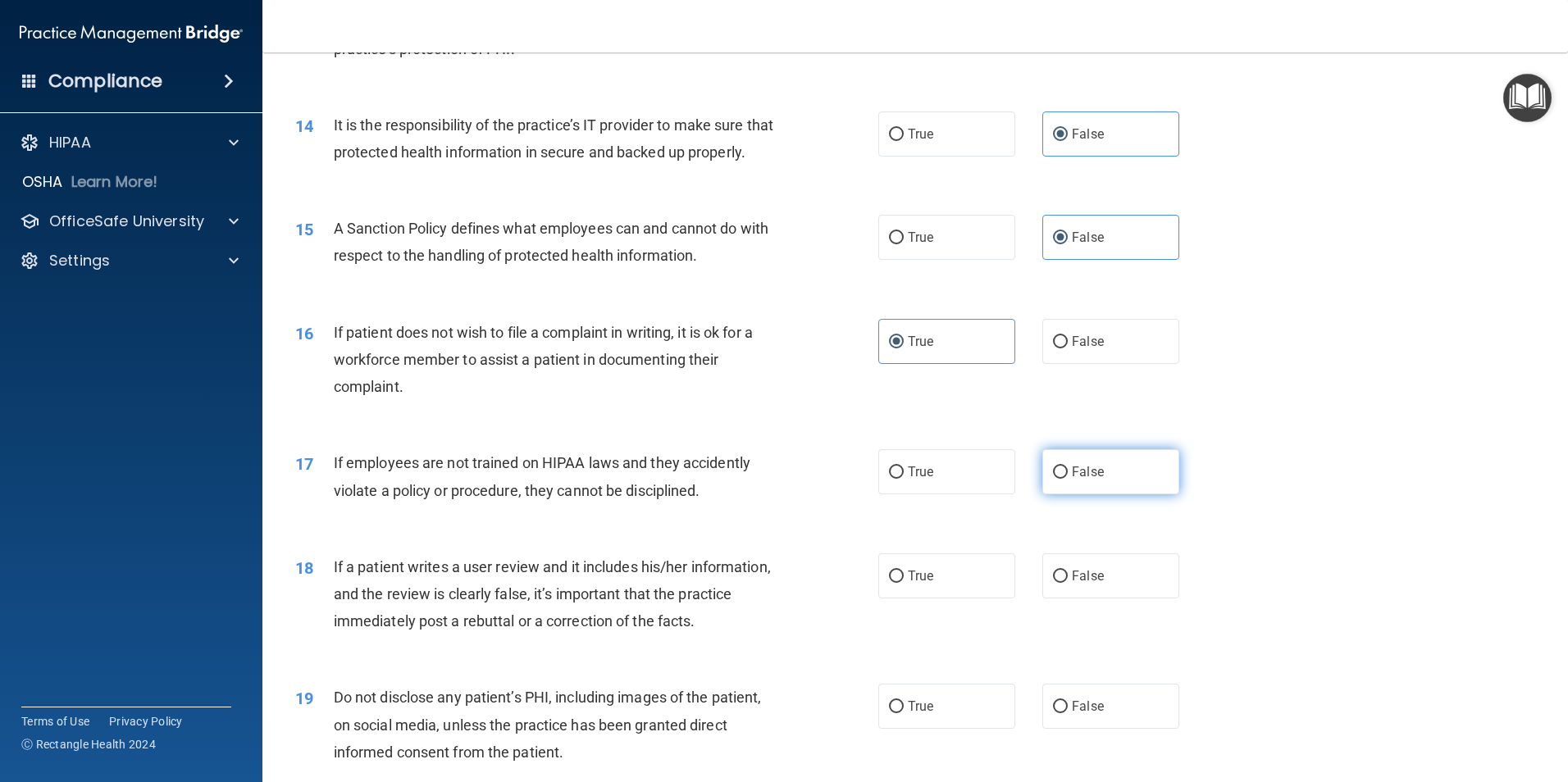
click at [1059, 490] on label "False" at bounding box center [1111, 472] width 137 height 45
click at [1059, 479] on input "False" at bounding box center [1060, 472] width 14 height 13
radio input "true"
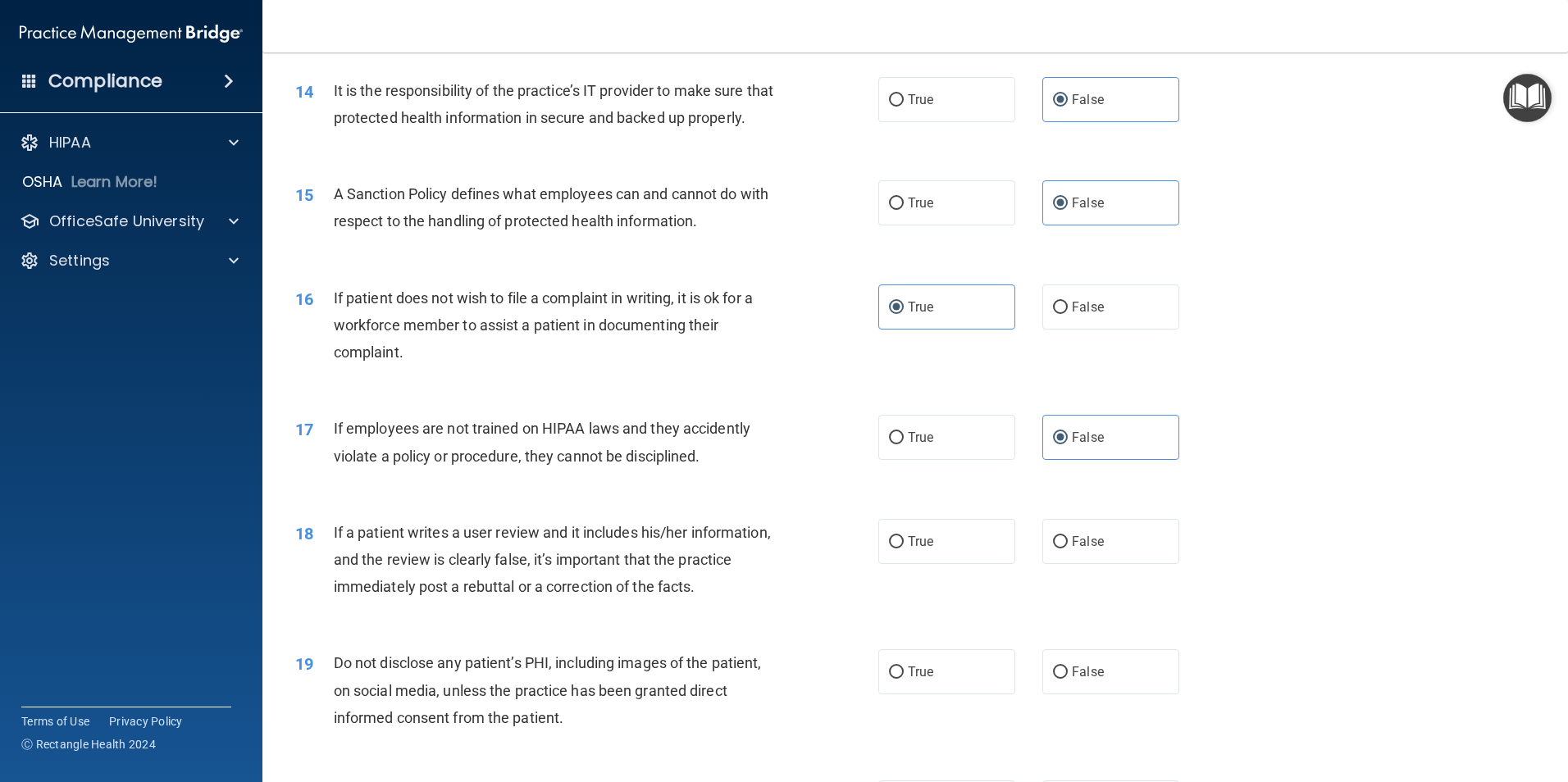
scroll to position [1973, 0]
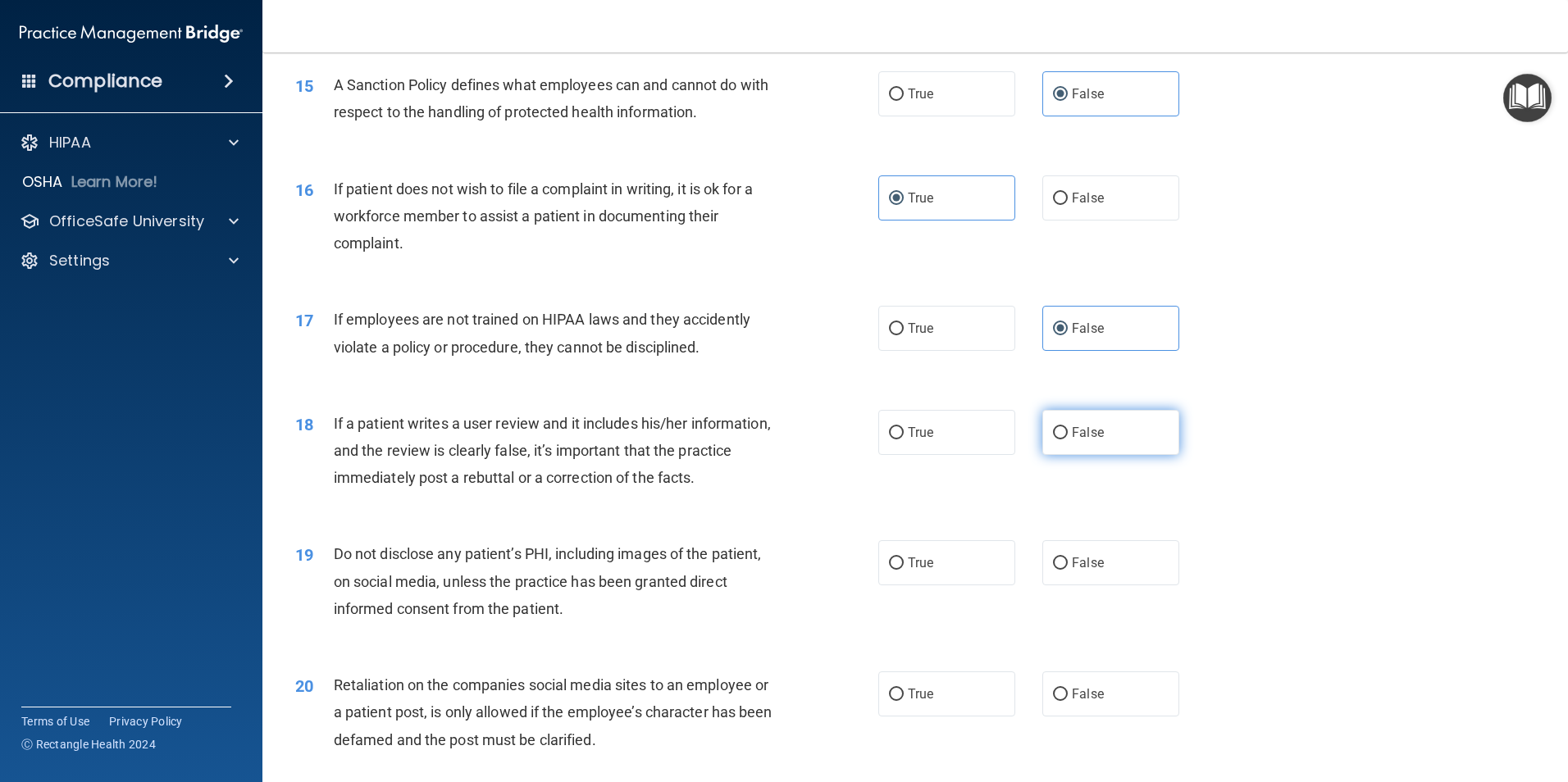
click at [1093, 443] on label "False" at bounding box center [1111, 433] width 137 height 45
click at [1068, 439] on input "False" at bounding box center [1060, 434] width 14 height 13
radio input "true"
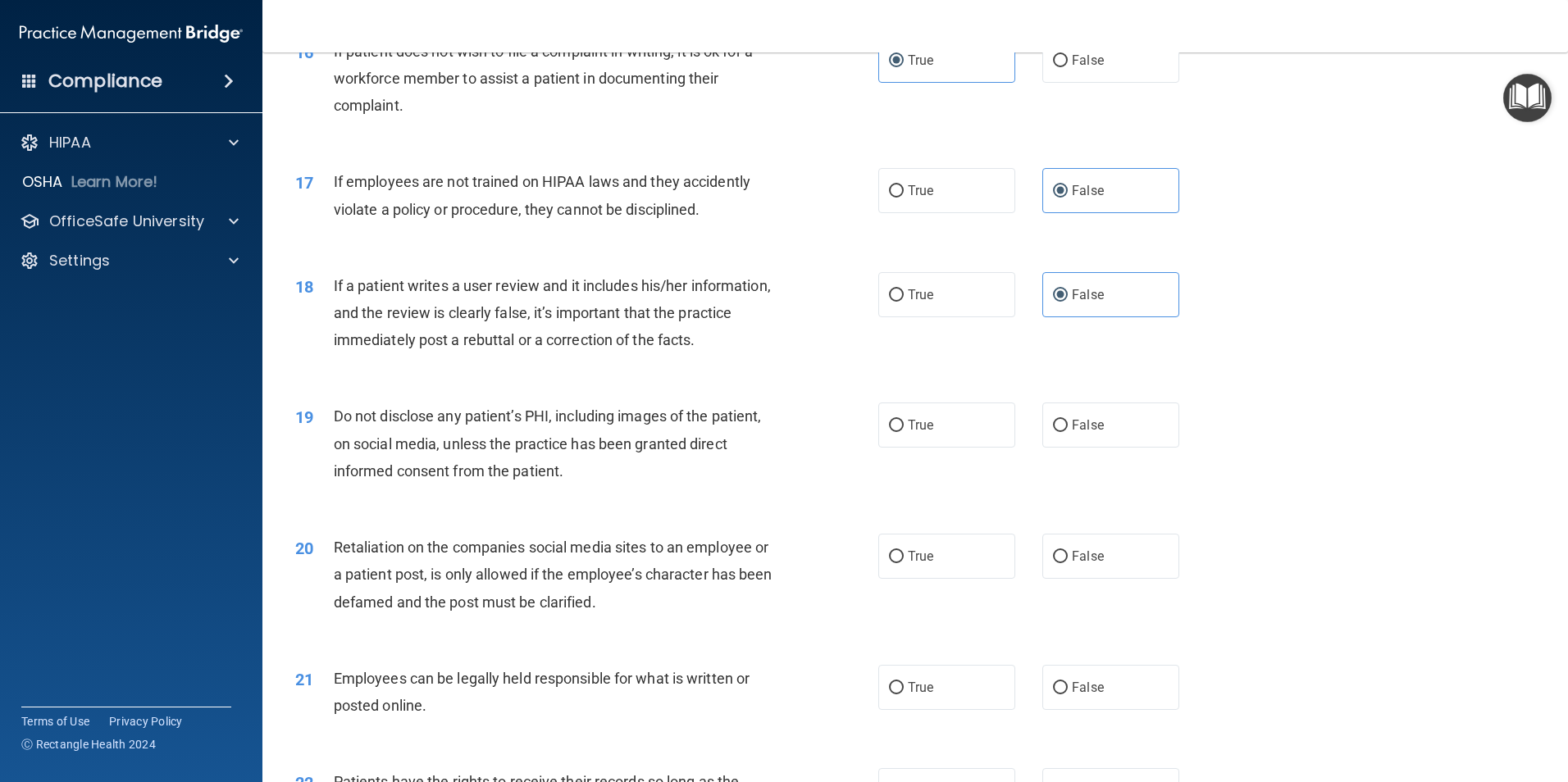
scroll to position [2117, 0]
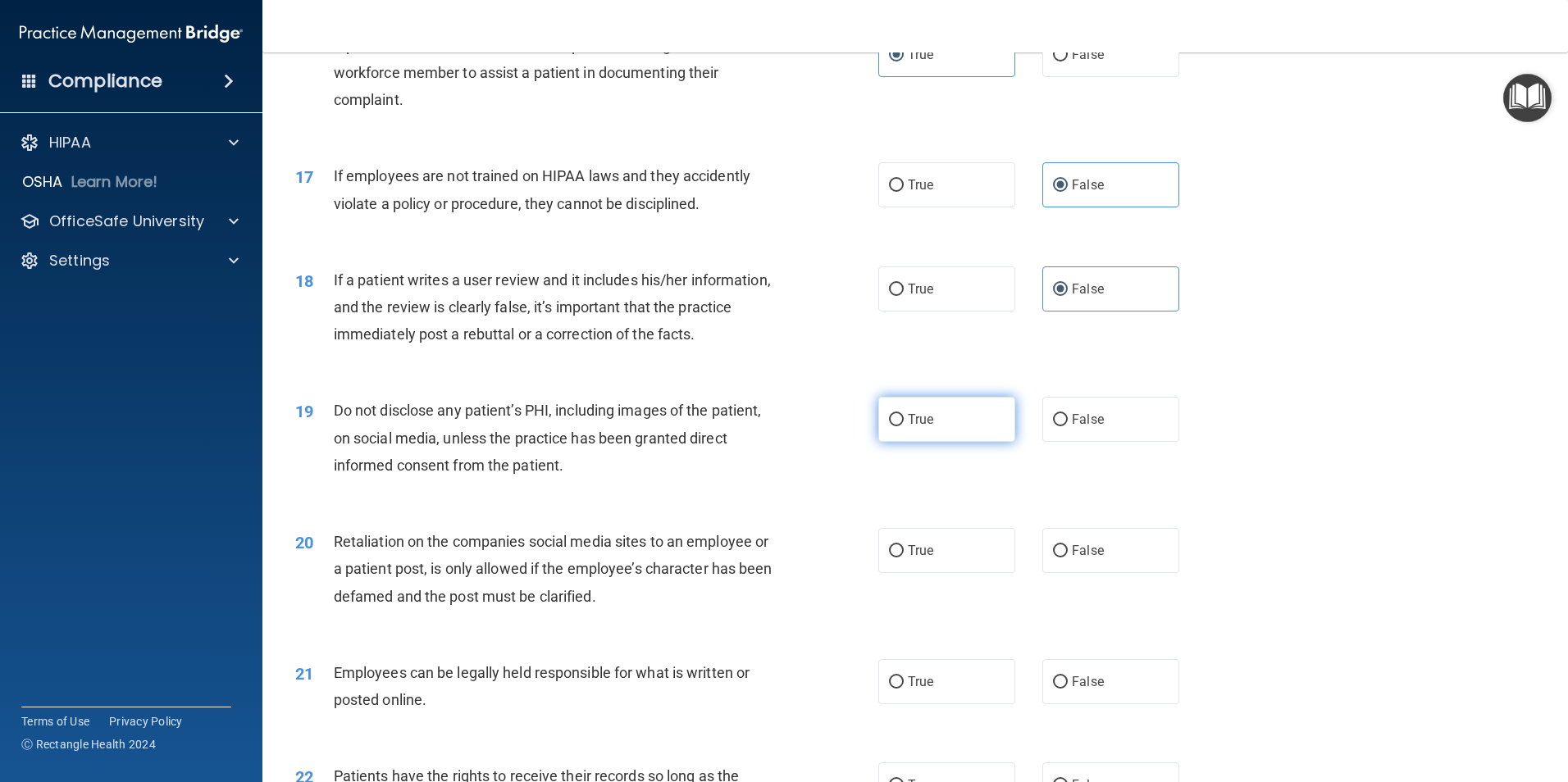
click at [895, 427] on input "True" at bounding box center [897, 420] width 14 height 13
radio input "true"
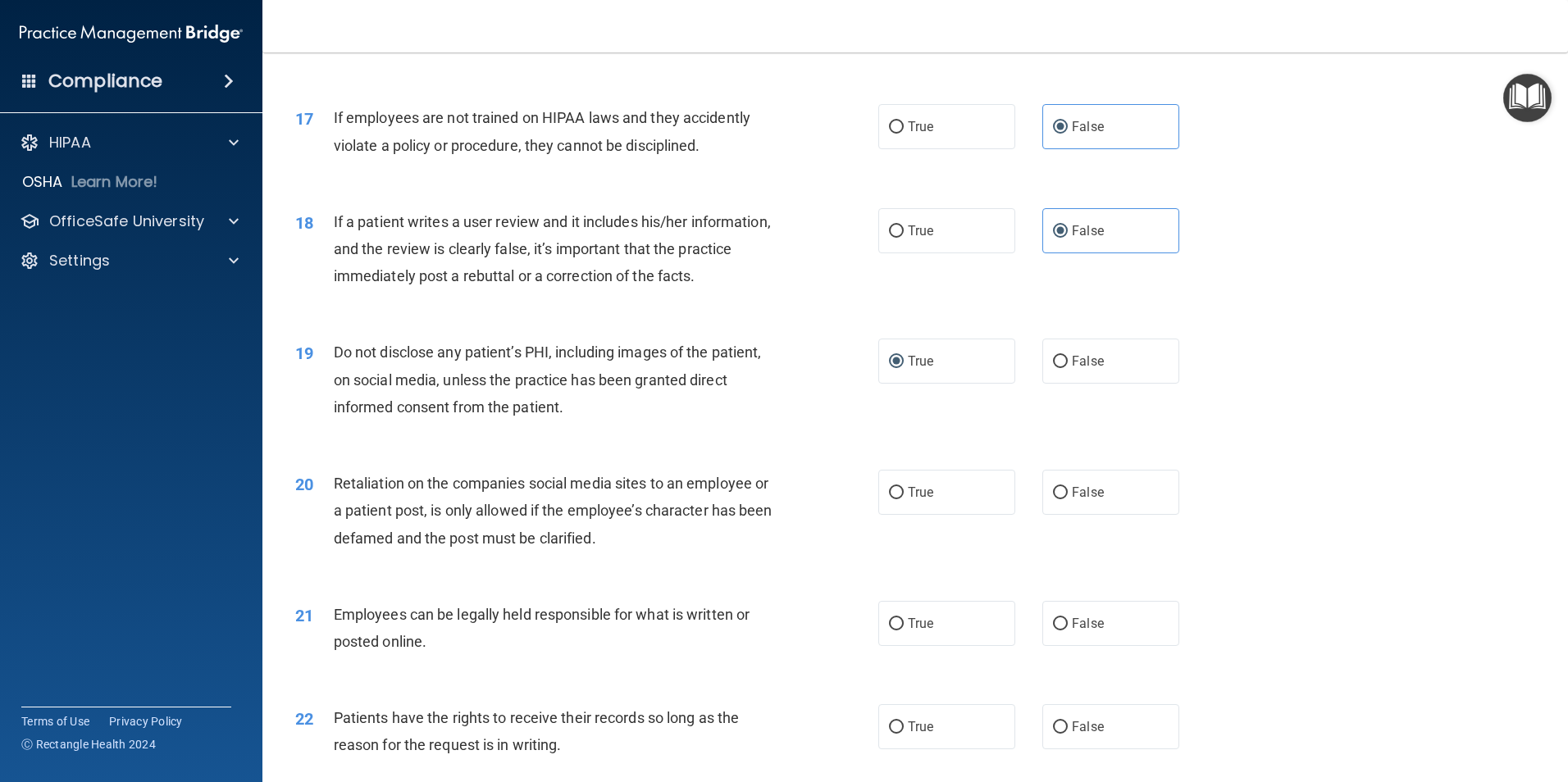
scroll to position [2178, 0]
click at [1059, 509] on label "False" at bounding box center [1111, 489] width 137 height 45
click at [1059, 496] on input "False" at bounding box center [1060, 490] width 14 height 13
radio input "true"
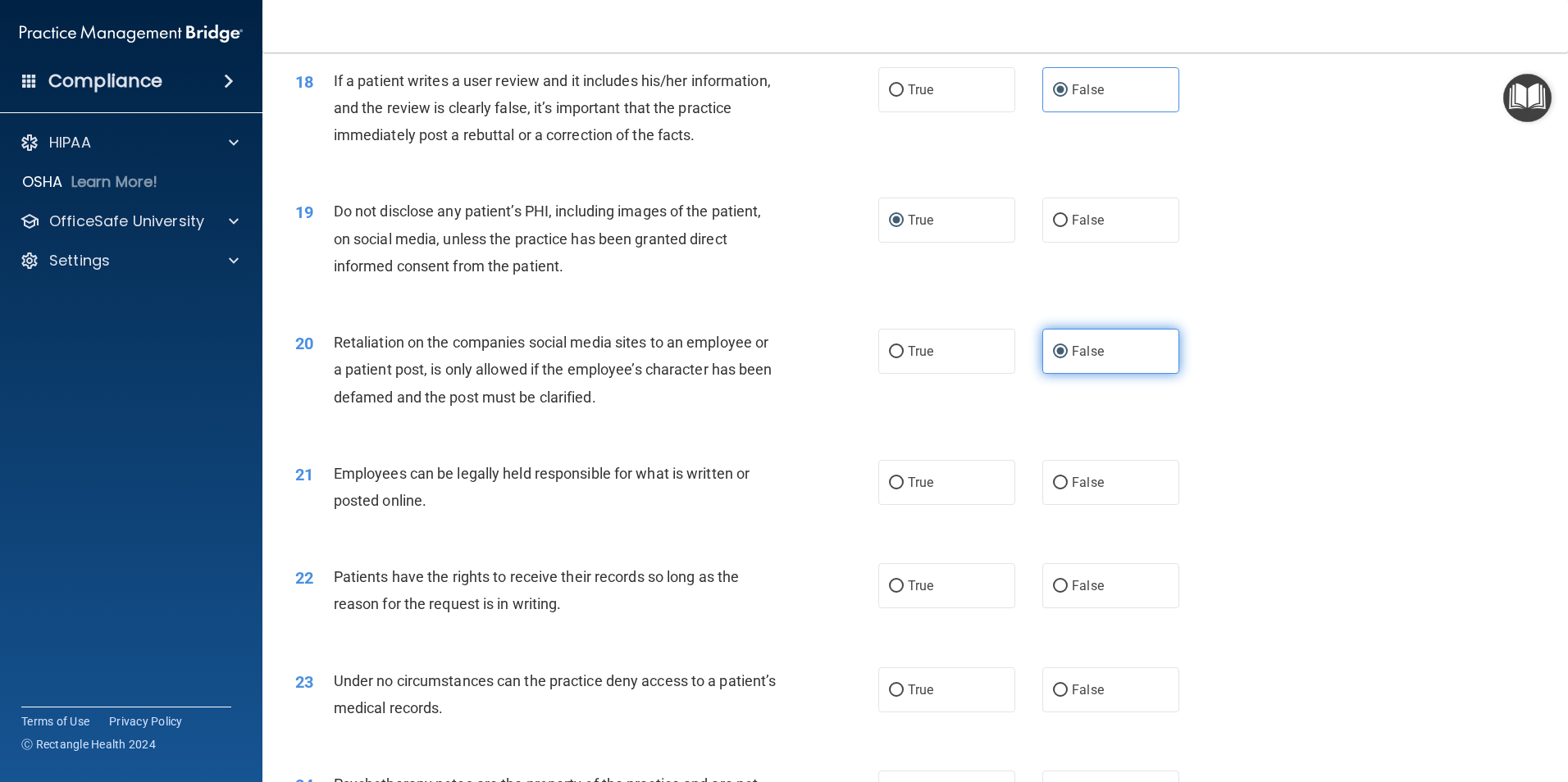
scroll to position [2321, 0]
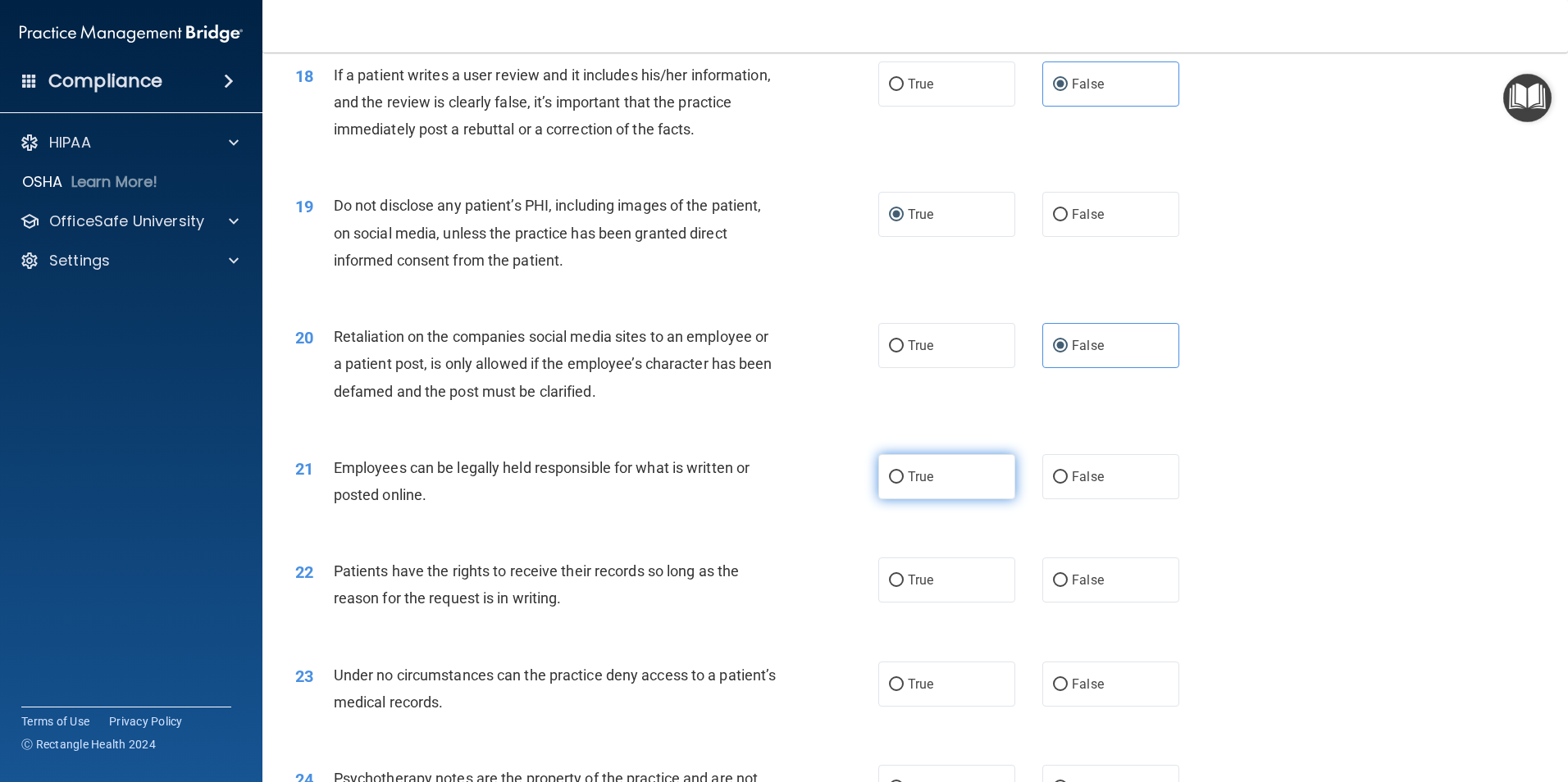
click at [945, 499] on label "True" at bounding box center [947, 477] width 137 height 45
click at [904, 484] on input "True" at bounding box center [897, 478] width 14 height 13
radio input "true"
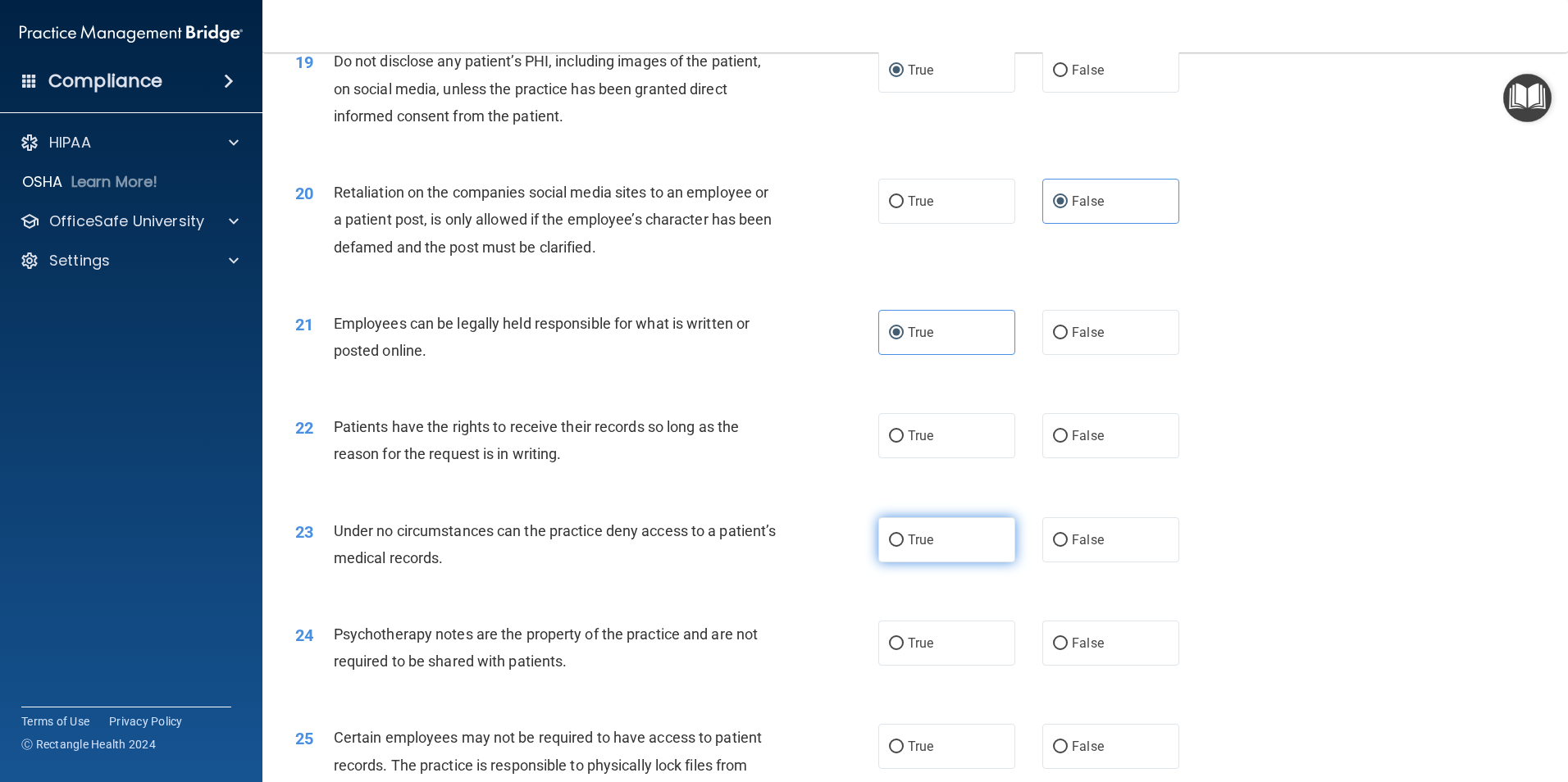
scroll to position [2485, 0]
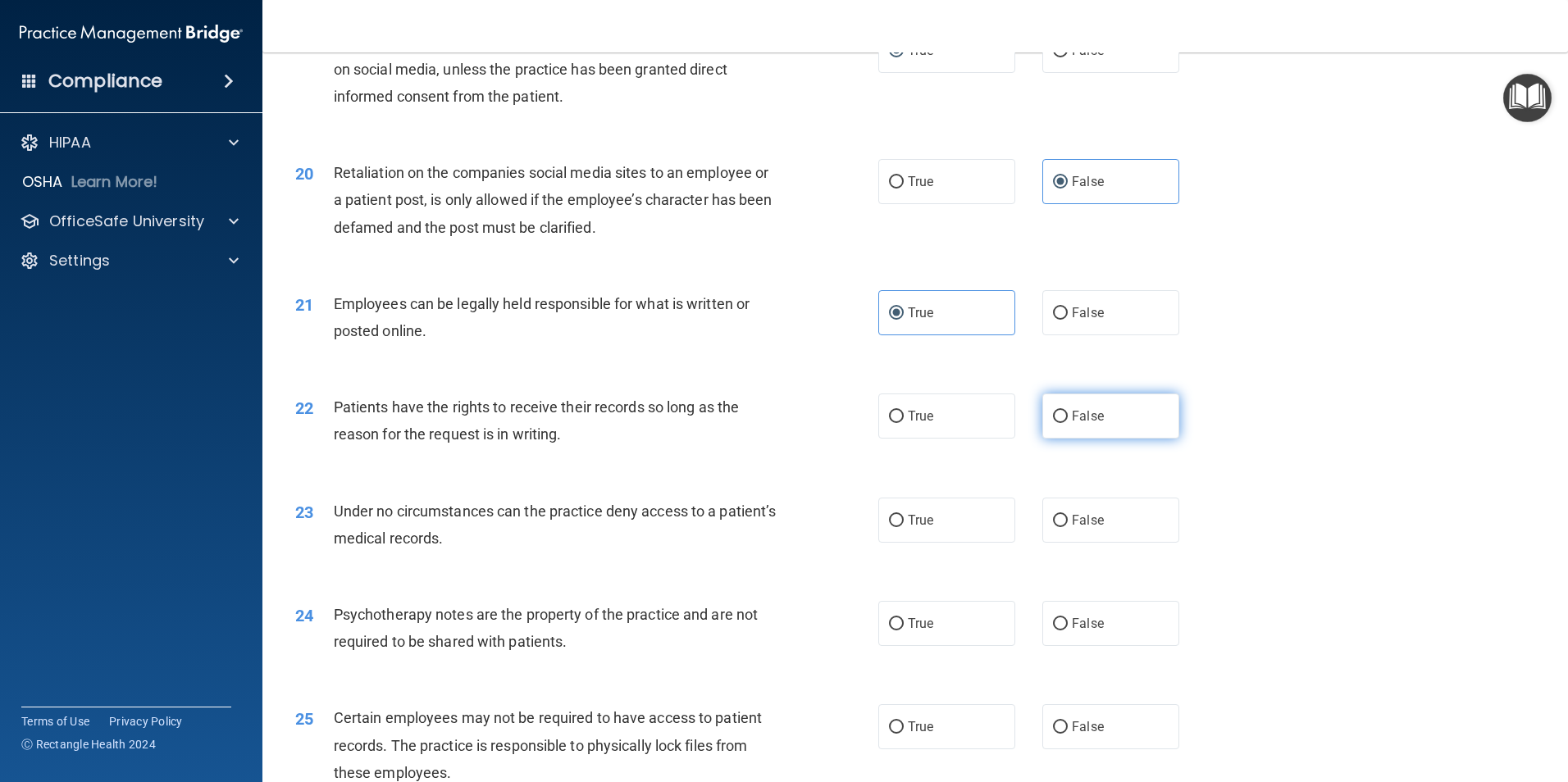
click at [1067, 427] on label "False" at bounding box center [1111, 416] width 137 height 45
click at [1067, 423] on input "False" at bounding box center [1060, 417] width 14 height 13
radio input "true"
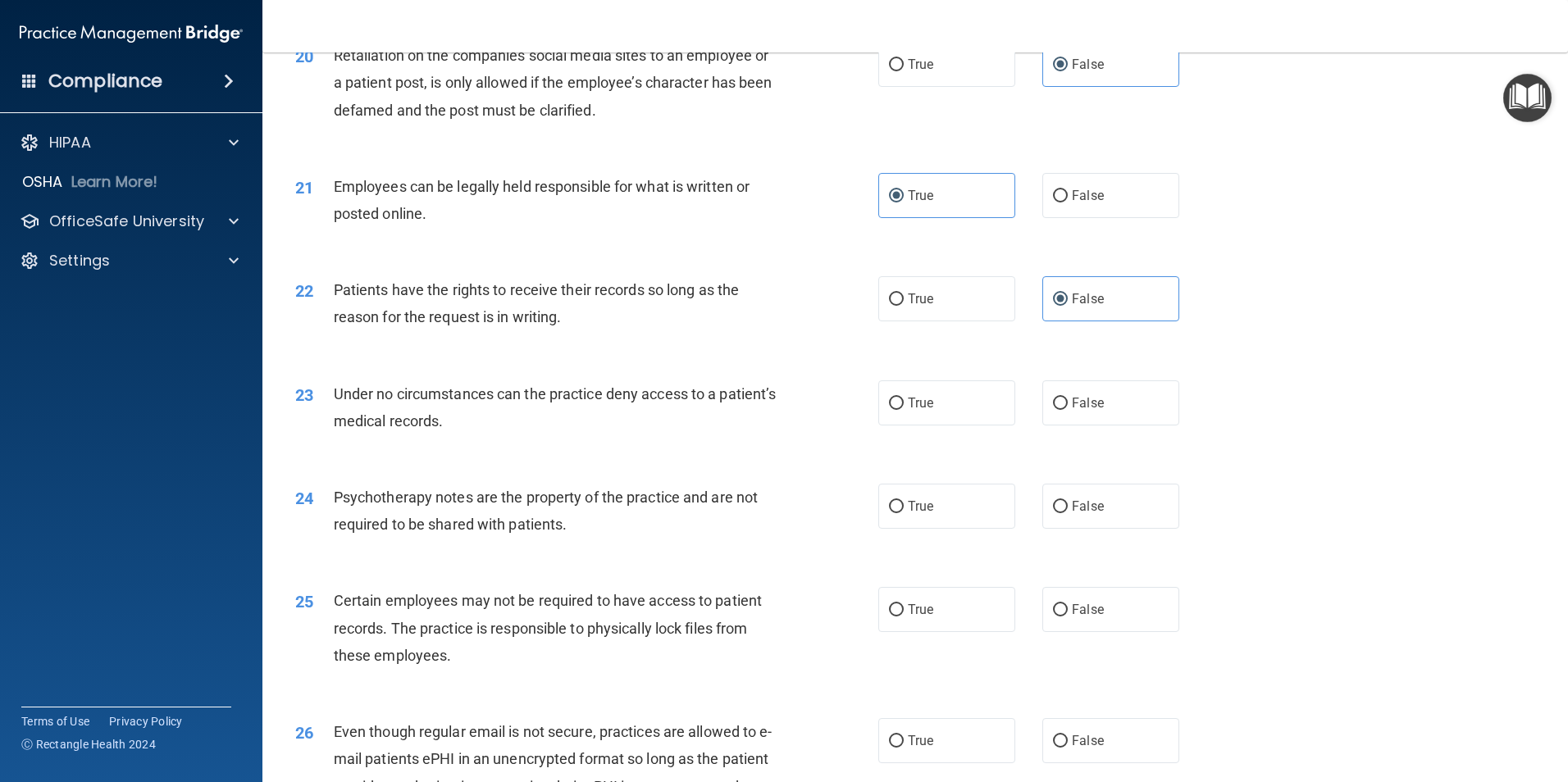
scroll to position [2629, 0]
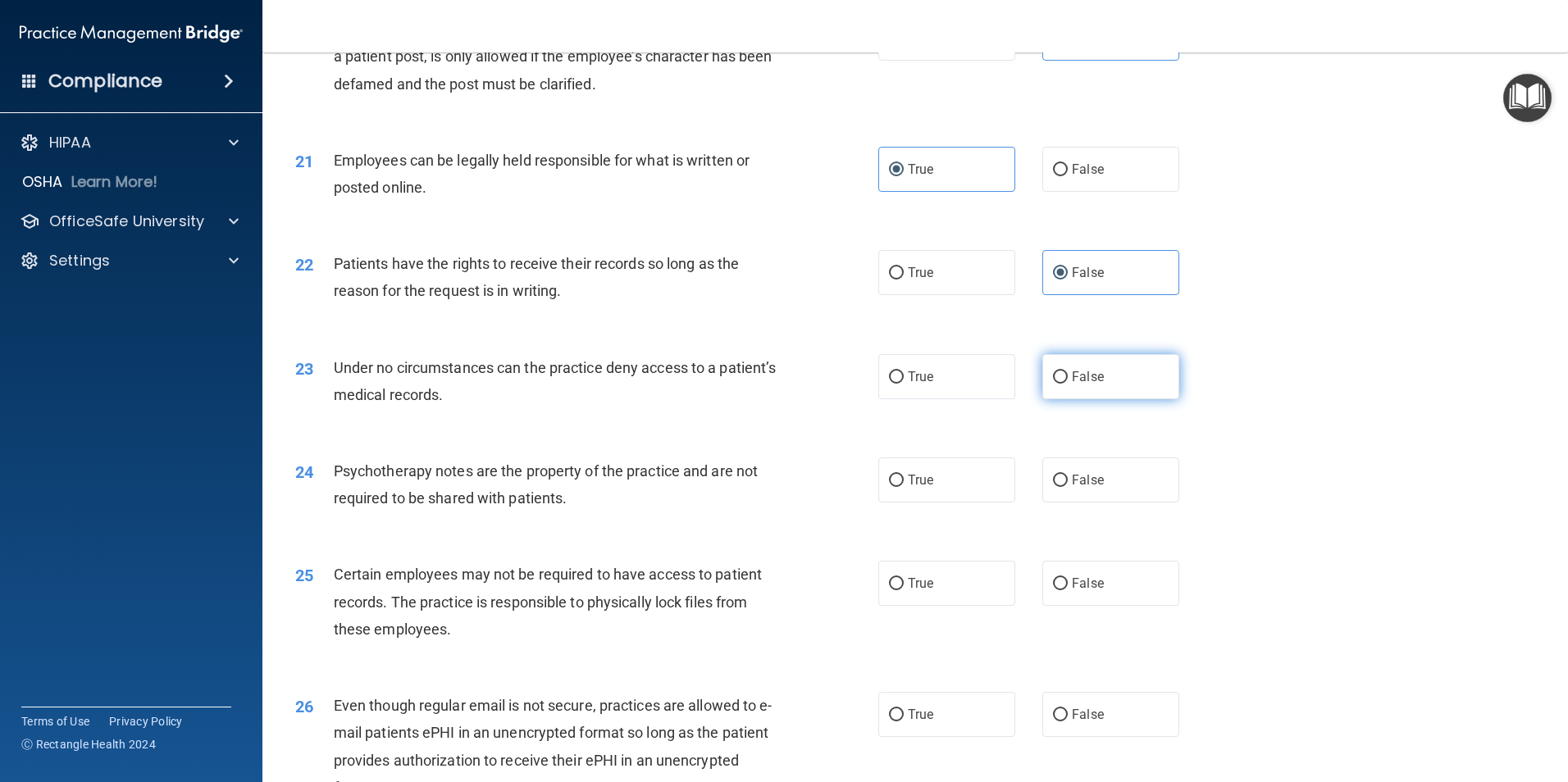
click at [1071, 392] on label "False" at bounding box center [1111, 377] width 137 height 45
click at [1068, 383] on input "False" at bounding box center [1060, 378] width 14 height 13
radio input "true"
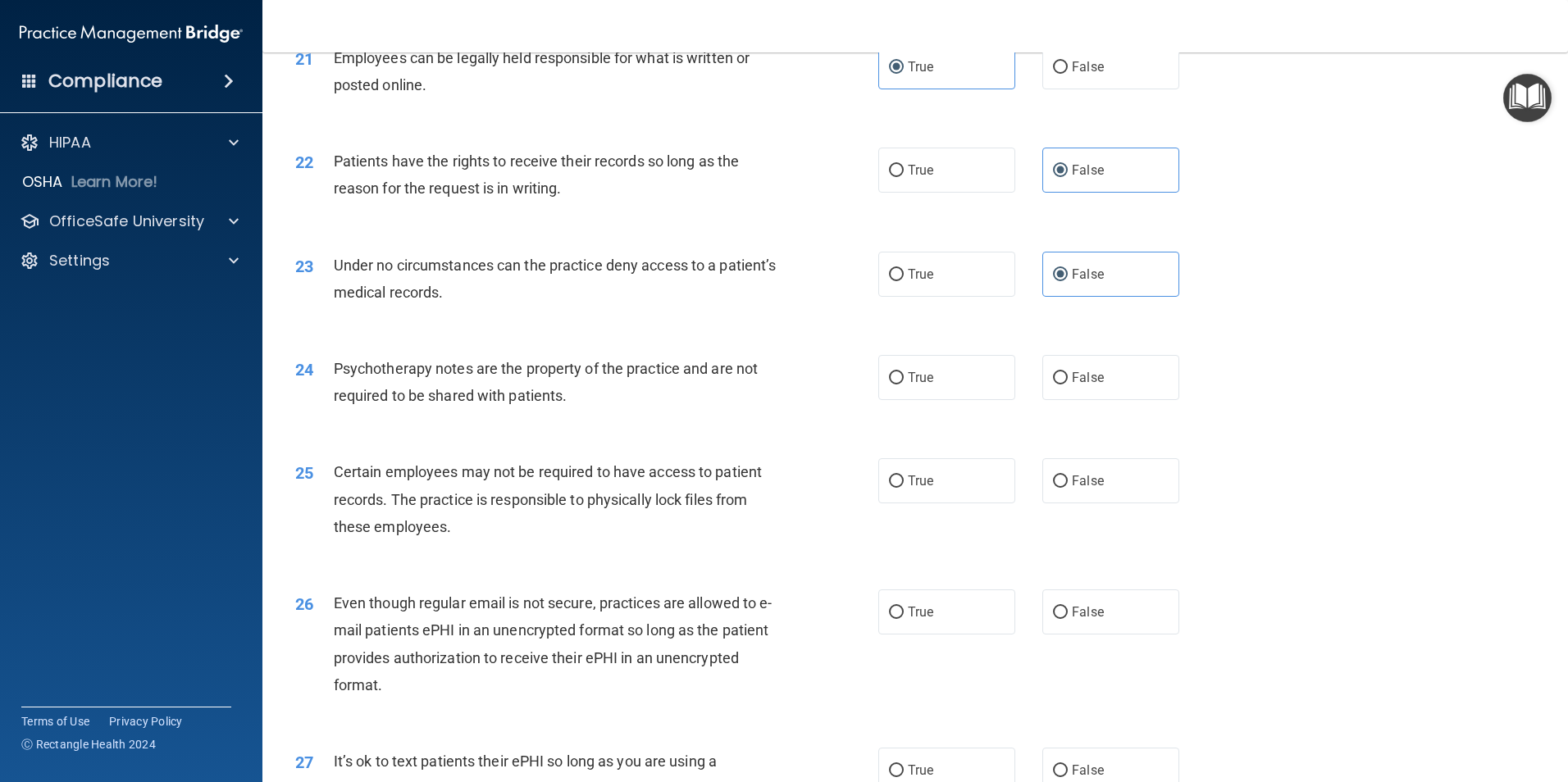
scroll to position [2752, 0]
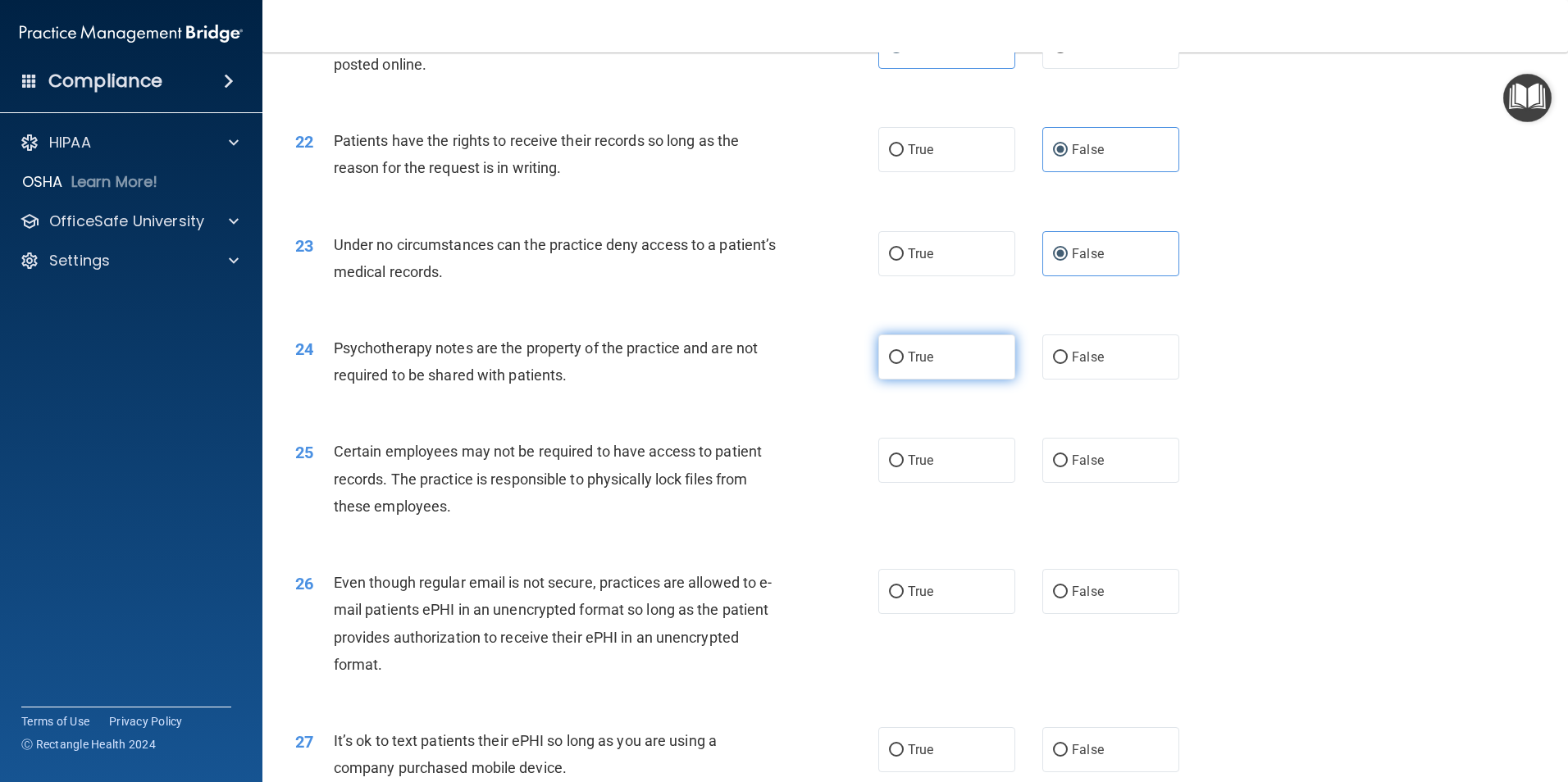
click at [890, 364] on input "True" at bounding box center [897, 358] width 14 height 13
radio input "true"
click at [1092, 468] on span "False" at bounding box center [1088, 460] width 32 height 15
click at [1068, 467] on input "False" at bounding box center [1060, 462] width 14 height 13
radio input "true"
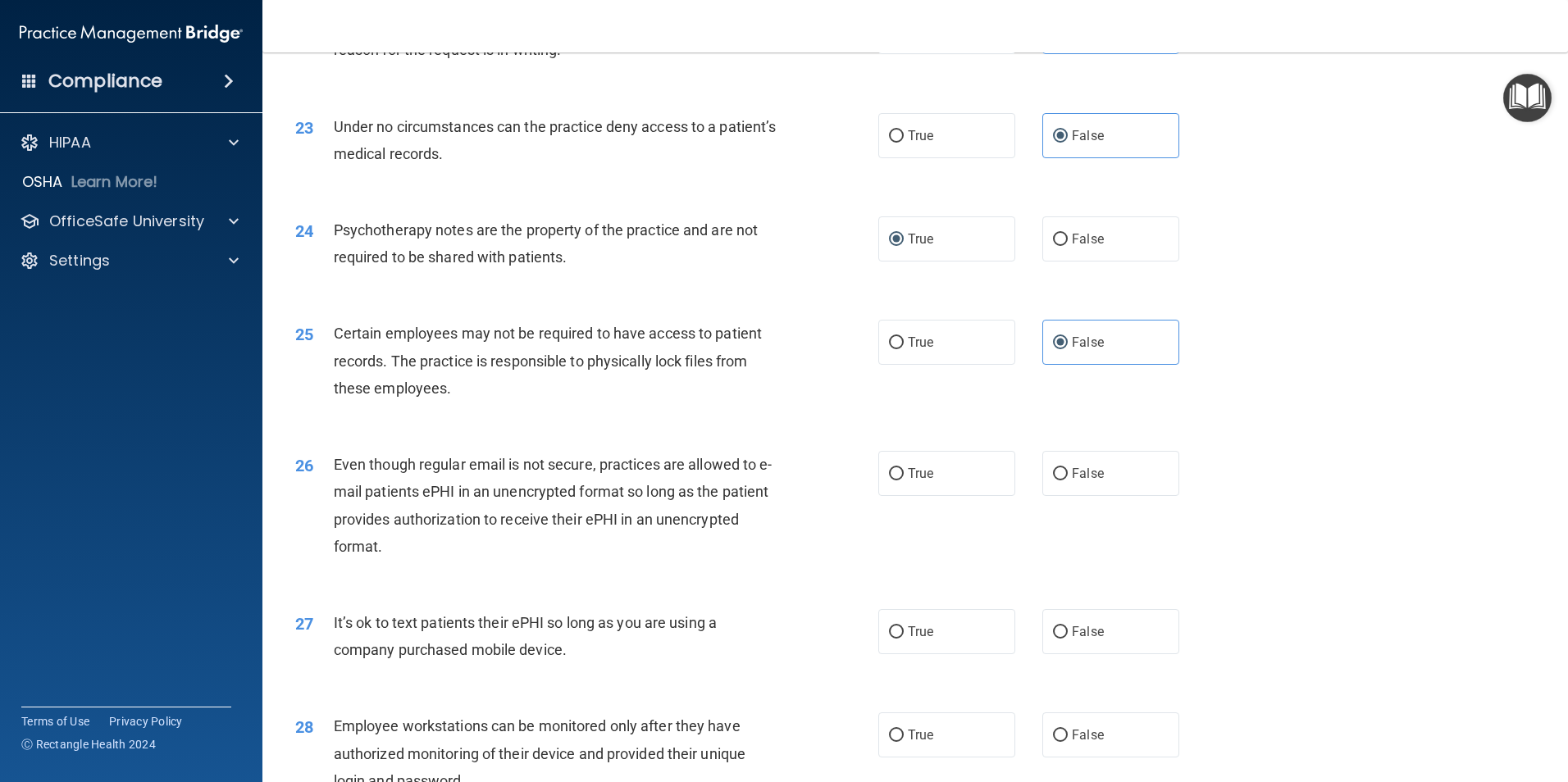
scroll to position [2874, 0]
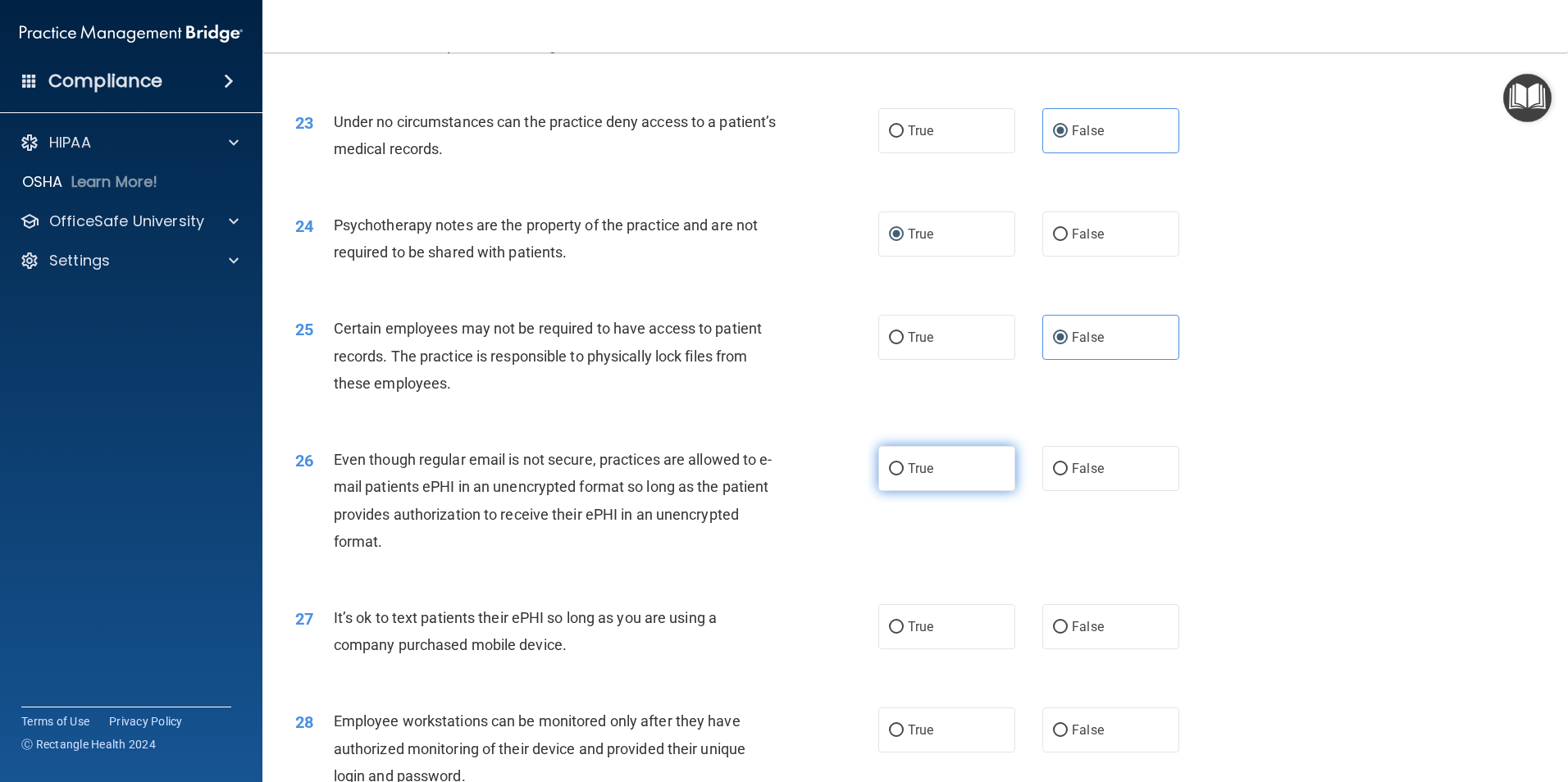
click at [941, 491] on label "True" at bounding box center [947, 469] width 137 height 45
click at [904, 475] on input "True" at bounding box center [897, 470] width 14 height 13
radio input "true"
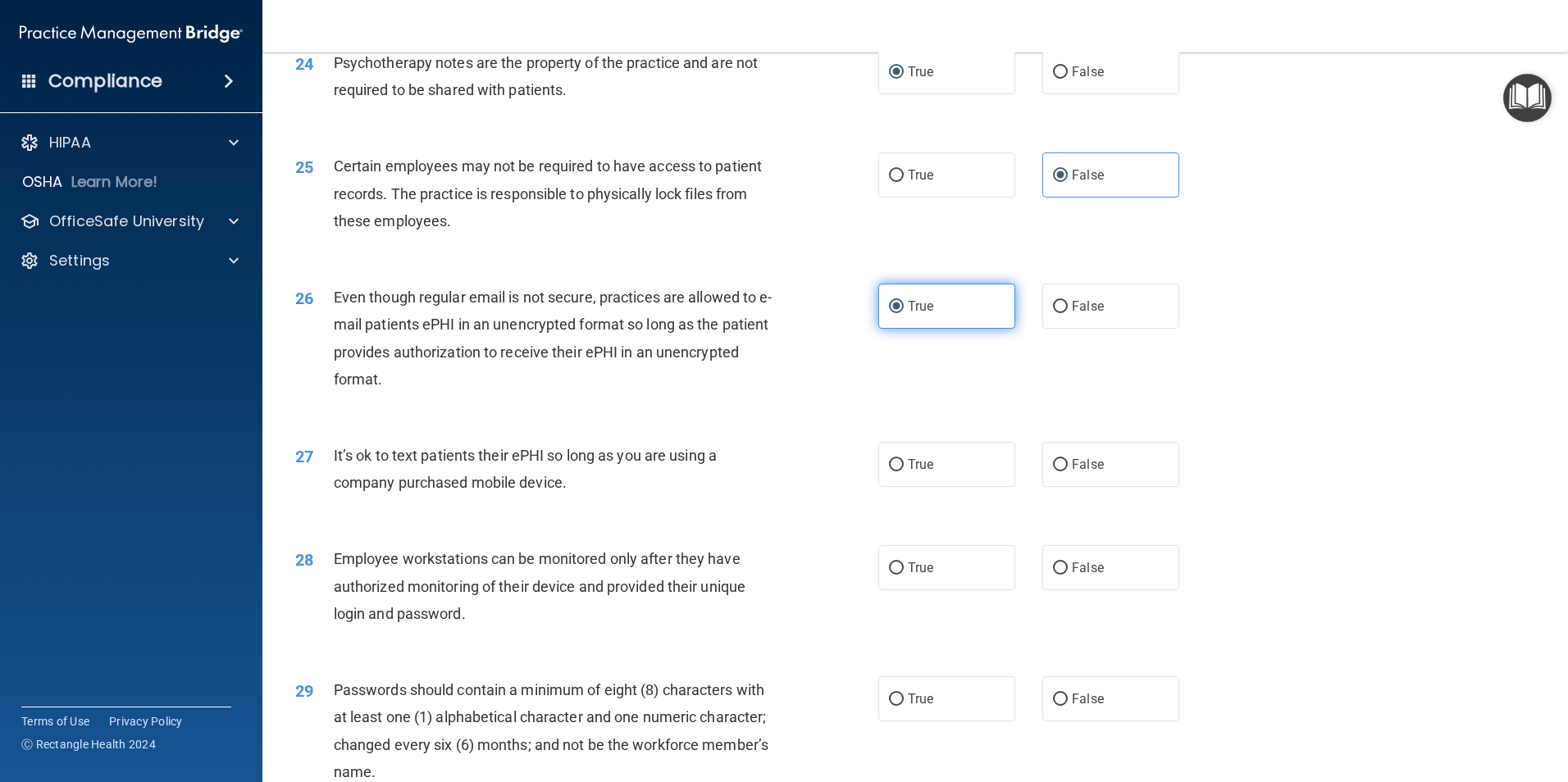
scroll to position [3039, 0]
click at [1072, 471] on span "False" at bounding box center [1088, 463] width 32 height 15
click at [1066, 470] on input "False" at bounding box center [1060, 463] width 14 height 13
radio input "true"
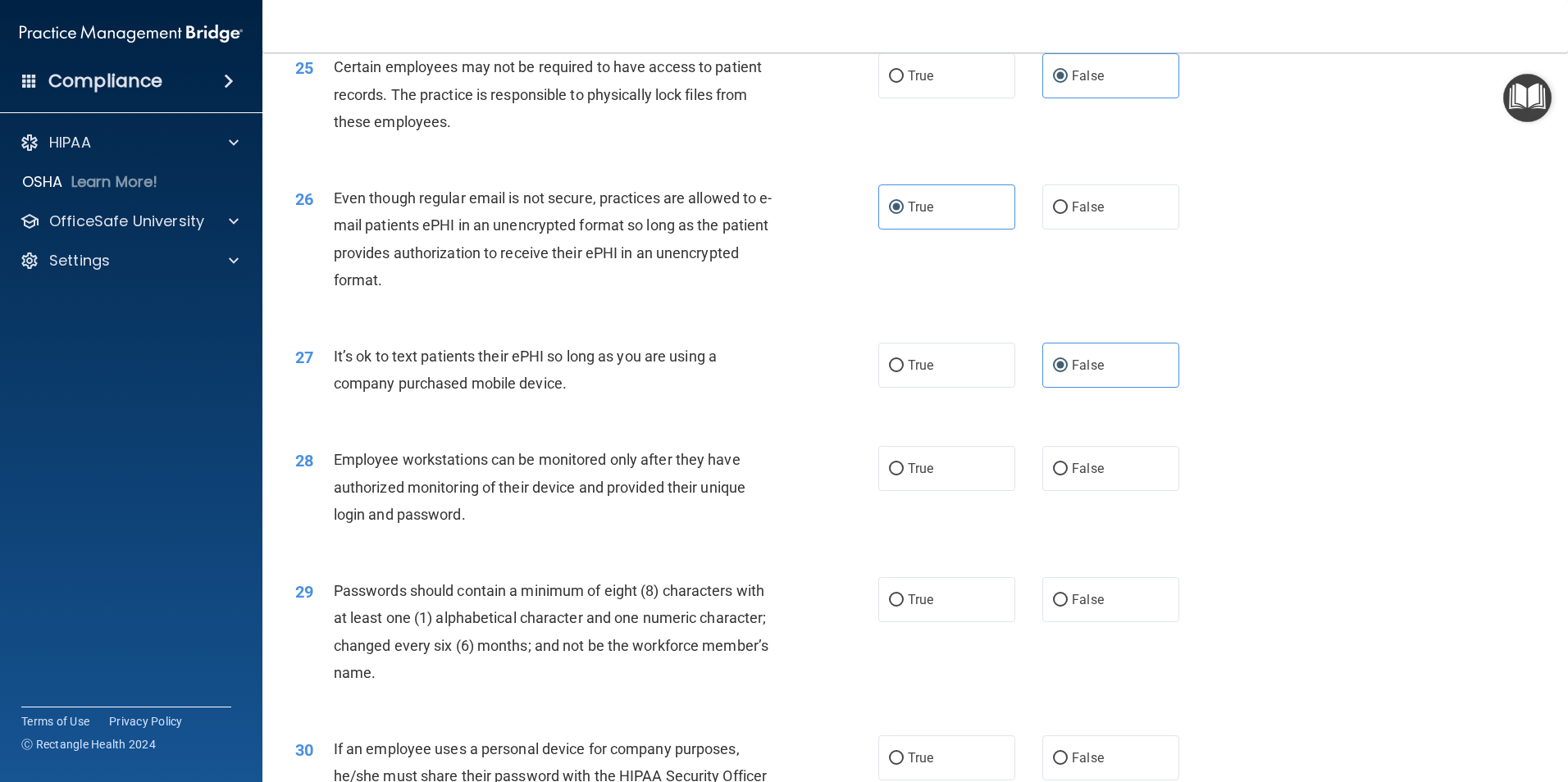
scroll to position [3141, 0]
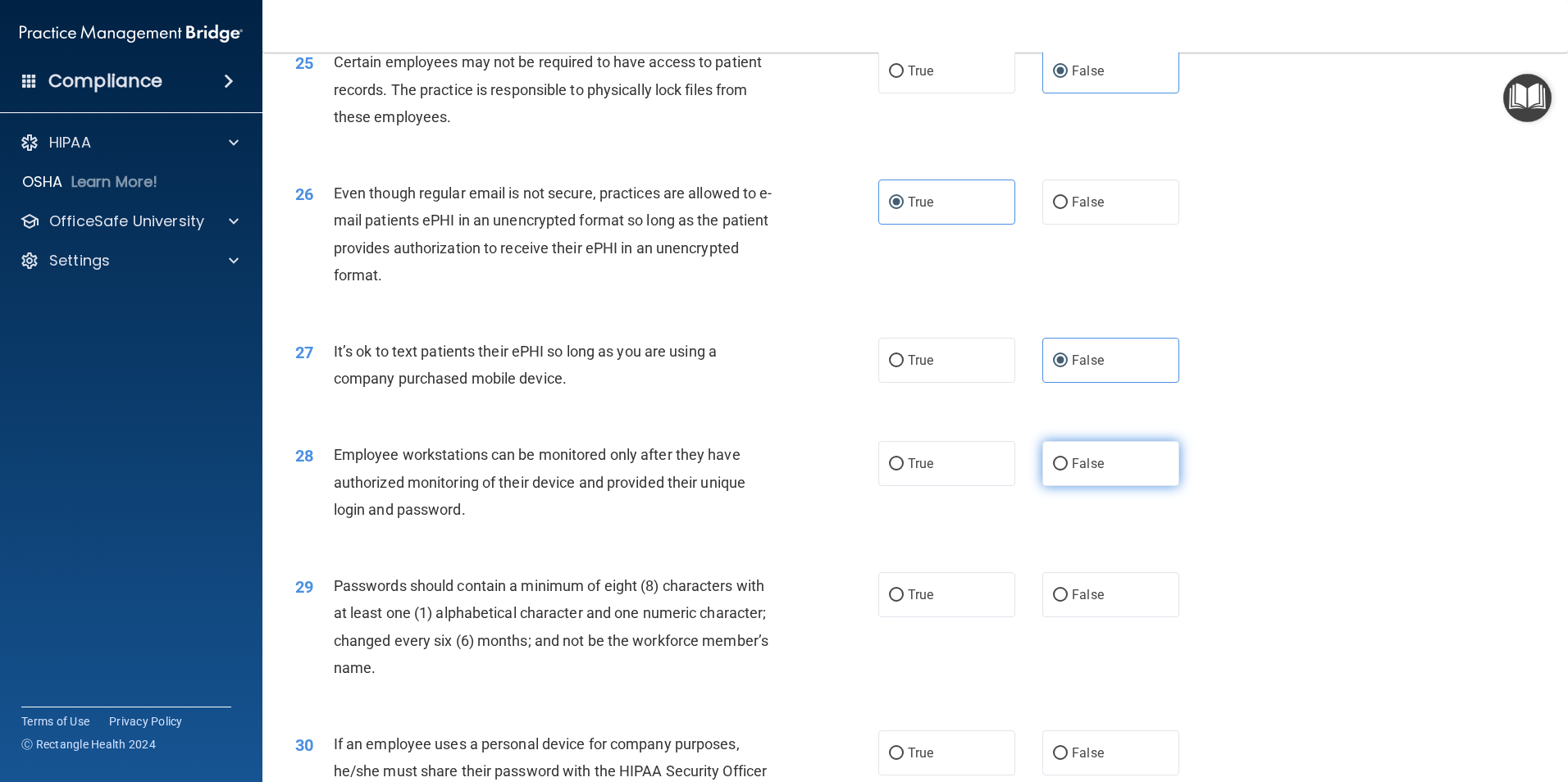
click at [1072, 472] on span "False" at bounding box center [1088, 463] width 32 height 15
click at [1066, 471] on input "False" at bounding box center [1060, 464] width 14 height 13
radio input "true"
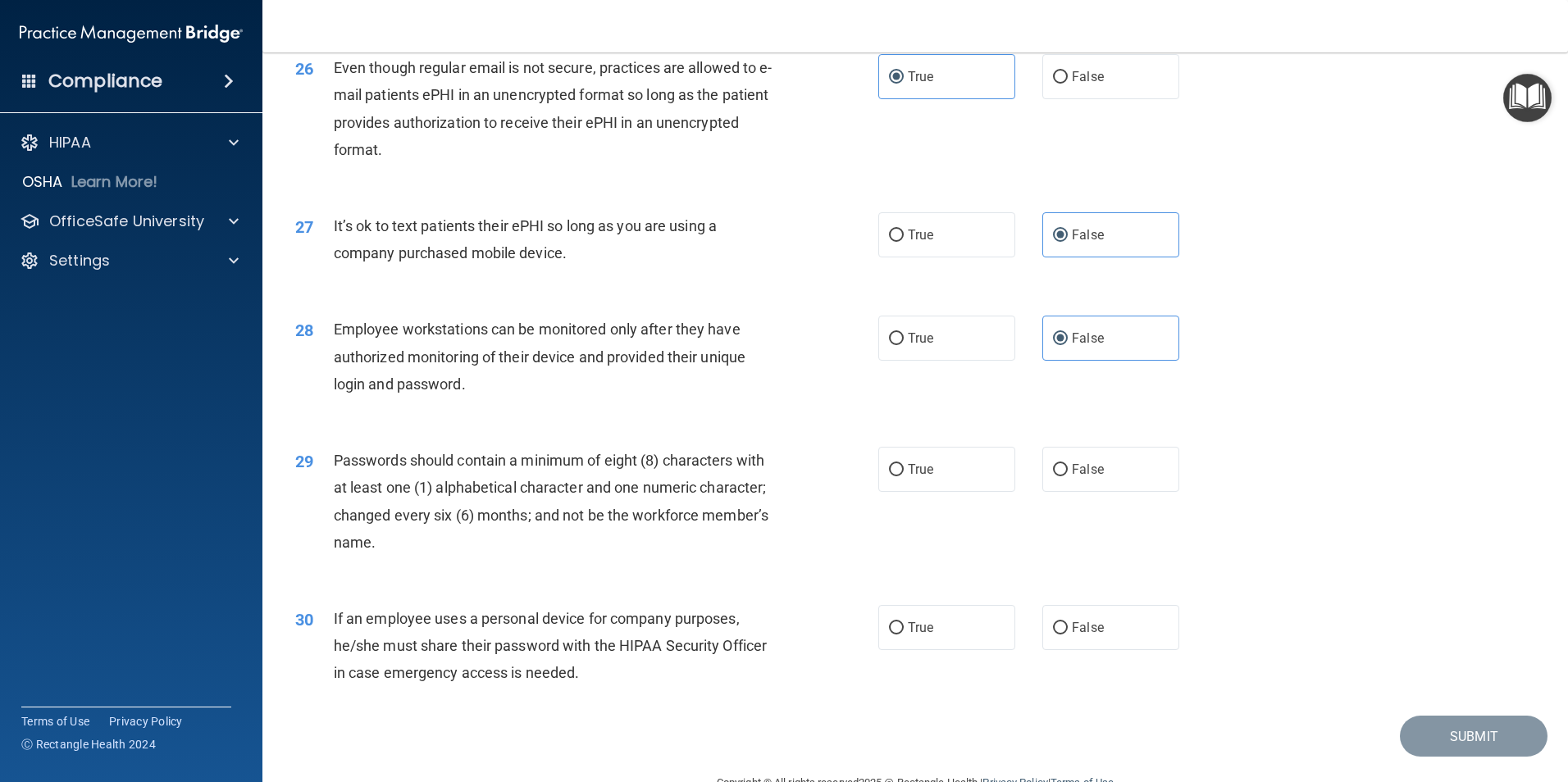
scroll to position [3305, 0]
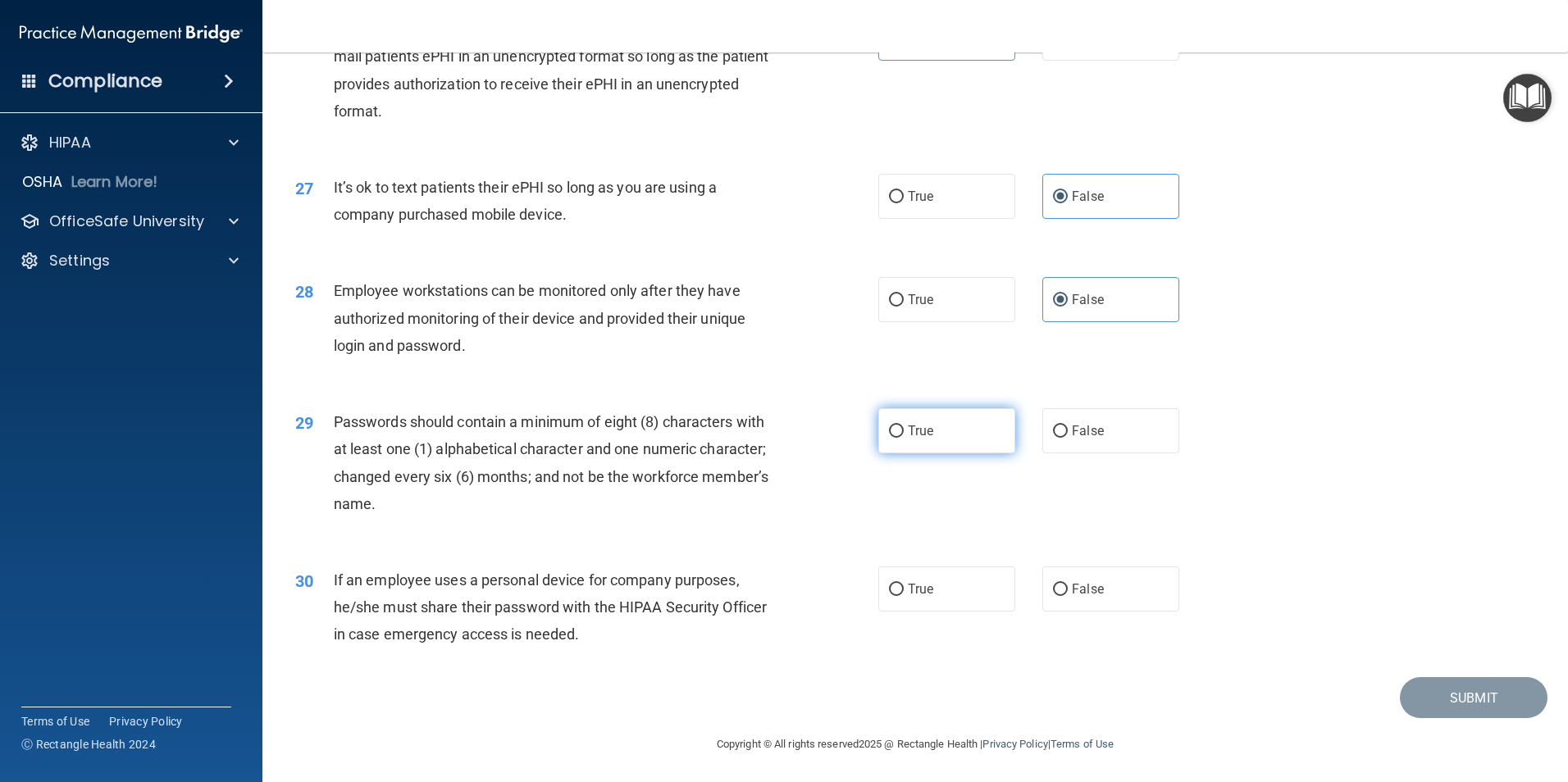
click at [908, 438] on span "True" at bounding box center [921, 430] width 25 height 15
click at [903, 438] on input "True" at bounding box center [897, 432] width 14 height 13
radio input "true"
click at [1042, 607] on label "False" at bounding box center [1111, 589] width 137 height 45
click at [1053, 596] on input "False" at bounding box center [1060, 590] width 14 height 13
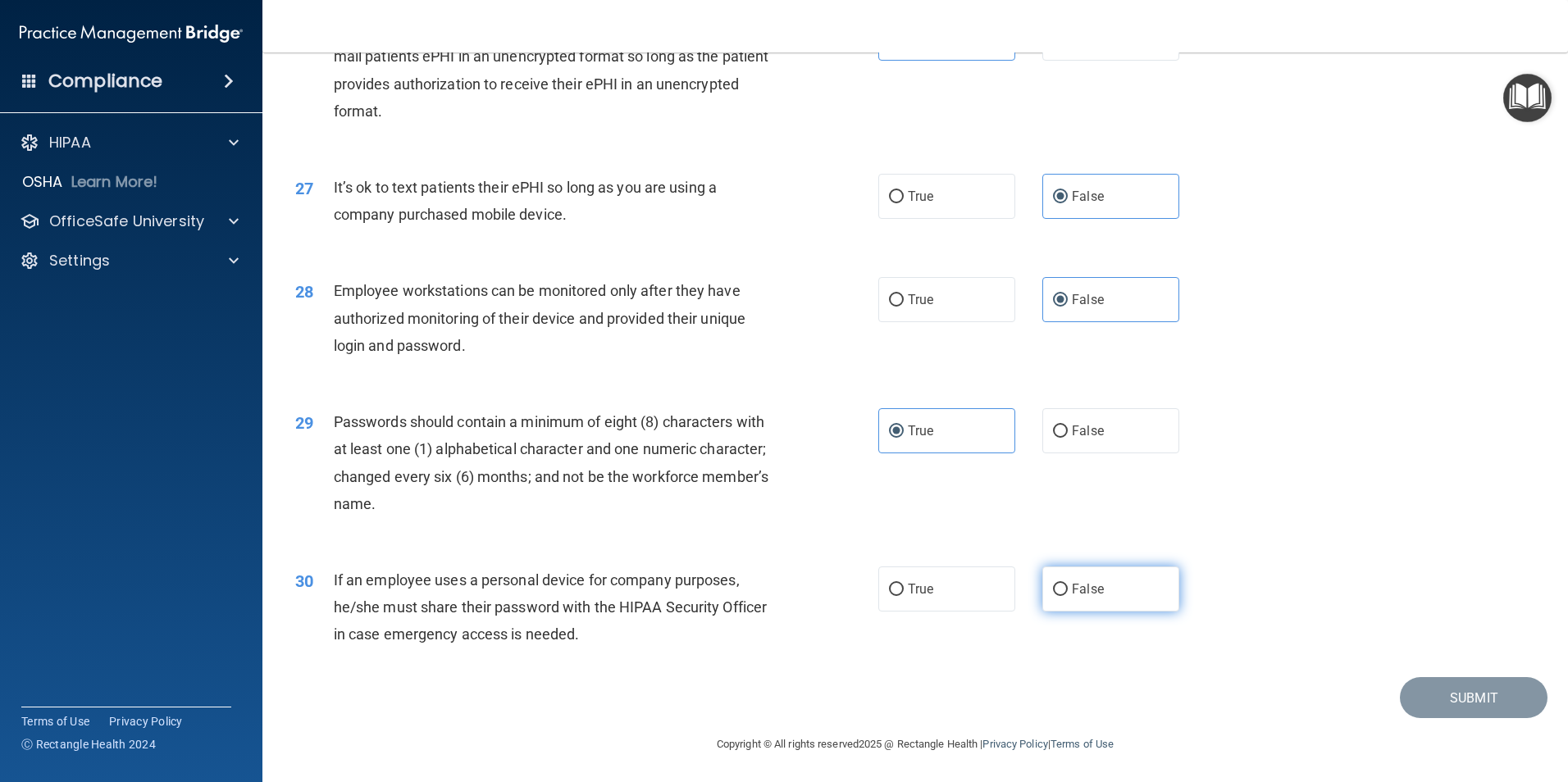
radio input "true"
click at [1462, 719] on button "Submit" at bounding box center [1473, 698] width 148 height 41
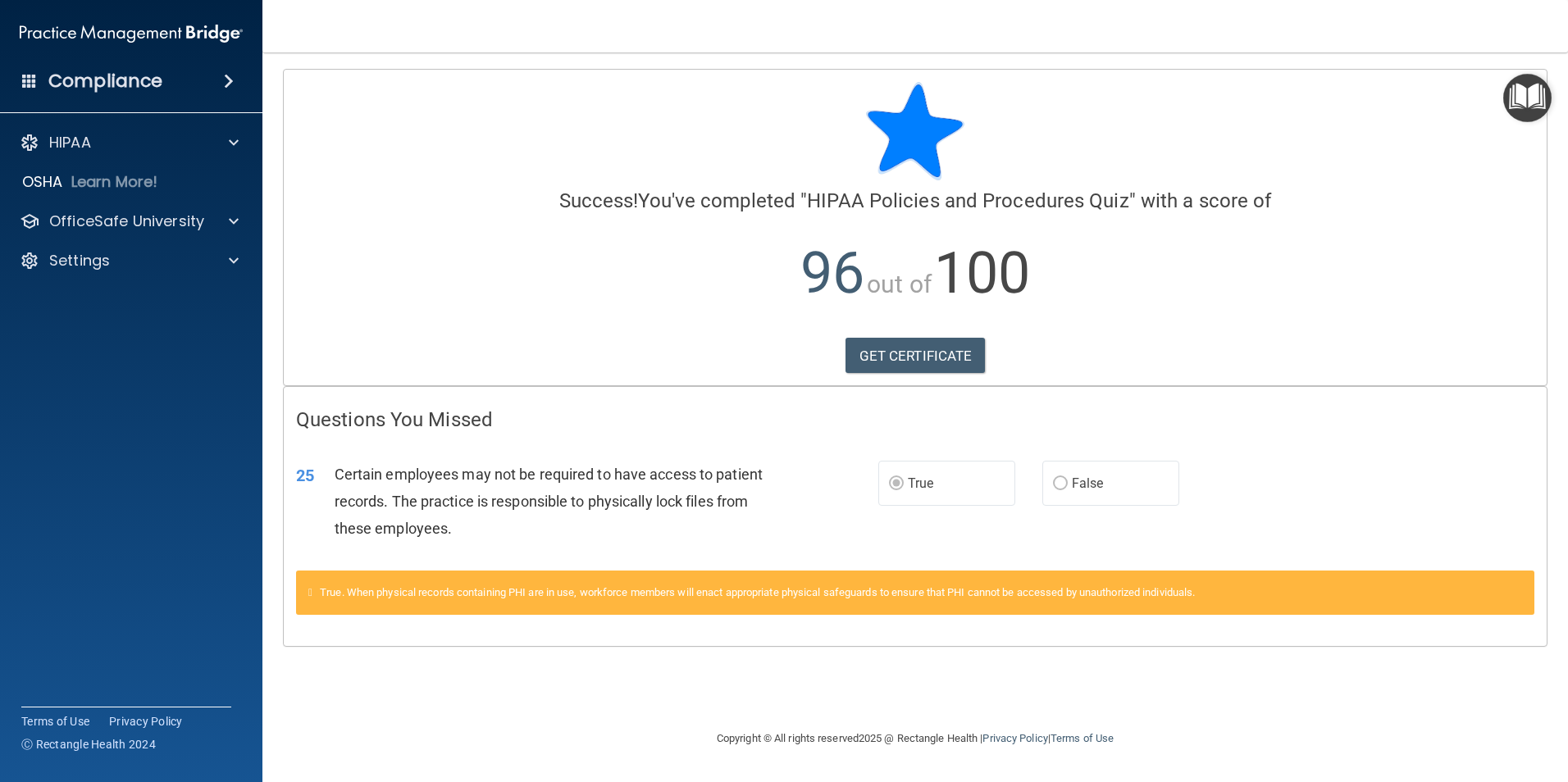
click at [1531, 87] on img "Open Resource Center" at bounding box center [1527, 98] width 49 height 49
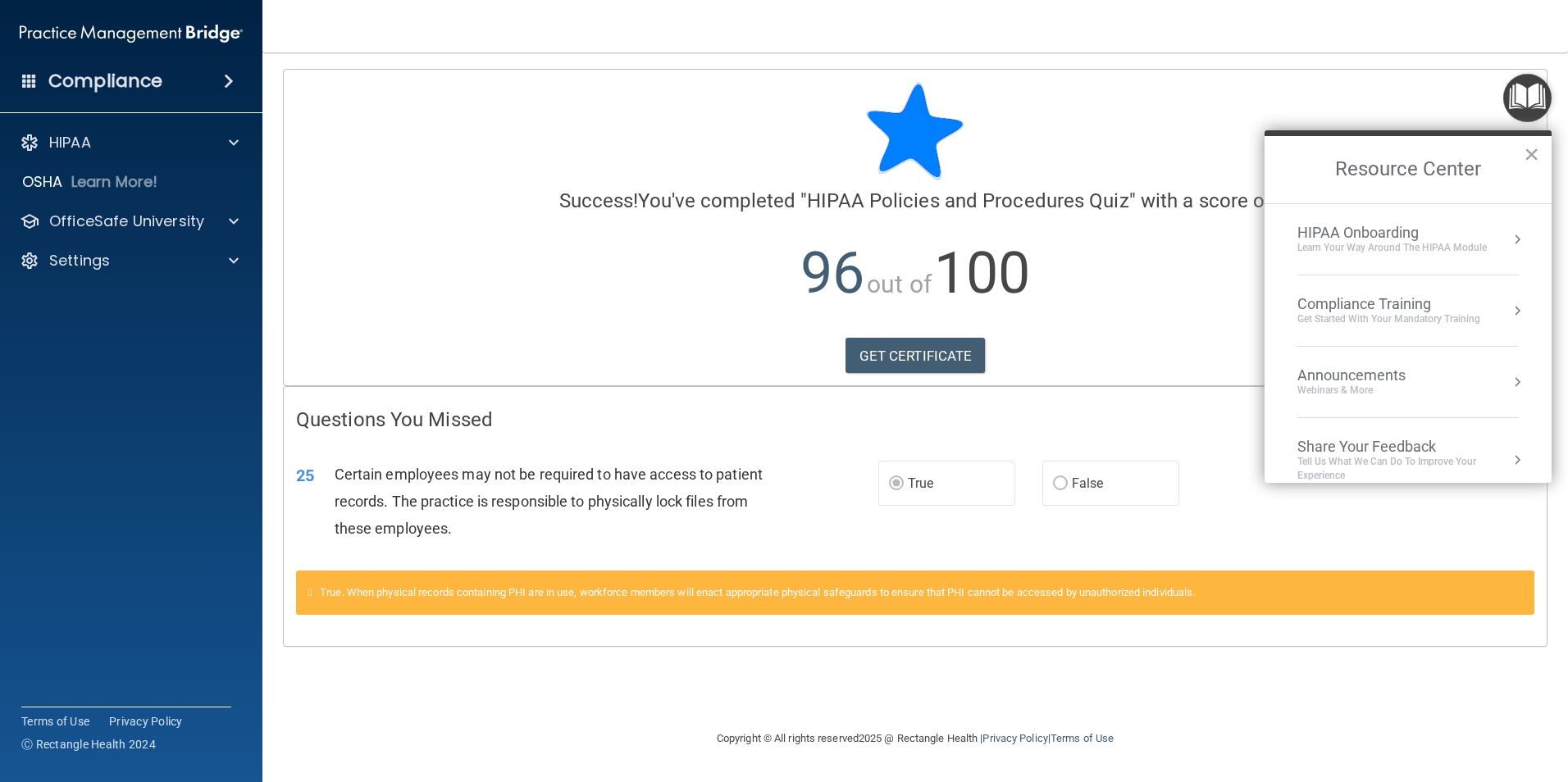
click at [1379, 302] on div "Compliance Training" at bounding box center [1388, 304] width 183 height 18
click at [1347, 231] on div "HIPAA Training for Members" at bounding box center [1368, 231] width 183 height 14
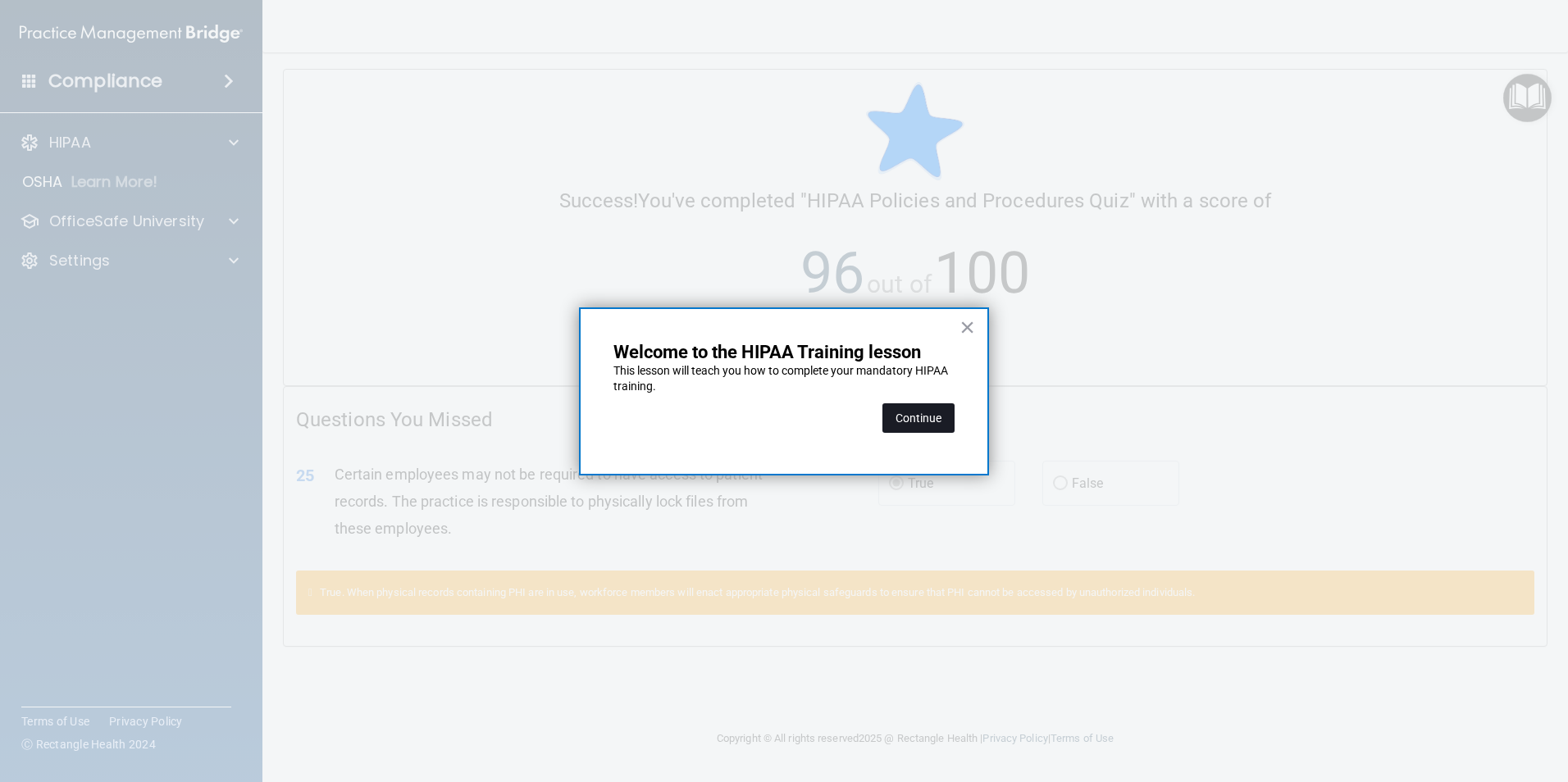
click at [915, 419] on button "Continue" at bounding box center [918, 418] width 72 height 30
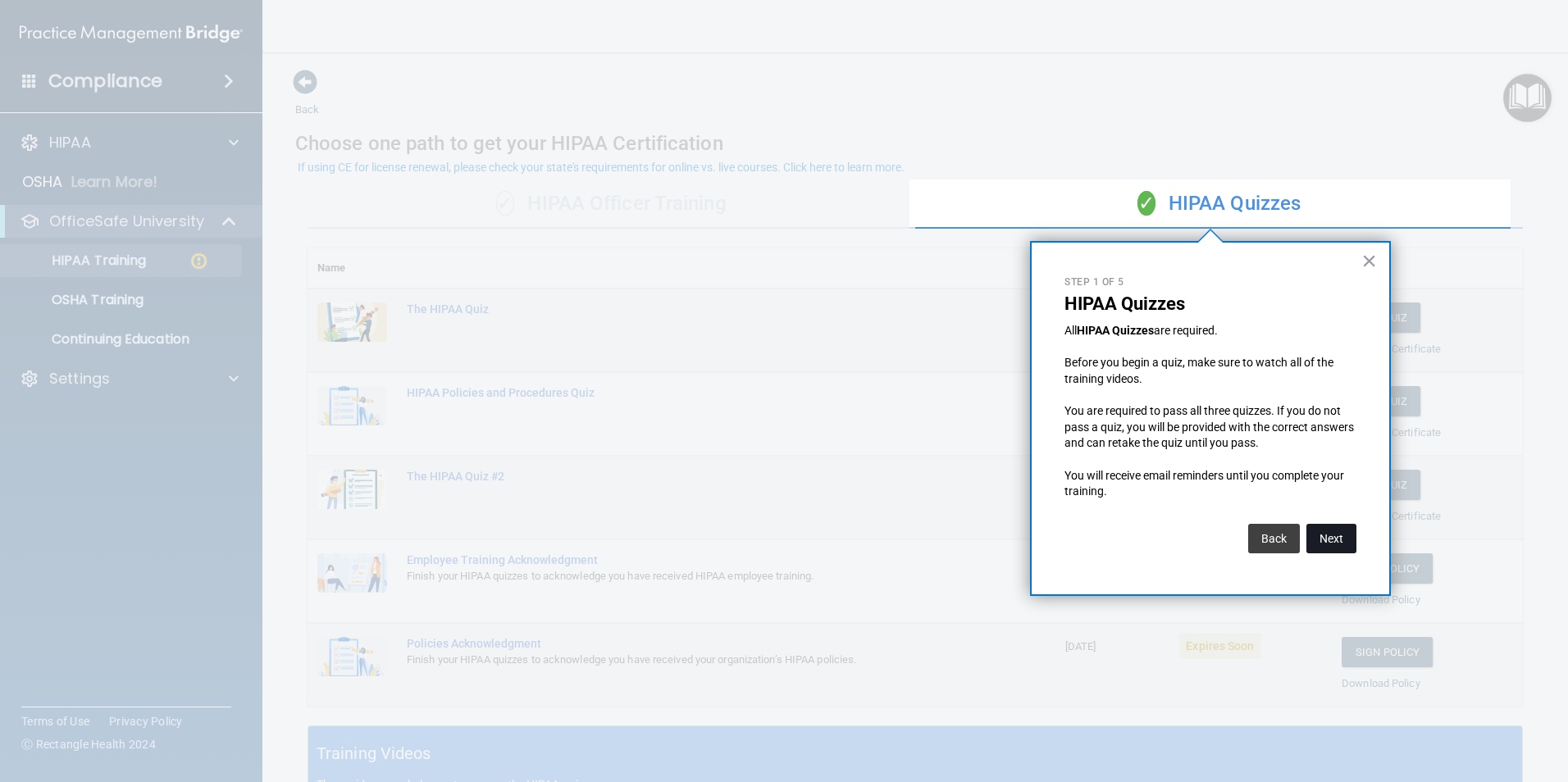
click at [1330, 539] on button "Next" at bounding box center [1331, 538] width 50 height 30
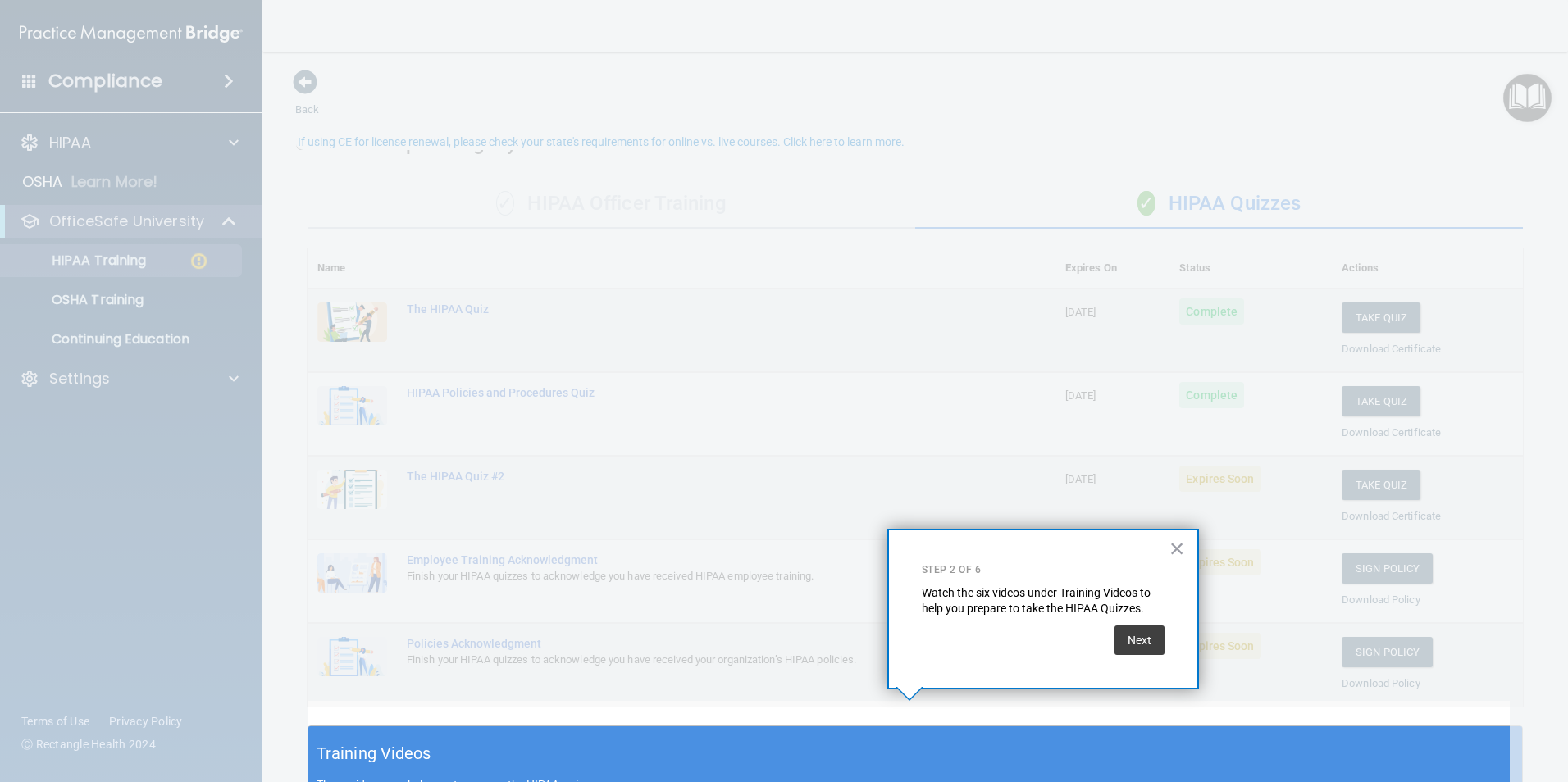
scroll to position [25, 0]
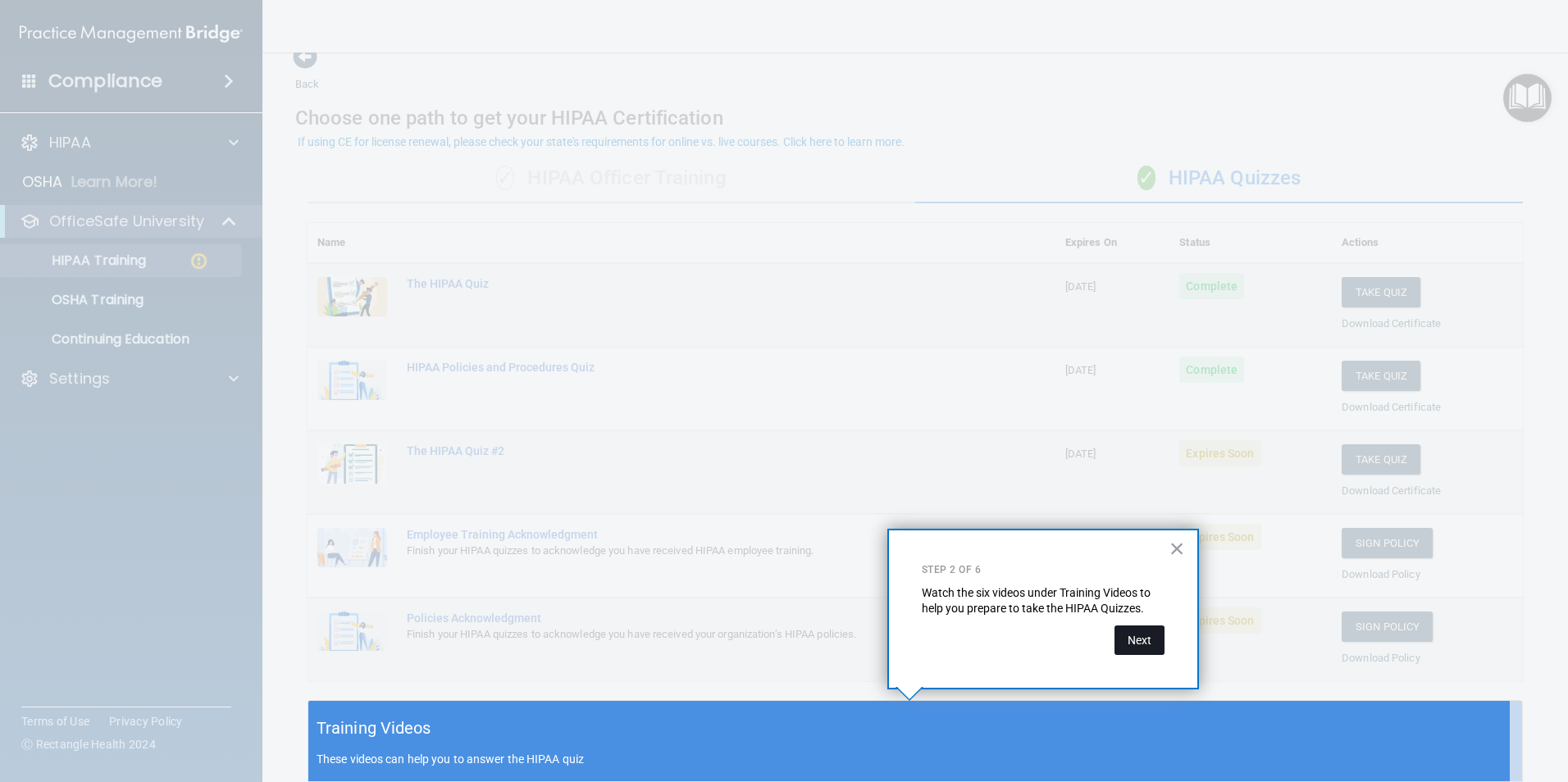
click at [1145, 642] on button "Next" at bounding box center [1140, 640] width 50 height 30
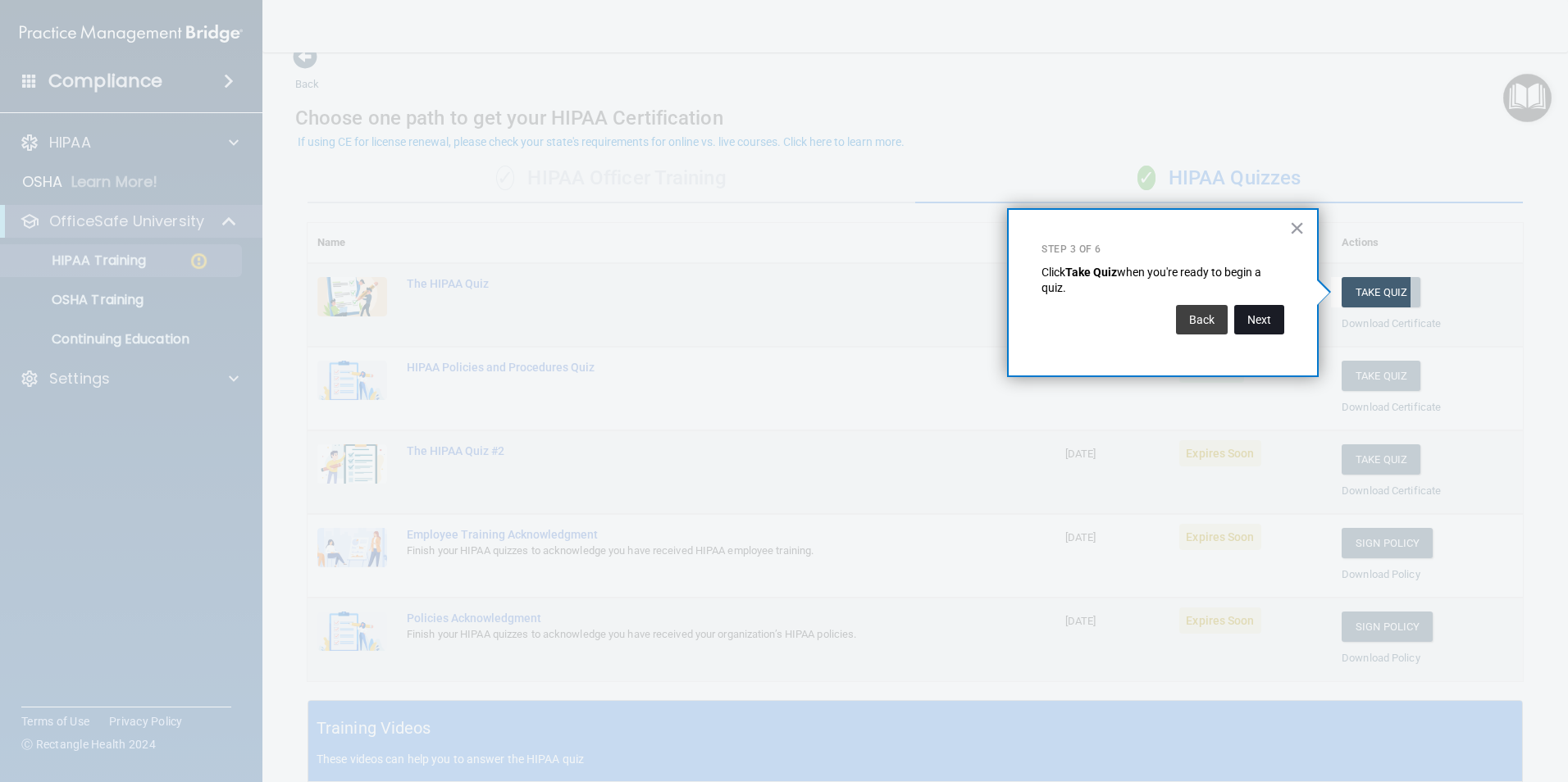
click at [1253, 317] on button "Next" at bounding box center [1259, 319] width 50 height 30
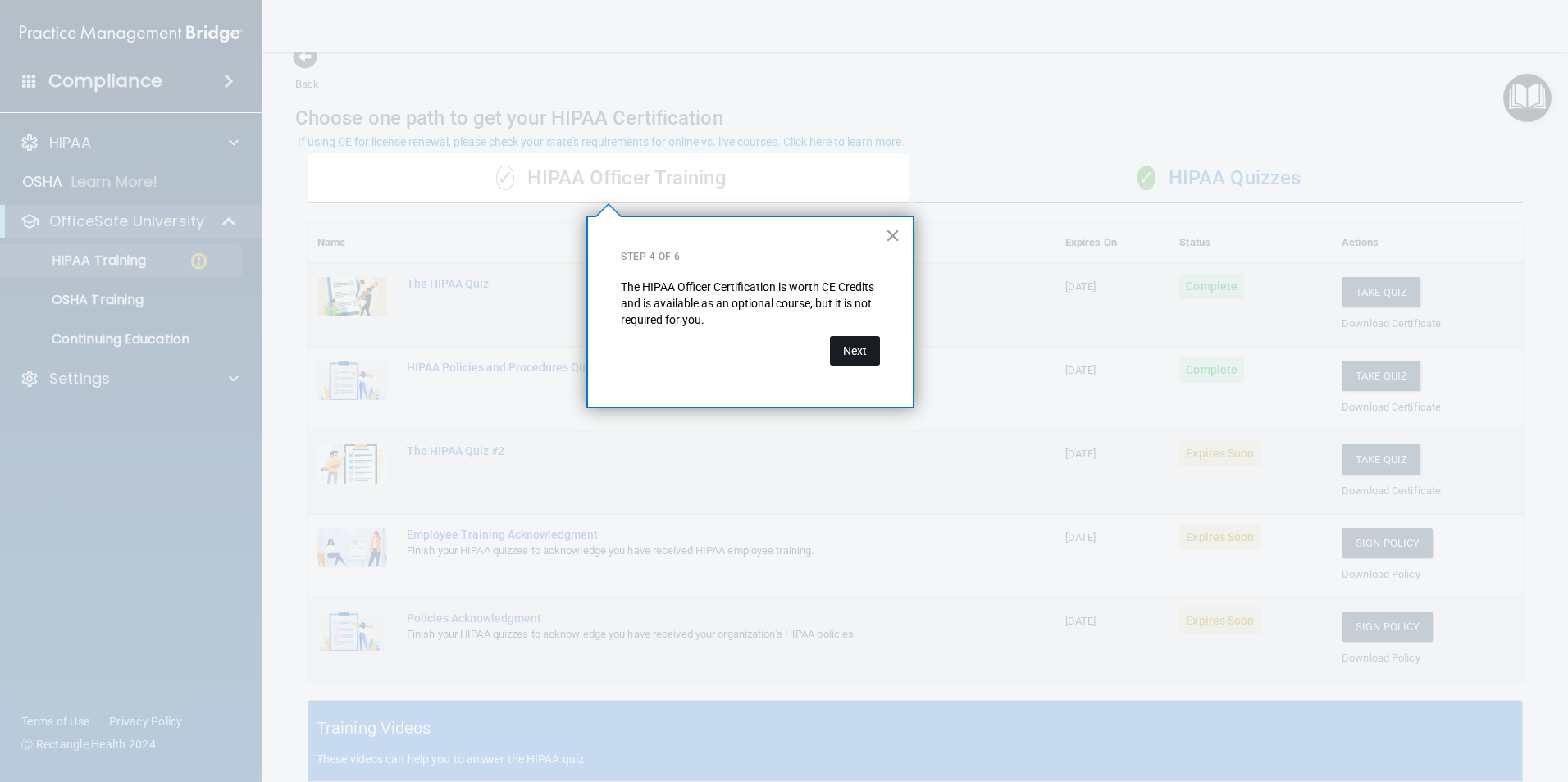
click at [852, 351] on button "Next" at bounding box center [855, 351] width 50 height 30
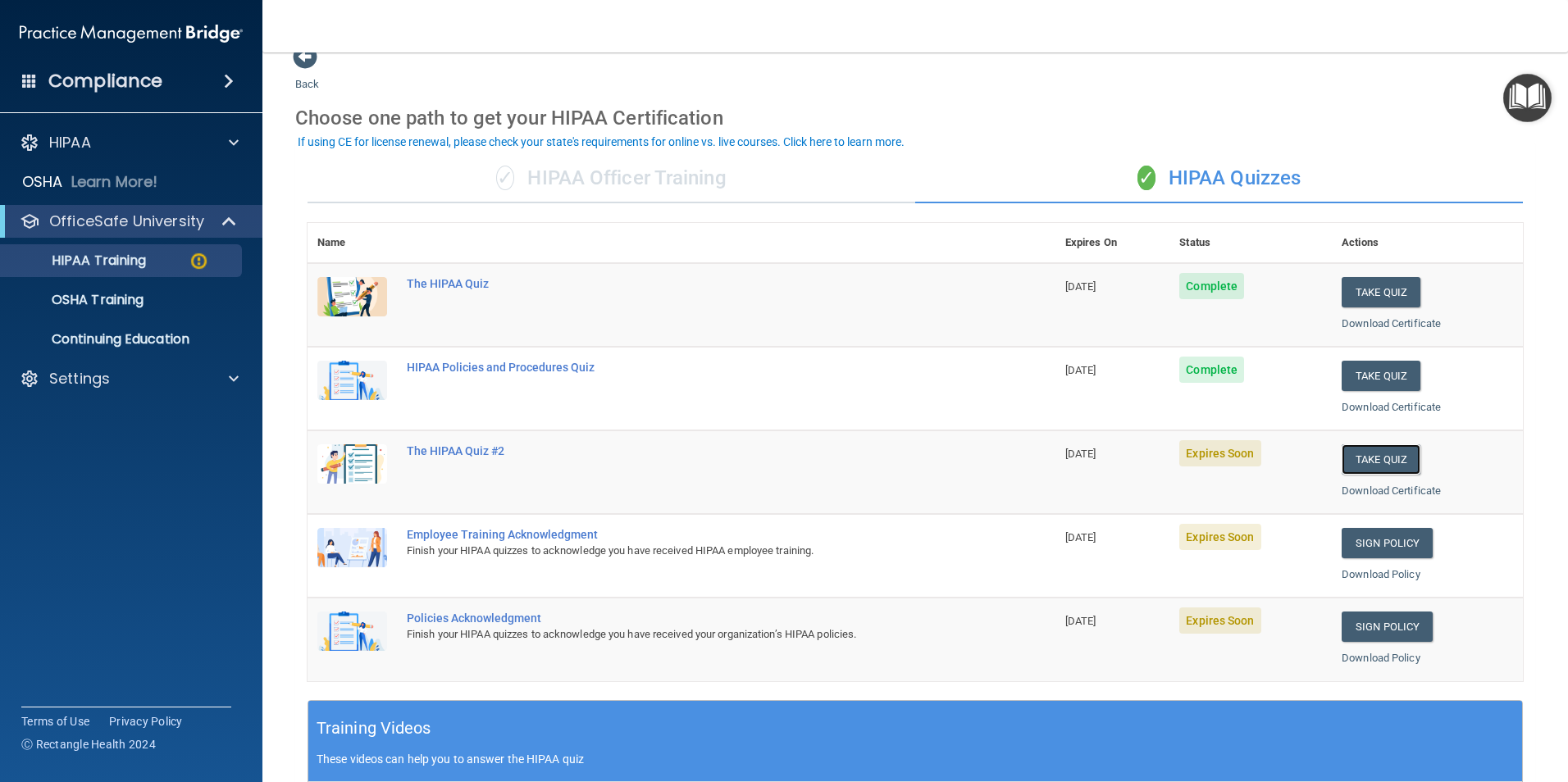
drag, startPoint x: 1352, startPoint y: 458, endPoint x: 1254, endPoint y: 462, distance: 98.1
click at [1352, 458] on button "Take Quiz" at bounding box center [1381, 460] width 78 height 31
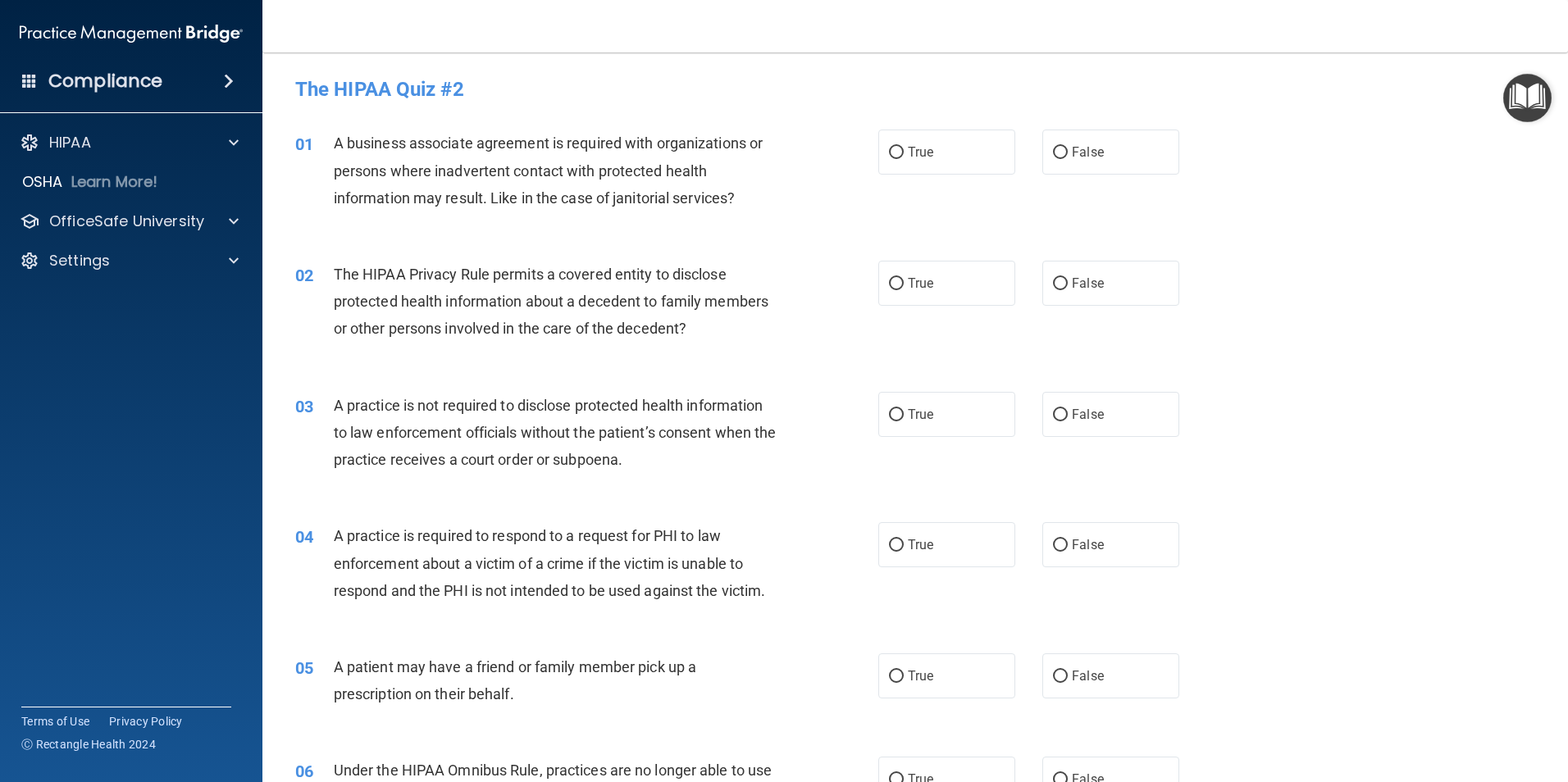
click at [1533, 90] on img "Open Resource Center" at bounding box center [1527, 98] width 49 height 49
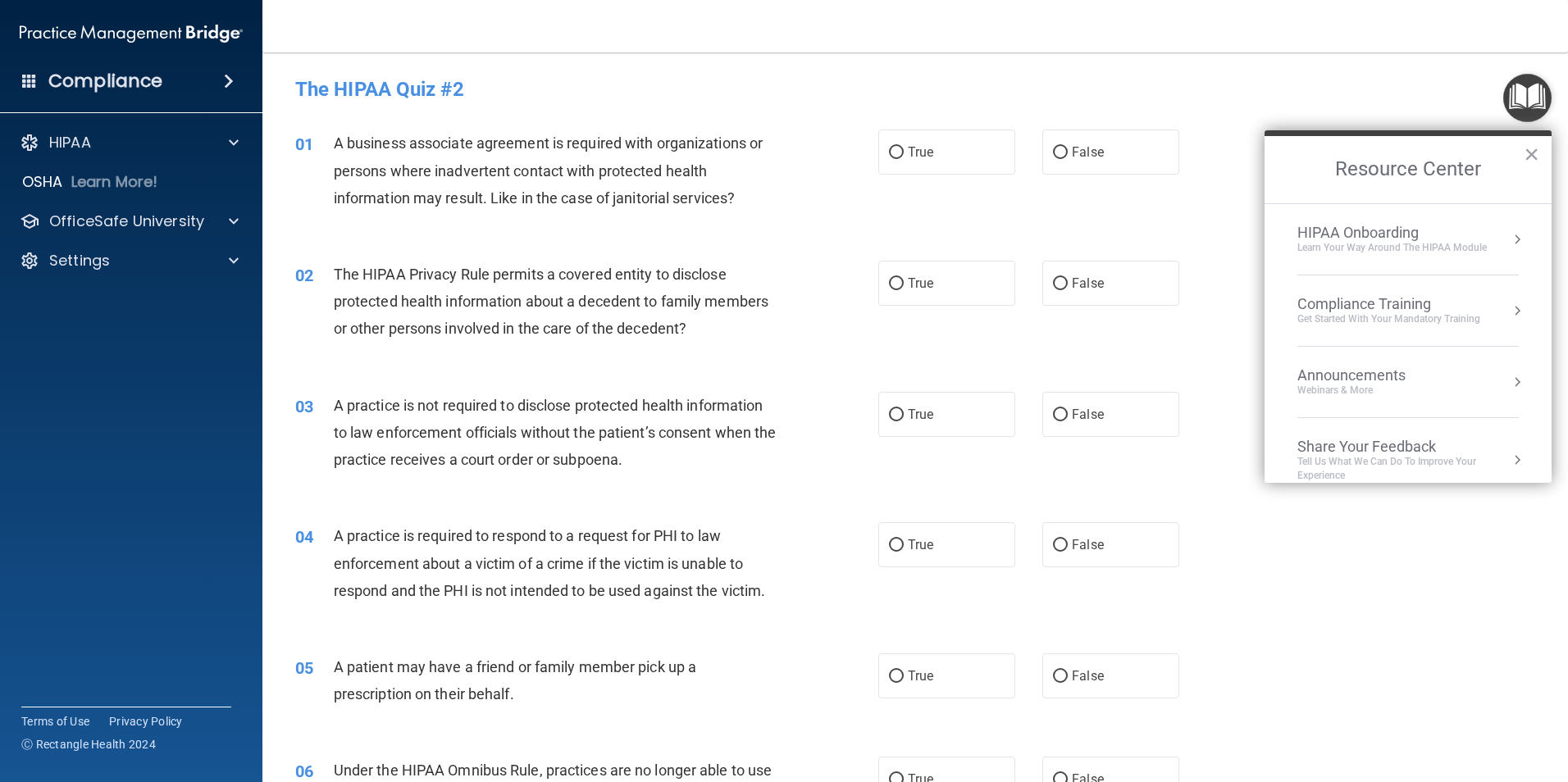
click at [1362, 305] on div "Compliance Training" at bounding box center [1388, 304] width 183 height 18
click at [1338, 228] on div "HIPAA Training for Members" at bounding box center [1368, 231] width 183 height 14
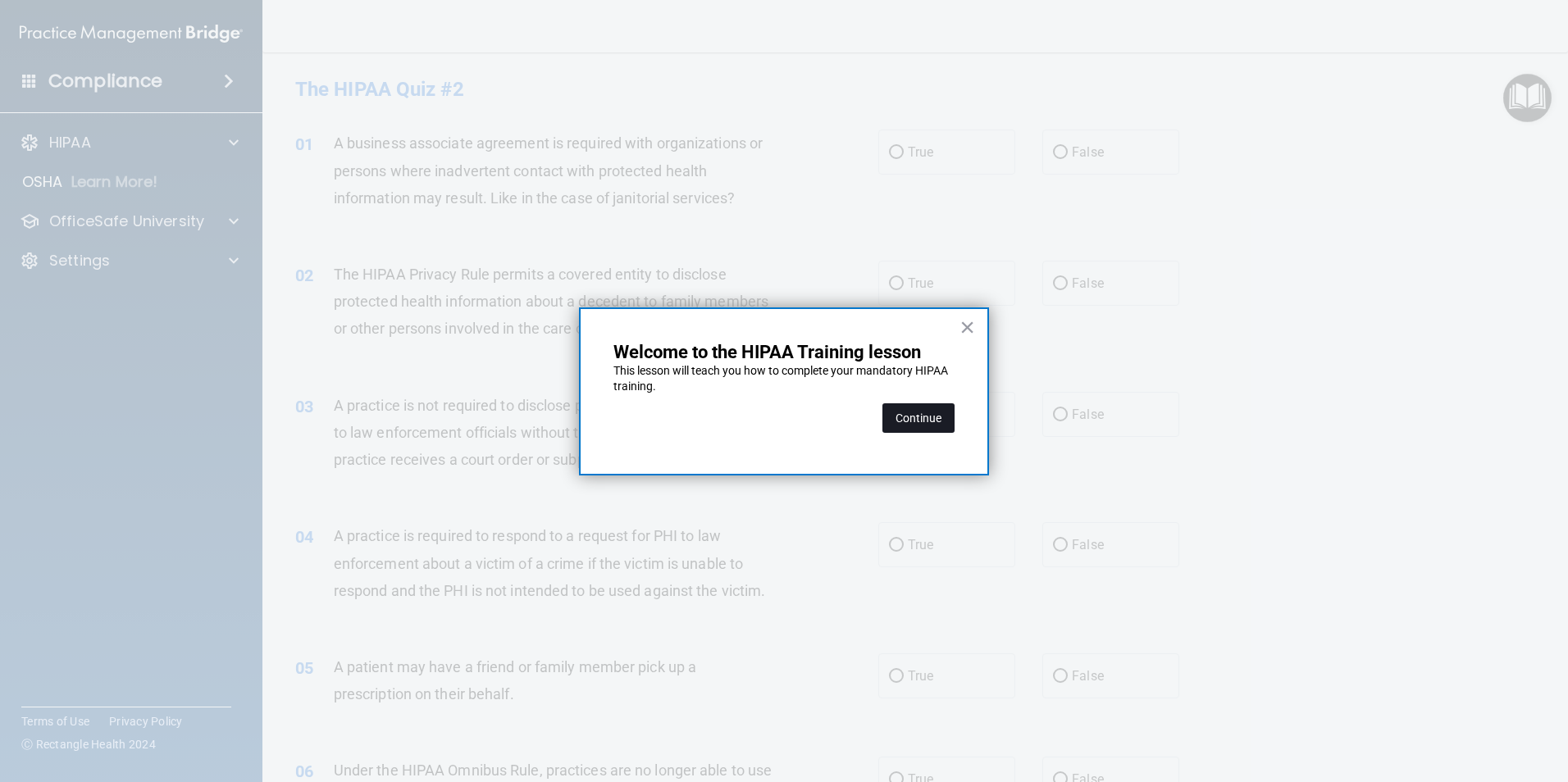
click at [930, 421] on button "Continue" at bounding box center [918, 418] width 72 height 30
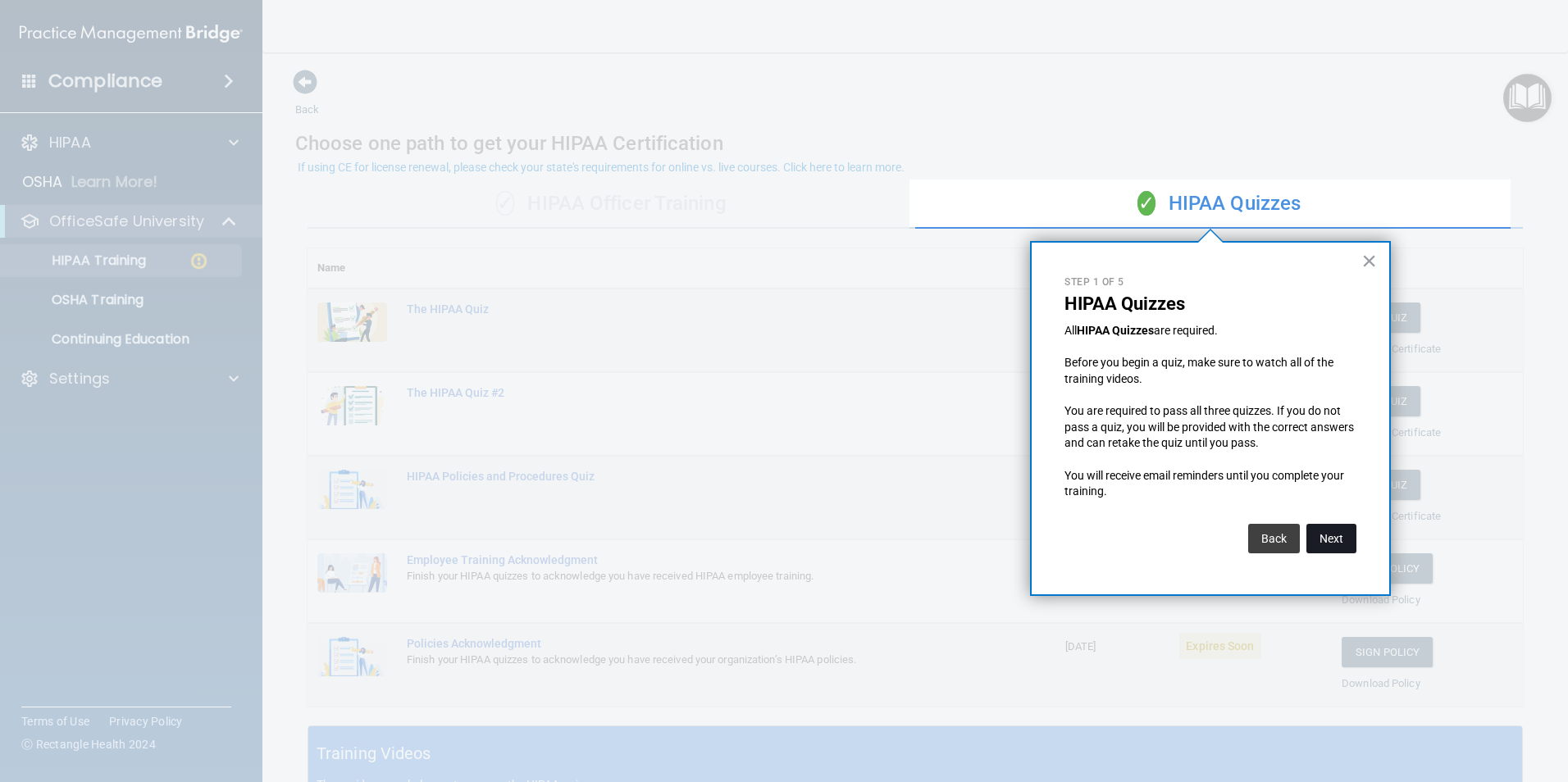
click at [1327, 542] on button "Next" at bounding box center [1331, 538] width 50 height 30
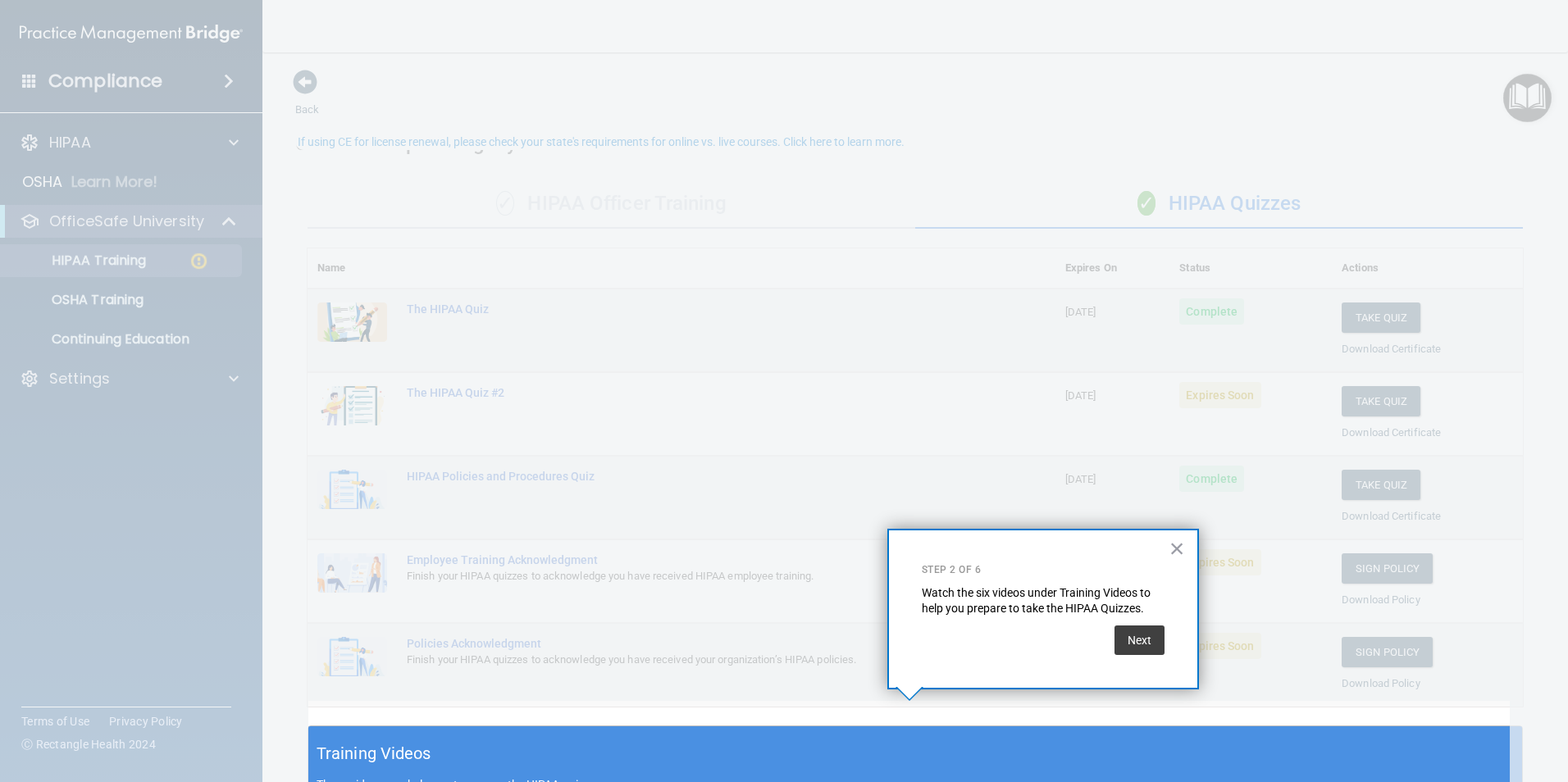
scroll to position [25, 0]
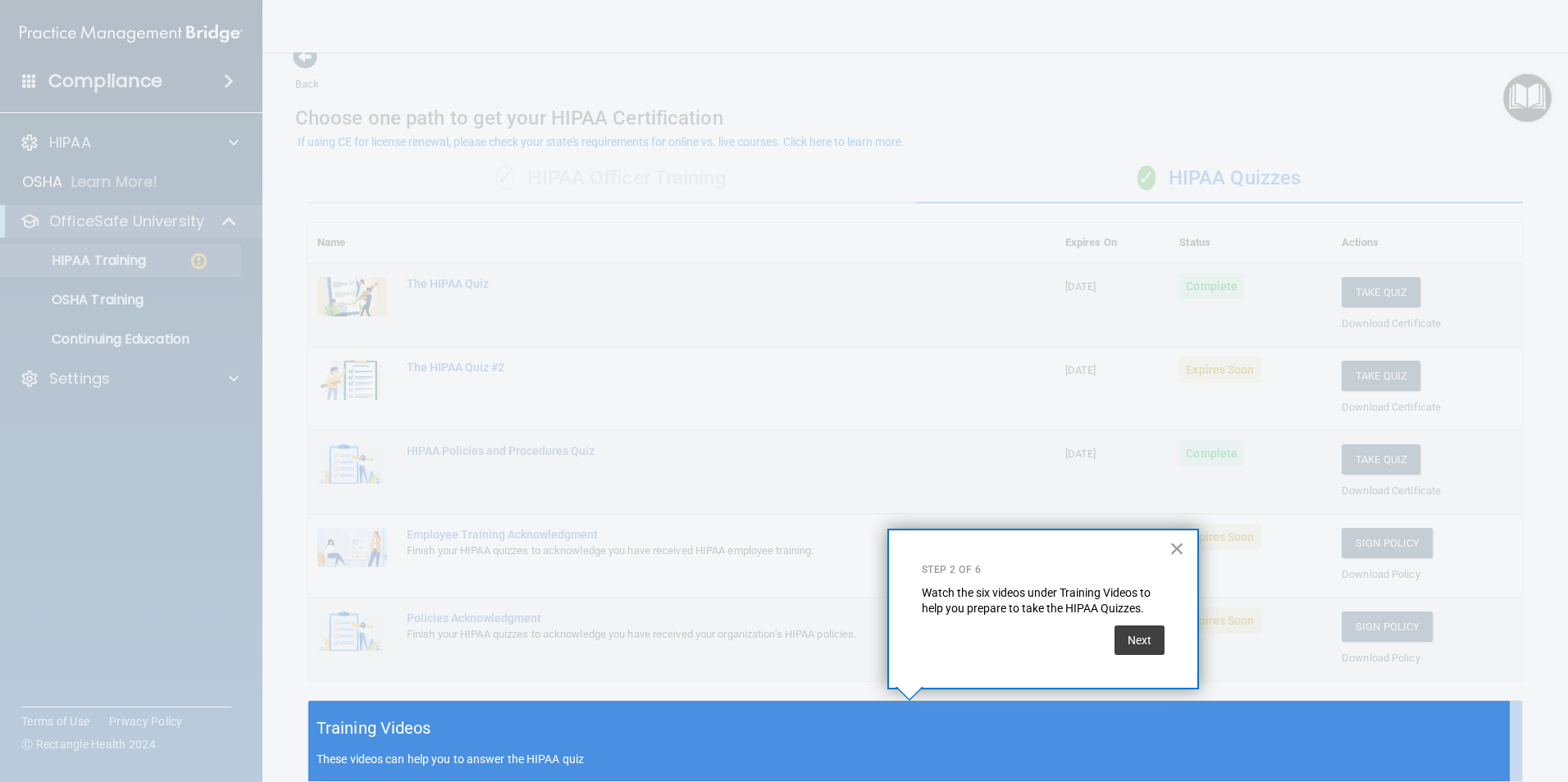
click at [994, 725] on div "Training Videos These videos can help you to answer the HIPAA quiz" at bounding box center [915, 742] width 1213 height 81
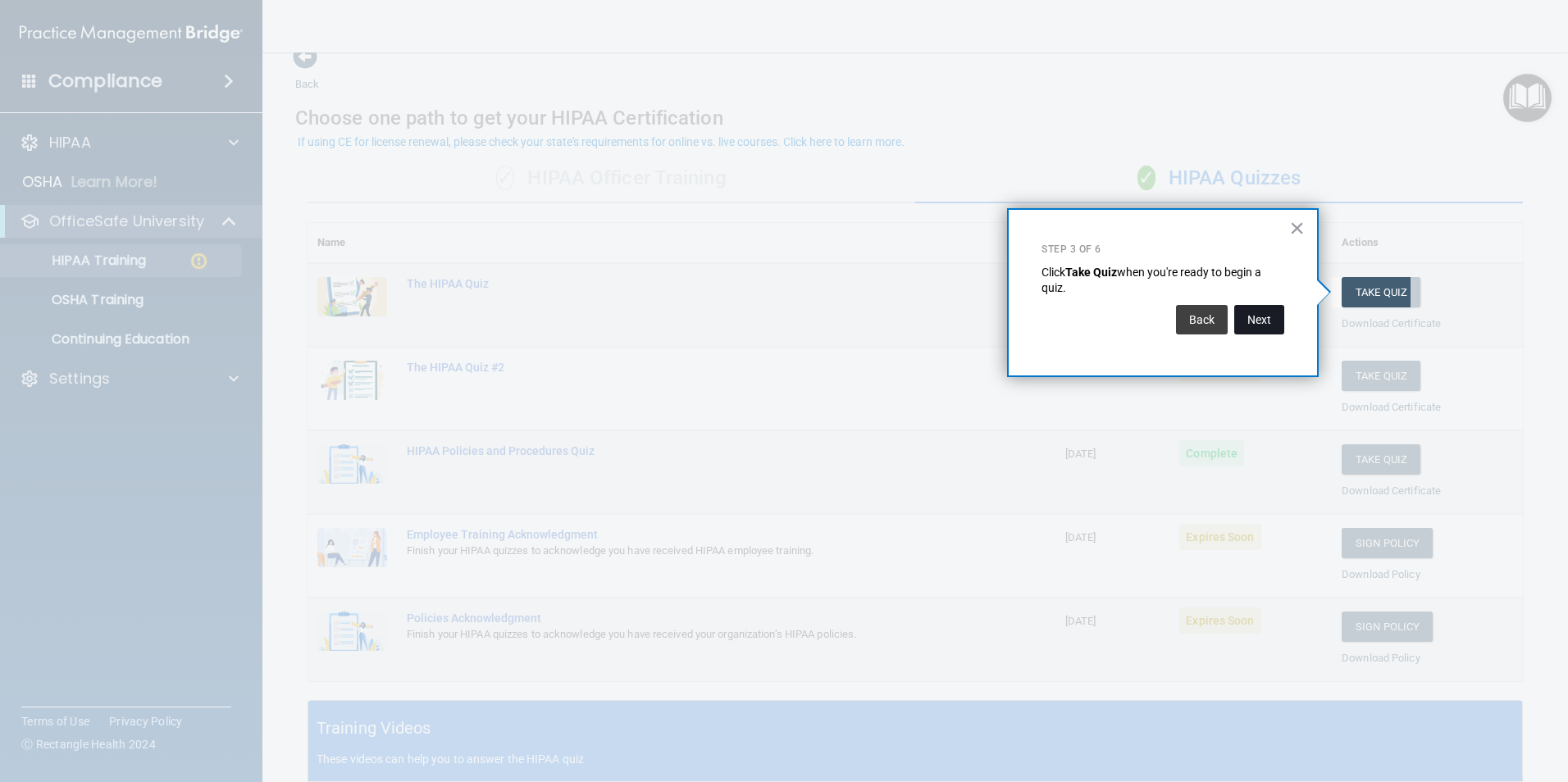
click at [1246, 316] on button "Next" at bounding box center [1259, 319] width 50 height 30
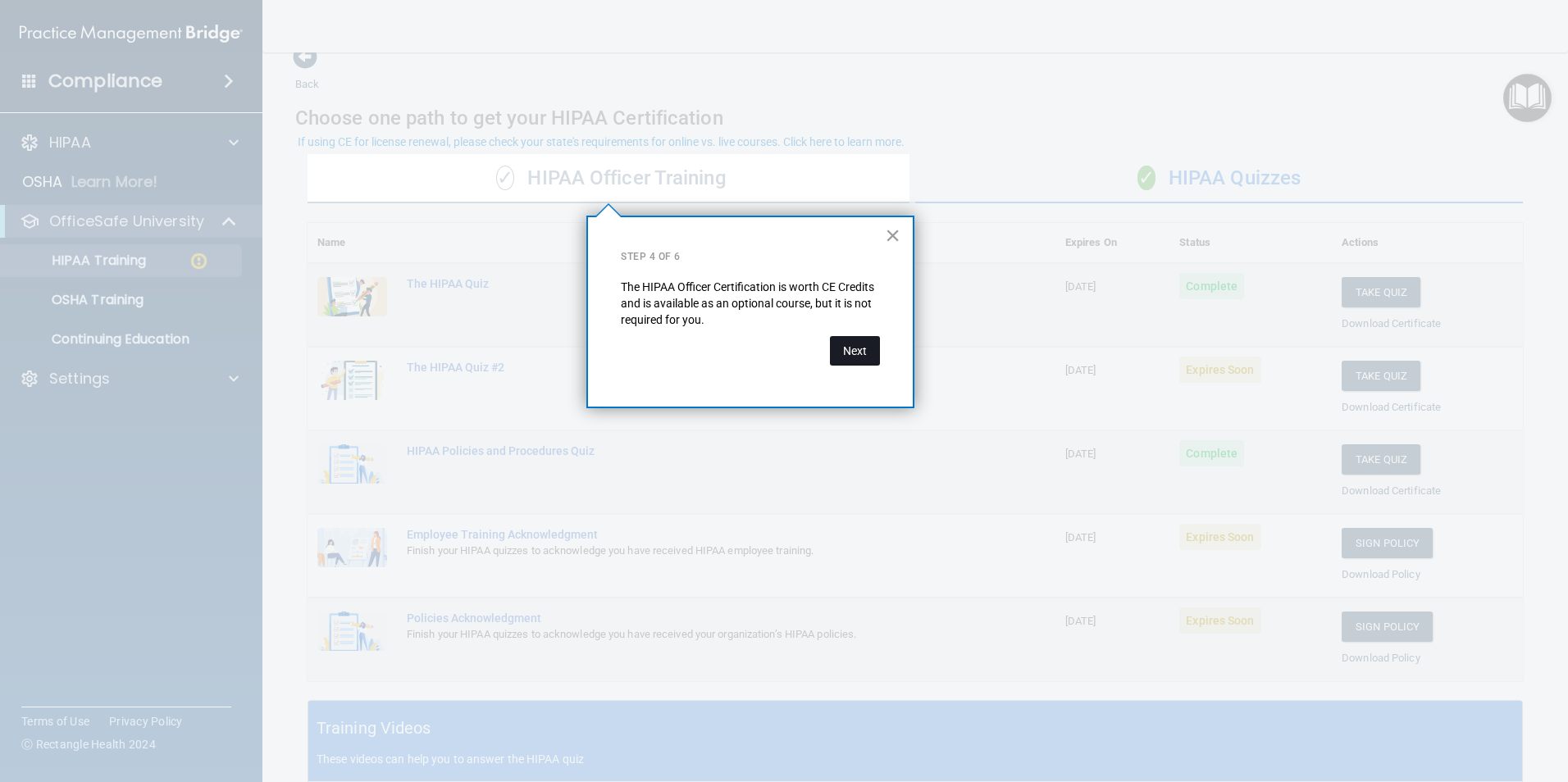
click at [863, 349] on button "Next" at bounding box center [855, 351] width 50 height 30
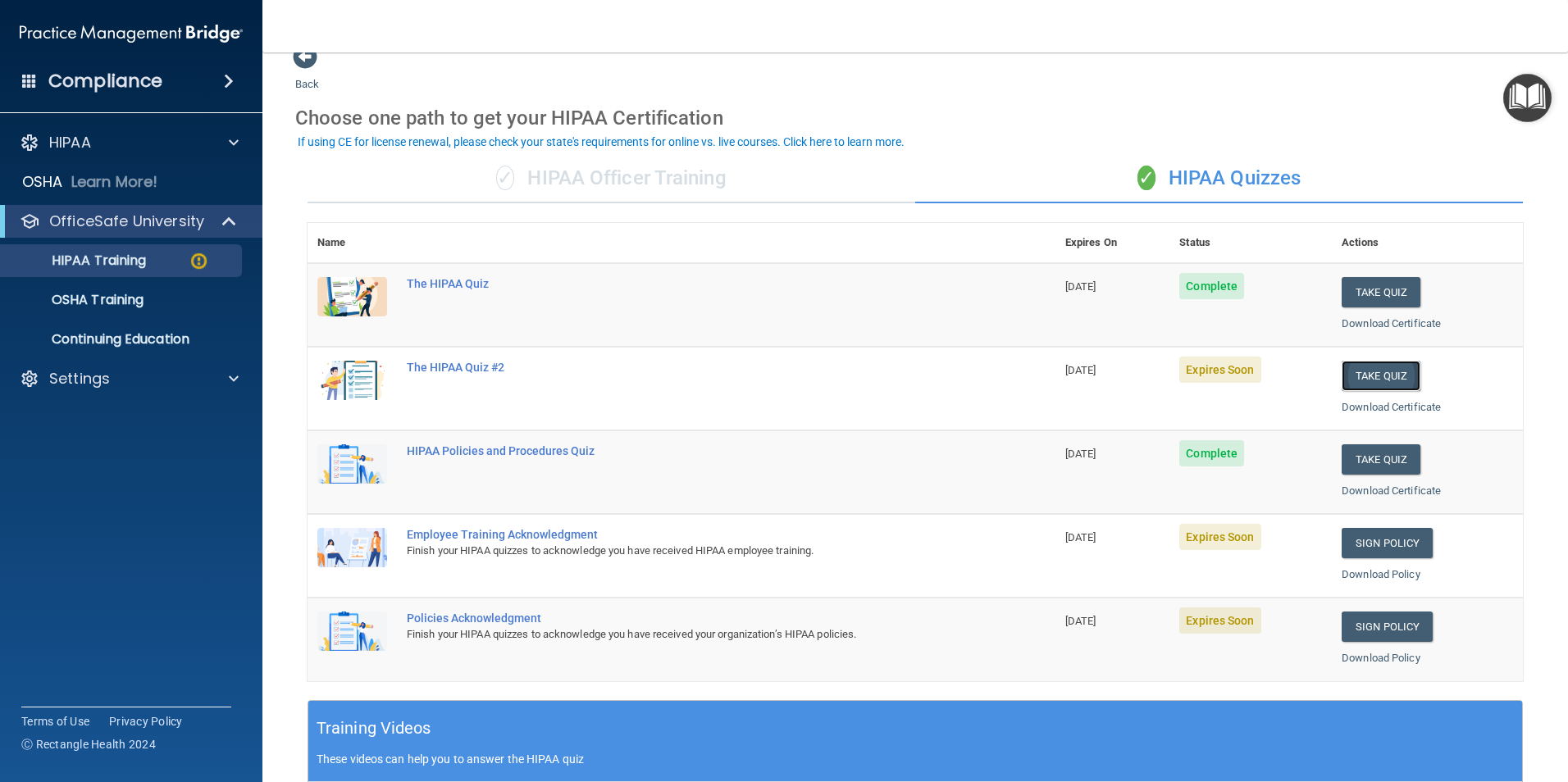
click at [1364, 374] on button "Take Quiz" at bounding box center [1381, 376] width 78 height 31
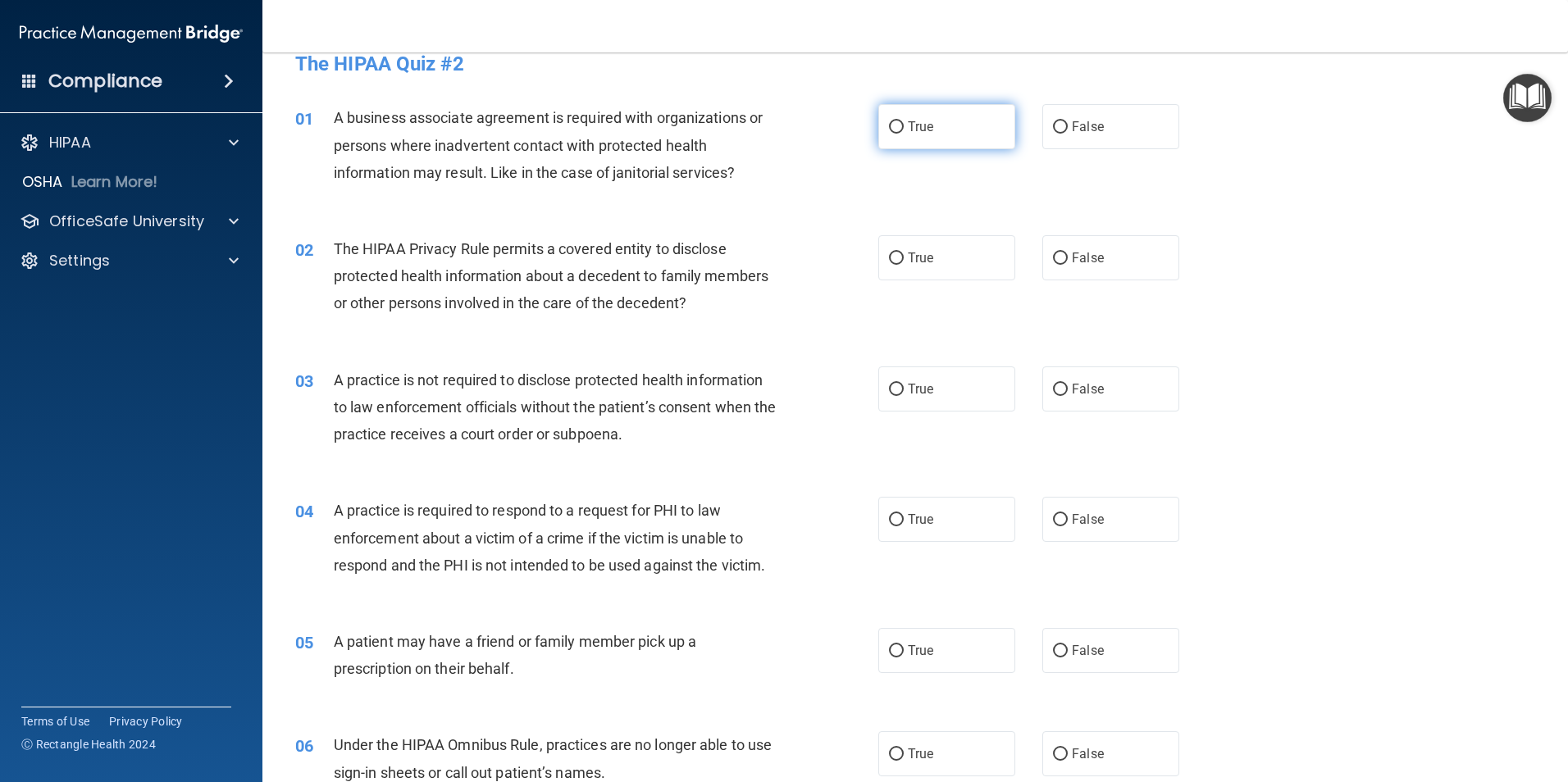
click at [891, 124] on input "True" at bounding box center [897, 128] width 14 height 13
radio input "true"
click at [912, 255] on span "True" at bounding box center [921, 257] width 25 height 15
click at [904, 255] on input "True" at bounding box center [897, 259] width 14 height 13
radio input "true"
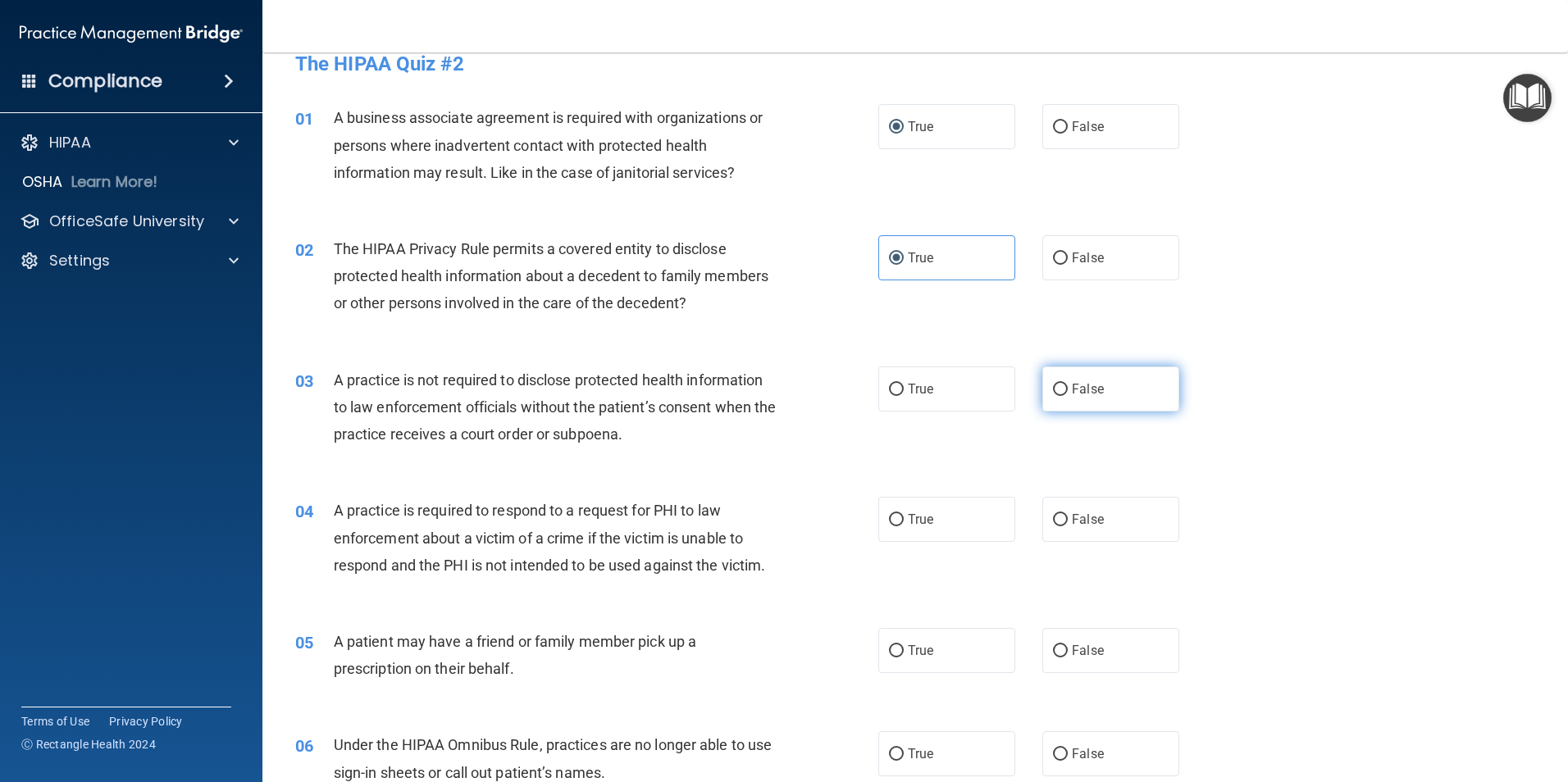
click at [1150, 398] on label "False" at bounding box center [1111, 389] width 137 height 45
click at [1068, 396] on input "False" at bounding box center [1060, 390] width 14 height 13
radio input "true"
click at [955, 521] on label "True" at bounding box center [947, 519] width 137 height 45
click at [904, 521] on input "True" at bounding box center [897, 520] width 14 height 13
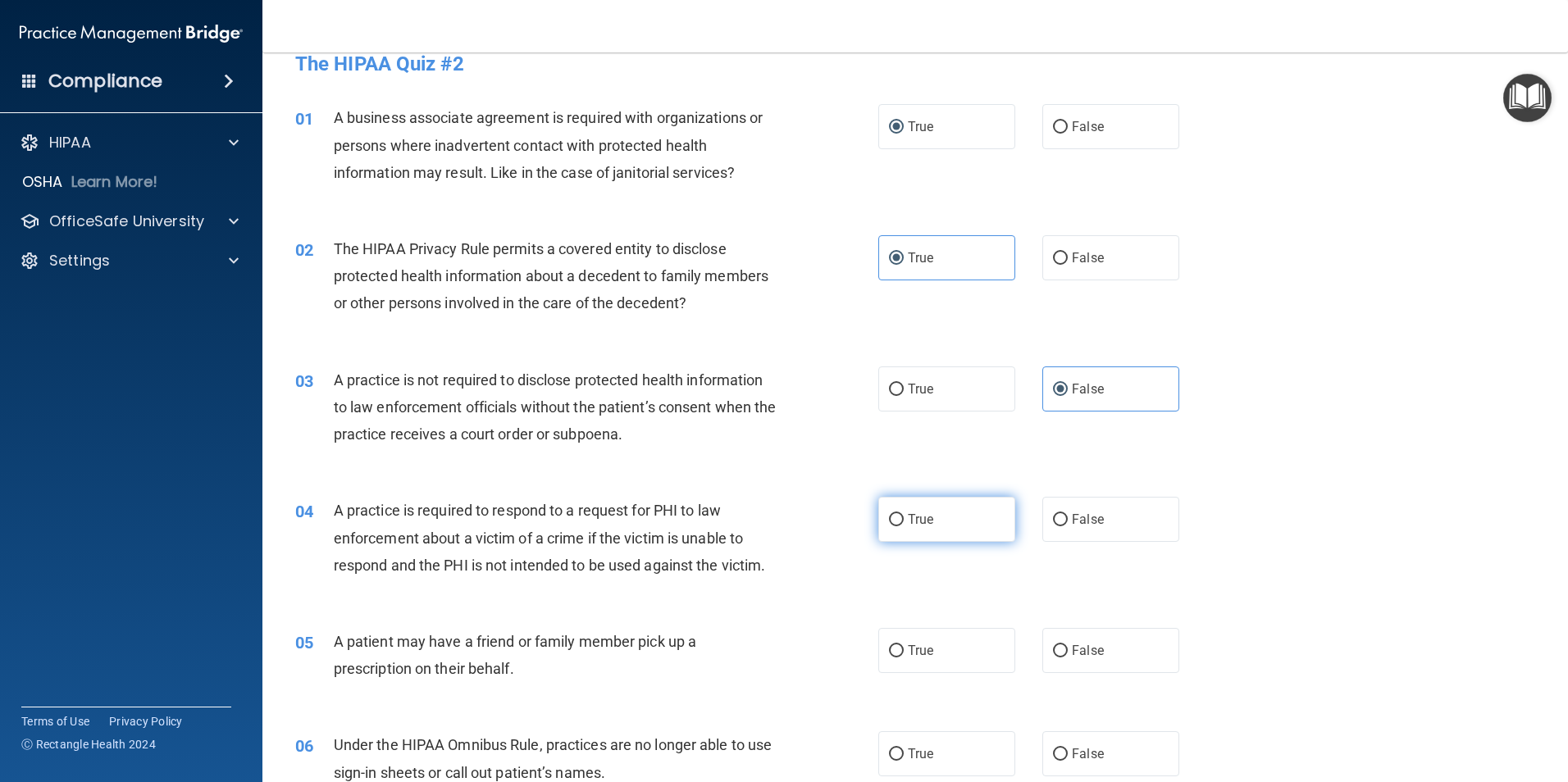
radio input "true"
click at [942, 647] on label "True" at bounding box center [947, 651] width 137 height 45
click at [904, 647] on input "True" at bounding box center [897, 652] width 14 height 13
radio input "true"
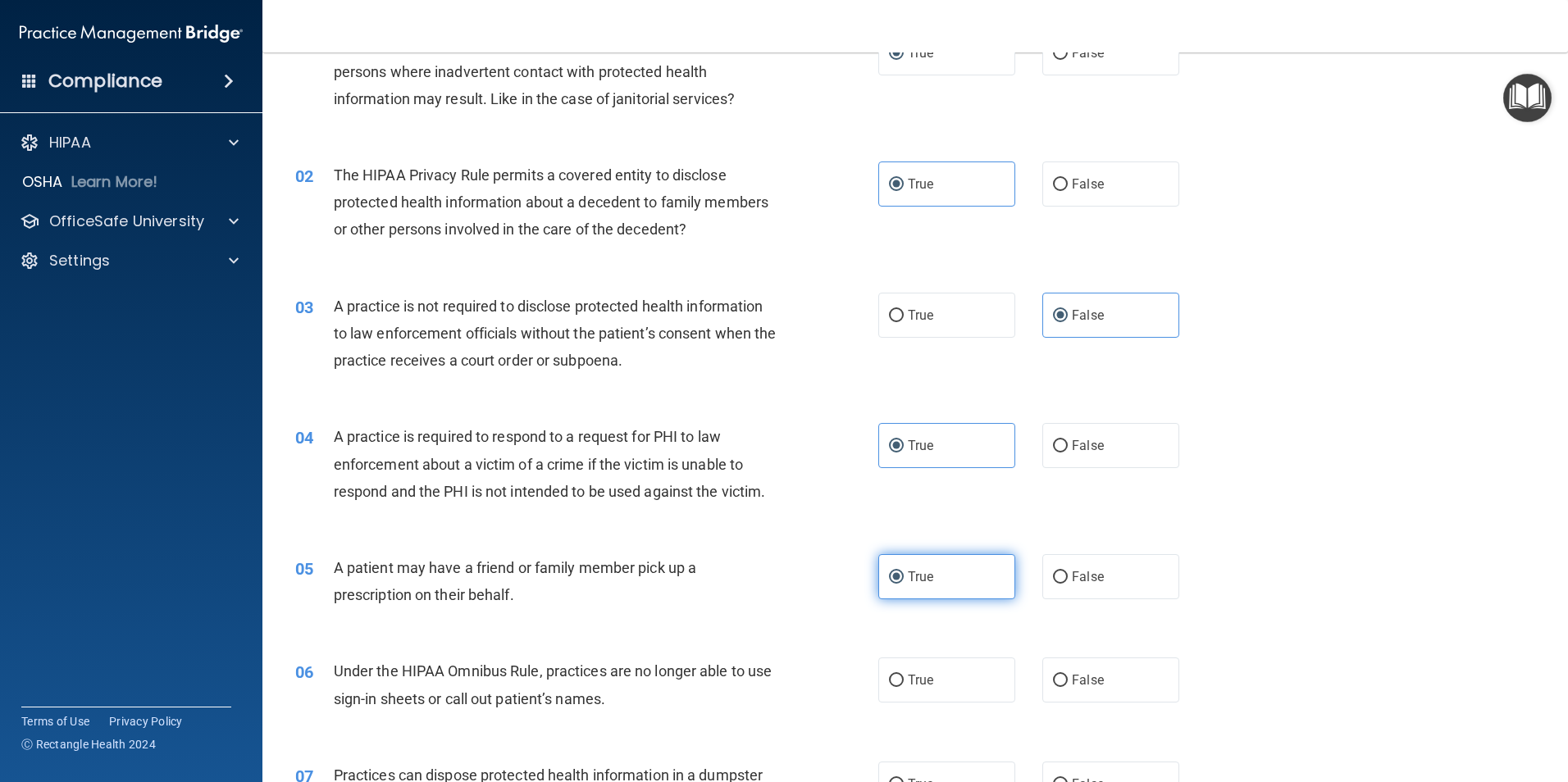
scroll to position [148, 0]
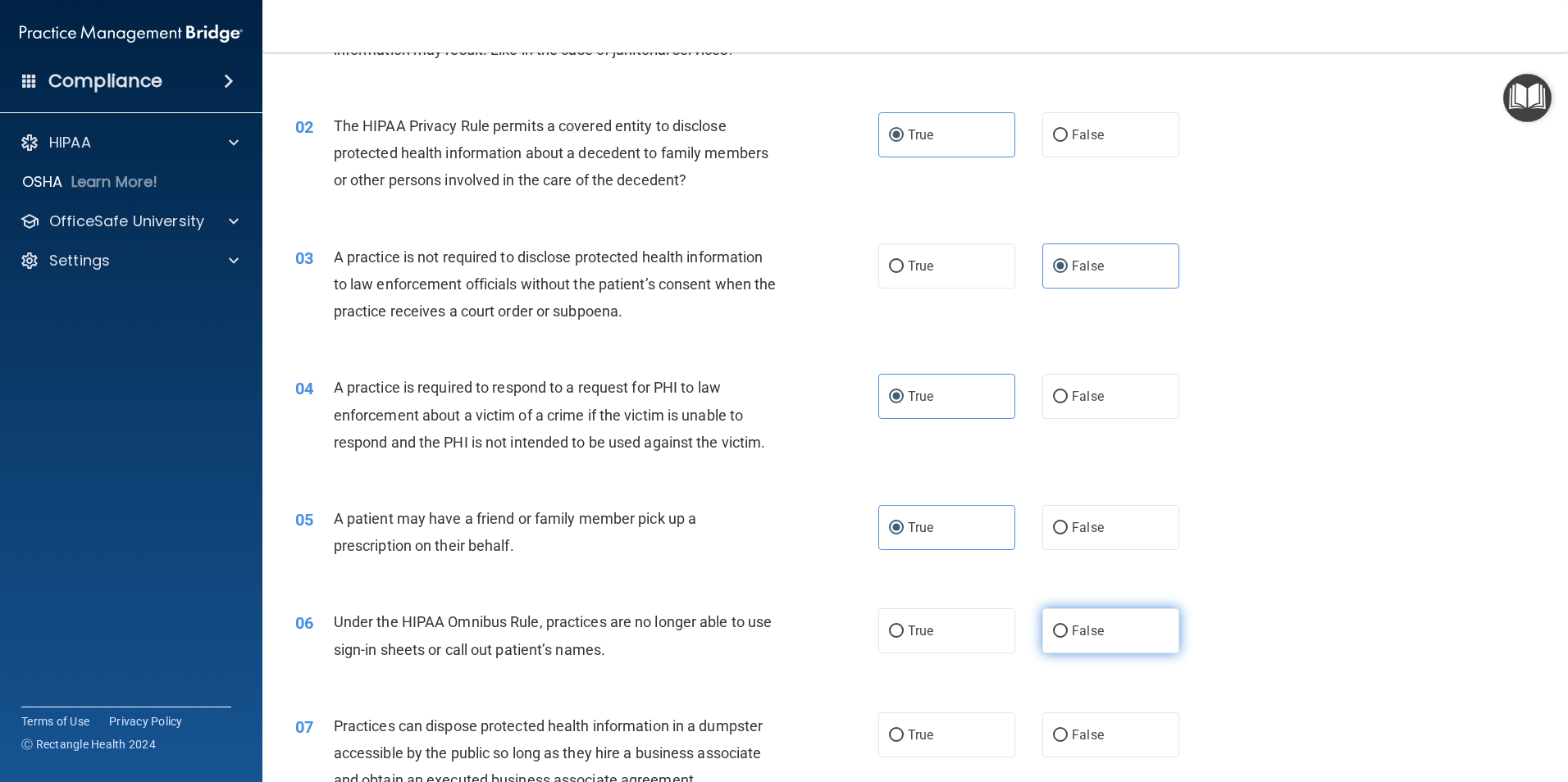
click at [1116, 629] on label "False" at bounding box center [1111, 631] width 137 height 45
click at [1068, 629] on input "False" at bounding box center [1060, 632] width 14 height 13
radio input "true"
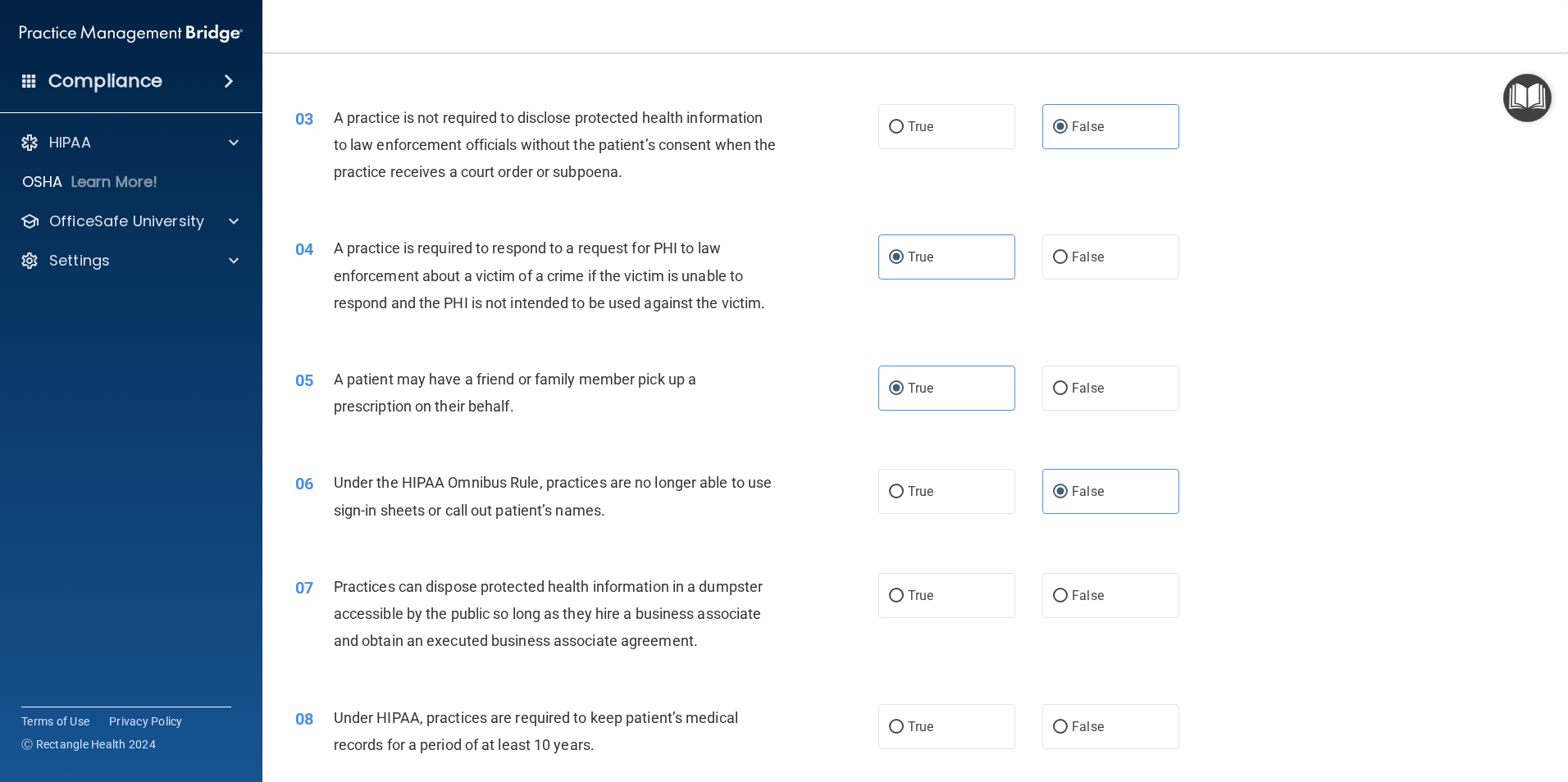
scroll to position [292, 0]
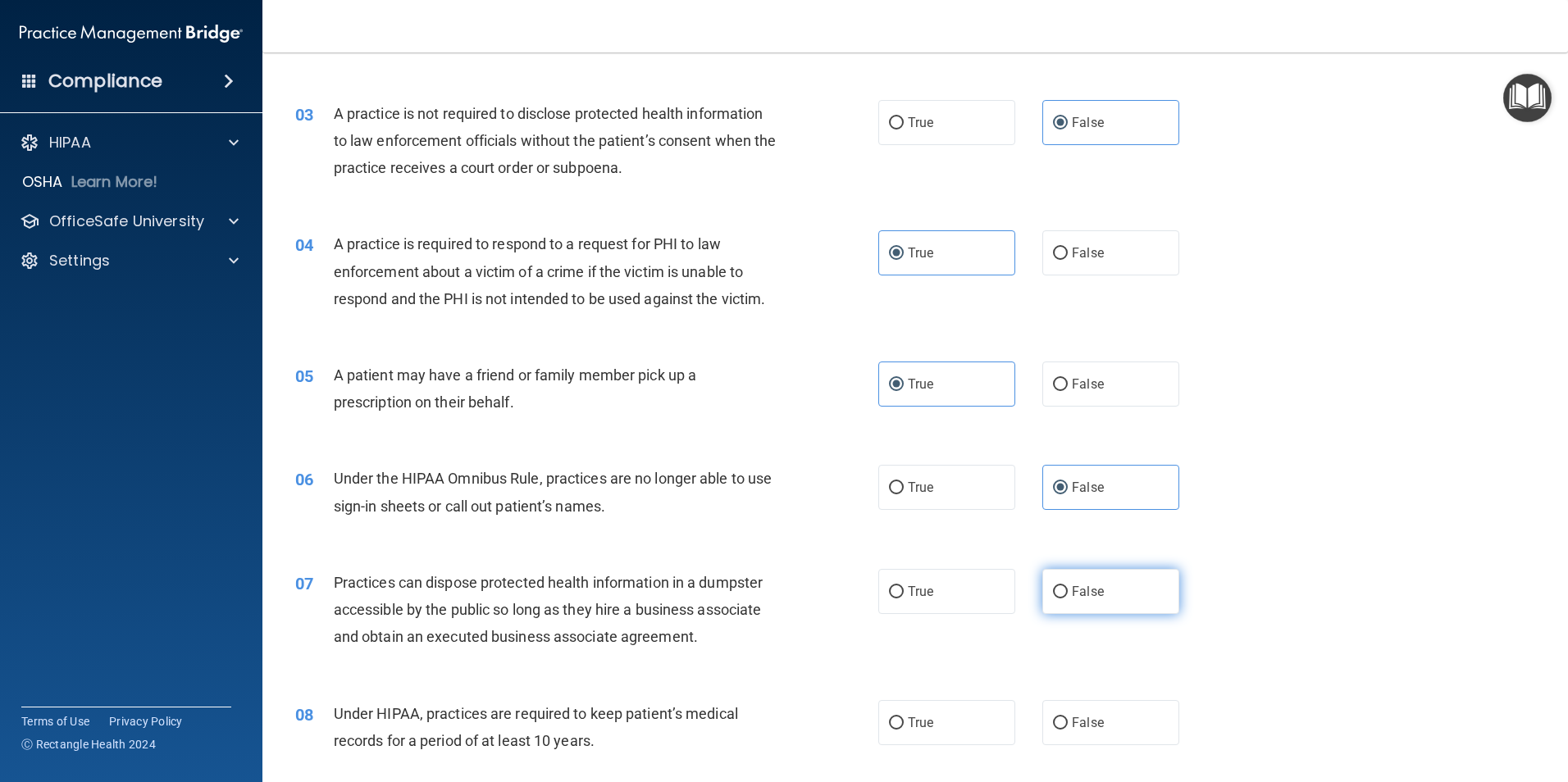
click at [1125, 586] on label "False" at bounding box center [1111, 591] width 137 height 45
click at [1068, 586] on input "False" at bounding box center [1060, 592] width 14 height 13
radio input "true"
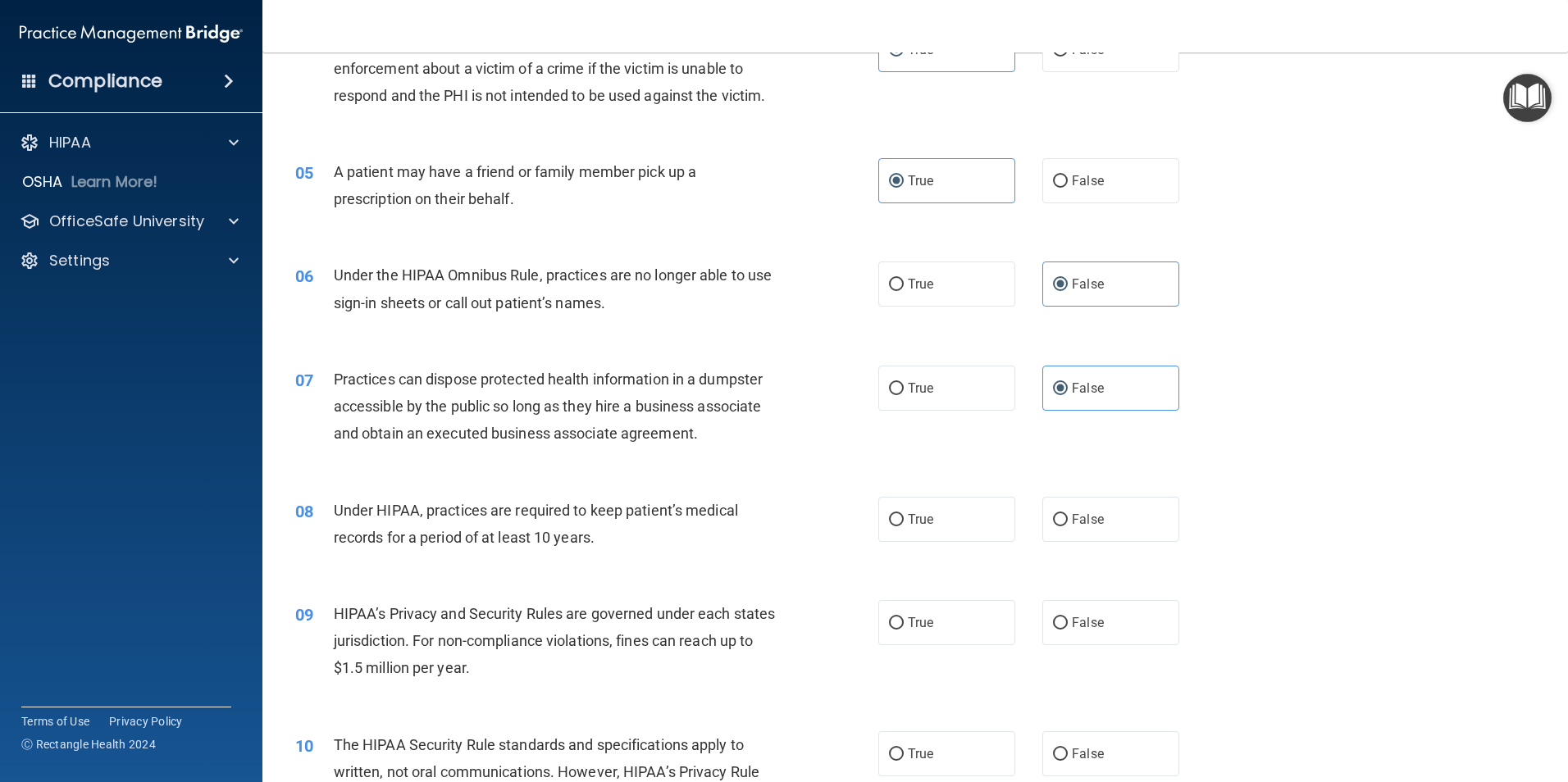
scroll to position [497, 0]
click at [1107, 524] on label "False" at bounding box center [1111, 517] width 137 height 45
click at [1068, 524] on input "False" at bounding box center [1060, 518] width 14 height 13
radio input "true"
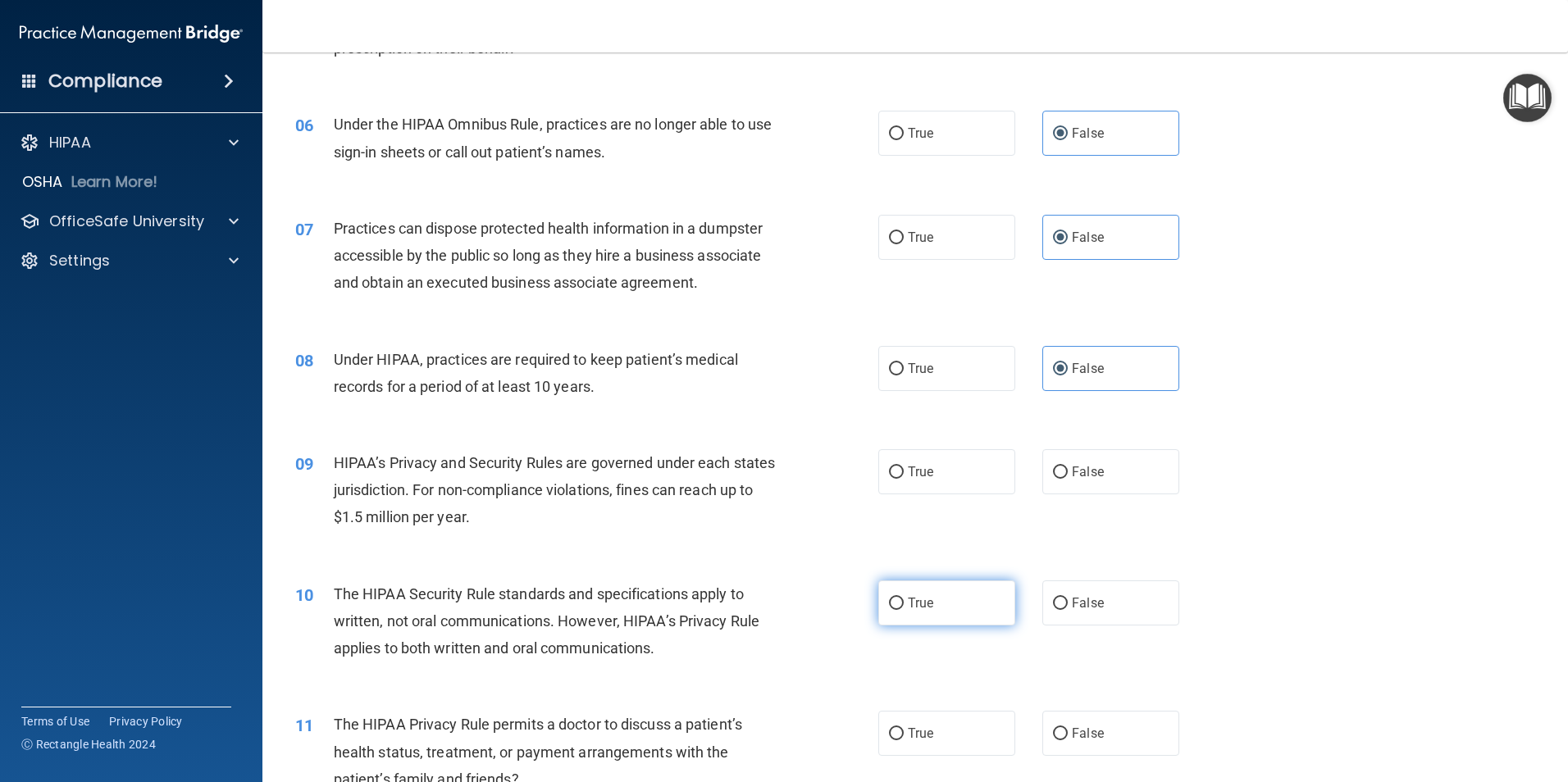
scroll to position [661, 0]
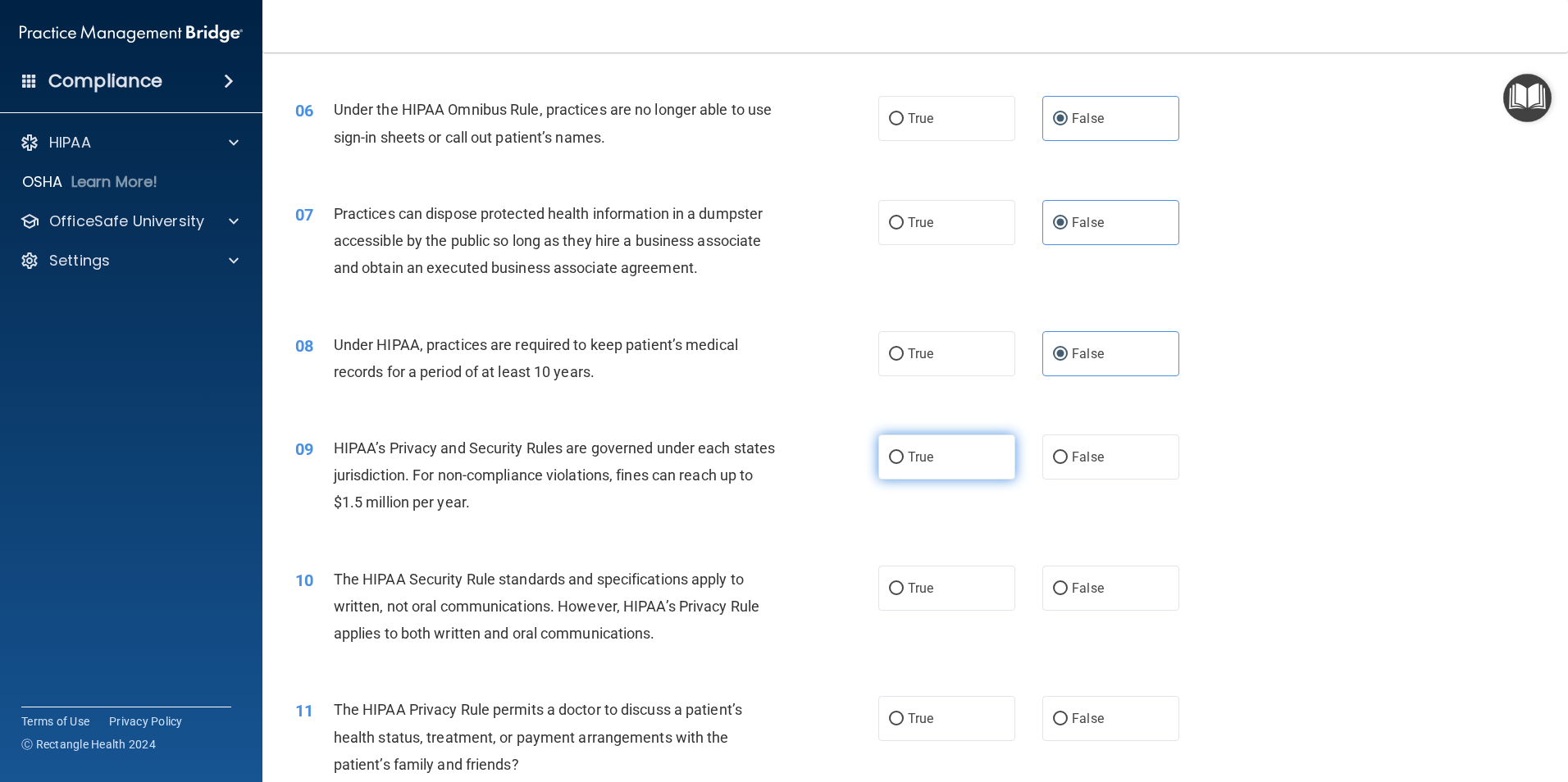
click at [912, 456] on span "True" at bounding box center [921, 456] width 25 height 15
click at [904, 456] on input "True" at bounding box center [897, 458] width 14 height 13
radio input "true"
click at [1106, 590] on label "False" at bounding box center [1111, 589] width 137 height 45
click at [1068, 590] on input "False" at bounding box center [1060, 589] width 14 height 13
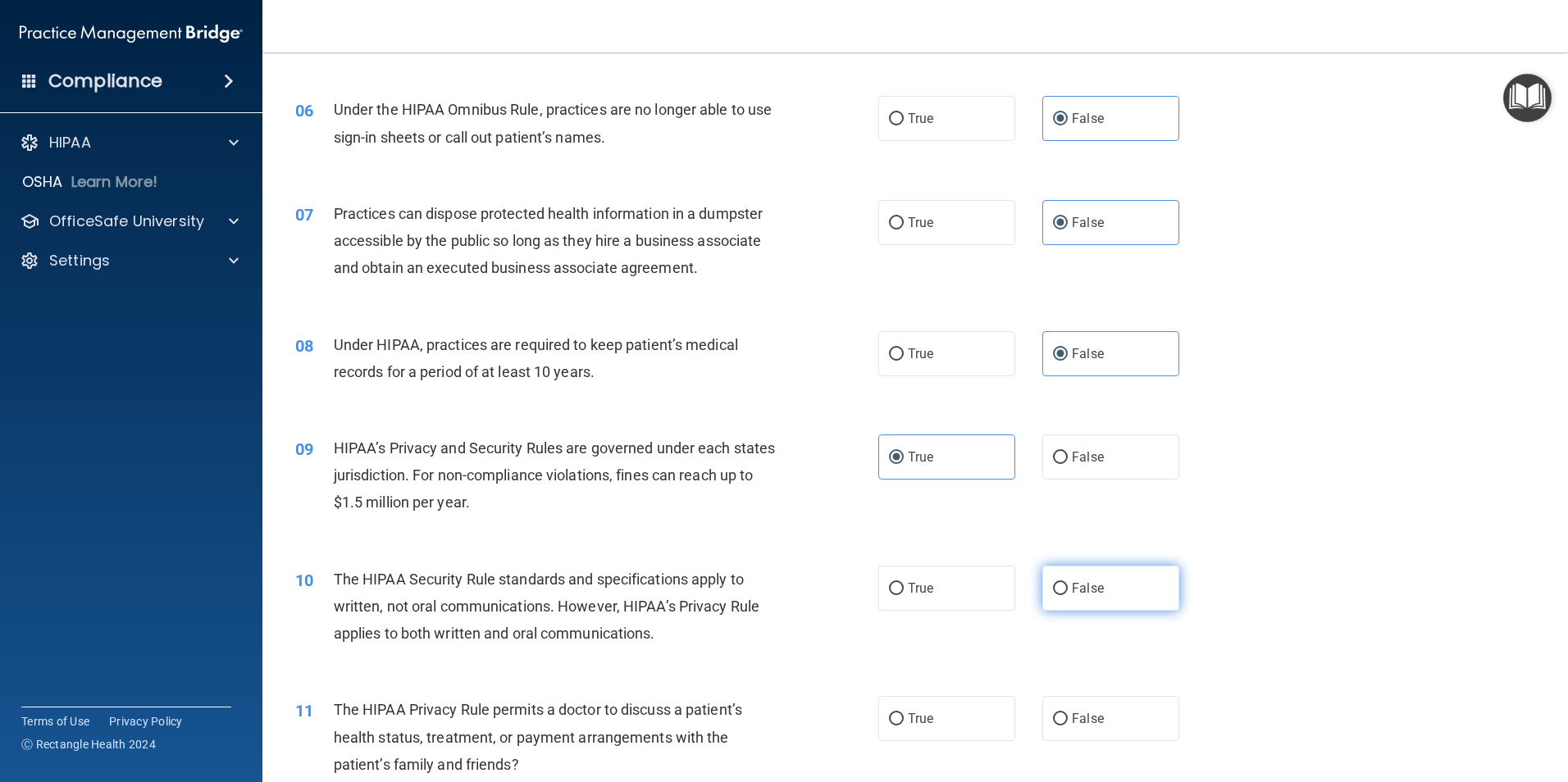
radio input "true"
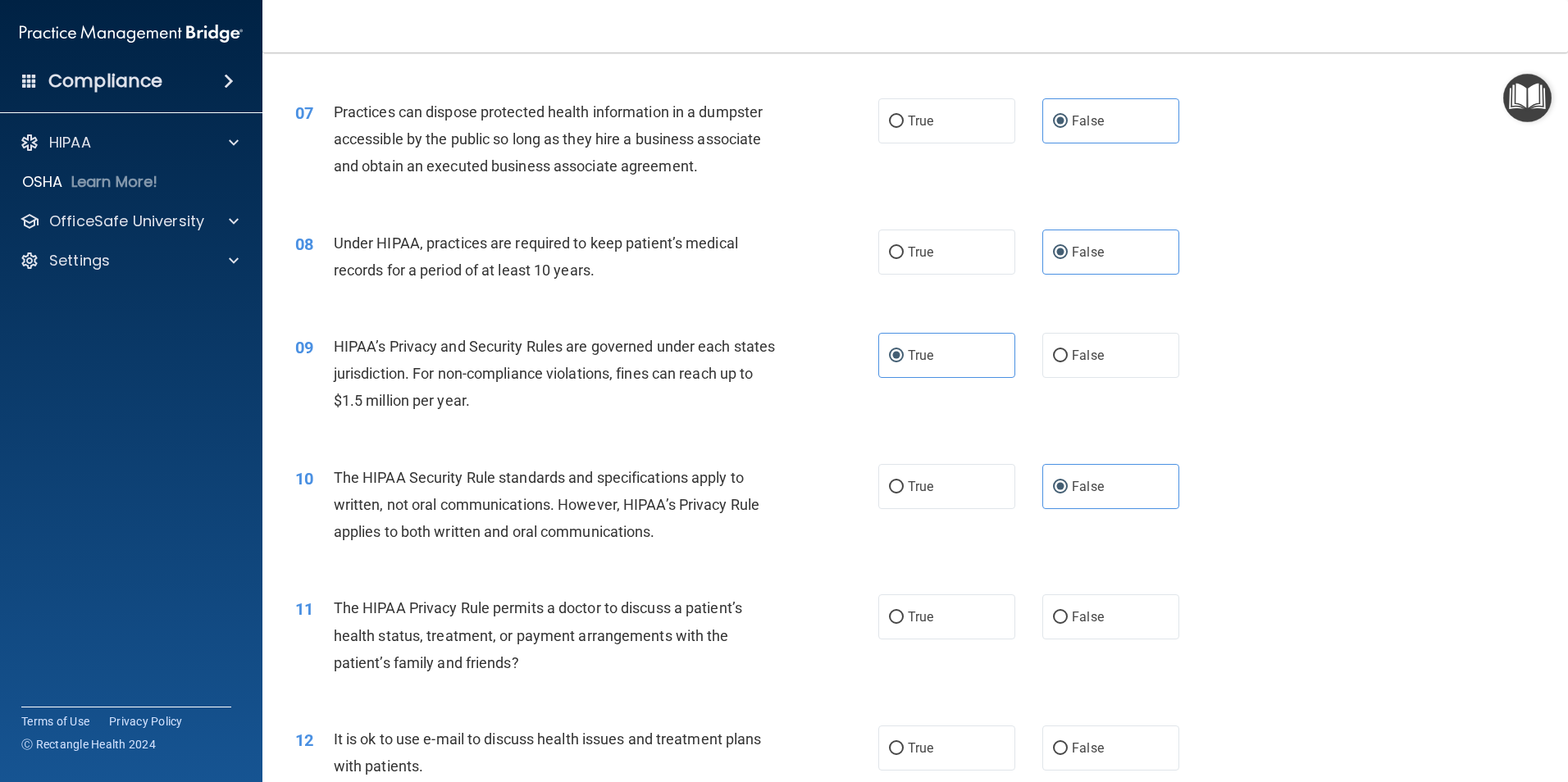
scroll to position [804, 0]
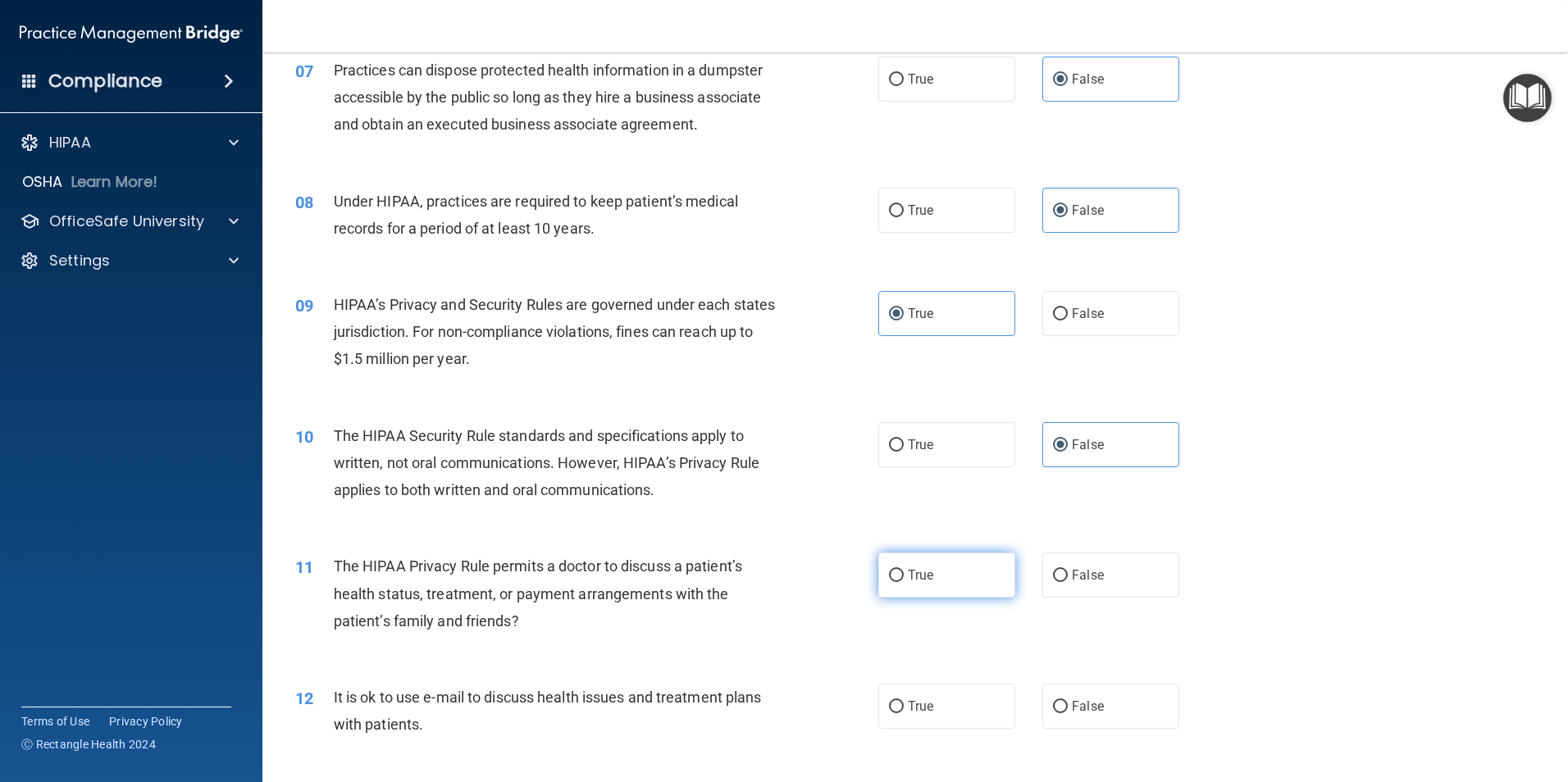
click at [952, 579] on label "True" at bounding box center [947, 575] width 137 height 45
click at [904, 579] on input "True" at bounding box center [897, 576] width 14 height 13
radio input "true"
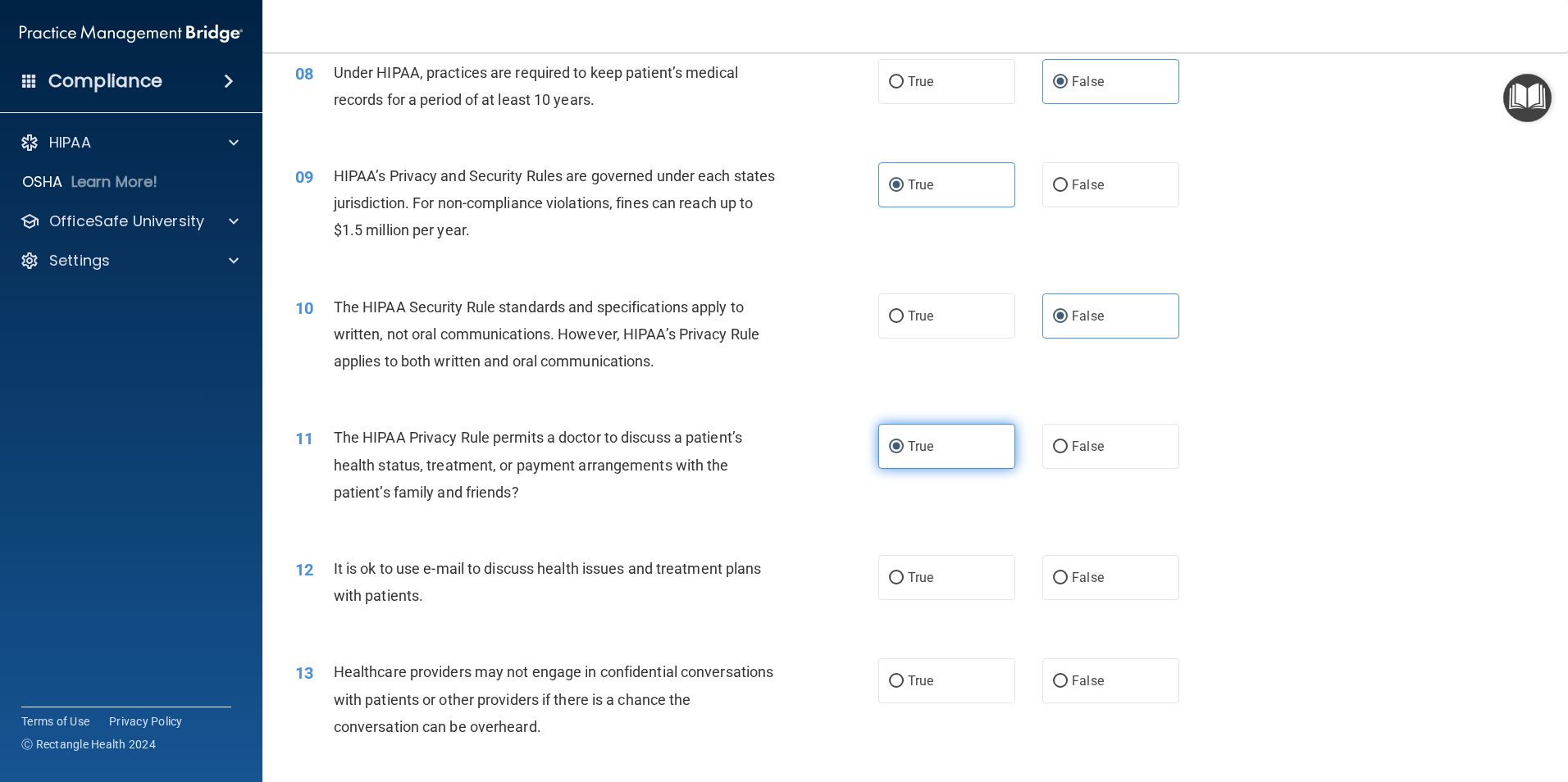
scroll to position [948, 0]
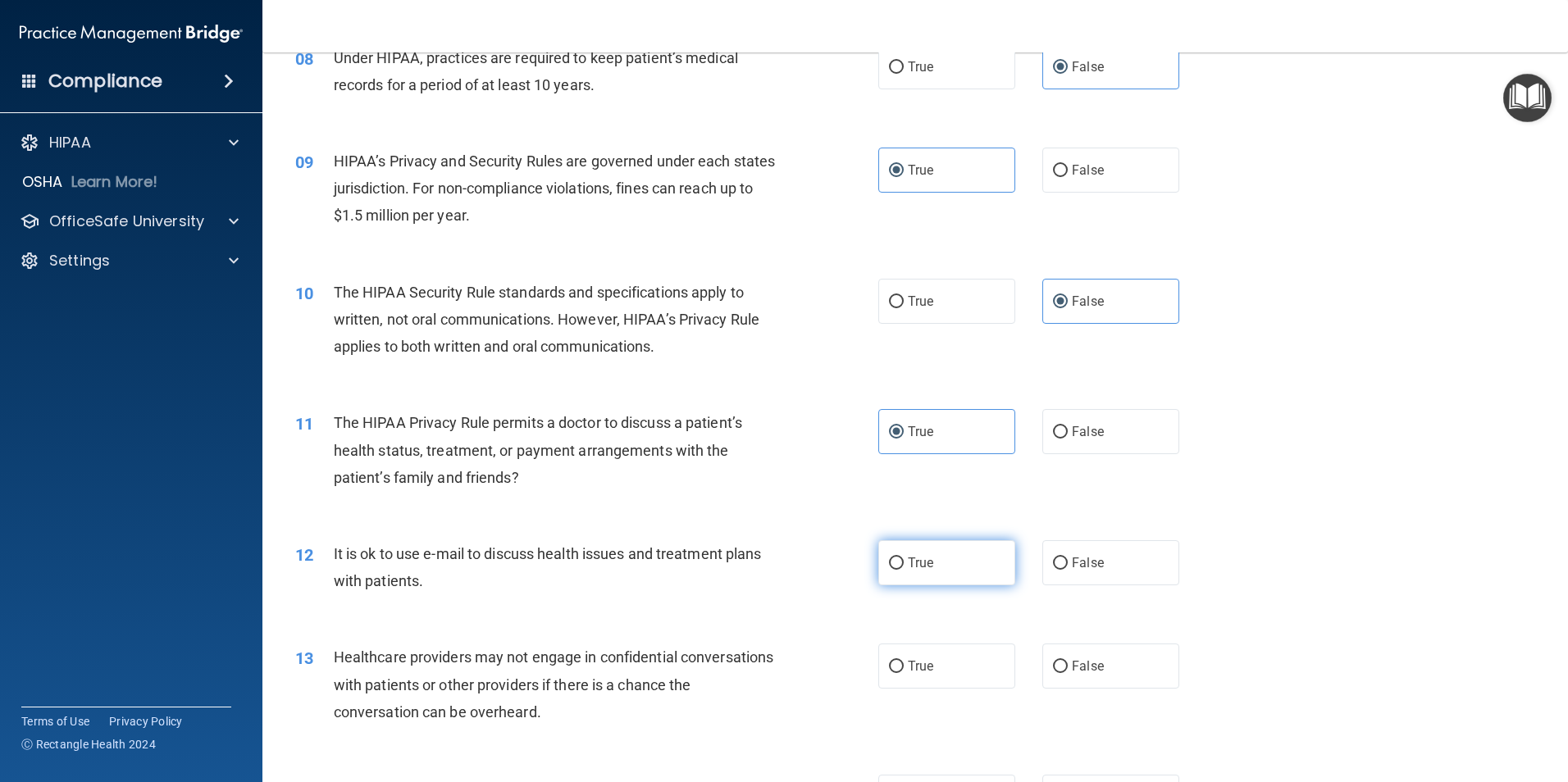
click at [955, 575] on label "True" at bounding box center [947, 562] width 137 height 45
click at [904, 570] on input "True" at bounding box center [897, 564] width 14 height 13
radio input "true"
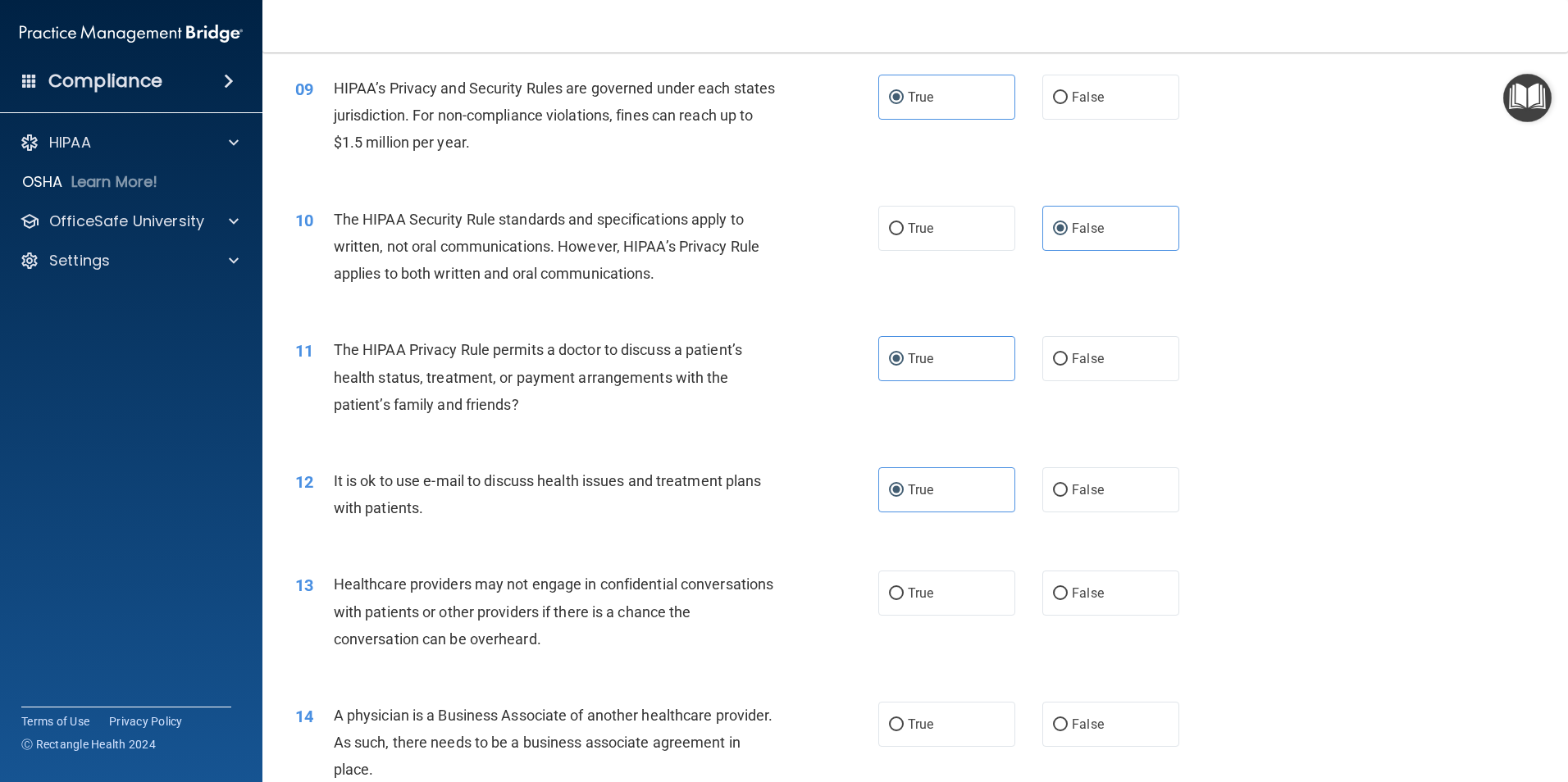
scroll to position [1029, 0]
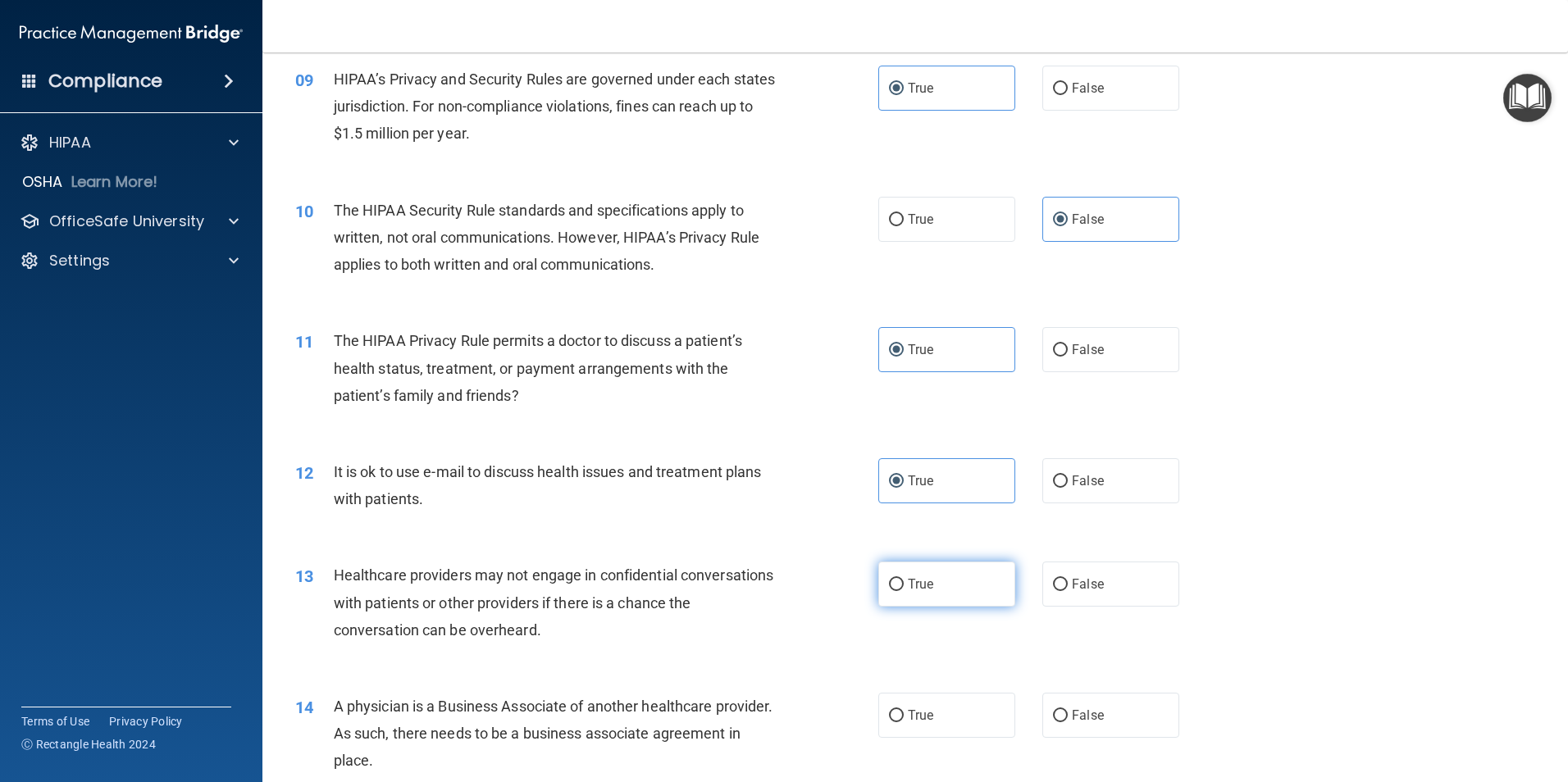
click at [909, 592] on label "True" at bounding box center [947, 584] width 137 height 45
click at [904, 591] on input "True" at bounding box center [897, 585] width 14 height 13
radio input "true"
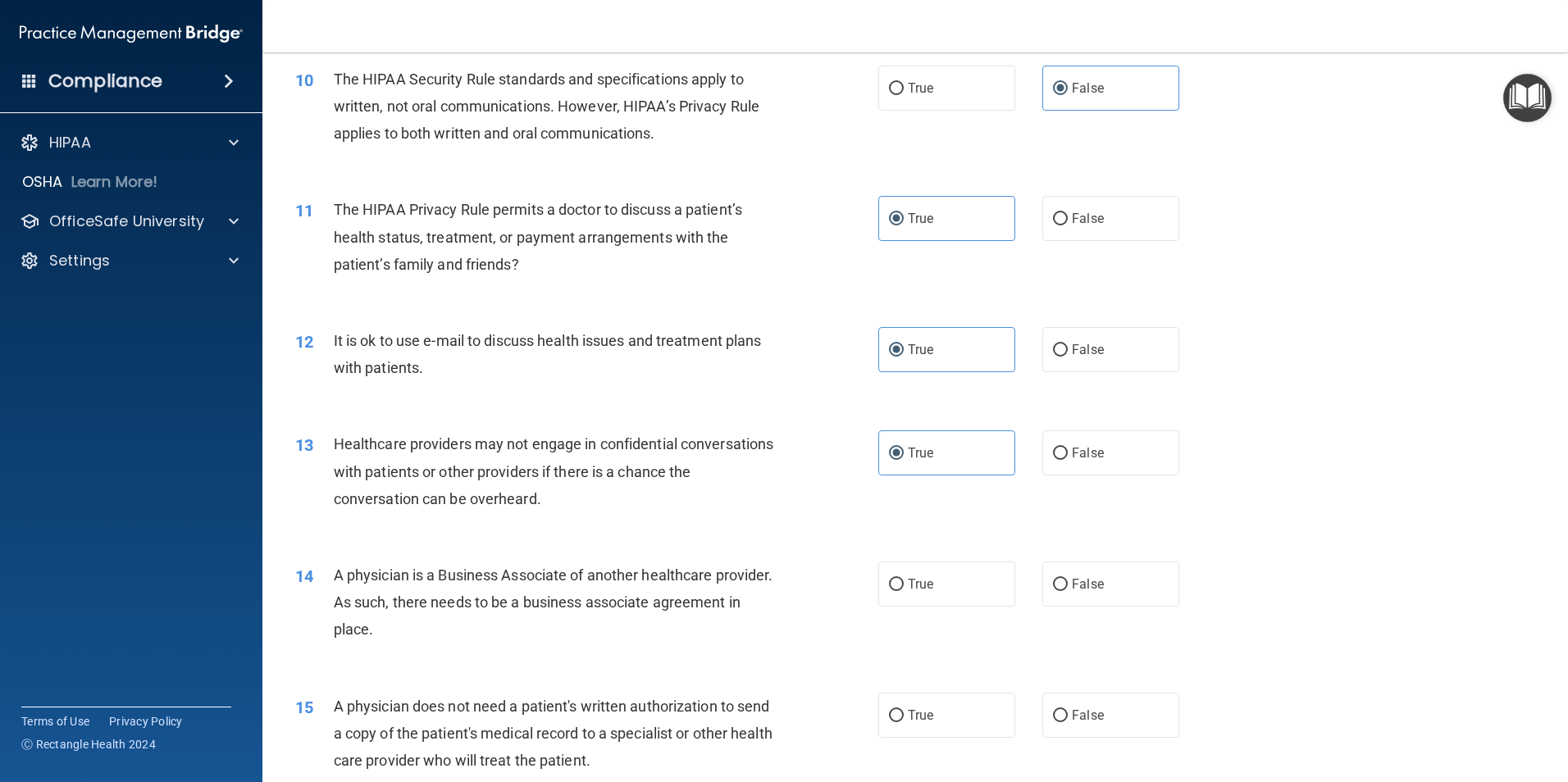
scroll to position [1173, 0]
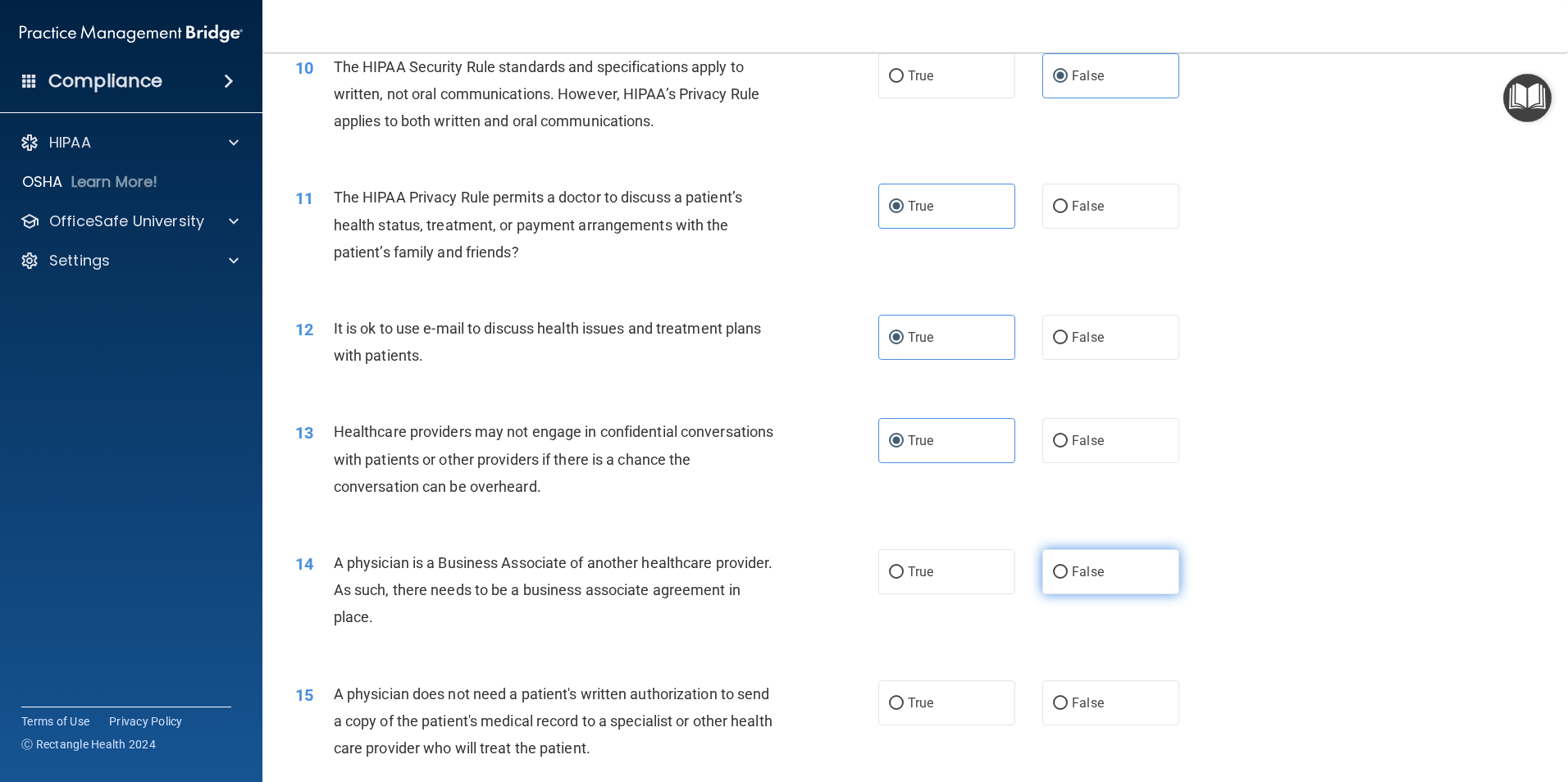
click at [1097, 583] on label "False" at bounding box center [1111, 571] width 137 height 45
click at [1068, 579] on input "False" at bounding box center [1060, 573] width 14 height 13
radio input "true"
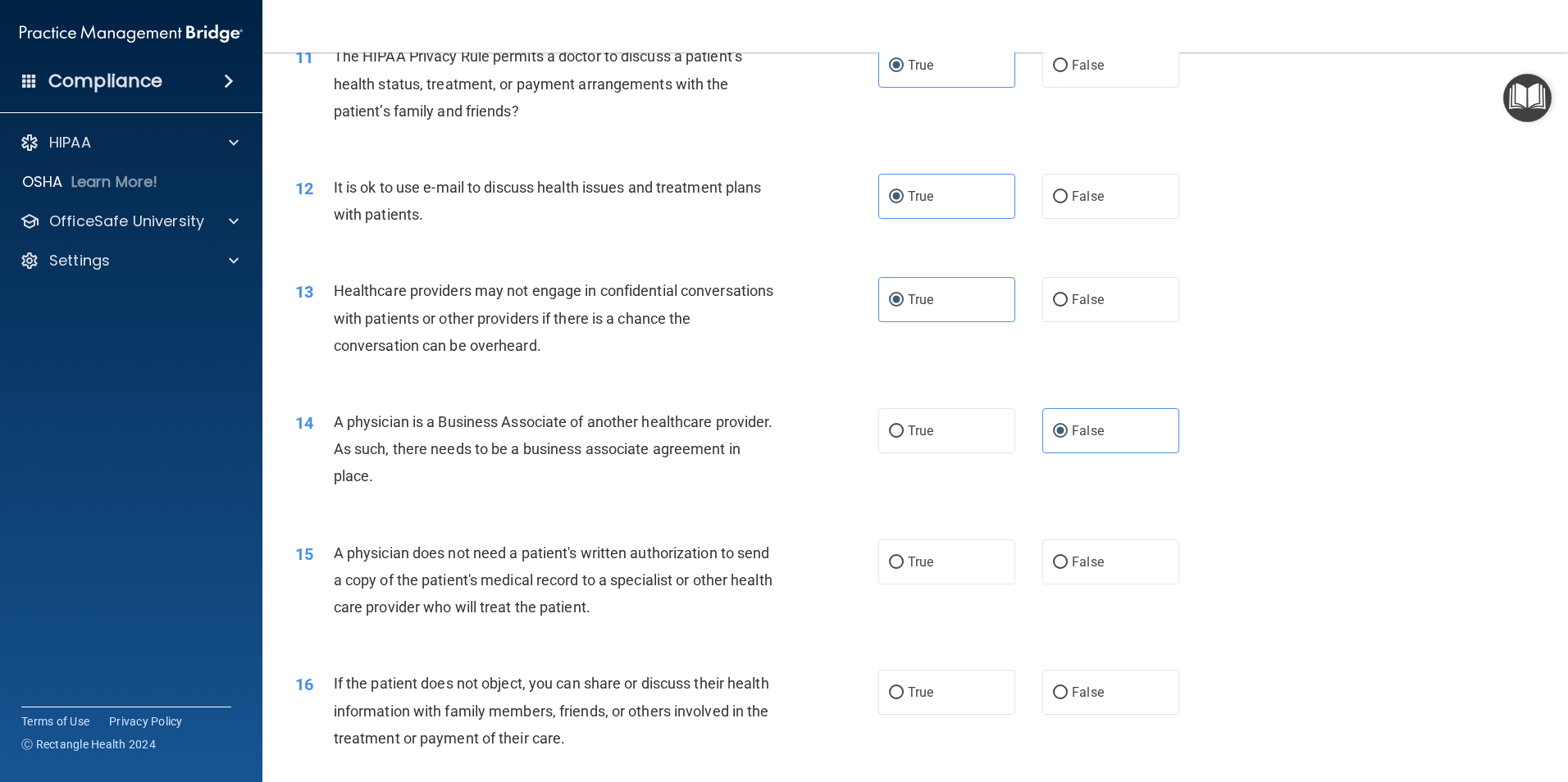
scroll to position [1317, 0]
click at [922, 561] on span "True" at bounding box center [921, 559] width 25 height 15
click at [904, 561] on input "True" at bounding box center [897, 561] width 14 height 13
radio input "true"
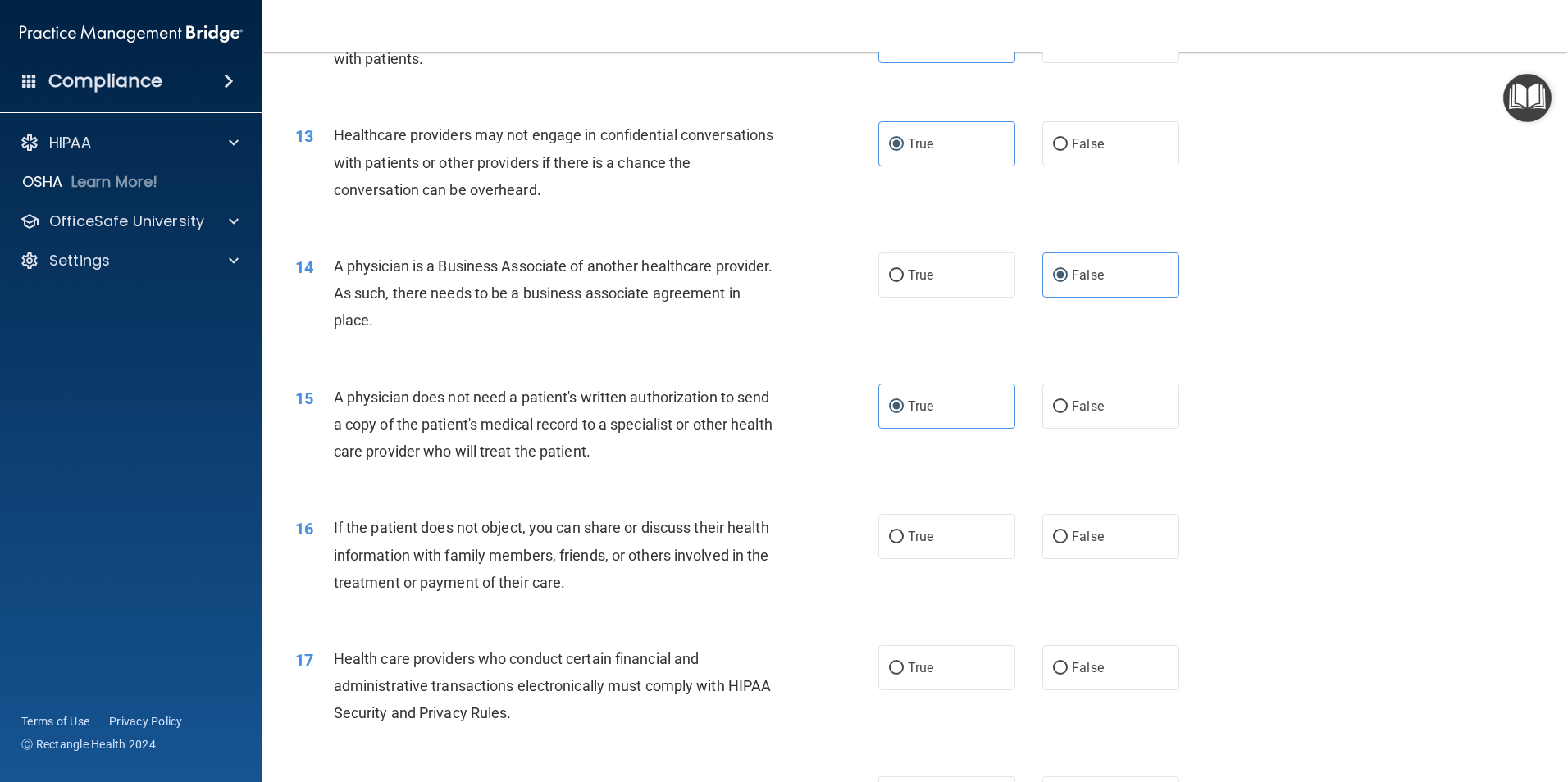
scroll to position [1480, 0]
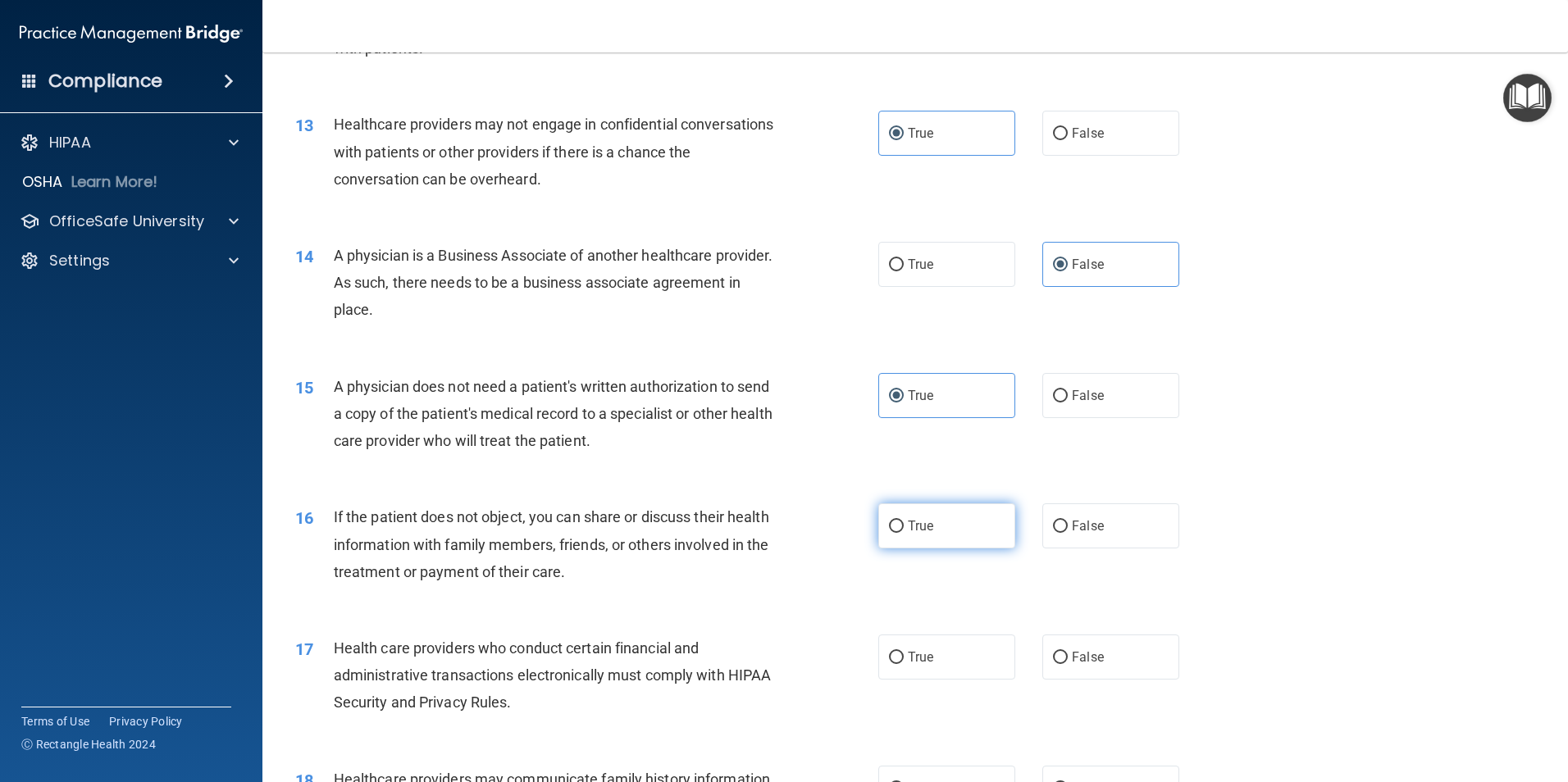
click at [921, 536] on label "True" at bounding box center [947, 526] width 137 height 45
click at [904, 533] on input "True" at bounding box center [897, 527] width 14 height 13
radio input "true"
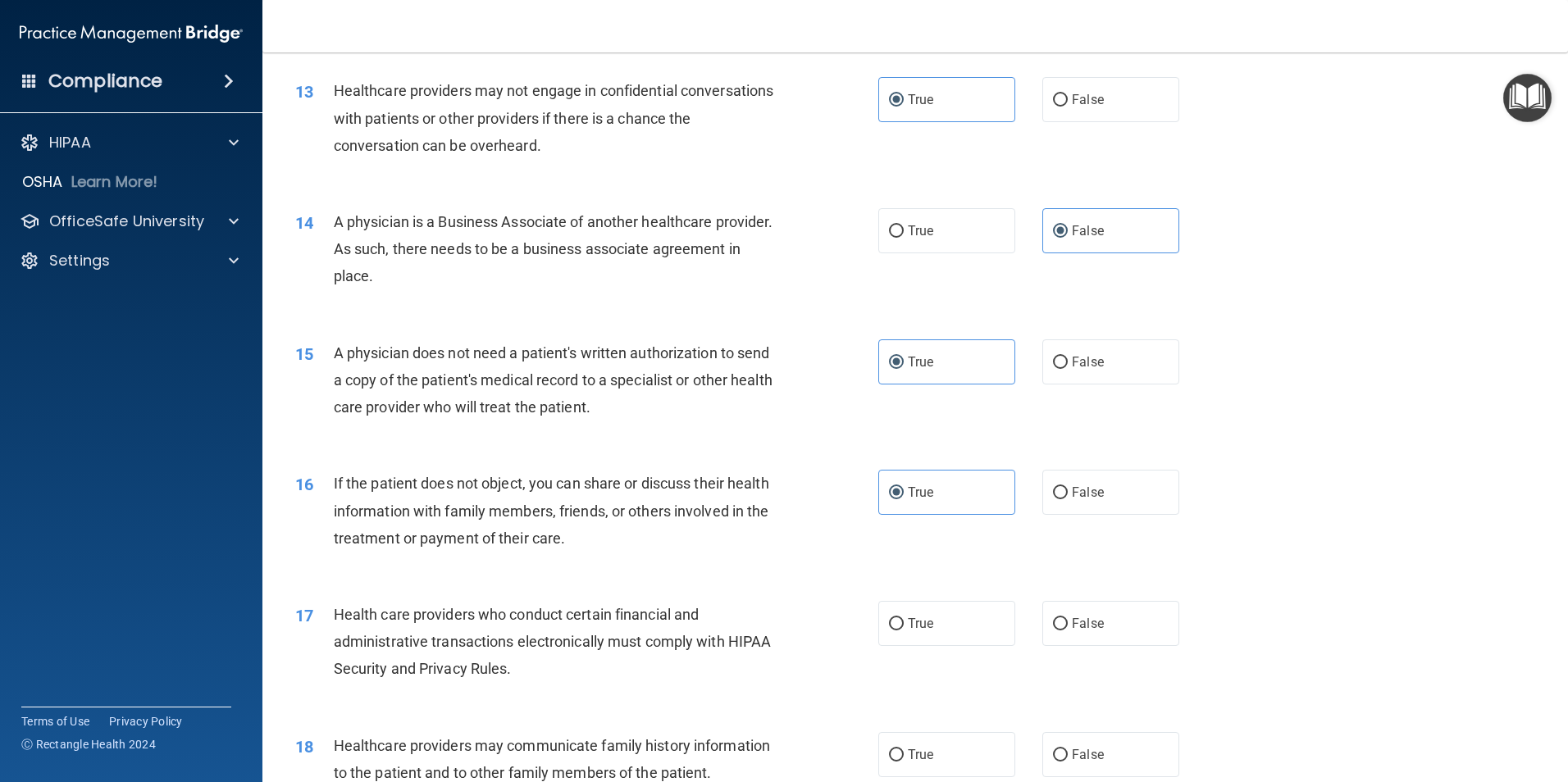
scroll to position [1645, 0]
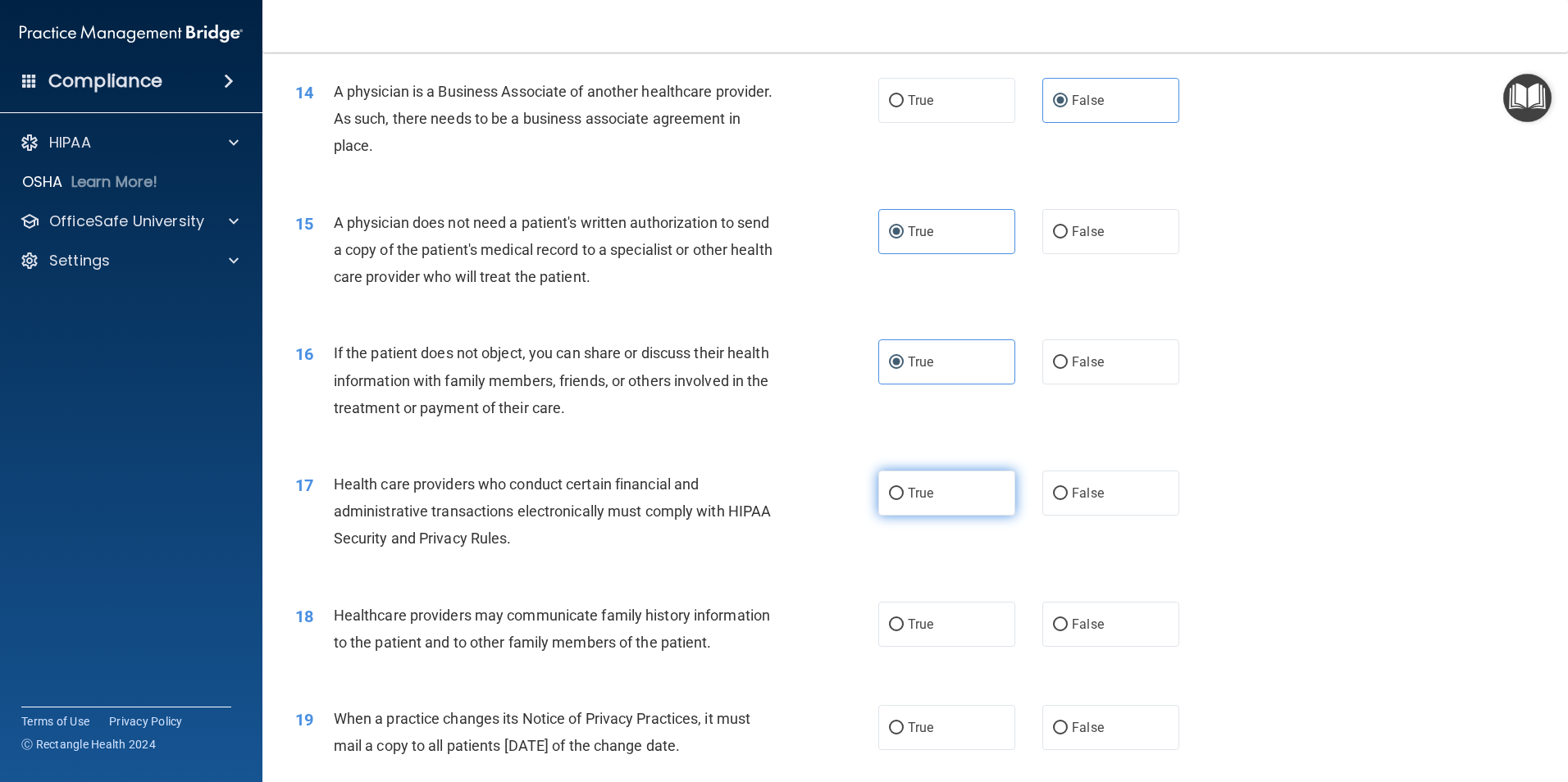
click at [954, 497] on label "True" at bounding box center [947, 493] width 137 height 45
click at [904, 497] on input "True" at bounding box center [897, 494] width 14 height 13
radio input "true"
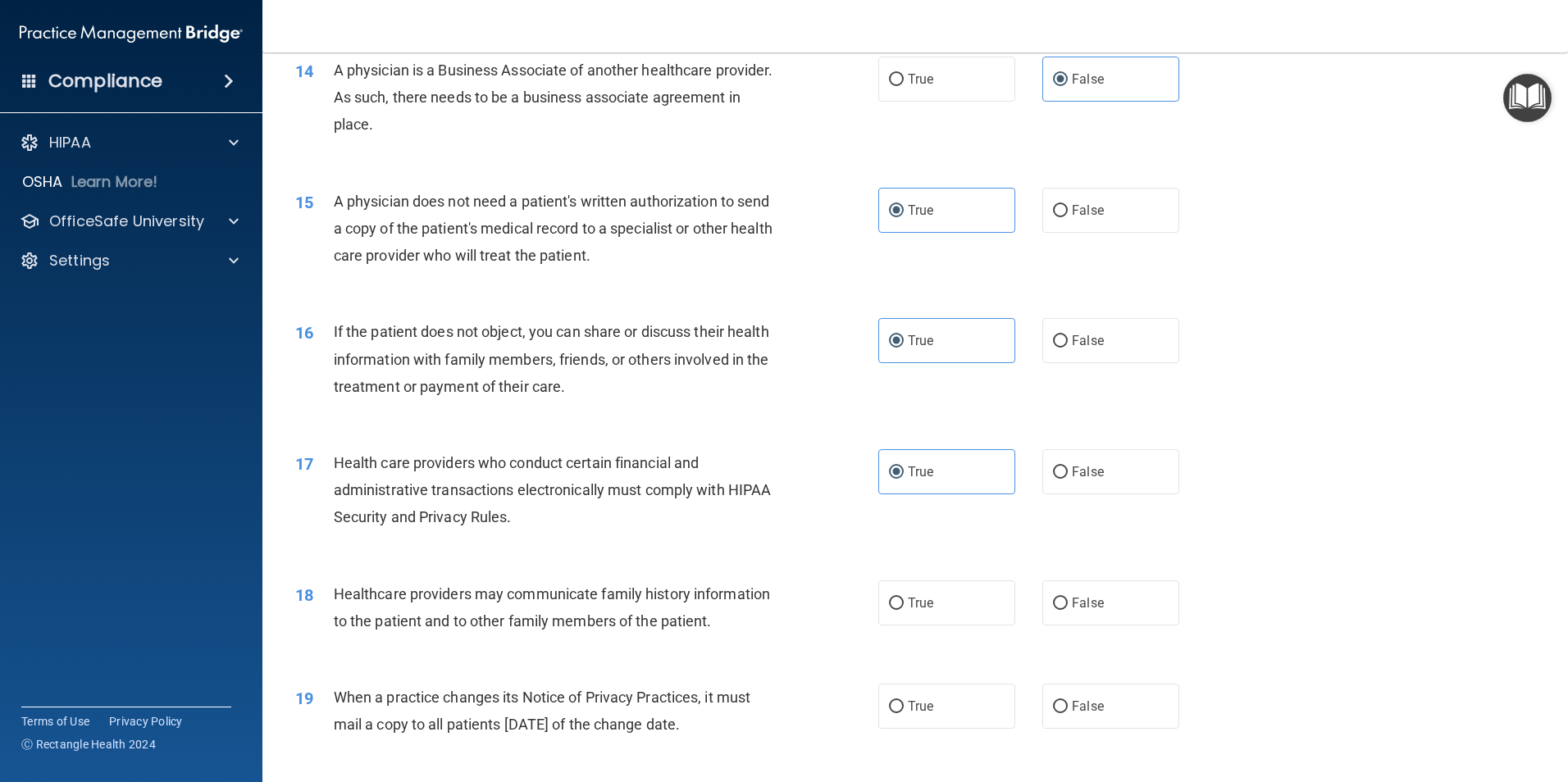
scroll to position [1767, 0]
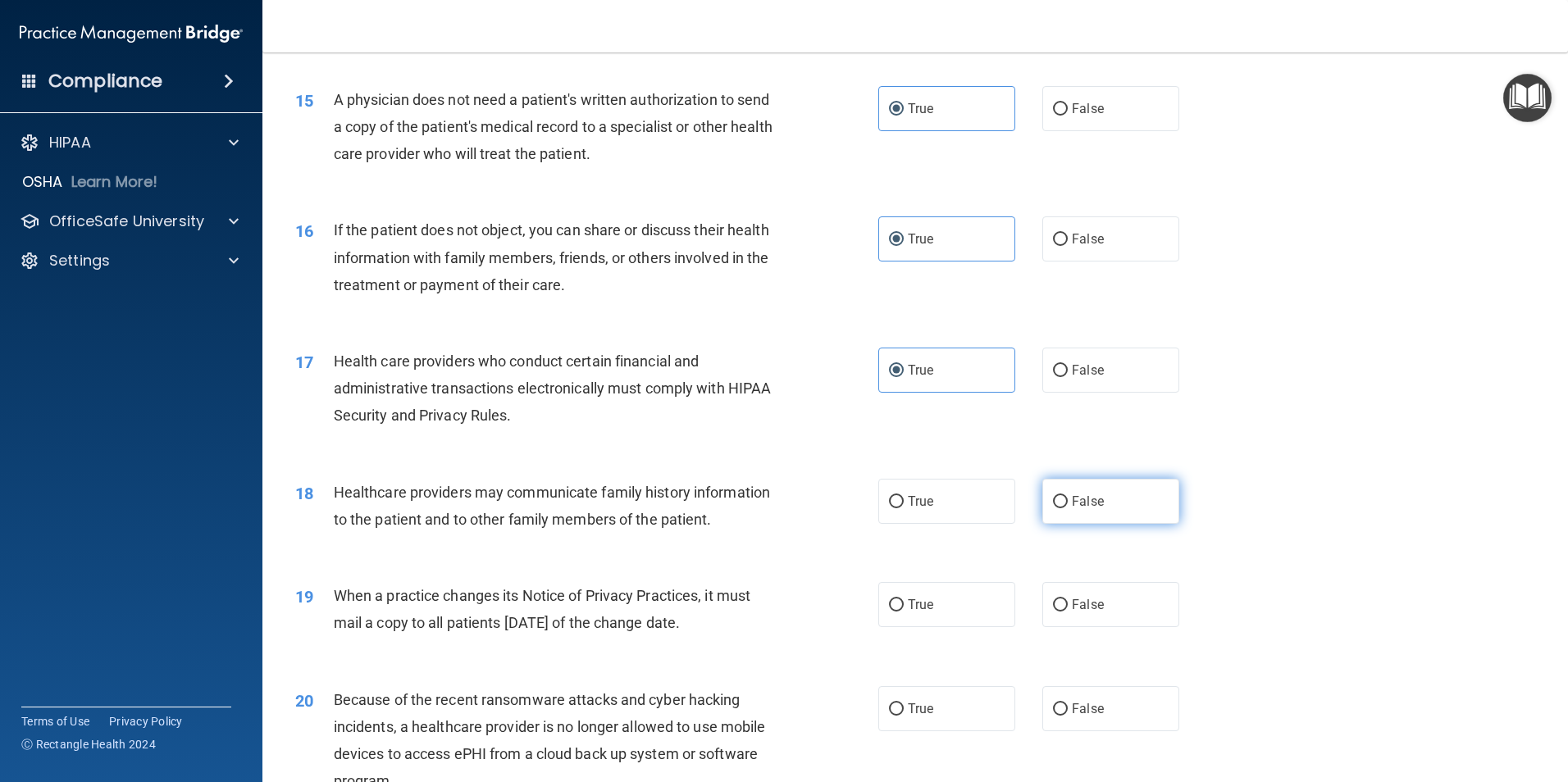
click at [1125, 516] on label "False" at bounding box center [1111, 501] width 137 height 45
click at [1068, 508] on input "False" at bounding box center [1060, 502] width 14 height 13
radio input "true"
click at [1106, 611] on label "False" at bounding box center [1111, 605] width 137 height 45
click at [1068, 611] on input "False" at bounding box center [1060, 606] width 14 height 13
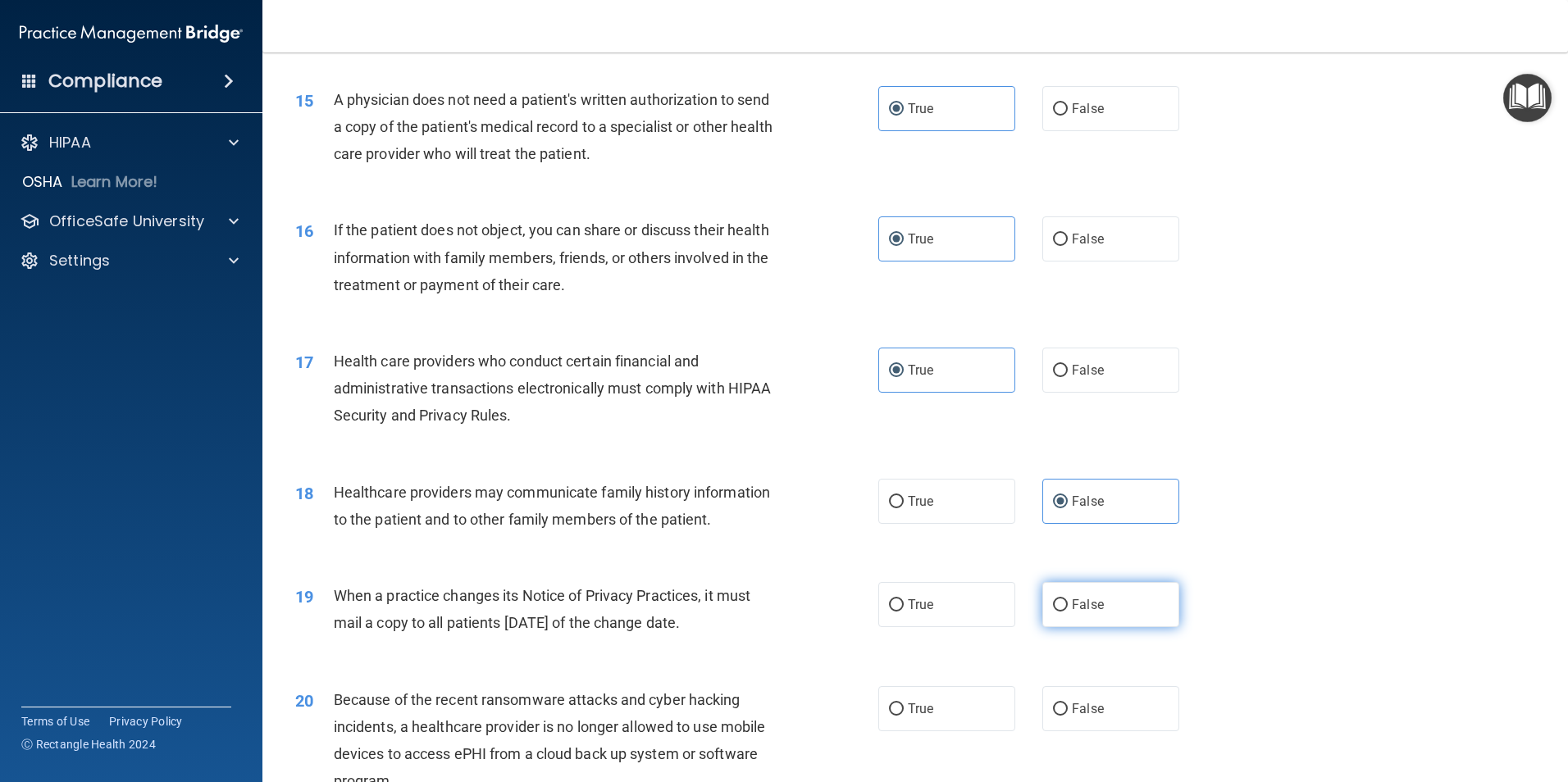
radio input "true"
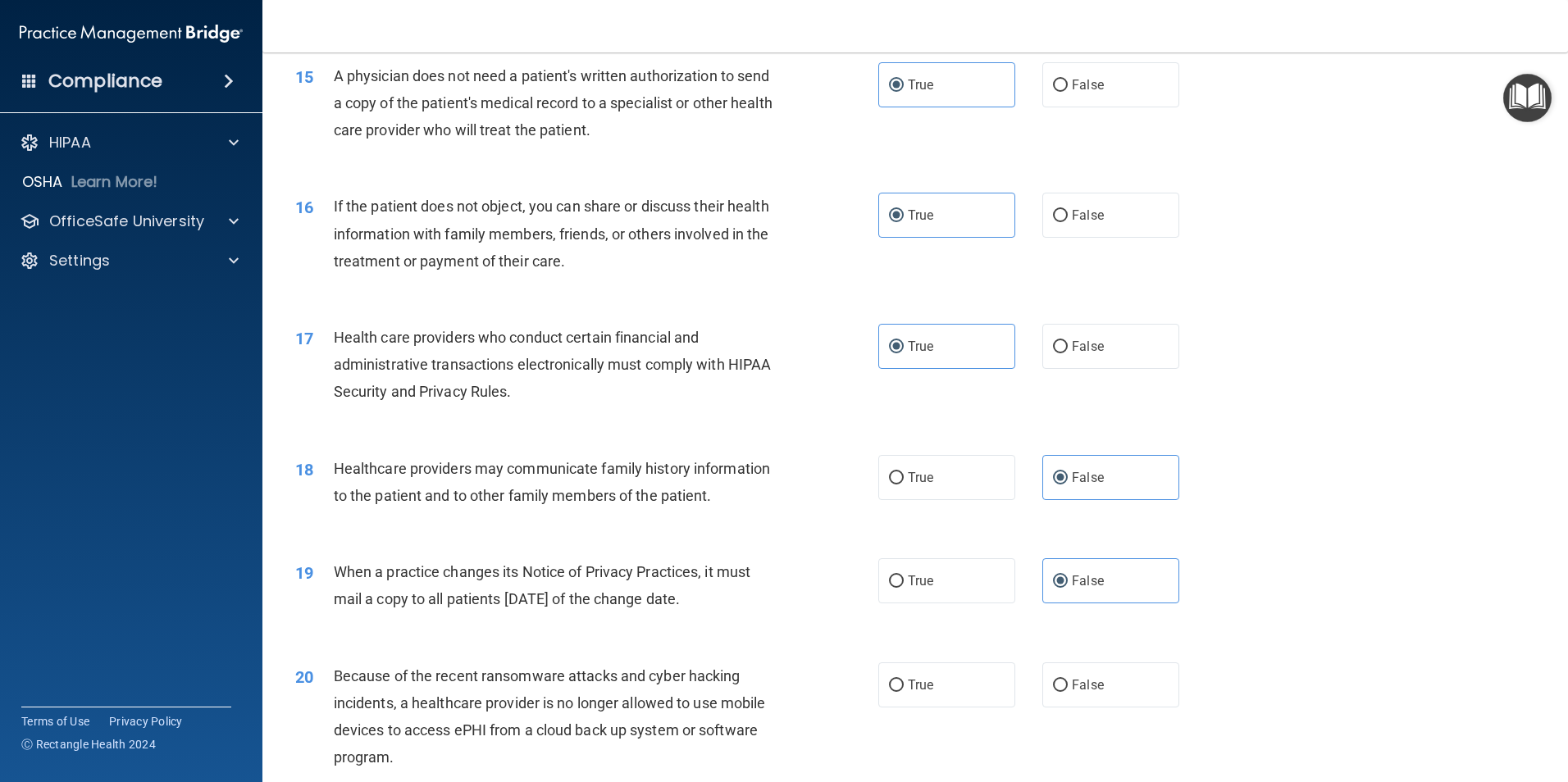
scroll to position [1891, 0]
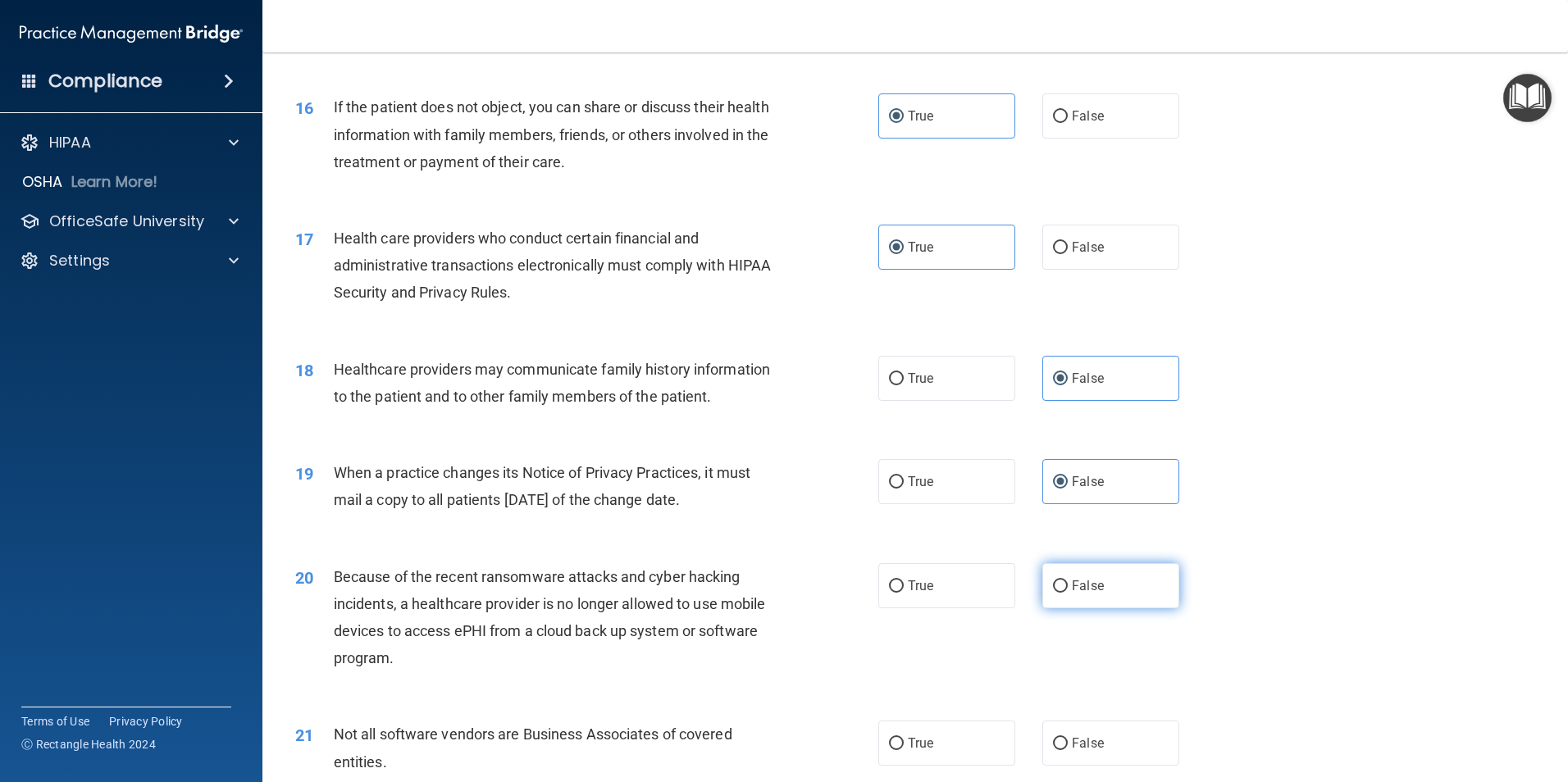
click at [1104, 586] on label "False" at bounding box center [1111, 586] width 137 height 45
click at [1068, 586] on input "False" at bounding box center [1060, 587] width 14 height 13
radio input "true"
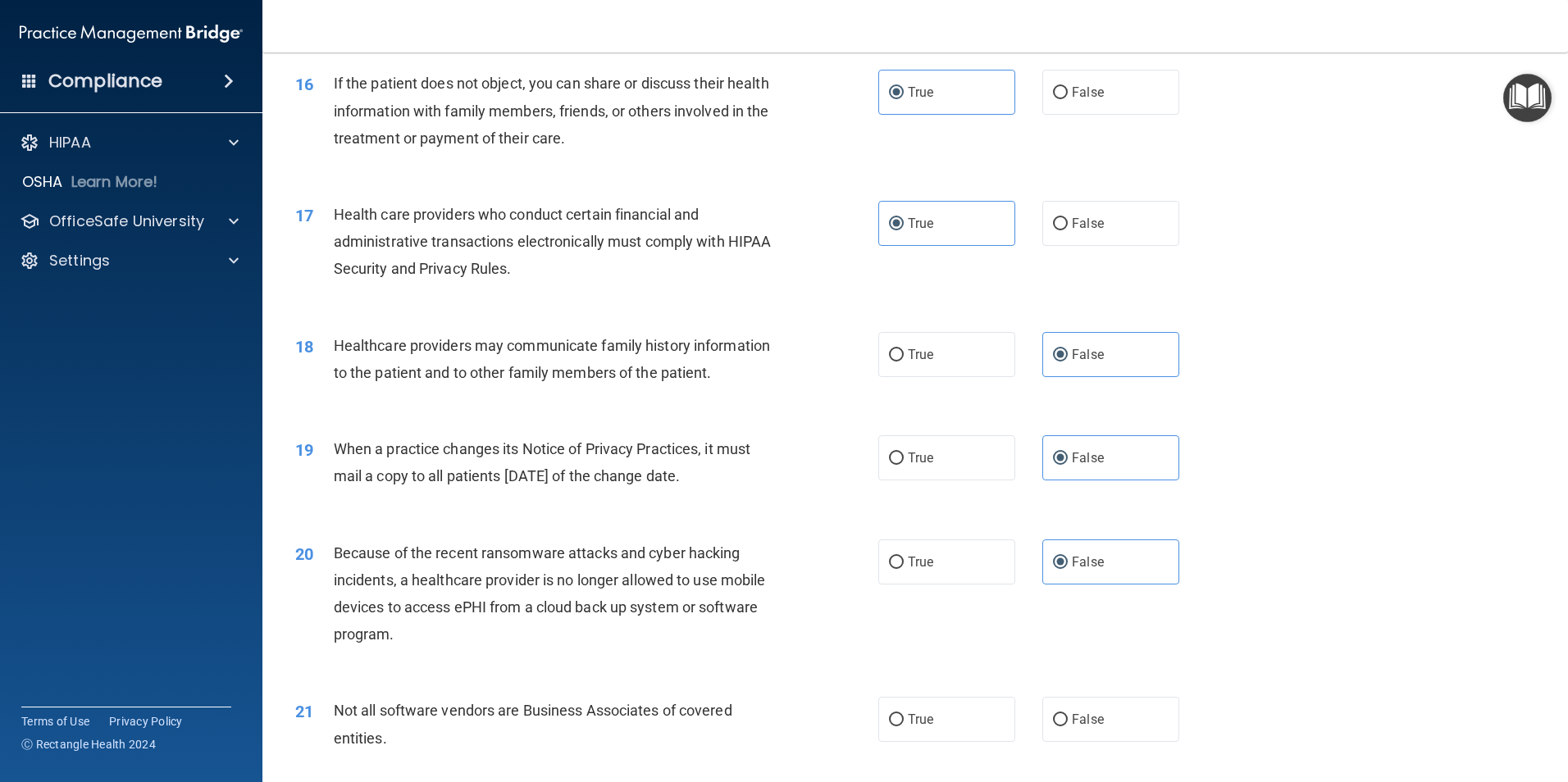
scroll to position [2034, 0]
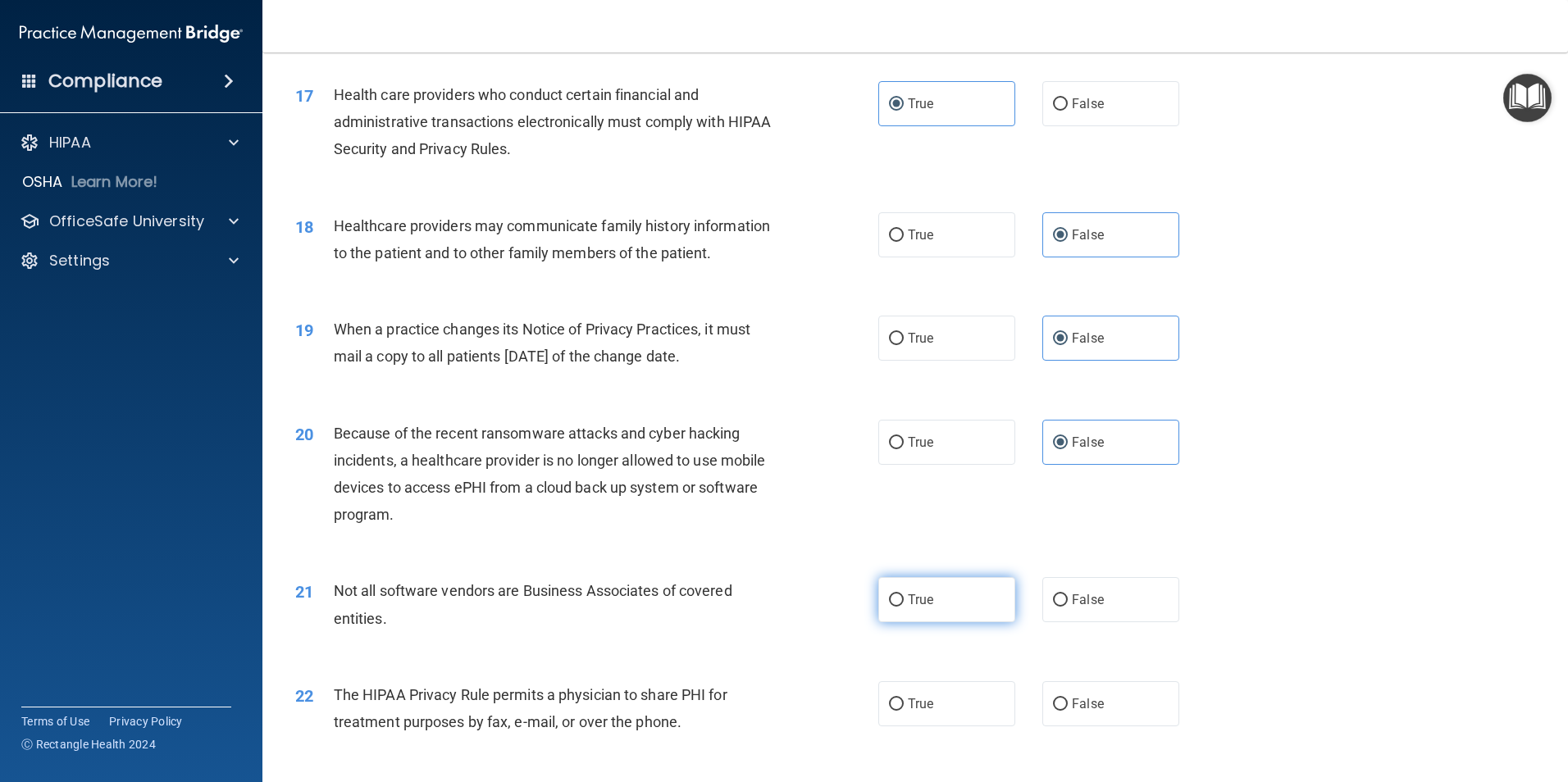
click at [949, 595] on label "True" at bounding box center [947, 599] width 137 height 45
click at [904, 595] on input "True" at bounding box center [897, 601] width 14 height 13
radio input "true"
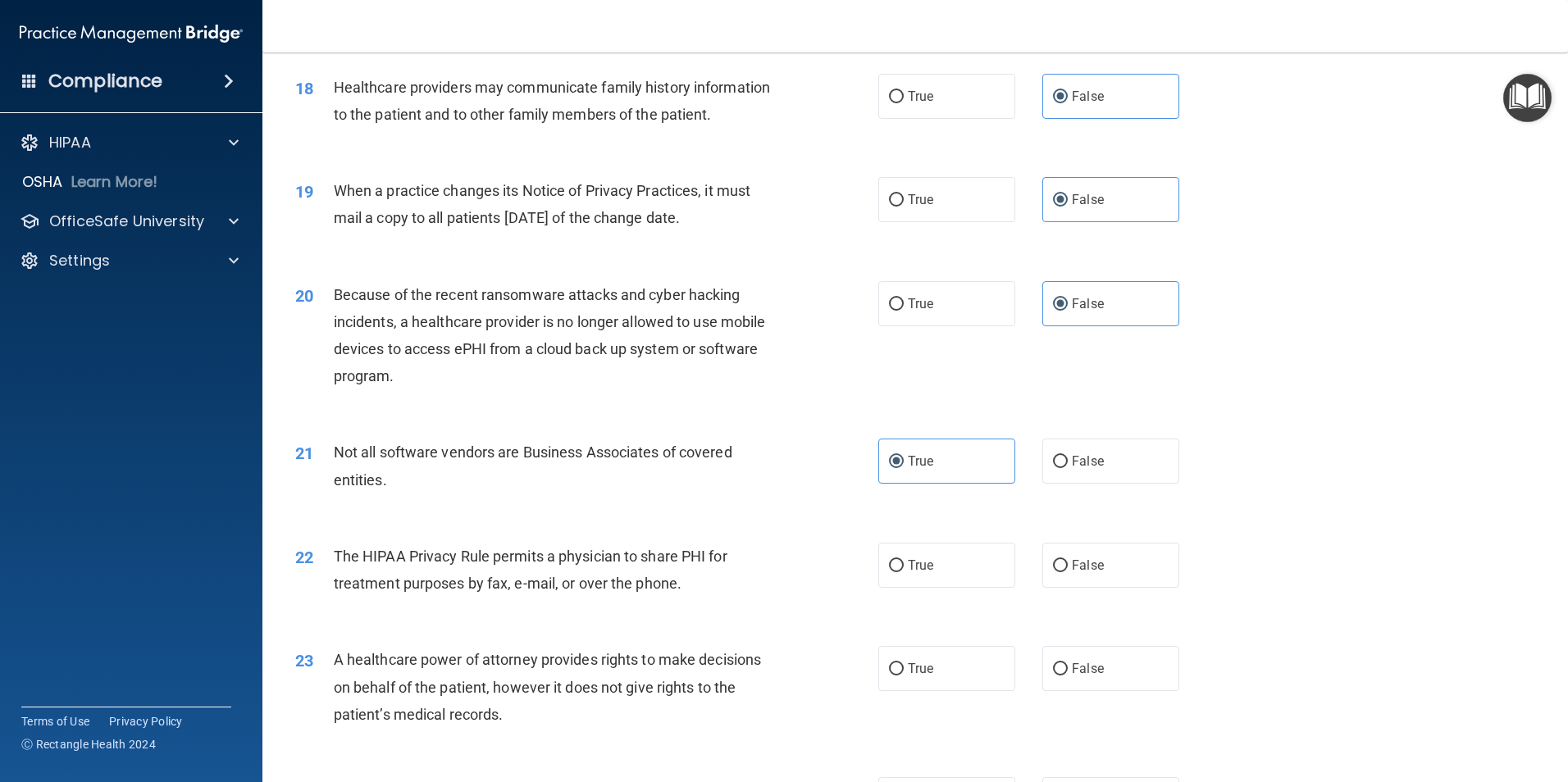
scroll to position [2198, 0]
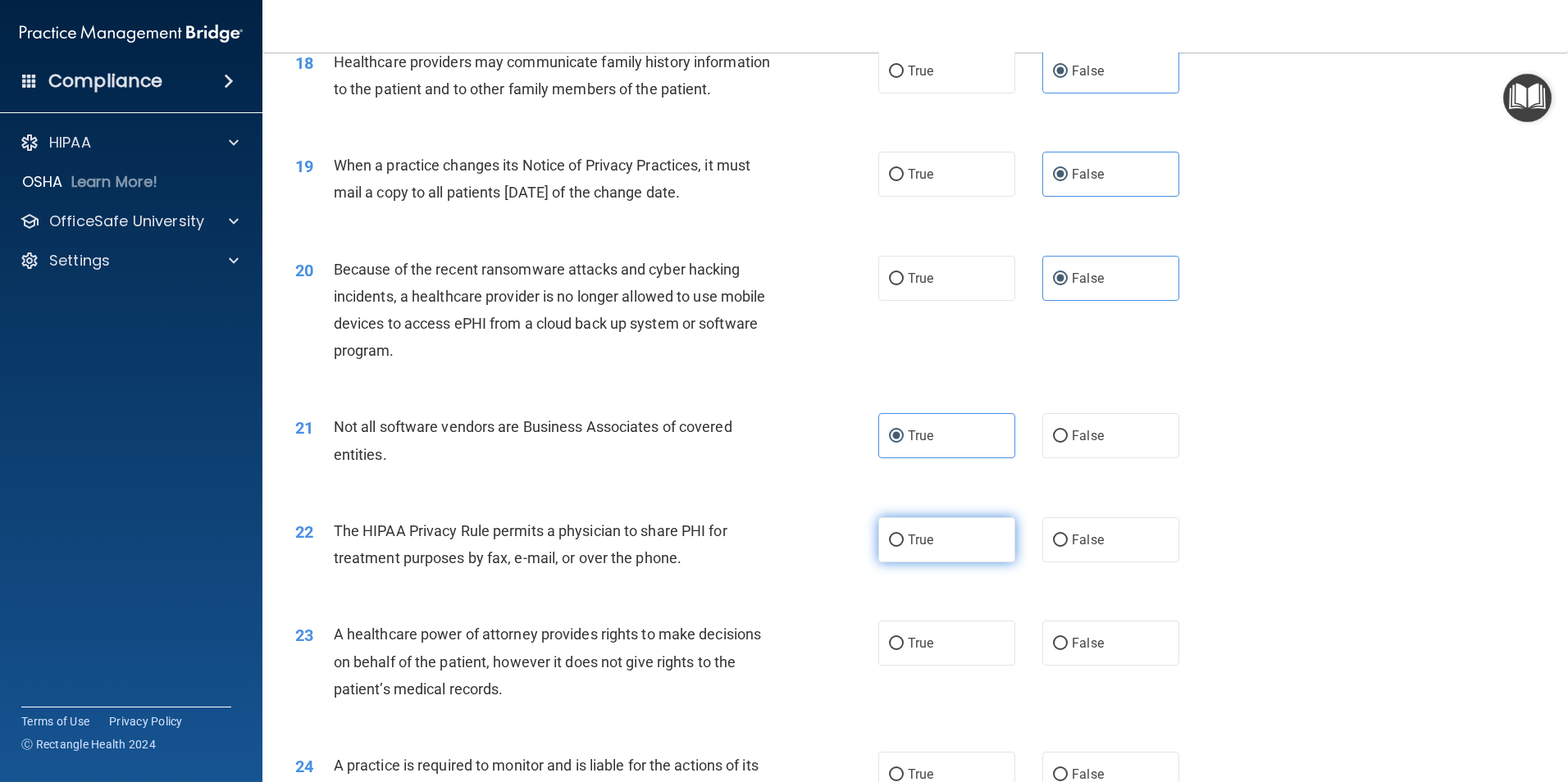
click at [909, 541] on span "True" at bounding box center [921, 539] width 25 height 15
click at [904, 541] on input "True" at bounding box center [897, 541] width 14 height 13
radio input "true"
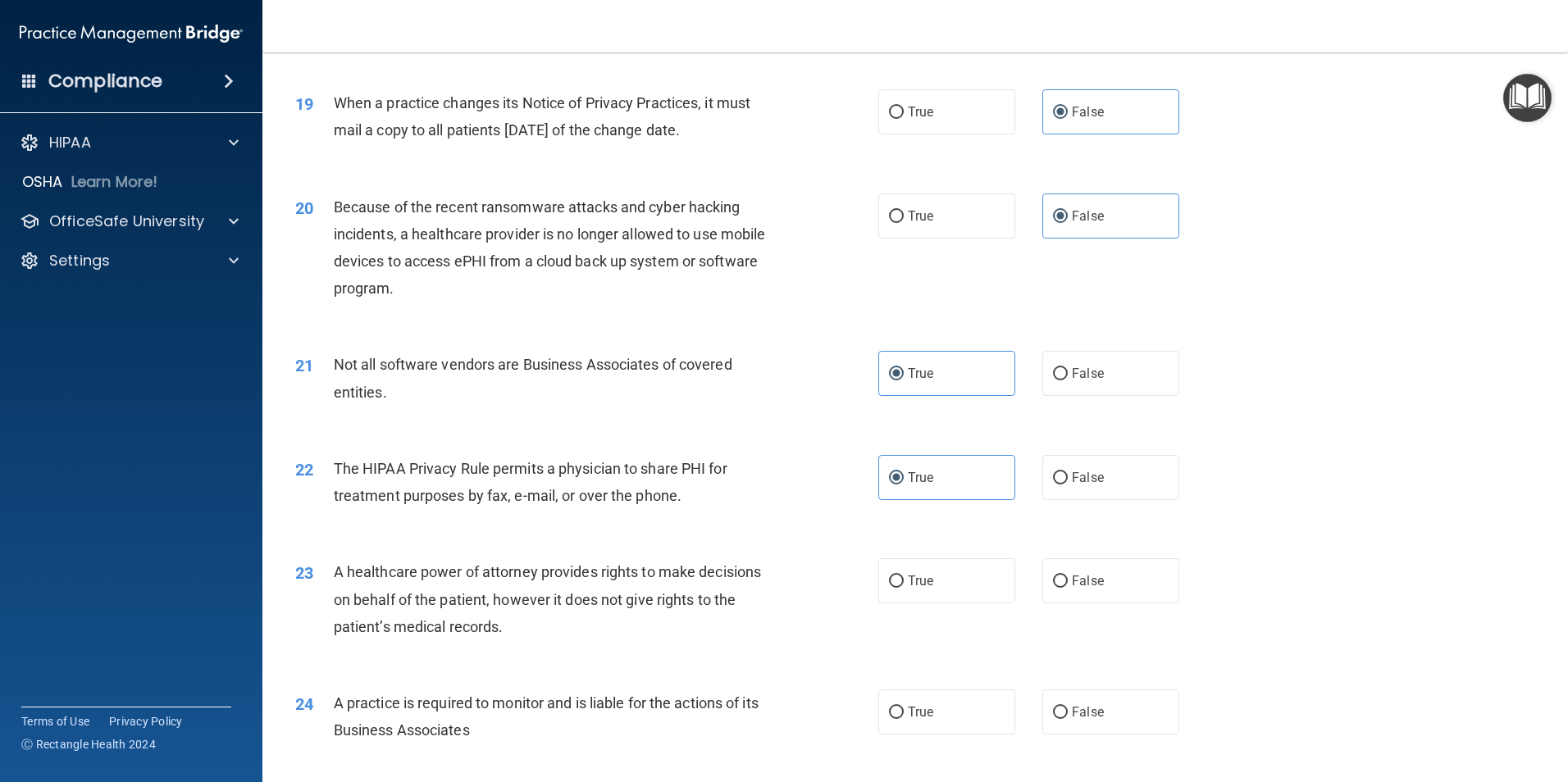
scroll to position [2280, 0]
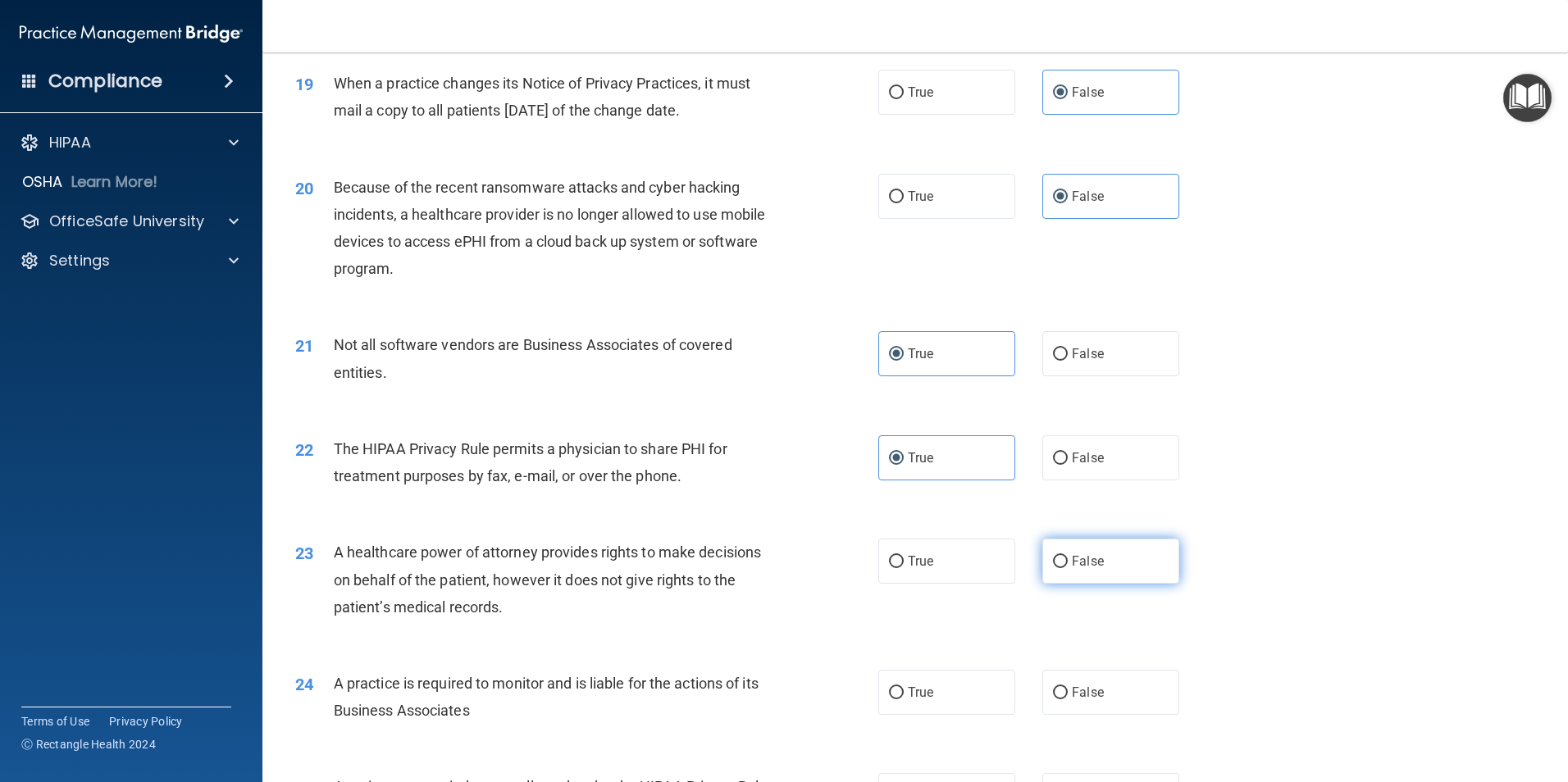
click at [1071, 569] on label "False" at bounding box center [1111, 562] width 137 height 45
click at [1068, 568] on input "False" at bounding box center [1060, 562] width 14 height 13
radio input "true"
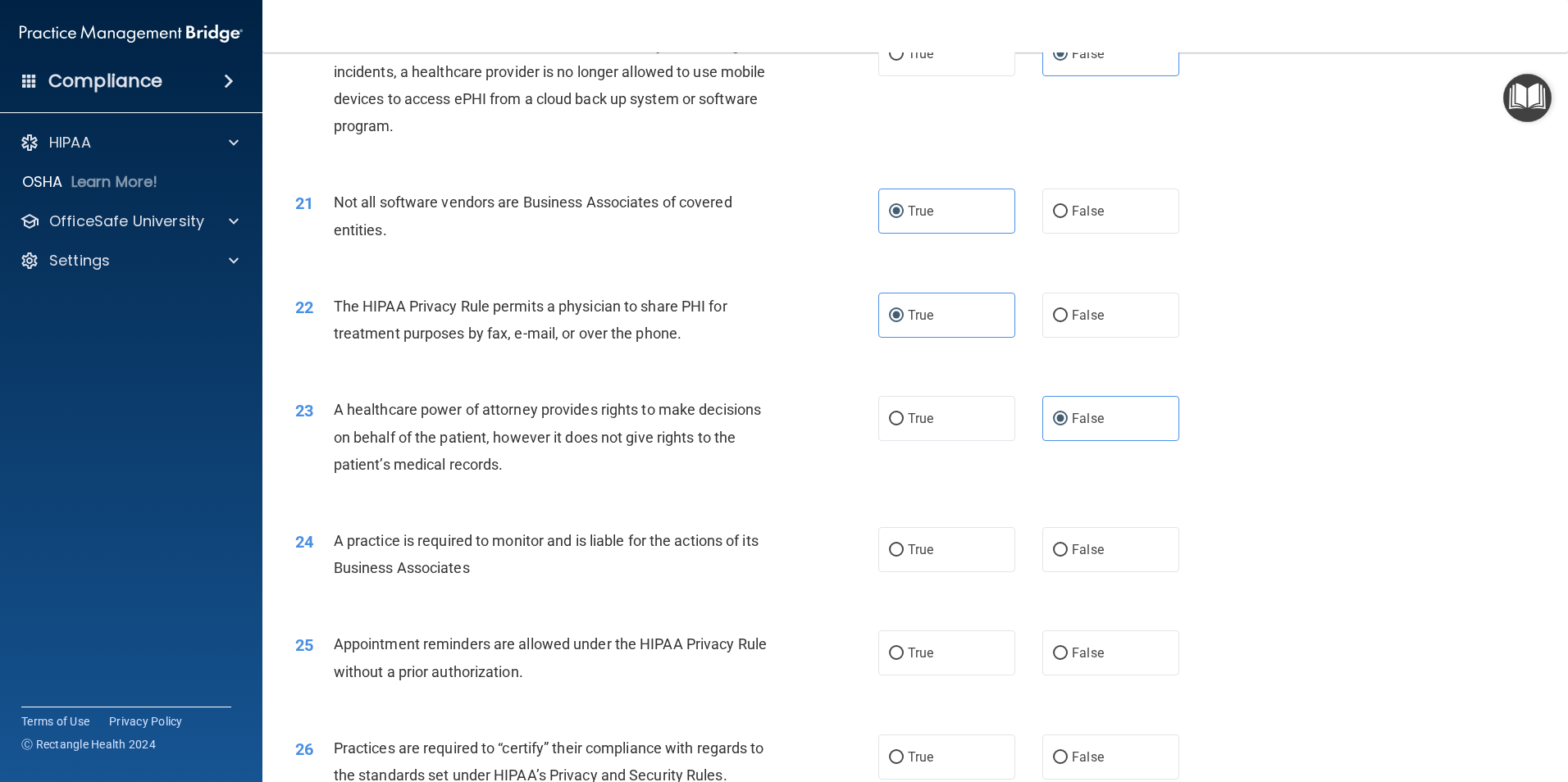
scroll to position [2423, 0]
click at [1077, 556] on span "False" at bounding box center [1088, 548] width 32 height 15
click at [1068, 556] on input "False" at bounding box center [1060, 550] width 14 height 13
radio input "true"
click at [912, 650] on span "True" at bounding box center [921, 652] width 25 height 15
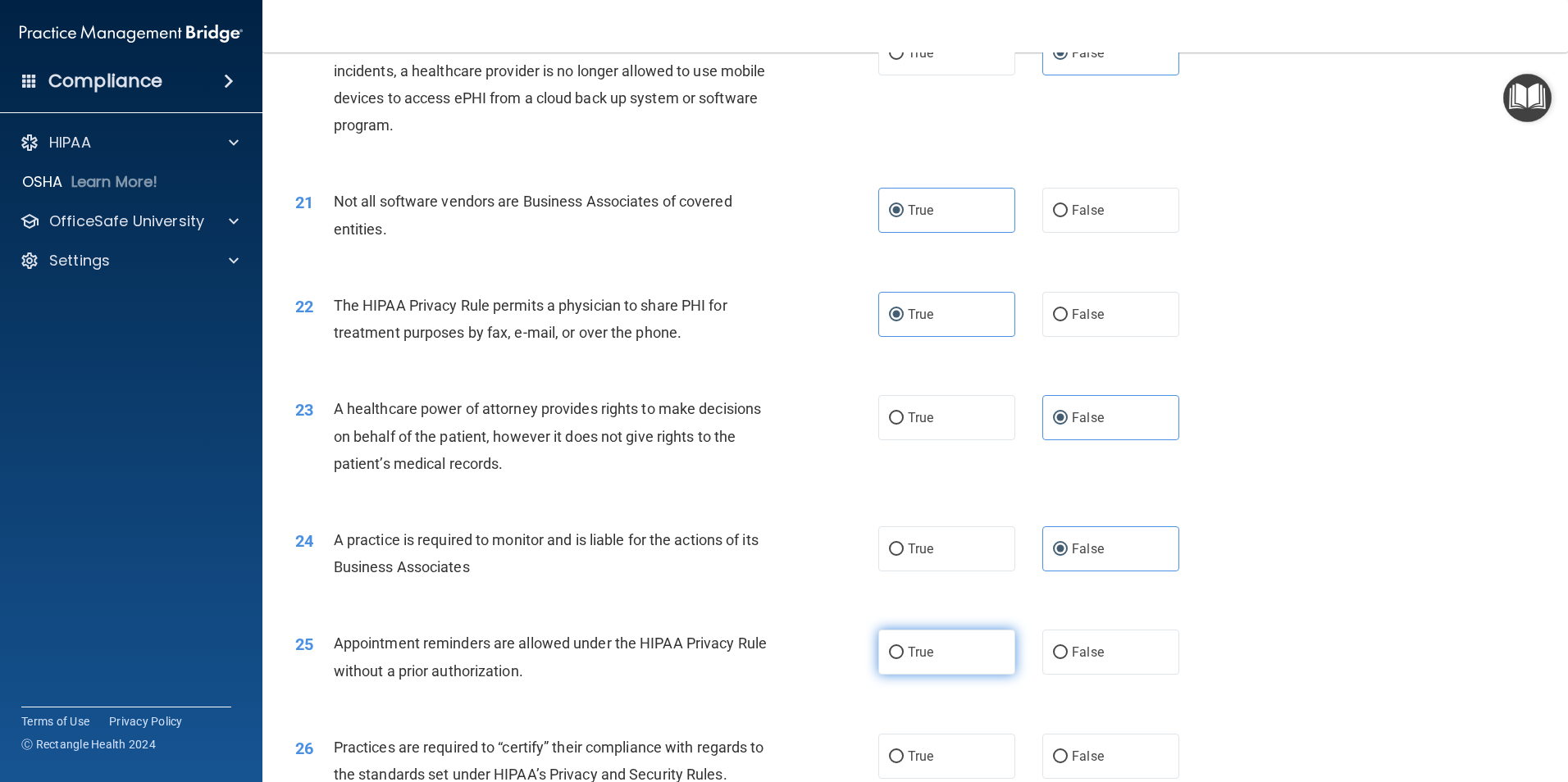
click at [904, 650] on input "True" at bounding box center [897, 653] width 14 height 13
radio input "true"
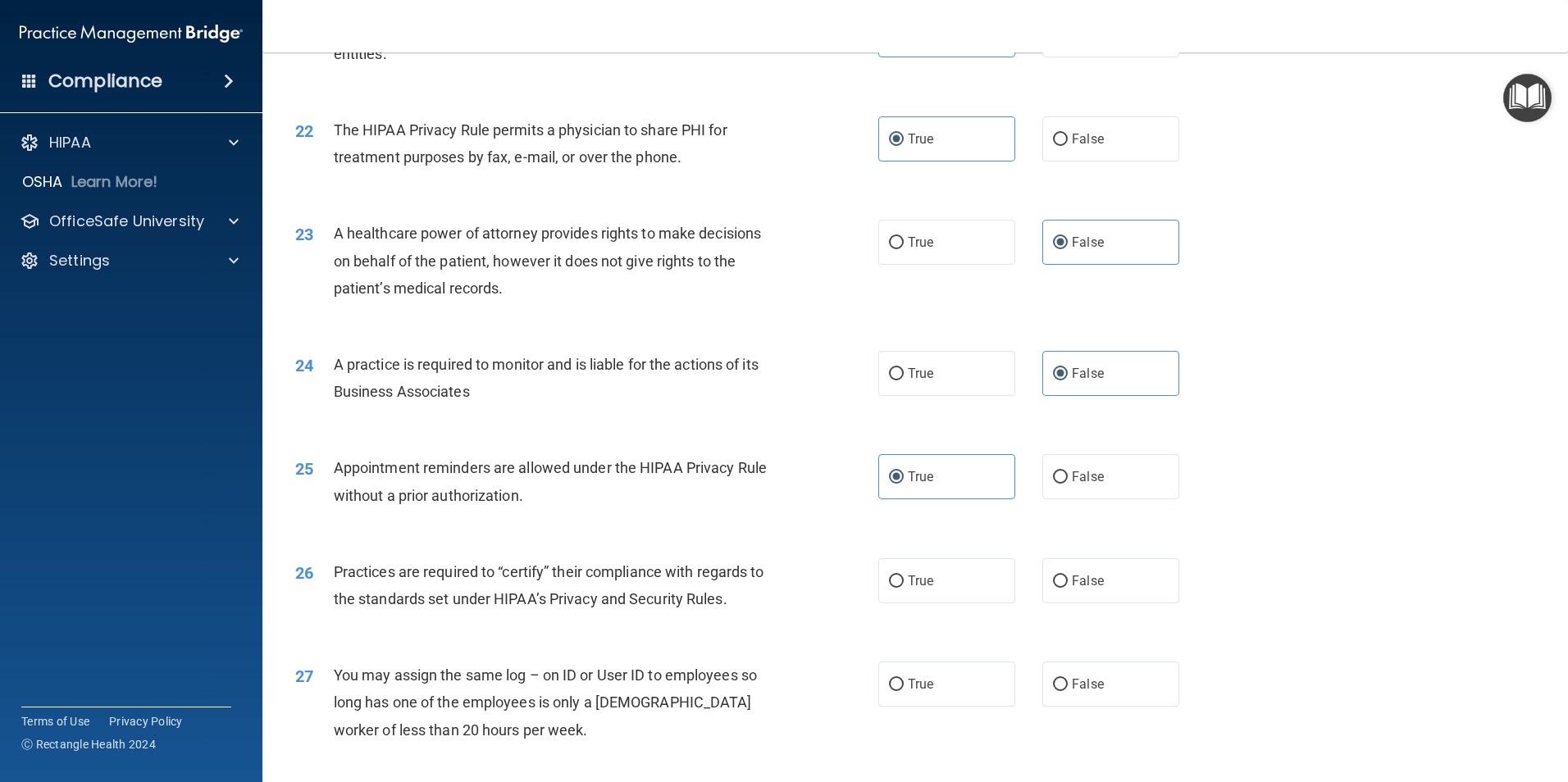
scroll to position [2608, 0]
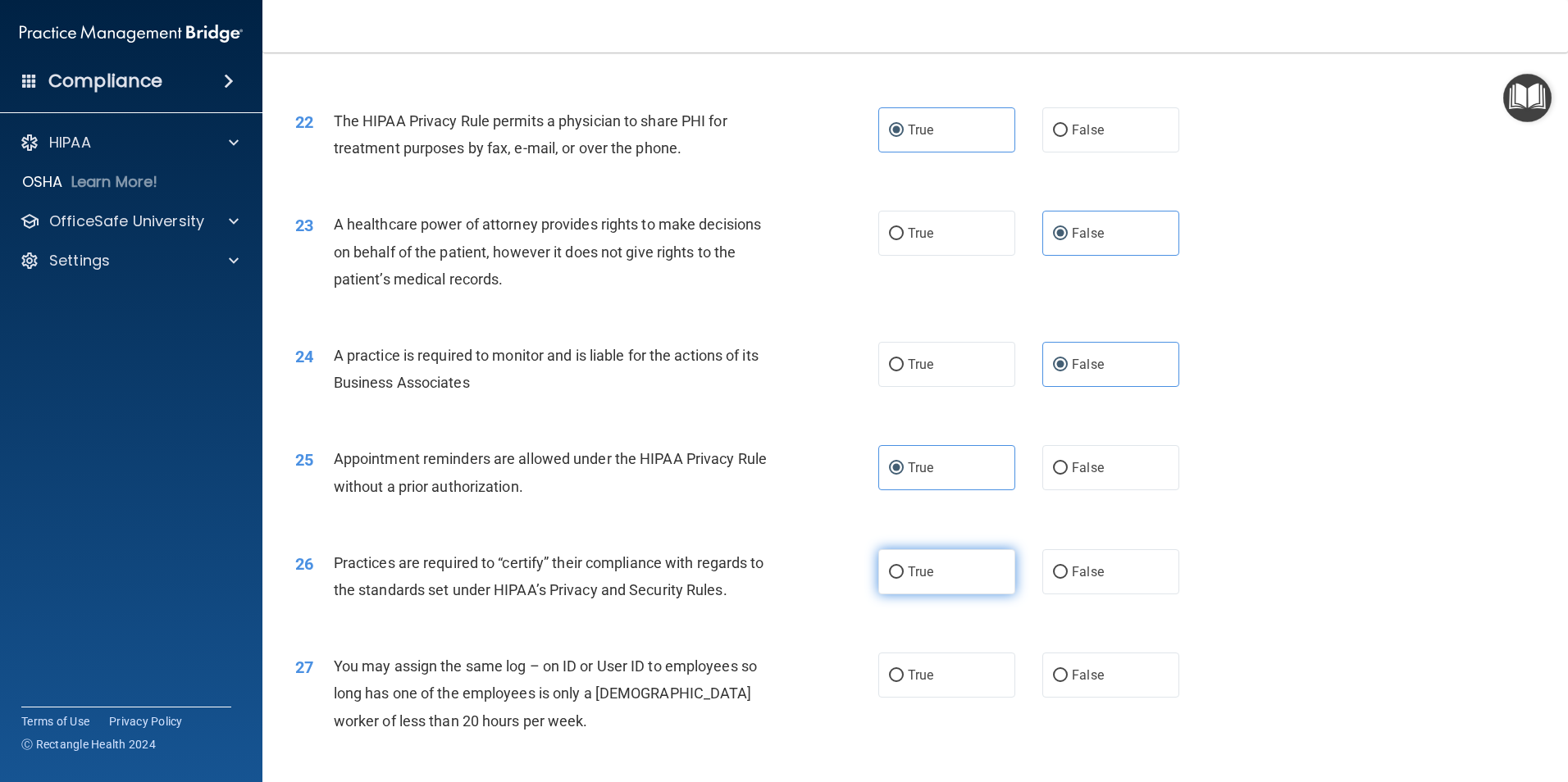
click at [923, 575] on span "True" at bounding box center [921, 571] width 25 height 15
click at [904, 575] on input "True" at bounding box center [897, 573] width 14 height 13
radio input "true"
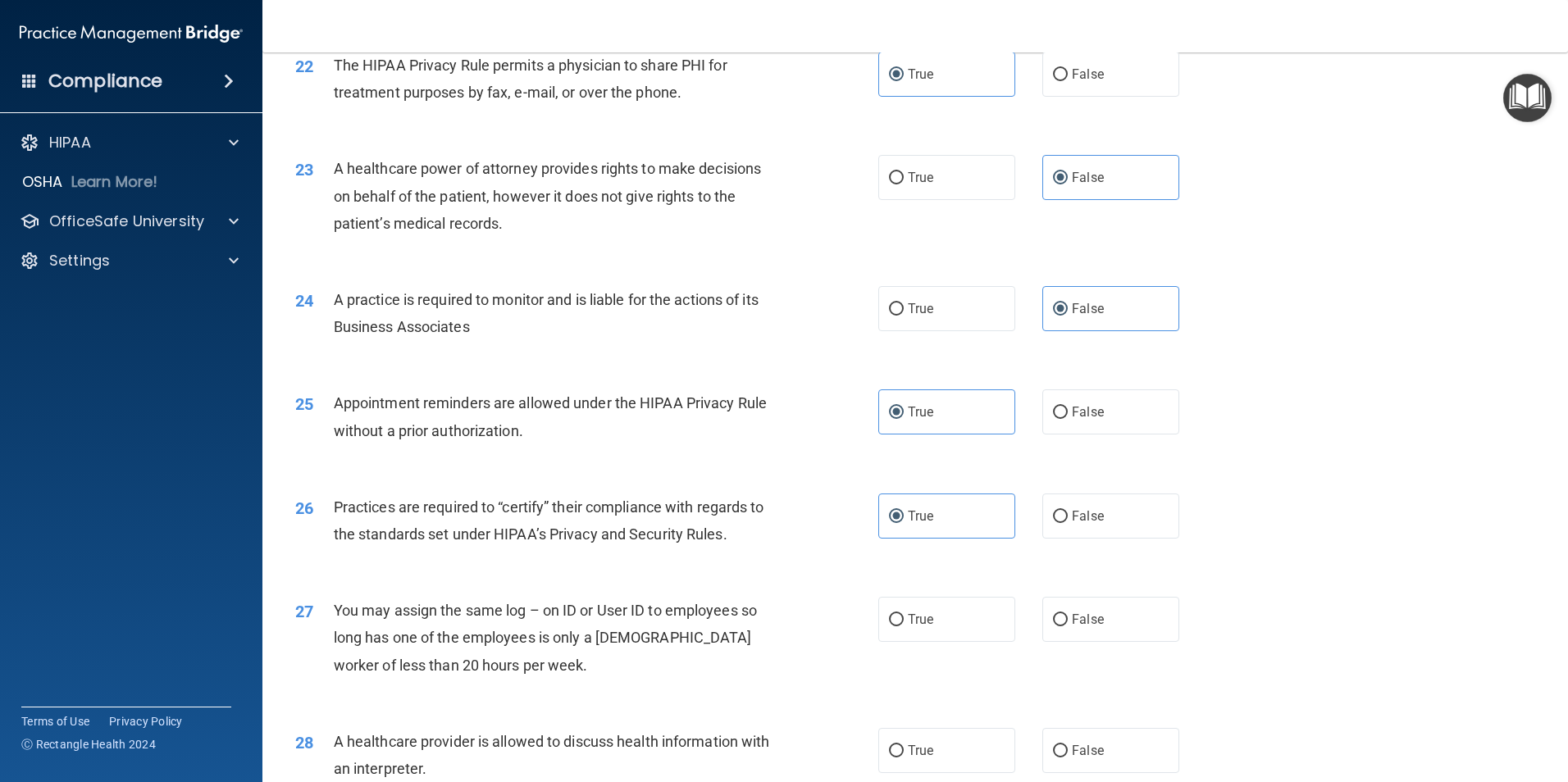
scroll to position [2670, 0]
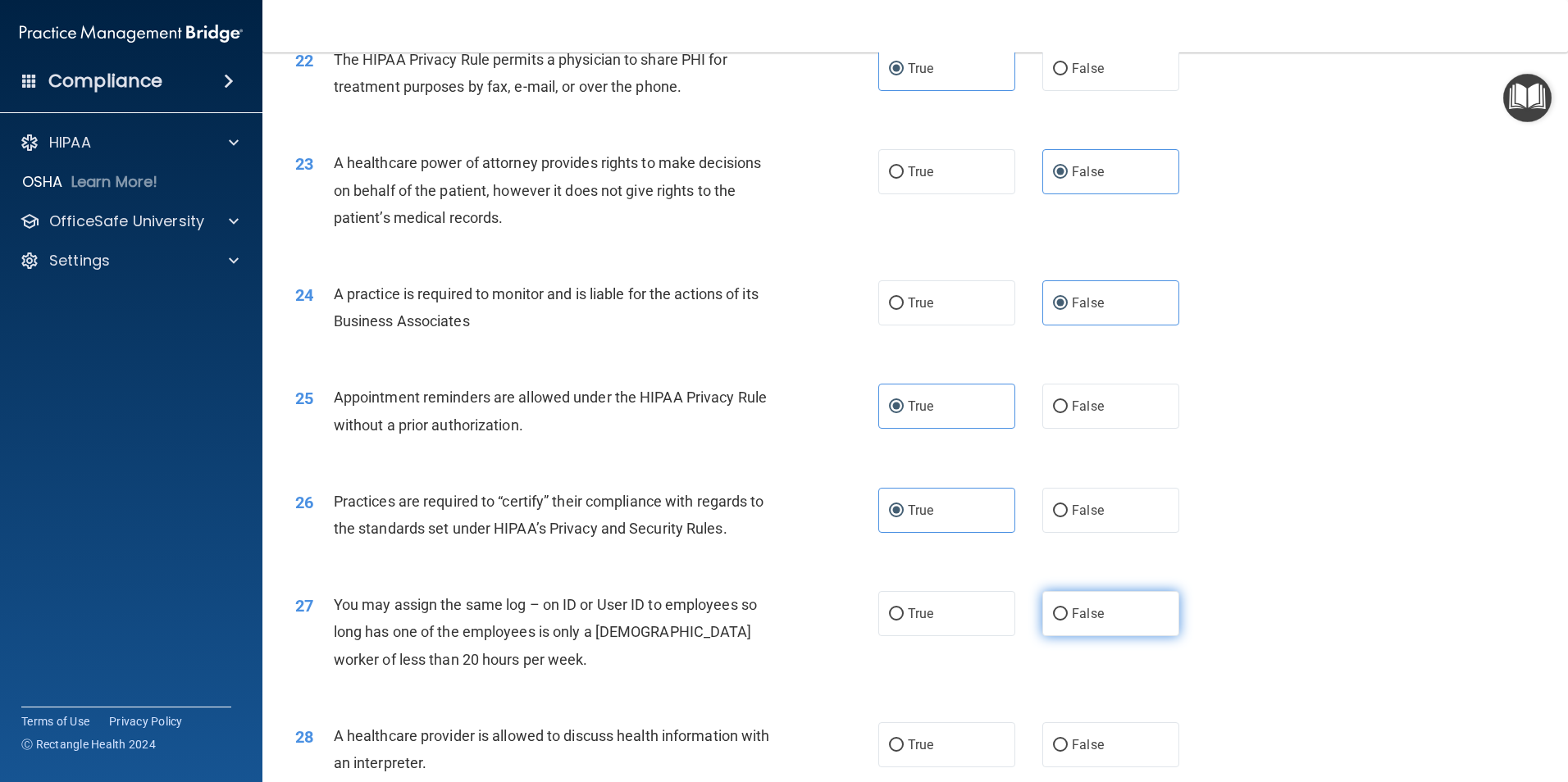
click at [1075, 615] on span "False" at bounding box center [1088, 613] width 32 height 15
click at [1068, 615] on input "False" at bounding box center [1060, 615] width 14 height 13
radio input "true"
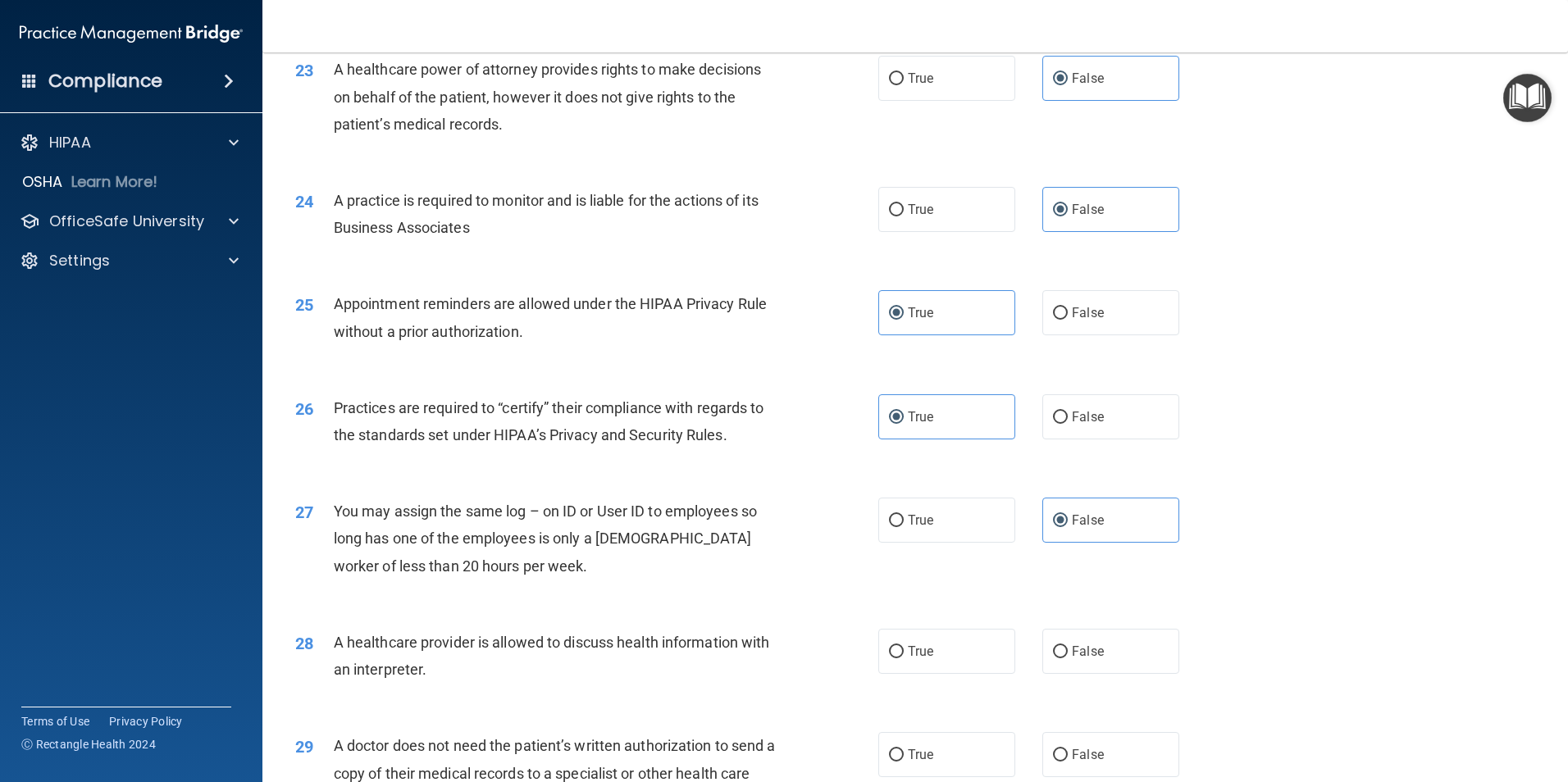
scroll to position [2834, 0]
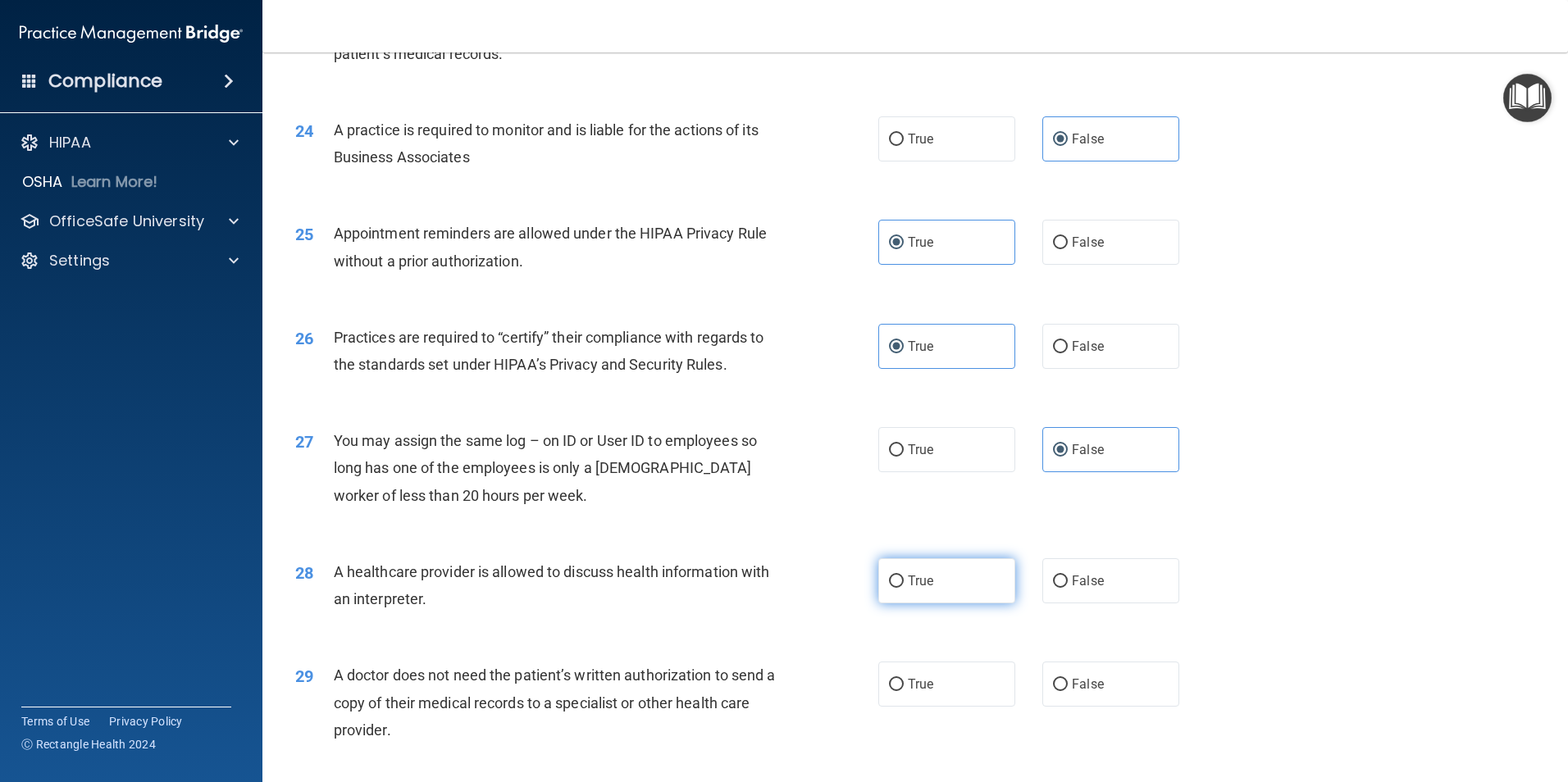
click at [908, 575] on span "True" at bounding box center [921, 580] width 25 height 15
click at [904, 576] on input "True" at bounding box center [897, 582] width 14 height 13
radio input "true"
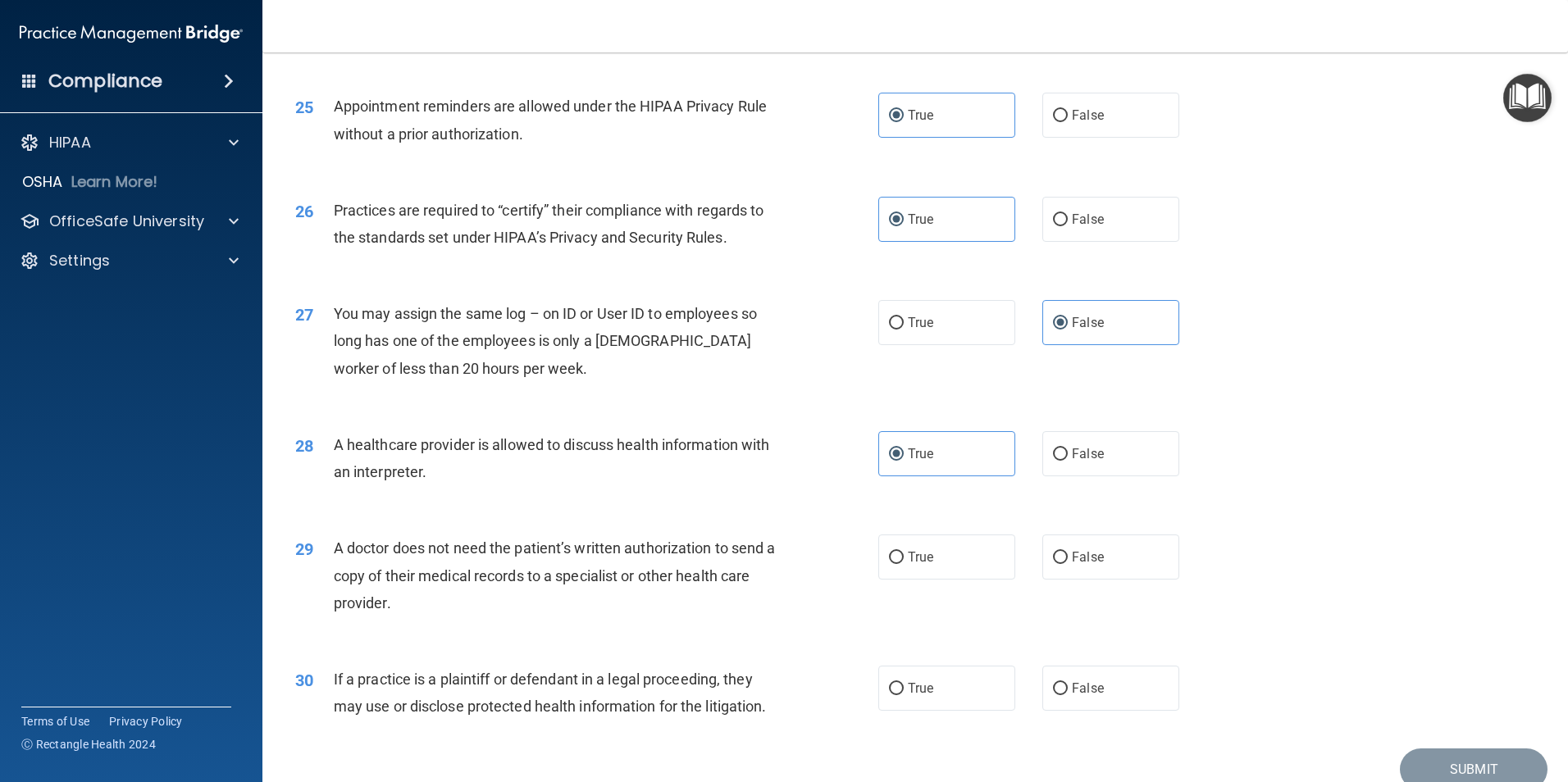
scroll to position [3018, 0]
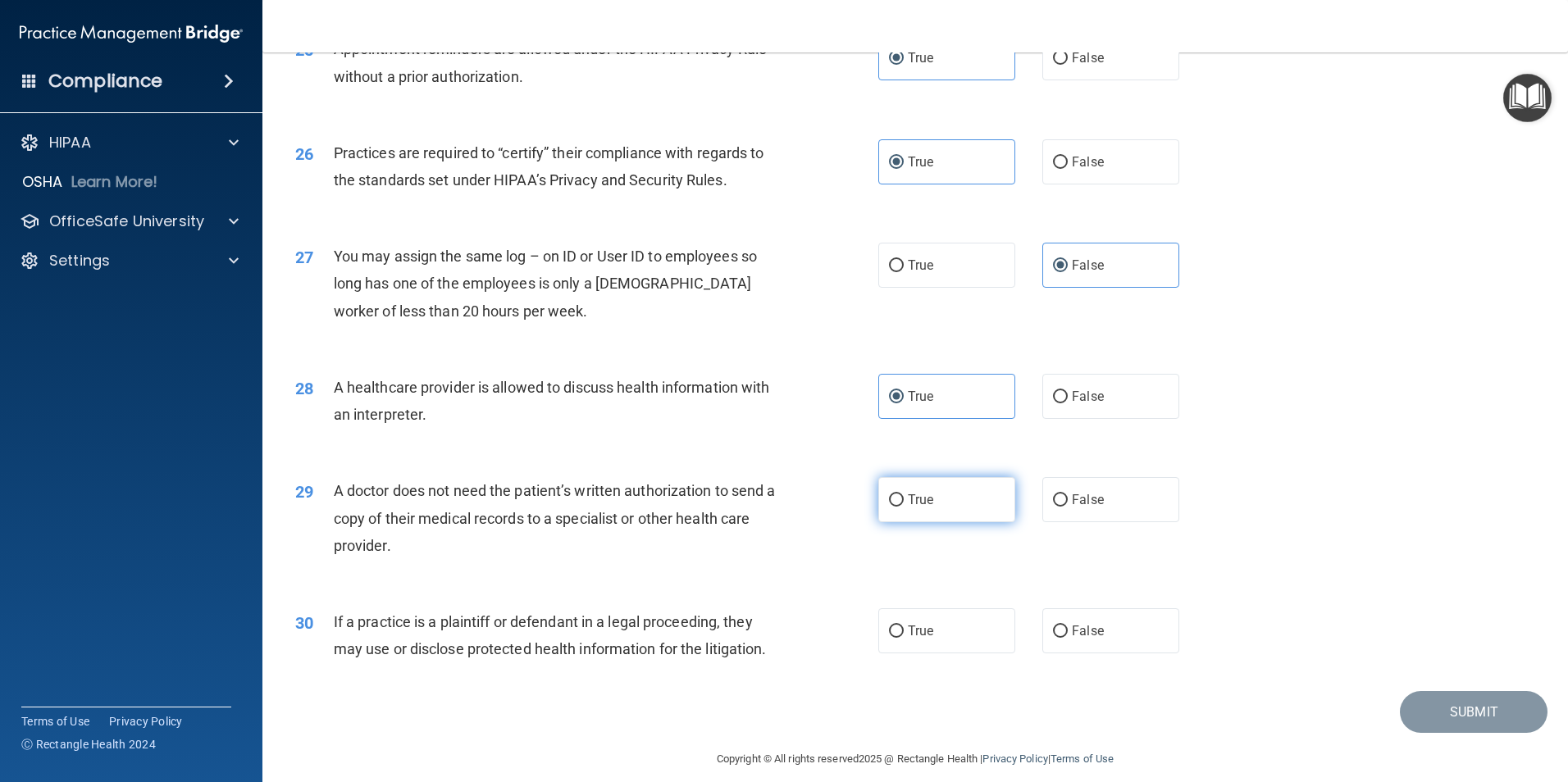
click at [900, 509] on label "True" at bounding box center [947, 499] width 137 height 45
click at [900, 507] on input "True" at bounding box center [897, 500] width 14 height 13
radio input "true"
click at [908, 628] on span "True" at bounding box center [921, 630] width 25 height 15
click at [904, 628] on input "True" at bounding box center [897, 632] width 14 height 13
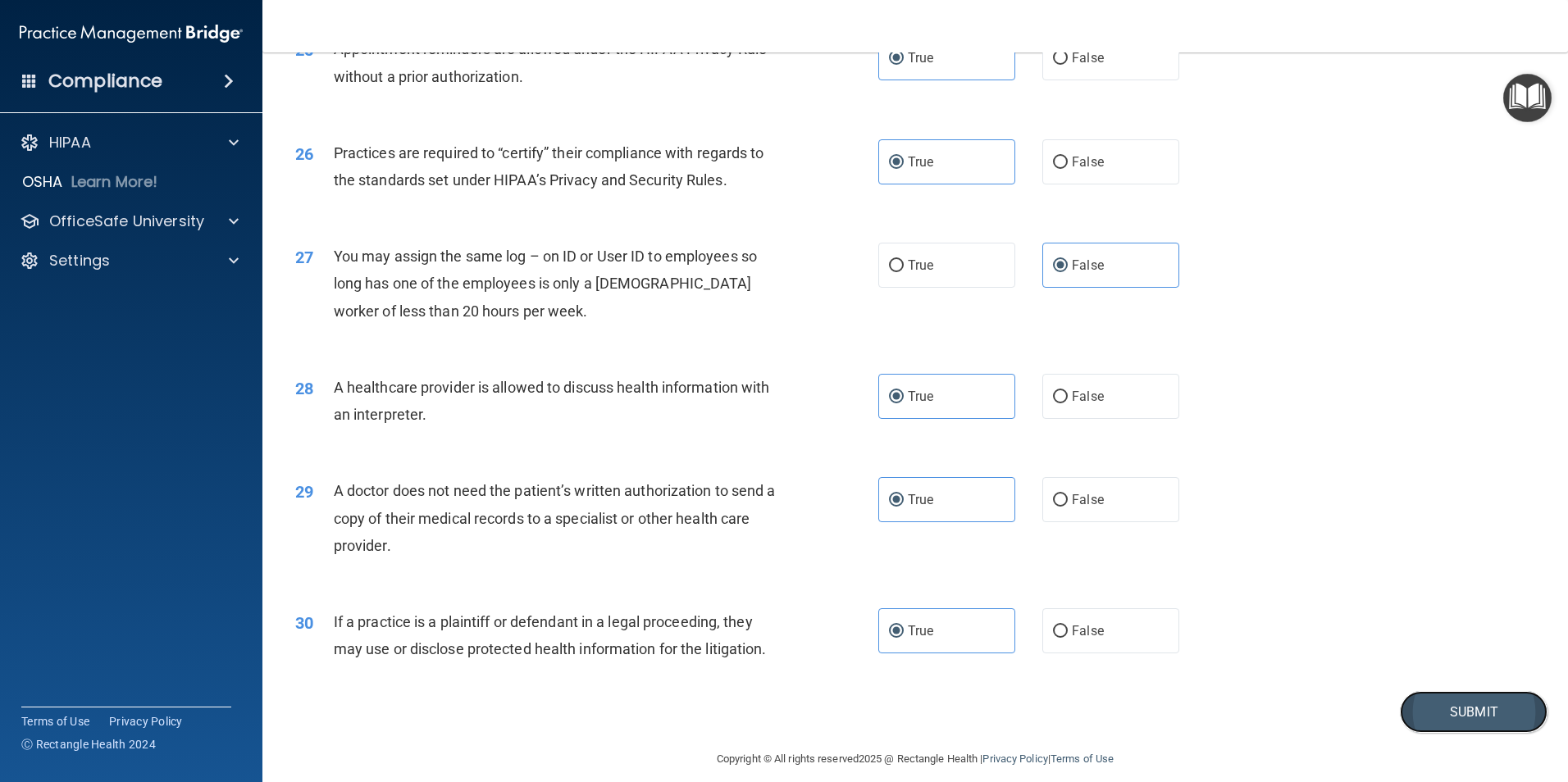
click at [1435, 714] on button "Submit" at bounding box center [1473, 712] width 148 height 41
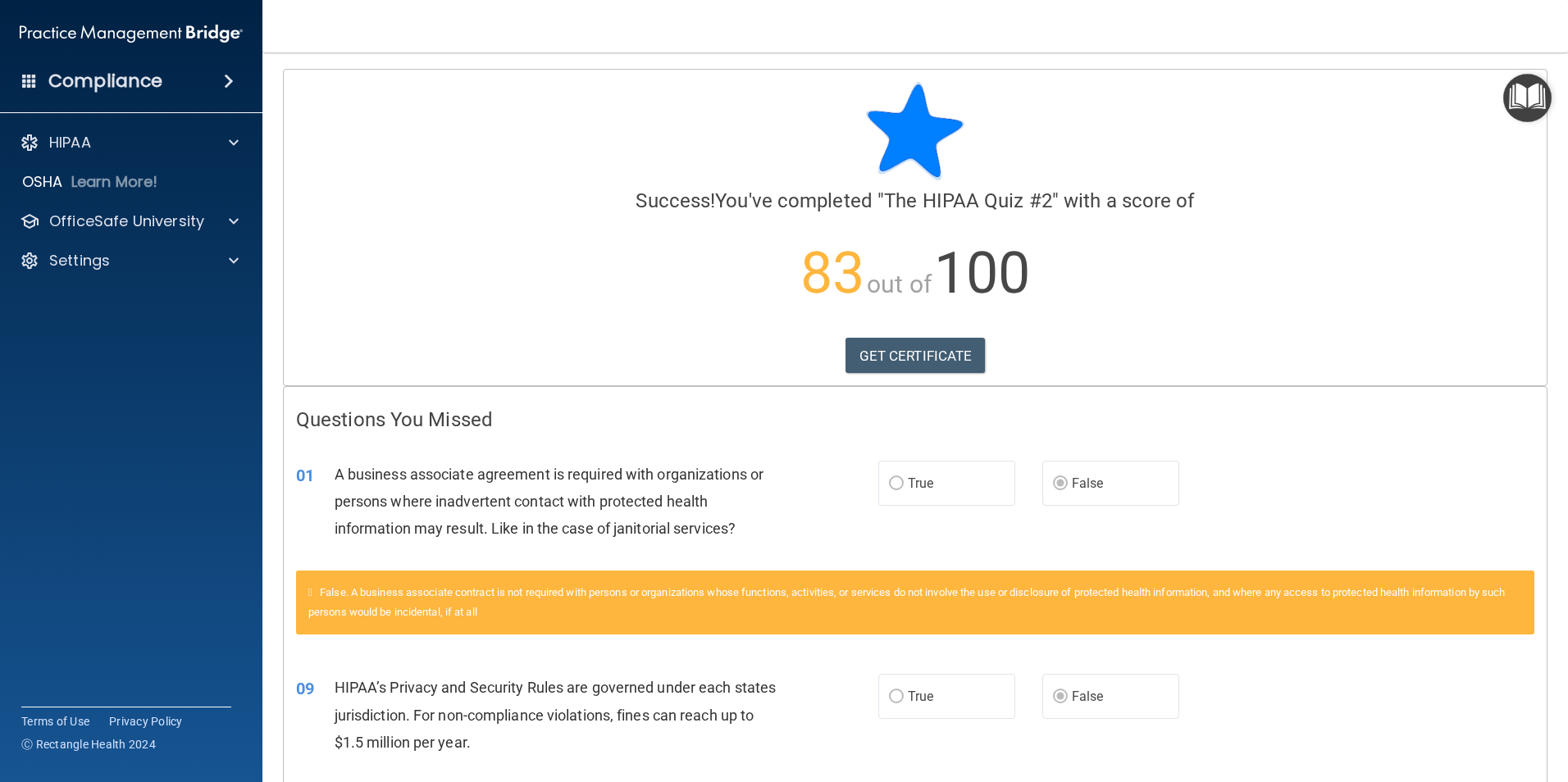
click at [1523, 97] on img "Open Resource Center" at bounding box center [1527, 98] width 49 height 49
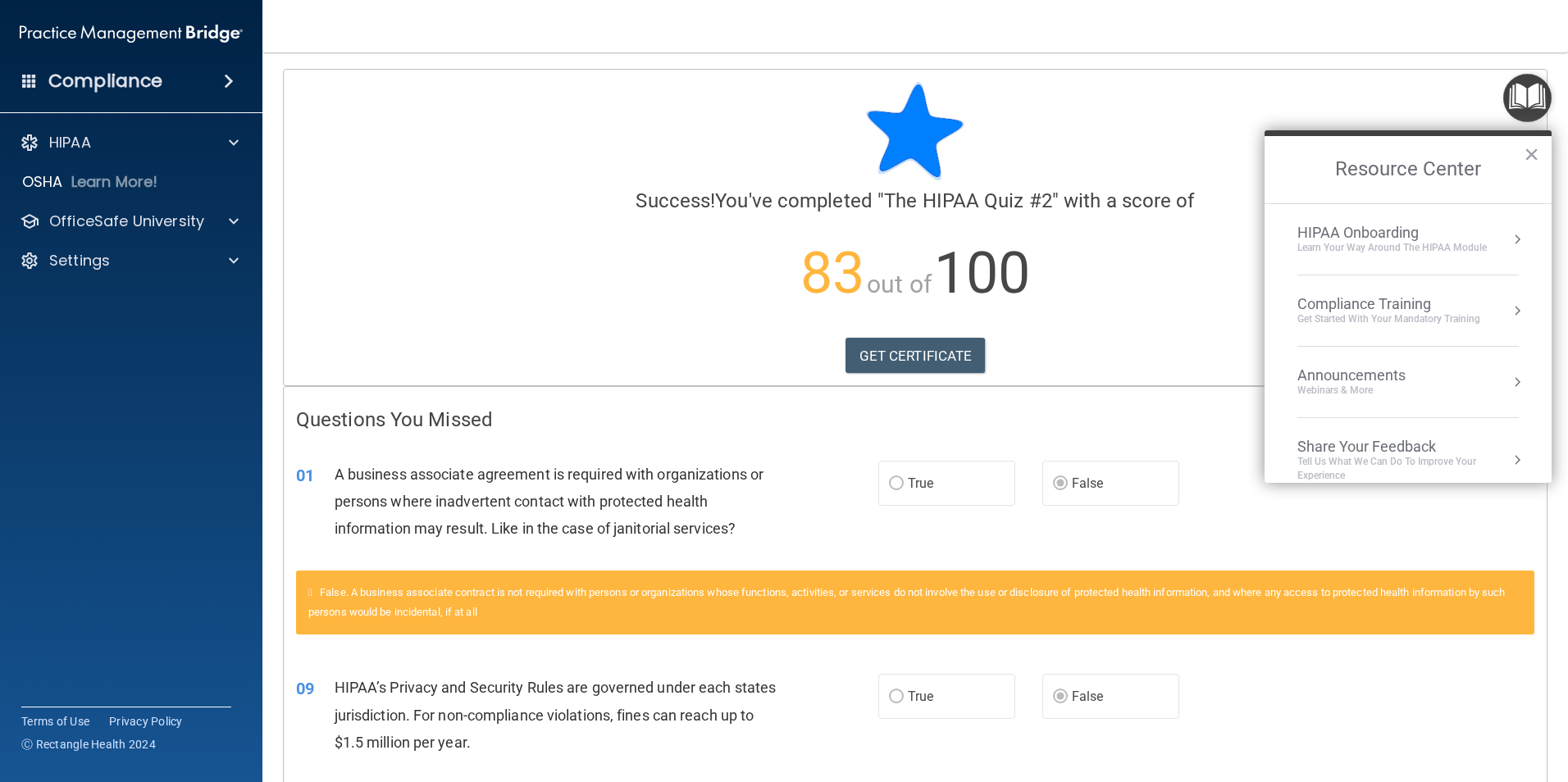
click at [1374, 305] on div "Compliance Training" at bounding box center [1388, 304] width 183 height 18
click at [1359, 233] on div "HIPAA Training for Members" at bounding box center [1368, 231] width 183 height 14
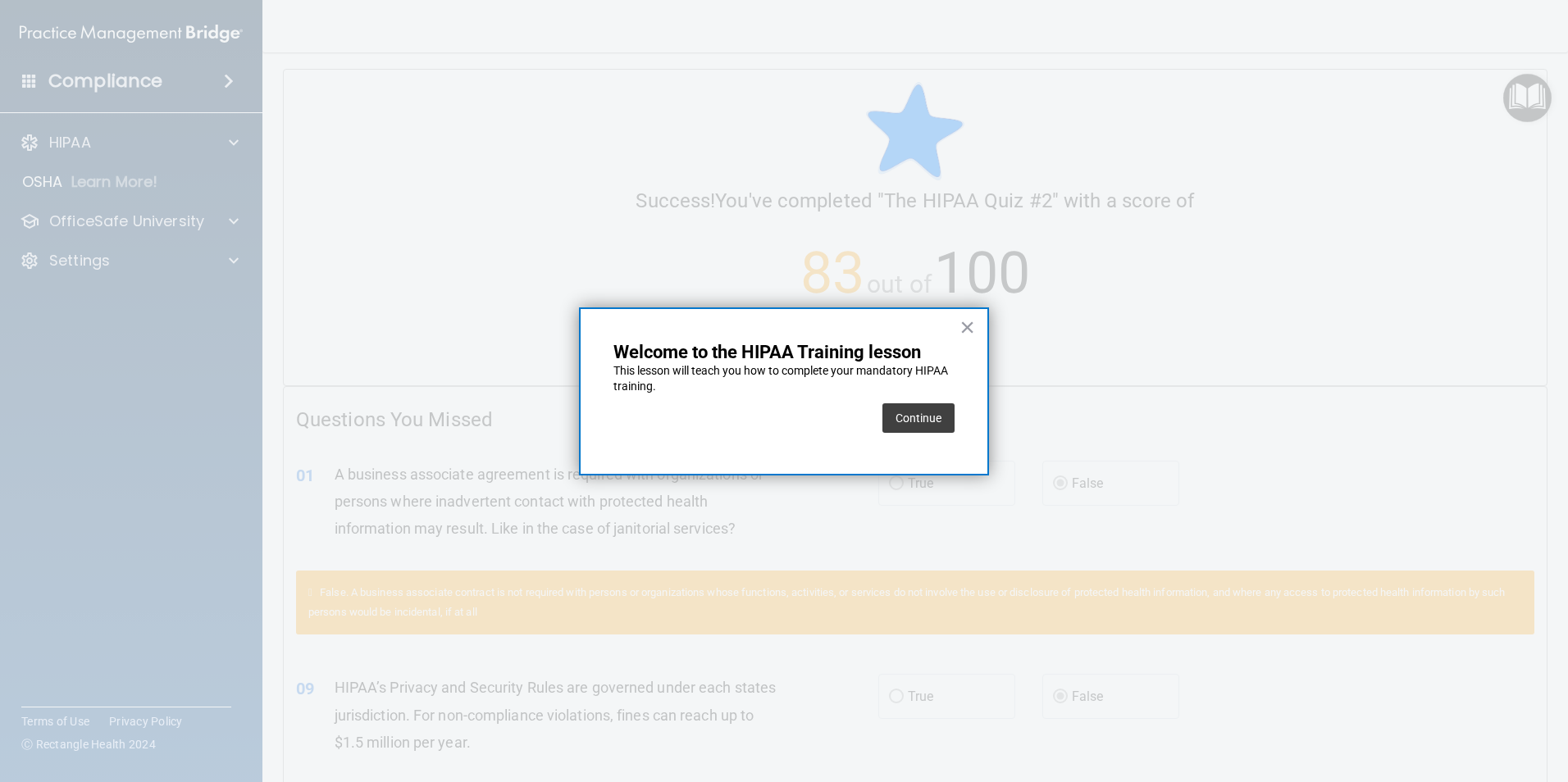
click at [936, 410] on button "Continue" at bounding box center [918, 418] width 72 height 30
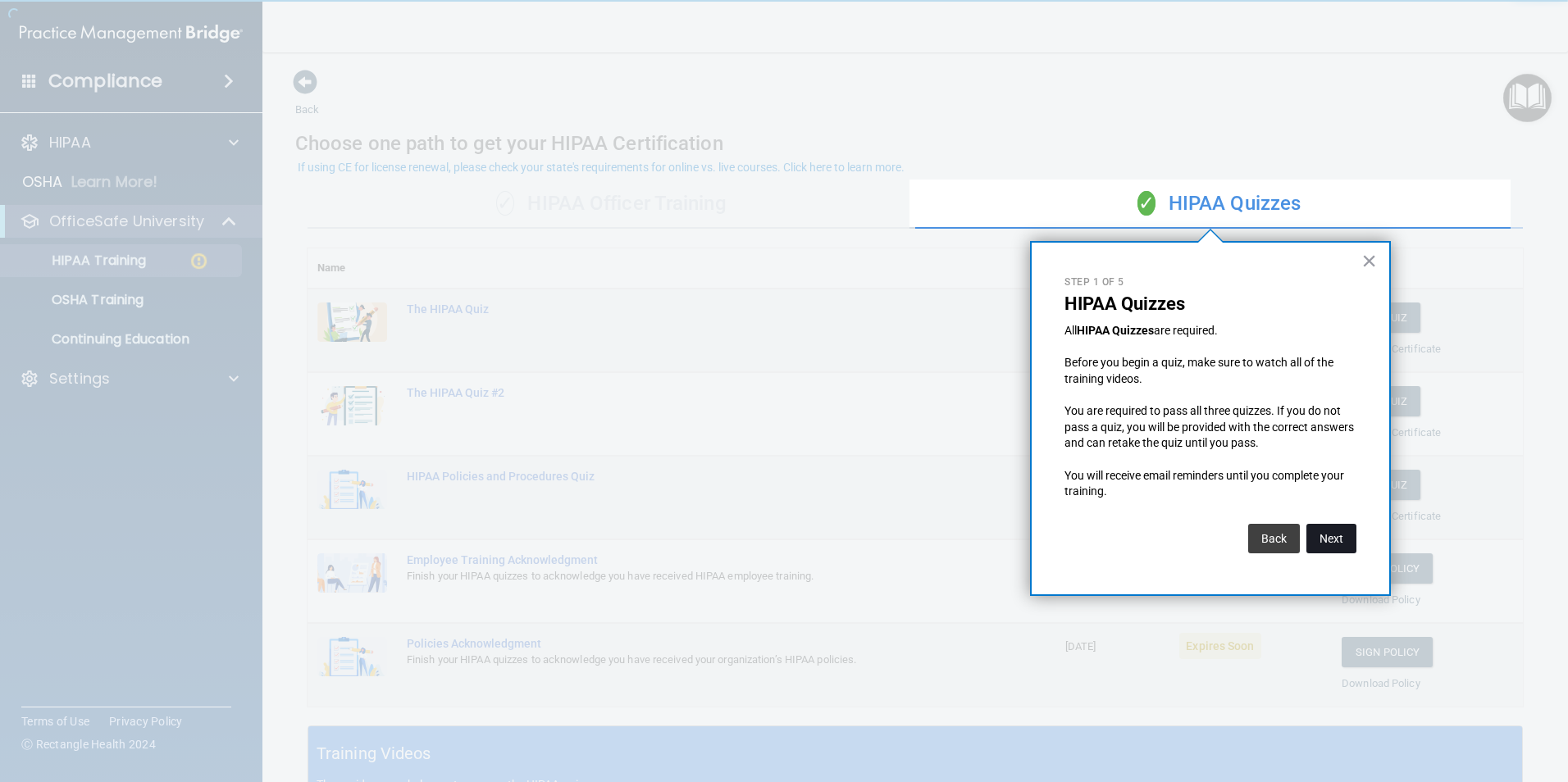
click at [1325, 534] on button "Next" at bounding box center [1331, 538] width 50 height 30
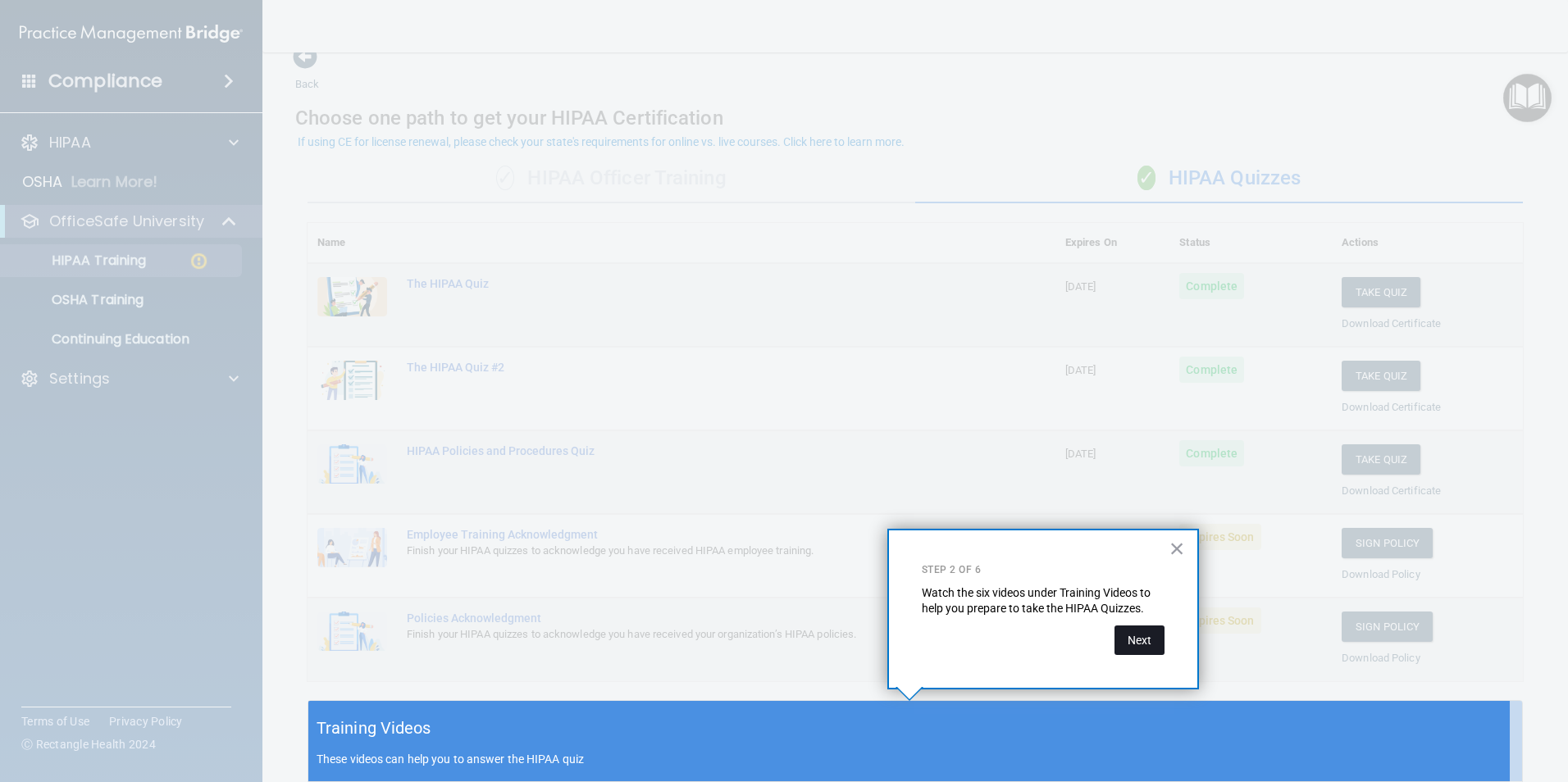
click at [1141, 634] on button "Next" at bounding box center [1140, 640] width 50 height 30
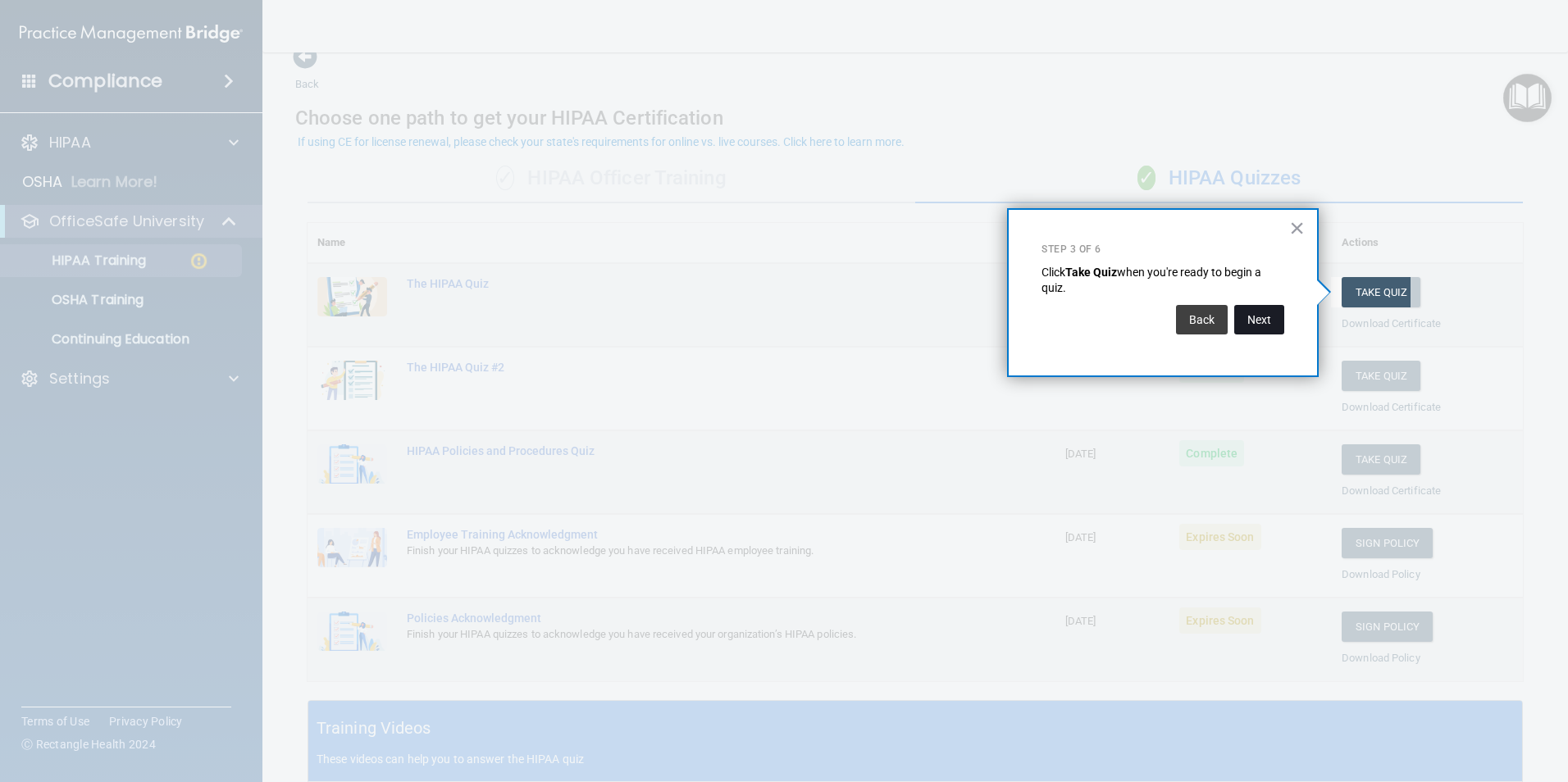
click at [1250, 309] on button "Next" at bounding box center [1259, 319] width 50 height 30
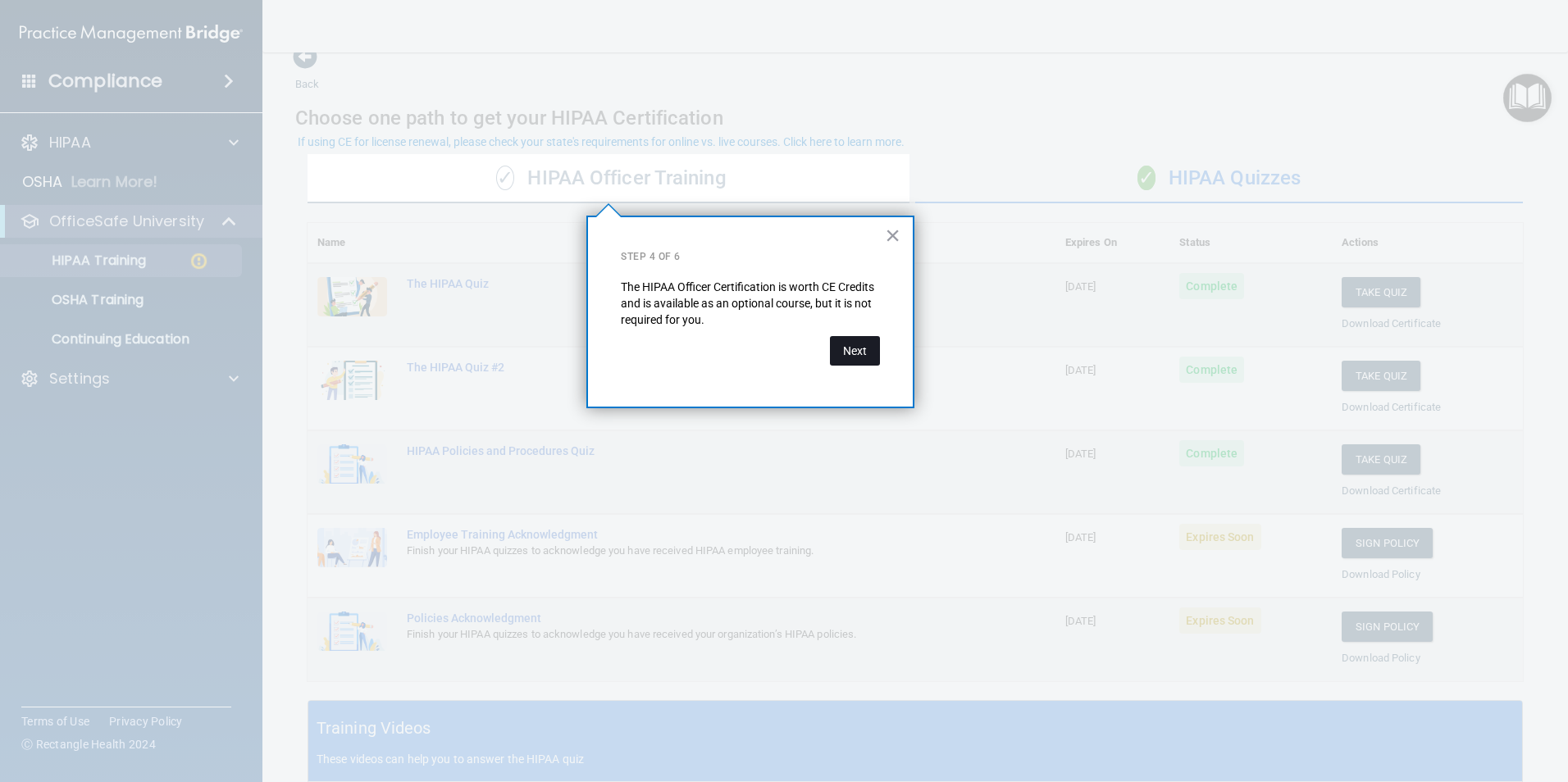
click at [852, 351] on button "Next" at bounding box center [855, 351] width 50 height 30
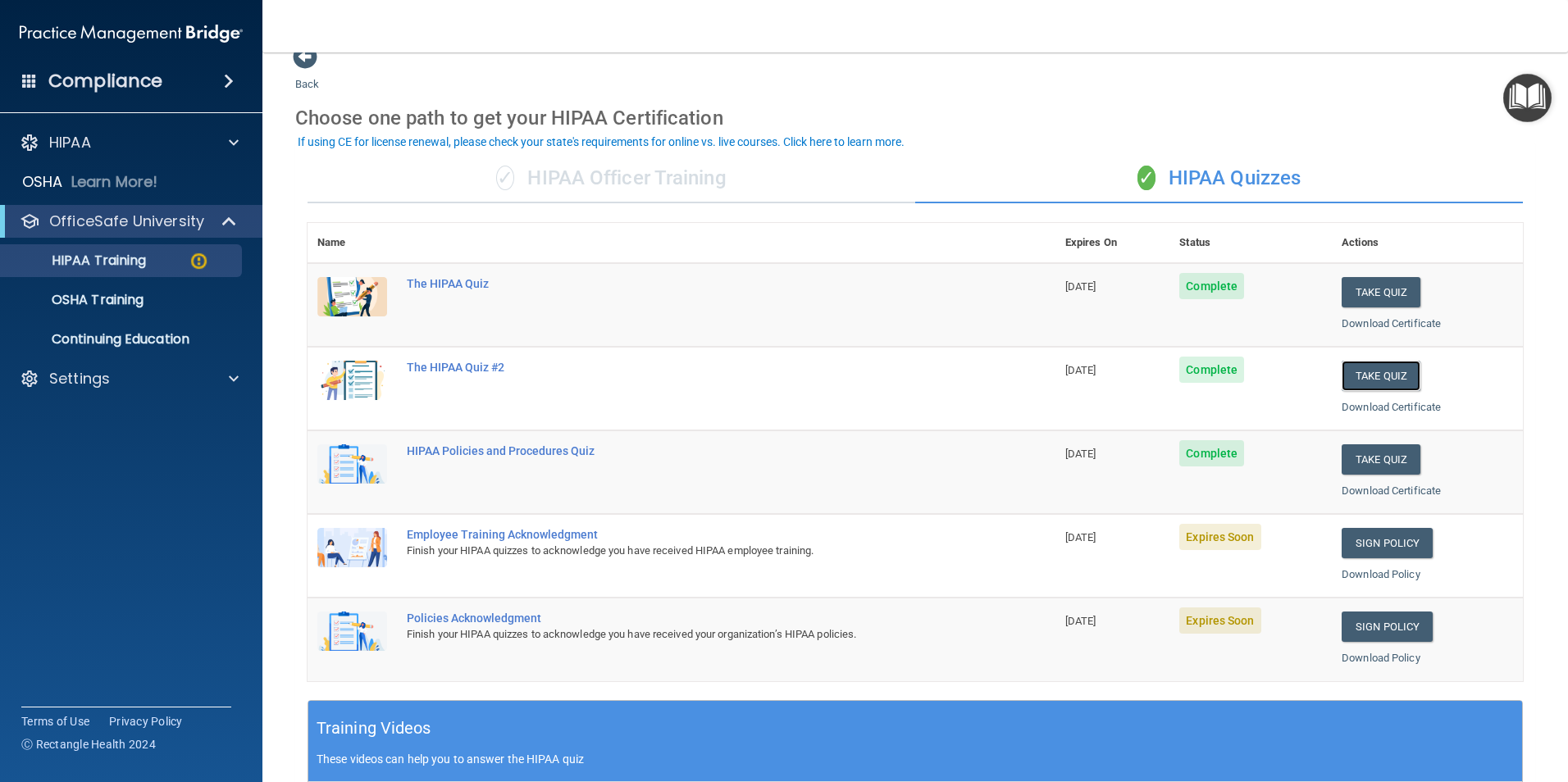
drag, startPoint x: 1381, startPoint y: 368, endPoint x: 1271, endPoint y: 498, distance: 170.3
click at [1381, 368] on button "Take Quiz" at bounding box center [1381, 376] width 78 height 31
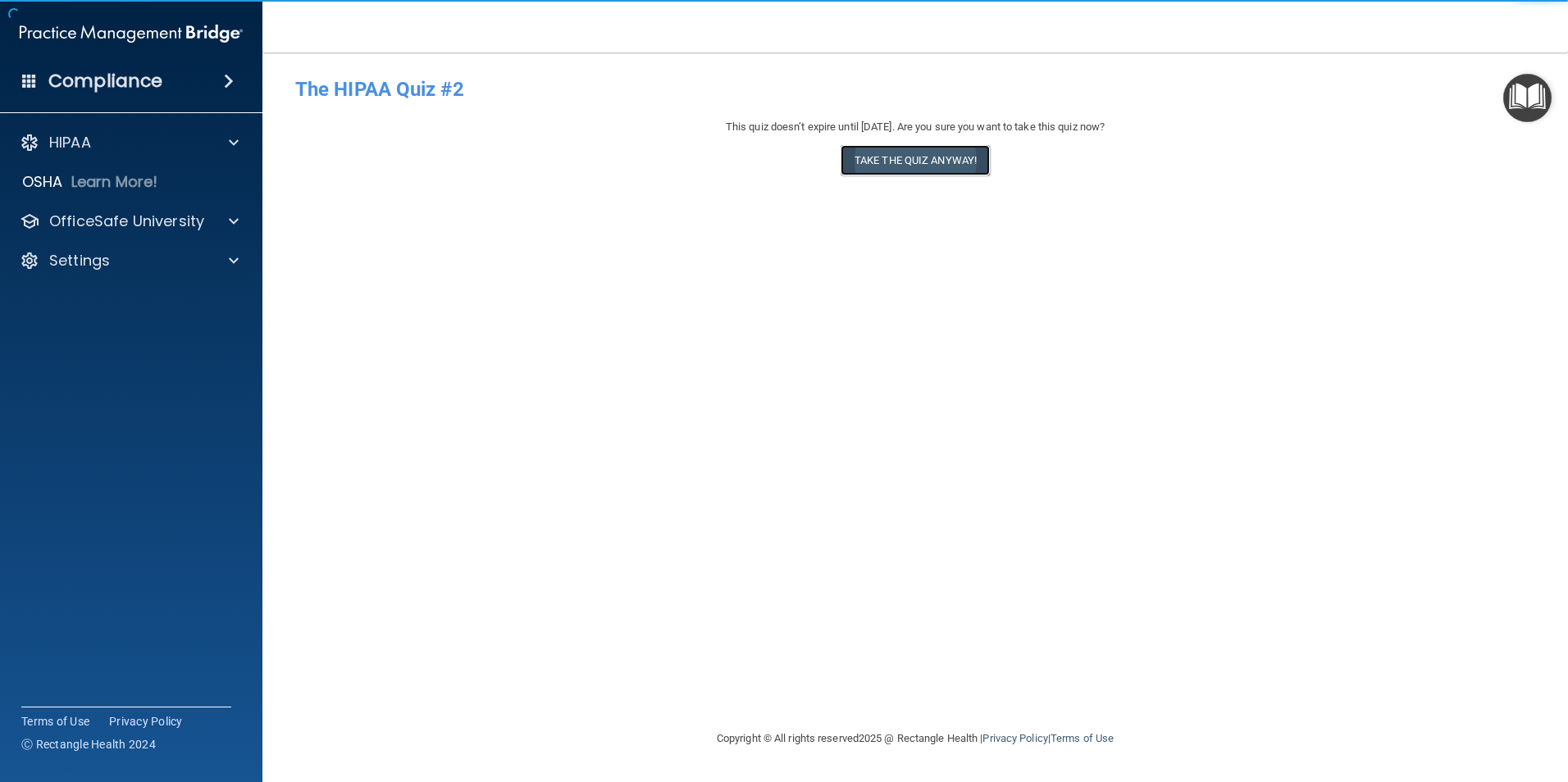
click at [917, 160] on button "Take the quiz anyway!" at bounding box center [915, 160] width 149 height 31
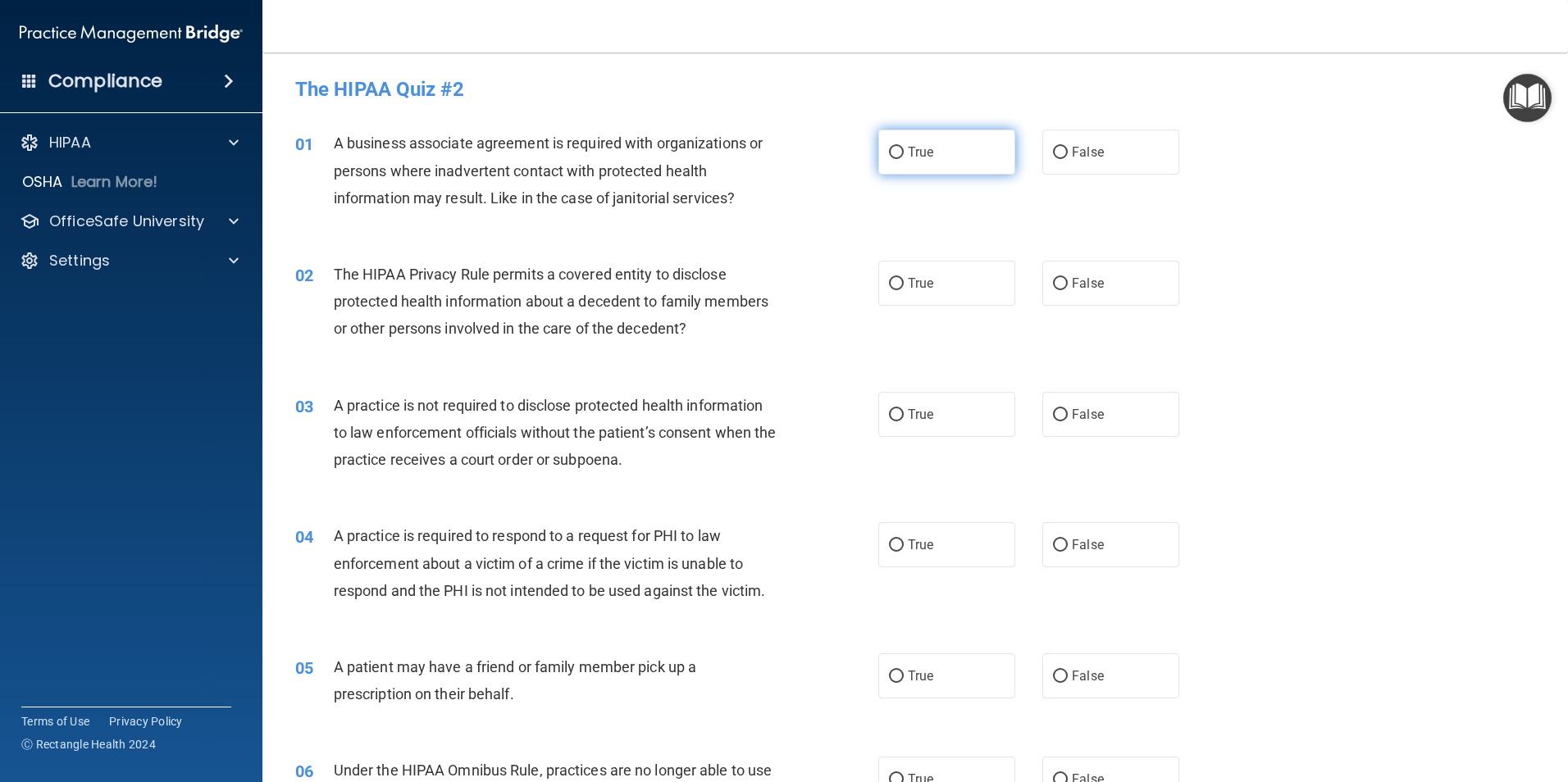
click at [918, 147] on span "True" at bounding box center [921, 151] width 25 height 15
click at [904, 147] on input "True" at bounding box center [897, 153] width 14 height 13
drag, startPoint x: 940, startPoint y: 285, endPoint x: 1006, endPoint y: 343, distance: 87.9
click at [940, 286] on label "True" at bounding box center [947, 283] width 137 height 45
click at [904, 286] on input "True" at bounding box center [897, 284] width 14 height 13
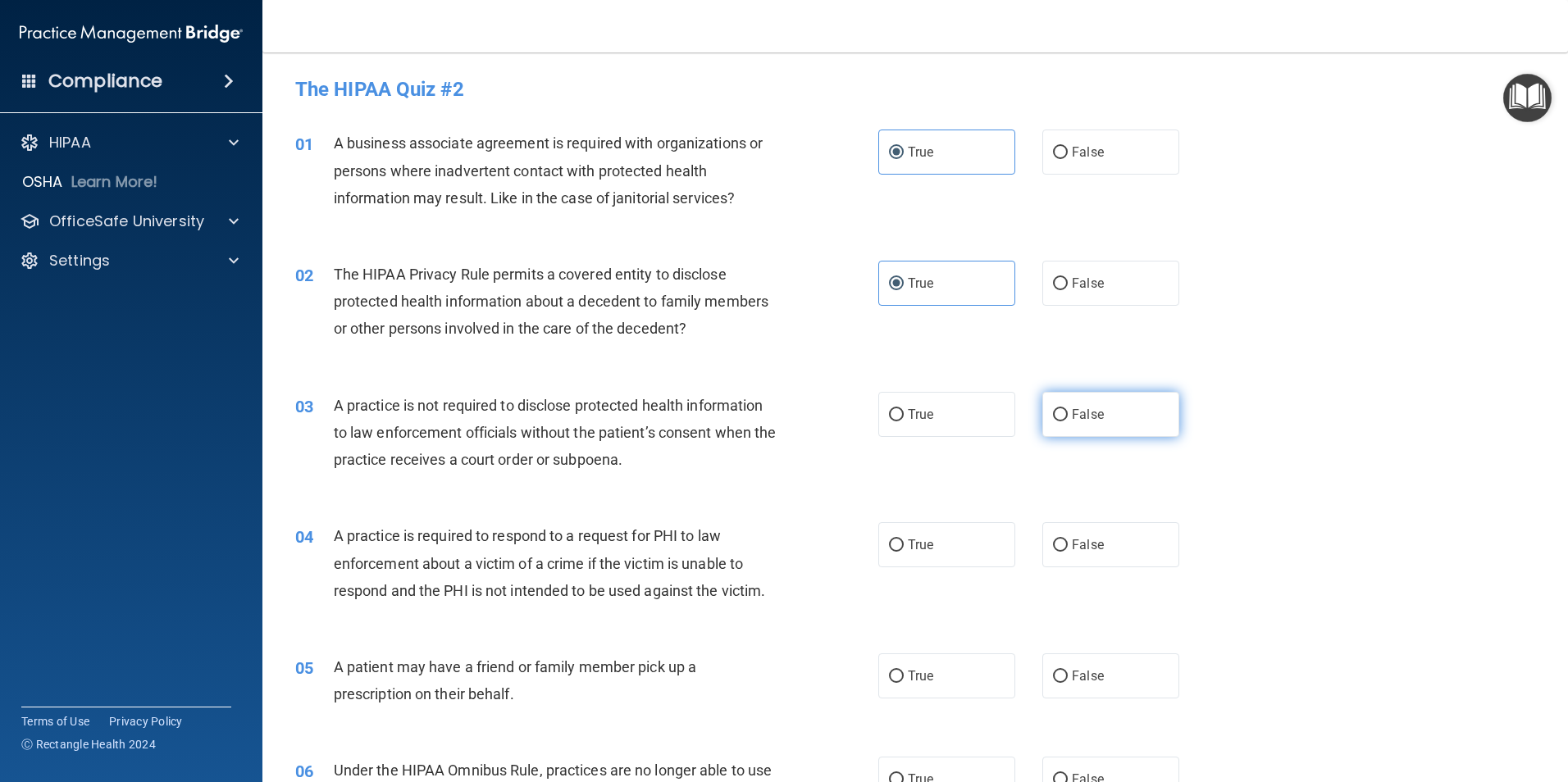
click at [1104, 419] on label "False" at bounding box center [1111, 415] width 137 height 45
click at [1068, 419] on input "False" at bounding box center [1060, 416] width 14 height 13
click at [951, 554] on label "True" at bounding box center [947, 544] width 137 height 45
click at [904, 552] on input "True" at bounding box center [897, 545] width 14 height 13
click at [911, 669] on span "True" at bounding box center [921, 676] width 25 height 15
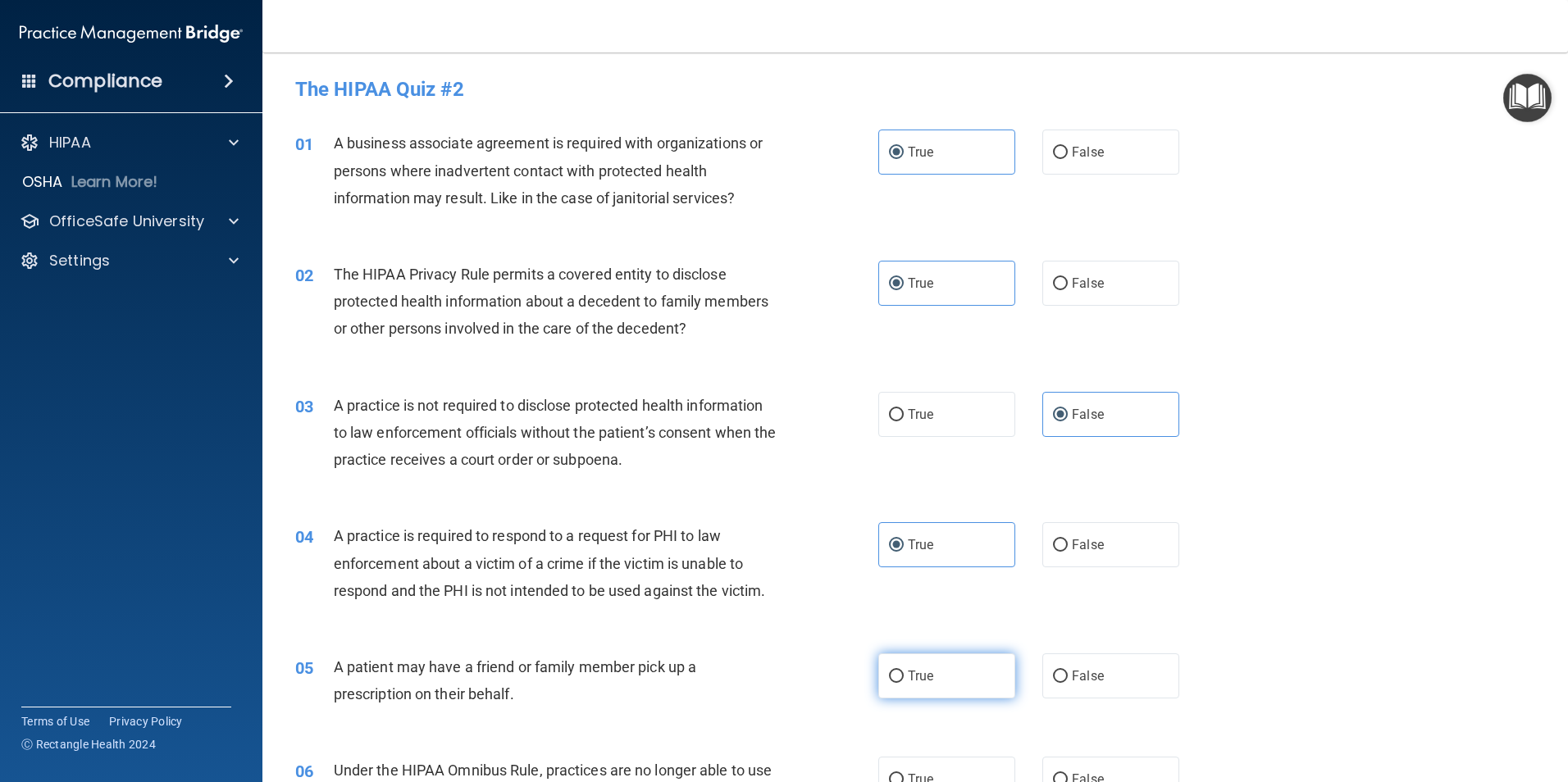
click at [904, 670] on input "True" at bounding box center [897, 677] width 14 height 13
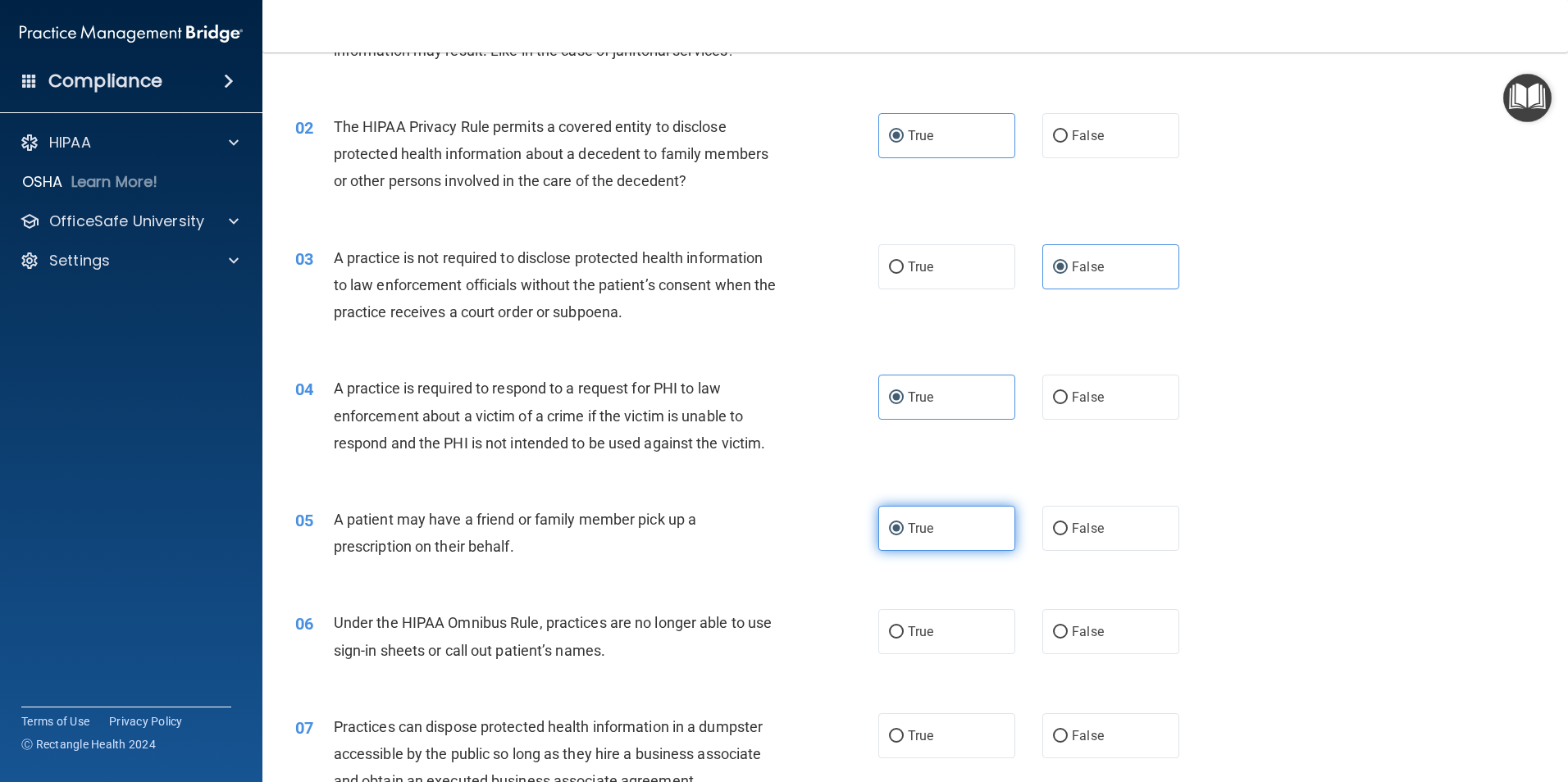
scroll to position [164, 0]
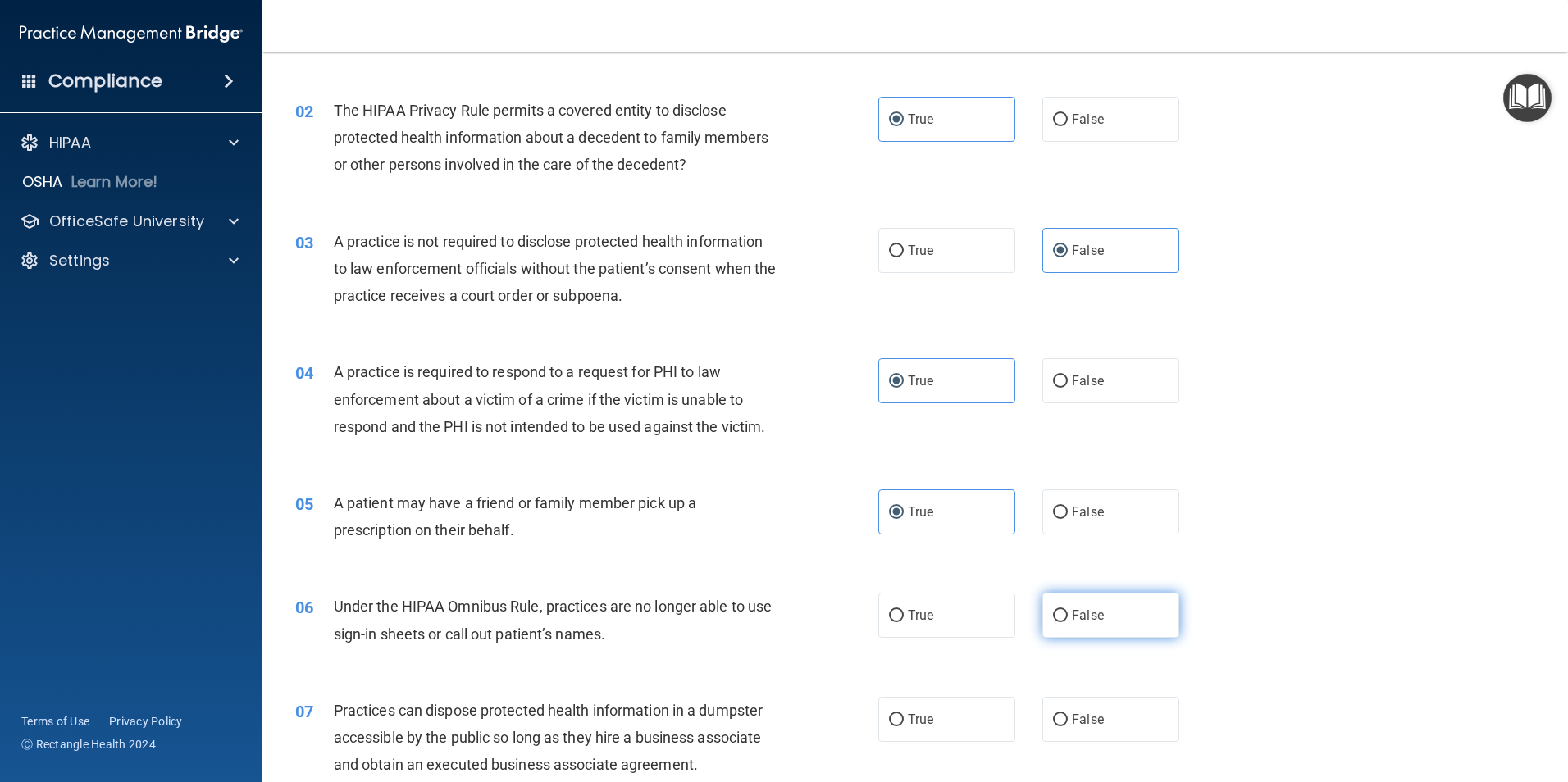
click at [1073, 618] on span "False" at bounding box center [1088, 615] width 32 height 15
click at [1068, 618] on input "False" at bounding box center [1060, 616] width 14 height 13
click at [1080, 713] on span "False" at bounding box center [1088, 719] width 32 height 15
click at [1068, 715] on input "False" at bounding box center [1060, 721] width 14 height 13
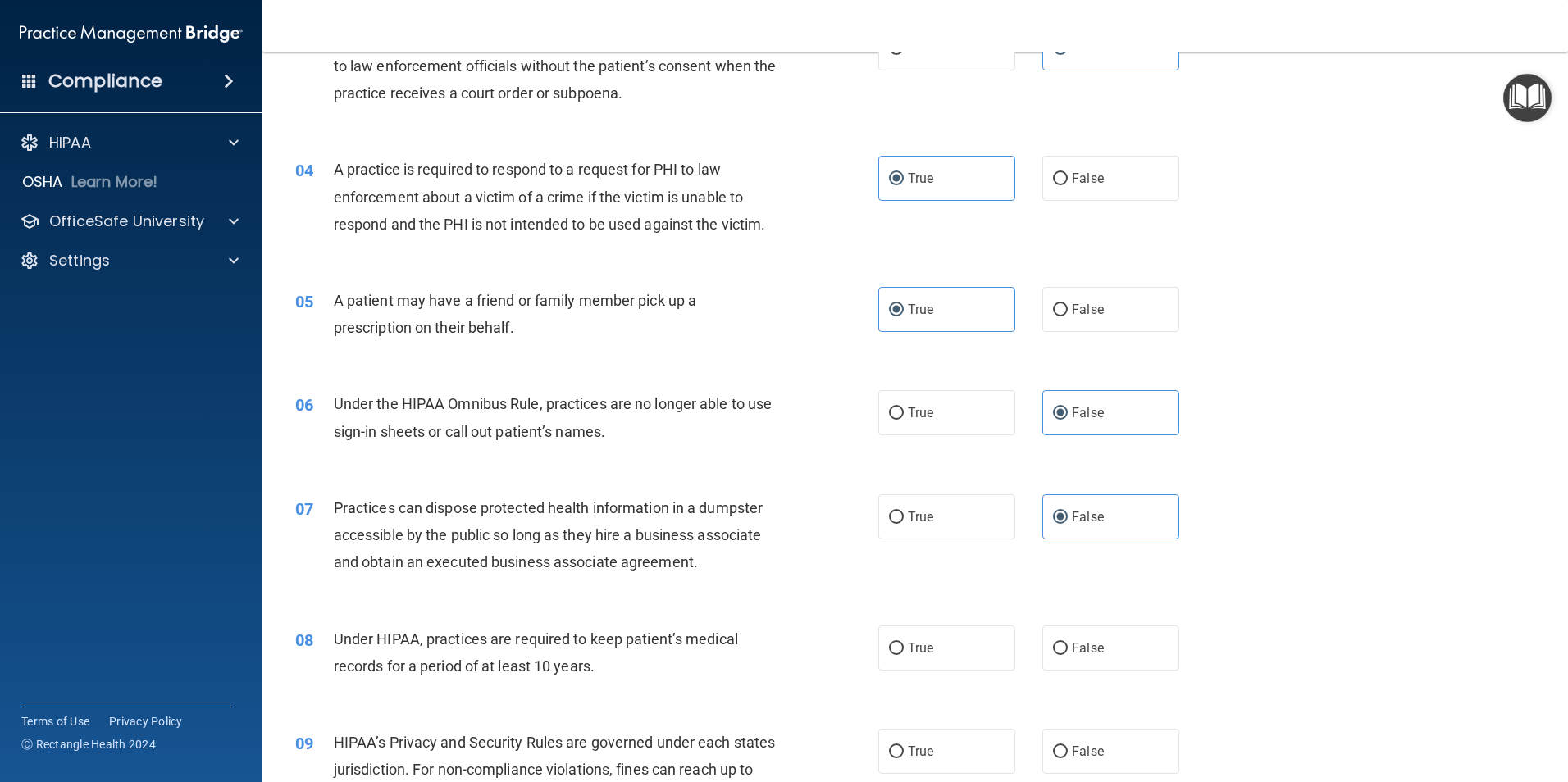
scroll to position [410, 0]
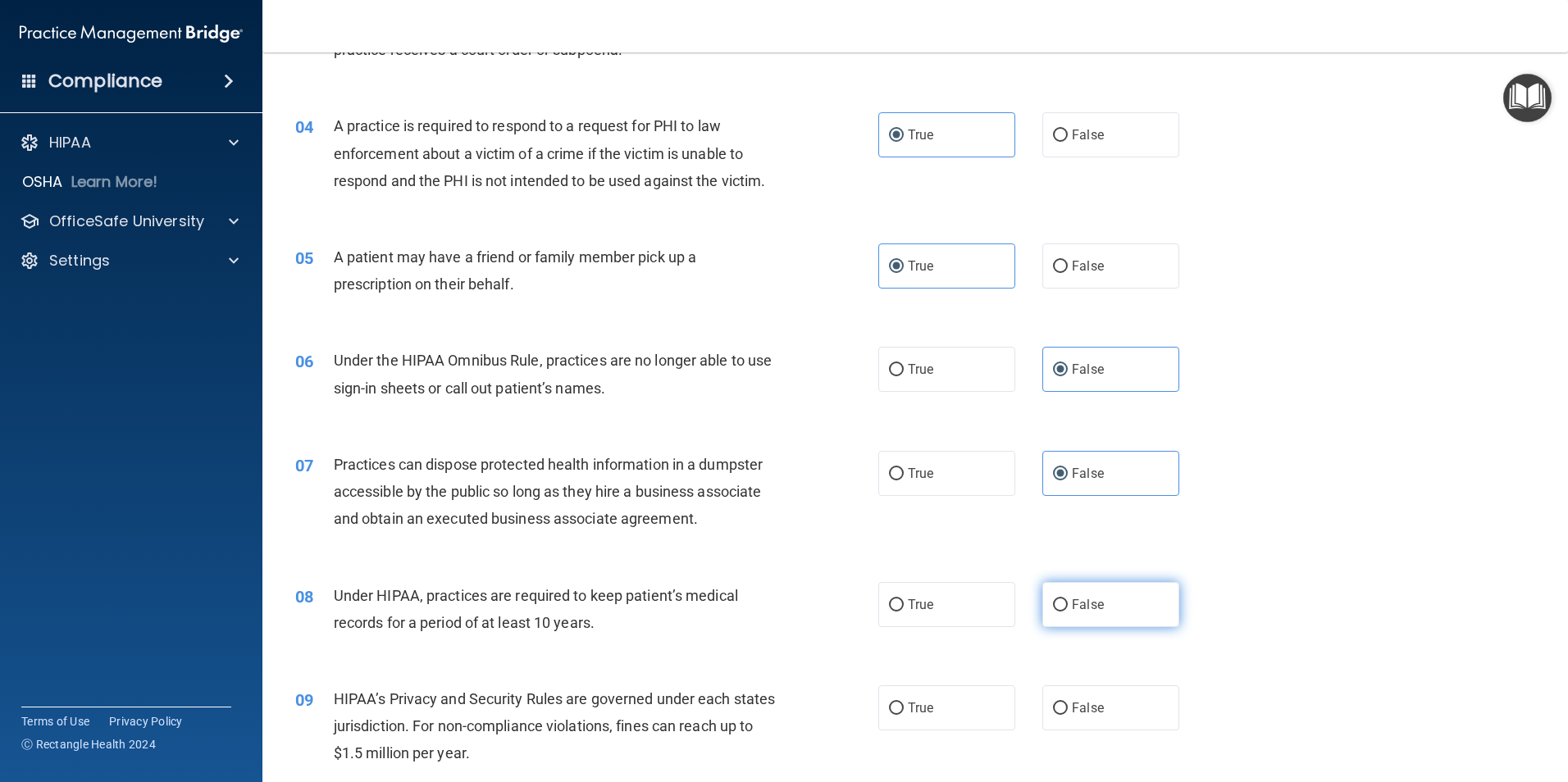
click at [1078, 602] on span "False" at bounding box center [1088, 604] width 32 height 15
click at [1068, 602] on input "False" at bounding box center [1060, 606] width 14 height 13
click at [1096, 713] on label "False" at bounding box center [1111, 708] width 137 height 45
click at [1068, 713] on input "False" at bounding box center [1060, 709] width 14 height 13
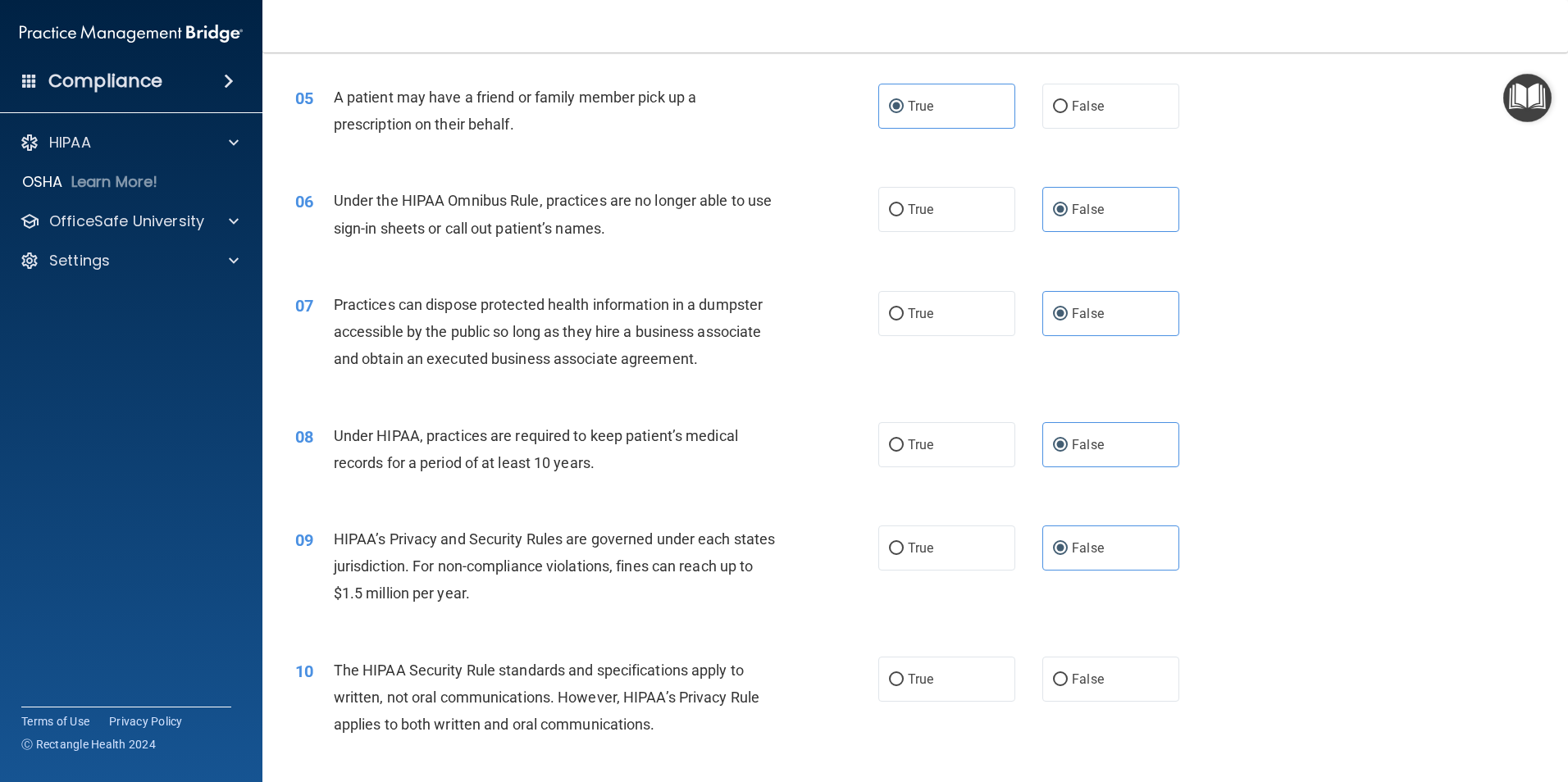
scroll to position [574, 0]
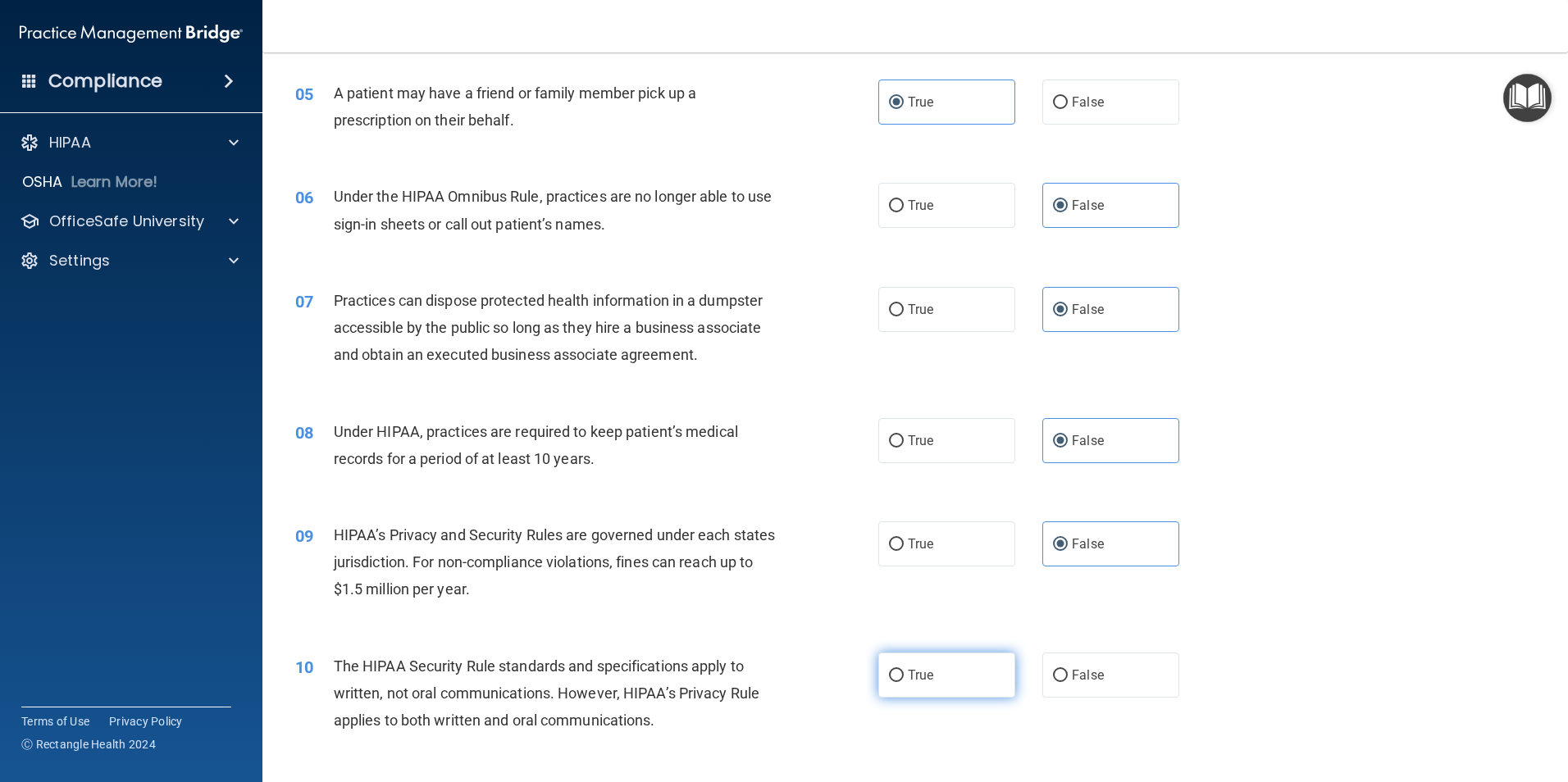
click at [958, 676] on label "True" at bounding box center [947, 675] width 137 height 45
click at [904, 676] on input "True" at bounding box center [897, 676] width 14 height 13
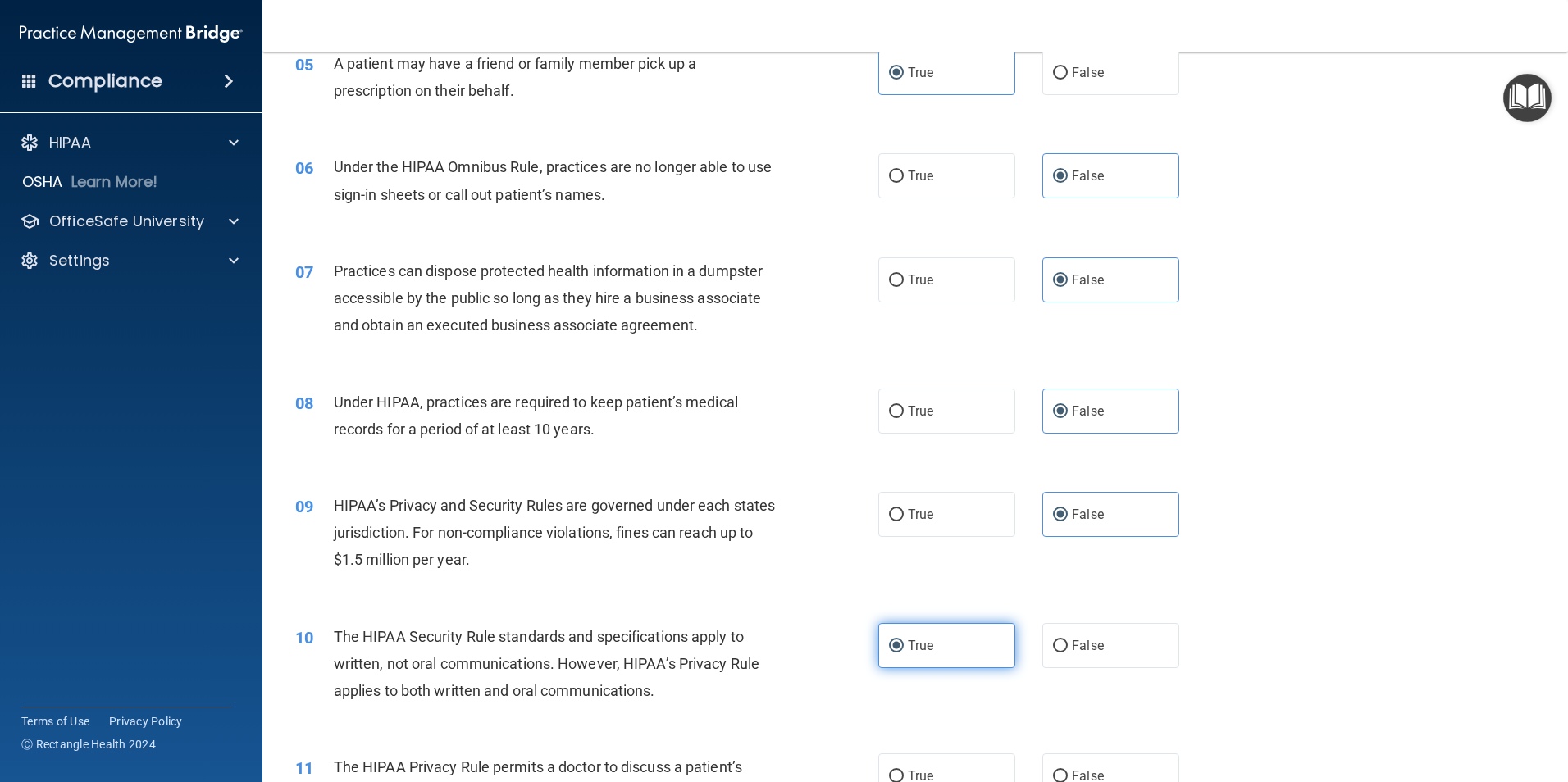
scroll to position [820, 0]
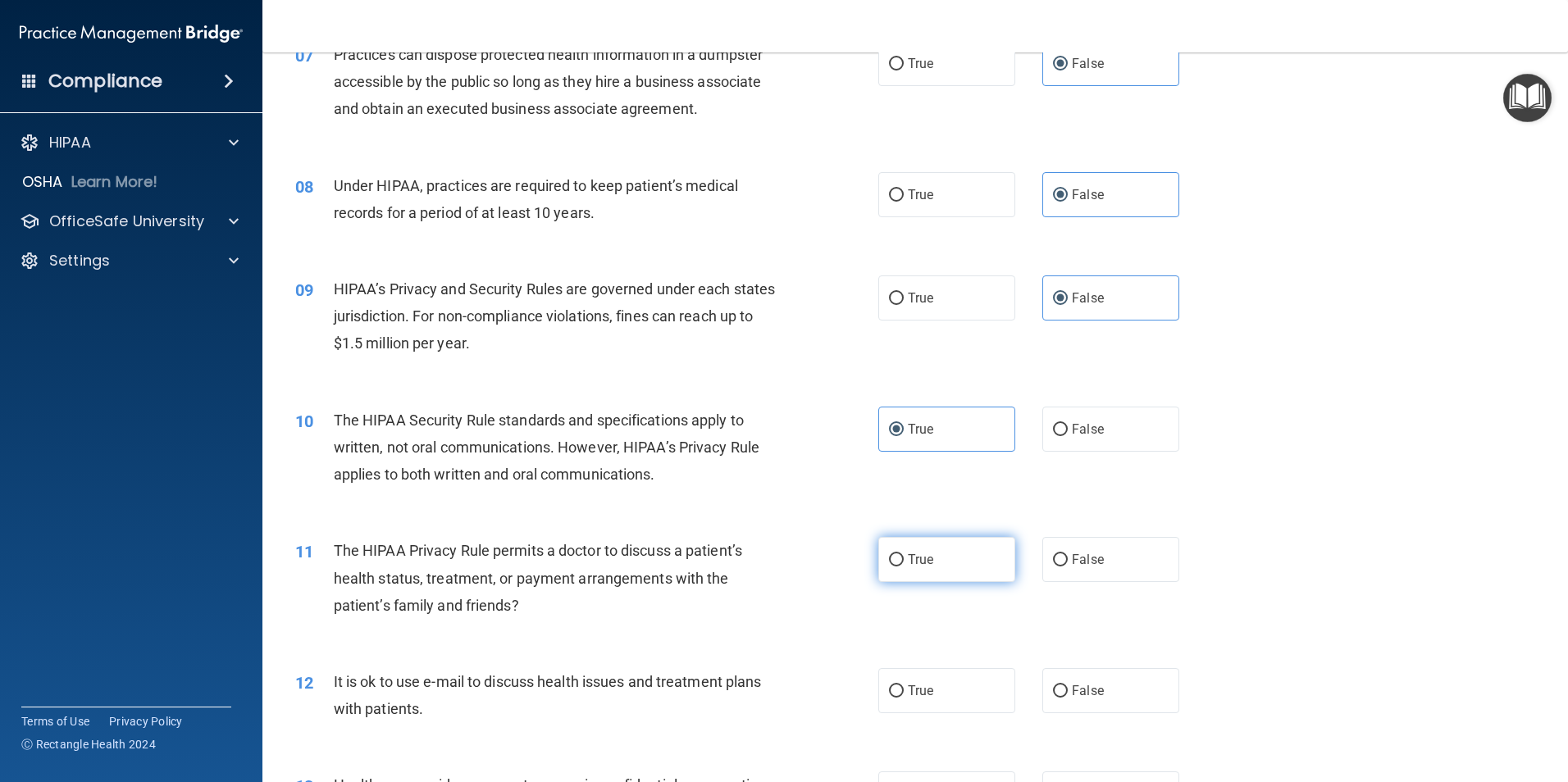
click at [927, 557] on span "True" at bounding box center [921, 559] width 25 height 15
click at [904, 557] on input "True" at bounding box center [897, 561] width 14 height 13
click at [944, 688] on label "True" at bounding box center [947, 691] width 137 height 45
click at [904, 688] on input "True" at bounding box center [897, 692] width 14 height 13
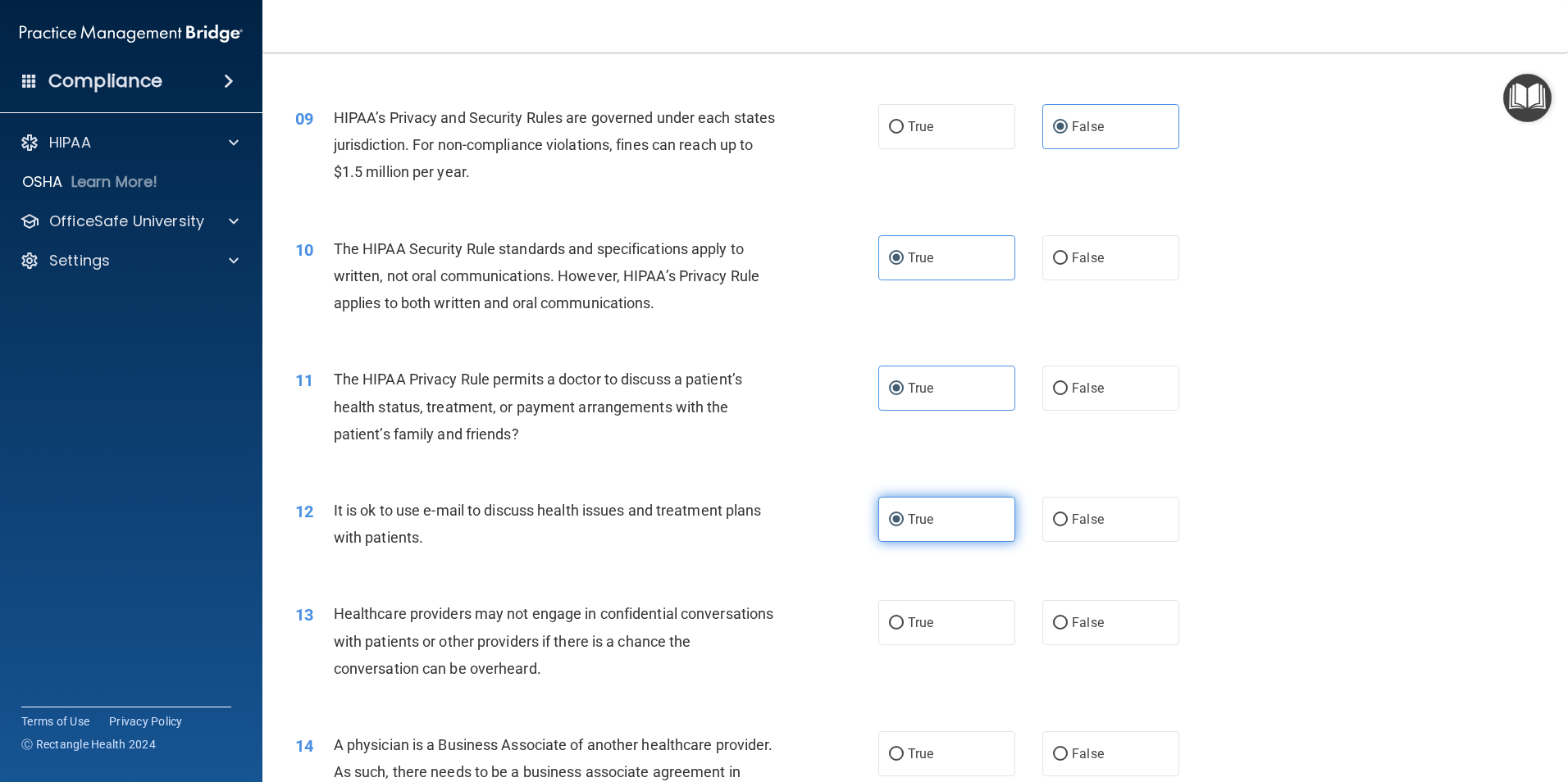
scroll to position [1004, 0]
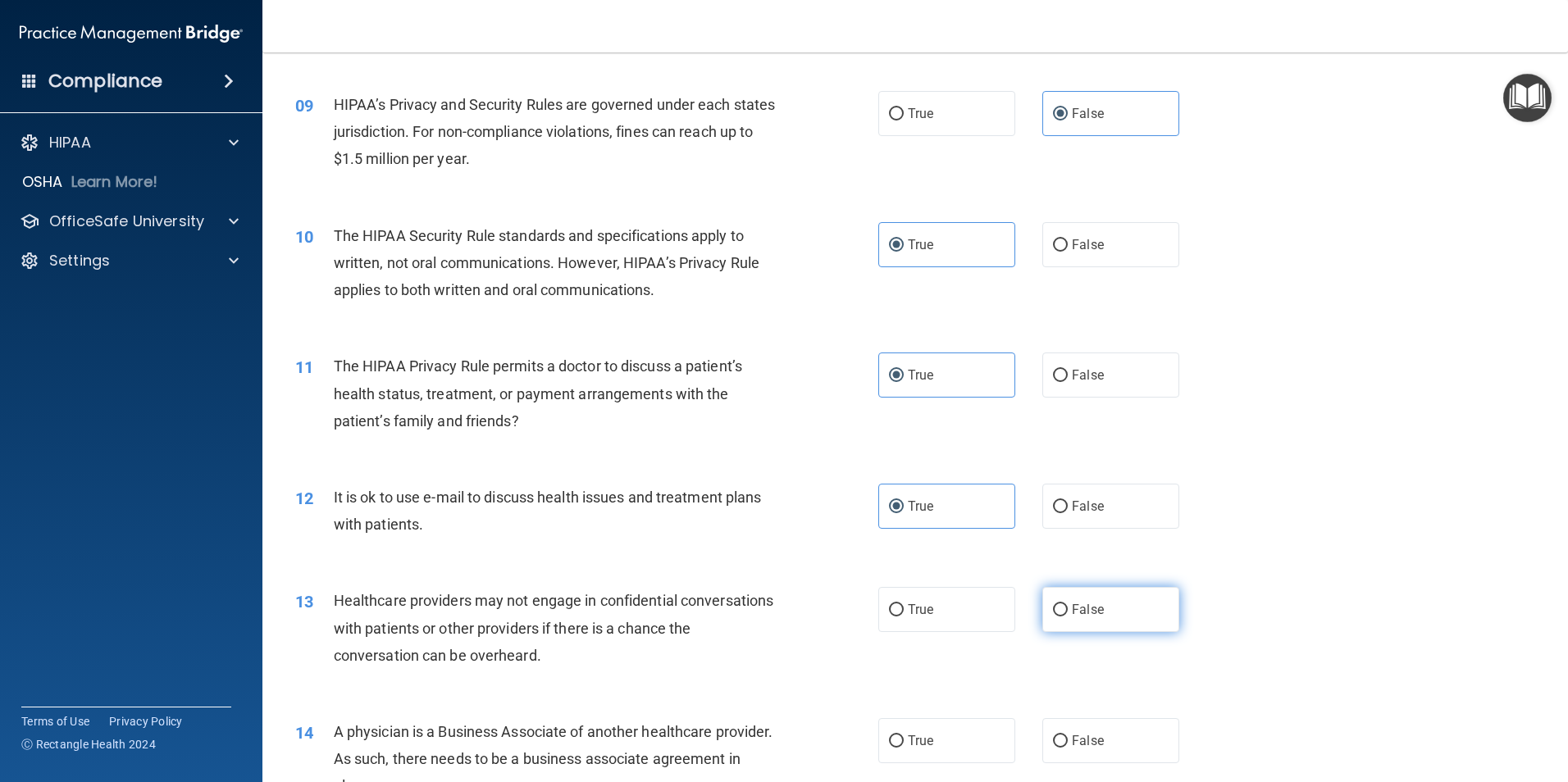
click at [1101, 604] on label "False" at bounding box center [1111, 609] width 137 height 45
click at [1068, 604] on input "False" at bounding box center [1060, 610] width 14 height 13
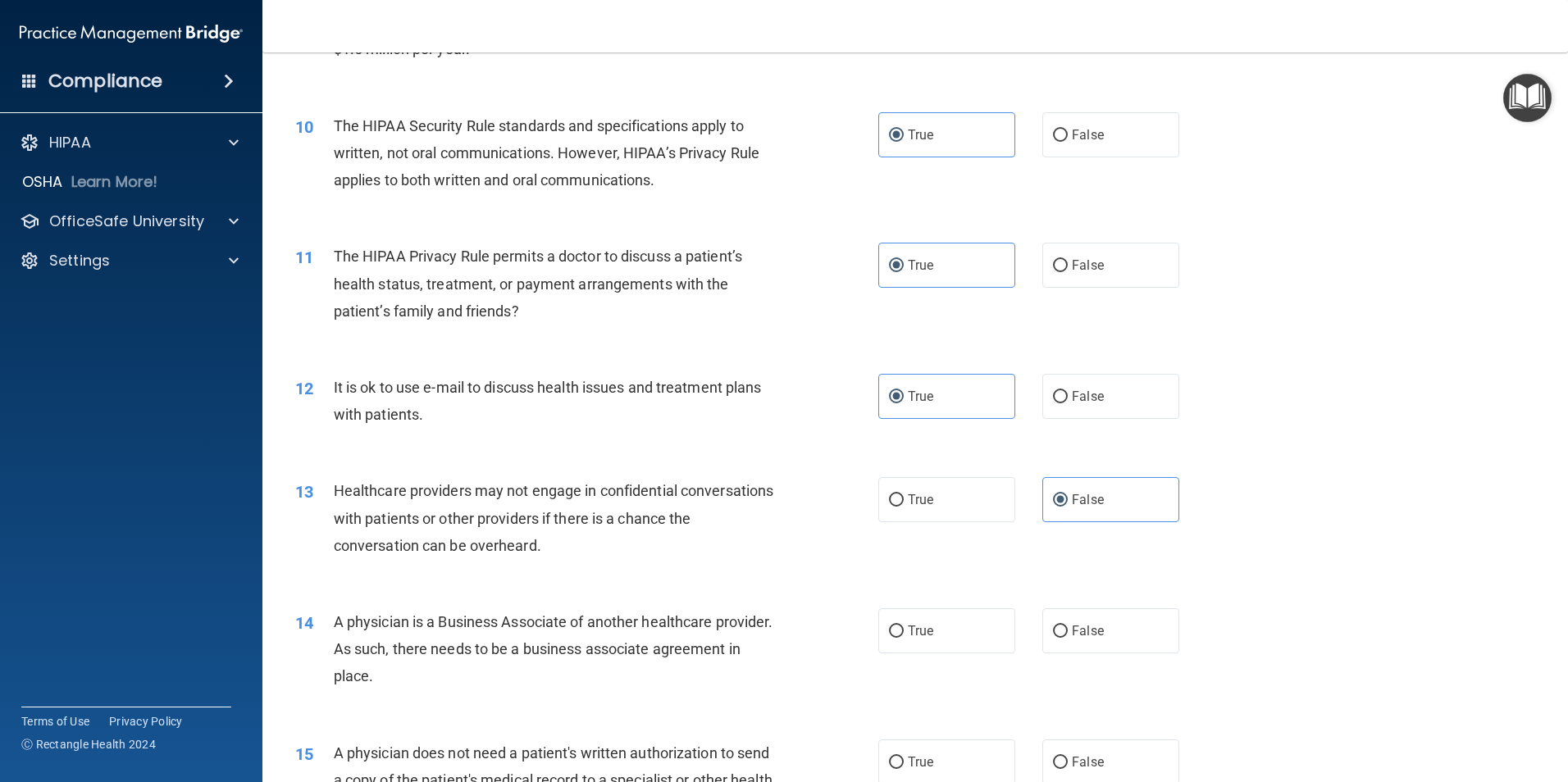
scroll to position [1128, 0]
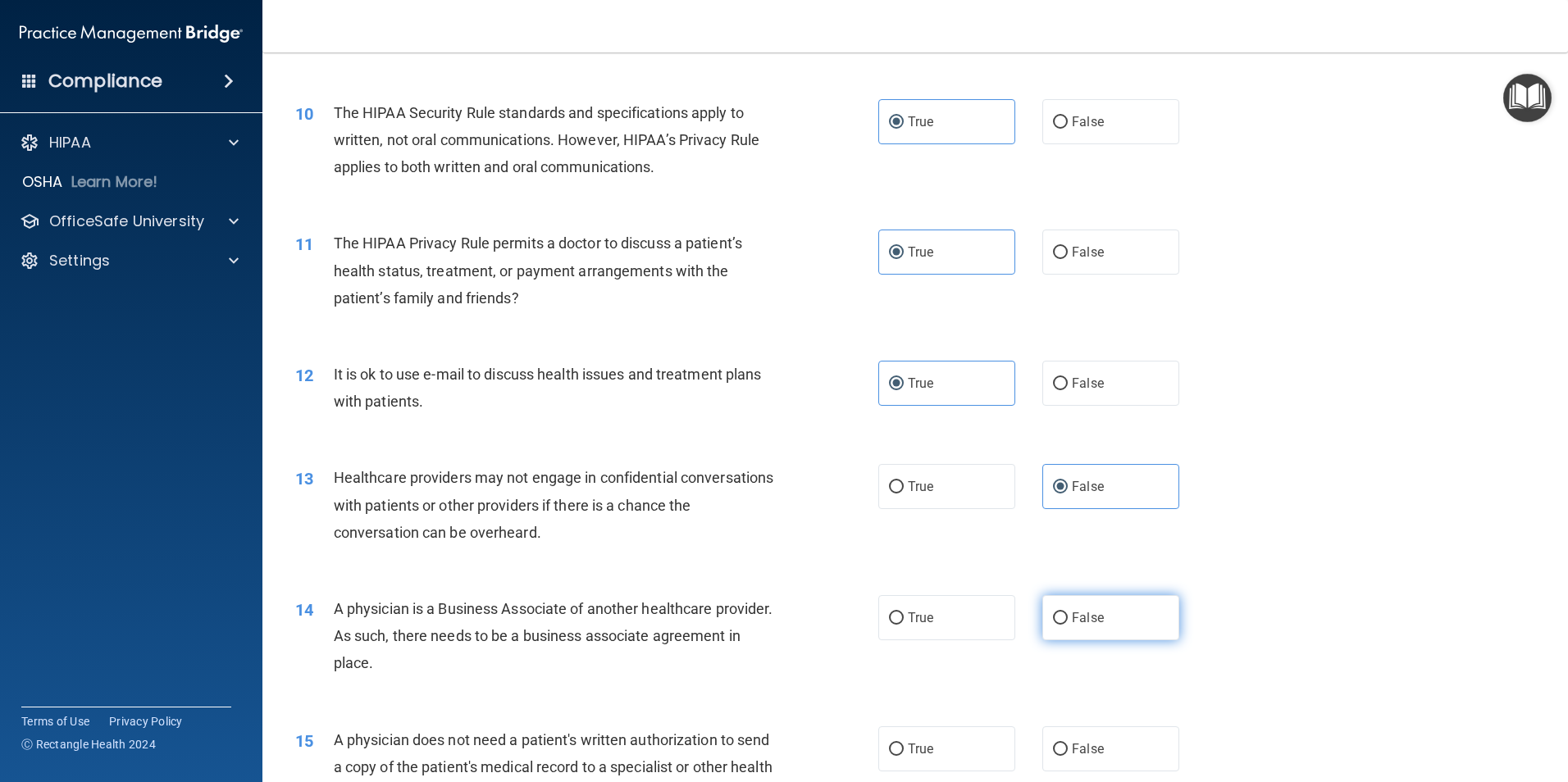
click at [1072, 614] on span "False" at bounding box center [1088, 617] width 32 height 15
click at [1066, 614] on input "False" at bounding box center [1060, 619] width 14 height 13
click at [942, 746] on label "True" at bounding box center [947, 749] width 137 height 45
click at [904, 746] on input "True" at bounding box center [897, 750] width 14 height 13
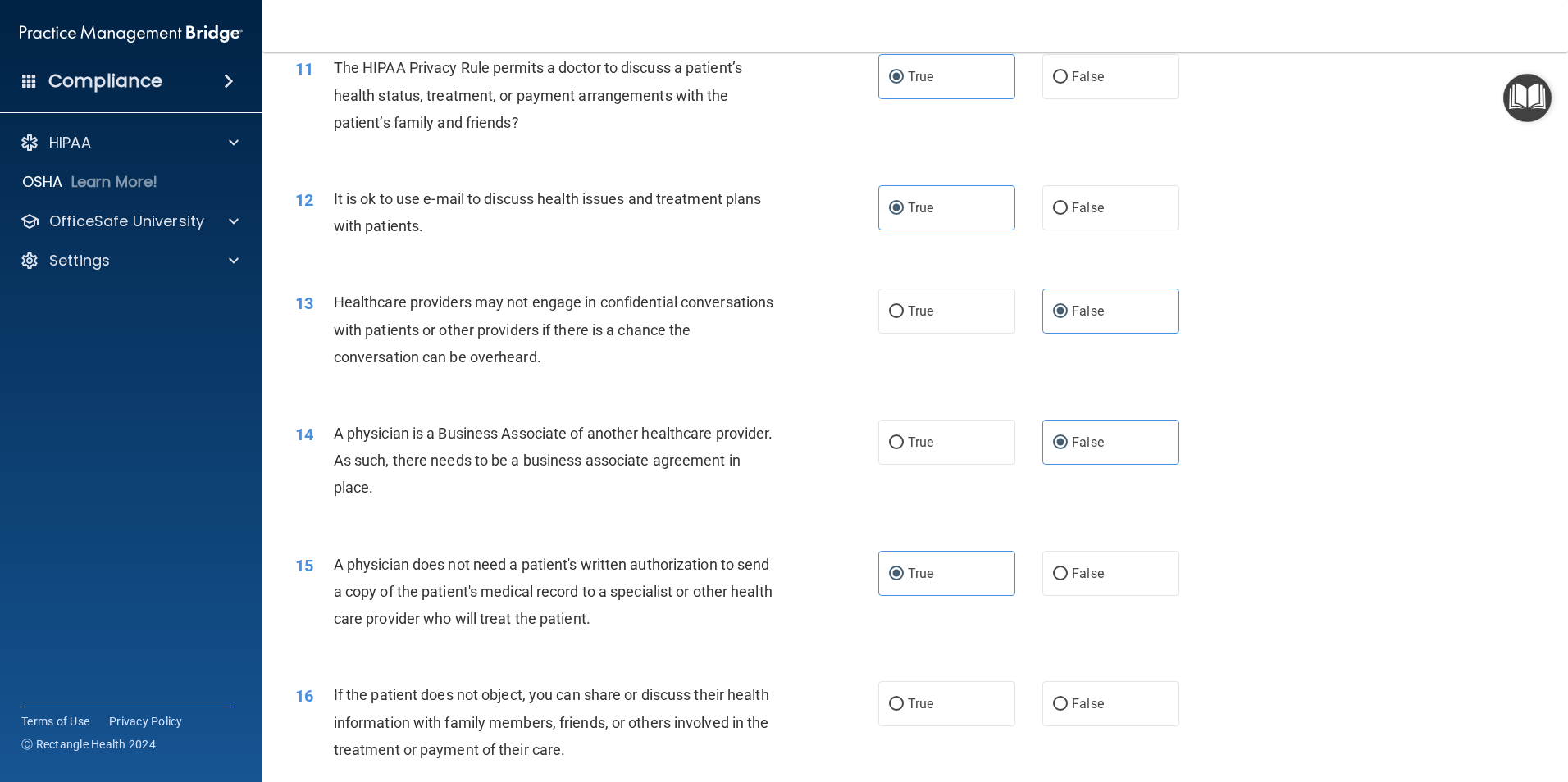
scroll to position [1312, 0]
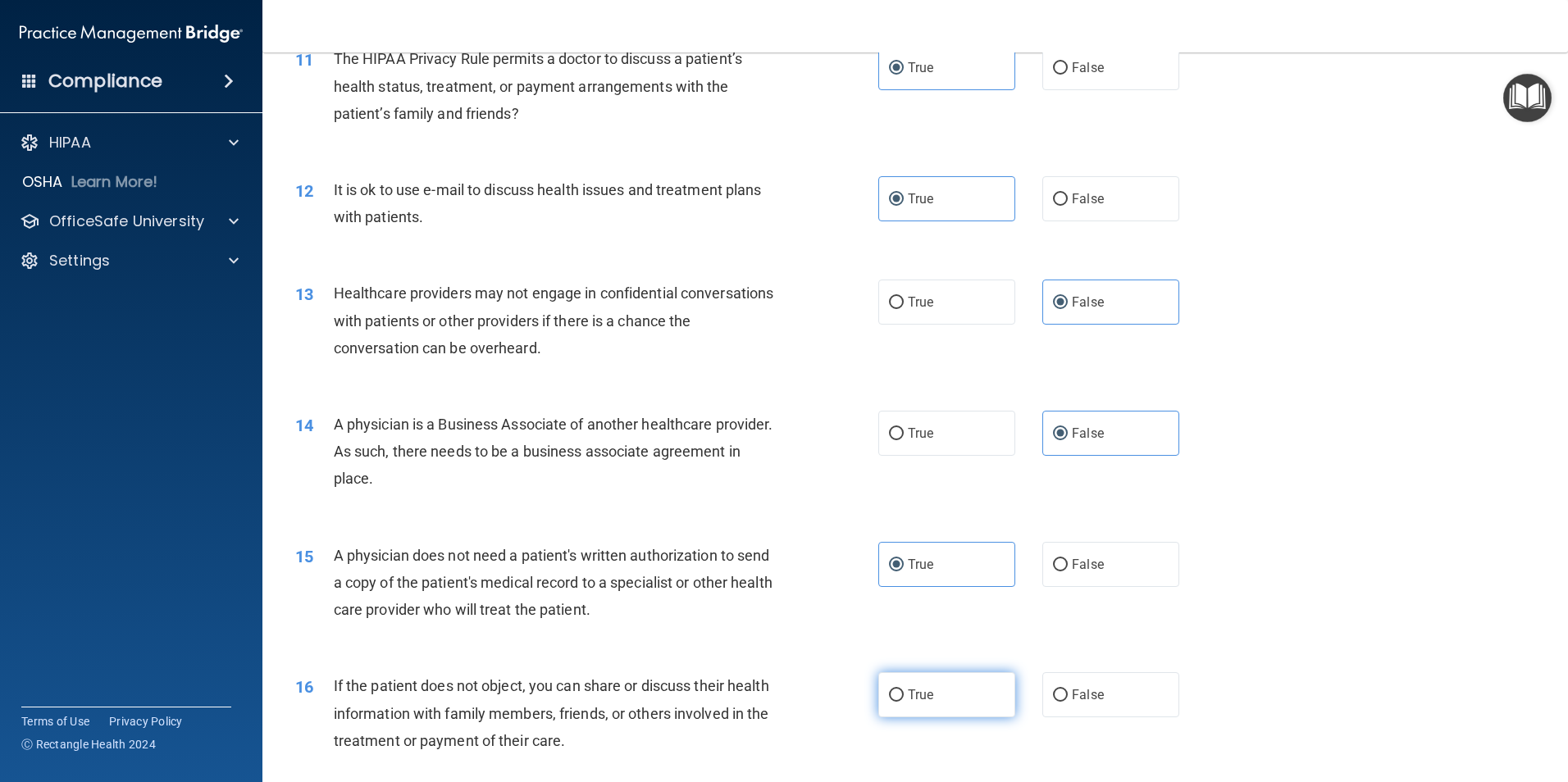
click at [931, 693] on label "True" at bounding box center [947, 695] width 137 height 45
click at [904, 693] on input "True" at bounding box center [897, 696] width 14 height 13
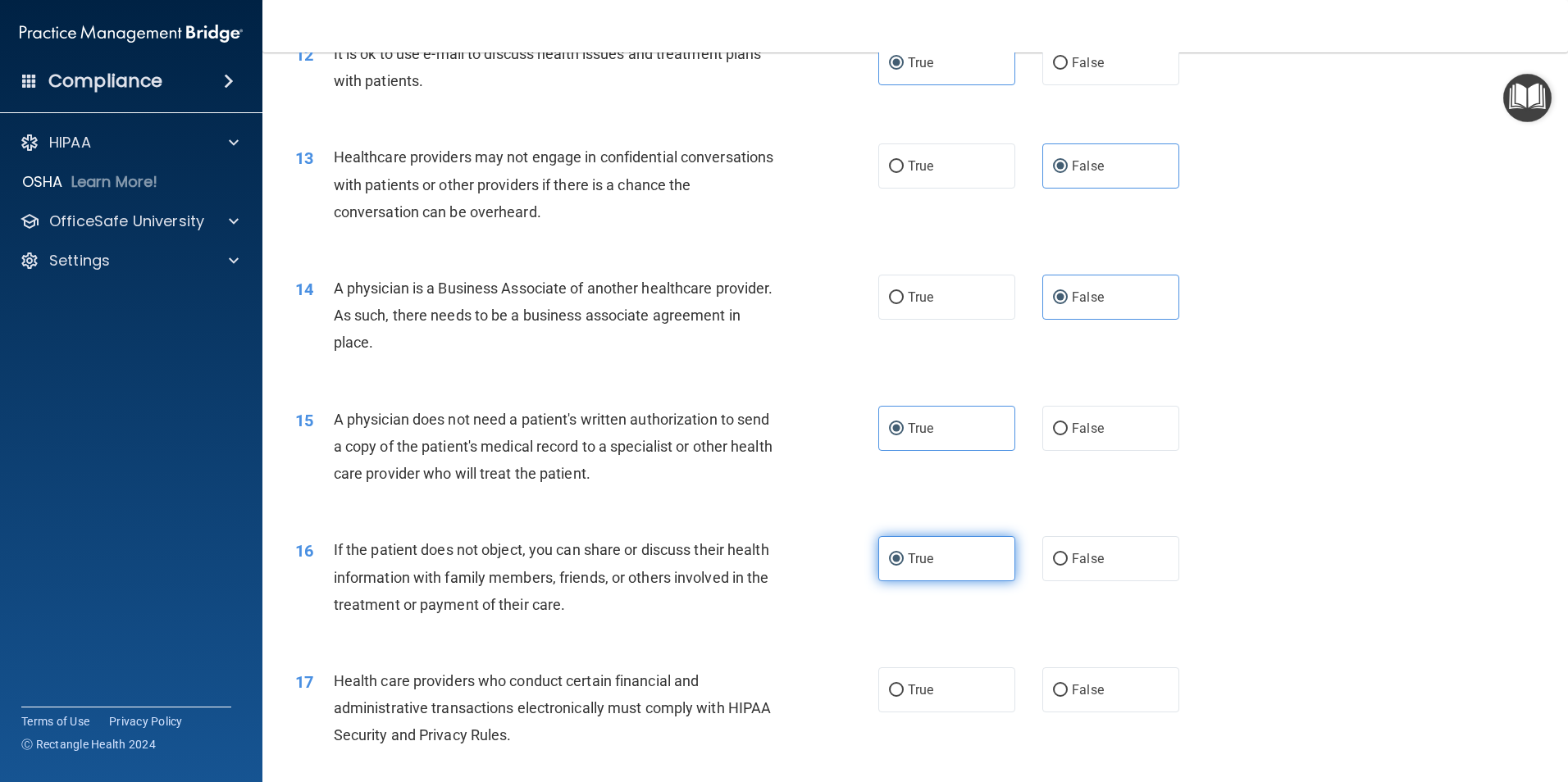
scroll to position [1455, 0]
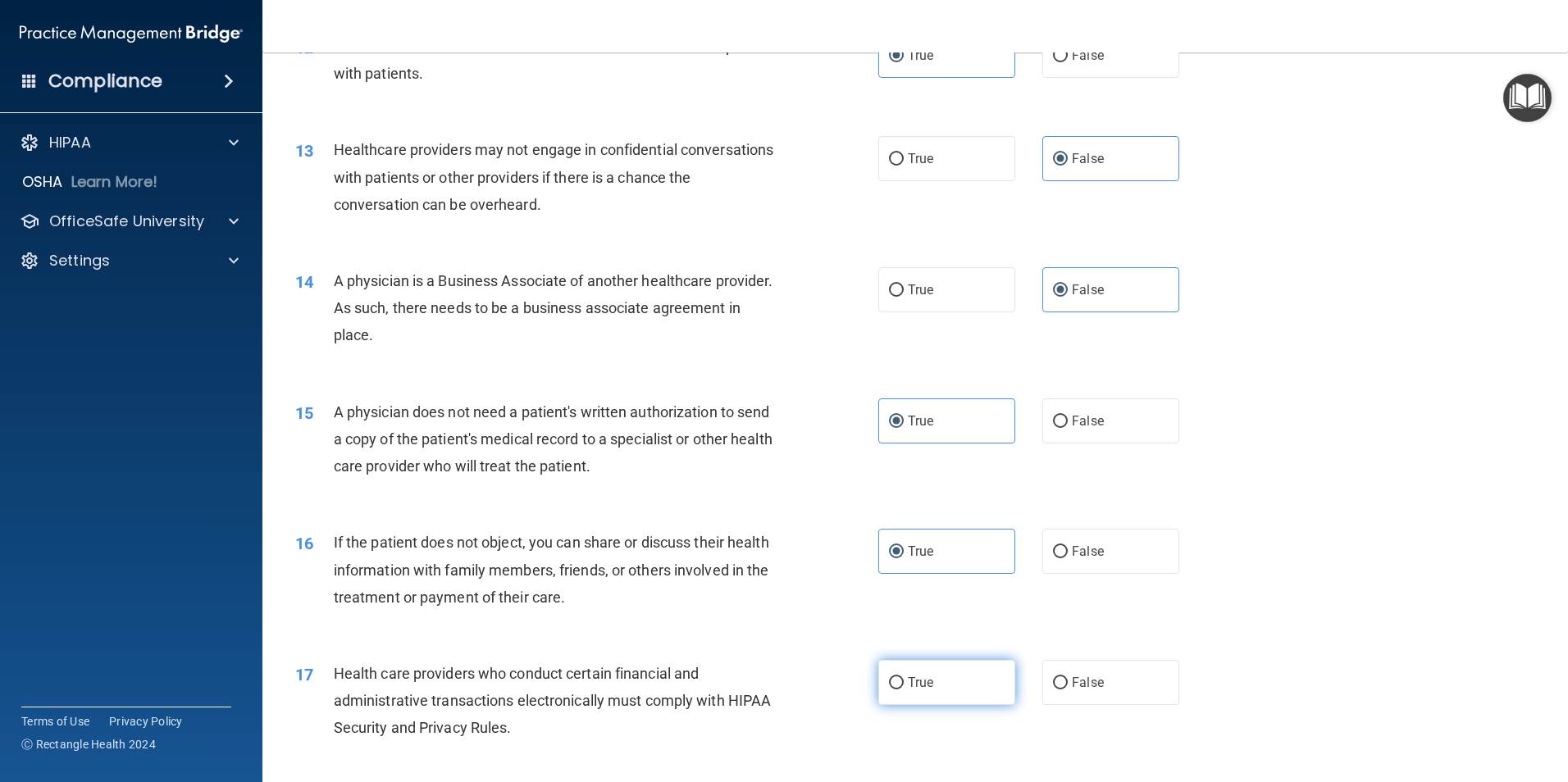
click at [948, 681] on label "True" at bounding box center [947, 682] width 137 height 45
click at [904, 681] on input "True" at bounding box center [897, 684] width 14 height 13
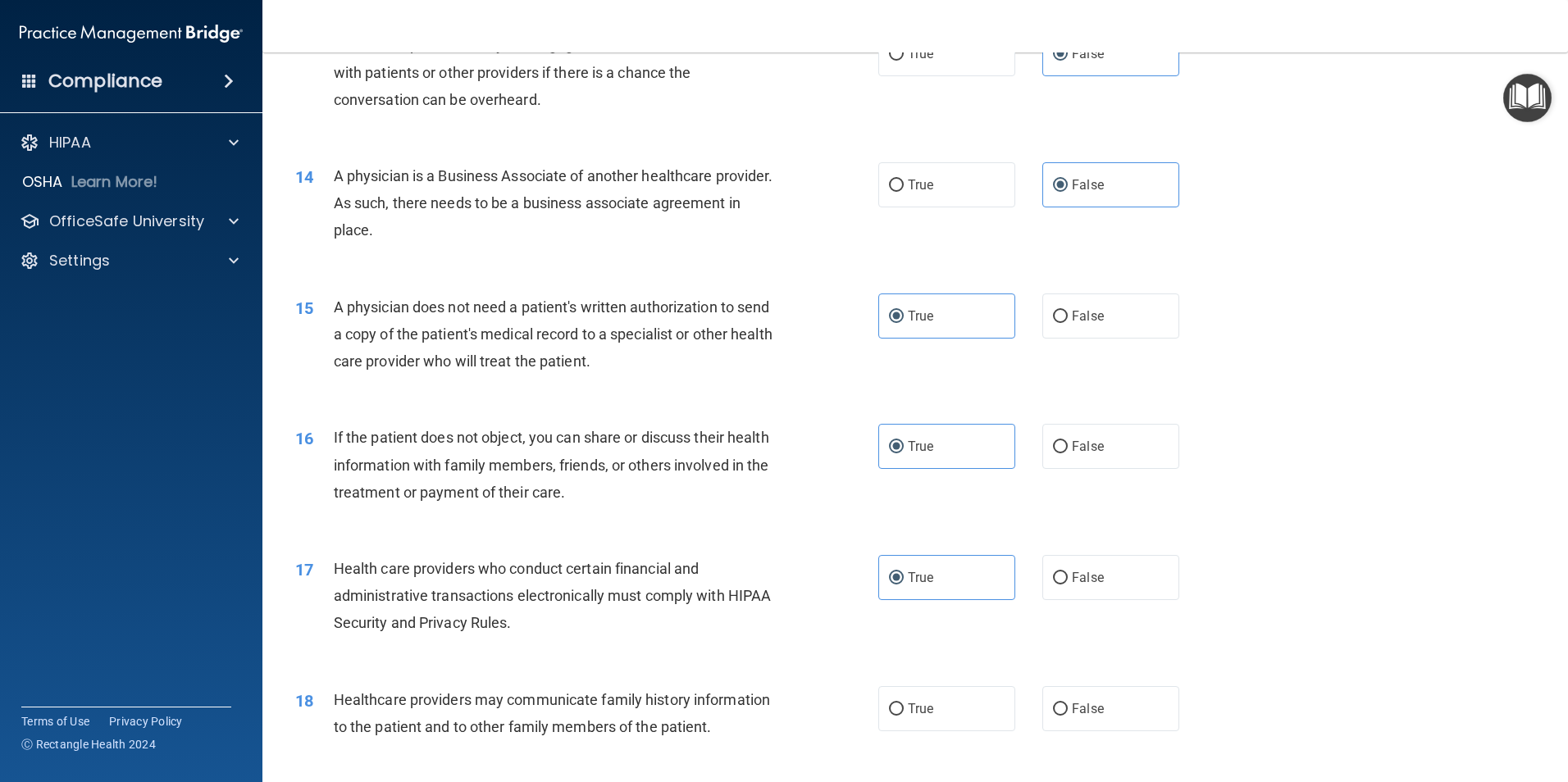
scroll to position [1660, 0]
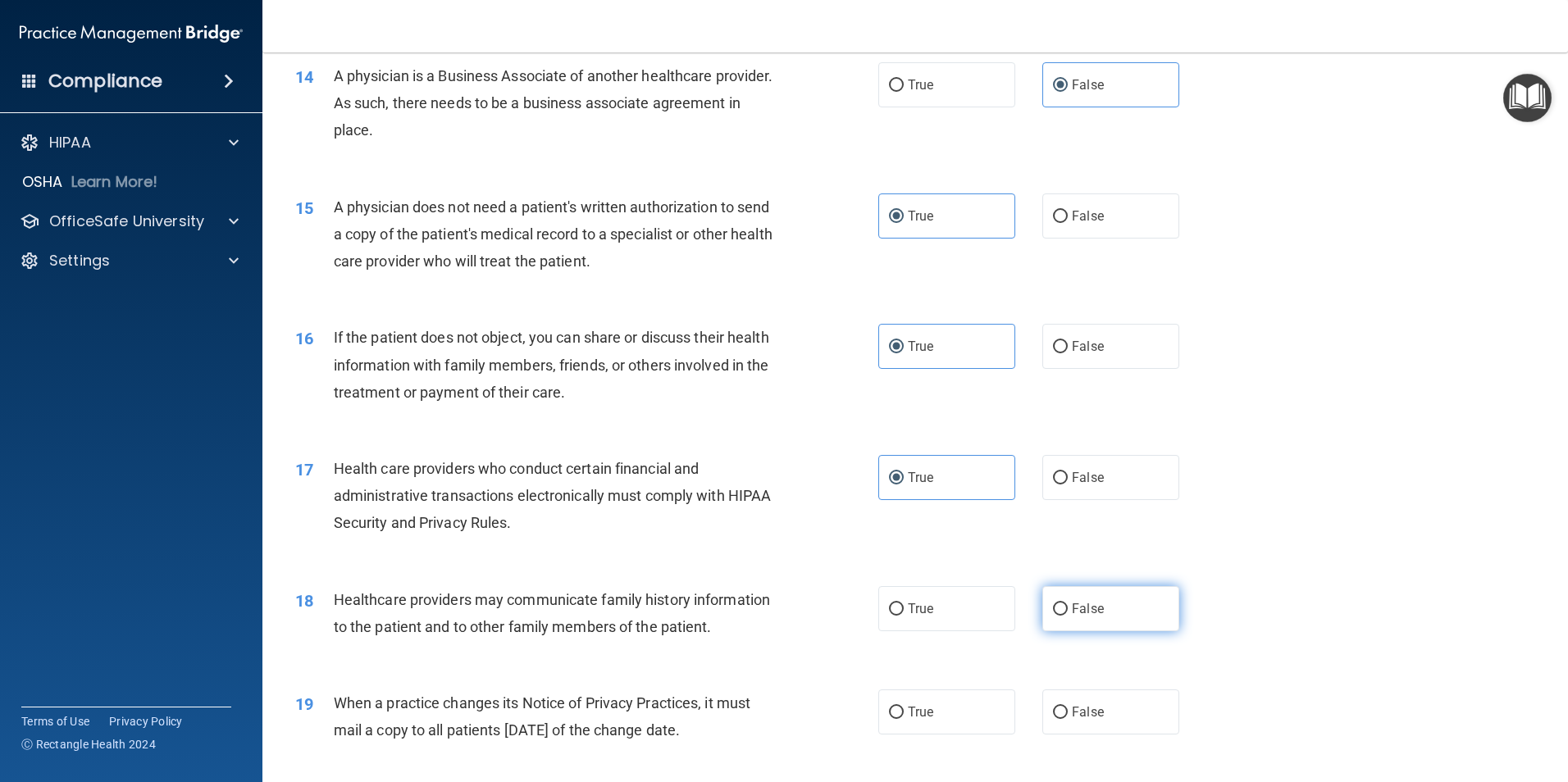
click at [1074, 613] on span "False" at bounding box center [1088, 608] width 32 height 15
click at [1068, 613] on input "False" at bounding box center [1060, 610] width 14 height 13
click at [1095, 706] on span "False" at bounding box center [1088, 712] width 32 height 15
click at [1068, 706] on input "False" at bounding box center [1060, 713] width 14 height 13
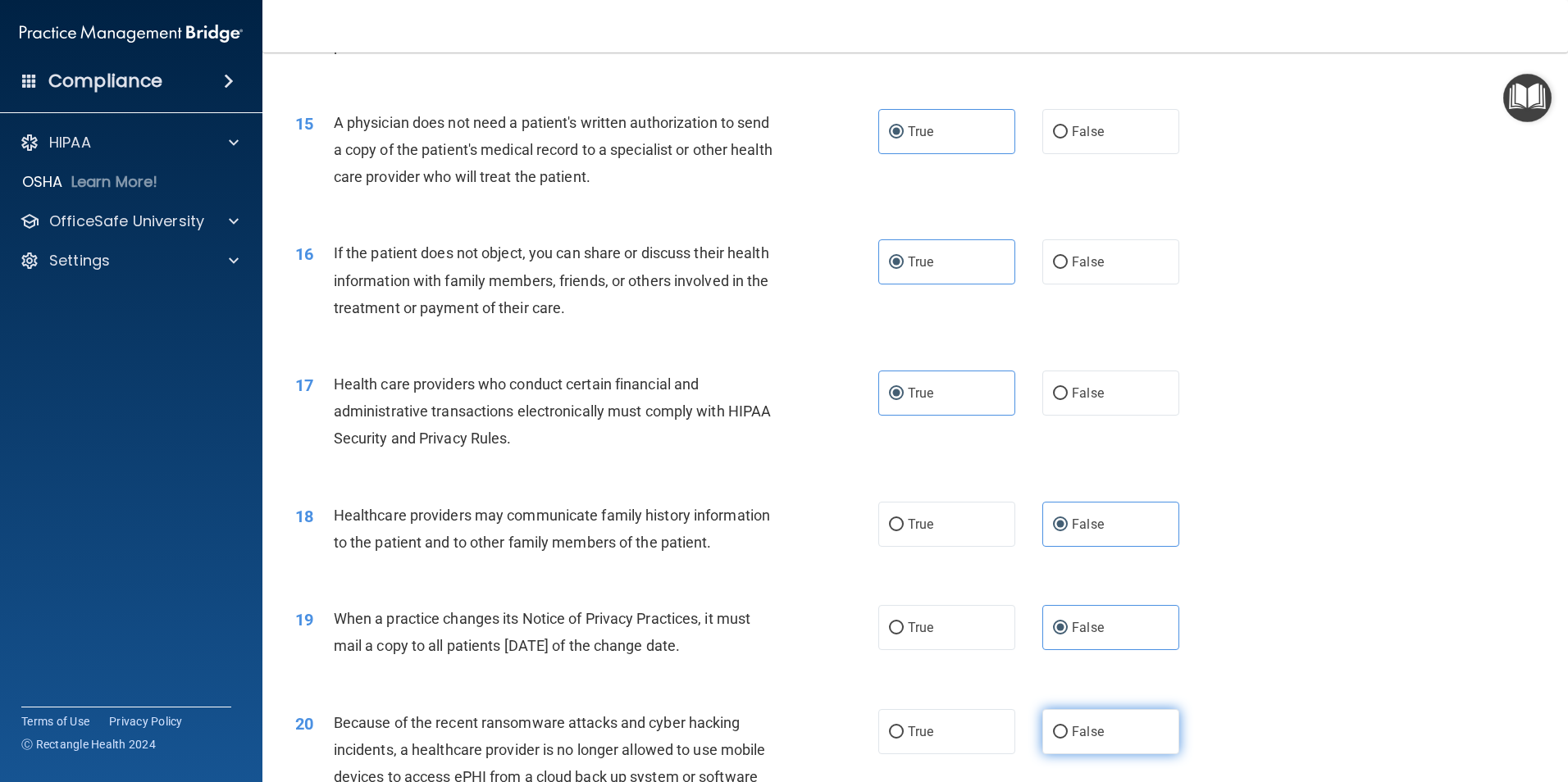
scroll to position [1784, 0]
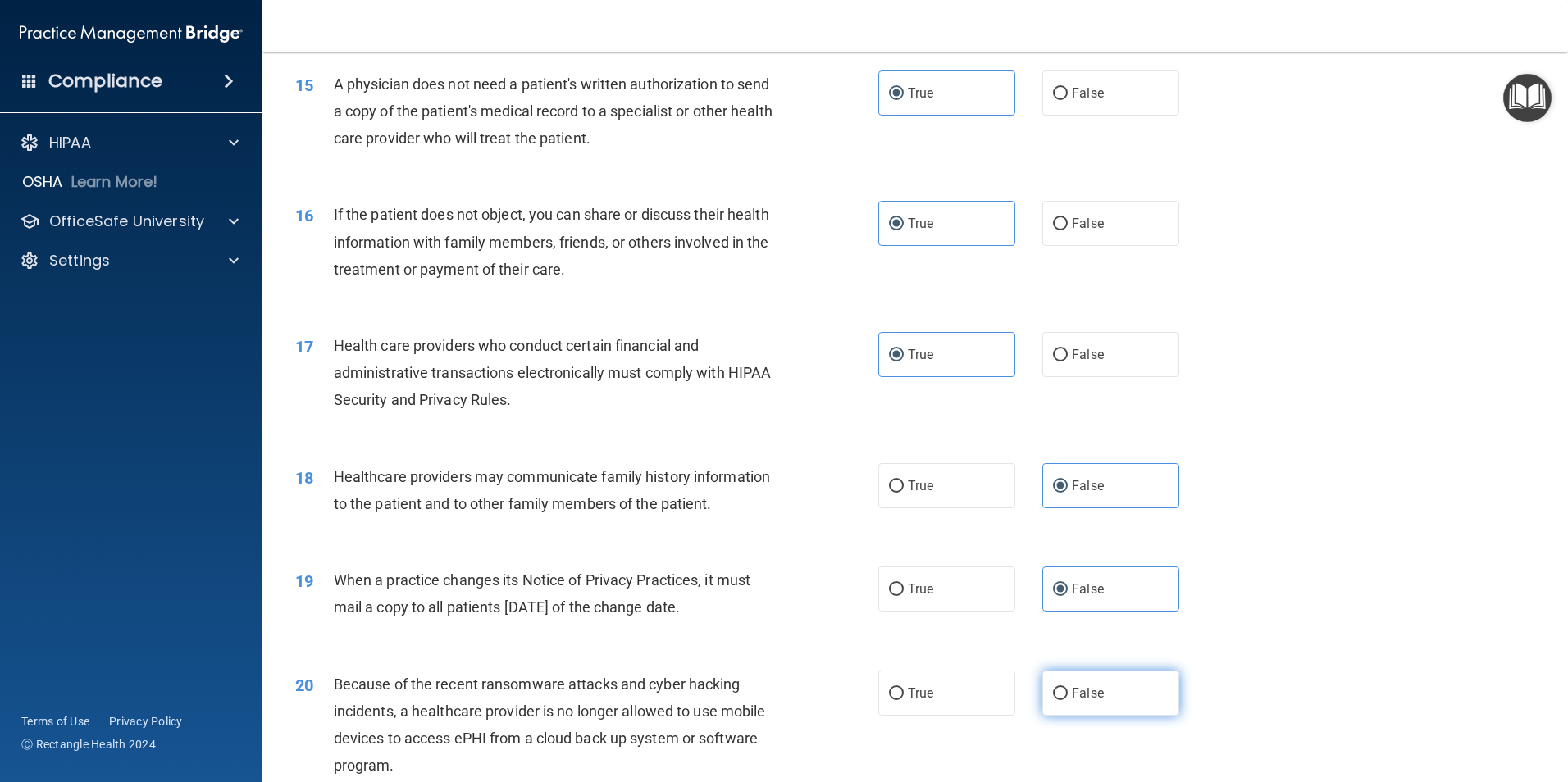
click at [1081, 689] on span "False" at bounding box center [1088, 693] width 32 height 15
click at [1068, 689] on input "False" at bounding box center [1060, 694] width 14 height 13
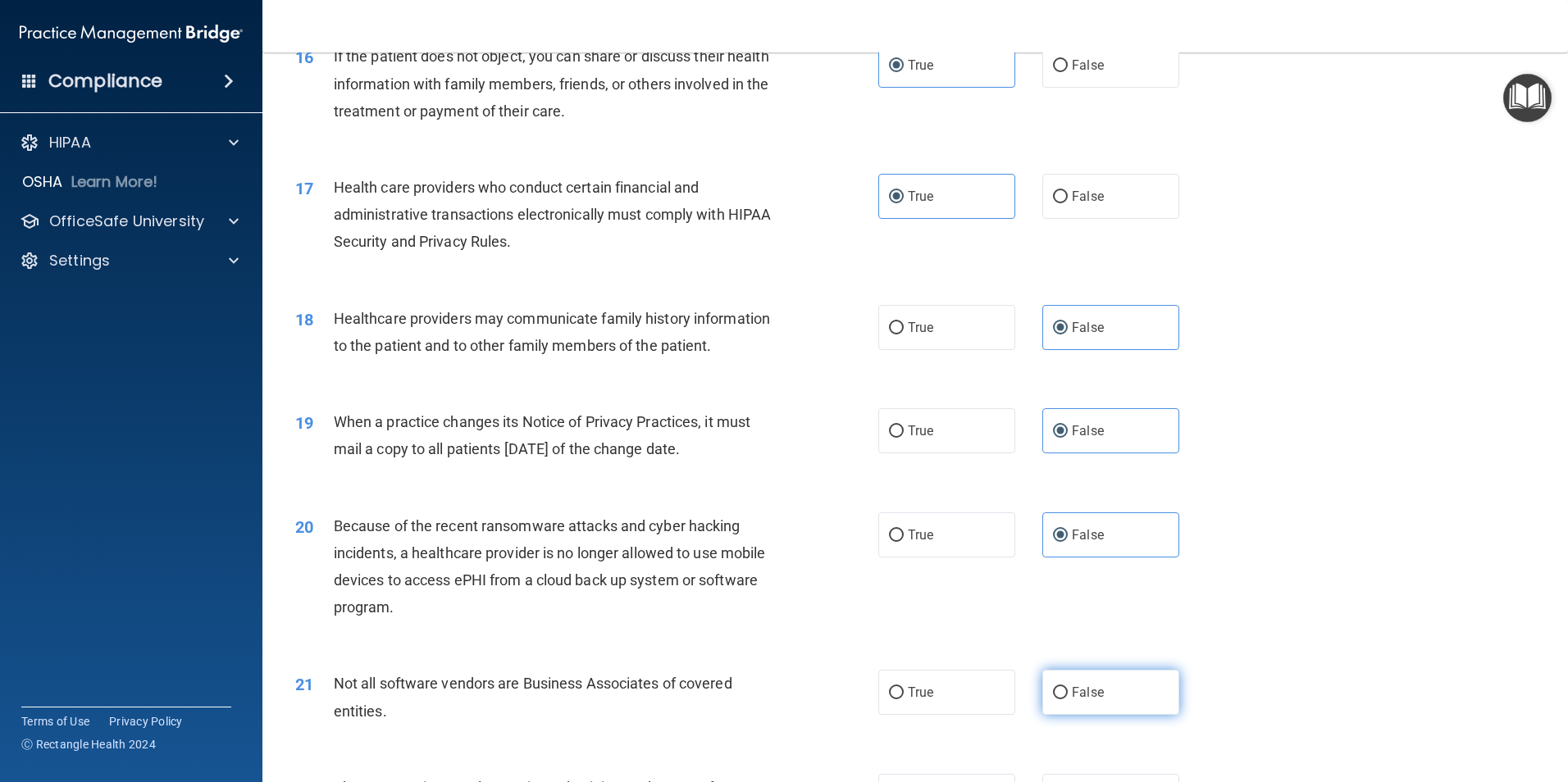
scroll to position [1947, 0]
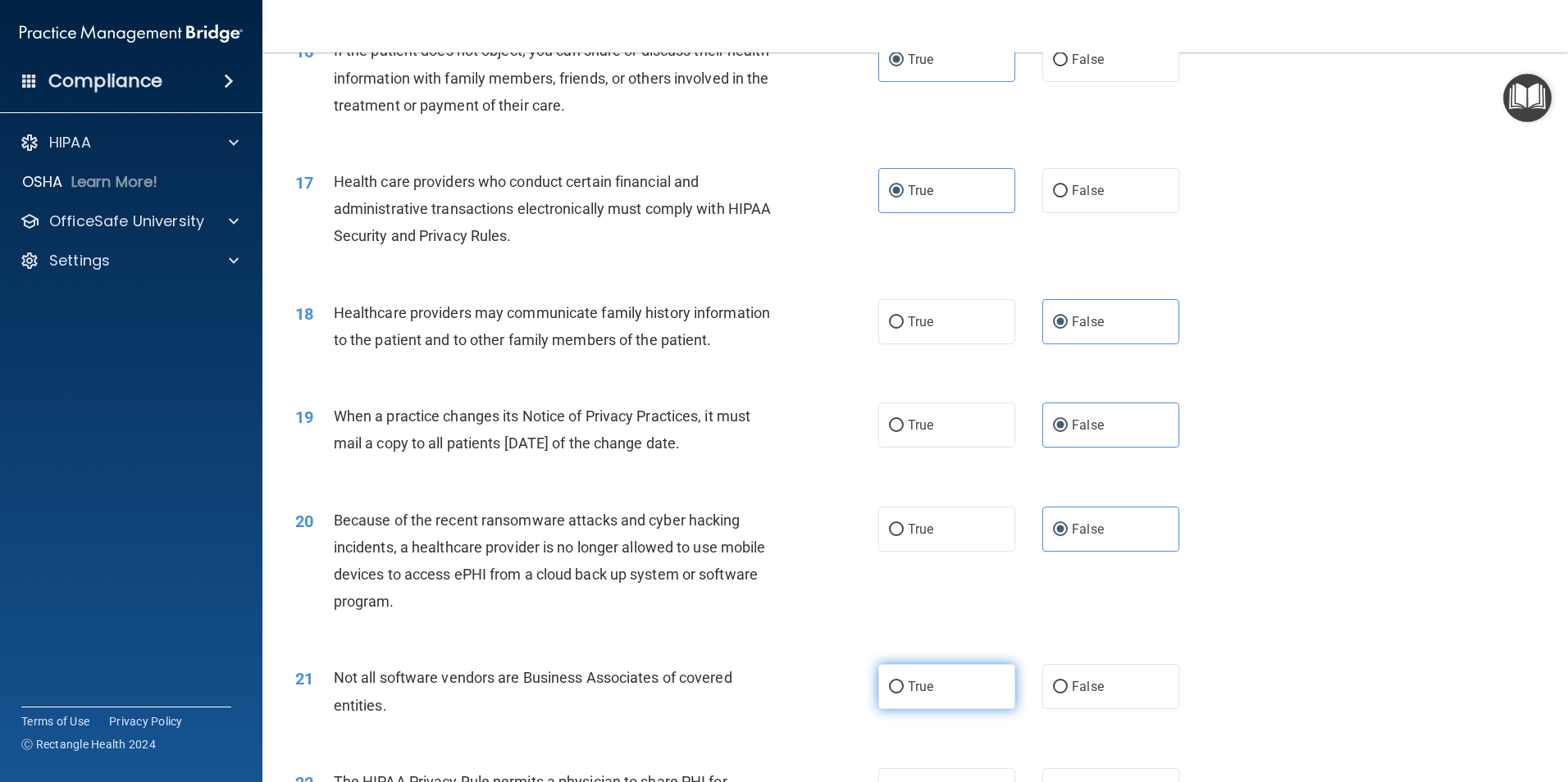
click at [962, 687] on label "True" at bounding box center [947, 687] width 137 height 45
click at [904, 687] on input "True" at bounding box center [897, 688] width 14 height 13
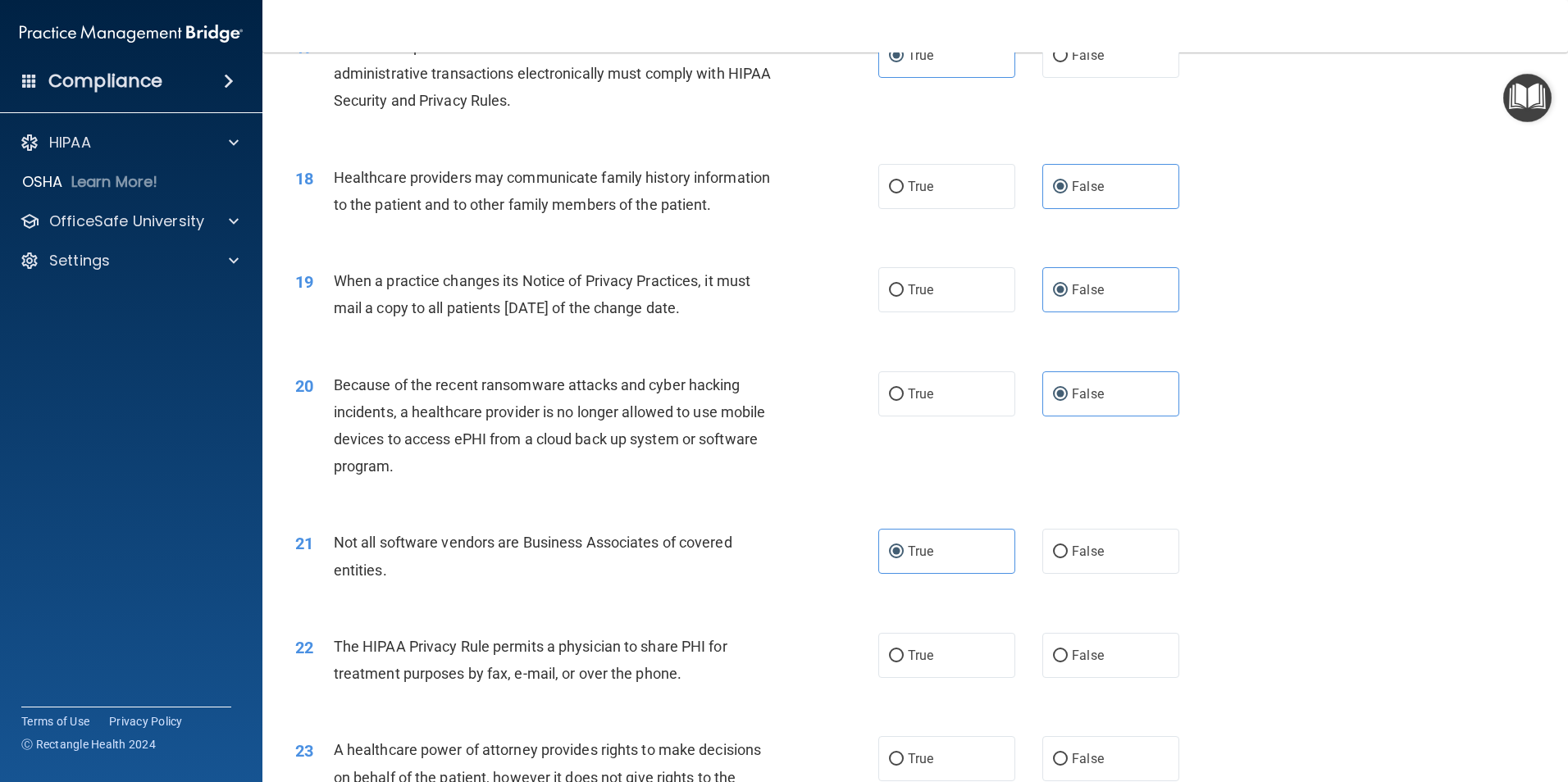
scroll to position [2090, 0]
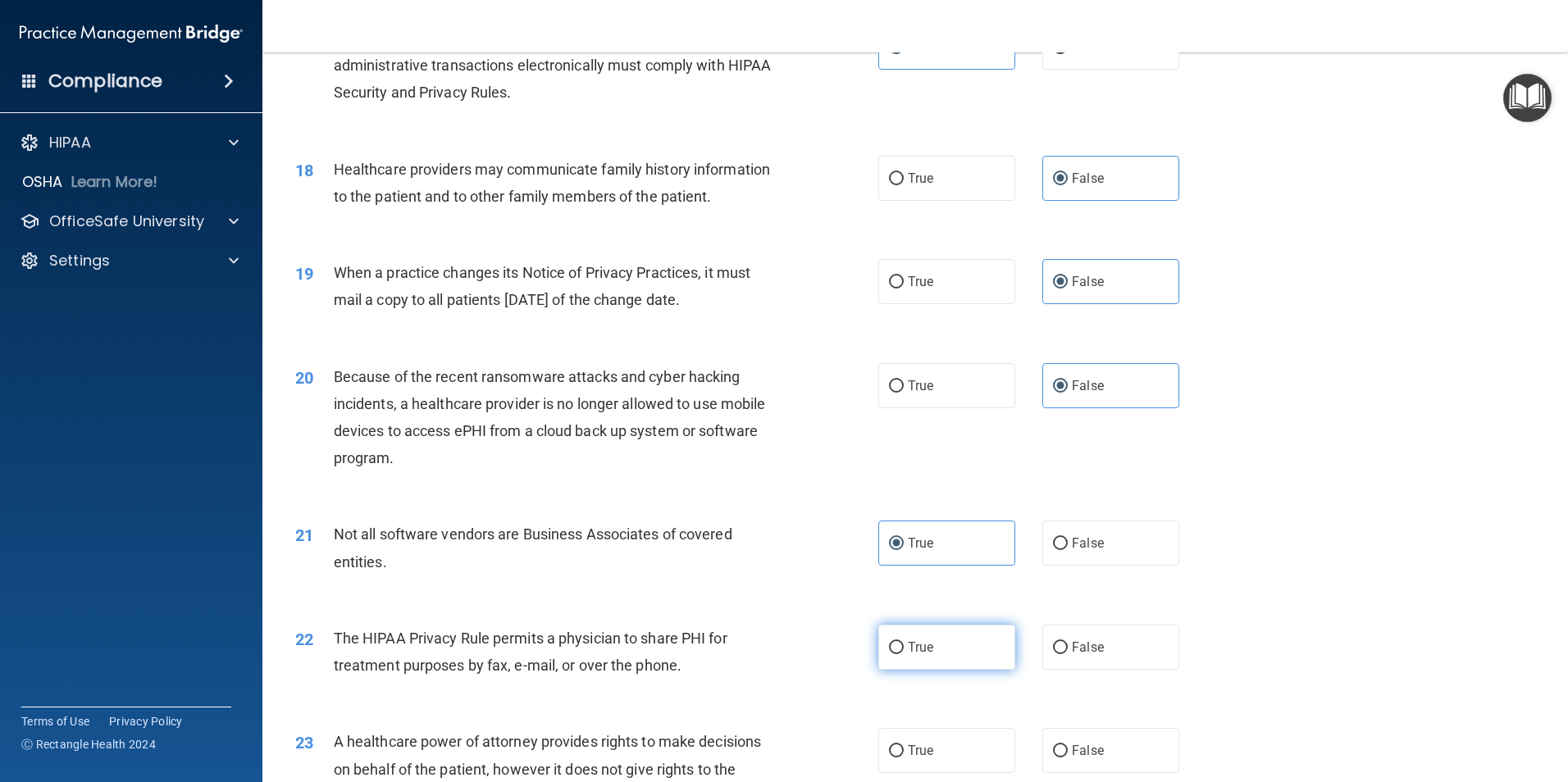
click at [987, 653] on label "True" at bounding box center [947, 647] width 137 height 45
click at [904, 653] on input "True" at bounding box center [897, 648] width 14 height 13
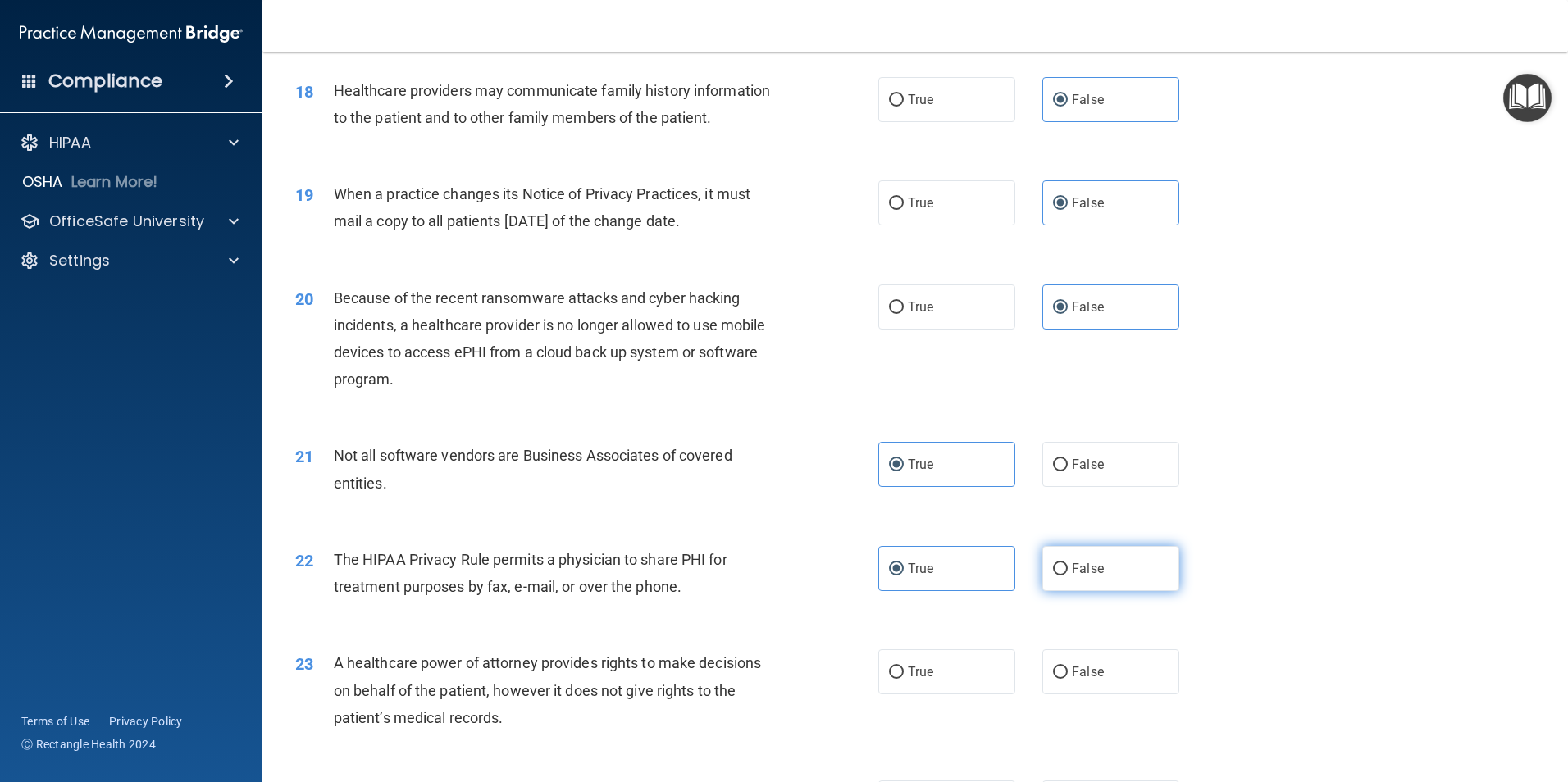
scroll to position [2254, 0]
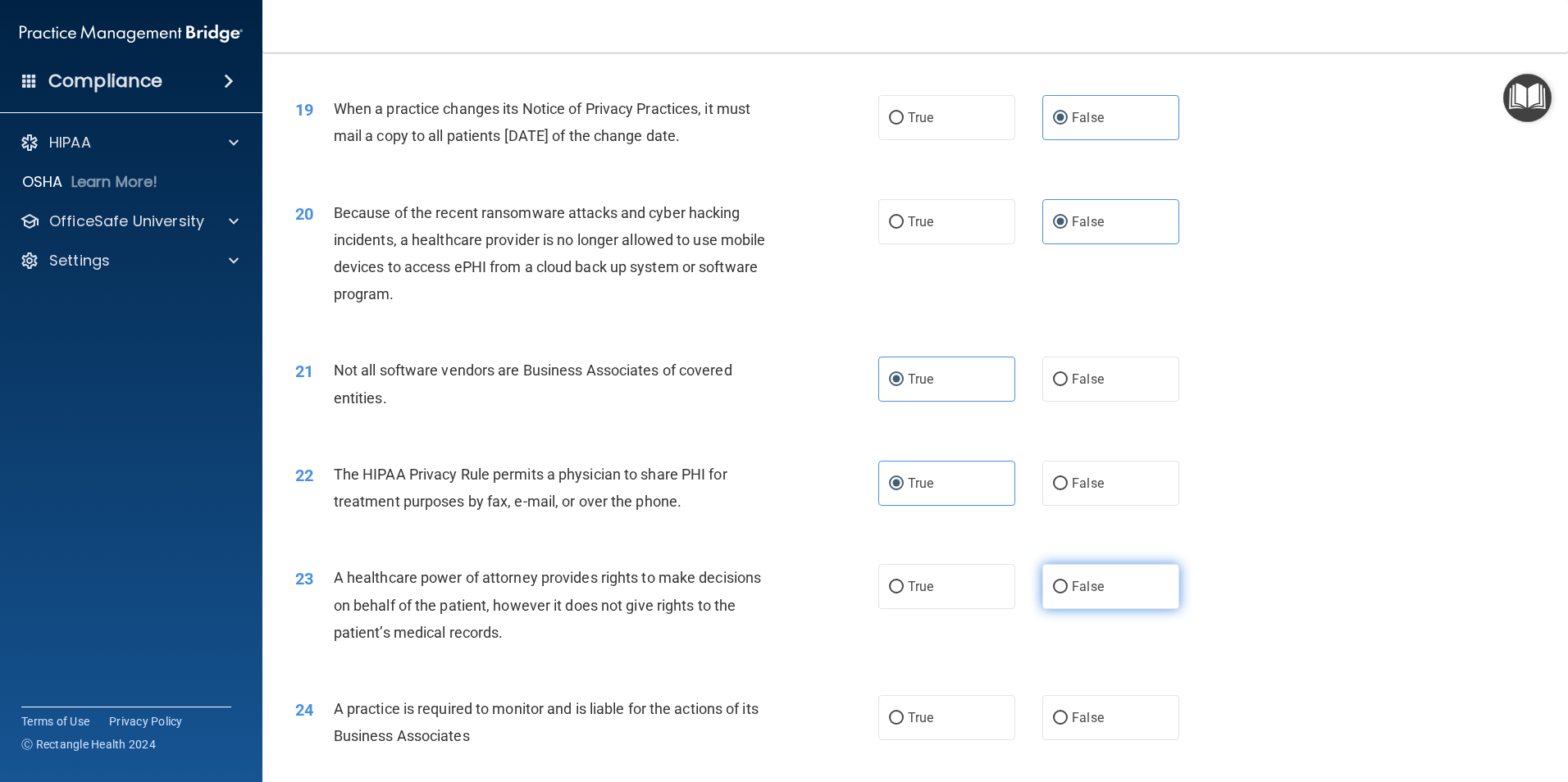
click at [1100, 590] on label "False" at bounding box center [1111, 587] width 137 height 45
click at [1068, 590] on input "False" at bounding box center [1060, 588] width 14 height 13
click at [1093, 728] on label "False" at bounding box center [1111, 718] width 137 height 45
click at [1068, 724] on input "False" at bounding box center [1060, 719] width 14 height 13
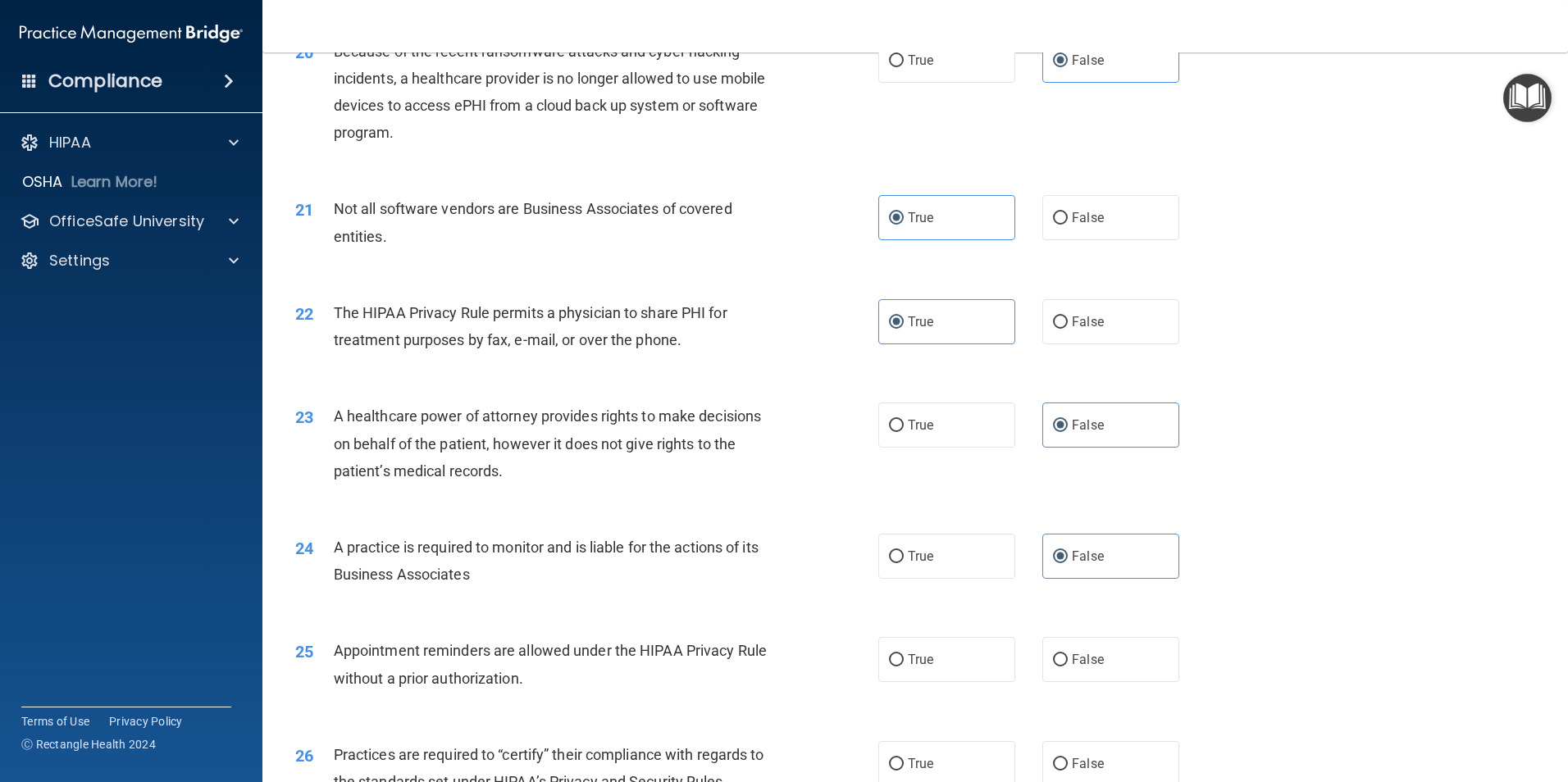
scroll to position [2419, 0]
click at [962, 652] on label "True" at bounding box center [947, 657] width 137 height 45
click at [904, 652] on input "True" at bounding box center [897, 658] width 14 height 13
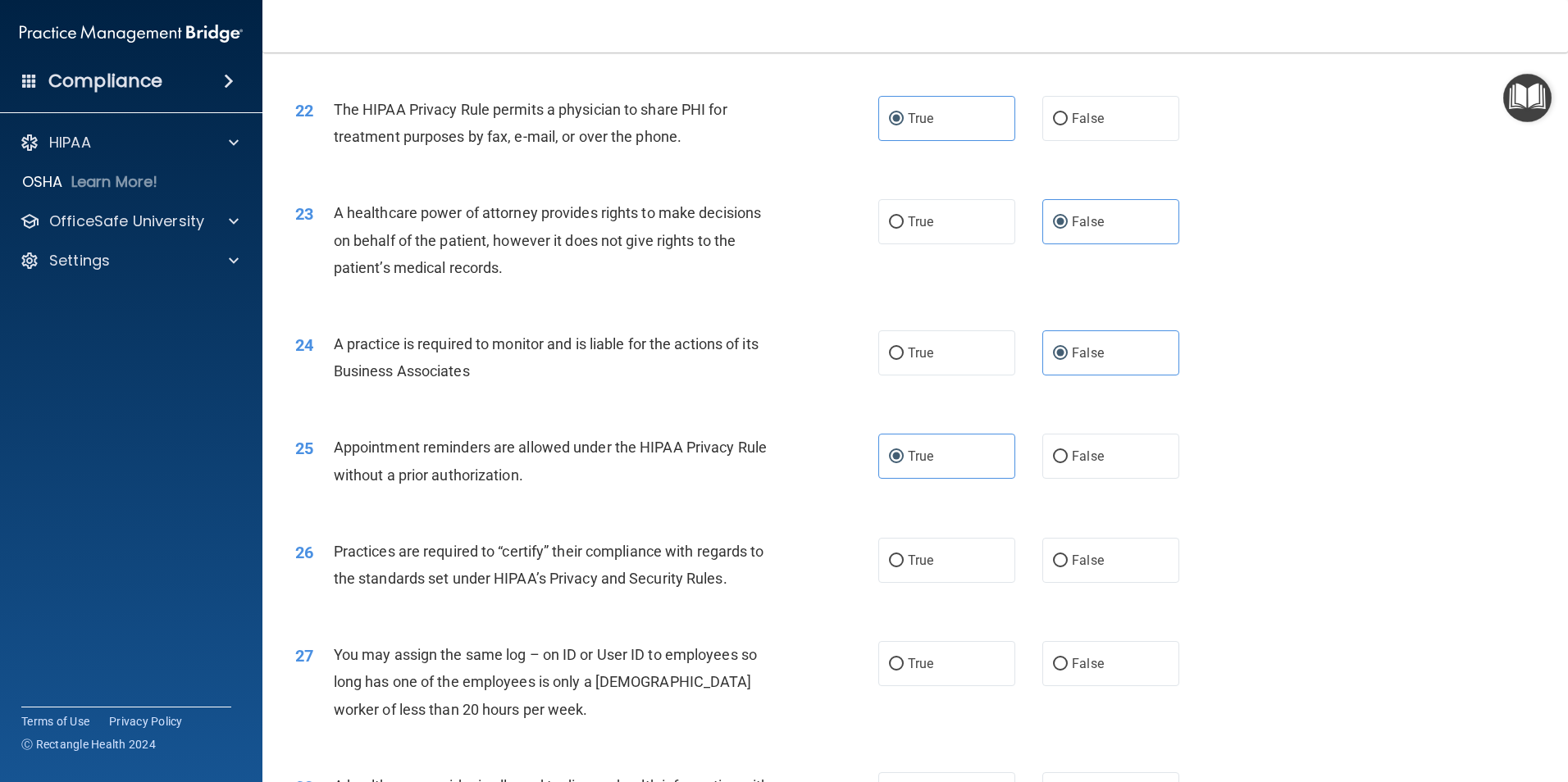
scroll to position [2623, 0]
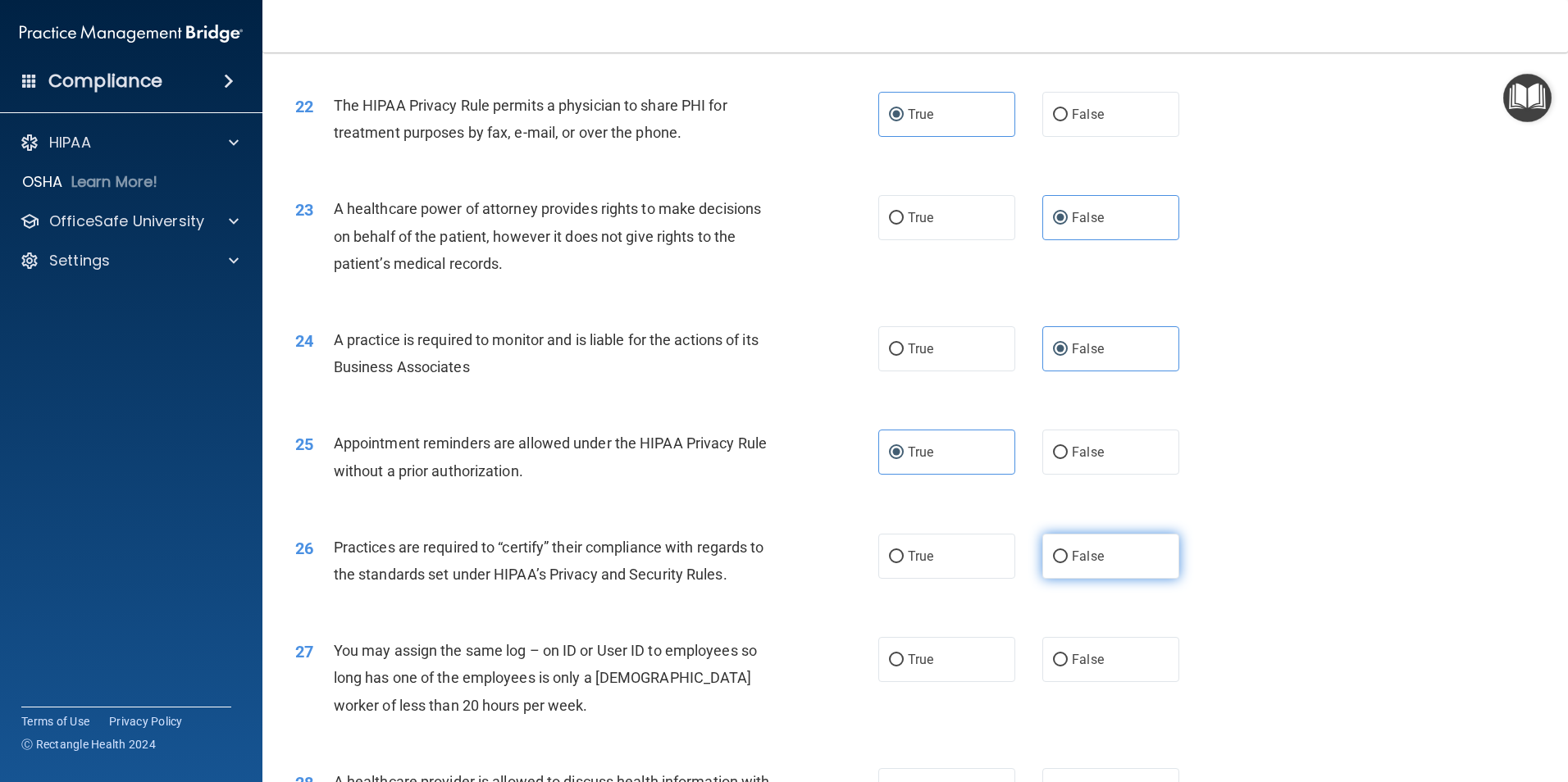
click at [1108, 565] on label "False" at bounding box center [1111, 556] width 137 height 45
click at [1068, 563] on input "False" at bounding box center [1060, 557] width 14 height 13
click at [1105, 662] on label "False" at bounding box center [1111, 660] width 137 height 45
click at [1068, 662] on input "False" at bounding box center [1060, 661] width 14 height 13
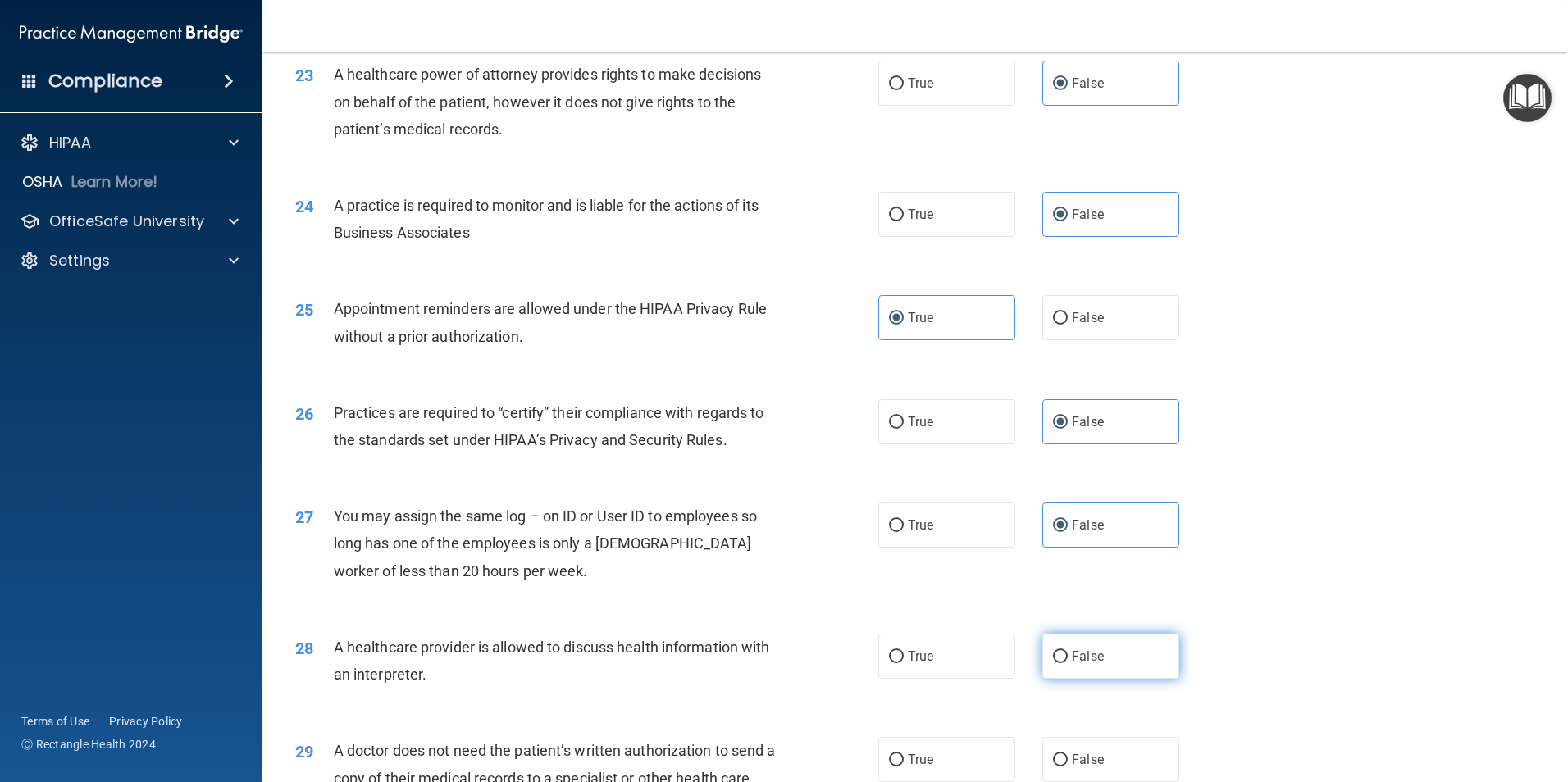
scroll to position [2849, 0]
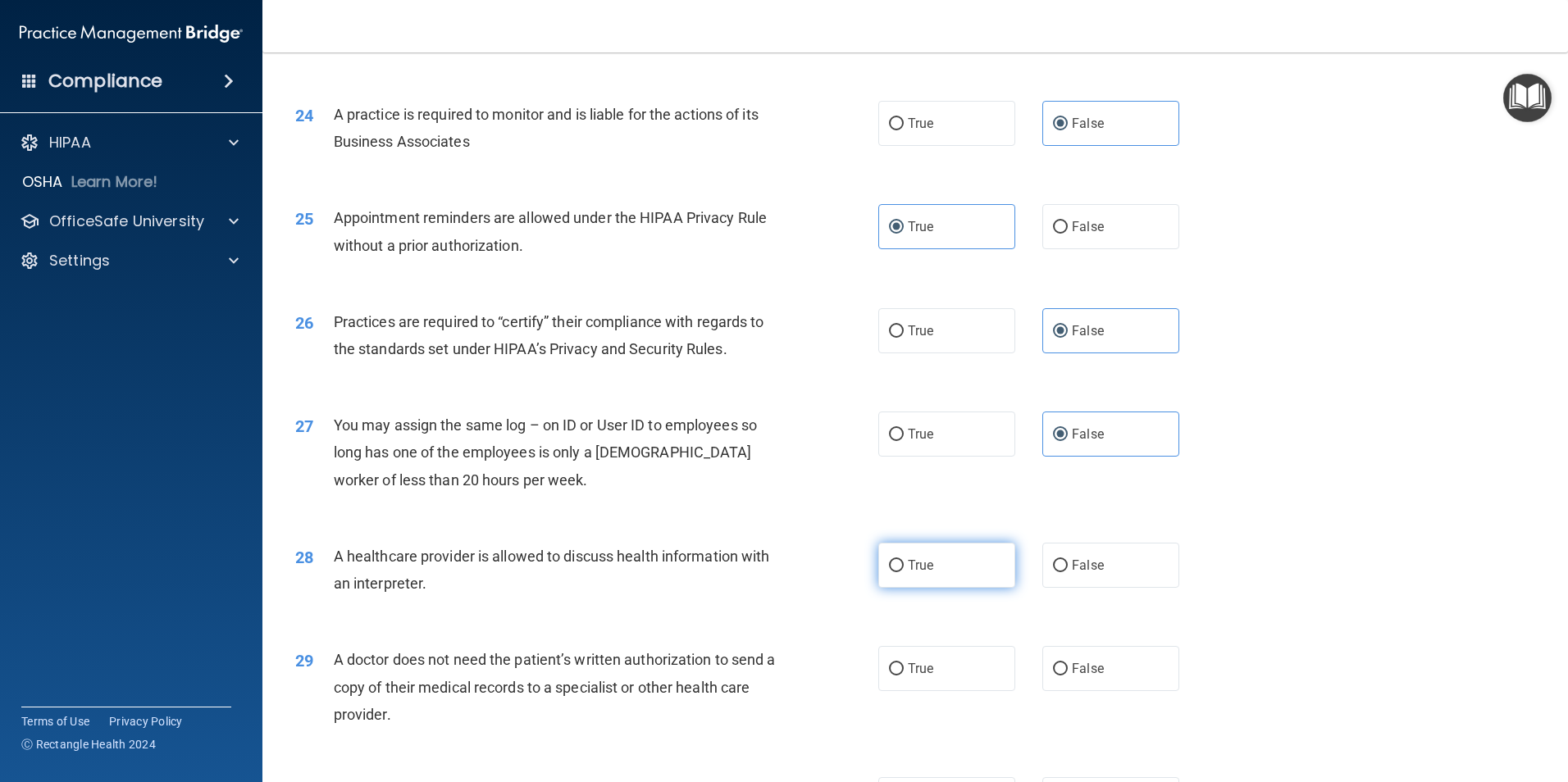
click at [963, 567] on label "True" at bounding box center [947, 565] width 137 height 45
click at [904, 567] on input "True" at bounding box center [897, 566] width 14 height 13
click at [969, 670] on label "True" at bounding box center [947, 669] width 137 height 45
click at [904, 670] on input "True" at bounding box center [897, 670] width 14 height 13
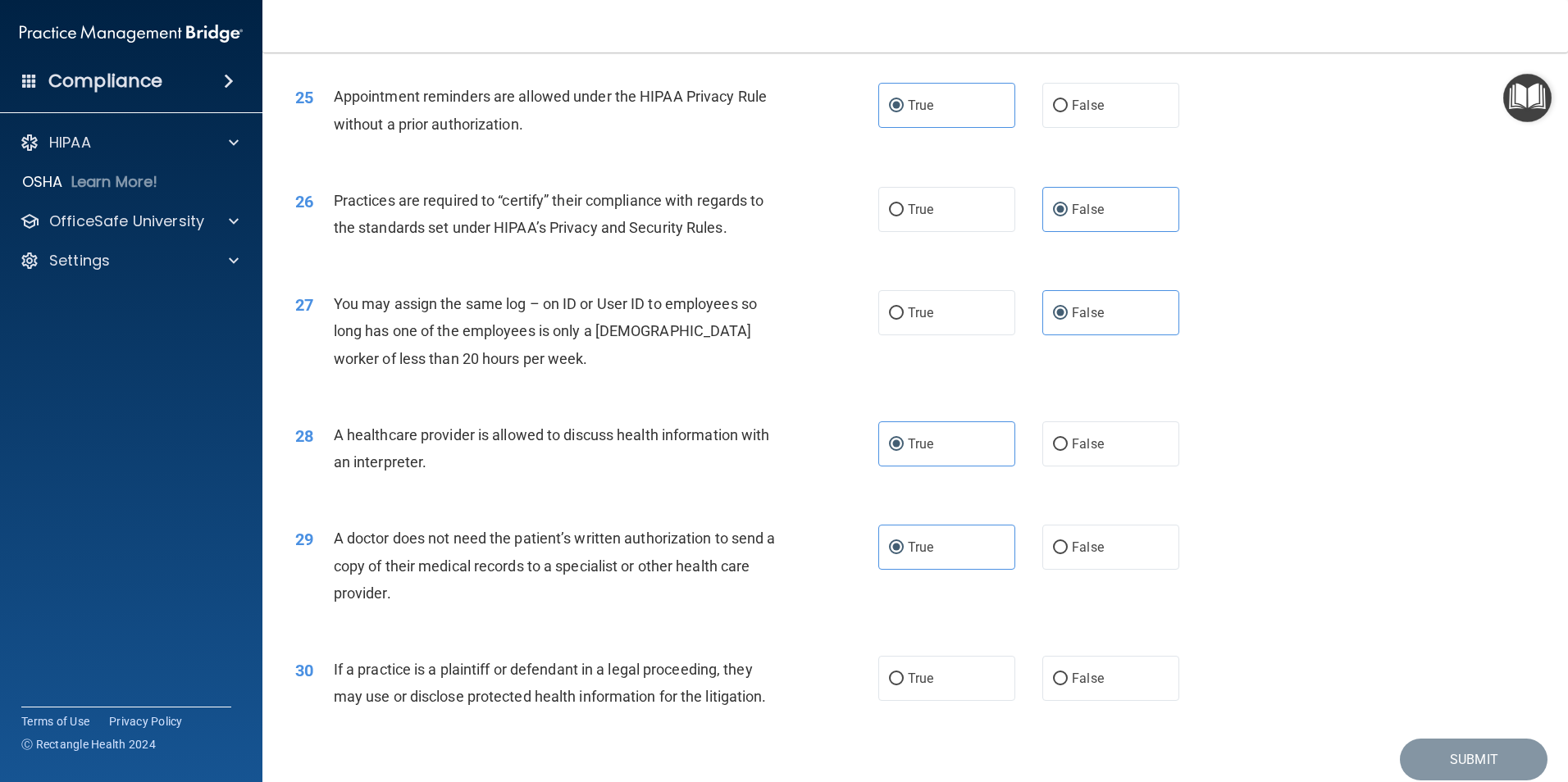
scroll to position [3034, 0]
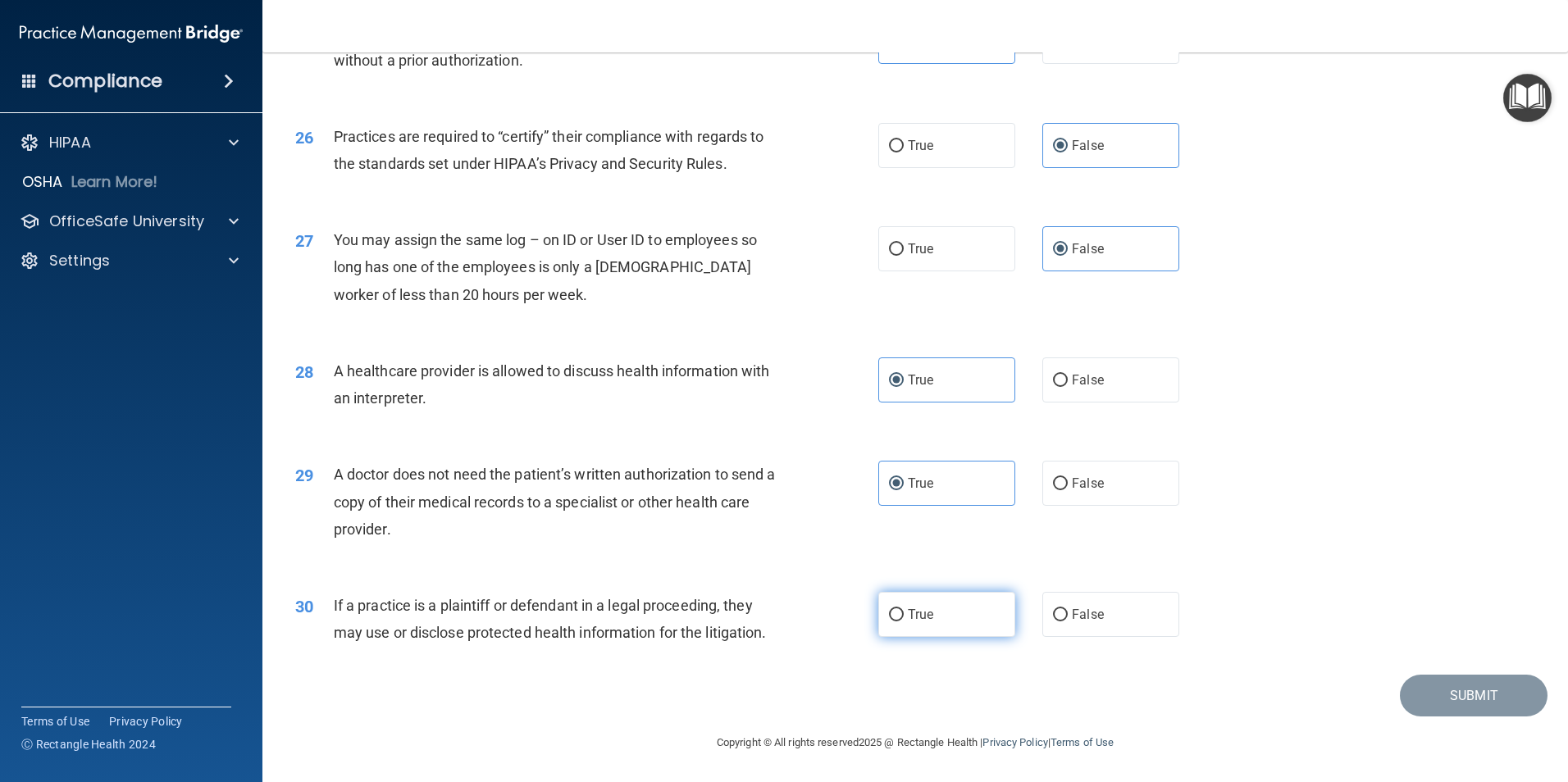
click at [951, 619] on label "True" at bounding box center [947, 615] width 137 height 45
click at [904, 619] on input "True" at bounding box center [897, 616] width 14 height 13
click at [1428, 684] on button "Submit" at bounding box center [1473, 696] width 148 height 41
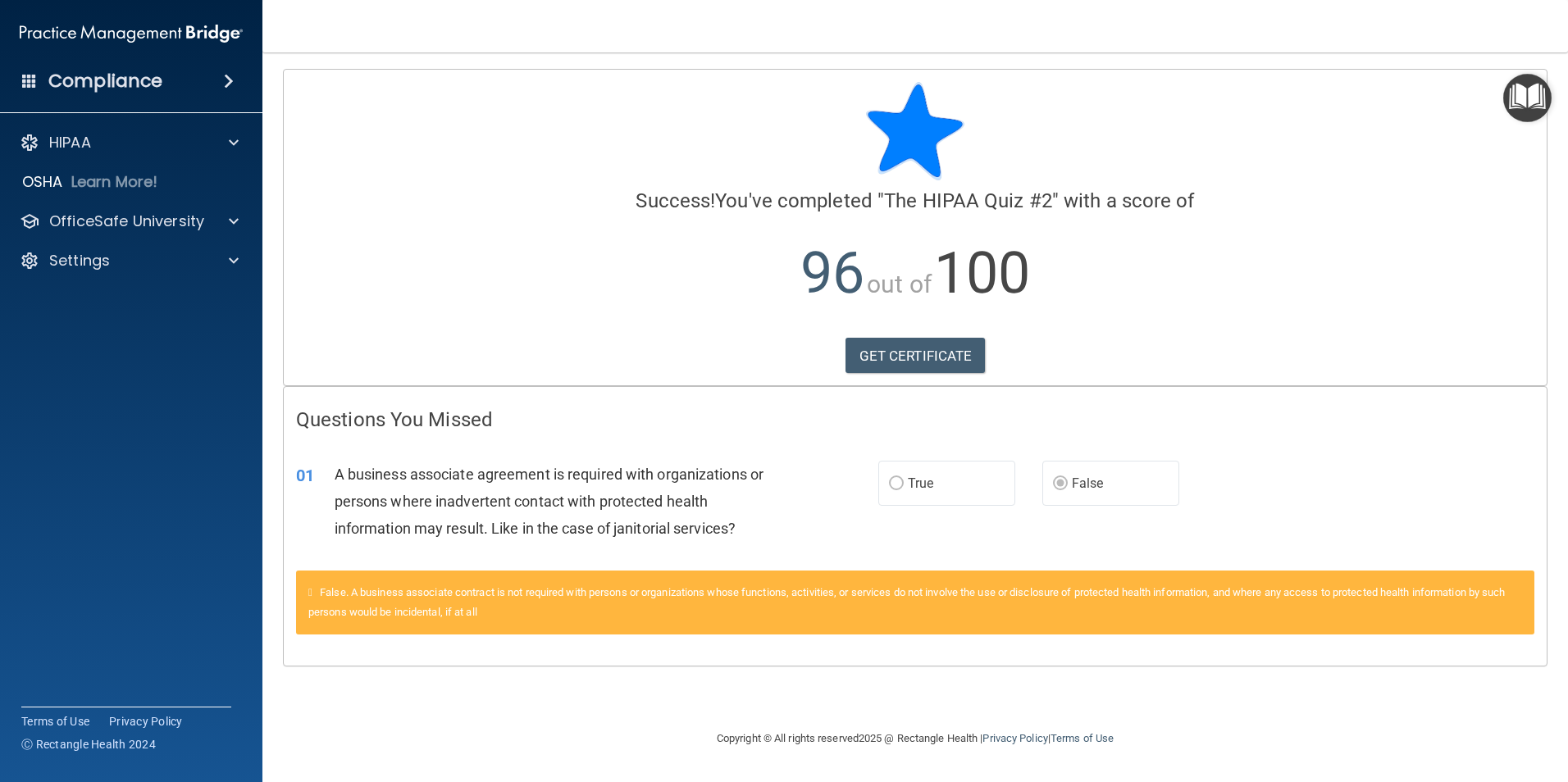
click at [1519, 86] on img "Open Resource Center" at bounding box center [1527, 98] width 49 height 49
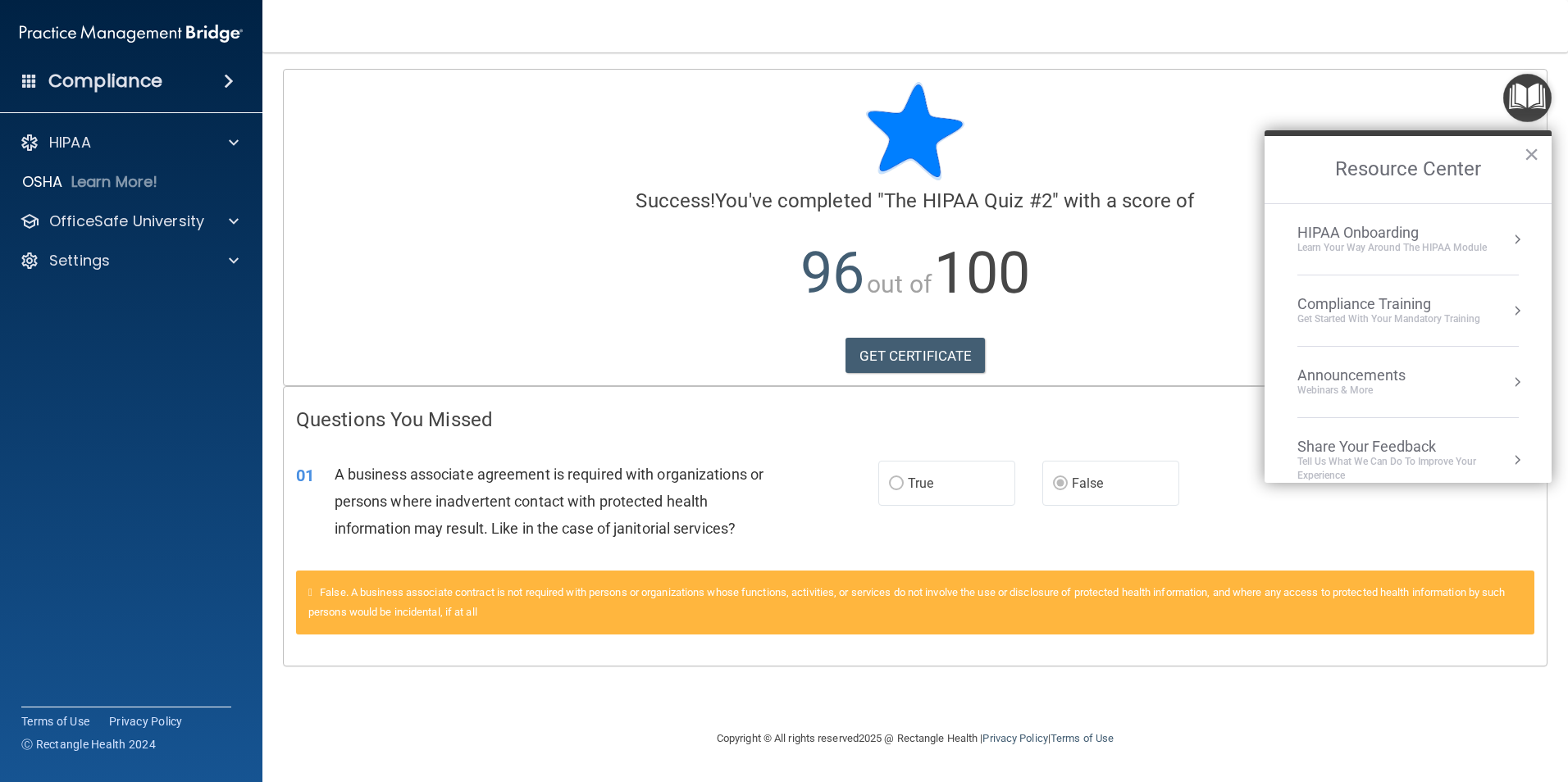
click at [1337, 303] on div "Compliance Training" at bounding box center [1388, 304] width 183 height 18
click at [1389, 229] on div "HIPAA Training for Members" at bounding box center [1368, 231] width 183 height 14
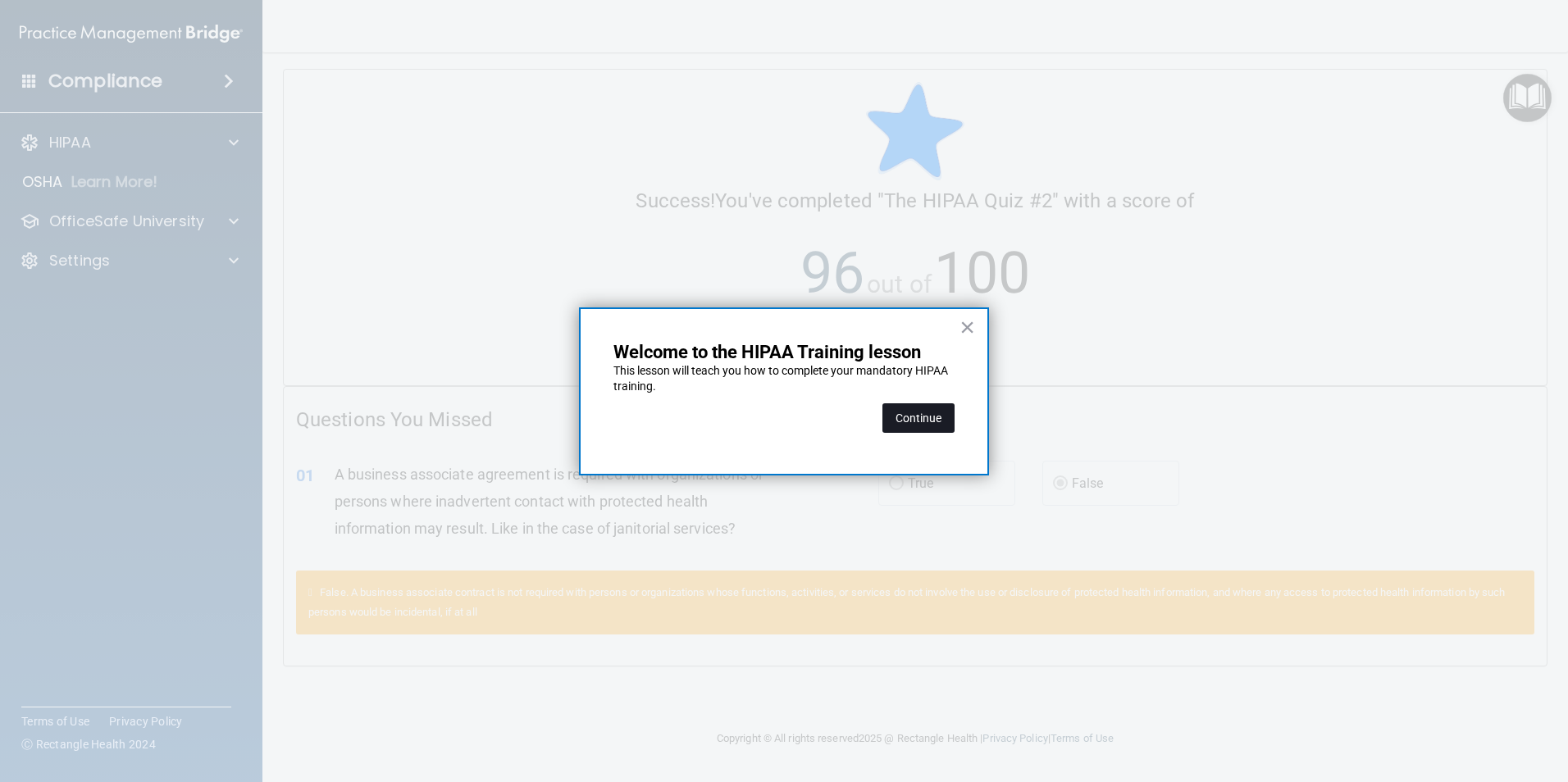
click at [933, 418] on button "Continue" at bounding box center [918, 418] width 72 height 30
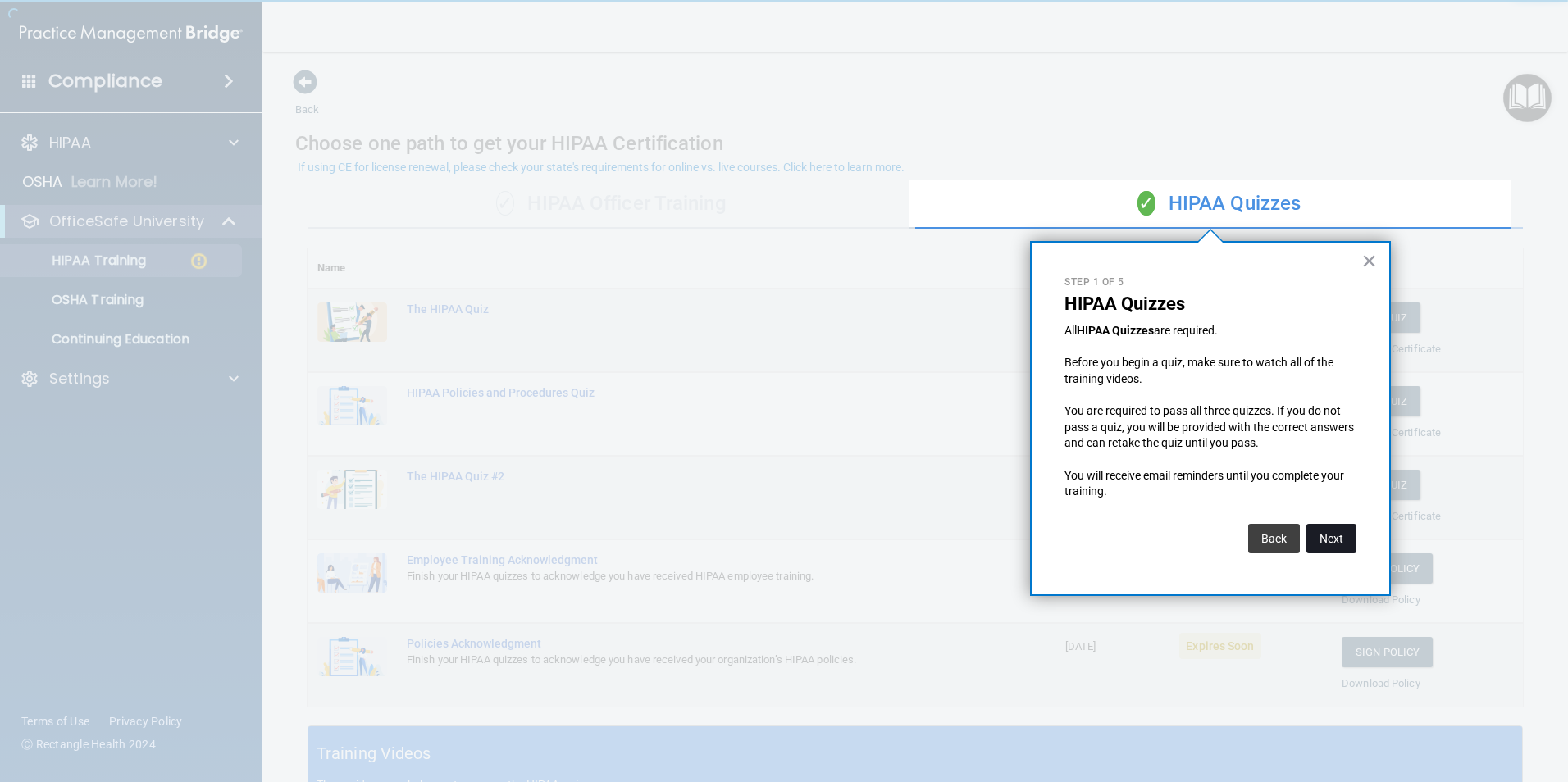
click at [1329, 533] on button "Next" at bounding box center [1331, 538] width 50 height 30
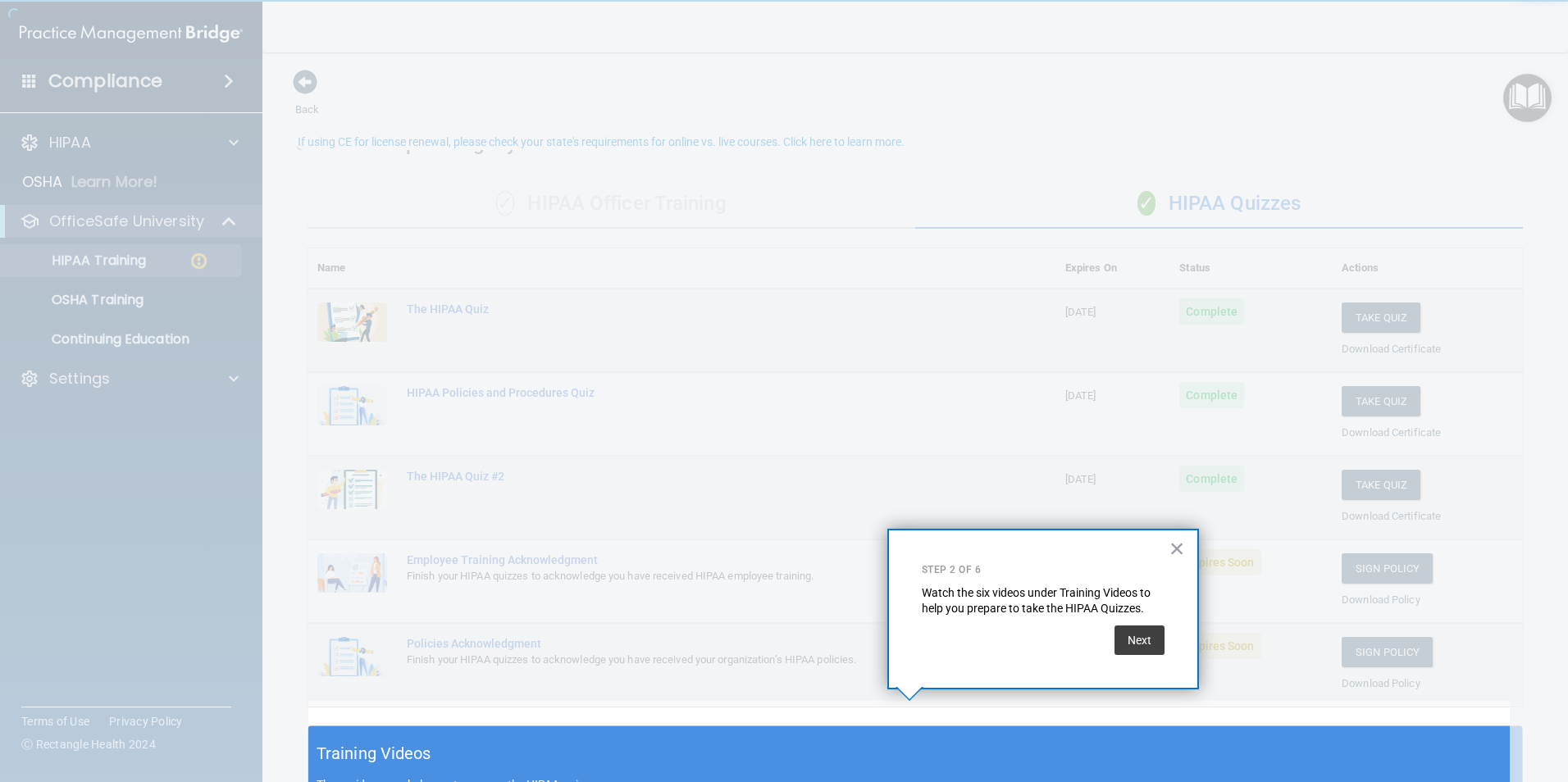
scroll to position [25, 0]
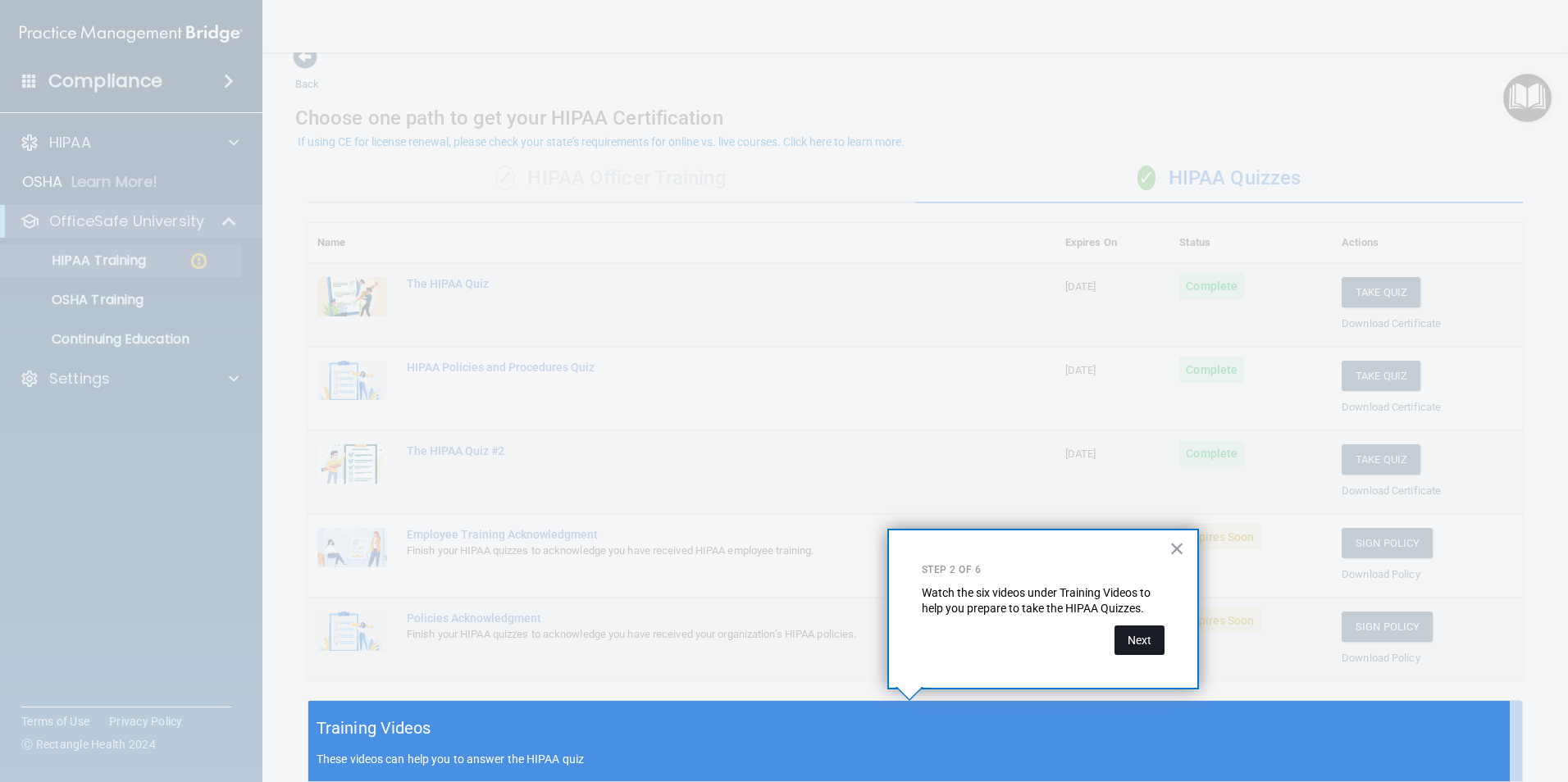
click at [1128, 643] on button "Next" at bounding box center [1140, 640] width 50 height 30
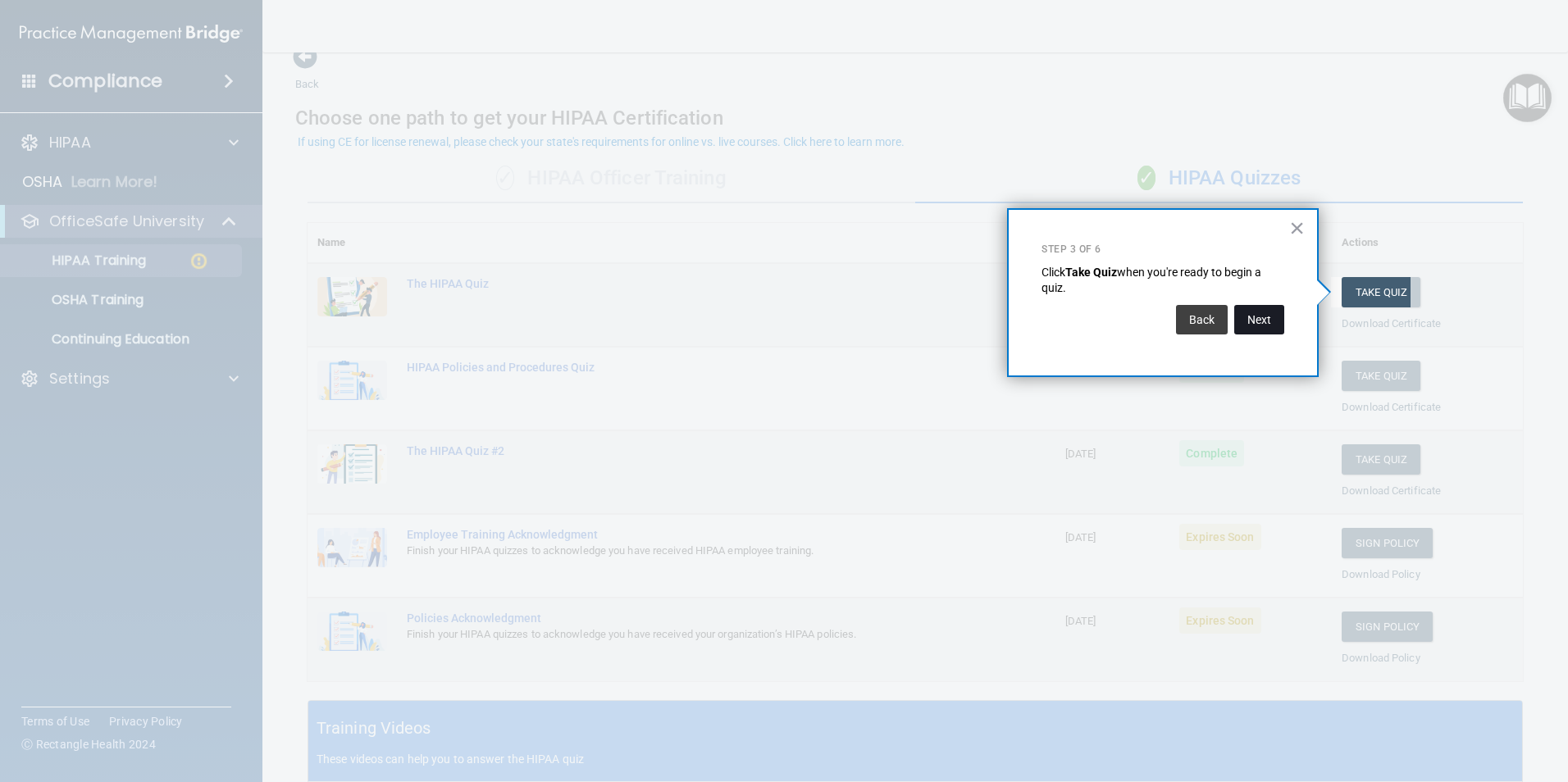
click at [1255, 320] on button "Next" at bounding box center [1259, 319] width 50 height 30
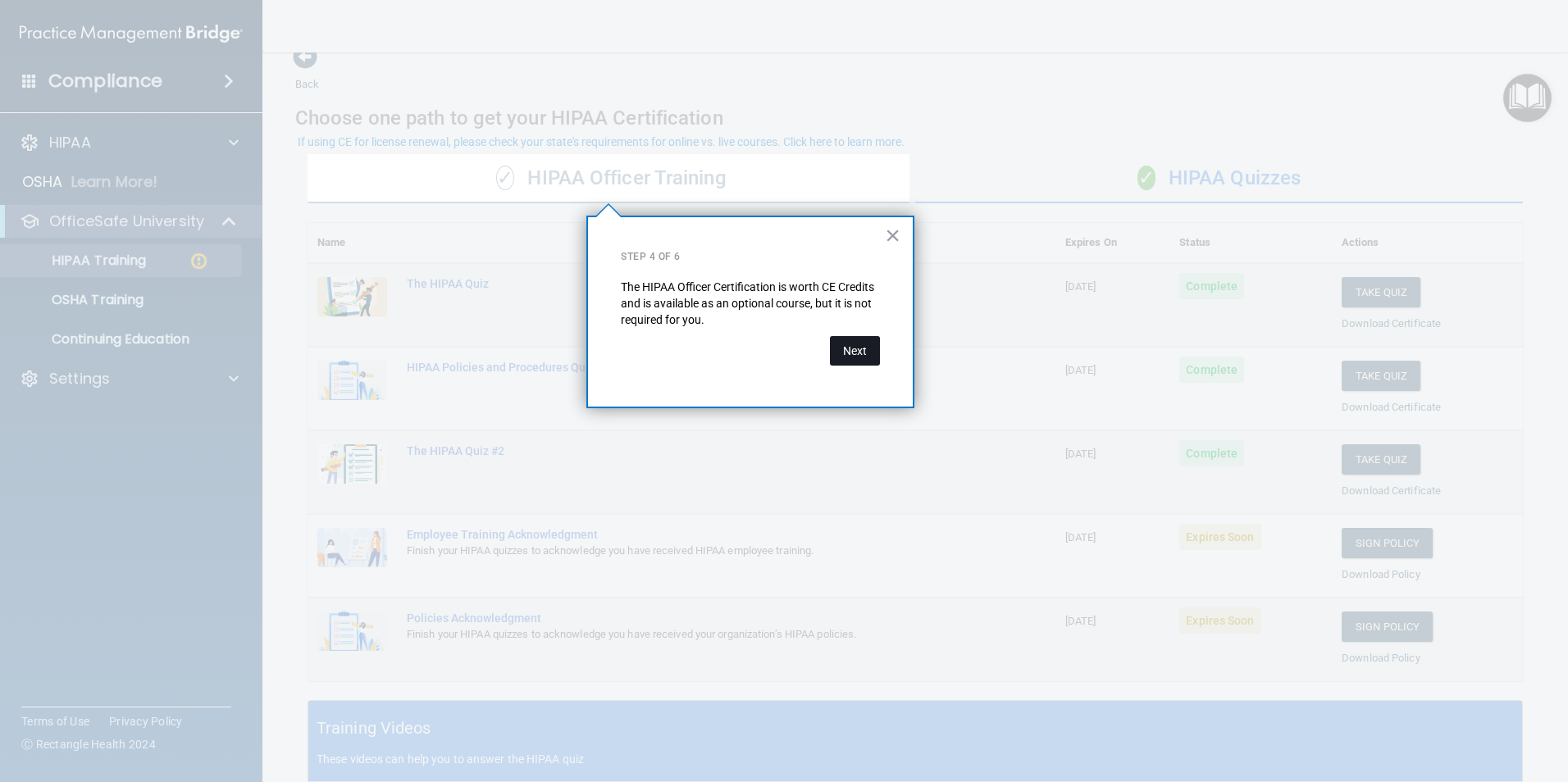
click at [853, 344] on button "Next" at bounding box center [855, 351] width 50 height 30
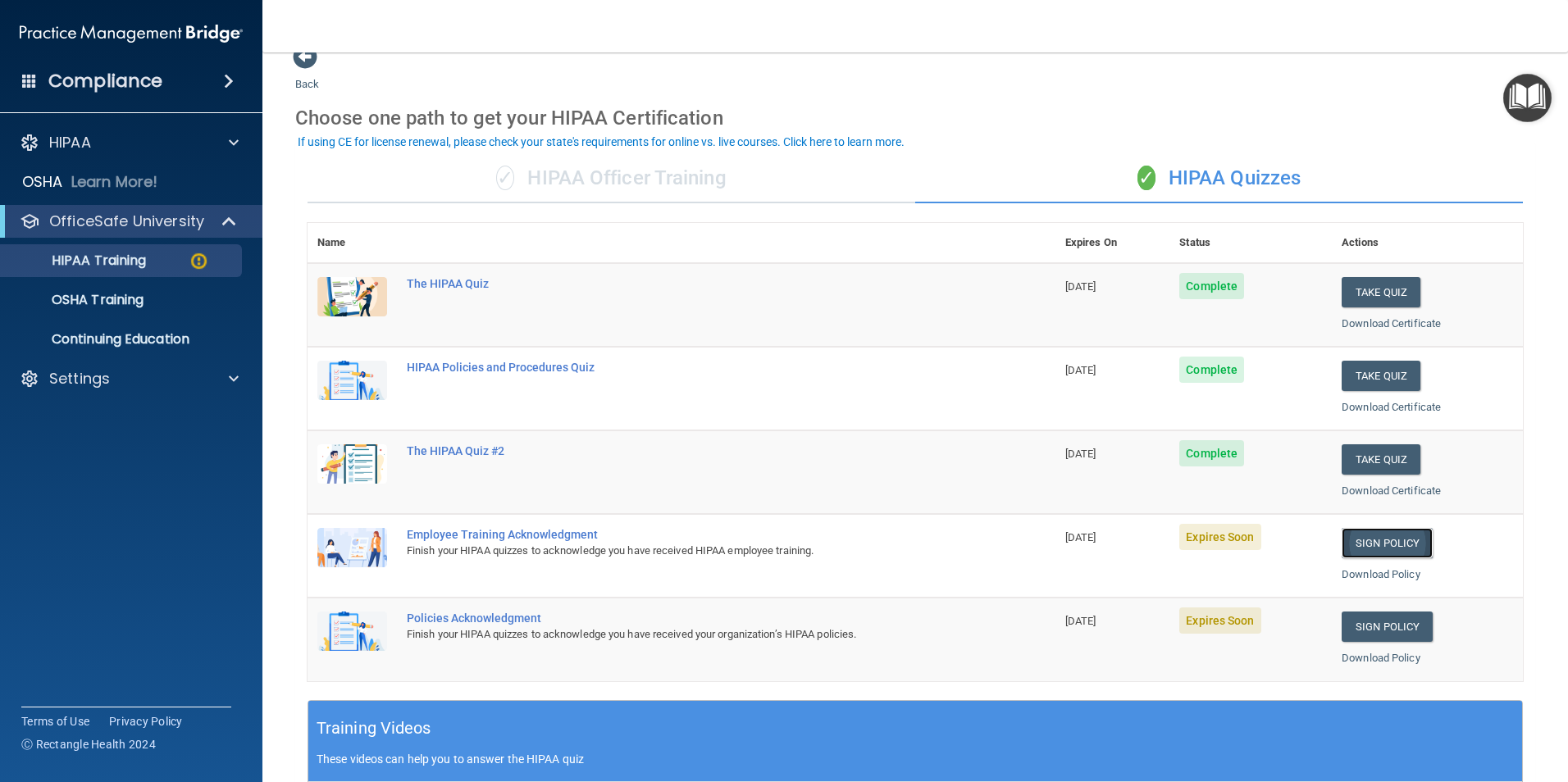
click at [1399, 544] on link "Sign Policy" at bounding box center [1387, 544] width 91 height 31
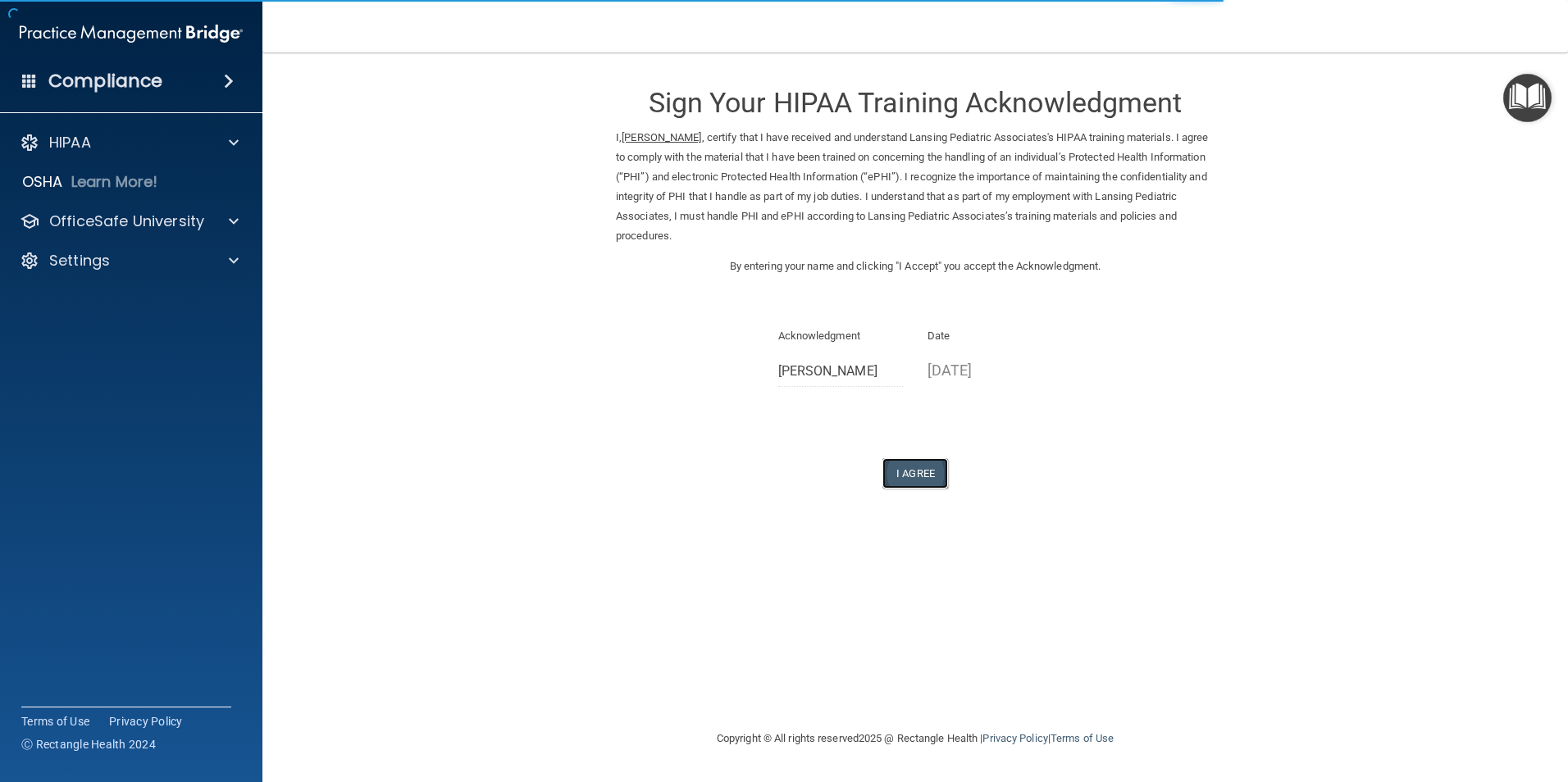
click at [922, 467] on button "I Agree" at bounding box center [915, 473] width 66 height 31
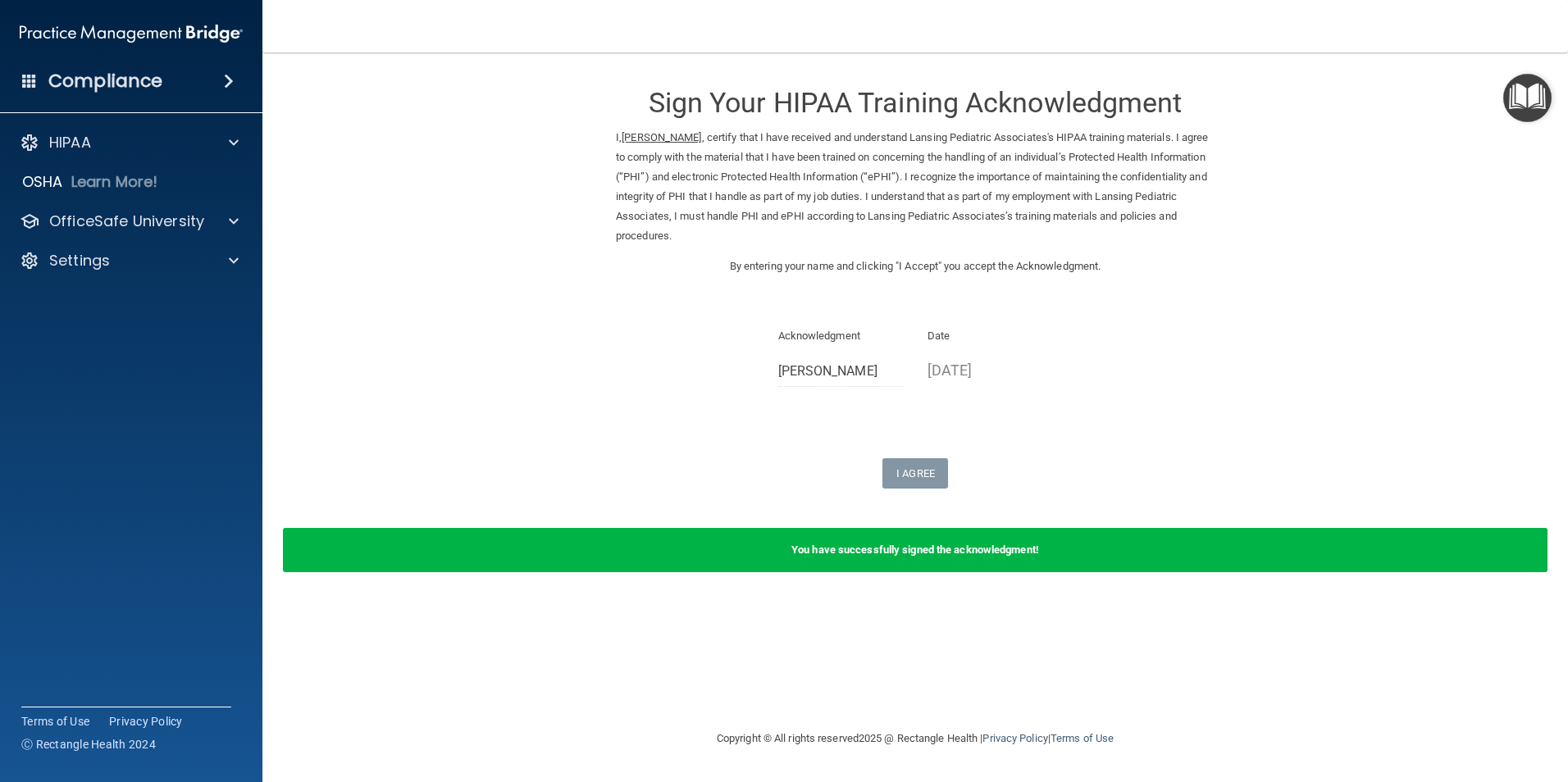
click at [1517, 90] on img "Open Resource Center" at bounding box center [1527, 98] width 49 height 49
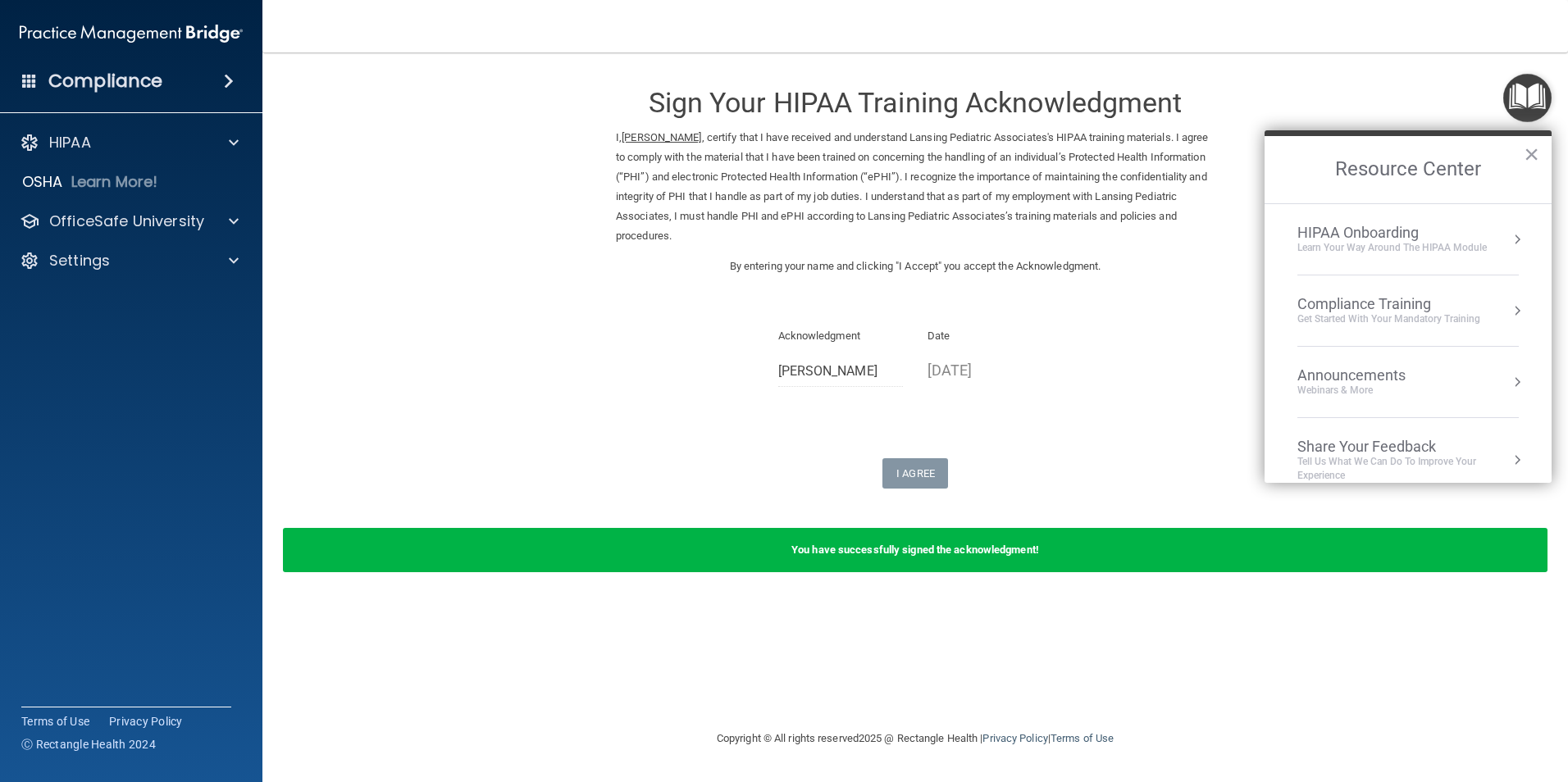
click at [1329, 306] on div "Compliance Training" at bounding box center [1388, 304] width 183 height 18
click at [1351, 226] on div "HIPAA Training for Members" at bounding box center [1368, 231] width 183 height 14
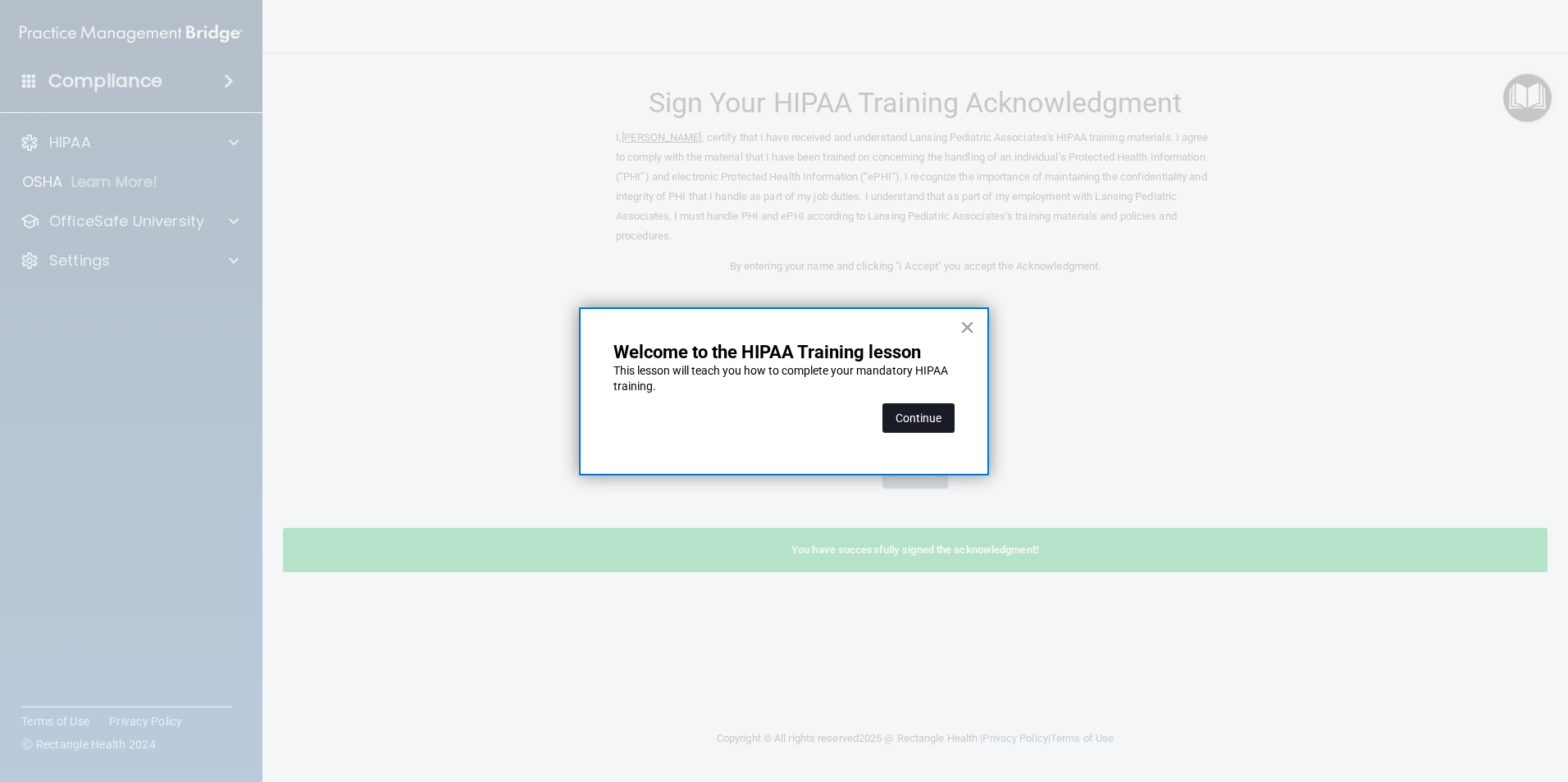
click at [918, 413] on button "Continue" at bounding box center [918, 418] width 72 height 30
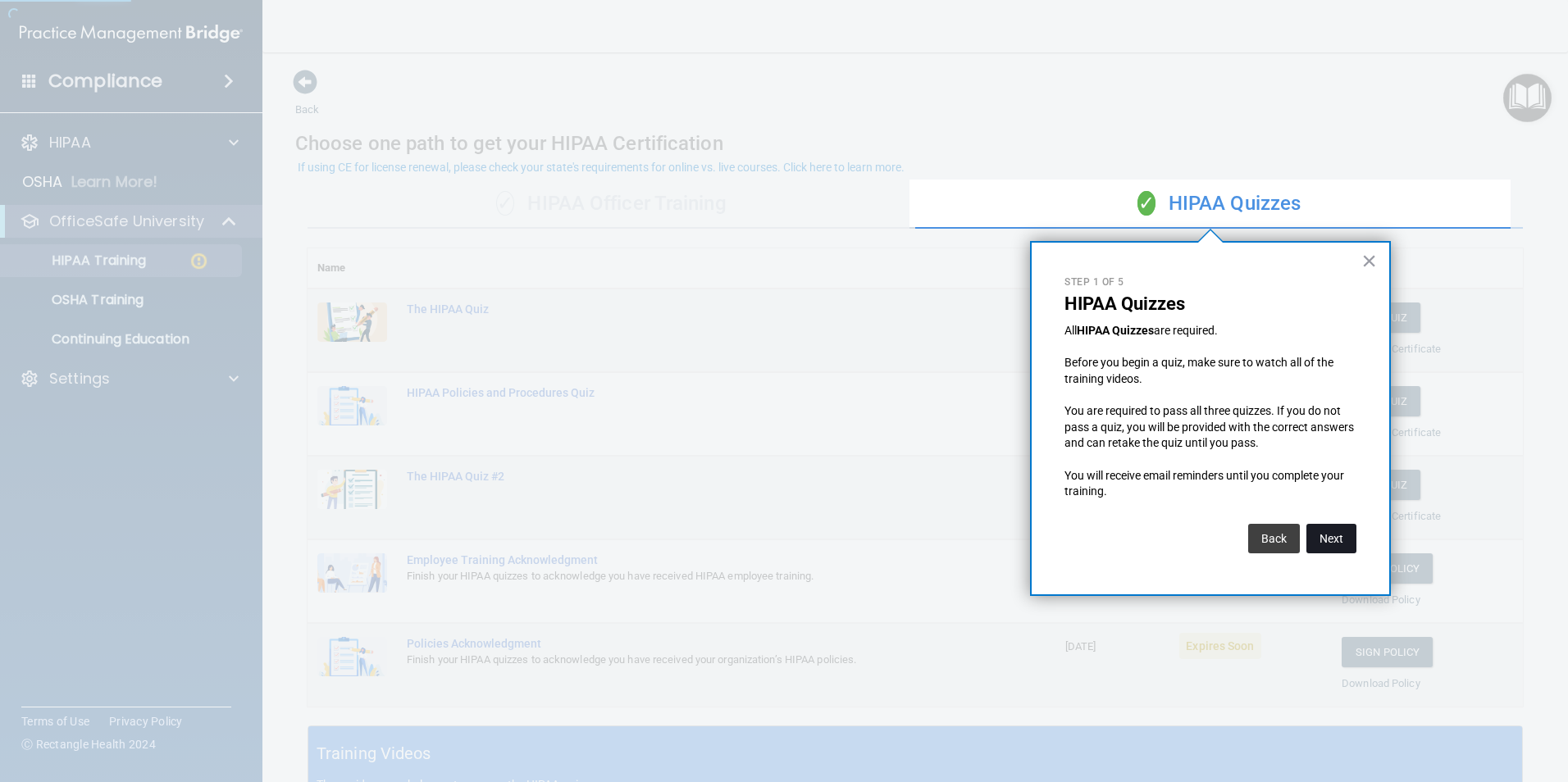
click at [1335, 534] on button "Next" at bounding box center [1331, 538] width 50 height 30
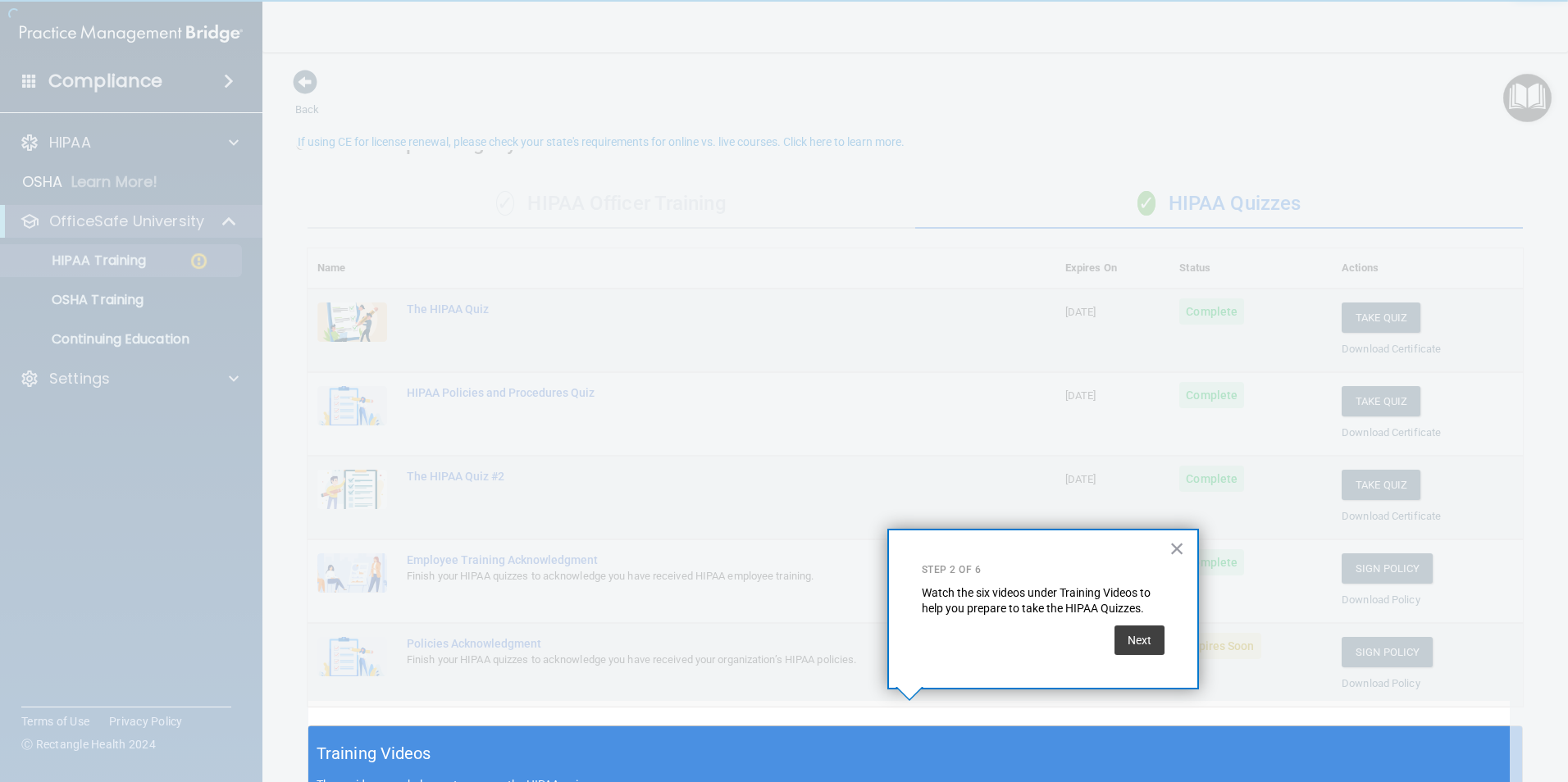
scroll to position [25, 0]
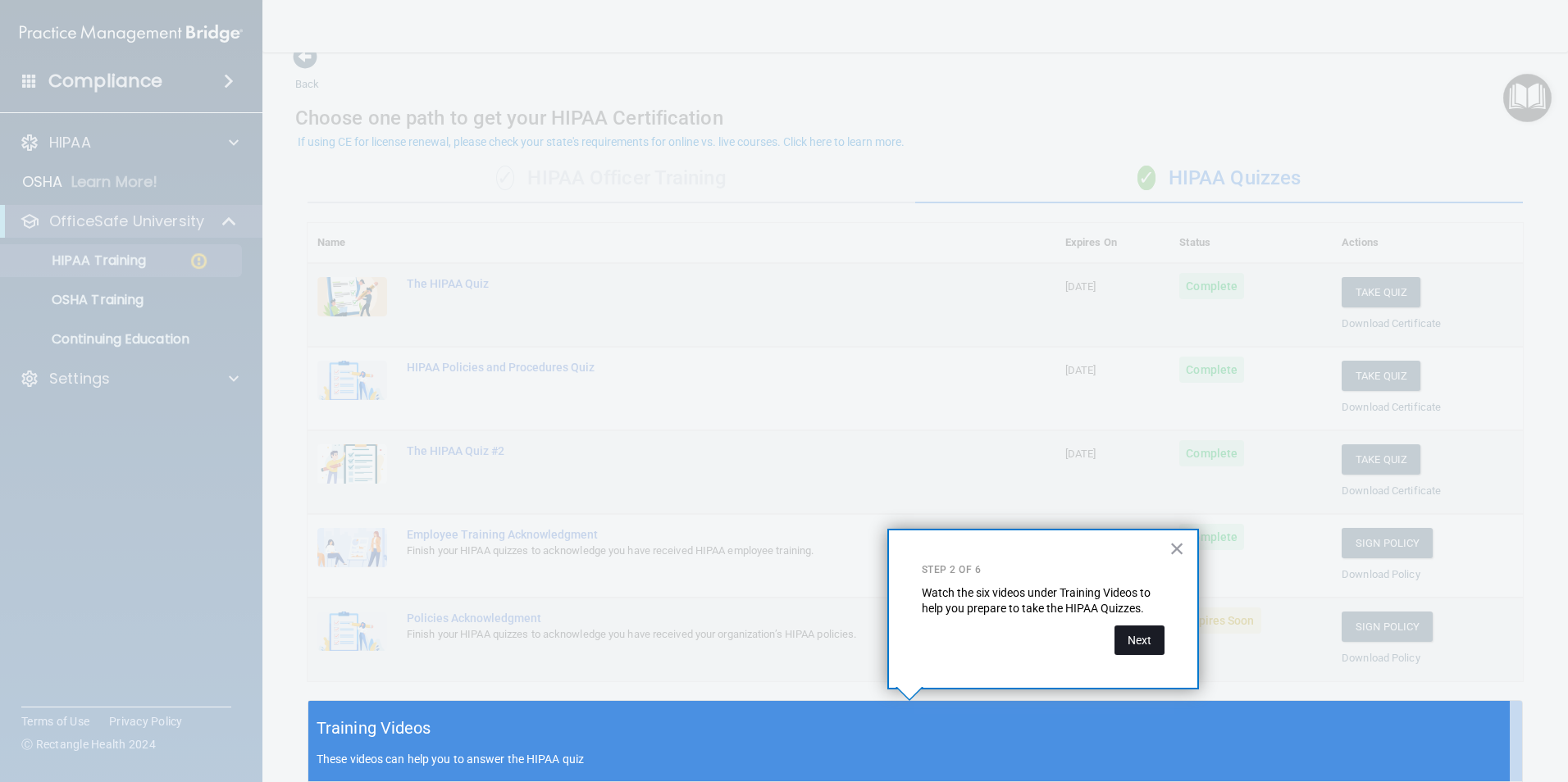
click at [1137, 637] on button "Next" at bounding box center [1140, 640] width 50 height 30
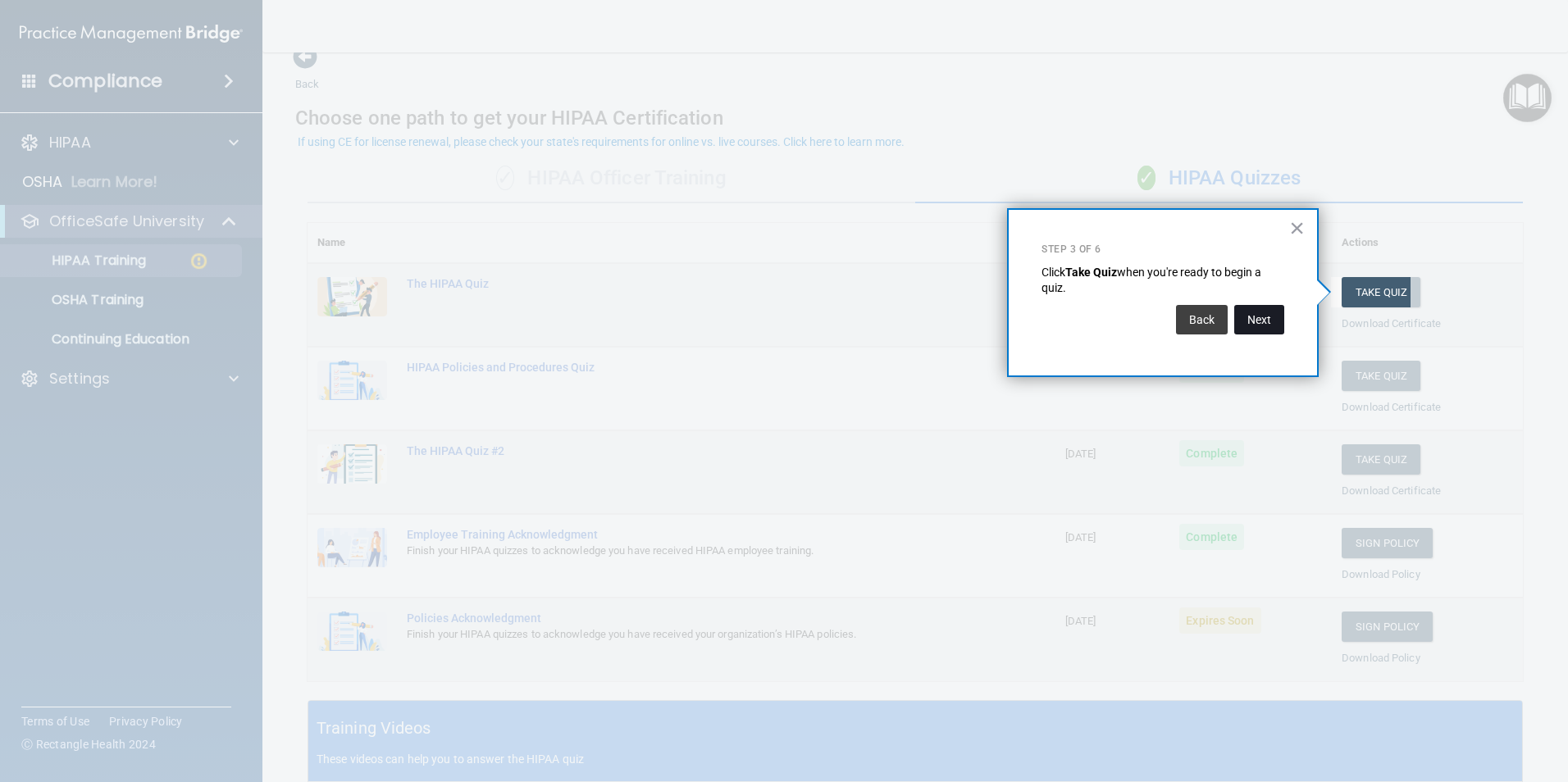
click at [1261, 325] on button "Next" at bounding box center [1259, 319] width 50 height 30
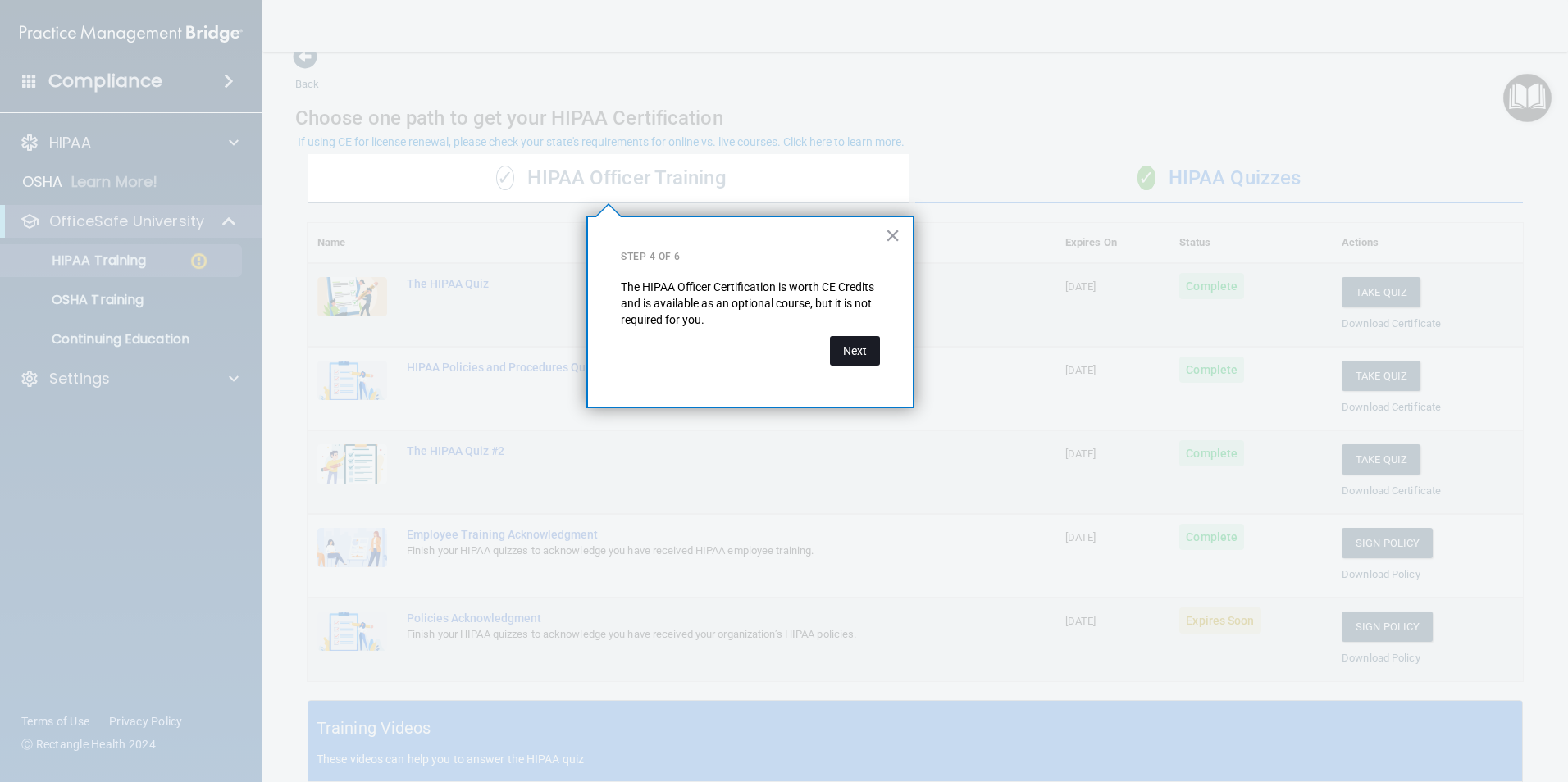
click at [853, 349] on button "Next" at bounding box center [855, 351] width 50 height 30
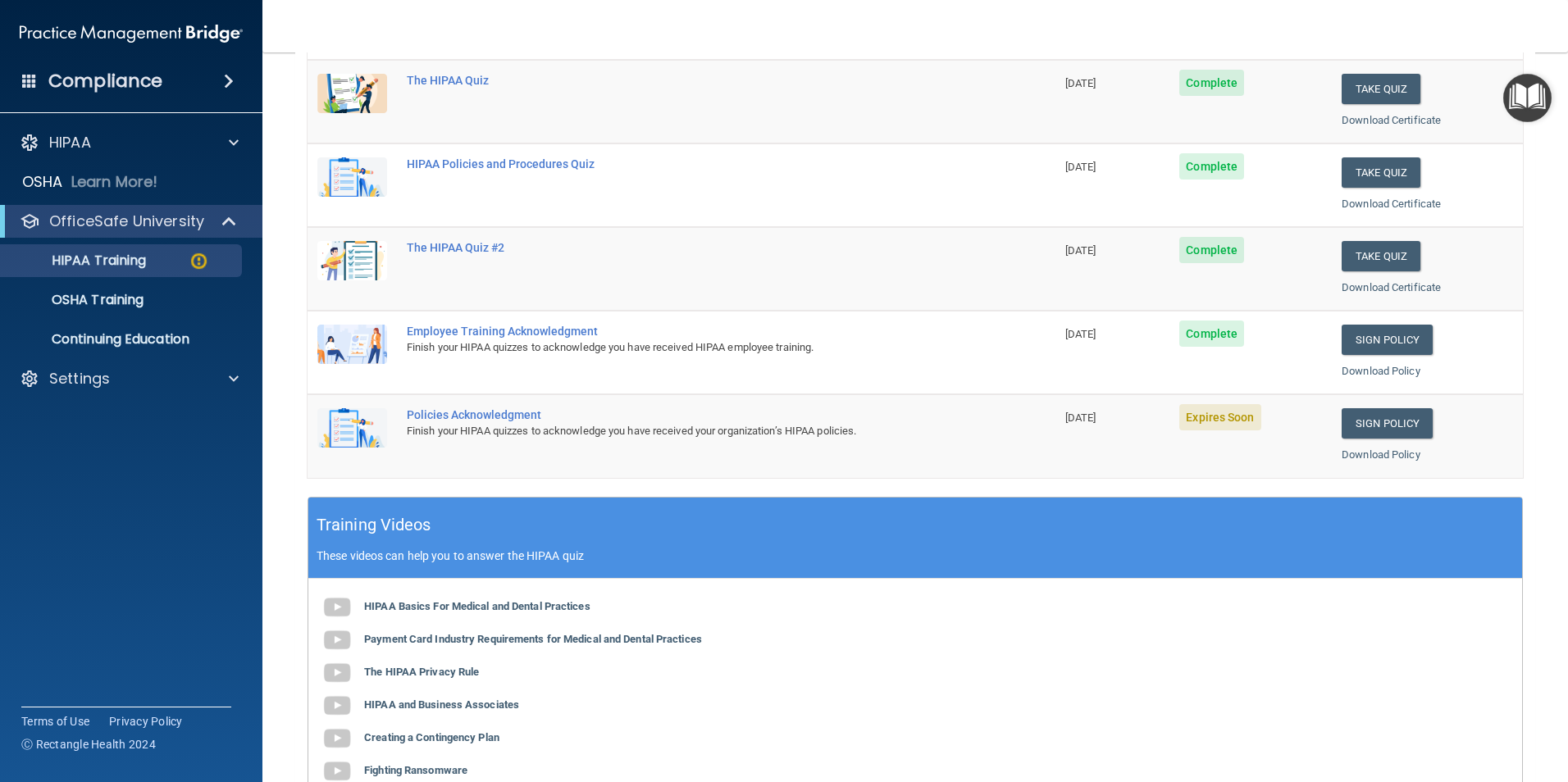
scroll to position [230, 0]
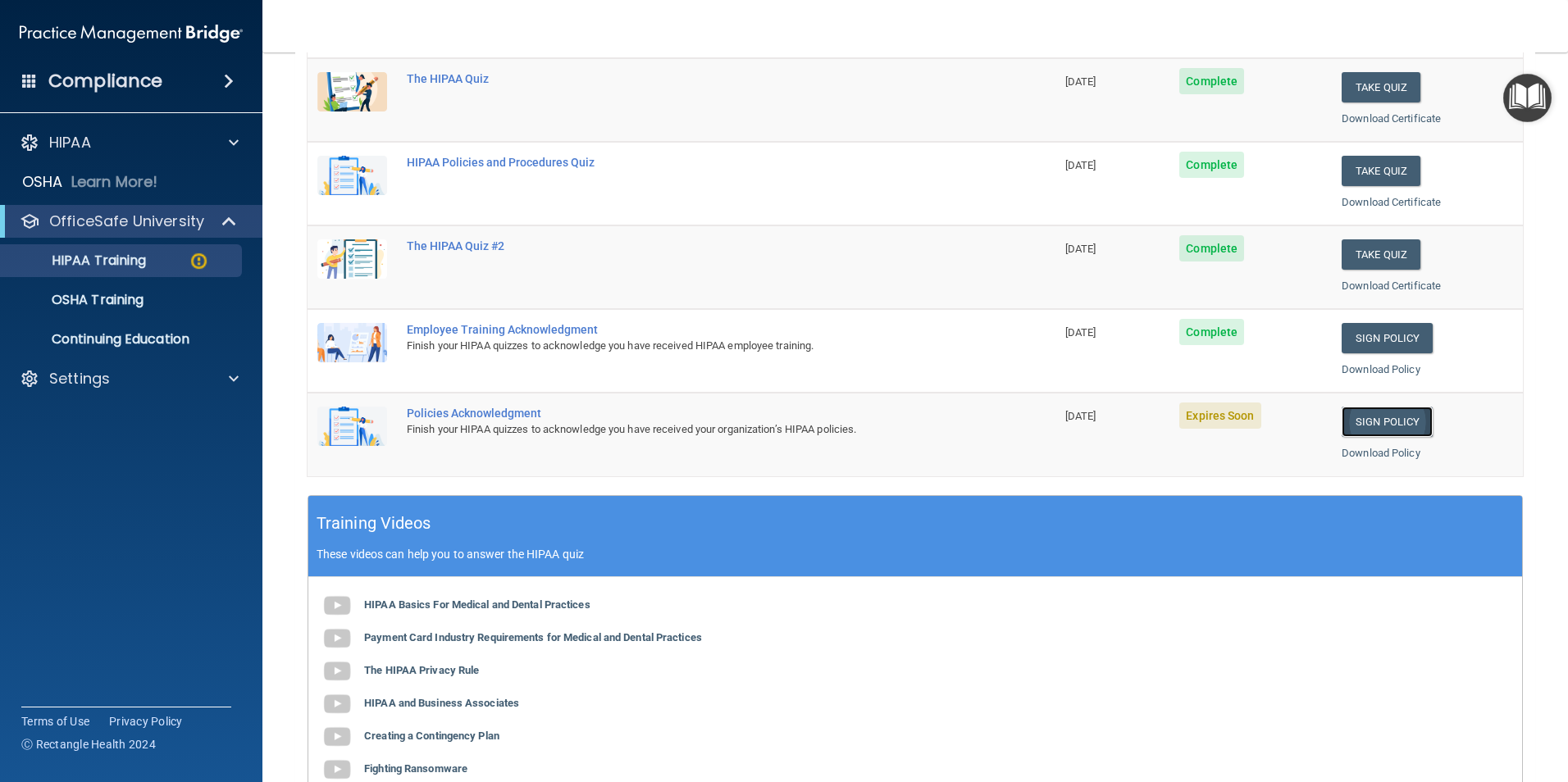
click at [1372, 420] on link "Sign Policy" at bounding box center [1387, 422] width 91 height 31
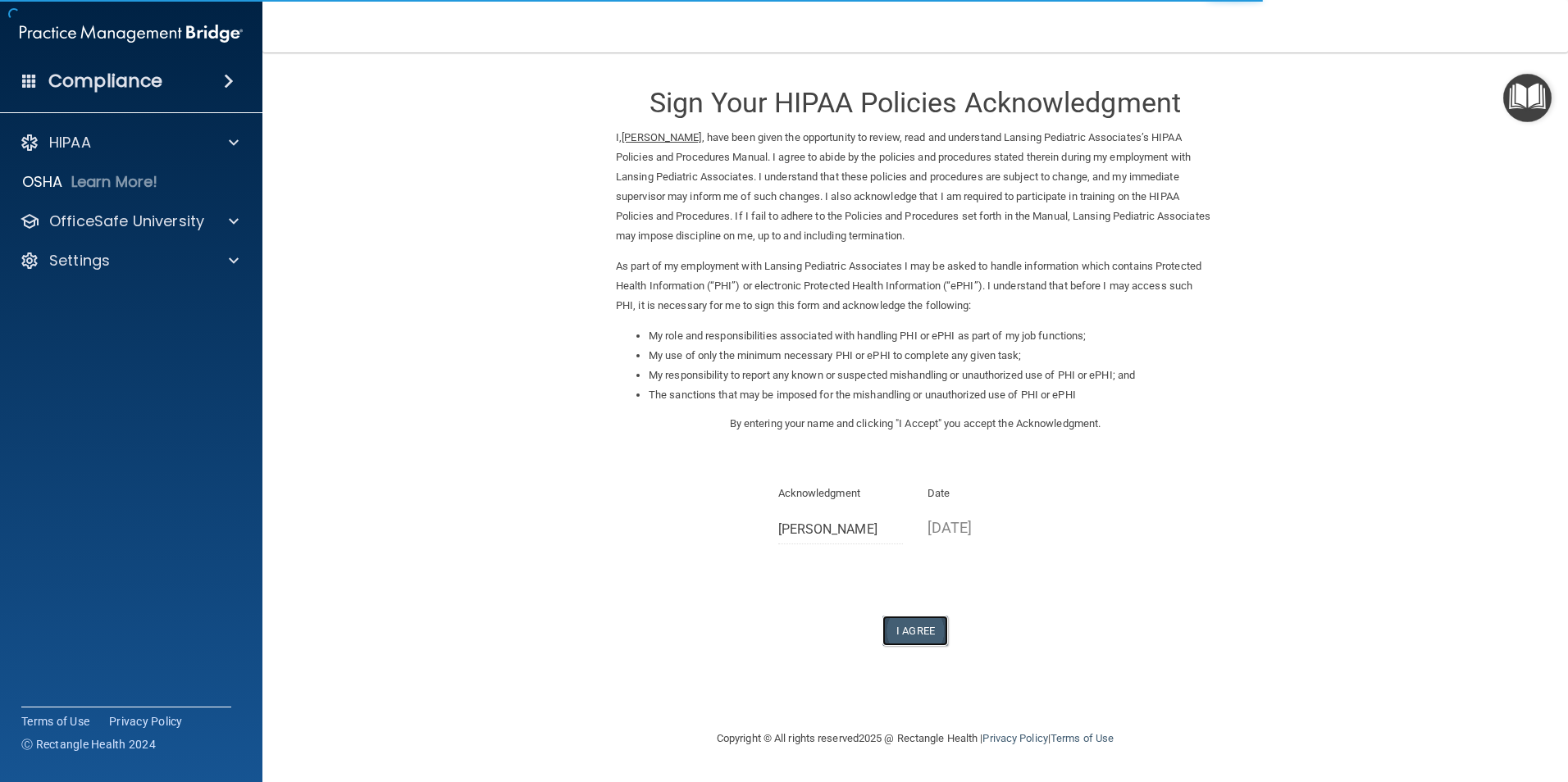
click at [907, 632] on button "I Agree" at bounding box center [915, 631] width 66 height 31
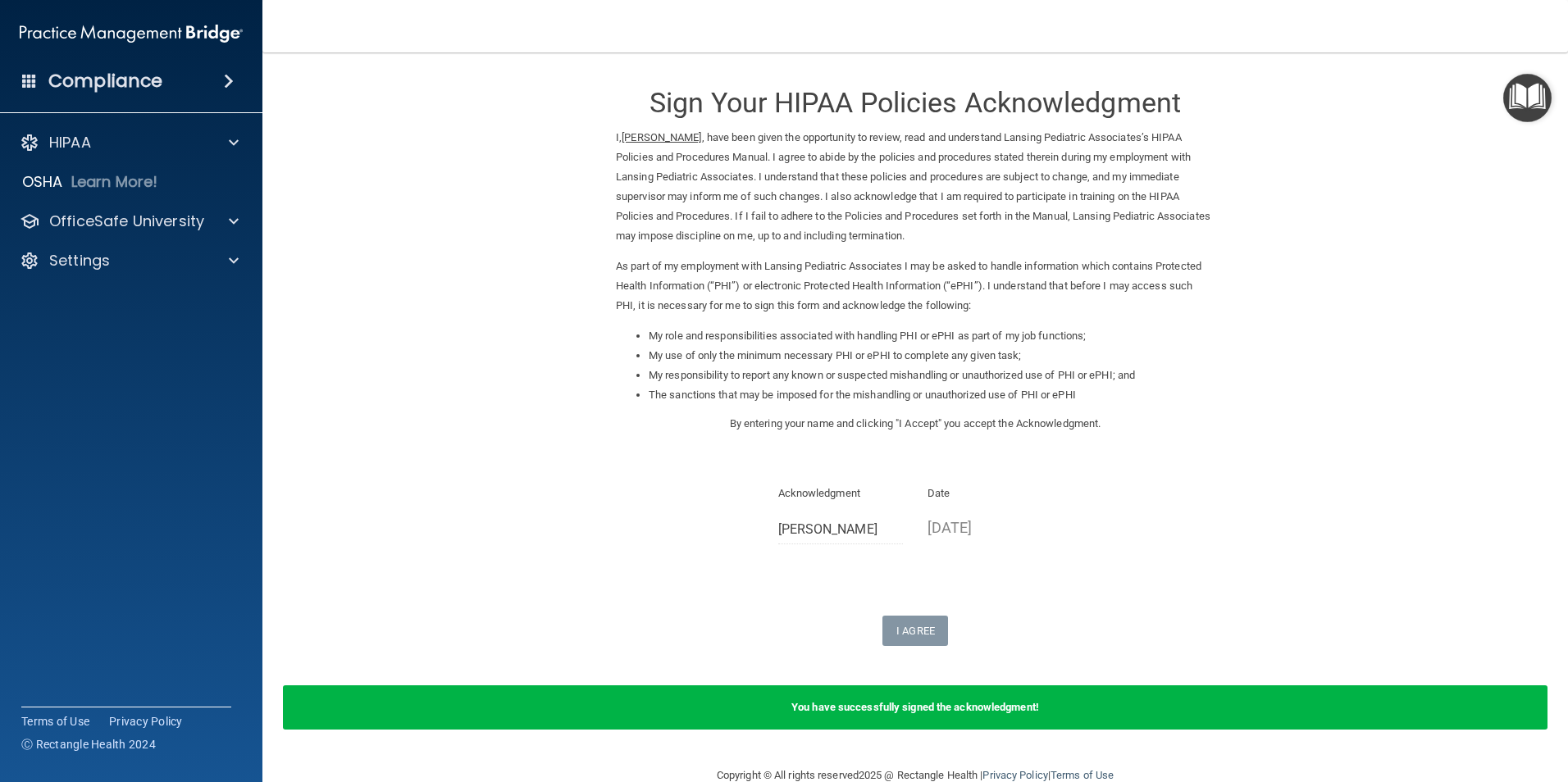
click at [1518, 86] on img "Open Resource Center" at bounding box center [1527, 98] width 49 height 49
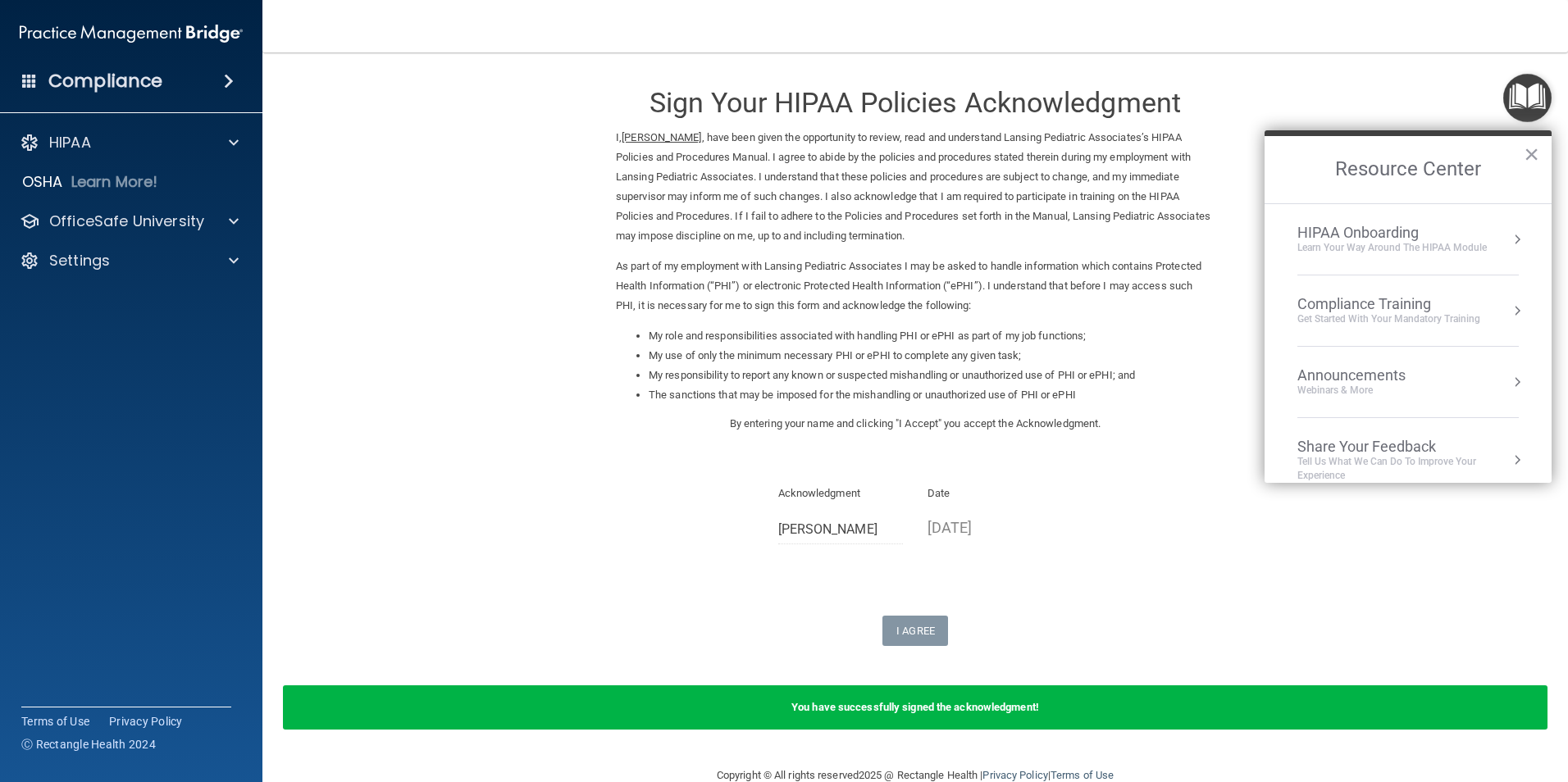
click at [1329, 304] on div "Compliance Training" at bounding box center [1388, 304] width 183 height 18
click at [1358, 236] on div "HIPAA Training for Members" at bounding box center [1368, 231] width 183 height 14
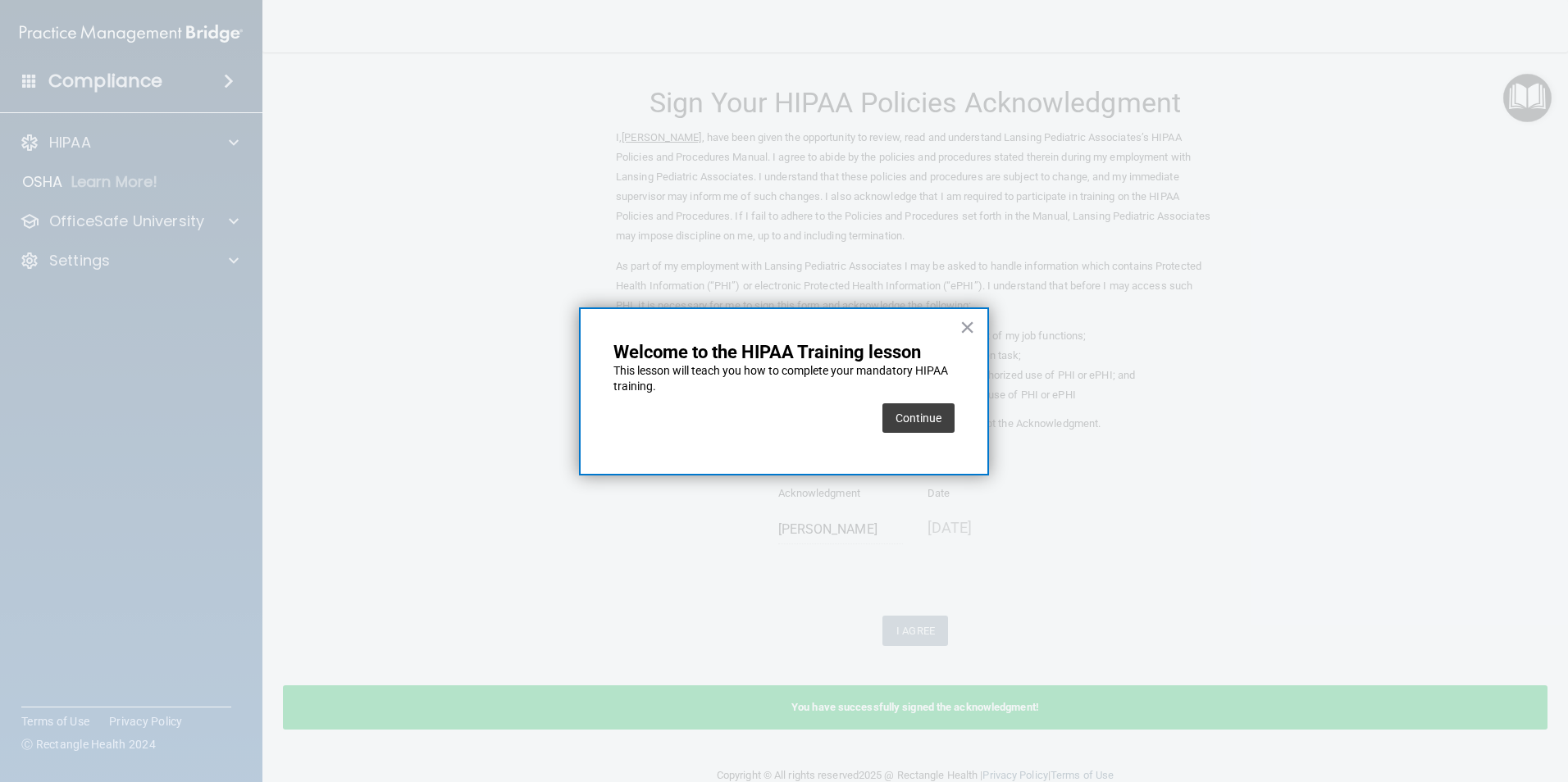
click at [941, 419] on button "Continue" at bounding box center [918, 418] width 72 height 30
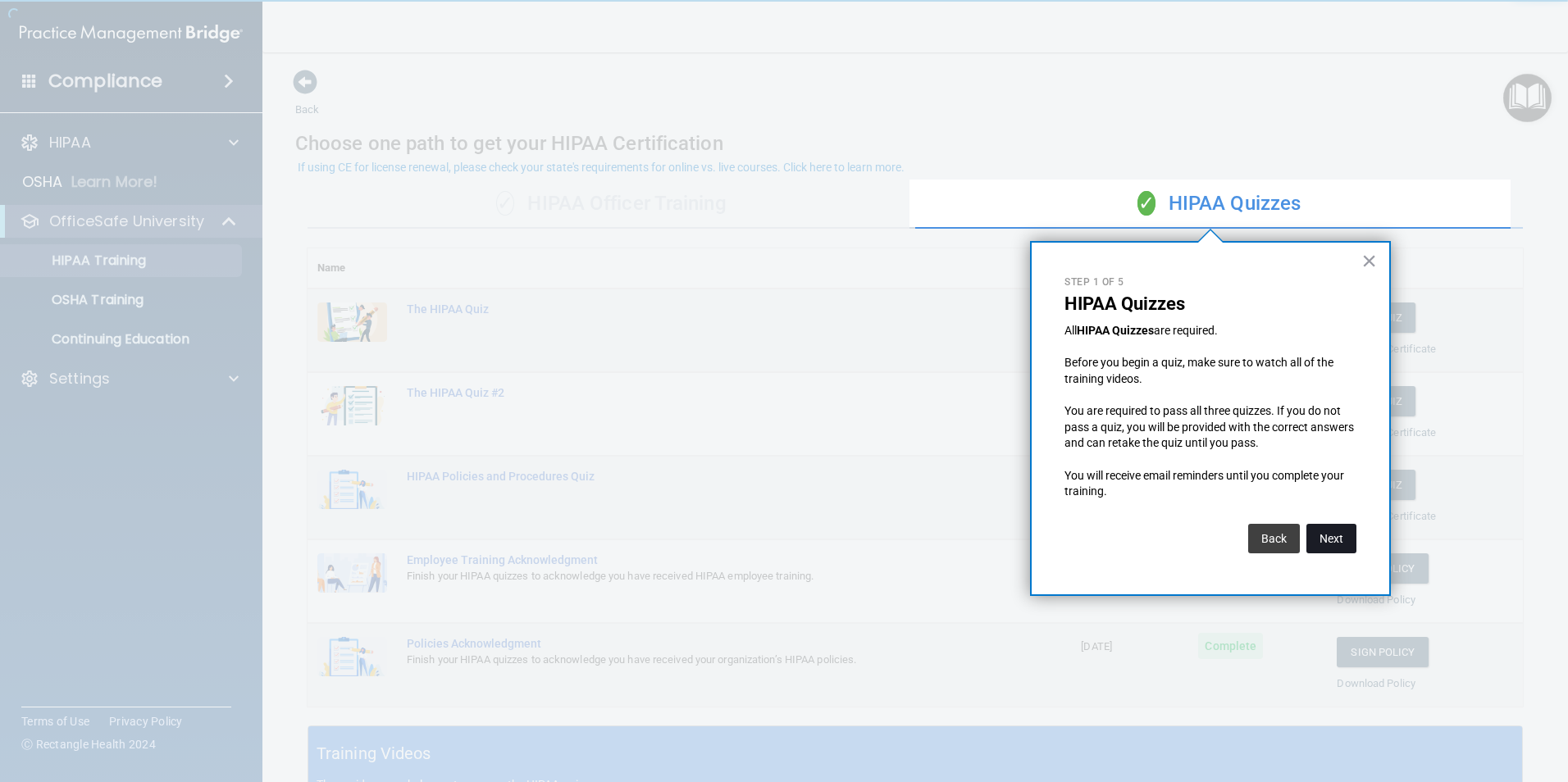
click at [1320, 539] on button "Next" at bounding box center [1331, 538] width 50 height 30
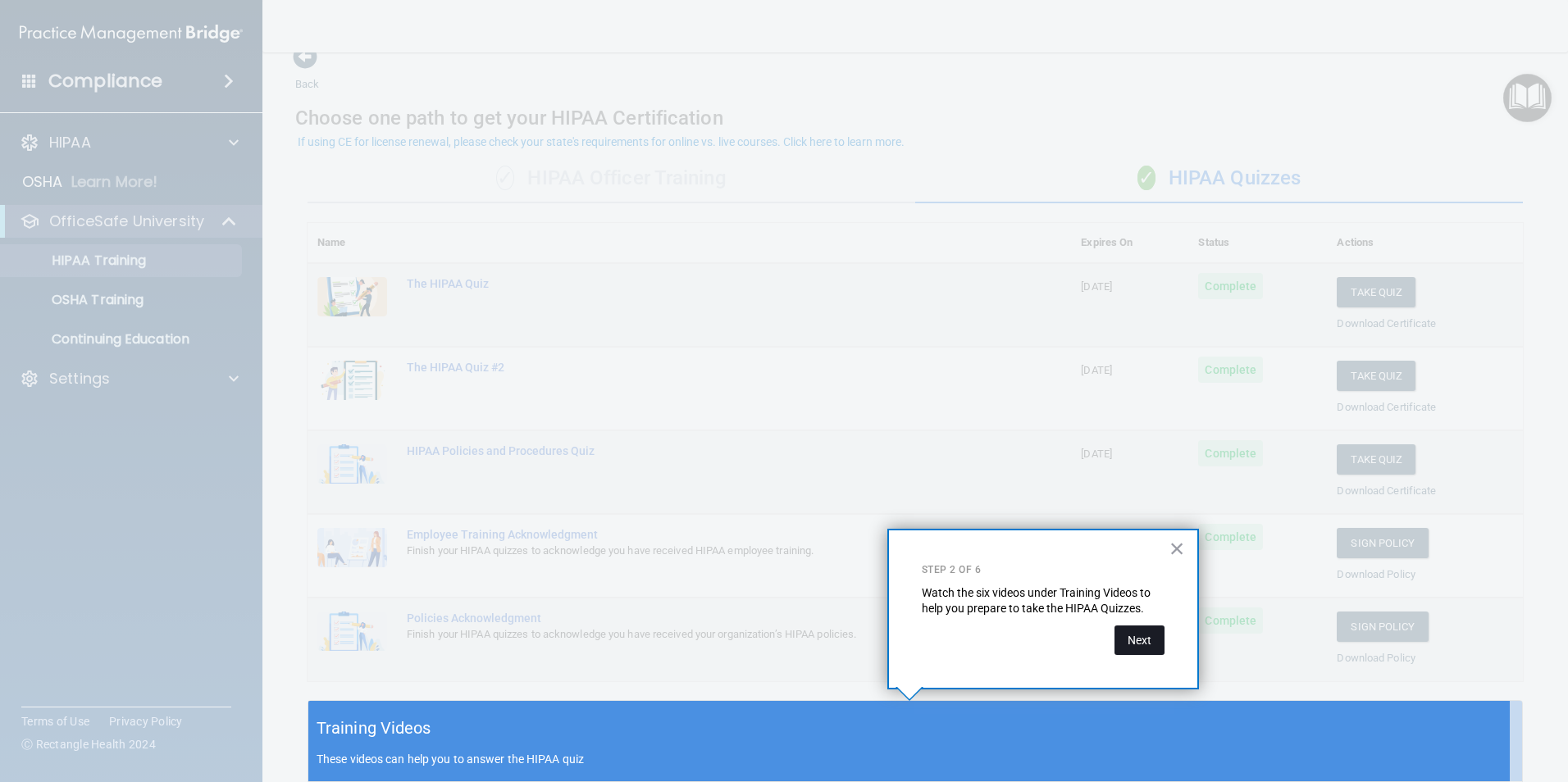
click at [1134, 639] on button "Next" at bounding box center [1140, 640] width 50 height 30
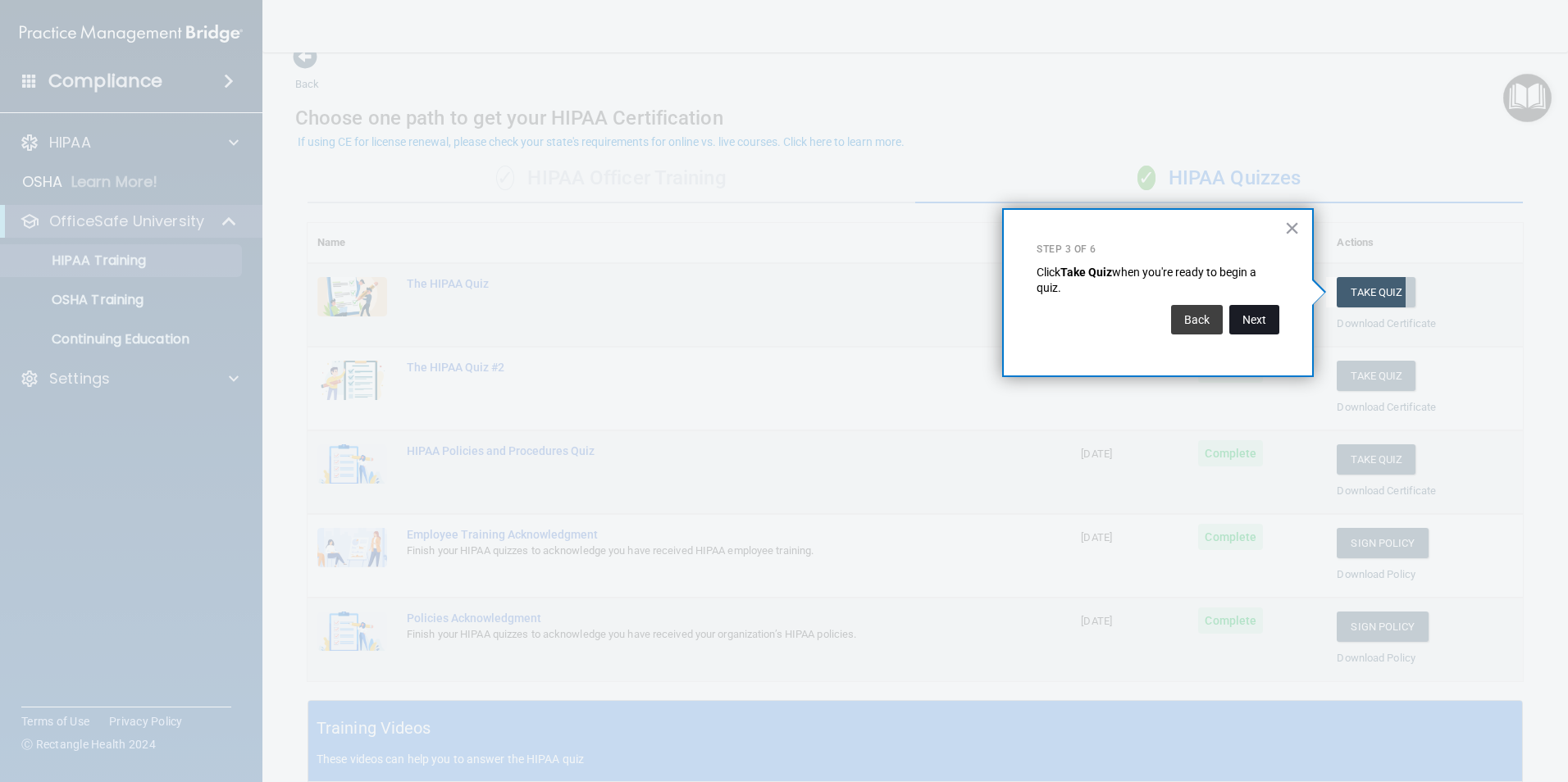
click at [1259, 323] on button "Next" at bounding box center [1255, 319] width 50 height 30
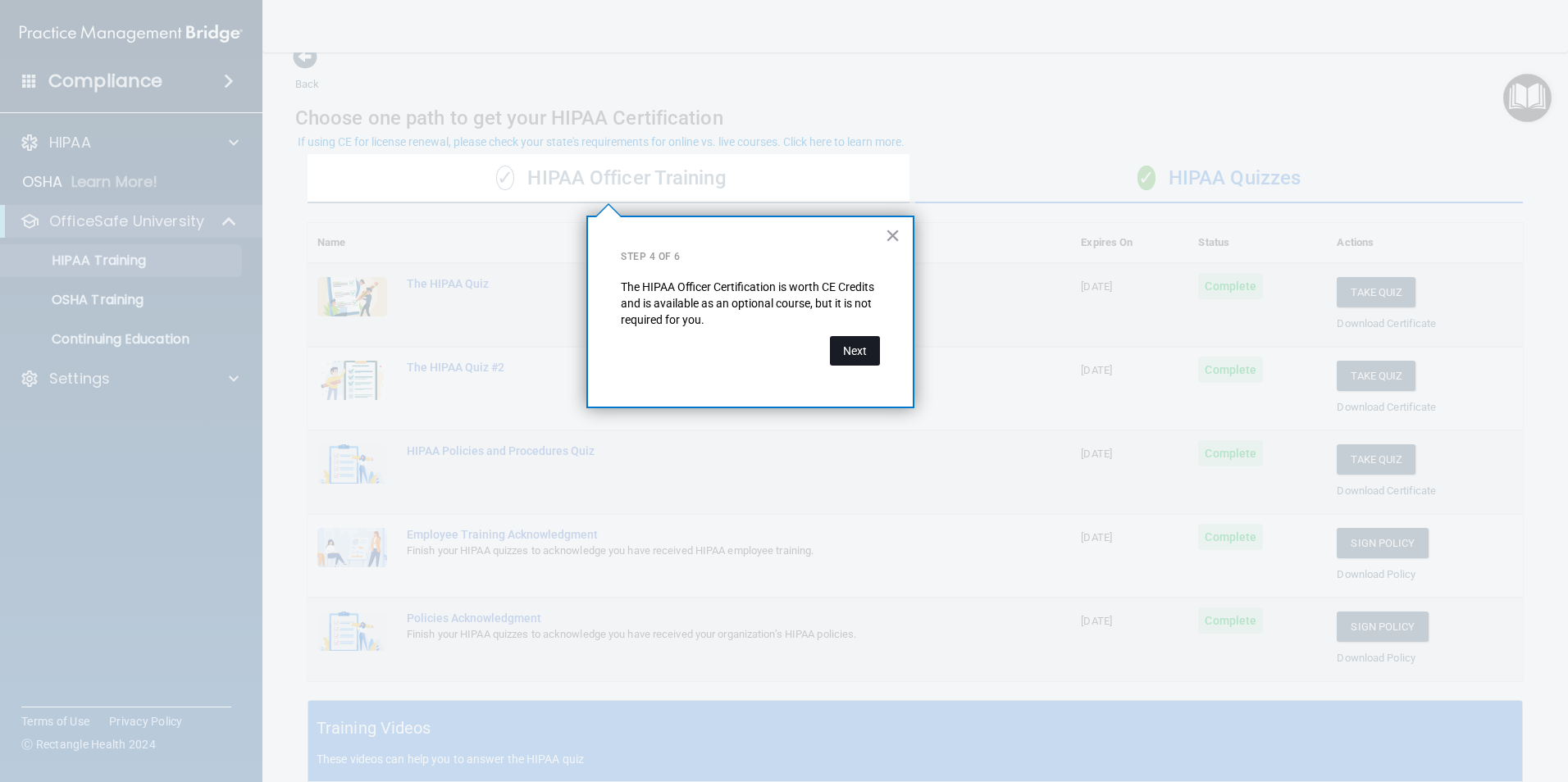
click at [844, 348] on button "Next" at bounding box center [855, 351] width 50 height 30
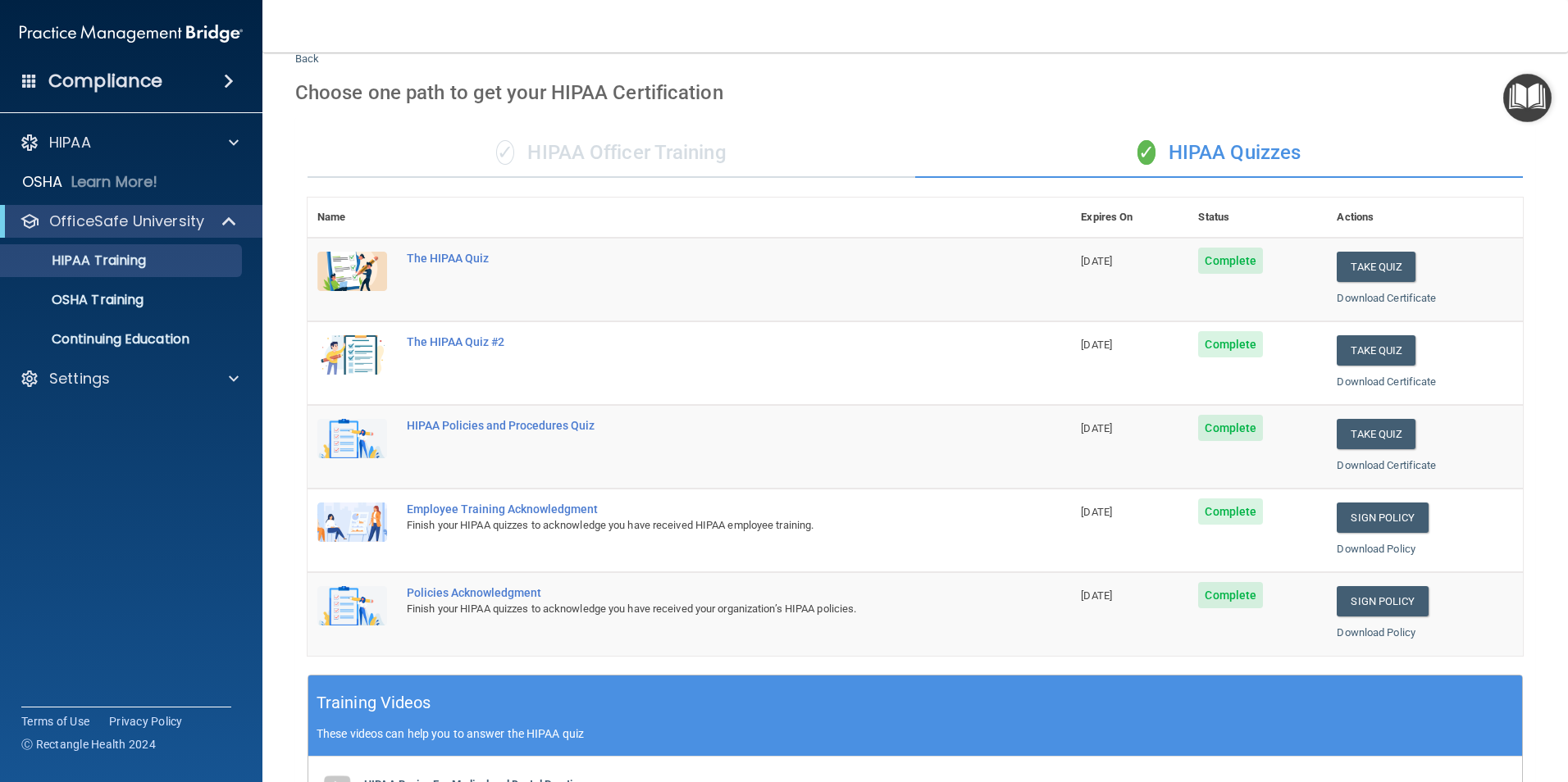
scroll to position [0, 0]
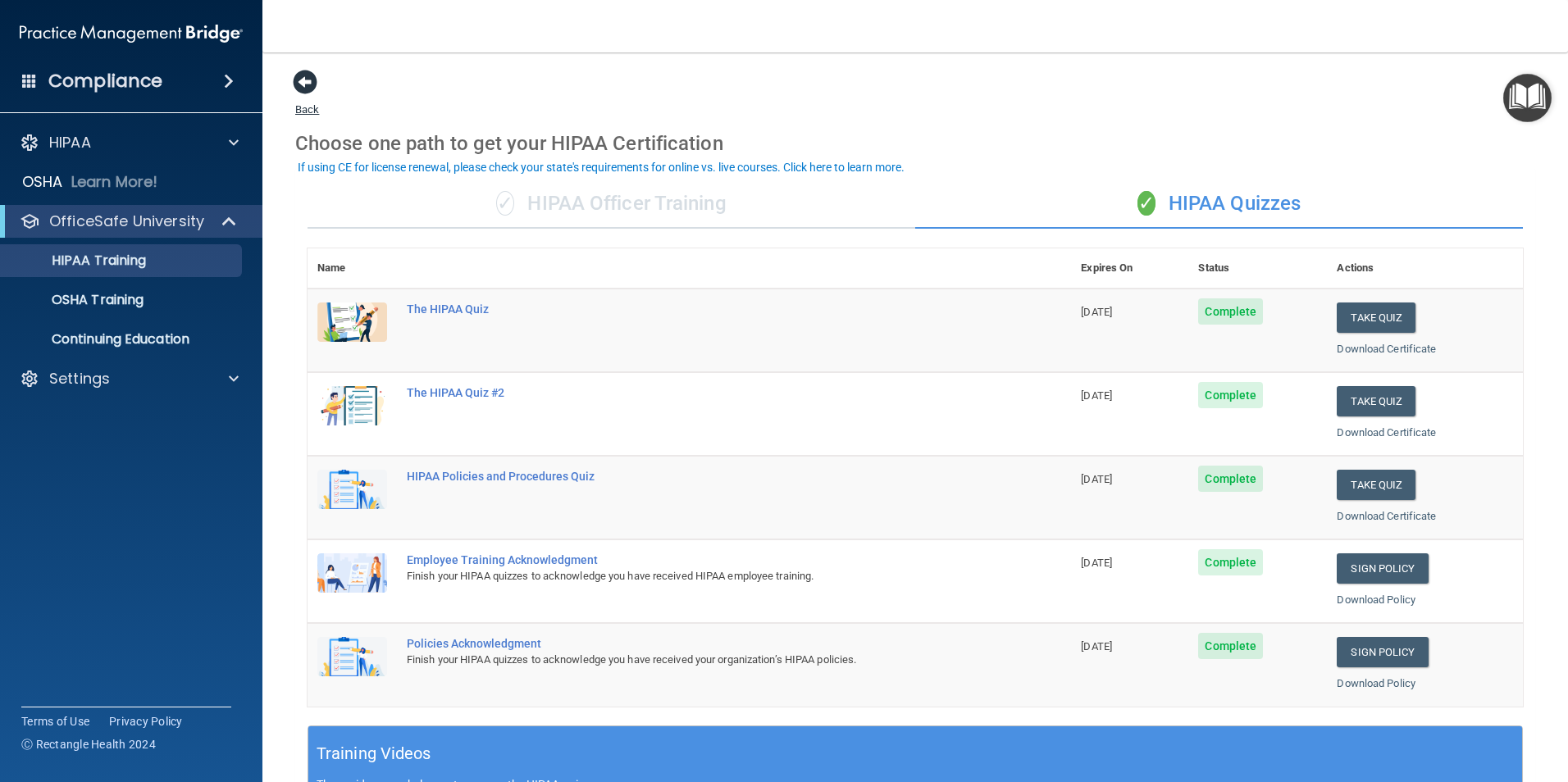
click at [308, 85] on span at bounding box center [304, 81] width 24 height 24
